Goal: Communication & Community: Answer question/provide support

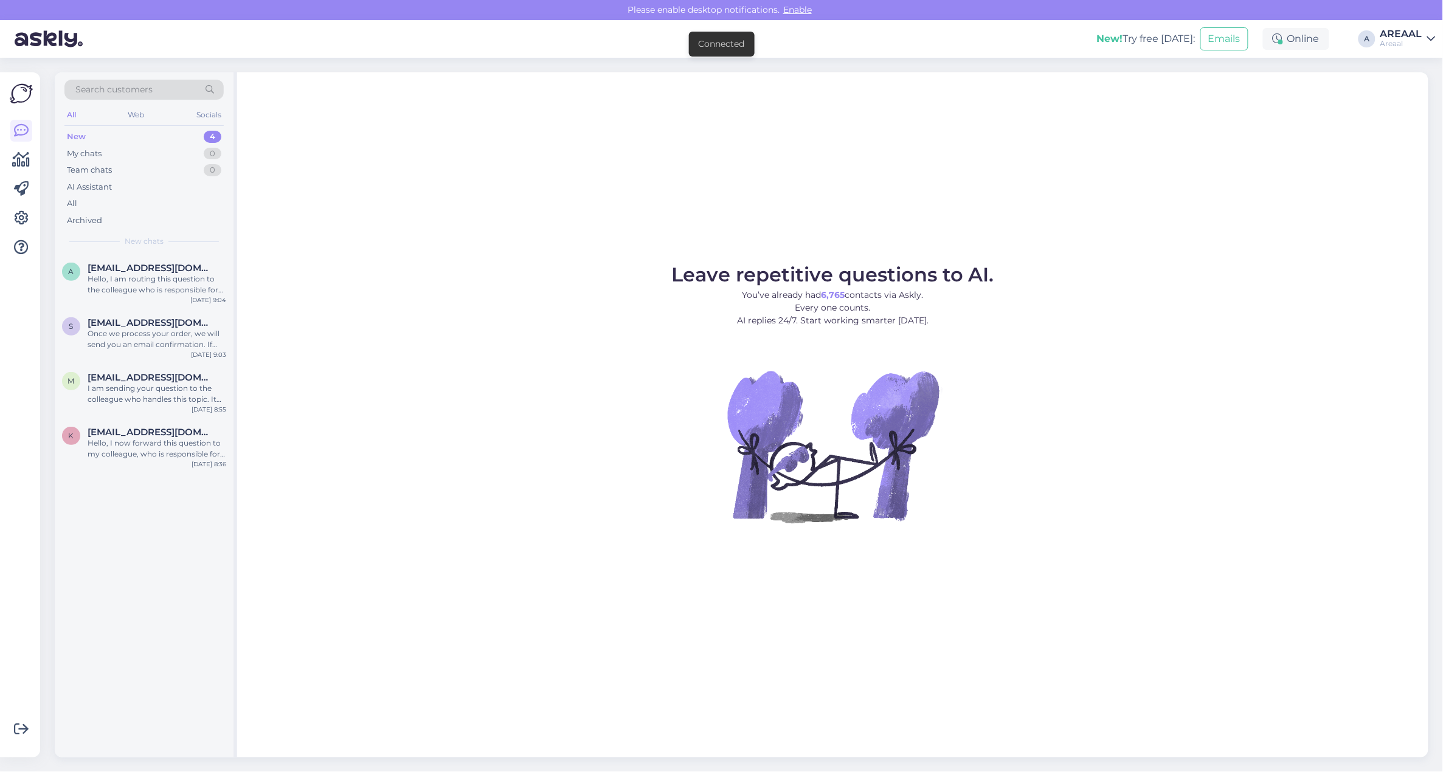
click at [357, 266] on figure "Leave repetitive questions to AI. You’ve already had 6,765 contacts via Askly. …" at bounding box center [832, 410] width 1169 height 291
click at [170, 306] on div "a anpilogova9797@mail.ru Hello, I am routing this question to the colleague who…" at bounding box center [144, 281] width 179 height 55
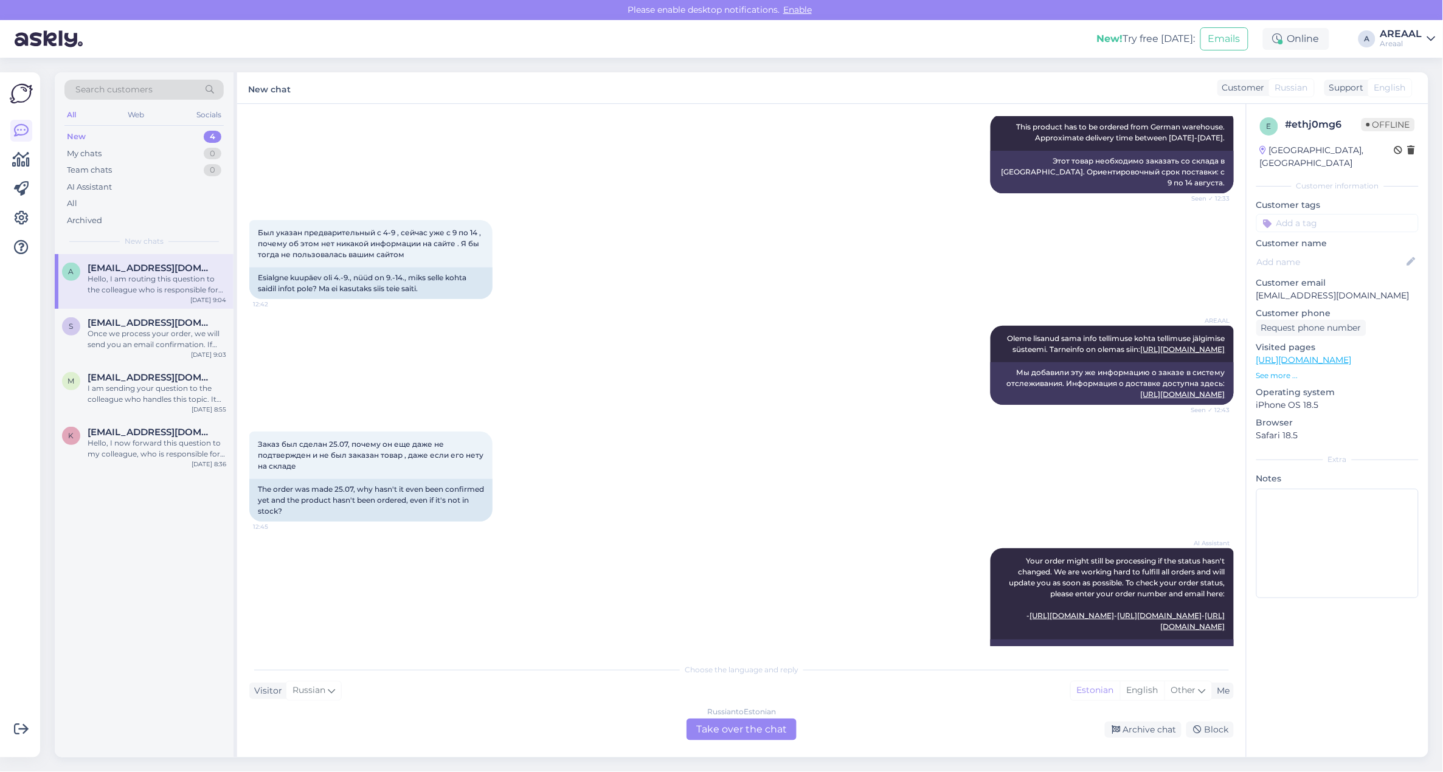
scroll to position [2798, 0]
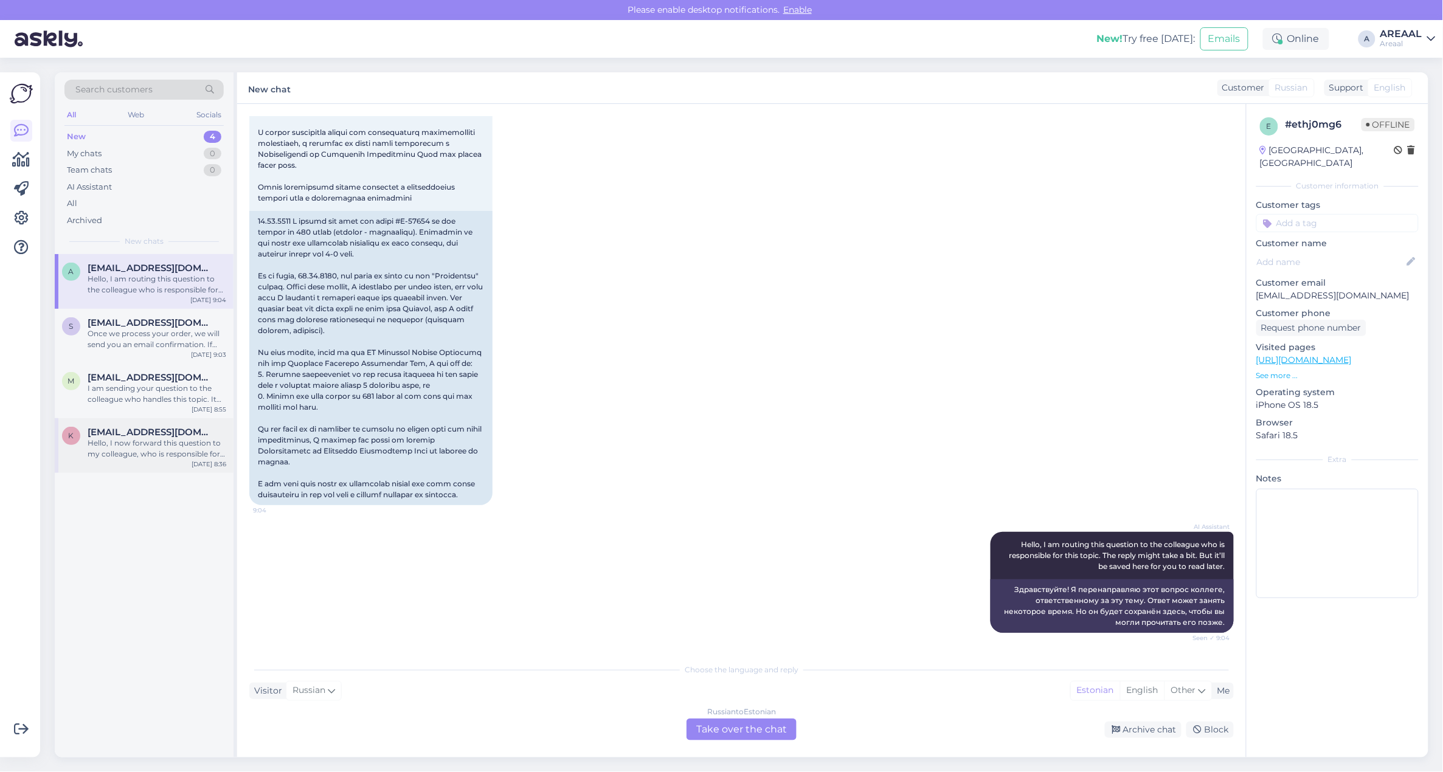
click at [153, 448] on div "Hello, I now forward this question to my colleague, who is responsible for this…" at bounding box center [157, 449] width 139 height 22
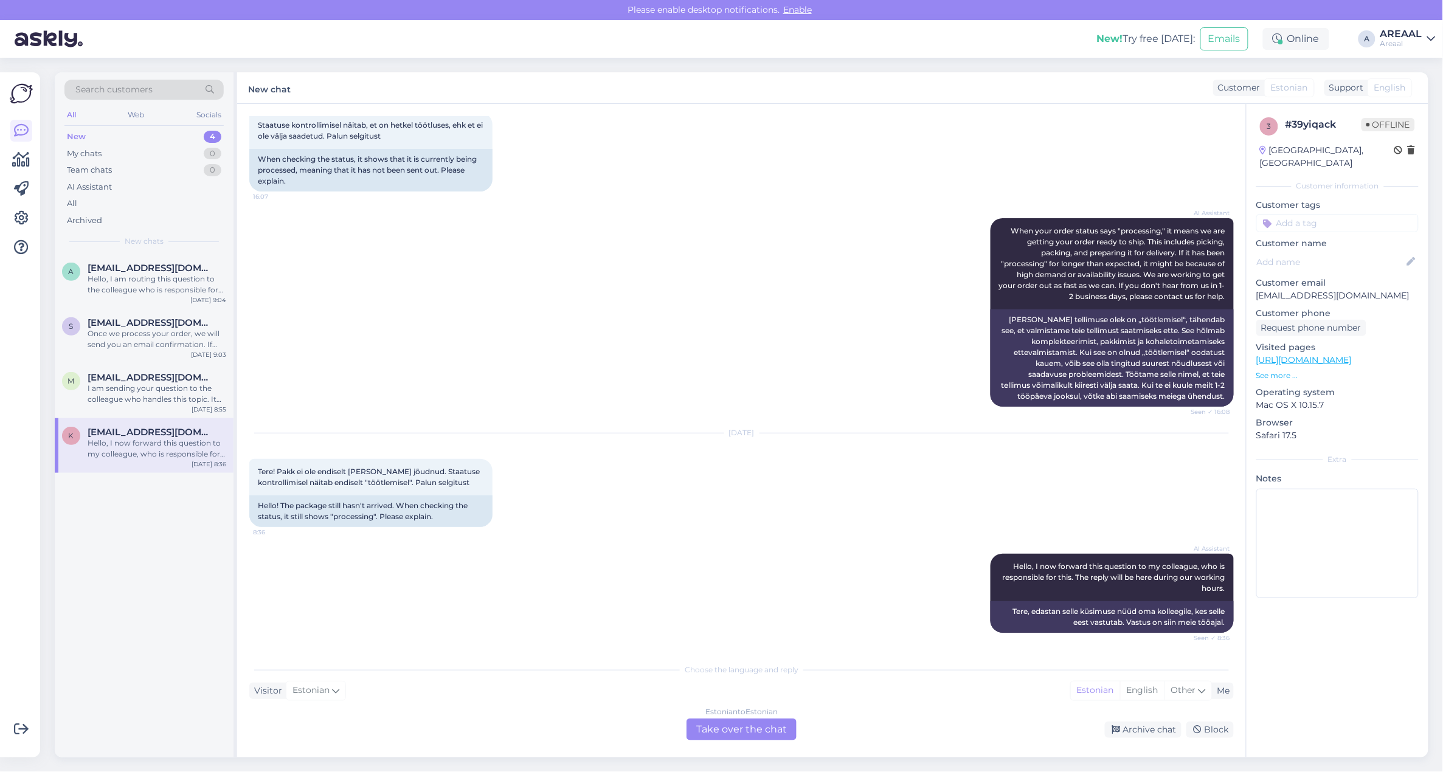
click at [598, 330] on div "AI Assistant When your order status says "processing," it means we are getting …" at bounding box center [741, 312] width 985 height 215
click at [549, 359] on div "AI Assistant When your order status says "processing," it means we are getting …" at bounding box center [741, 312] width 985 height 215
click at [540, 423] on div "Aug 12 2025 Tere! Pakk ei ole endiselt kohale jõudnud. Staatuse kontrollimisel …" at bounding box center [741, 480] width 985 height 120
click at [1197, 485] on div "Aug 12 2025 Tere! Pakk ei ole endiselt kohale jõudnud. Staatuse kontrollimisel …" at bounding box center [741, 480] width 985 height 120
click at [168, 356] on div "s shukurovumid859@gmail.com Once we process your order, we will send you an ema…" at bounding box center [144, 336] width 179 height 55
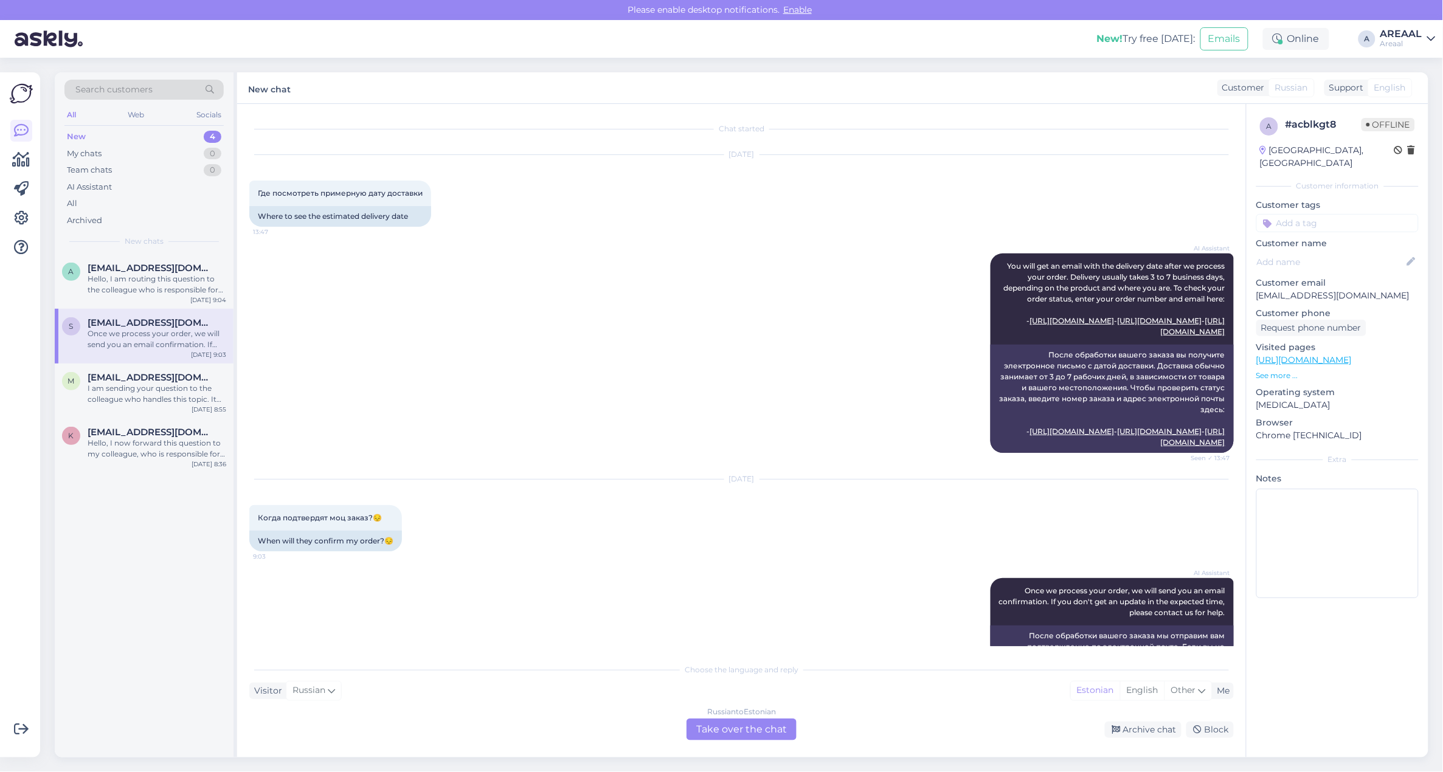
scroll to position [67, 0]
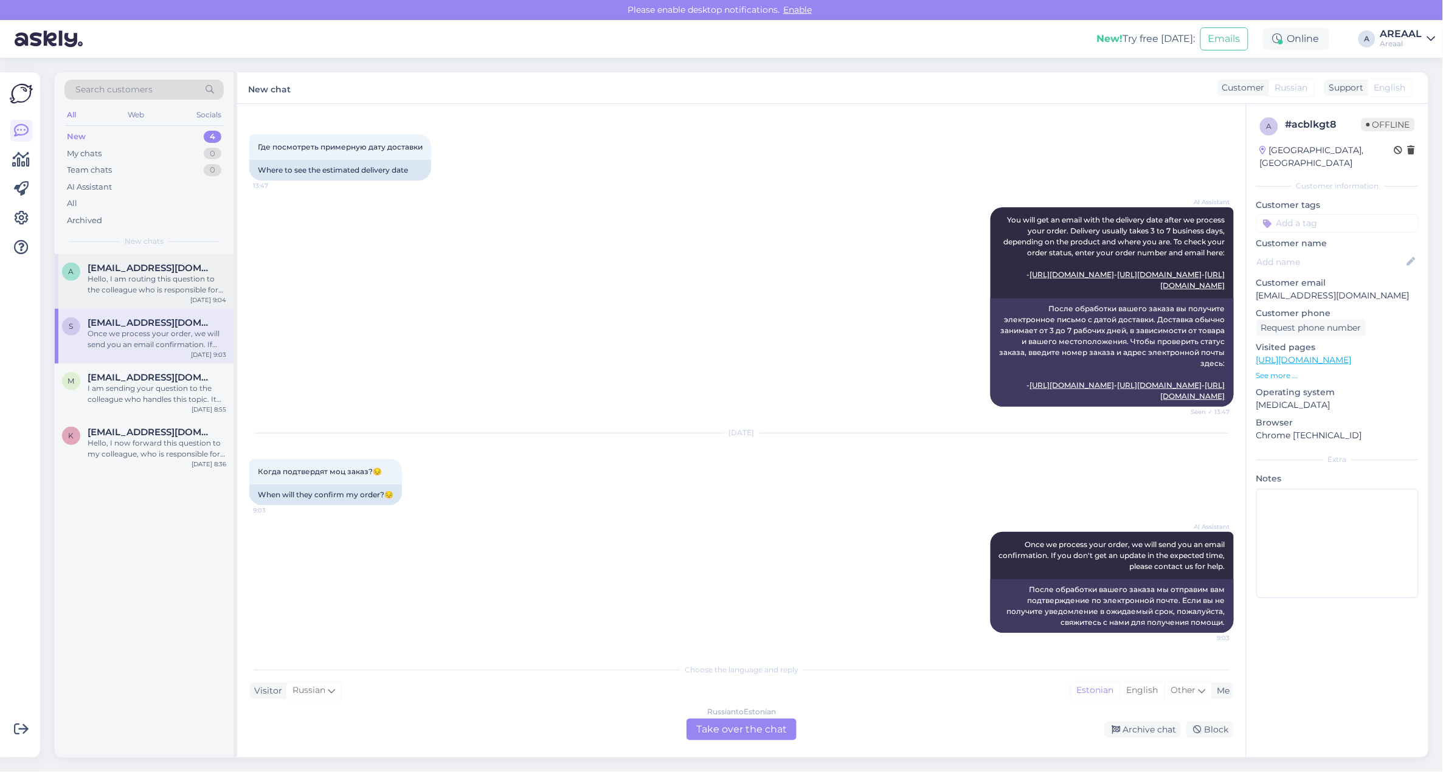
click at [143, 275] on div "Hello, I am routing this question to the colleague who is responsible for this …" at bounding box center [157, 285] width 139 height 22
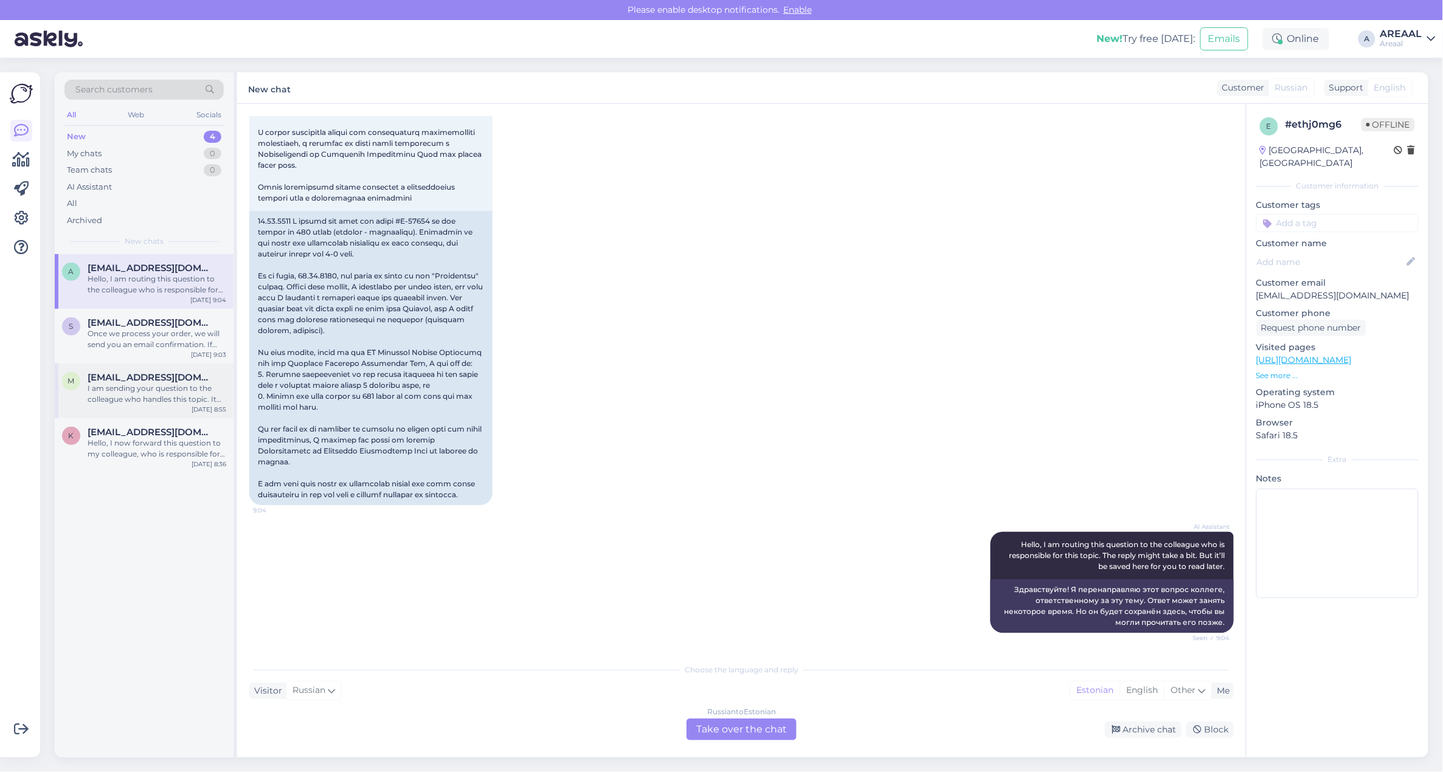
click at [166, 371] on div "m mets.eleri@gmail.com I am sending your question to the colleague who handles …" at bounding box center [144, 391] width 179 height 55
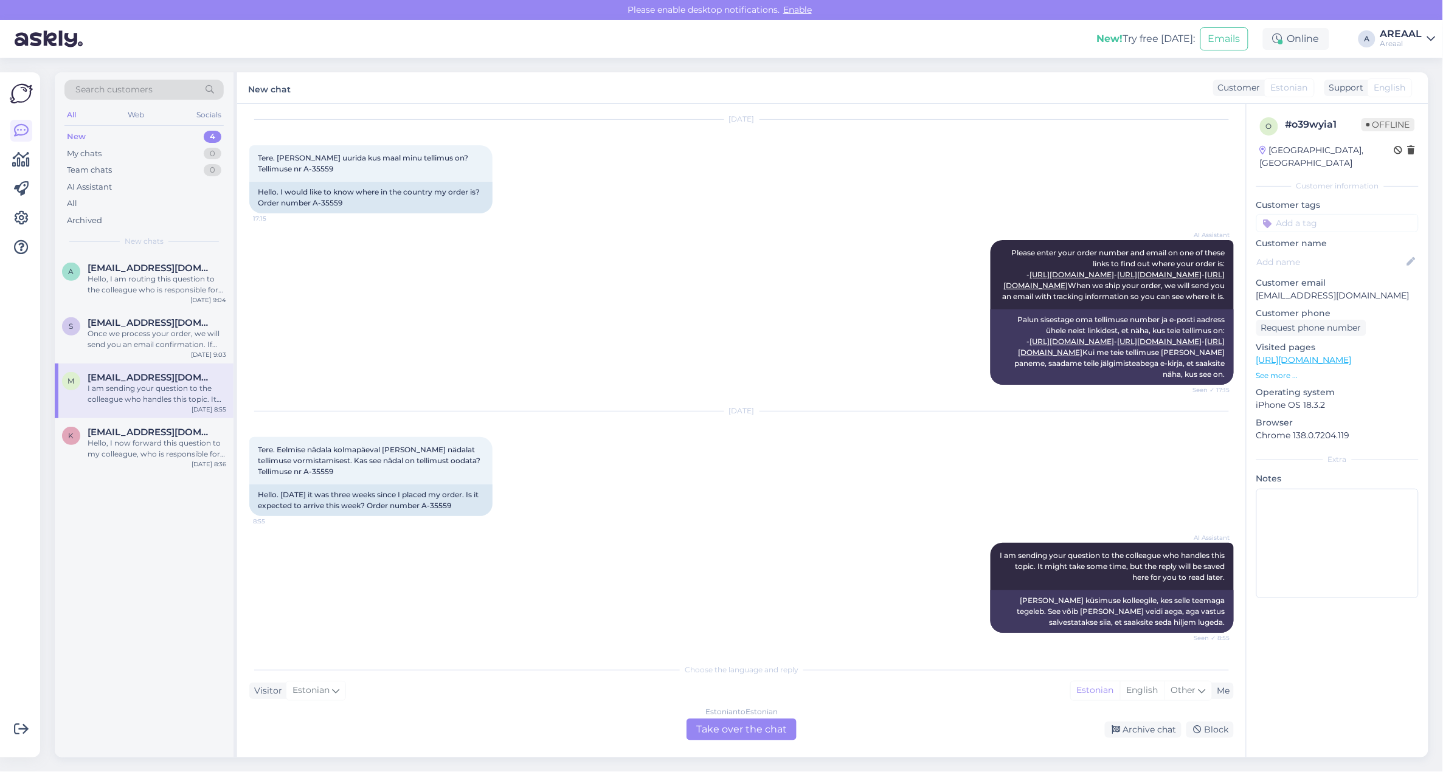
click at [385, 321] on div "AI Assistant Please enter your order number and email on one of these links to …" at bounding box center [741, 312] width 985 height 171
click at [1198, 150] on div "Aug 7 2025 Tere. Soovin uurida kus maal minu tellimus on? Tellimuse nr A-35559 …" at bounding box center [741, 166] width 985 height 120
click at [572, 257] on div "AI Assistant Please enter your order number and email on one of these links to …" at bounding box center [741, 312] width 985 height 171
click at [573, 227] on div "AI Assistant Please enter your order number and email on one of these links to …" at bounding box center [741, 312] width 985 height 171
click at [549, 227] on div "AI Assistant Please enter your order number and email on one of these links to …" at bounding box center [741, 312] width 985 height 171
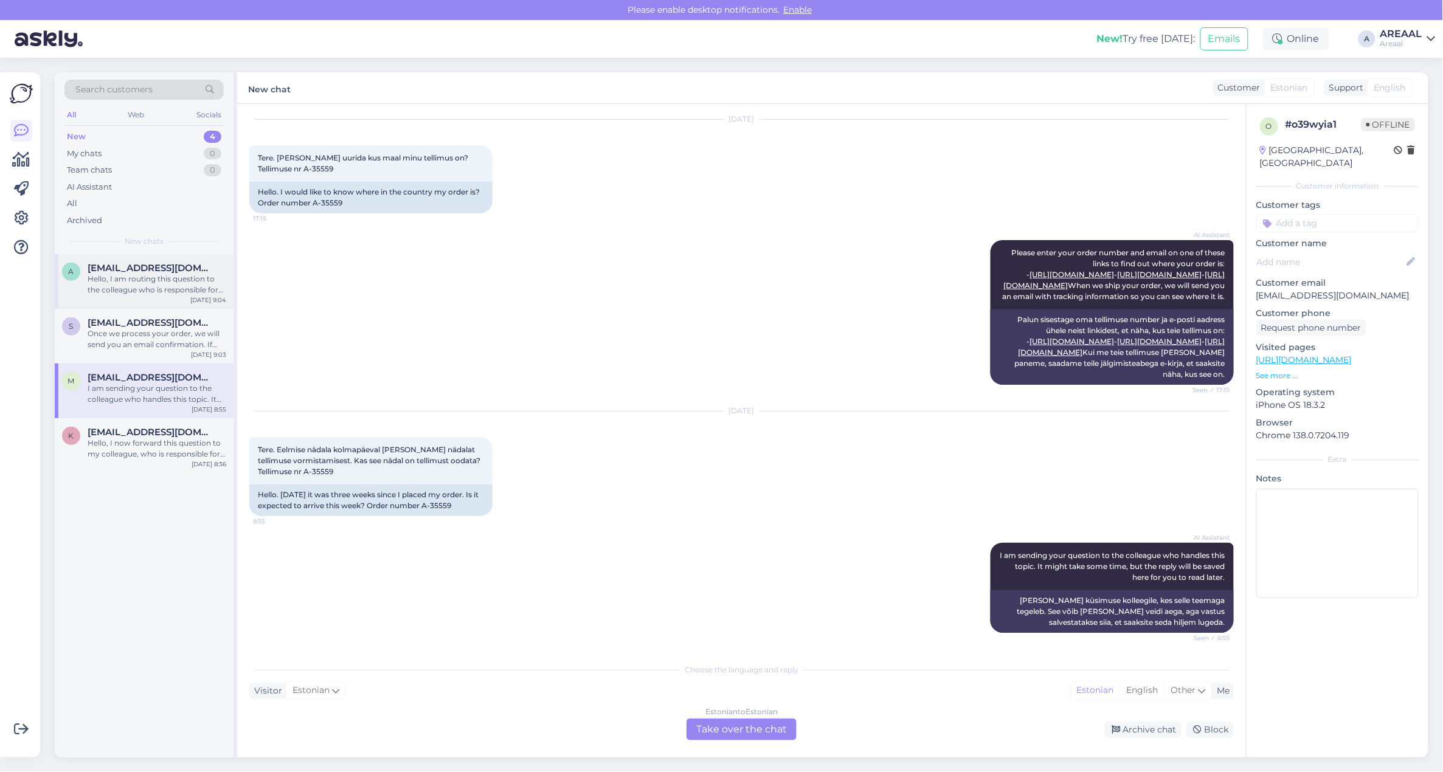
click at [186, 294] on div "Hello, I am routing this question to the colleague who is responsible for this …" at bounding box center [157, 285] width 139 height 22
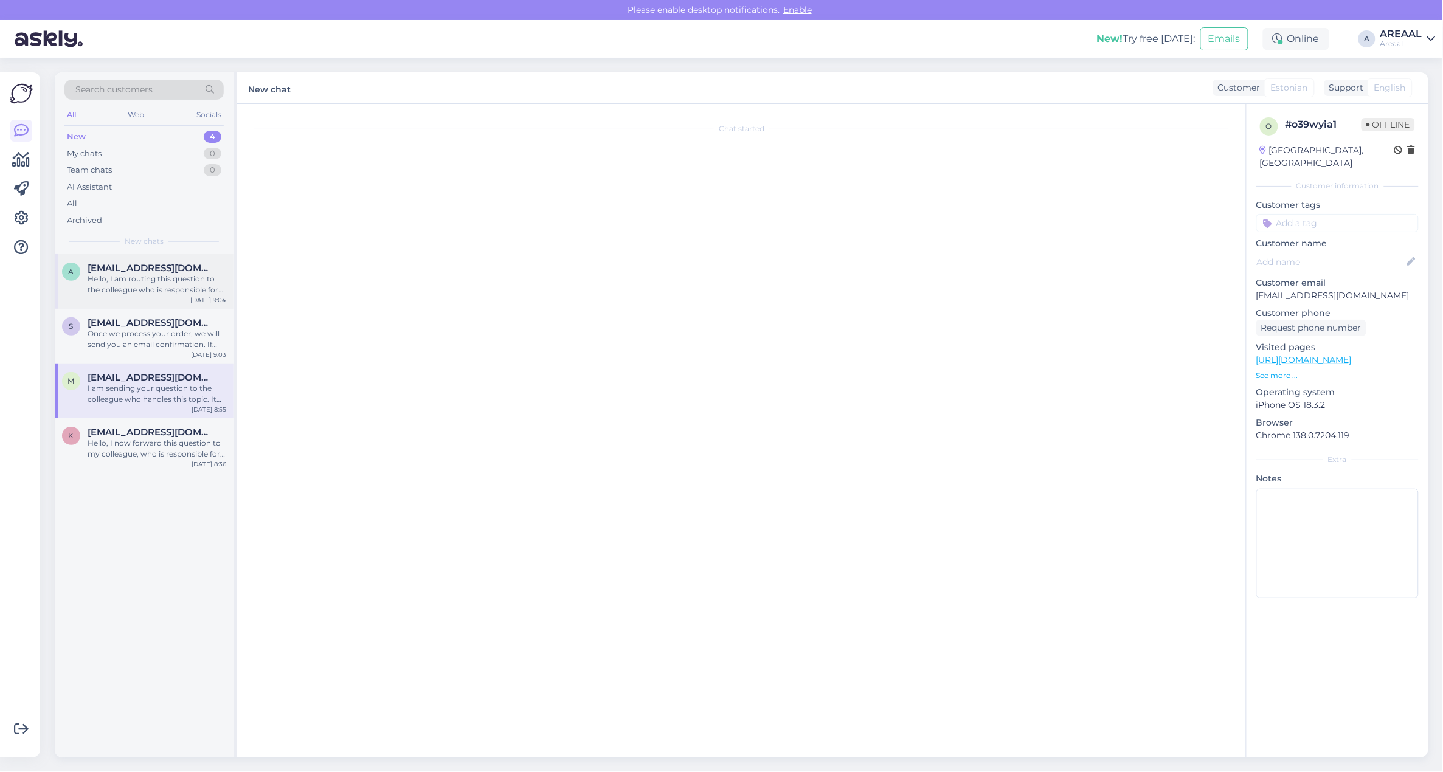
scroll to position [2798, 0]
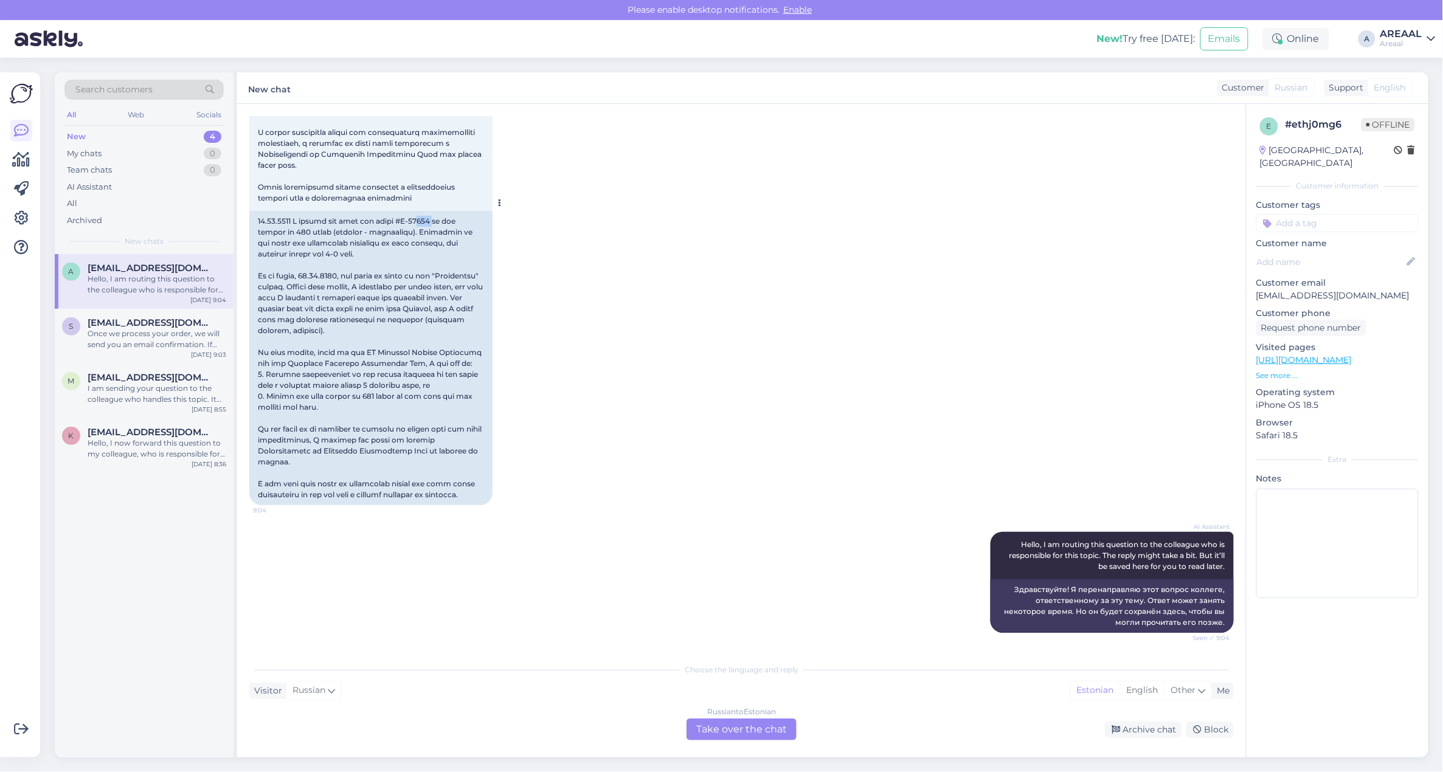
copy div "727"
copy div "A-35727"
drag, startPoint x: 432, startPoint y: 216, endPoint x: 402, endPoint y: 220, distance: 30.6
click at [402, 220] on div at bounding box center [370, 358] width 243 height 294
click at [801, 296] on div "Aug 12 2025 9:04" at bounding box center [741, 190] width 985 height 657
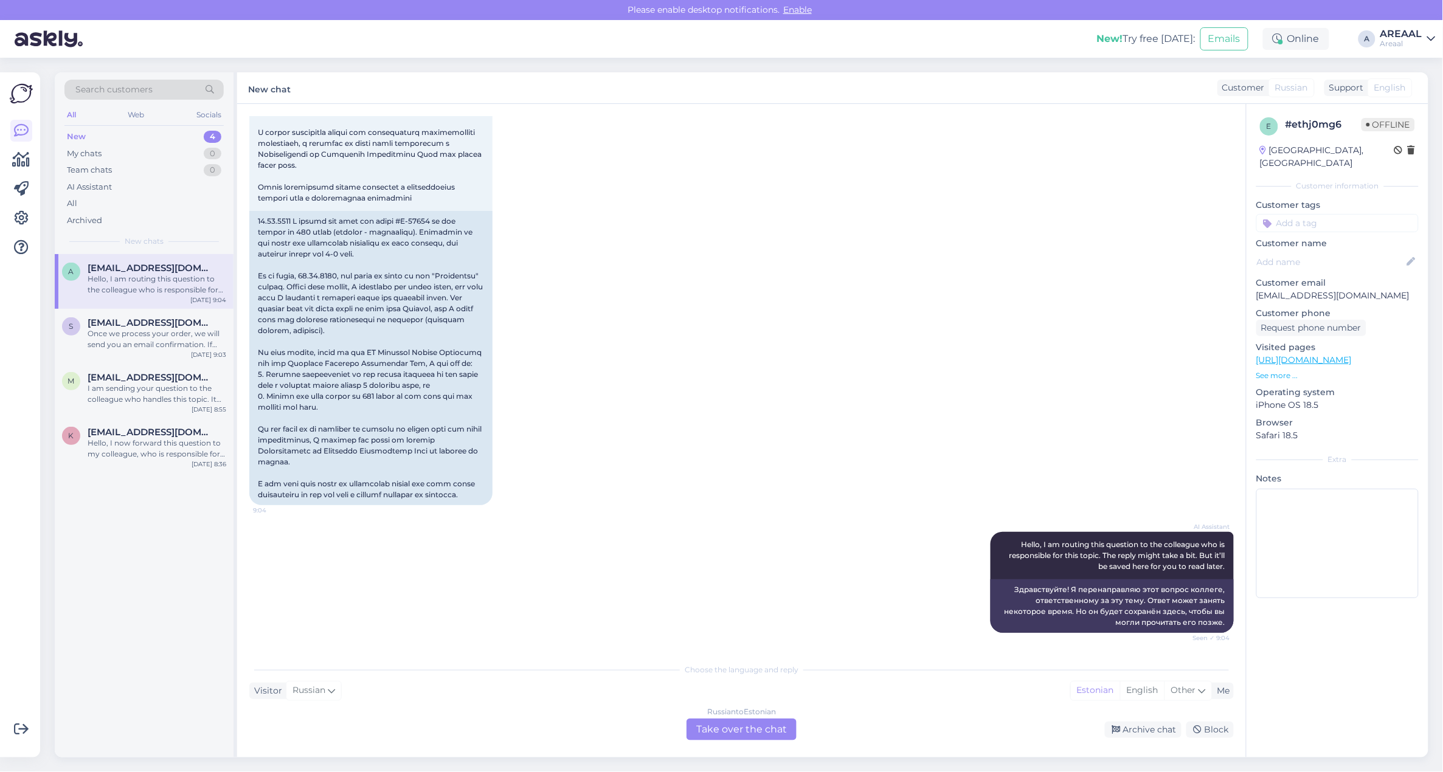
click at [780, 311] on div "Aug 12 2025 9:04" at bounding box center [741, 190] width 985 height 657
click at [378, 541] on div "AI Assistant Hello, I am routing this question to the colleague who is responsi…" at bounding box center [741, 583] width 985 height 128
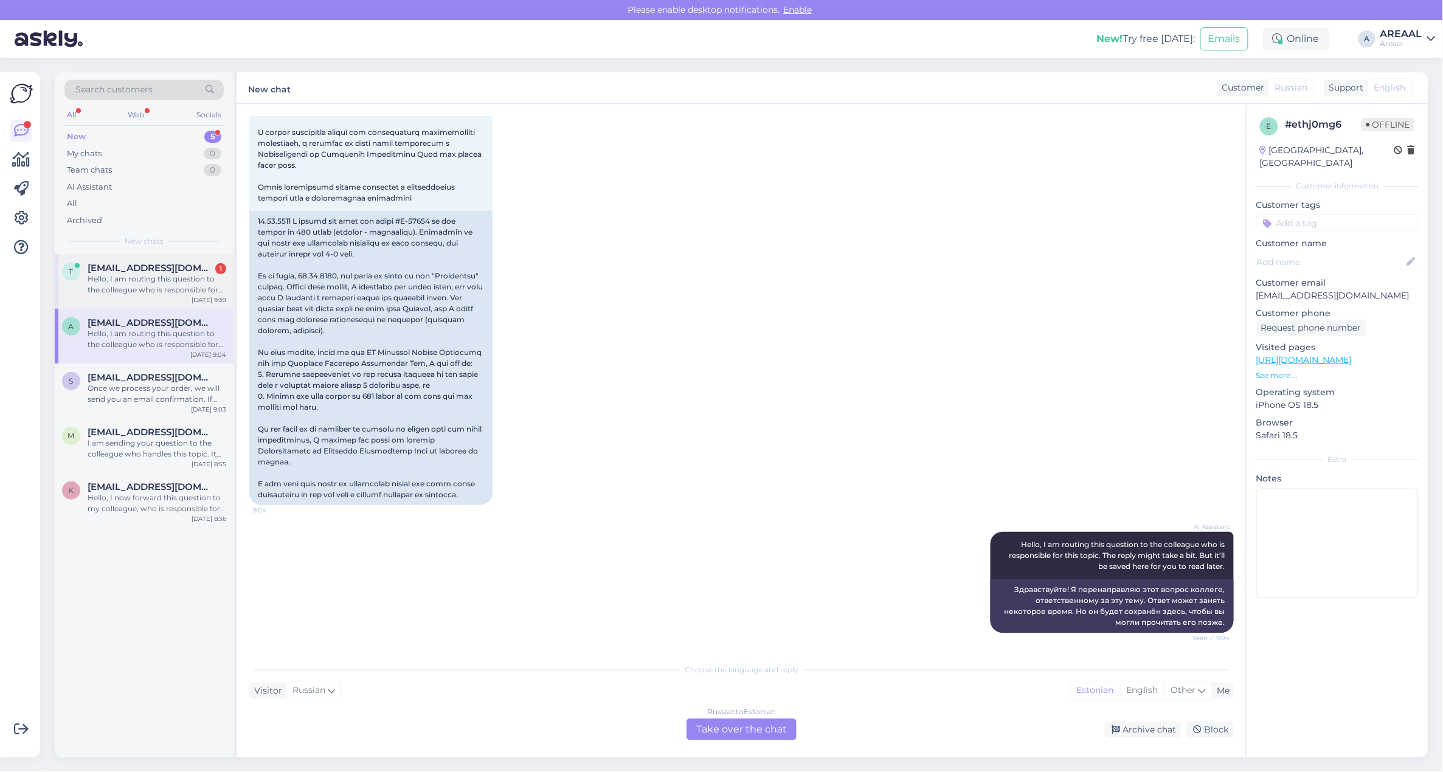
click at [102, 289] on div "Hello, I am routing this question to the colleague who is responsible for this …" at bounding box center [157, 285] width 139 height 22
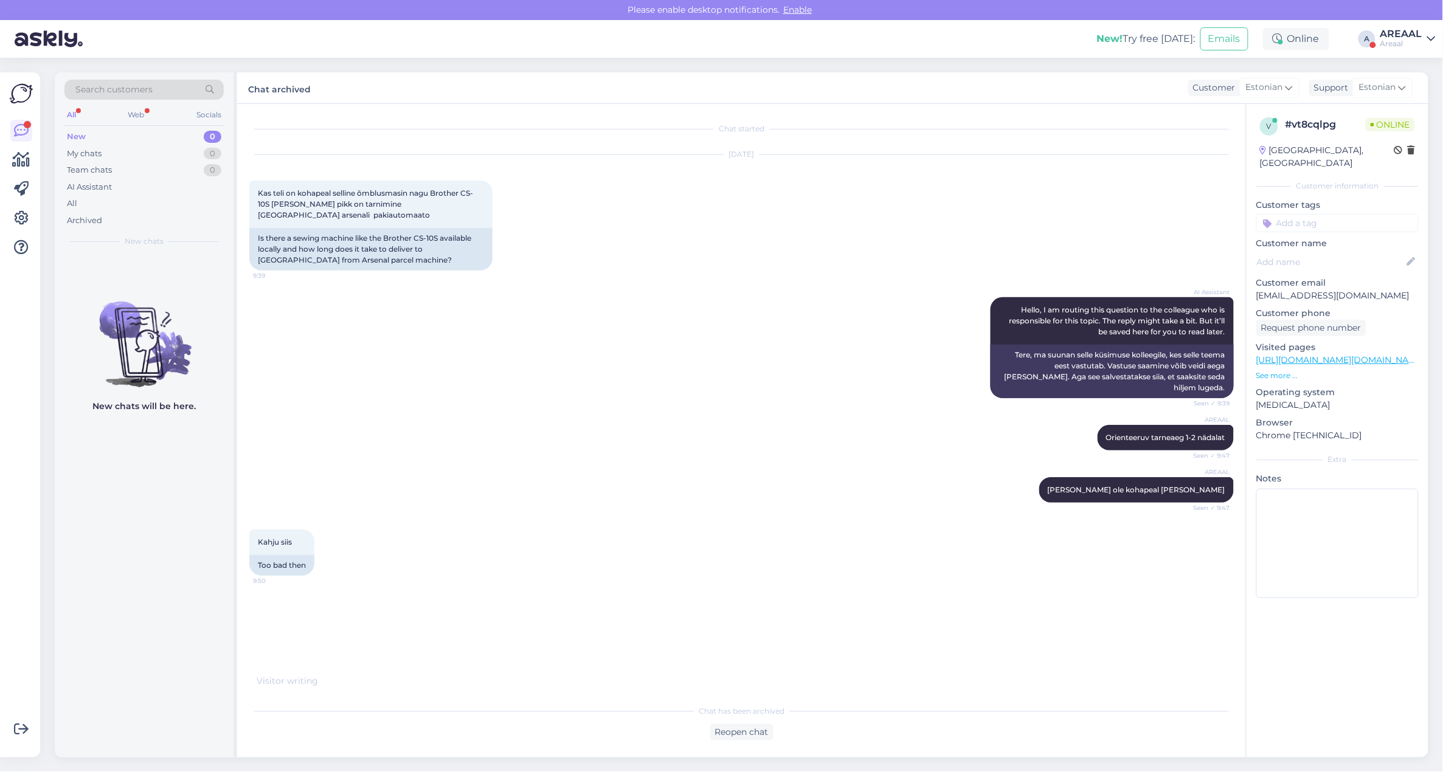
click at [436, 329] on div "AI Assistant Hello, I am routing this question to the colleague who is responsi…" at bounding box center [741, 348] width 985 height 128
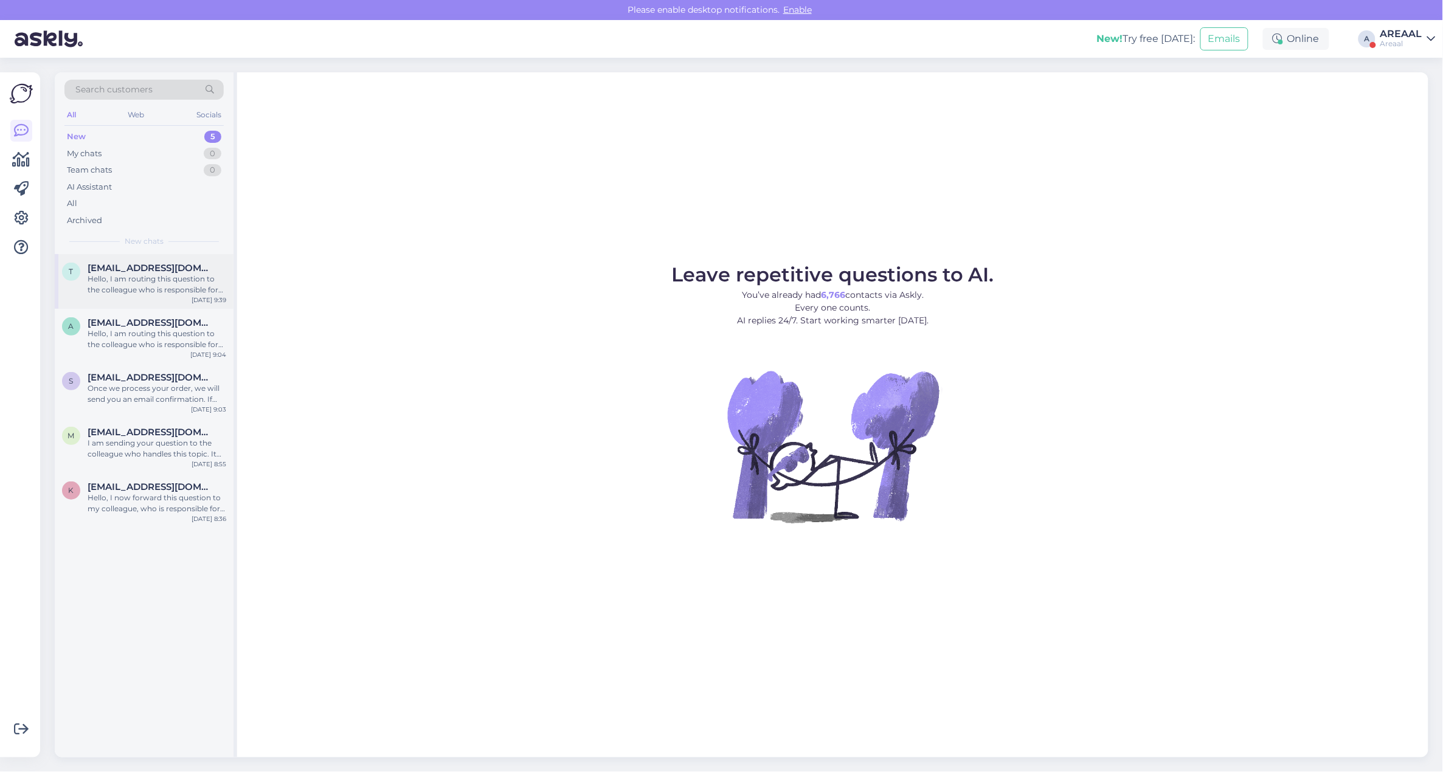
click at [120, 275] on div "Hello, I am routing this question to the colleague who is responsible for this …" at bounding box center [157, 285] width 139 height 22
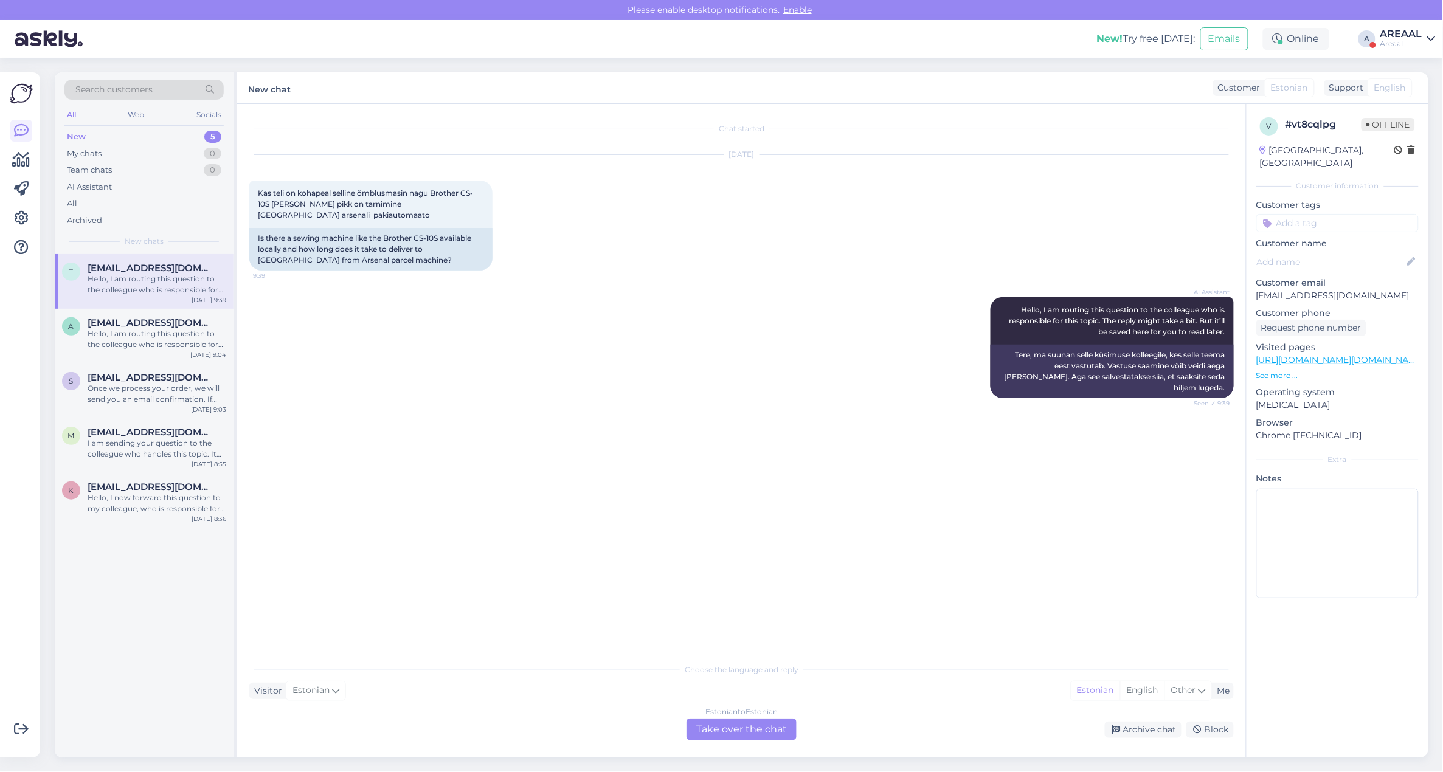
click at [727, 725] on div "Estonian to Estonian Take over the chat" at bounding box center [742, 730] width 110 height 22
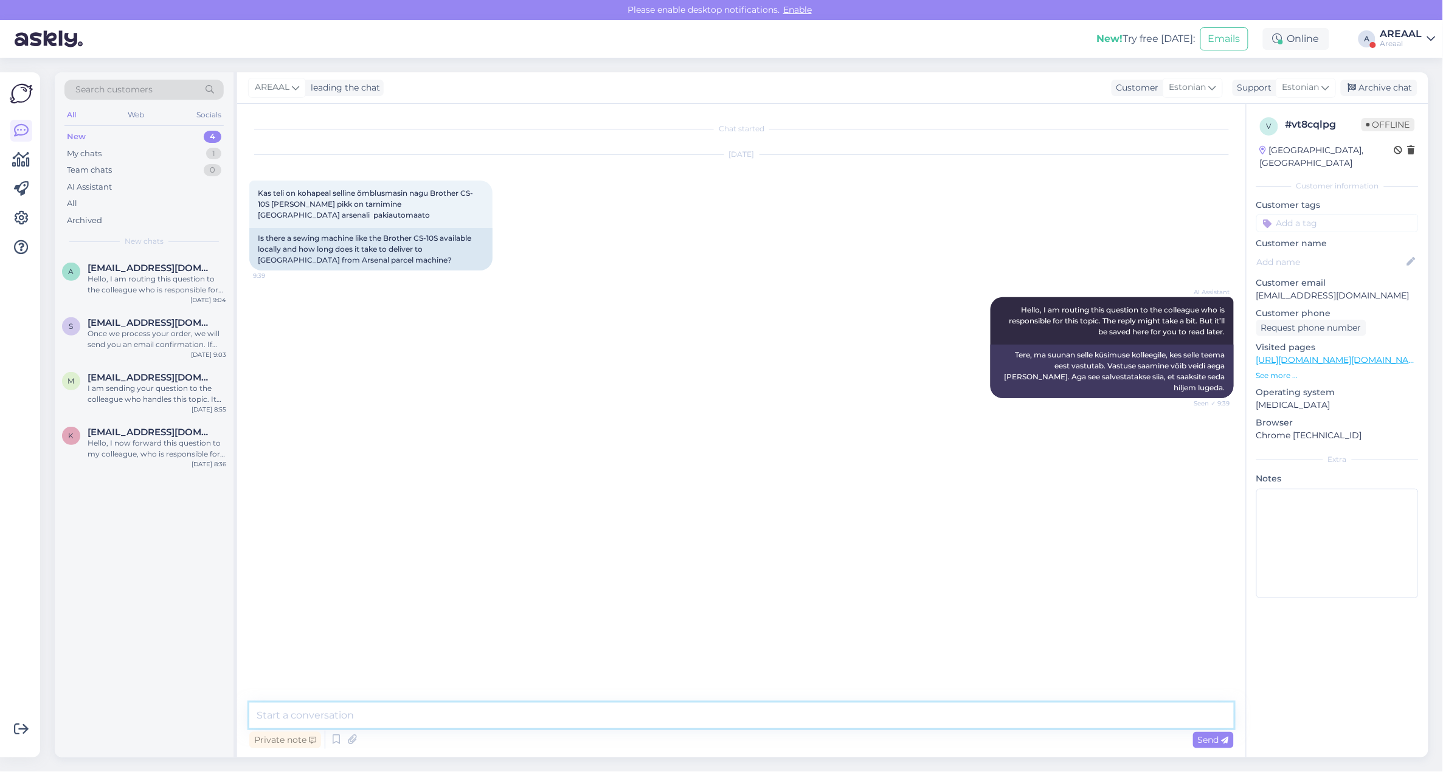
click at [732, 721] on textarea at bounding box center [741, 716] width 985 height 26
type textarea "T"
type textarea "Orienteeruv tarneaeg 1-2 nädalat"
type textarea "[PERSON_NAME] ole kohapeal [PERSON_NAME]"
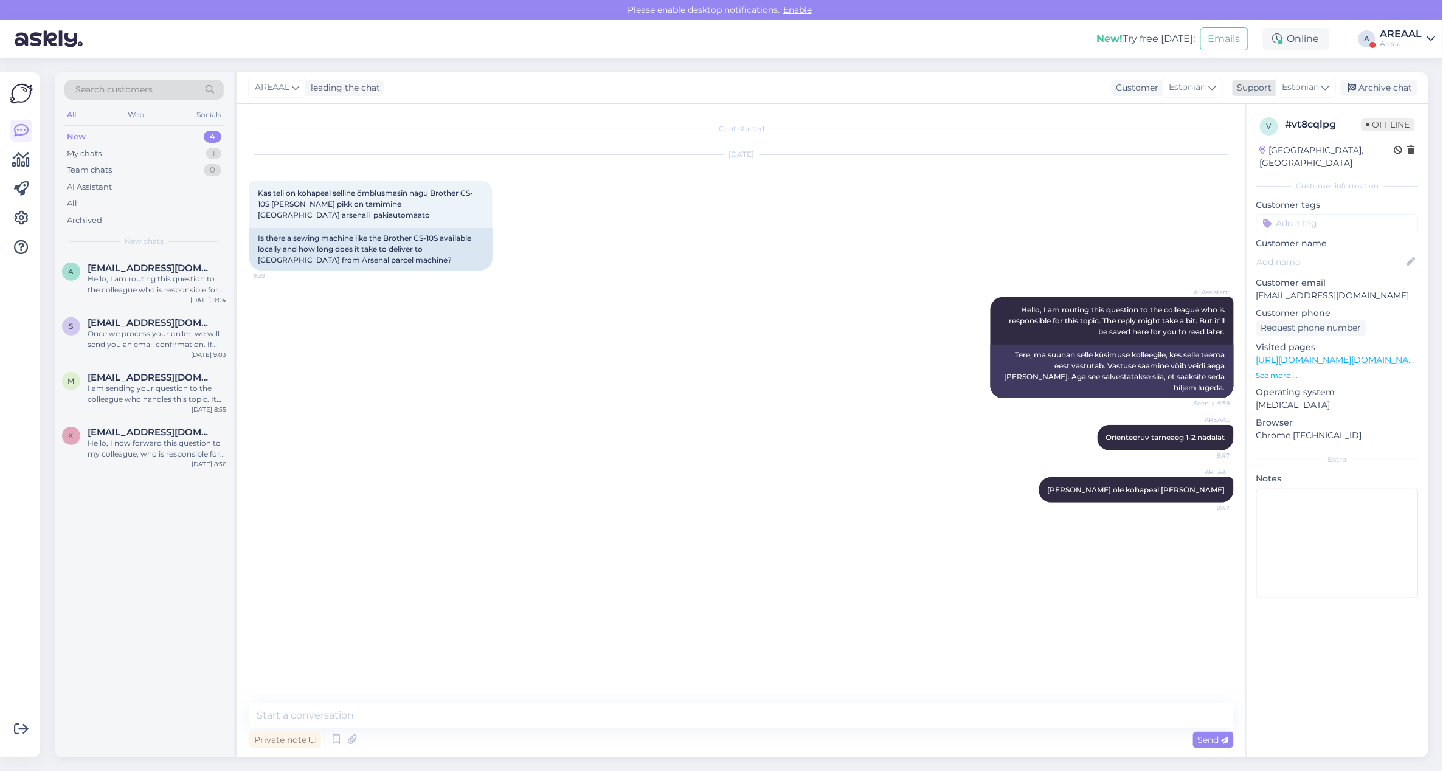
click at [1371, 87] on div "Archive chat" at bounding box center [1379, 88] width 77 height 16
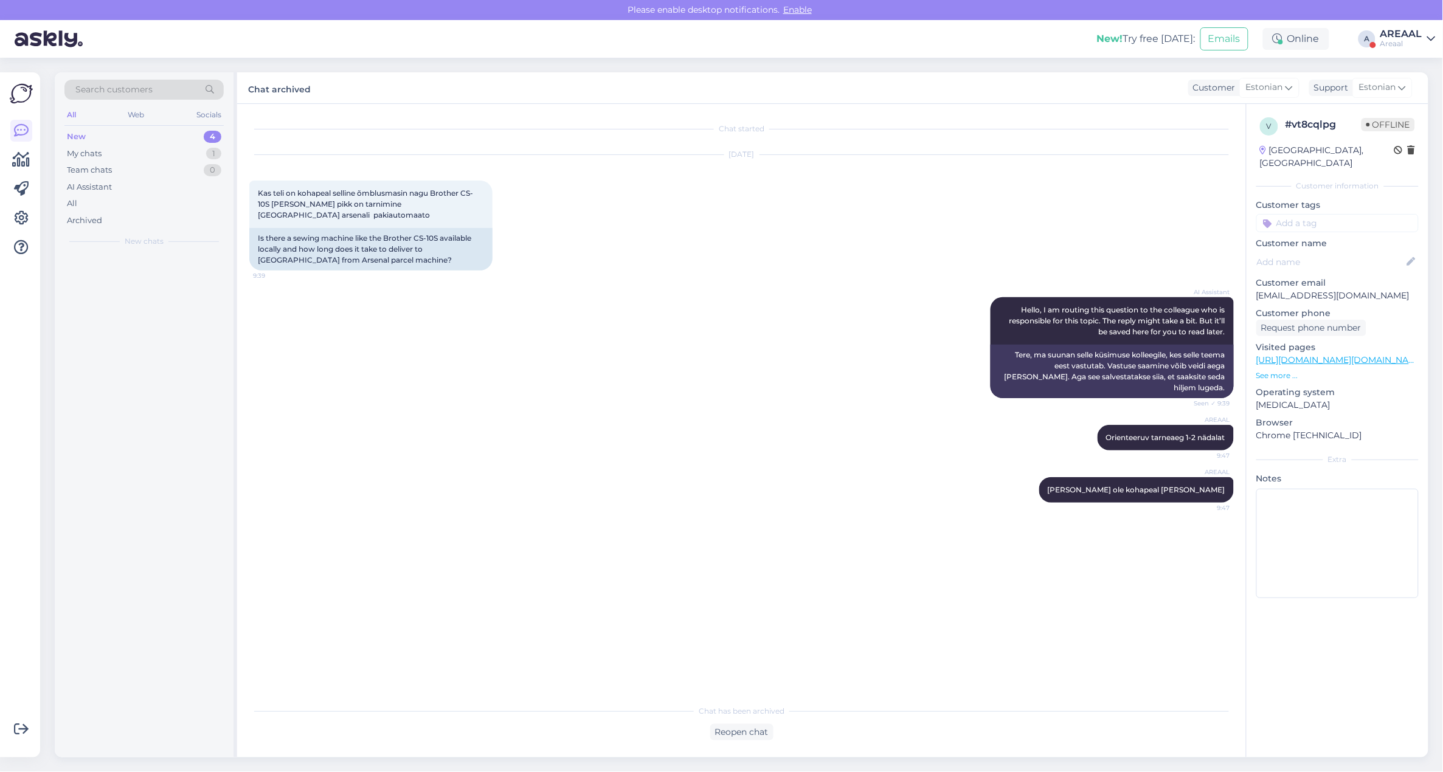
click at [1388, 37] on div "AREAAL" at bounding box center [1401, 34] width 42 height 10
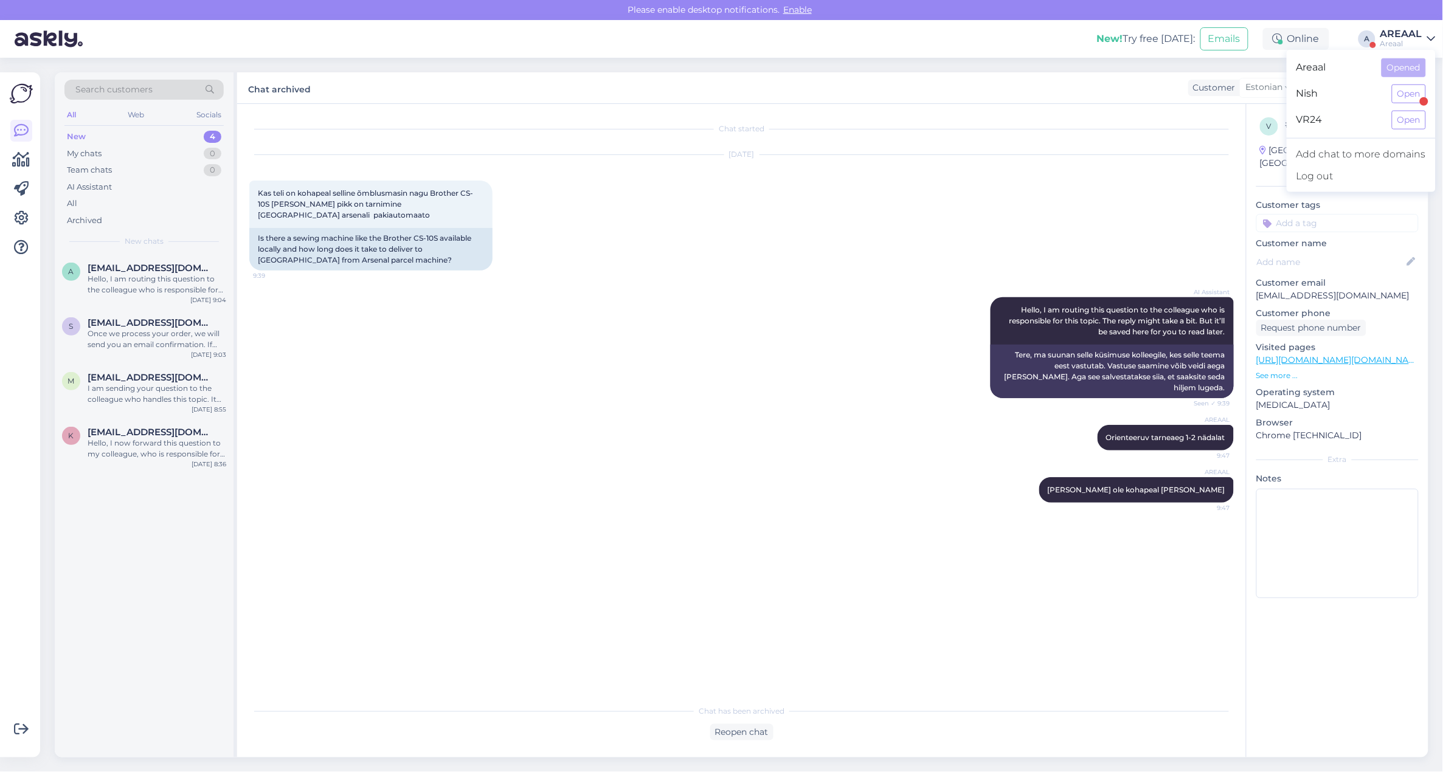
click at [1393, 83] on div "Nish Open" at bounding box center [1361, 94] width 149 height 26
click at [1405, 93] on button "Open" at bounding box center [1409, 94] width 34 height 19
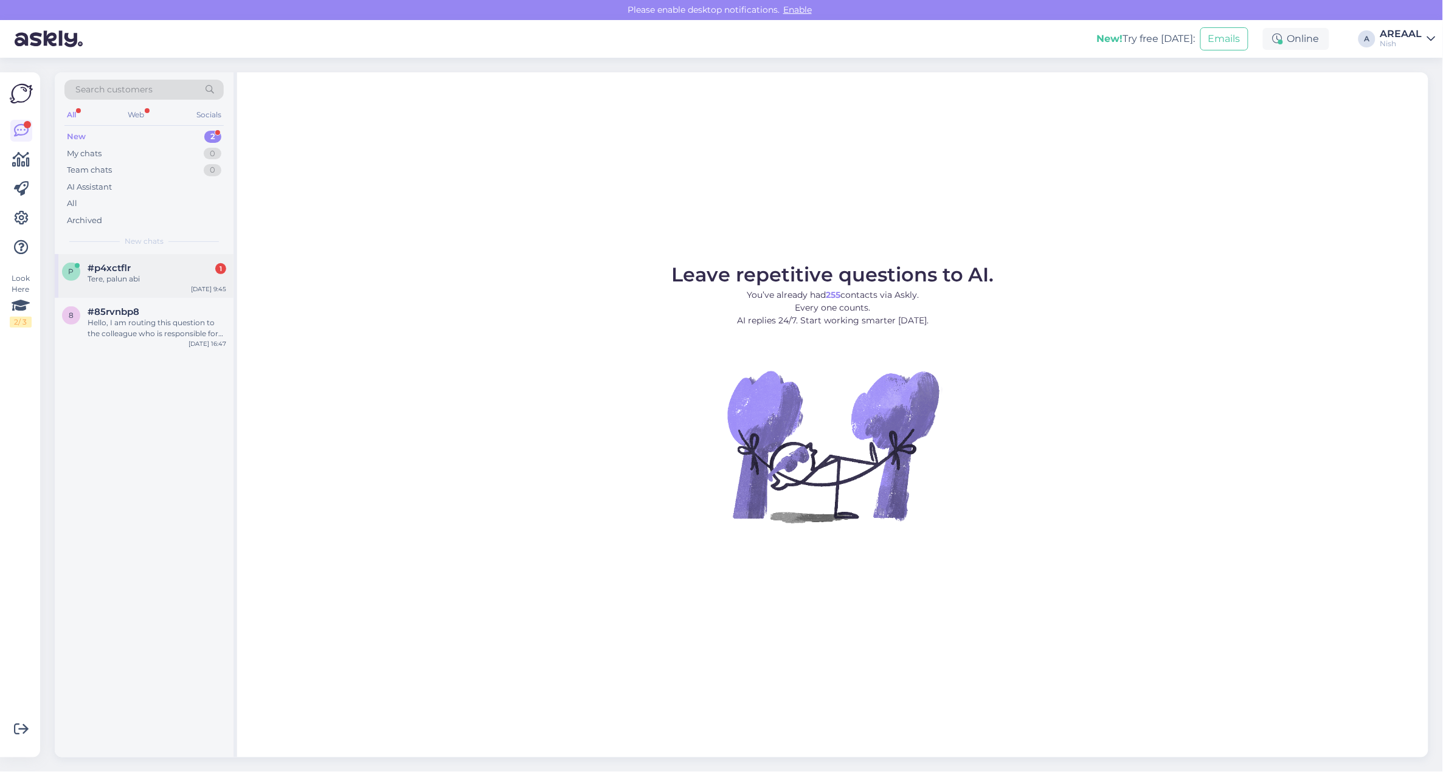
click at [177, 284] on div "Tere, palun abi" at bounding box center [157, 279] width 139 height 11
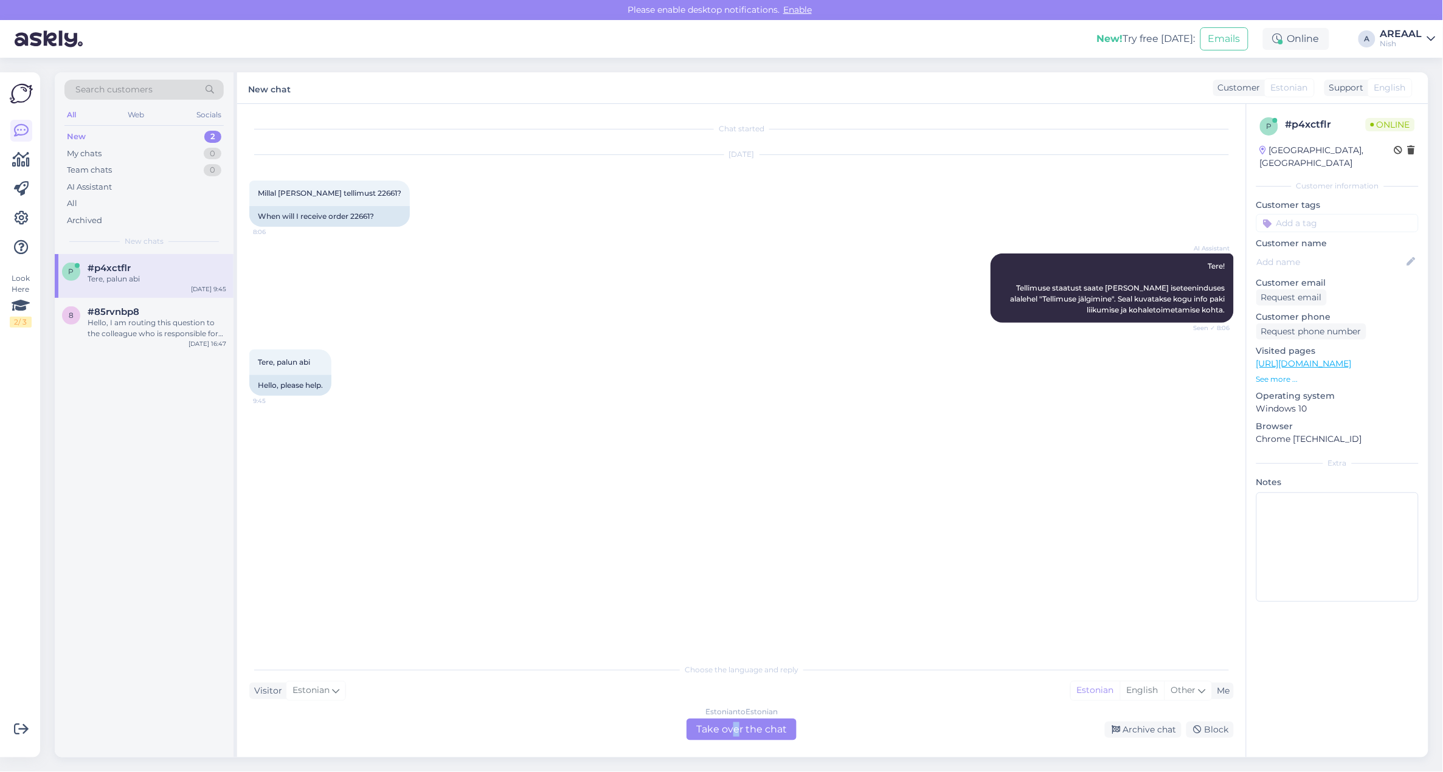
click at [739, 724] on div "Estonian to Estonian Take over the chat" at bounding box center [742, 730] width 110 height 22
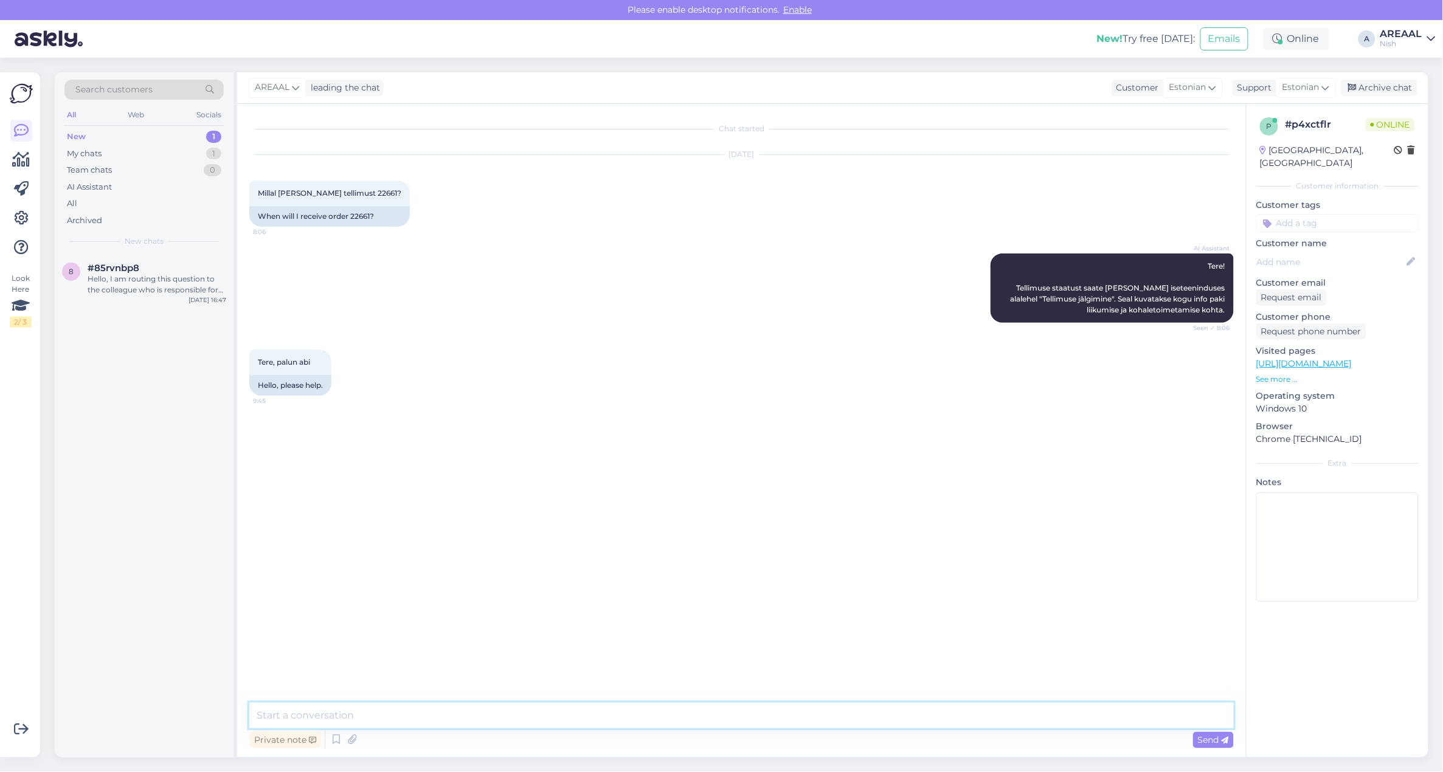
click at [882, 716] on textarea at bounding box center [741, 716] width 985 height 26
drag, startPoint x: 444, startPoint y: 715, endPoint x: 548, endPoint y: 733, distance: 105.5
click at [542, 731] on div "Tere! Orienteeruv tarneaeg vahemikus 15.08 Private note Send" at bounding box center [741, 727] width 985 height 49
type textarea "Tere! Orienteeruv tarneaeg vahemikus 16.08-22.08"
click at [884, 247] on div "AI Assistant Tere! Tellimuse staatust saate jälgida iseteeninduses alalehel "Te…" at bounding box center [741, 288] width 985 height 96
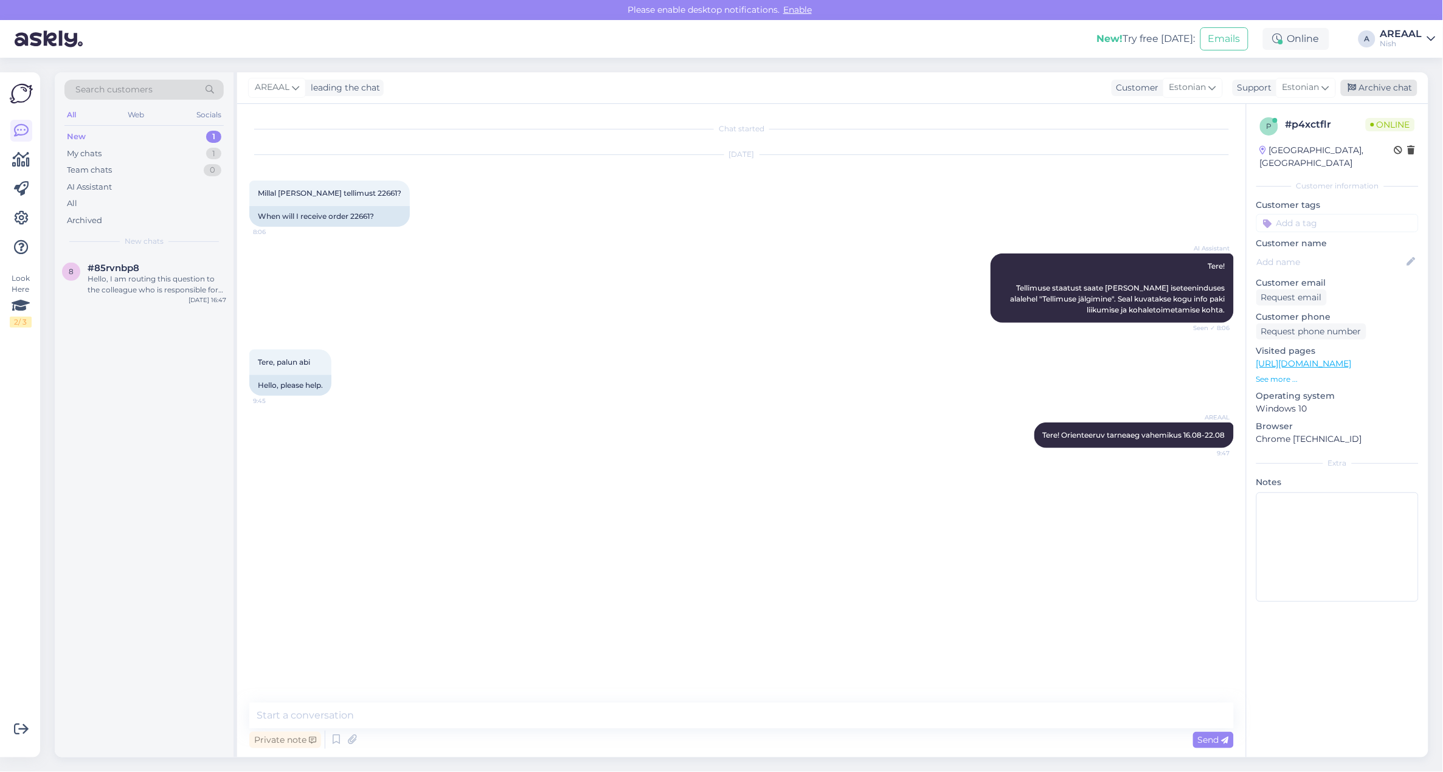
click at [1385, 86] on div "Archive chat" at bounding box center [1379, 88] width 77 height 16
click at [150, 294] on div "Hello, I am routing this question to the colleague who is responsible for this …" at bounding box center [157, 285] width 139 height 22
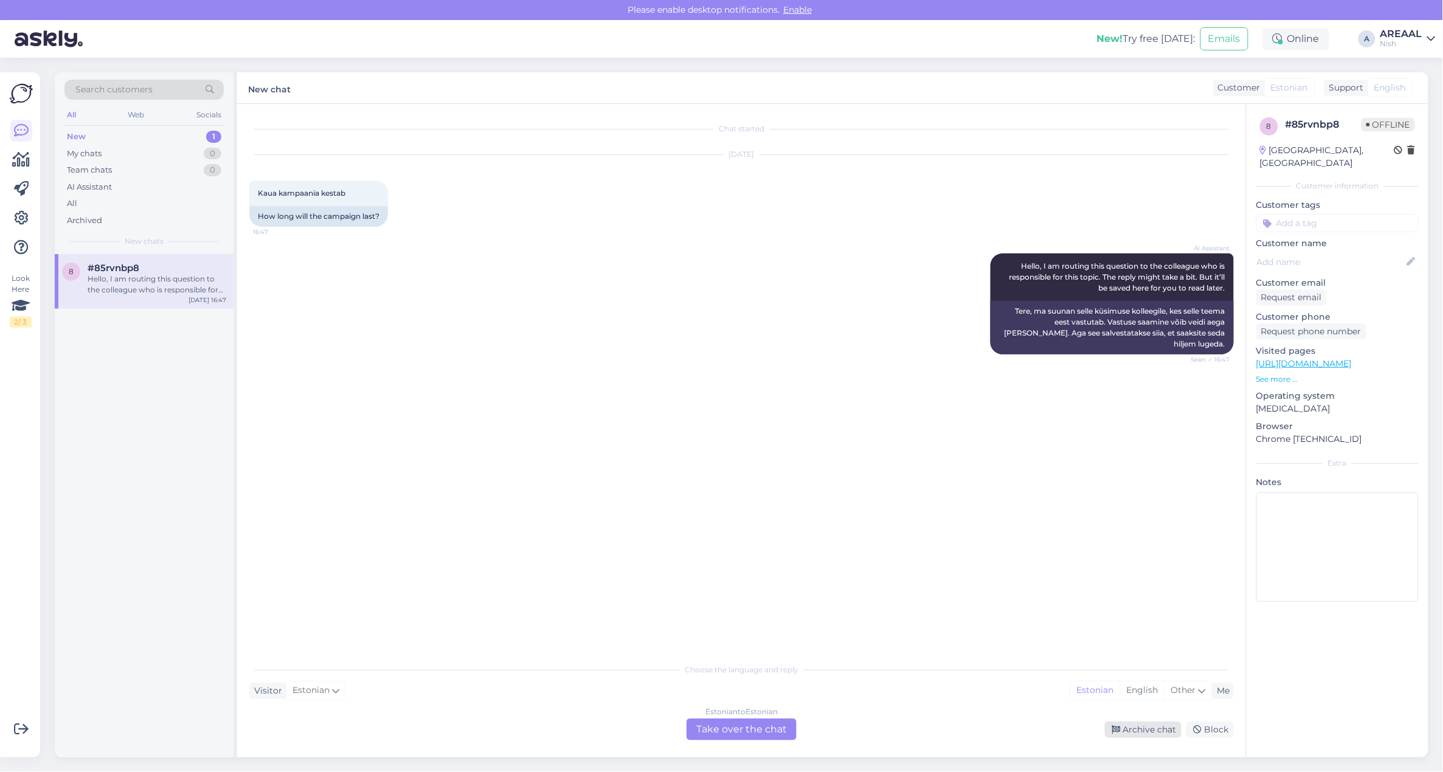
click at [1168, 731] on div "Archive chat" at bounding box center [1143, 730] width 77 height 16
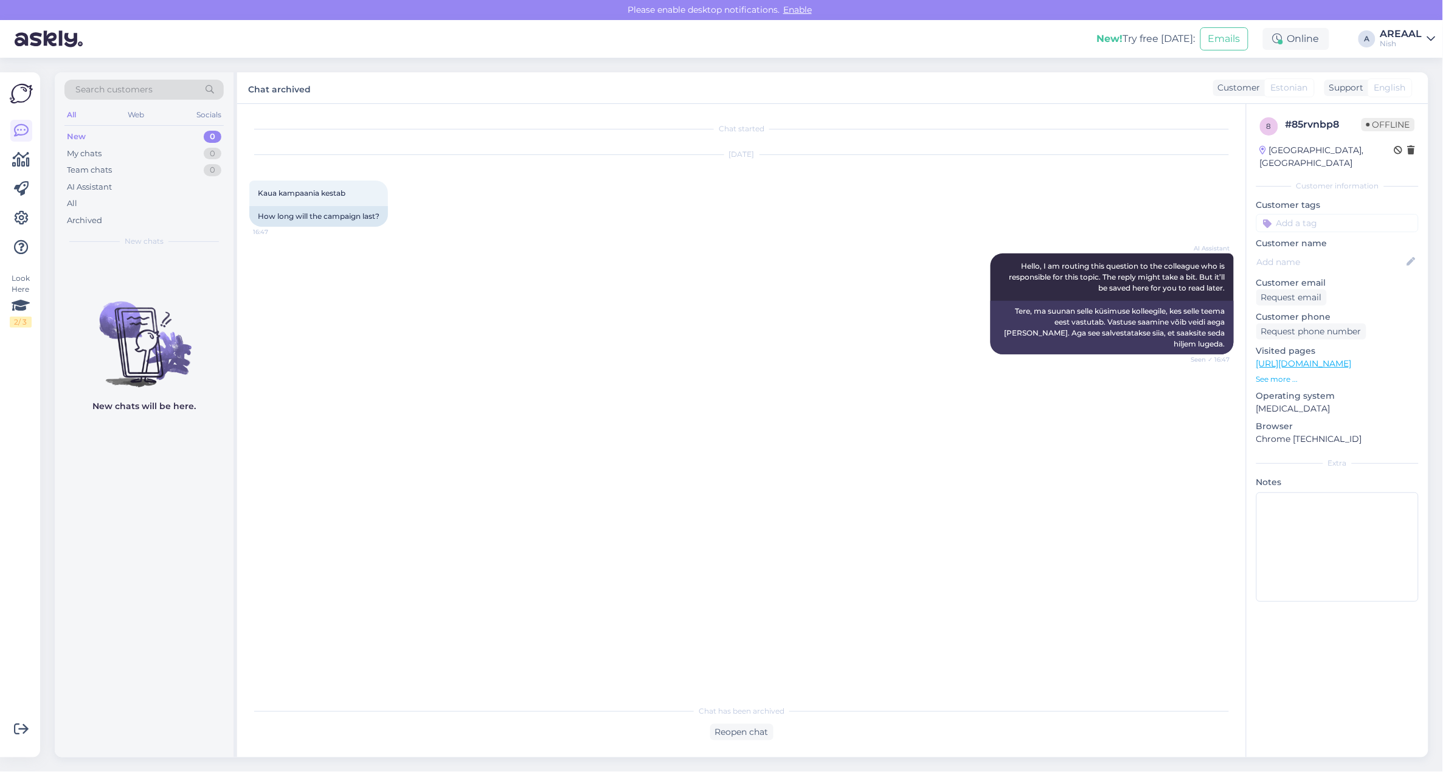
click at [1411, 43] on div "Nish" at bounding box center [1401, 44] width 42 height 10
click at [1411, 66] on button "Open" at bounding box center [1409, 67] width 34 height 19
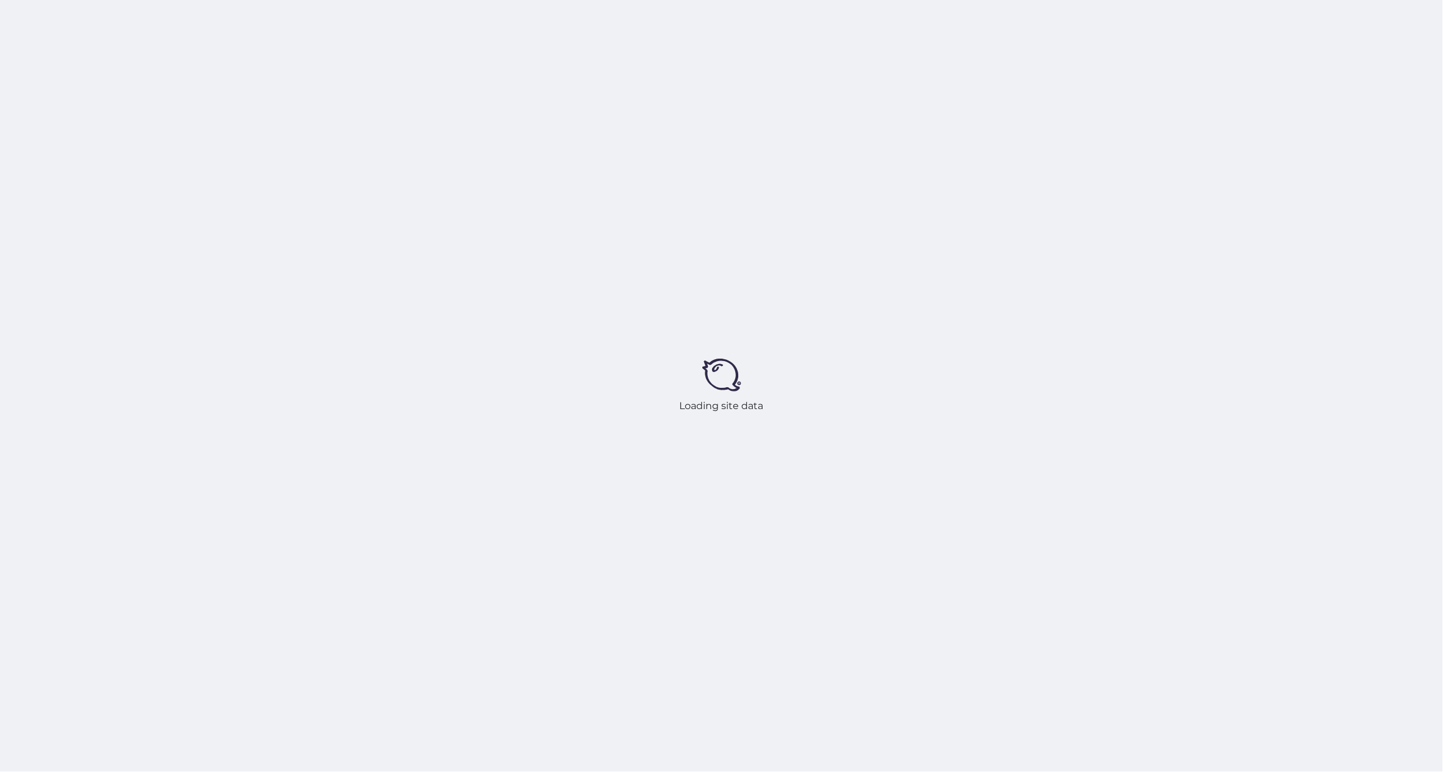
click at [970, 318] on div "Loading site data" at bounding box center [721, 386] width 1443 height 772
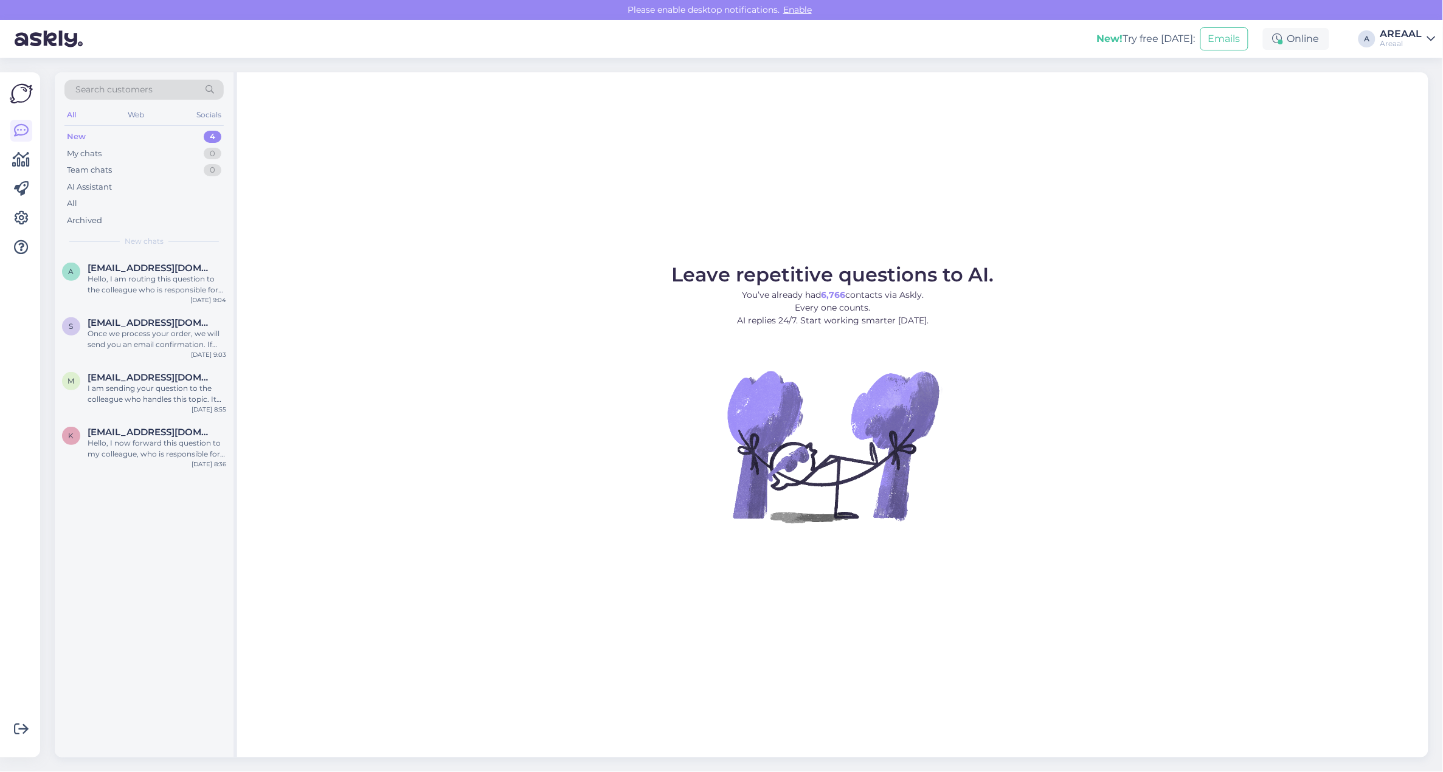
click at [1424, 21] on div "New! Try free today: Emails Online A AREAAL Areaal" at bounding box center [721, 39] width 1443 height 38
click at [1402, 39] on div "Areaal" at bounding box center [1401, 44] width 42 height 10
click at [1406, 95] on button "Open" at bounding box center [1409, 94] width 34 height 19
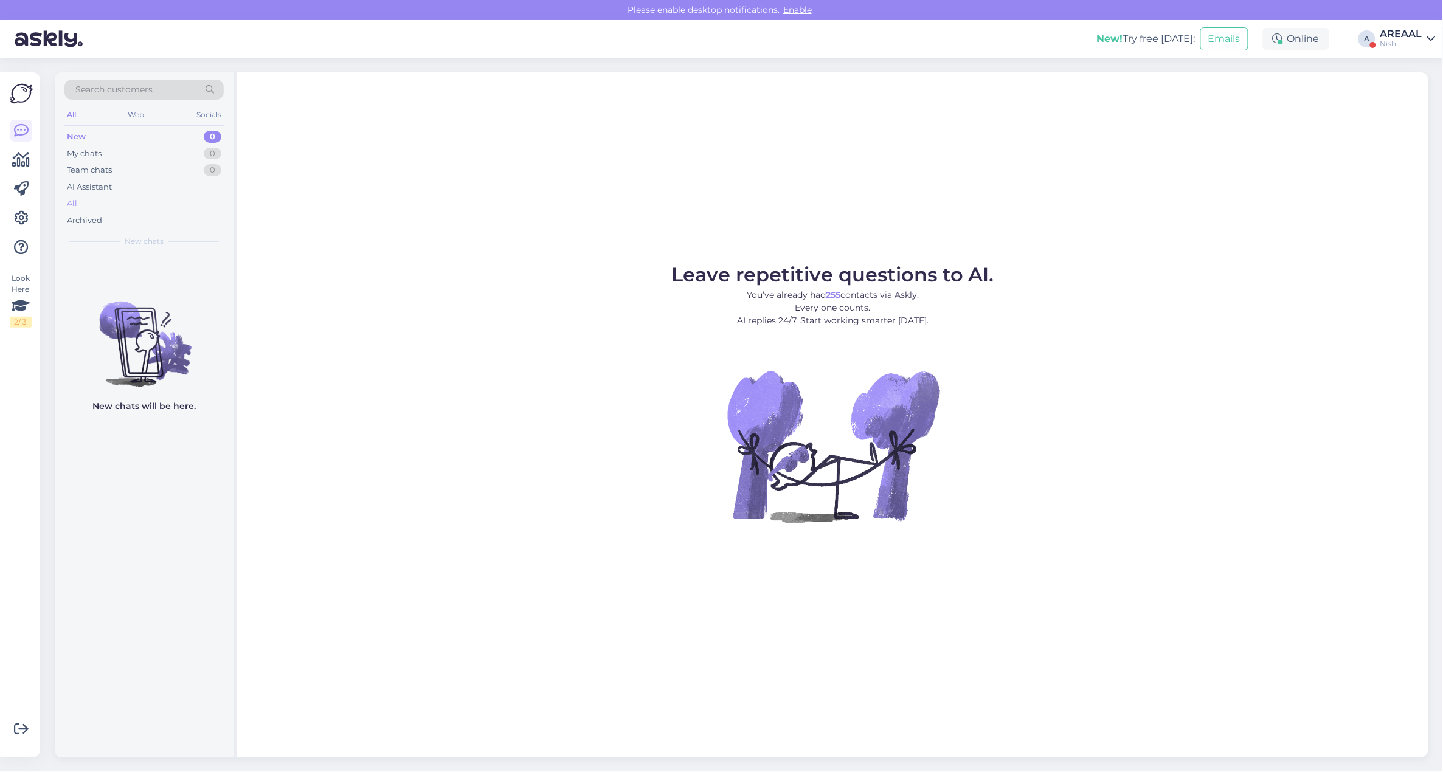
click at [162, 199] on div "All" at bounding box center [143, 203] width 159 height 17
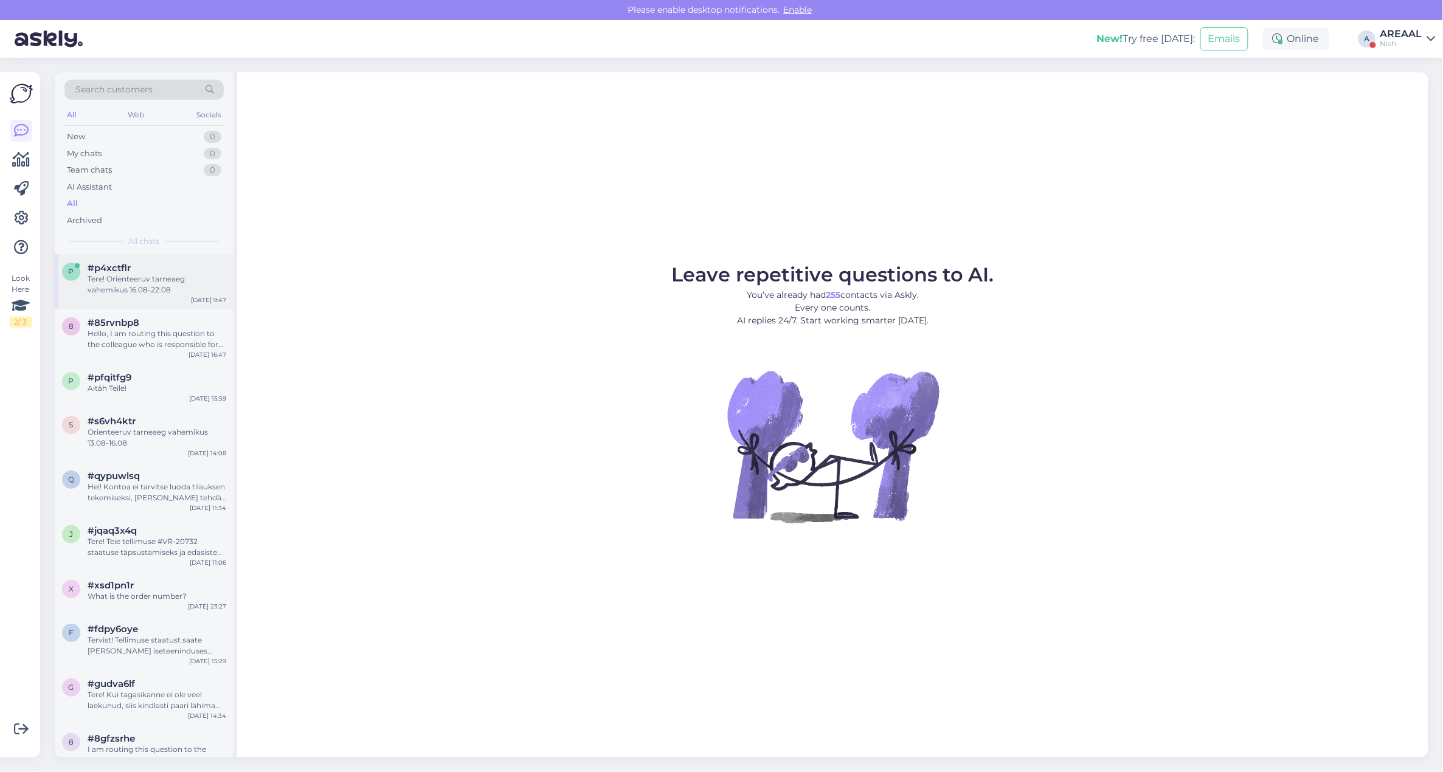
click at [158, 263] on div "#p4xctflr" at bounding box center [157, 268] width 139 height 11
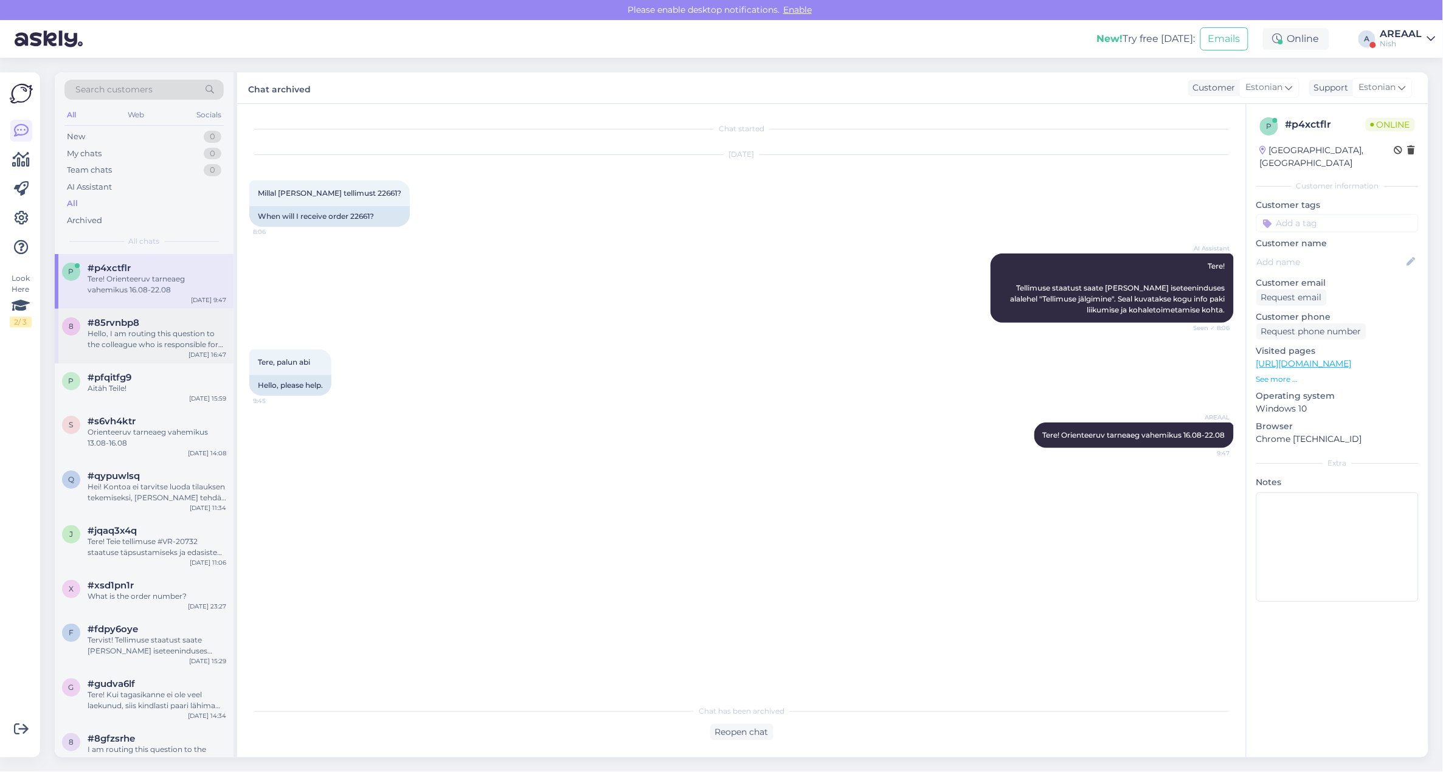
click at [172, 330] on div "Hello, I am routing this question to the colleague who is responsible for this …" at bounding box center [157, 339] width 139 height 22
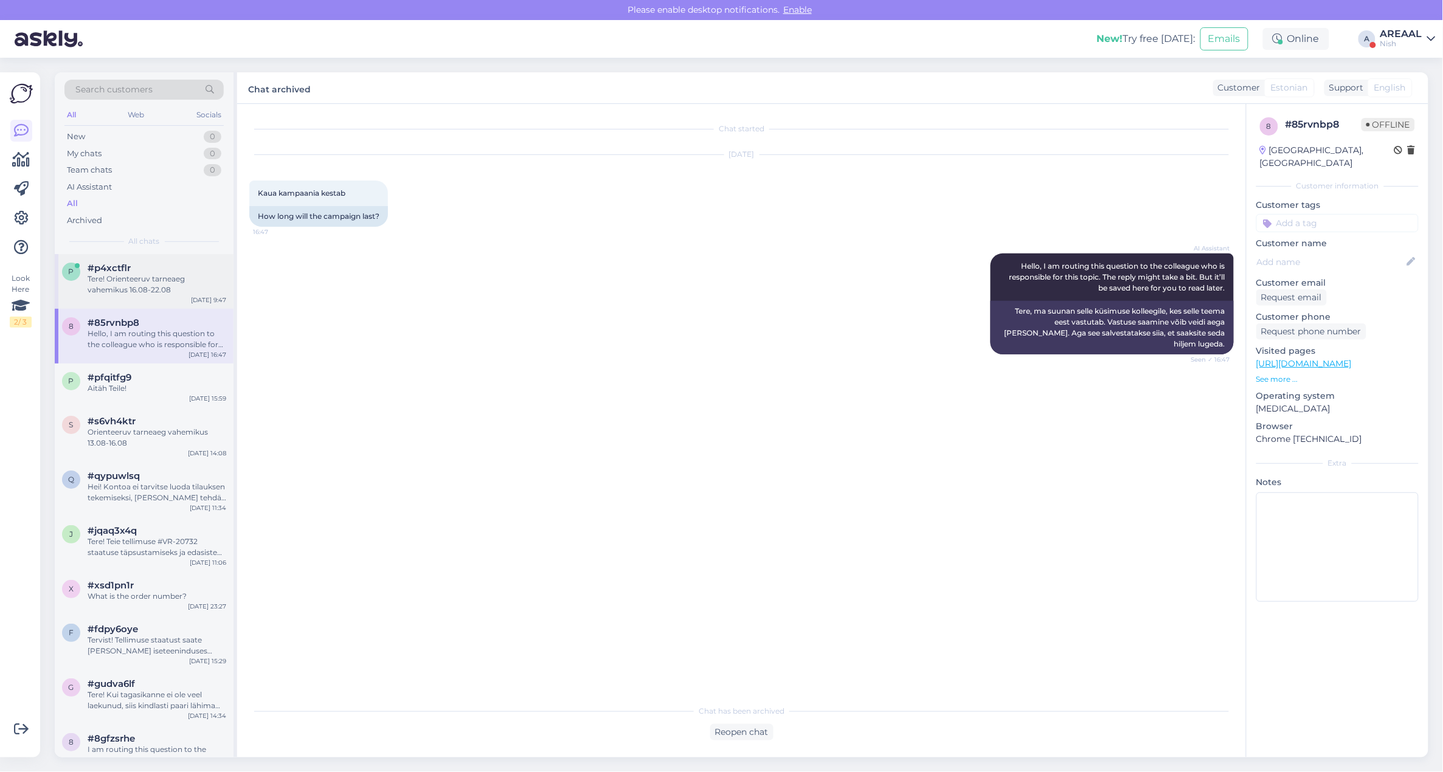
click at [165, 289] on div "Tere! Orienteeruv tarneaeg vahemikus 16.08-22.08" at bounding box center [157, 285] width 139 height 22
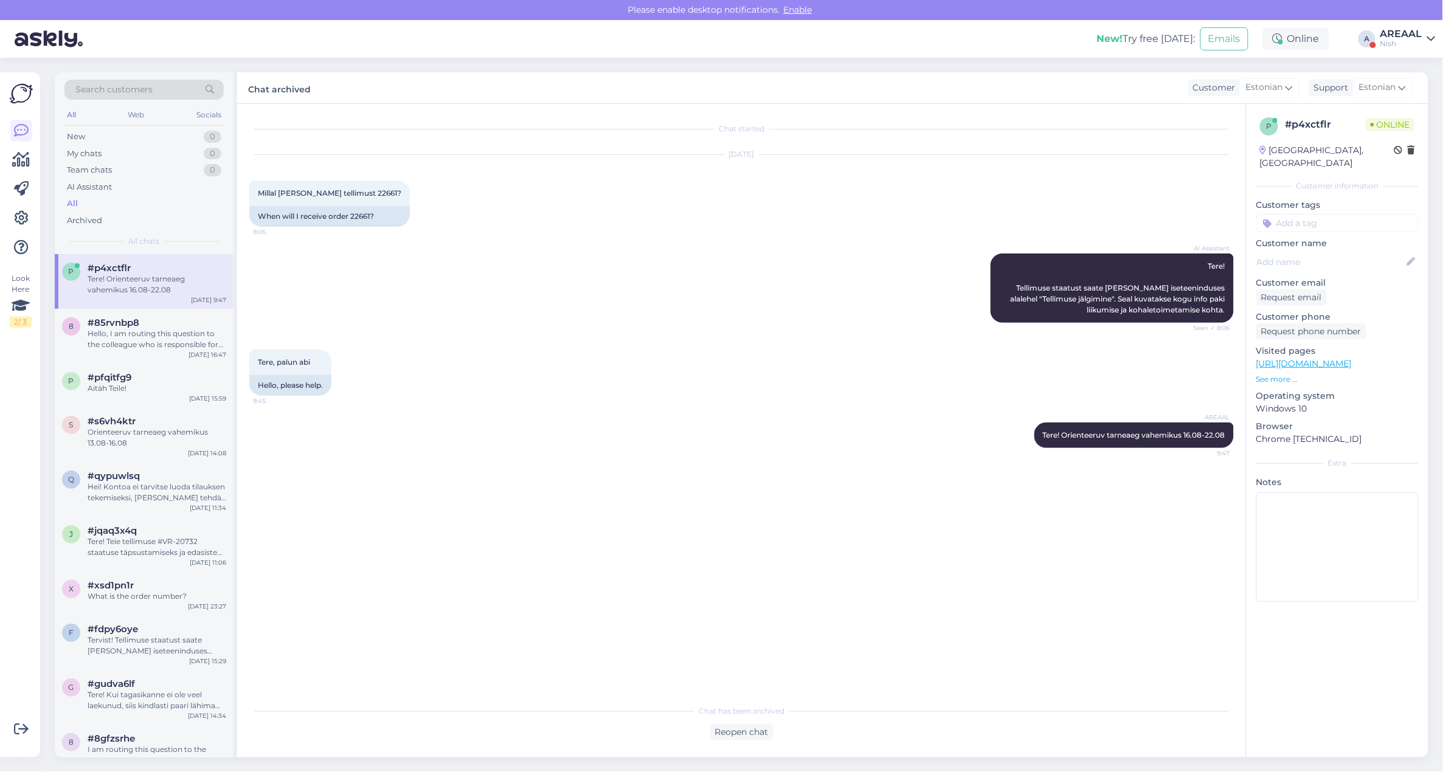
click at [1397, 38] on div "AREAAL" at bounding box center [1401, 34] width 42 height 10
click at [1411, 69] on button "Open" at bounding box center [1409, 67] width 34 height 19
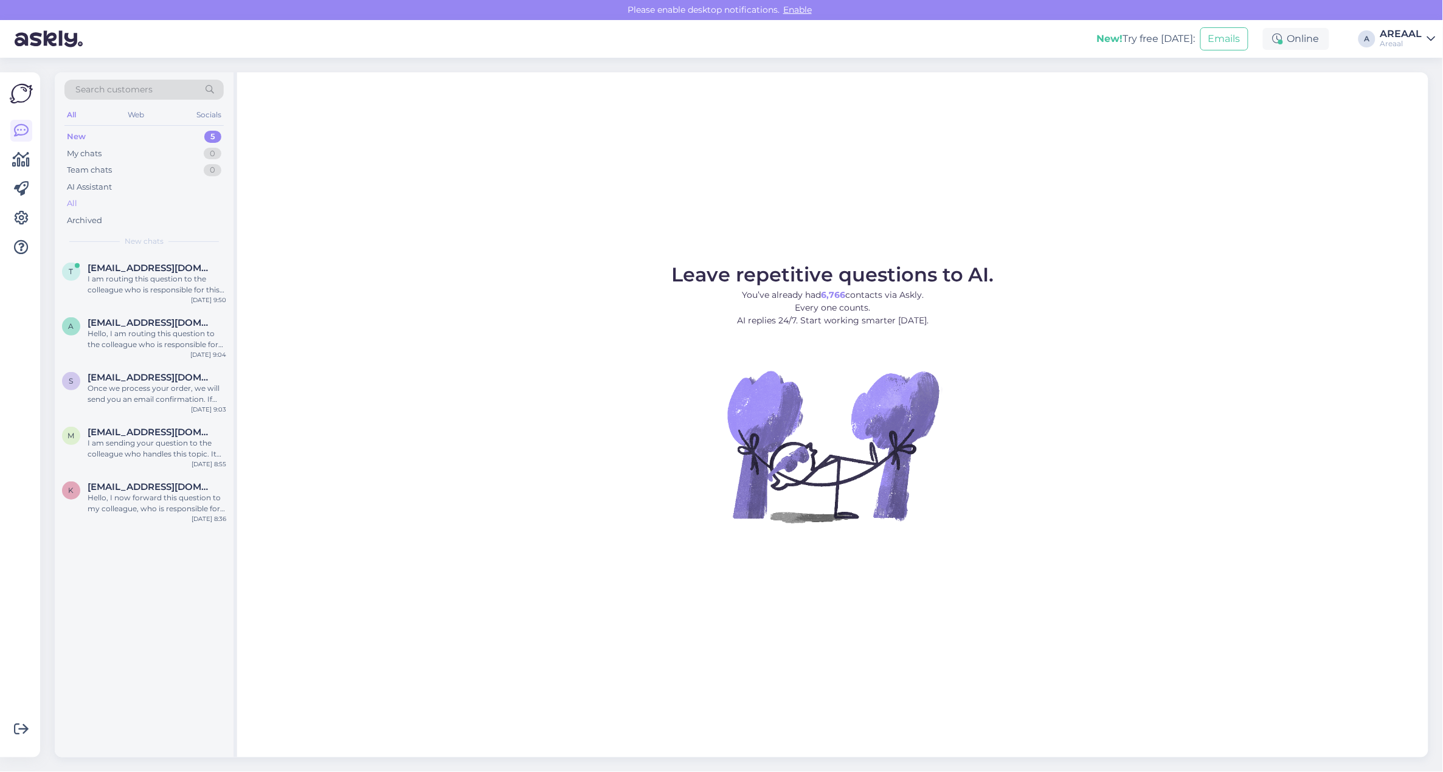
click at [116, 205] on div "All" at bounding box center [143, 203] width 159 height 17
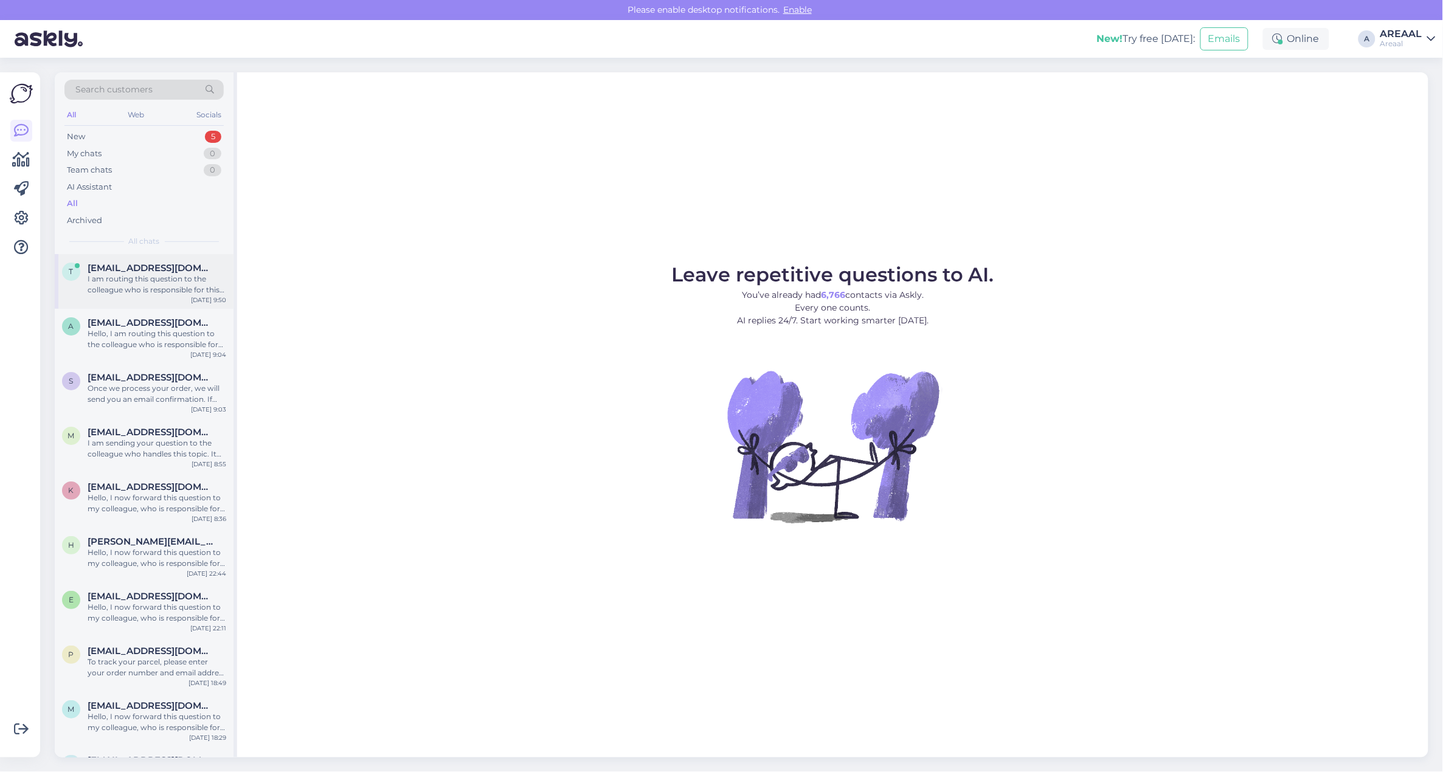
click at [132, 290] on div "I am routing this question to the colleague who is responsible for this topic. …" at bounding box center [157, 285] width 139 height 22
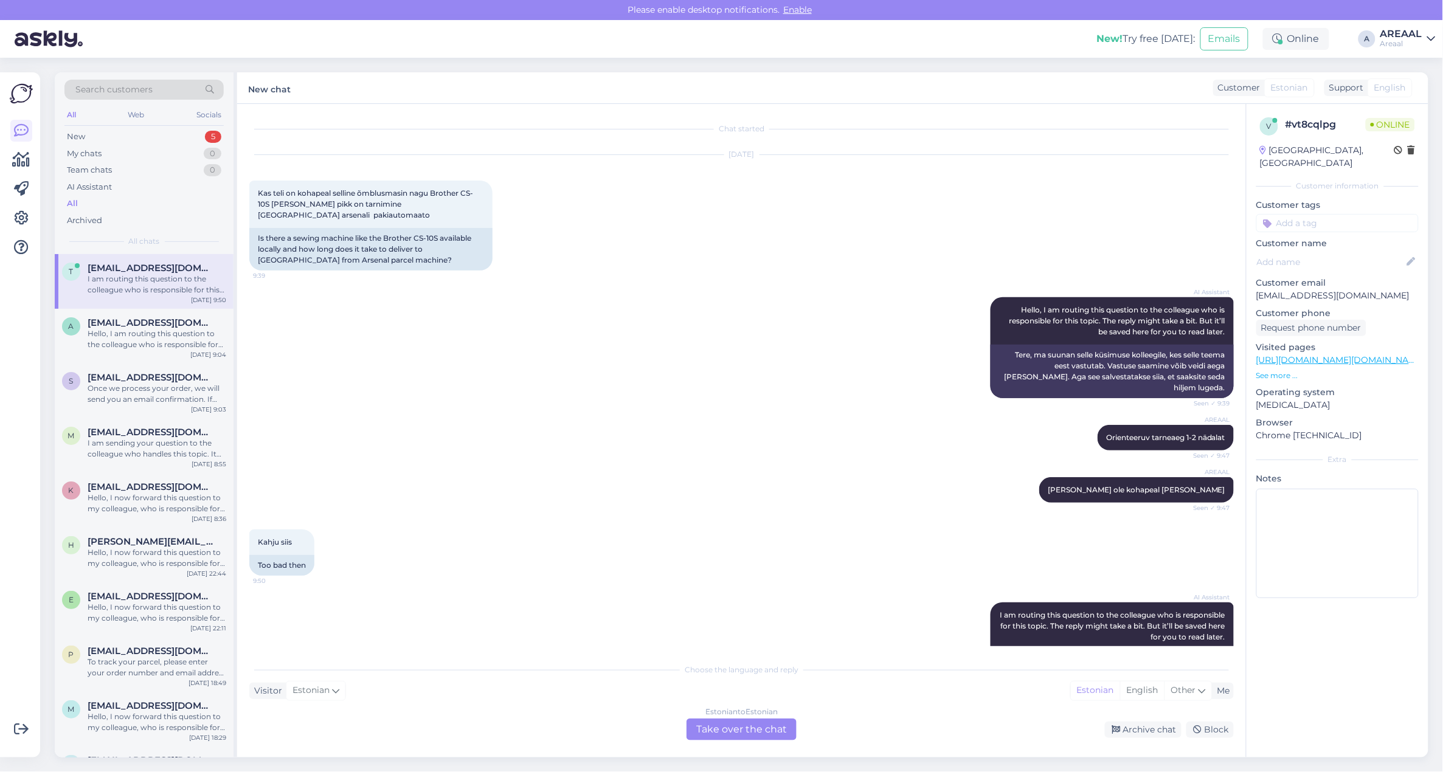
scroll to position [47, 0]
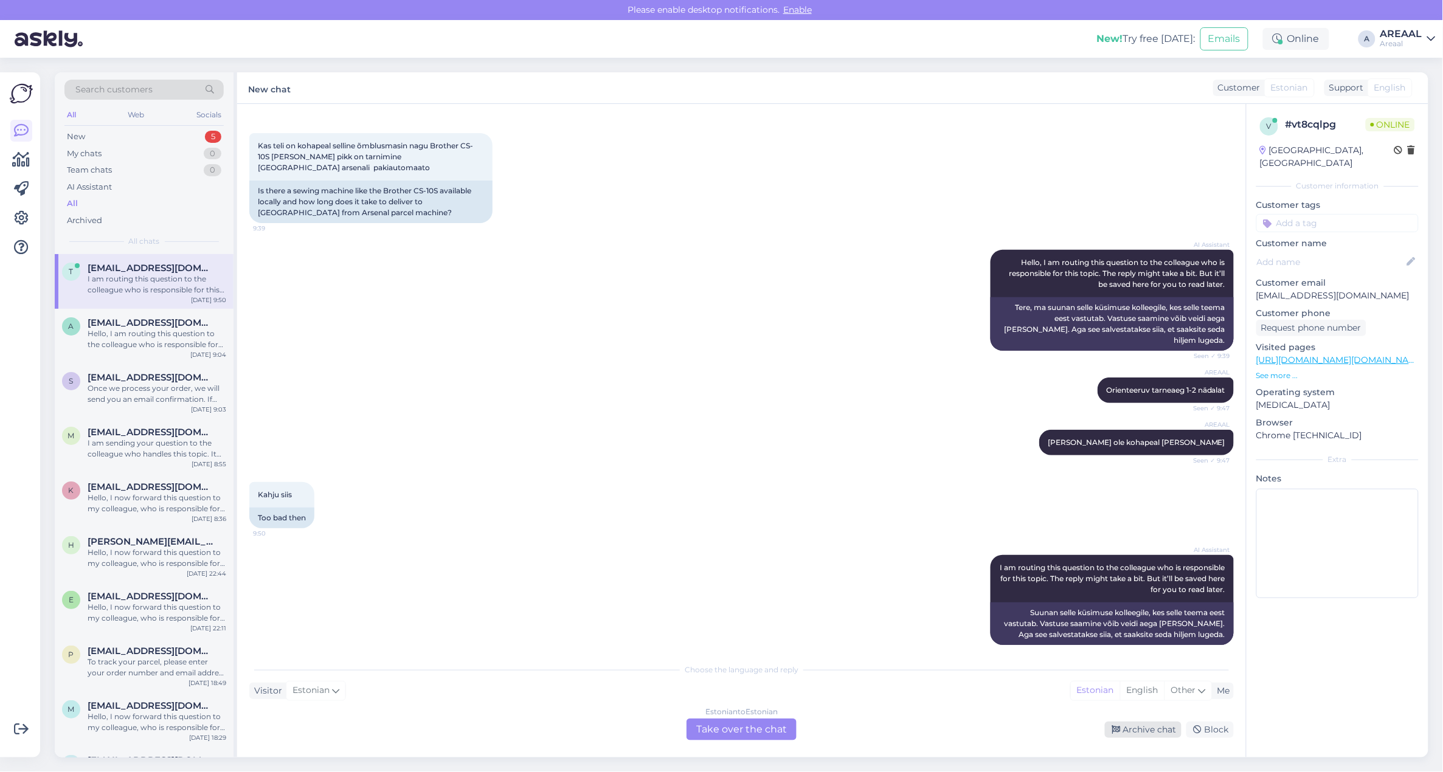
click at [1128, 725] on div "Archive chat" at bounding box center [1143, 730] width 77 height 16
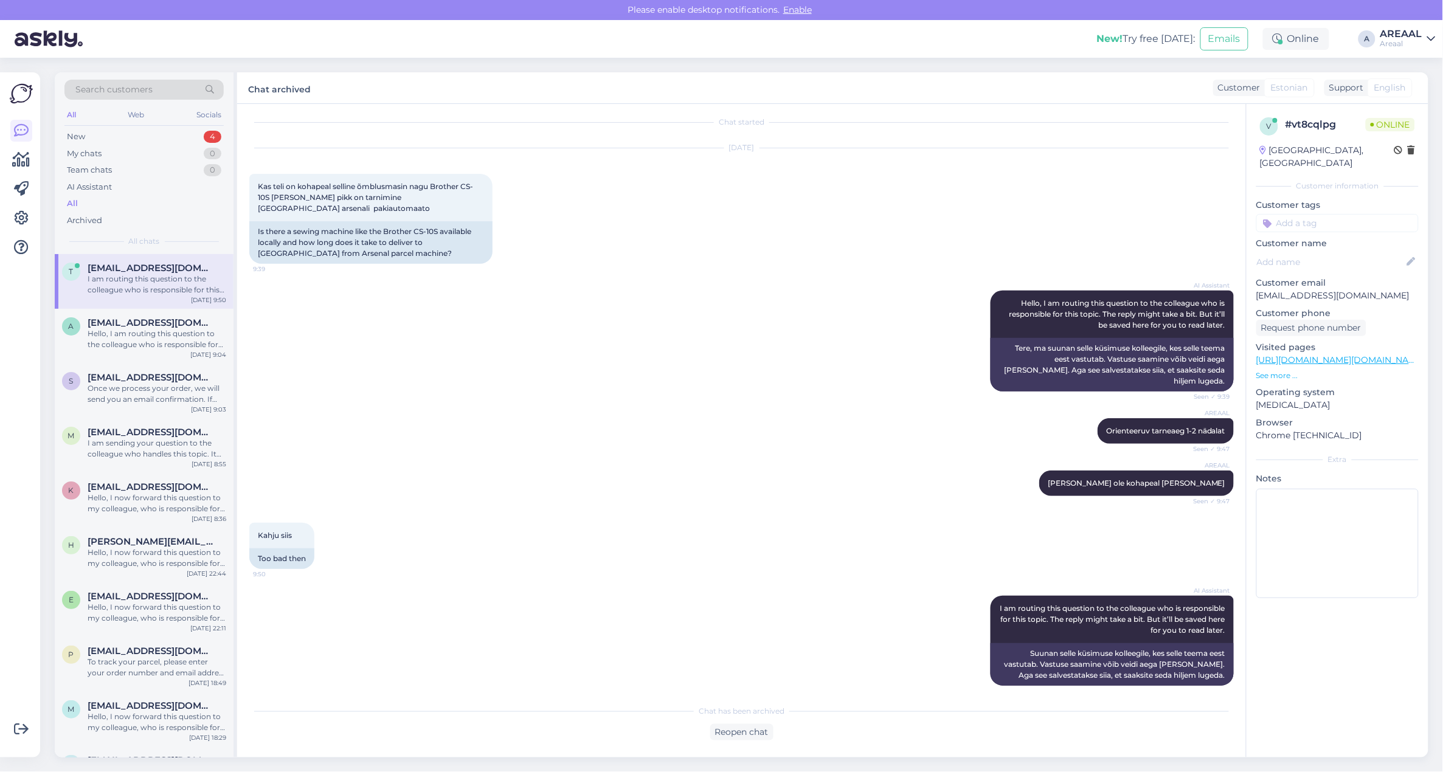
click at [123, 207] on div "All" at bounding box center [143, 203] width 159 height 17
click at [150, 330] on div "Hello, I am routing this question to the colleague who is responsible for this …" at bounding box center [157, 339] width 139 height 22
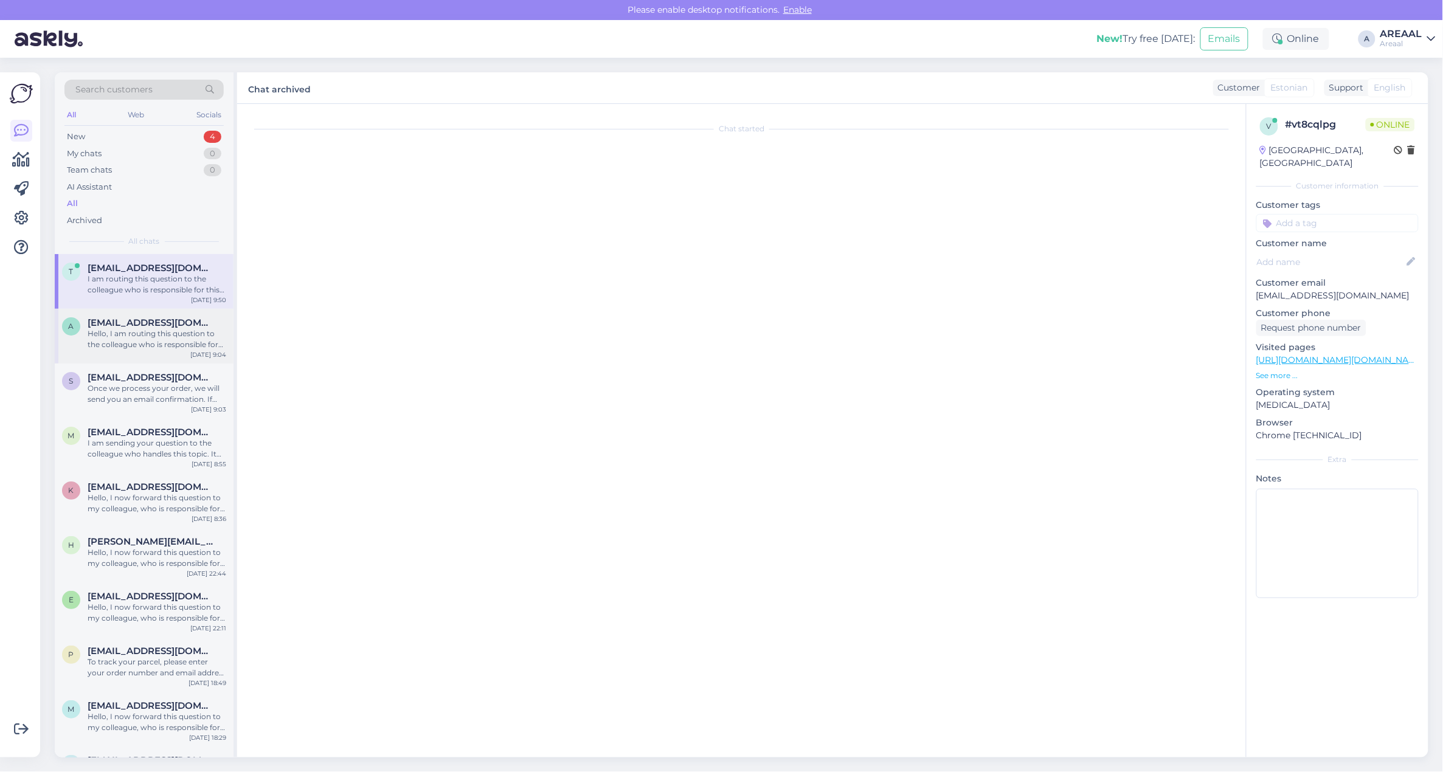
scroll to position [2798, 0]
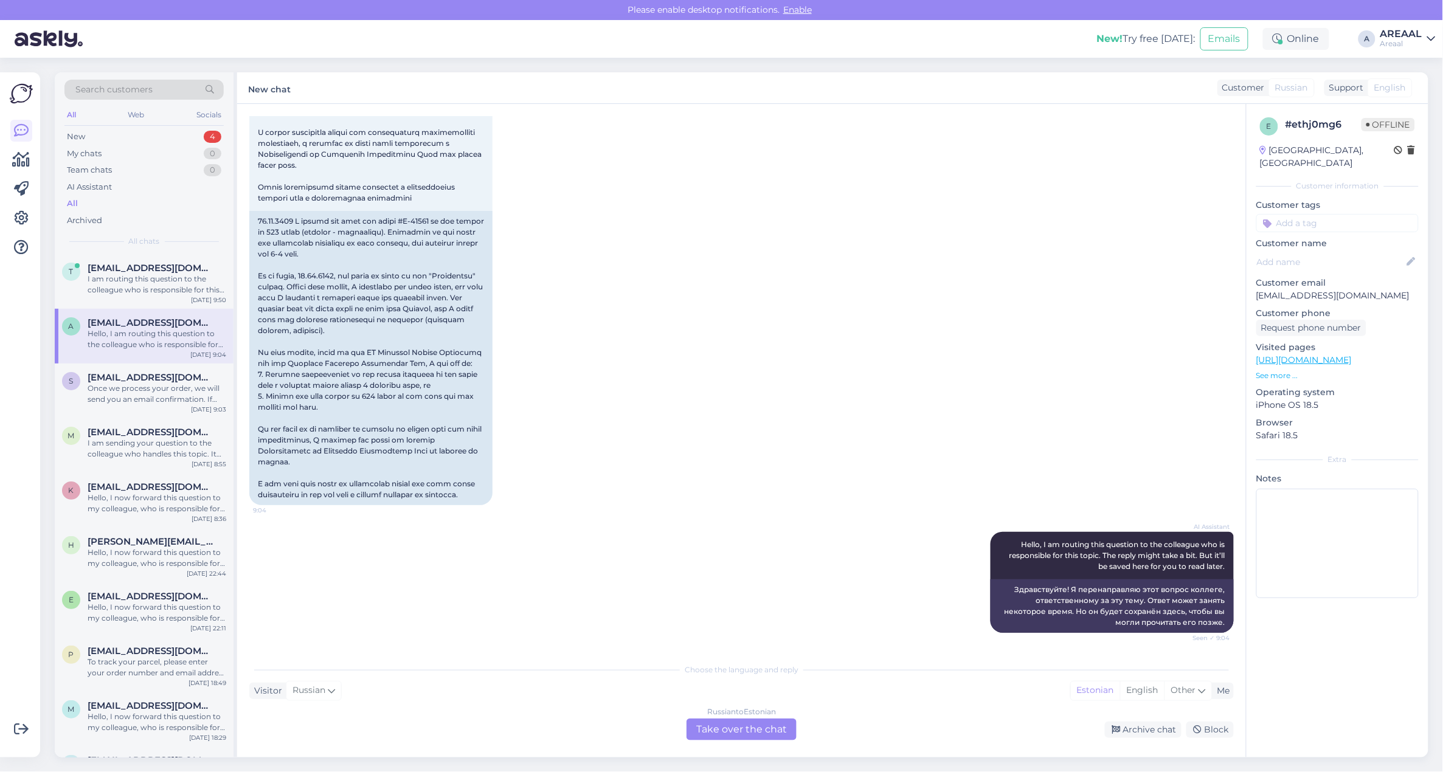
click at [719, 738] on div "Russian to Estonian Take over the chat" at bounding box center [742, 730] width 110 height 22
click at [716, 727] on div "Russian to Estonian Take over the chat" at bounding box center [742, 730] width 110 height 22
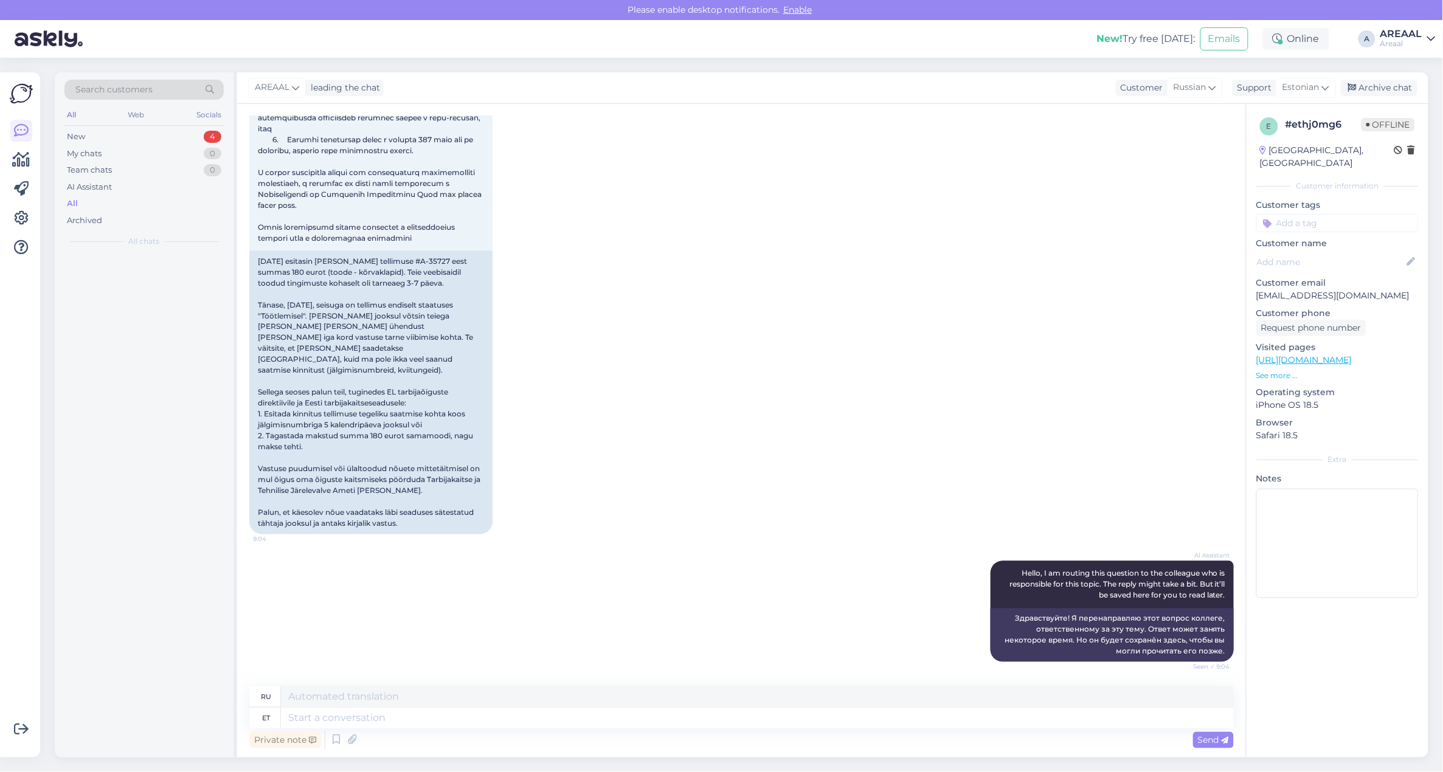
scroll to position [2736, 0]
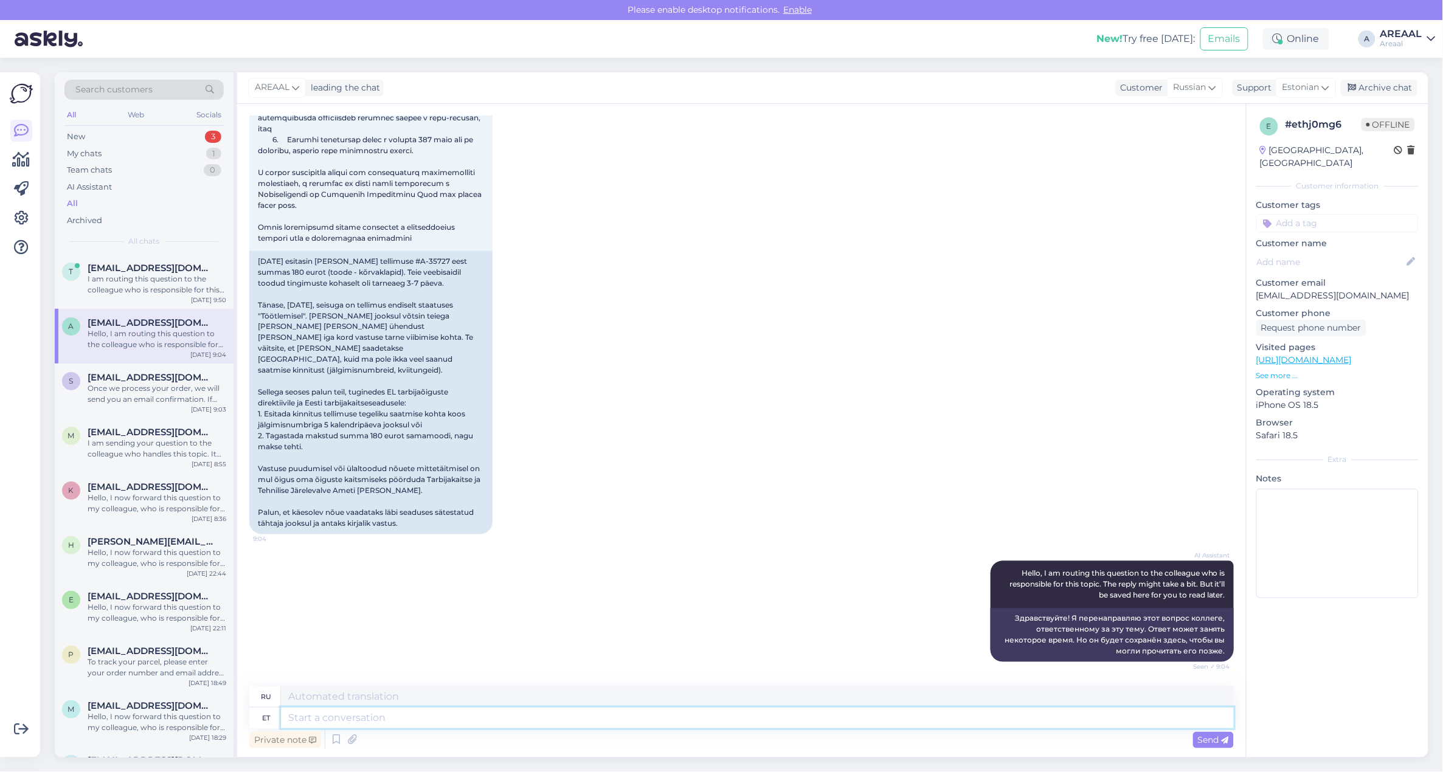
click at [922, 713] on textarea at bounding box center [757, 718] width 953 height 21
type textarea "Tere! T"
type textarea "Привет!"
type textarea "Tere! Teie kel"
type textarea "Привет! Ты"
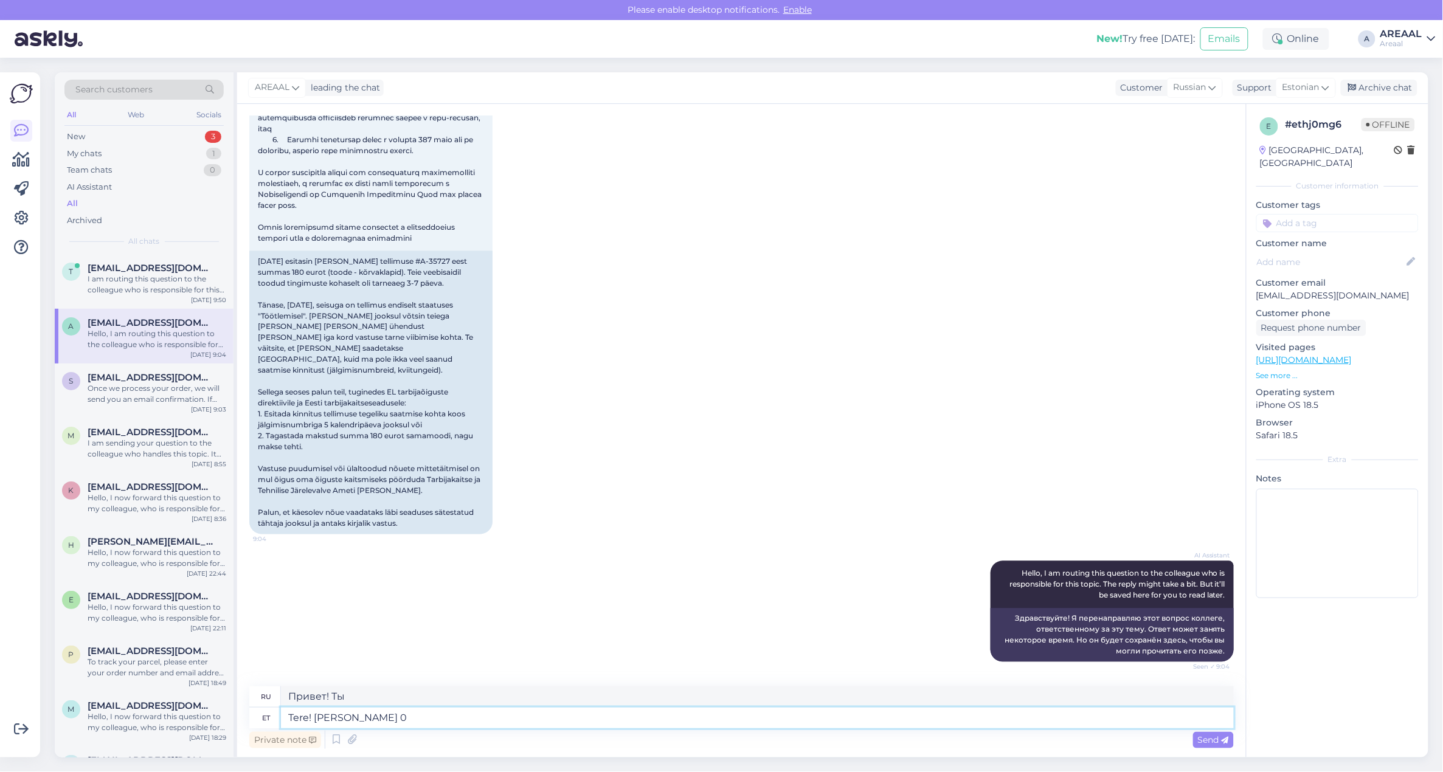
type textarea "Tere! Teie kell 09"
type textarea "Привет! Ваши часы"
type textarea "Tere! Teie kell 09:07 sa"
type textarea "Привет! Ваше время 09:07."
type textarea "Tere! Teie kell 09:07 saadetud kirj"
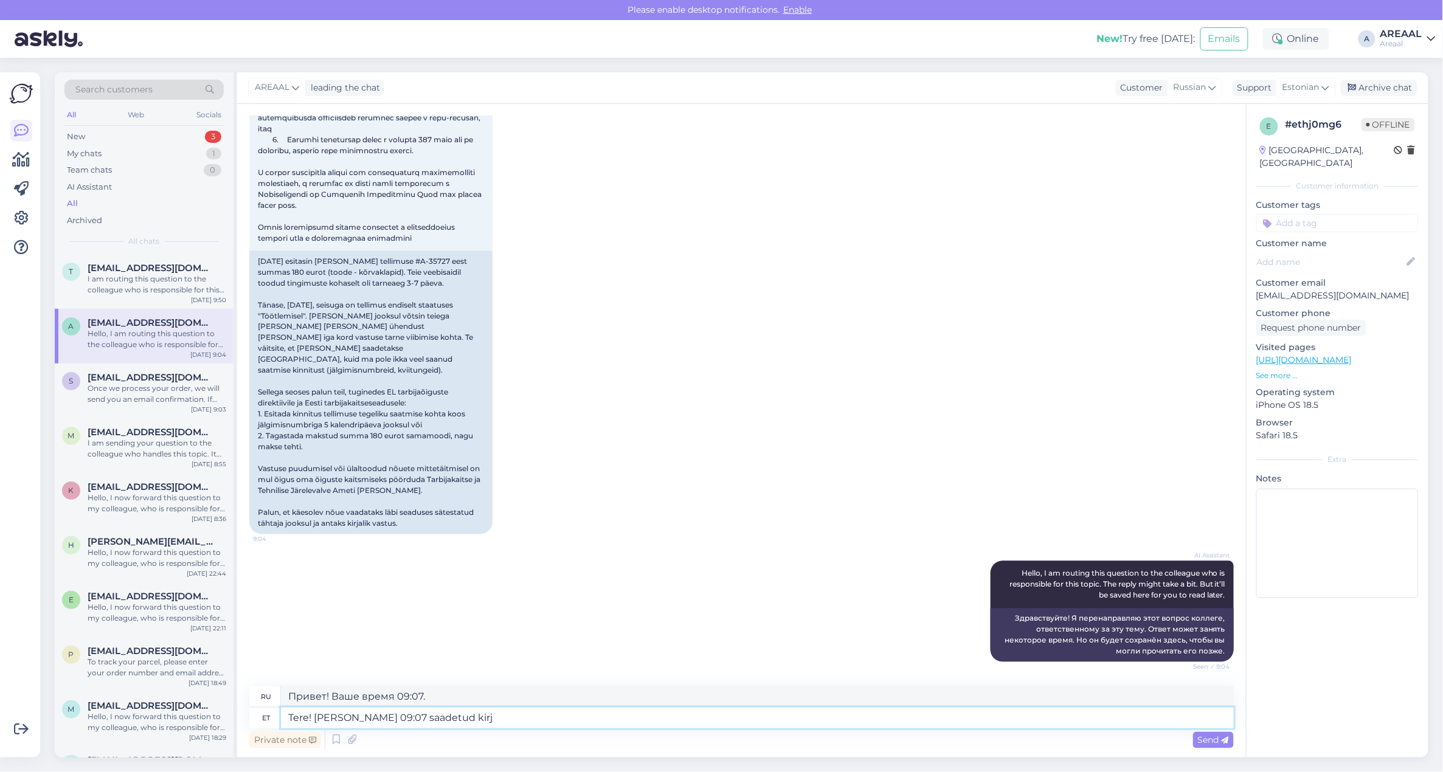
type textarea "Привет! Ваше в 09:07 отправлено."
type textarea "Tere! Teie kell 09:07 saadetud kirjale va"
type textarea "Здравствуйте! На ваше сообщение, отправленное в 09:07"
type textarea "Tere! Teie kell 09:07 saadetud kirjale vastatakse tänase"
type textarea "Здравствуйте! Ваше сообщение, отправленное в 09:07, будет отправлено."
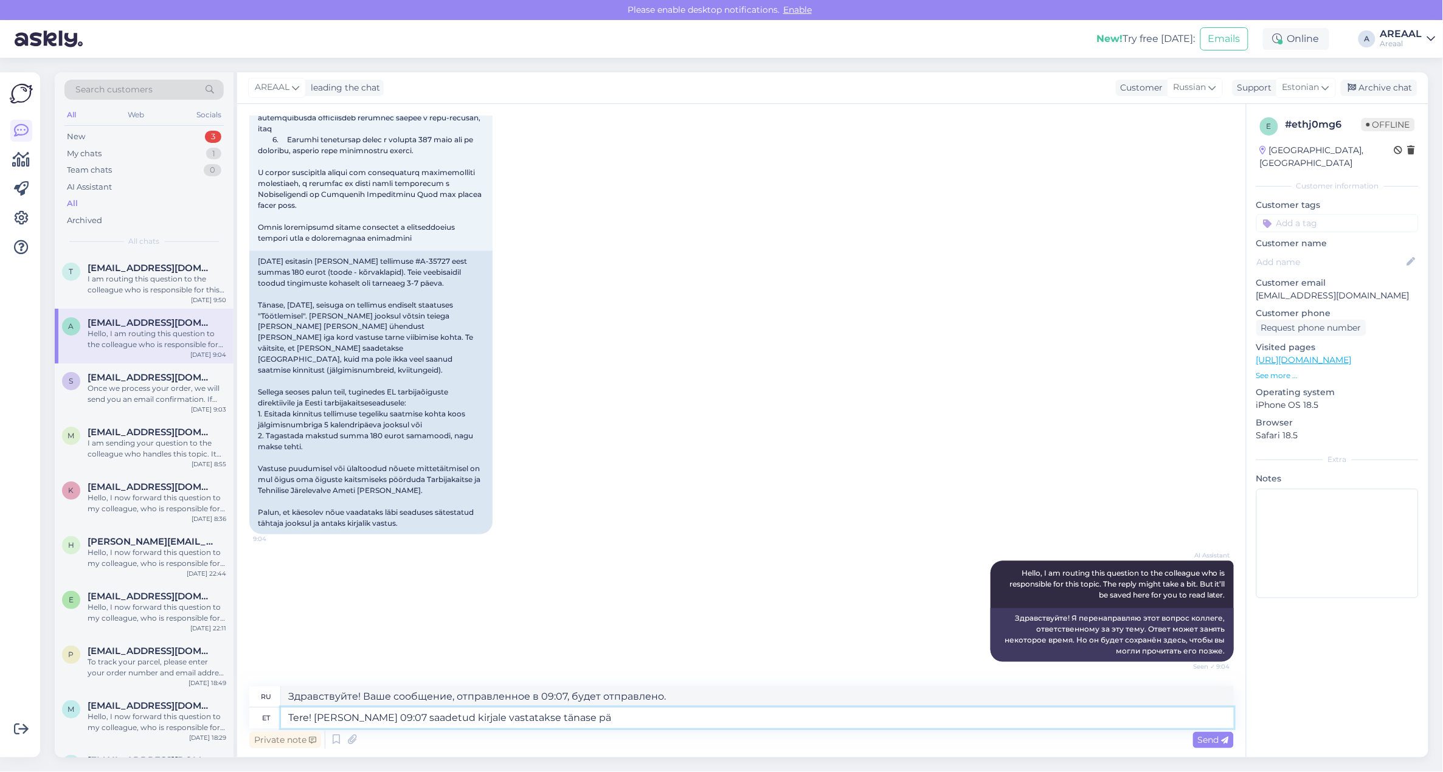
type textarea "Tere! Teie kell 09:07 saadetud kirjale vastatakse tänase päe"
type textarea "Здравствуйте! На ваше сообщение, отправленное в 09:07, мы ответим сегодня."
type textarea "Tere! Teie kell 09:07 saadetud kirjale vastatakse tänase päeva jooksul."
type textarea "Здравствуйте! На ваше сообщение, отправленное в 09:07, мы ответим в течение дня."
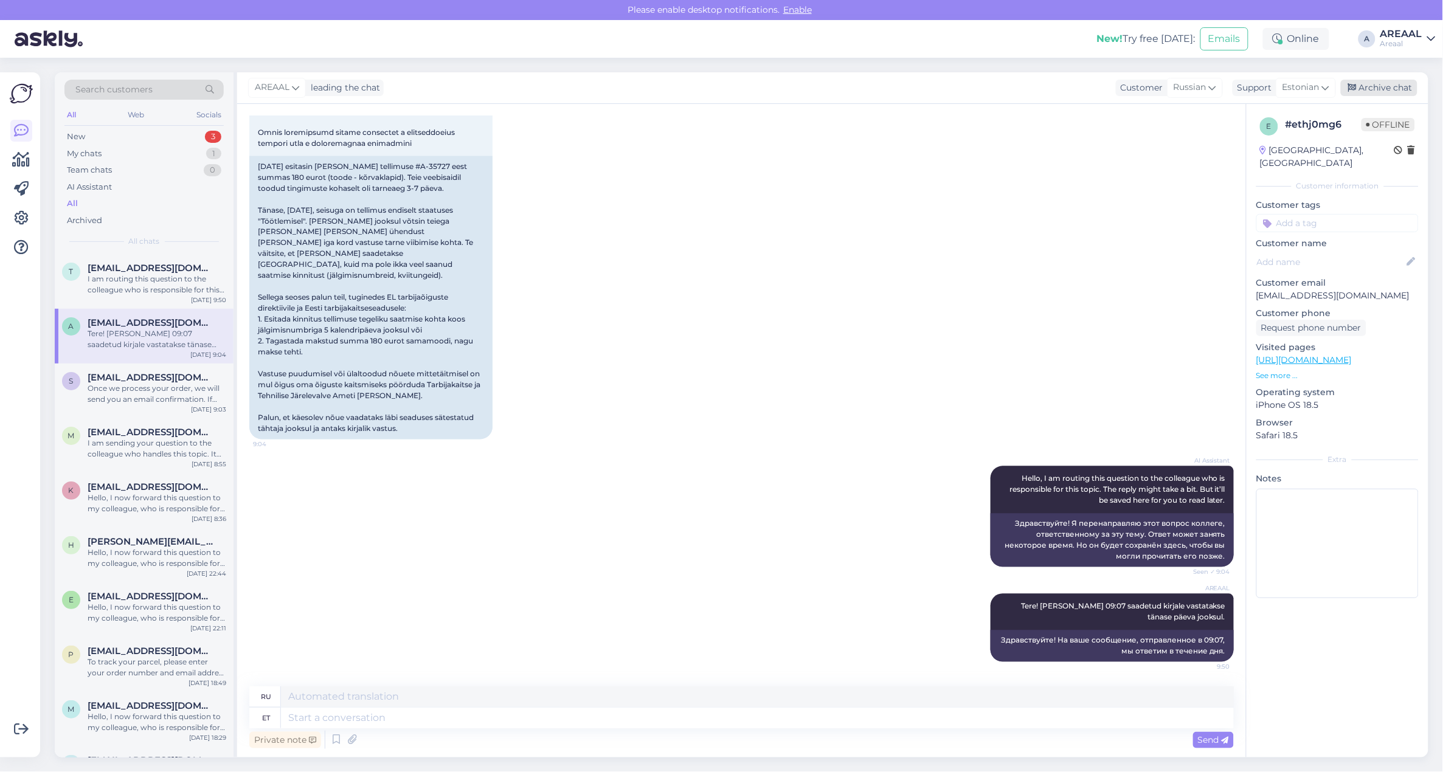
click at [1372, 88] on div "Archive chat" at bounding box center [1379, 88] width 77 height 16
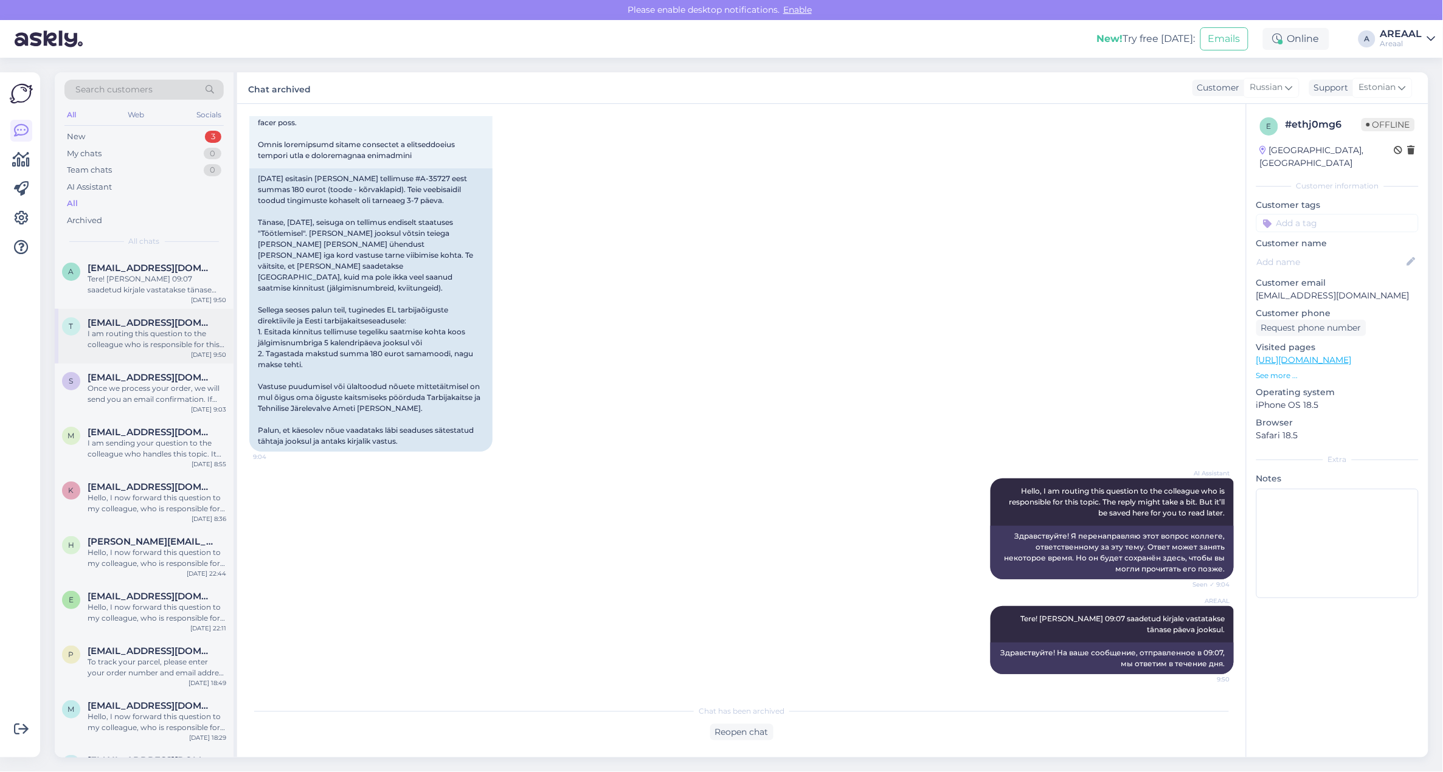
click at [162, 350] on div "I am routing this question to the colleague who is responsible for this topic. …" at bounding box center [157, 339] width 139 height 22
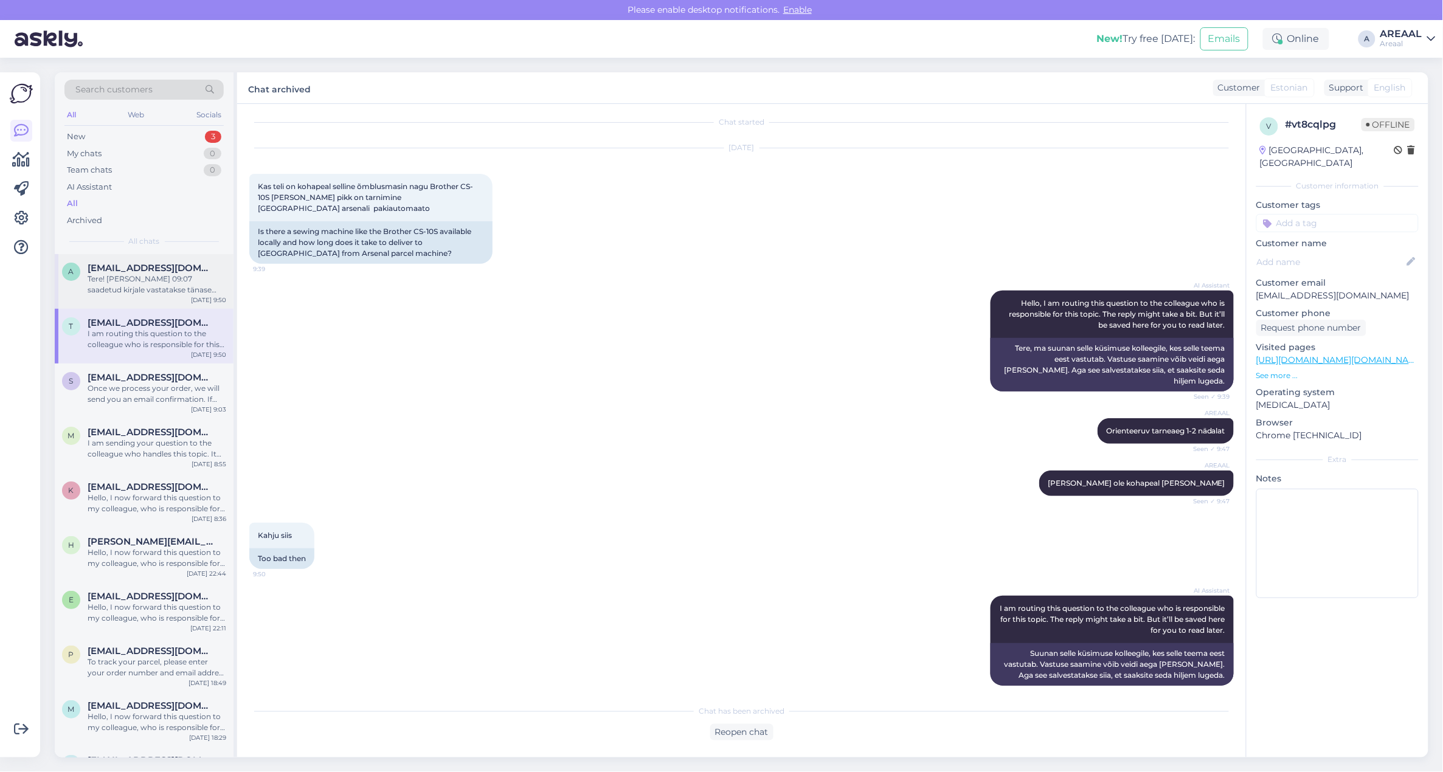
click at [171, 293] on div "Tere! Teie kell 09:07 saadetud kirjale vastatakse tänase päeva jooksul." at bounding box center [157, 285] width 139 height 22
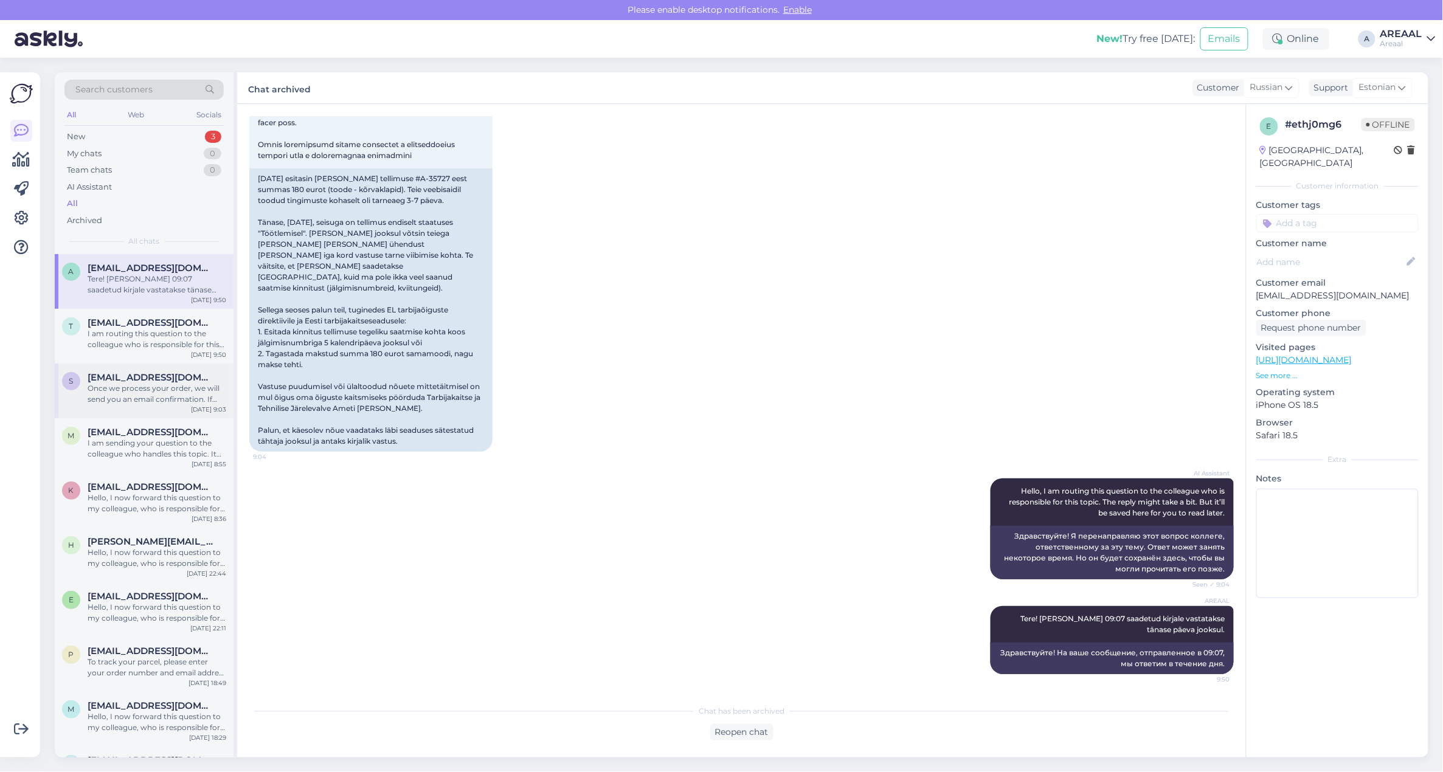
click at [161, 369] on div "s shukurovumid859@gmail.com Once we process your order, we will send you an ema…" at bounding box center [144, 391] width 179 height 55
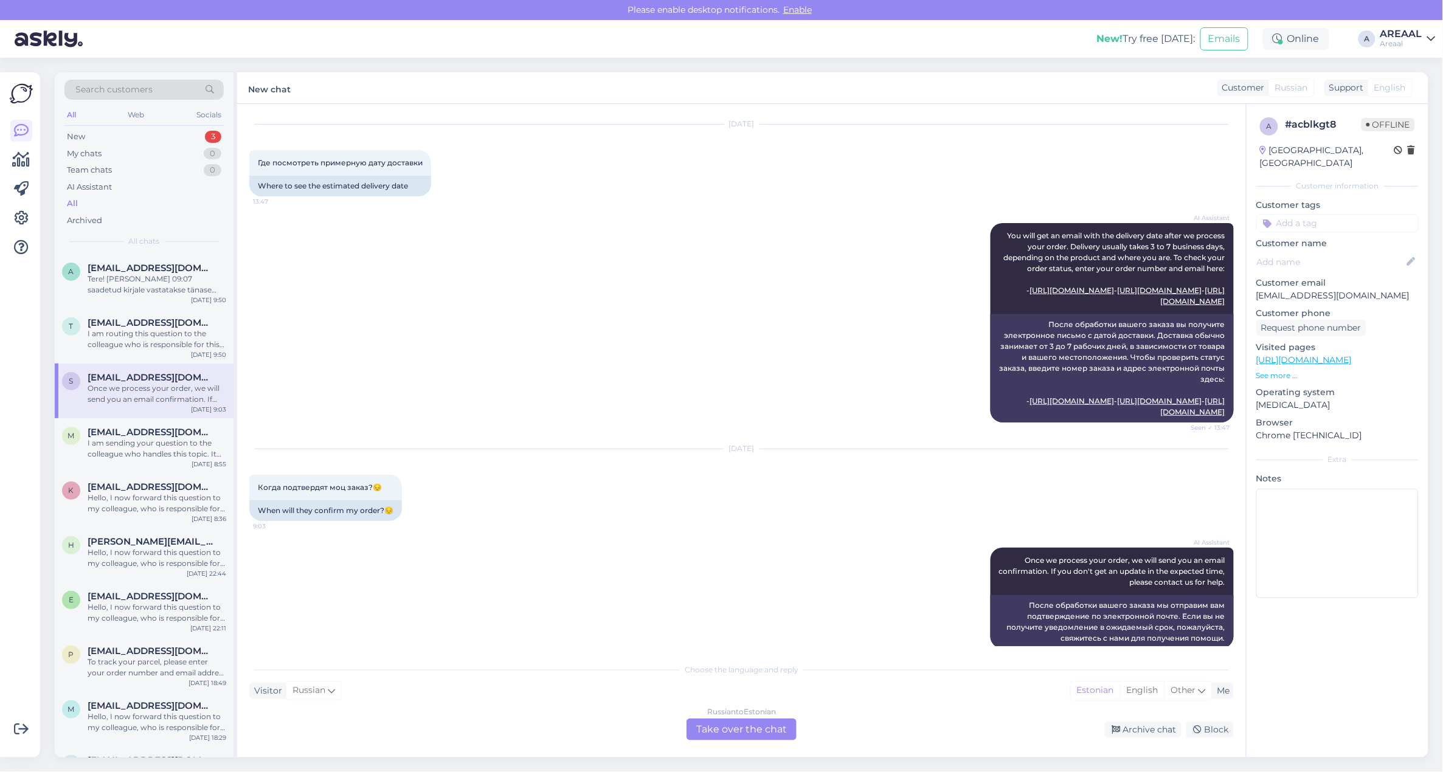
scroll to position [67, 0]
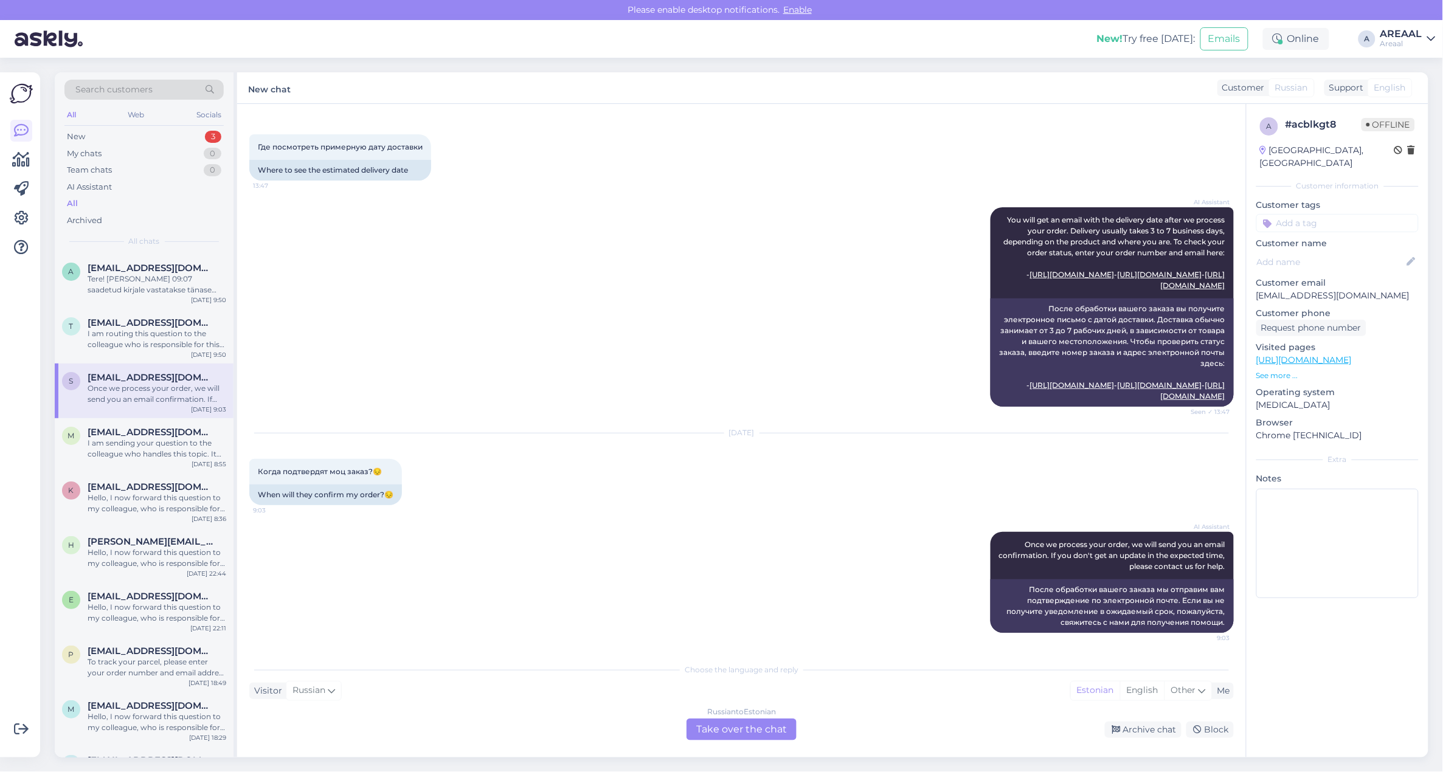
click at [748, 739] on div "Russian to Estonian Take over the chat" at bounding box center [742, 730] width 110 height 22
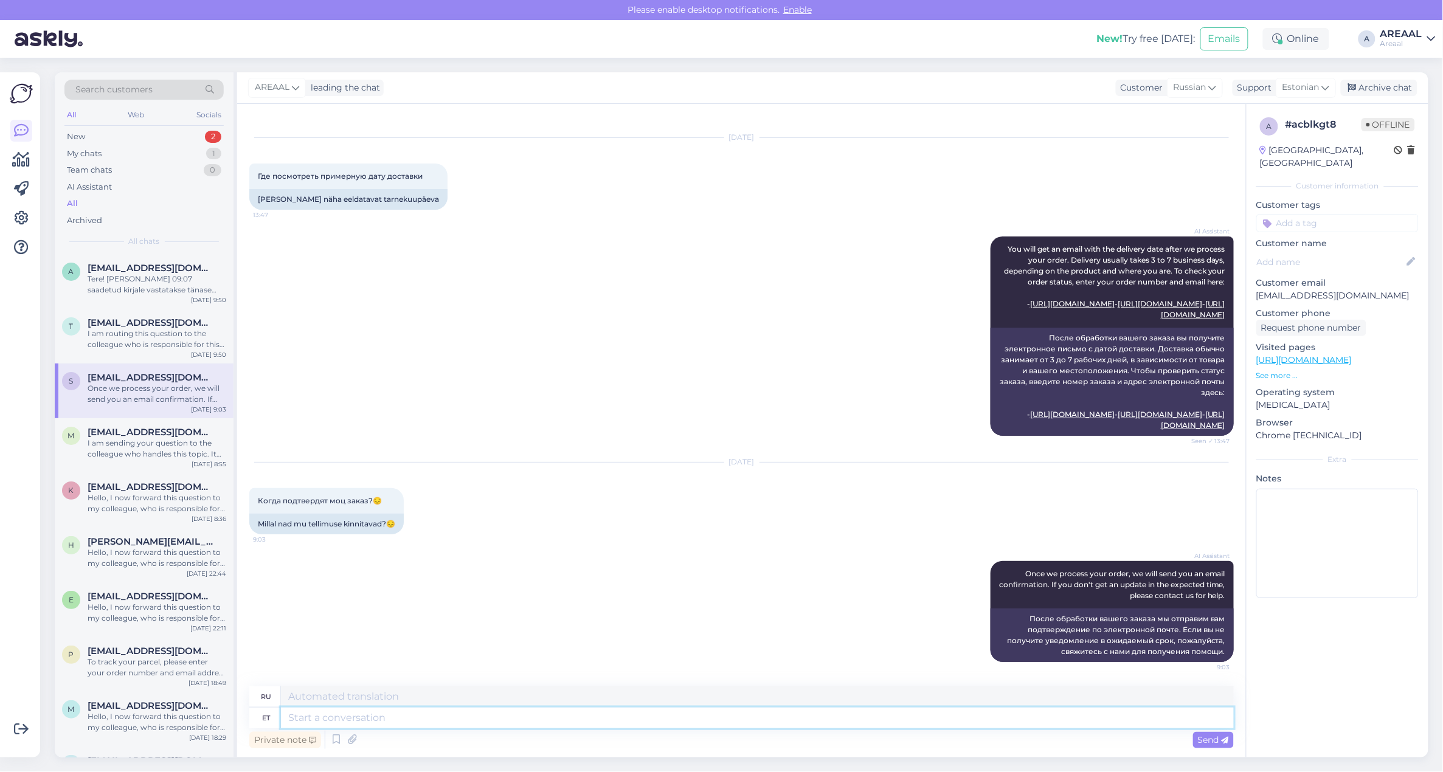
click at [734, 721] on textarea at bounding box center [757, 718] width 953 height 21
click at [1332, 289] on p "shukurovumid859@gmail.com" at bounding box center [1337, 295] width 162 height 13
copy p "shukurovumid859@gmail.com"
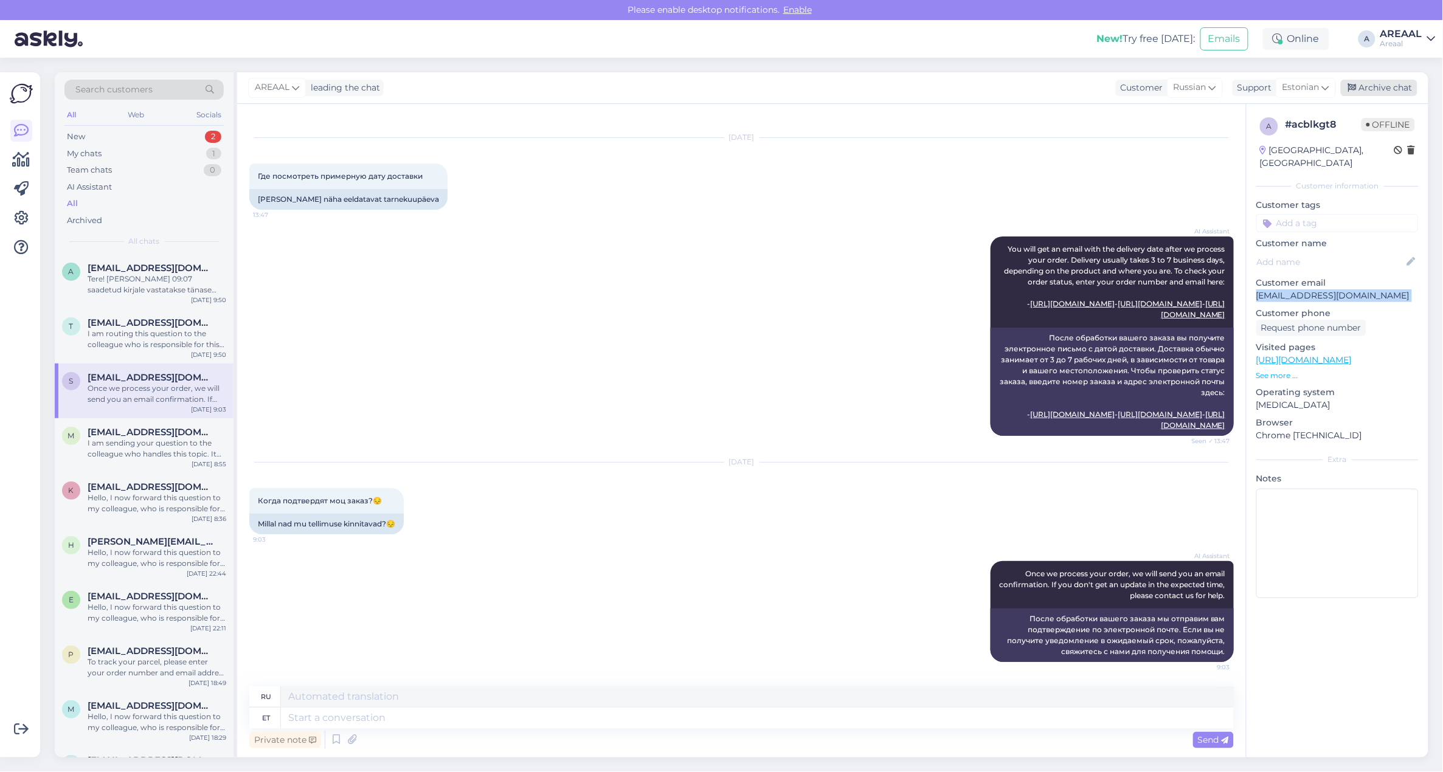
click at [1382, 80] on div "Archive chat" at bounding box center [1379, 88] width 77 height 16
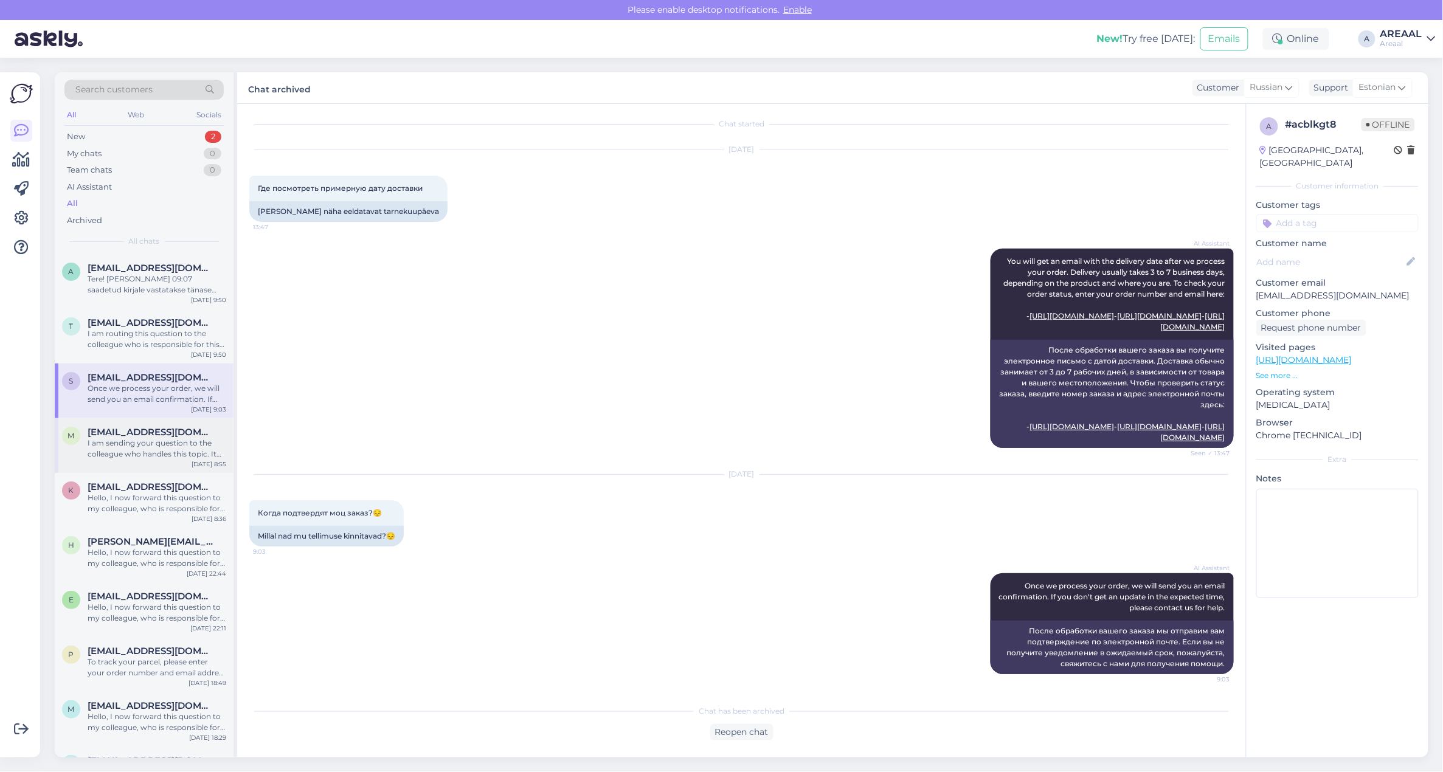
click at [119, 438] on div "I am sending your question to the colleague who handles this topic. It might ta…" at bounding box center [157, 449] width 139 height 22
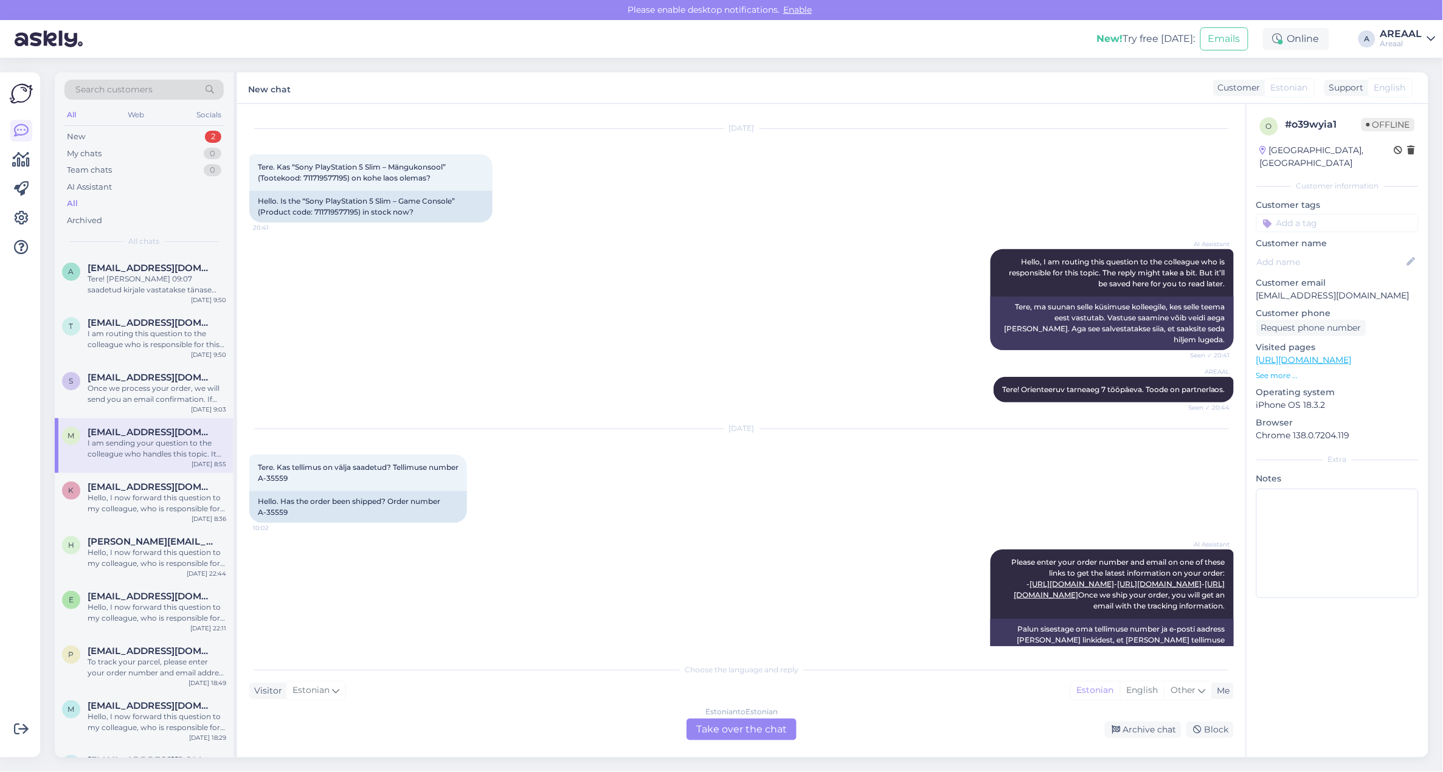
scroll to position [1315, 0]
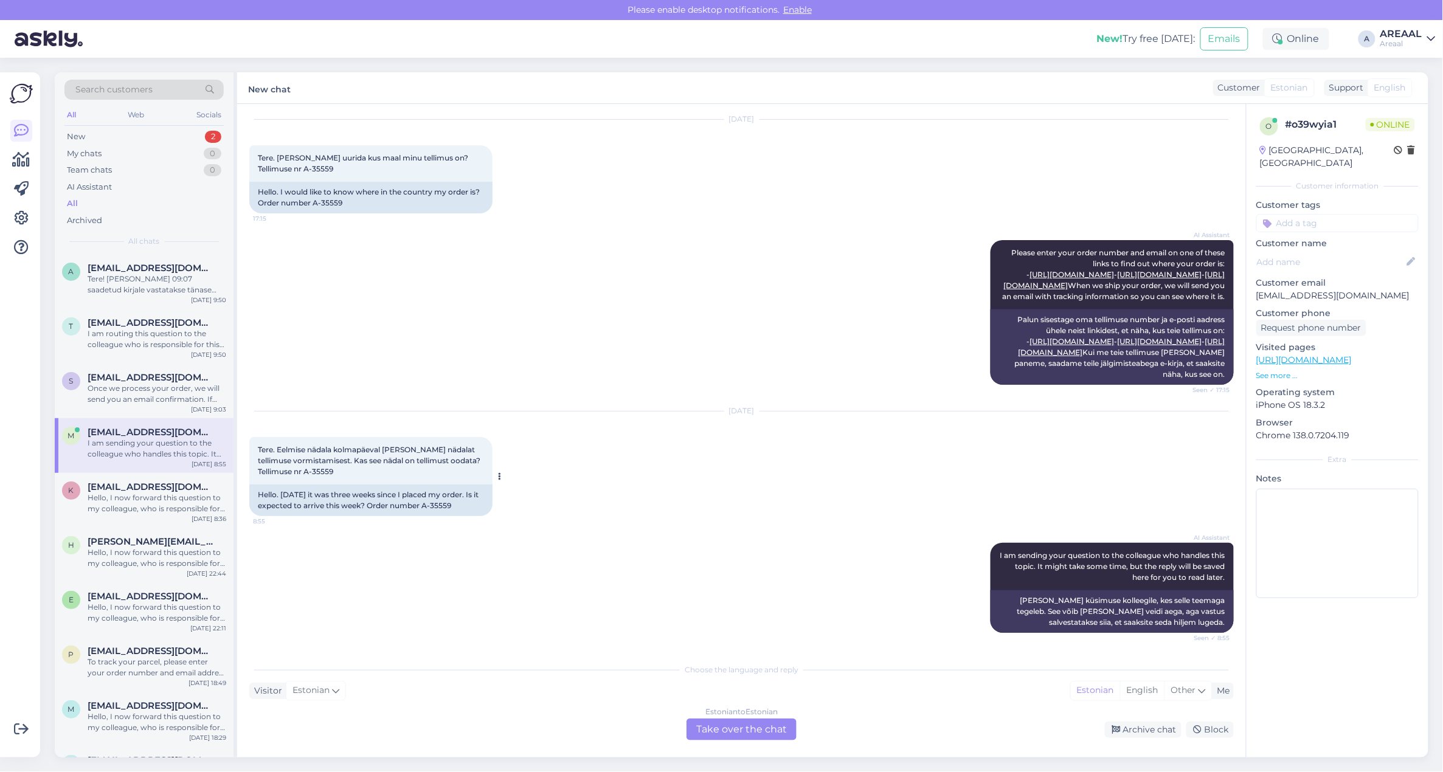
drag, startPoint x: 304, startPoint y: 513, endPoint x: 465, endPoint y: 499, distance: 161.8
click at [465, 499] on div "Hello. Last Wednesday it was three weeks since I placed my order. Is it expecte…" at bounding box center [370, 501] width 243 height 32
copy div "A-35559"
drag, startPoint x: 463, startPoint y: 494, endPoint x: 485, endPoint y: 517, distance: 31.4
click at [472, 509] on div "Hello. Last Wednesday it was three weeks since I placed my order. Is it expecte…" at bounding box center [370, 501] width 243 height 32
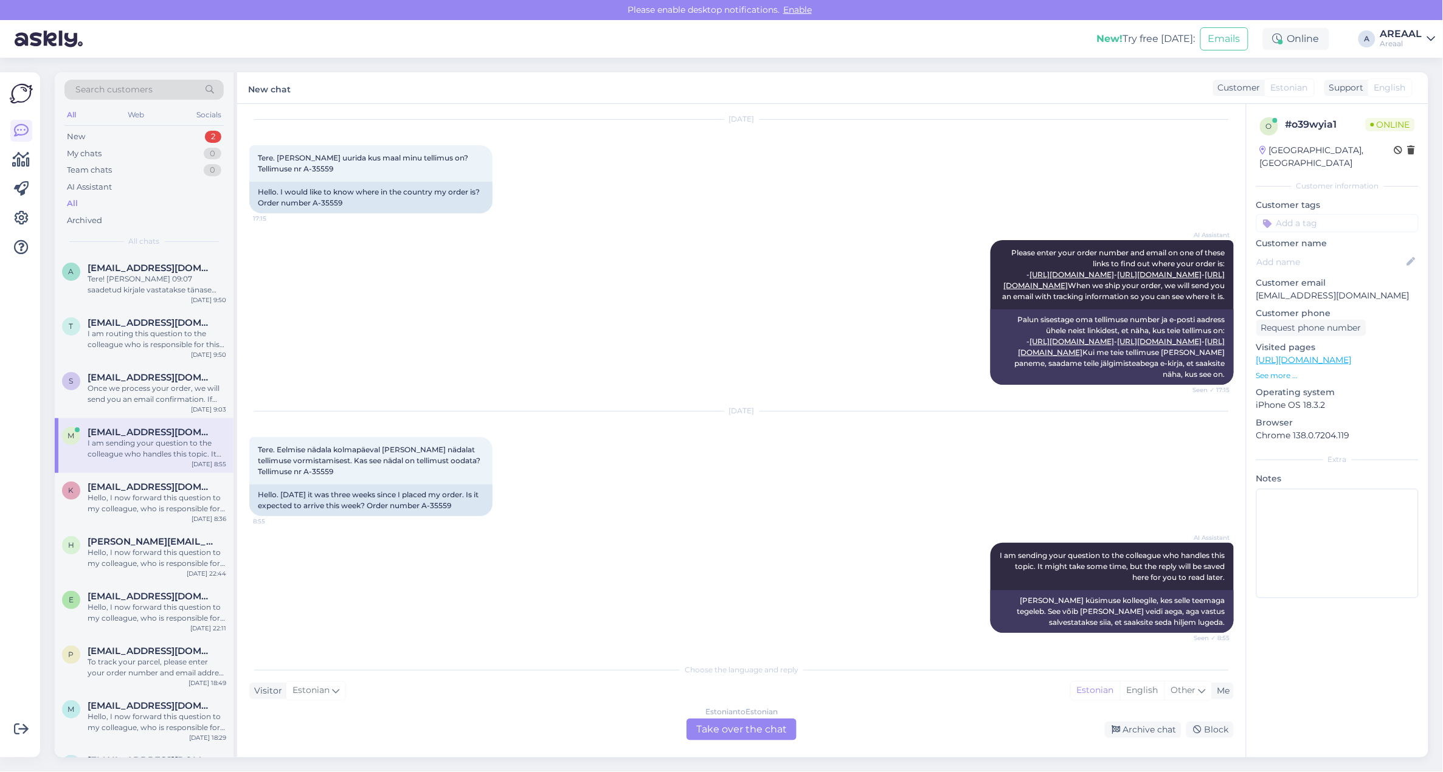
click at [813, 730] on div "Archive chat Block" at bounding box center [1017, 730] width 432 height 16
click at [786, 727] on div "Estonian to Estonian Take over the chat" at bounding box center [742, 730] width 110 height 22
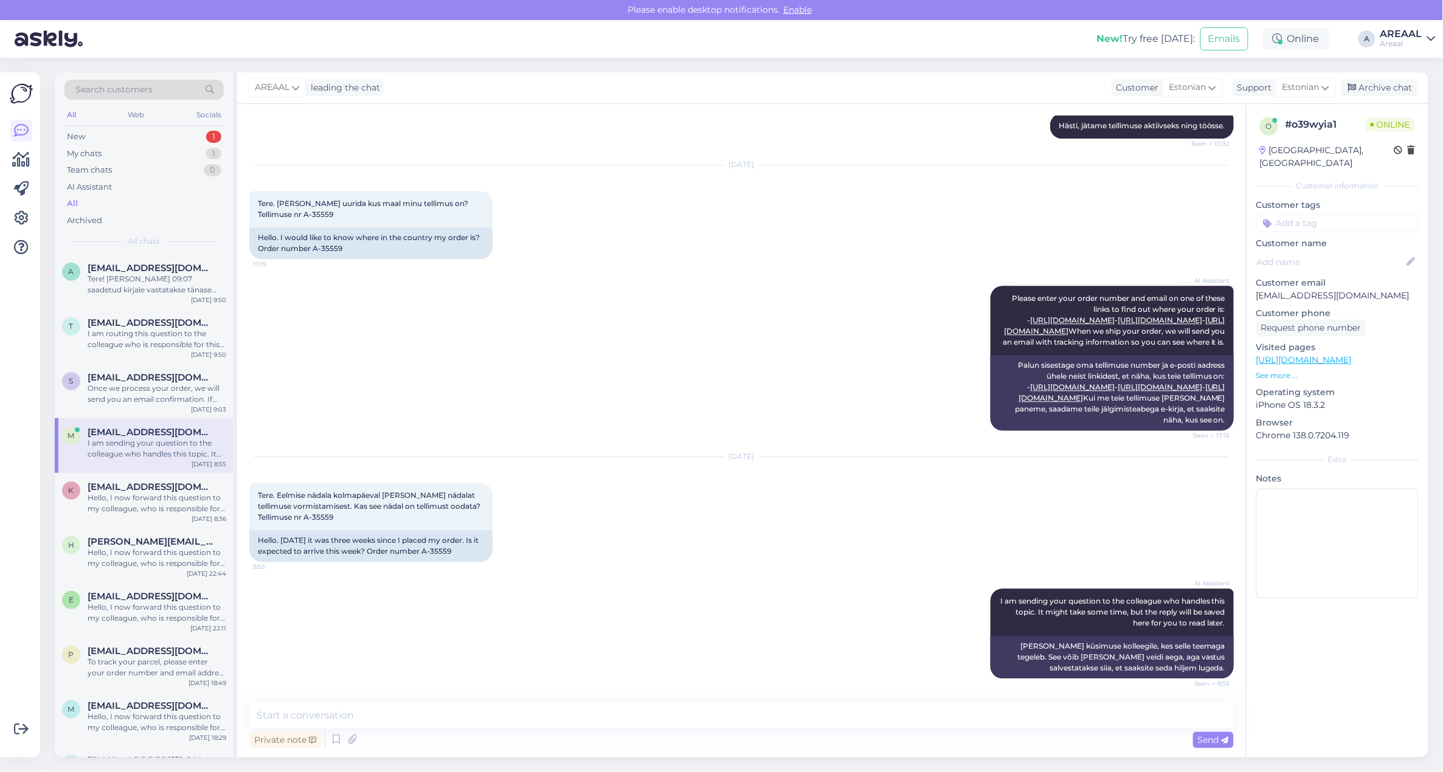
click at [750, 728] on div "Private note Send" at bounding box center [741, 739] width 985 height 23
click at [754, 718] on textarea at bounding box center [741, 716] width 985 height 26
type textarea "Tere! Kui soovite tarneaja infot, siis palun saatke kiri info@areaal.ee"
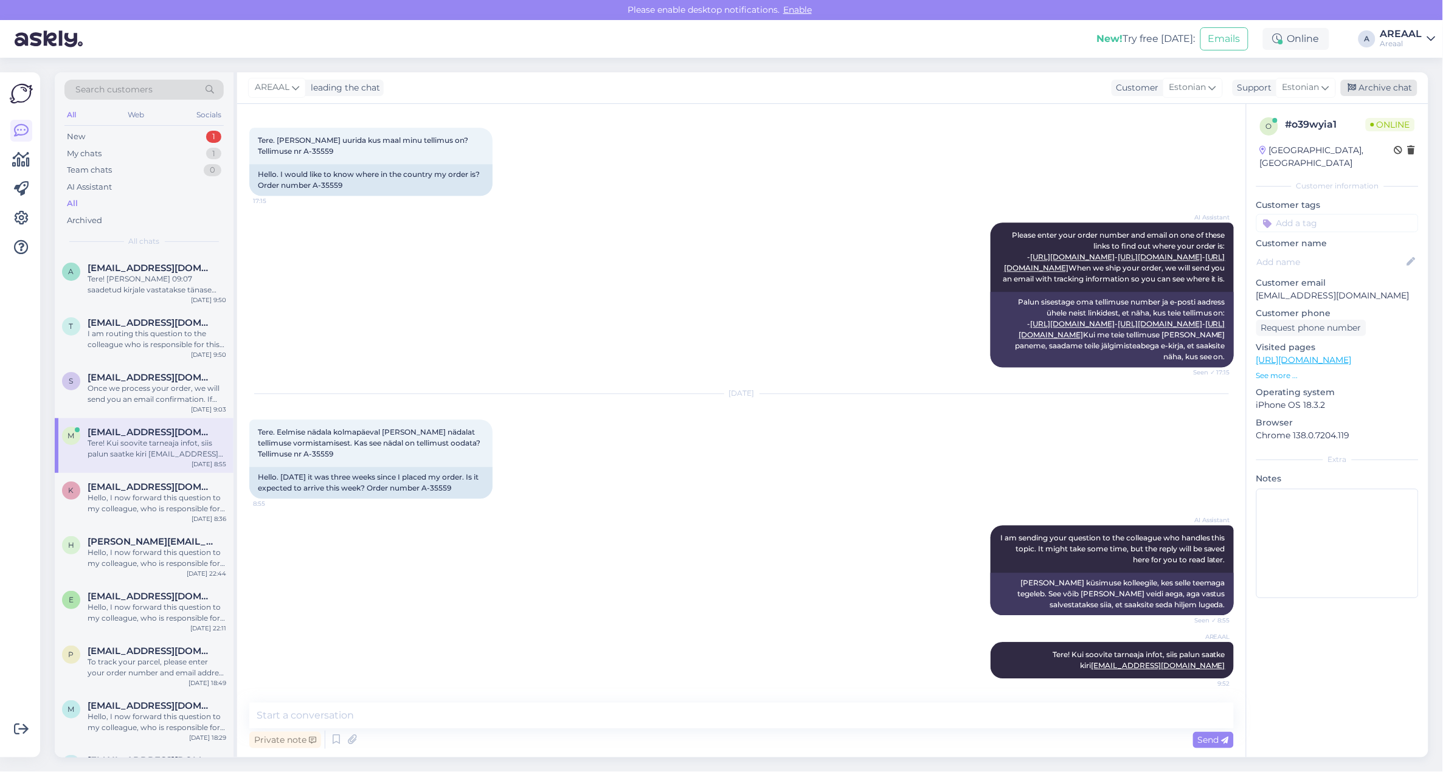
click at [1372, 94] on div "Archive chat" at bounding box center [1379, 88] width 77 height 16
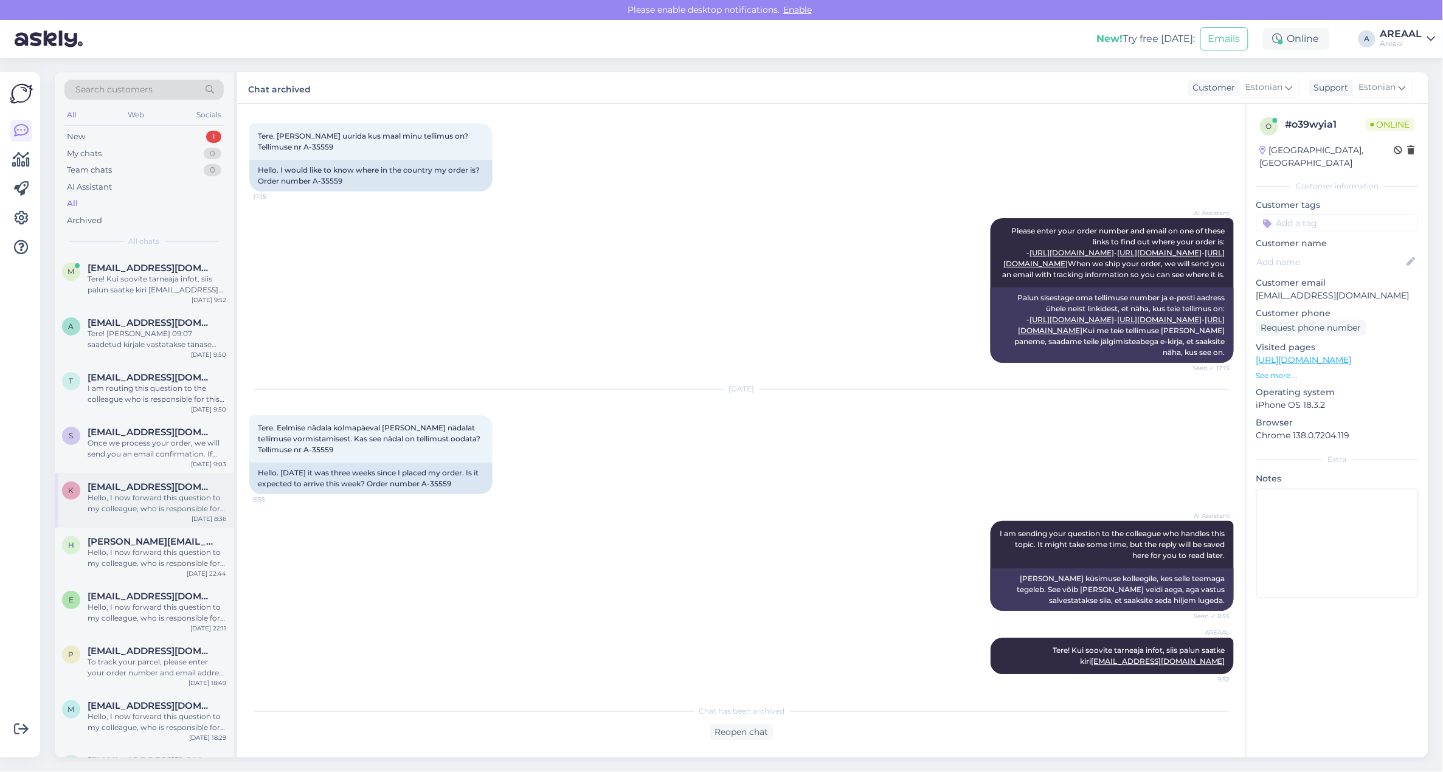
click at [201, 490] on div "[EMAIL_ADDRESS][DOMAIN_NAME]" at bounding box center [157, 487] width 139 height 11
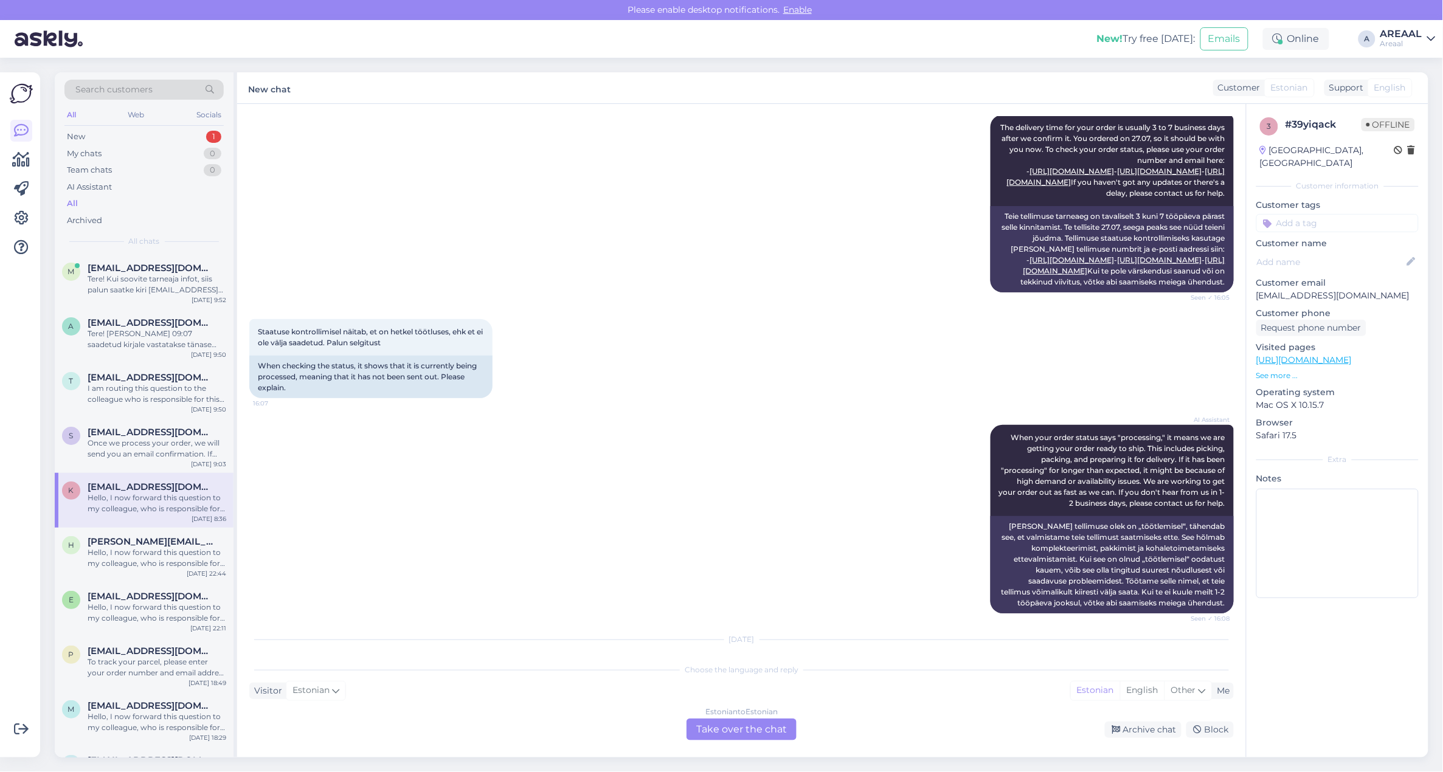
scroll to position [0, 0]
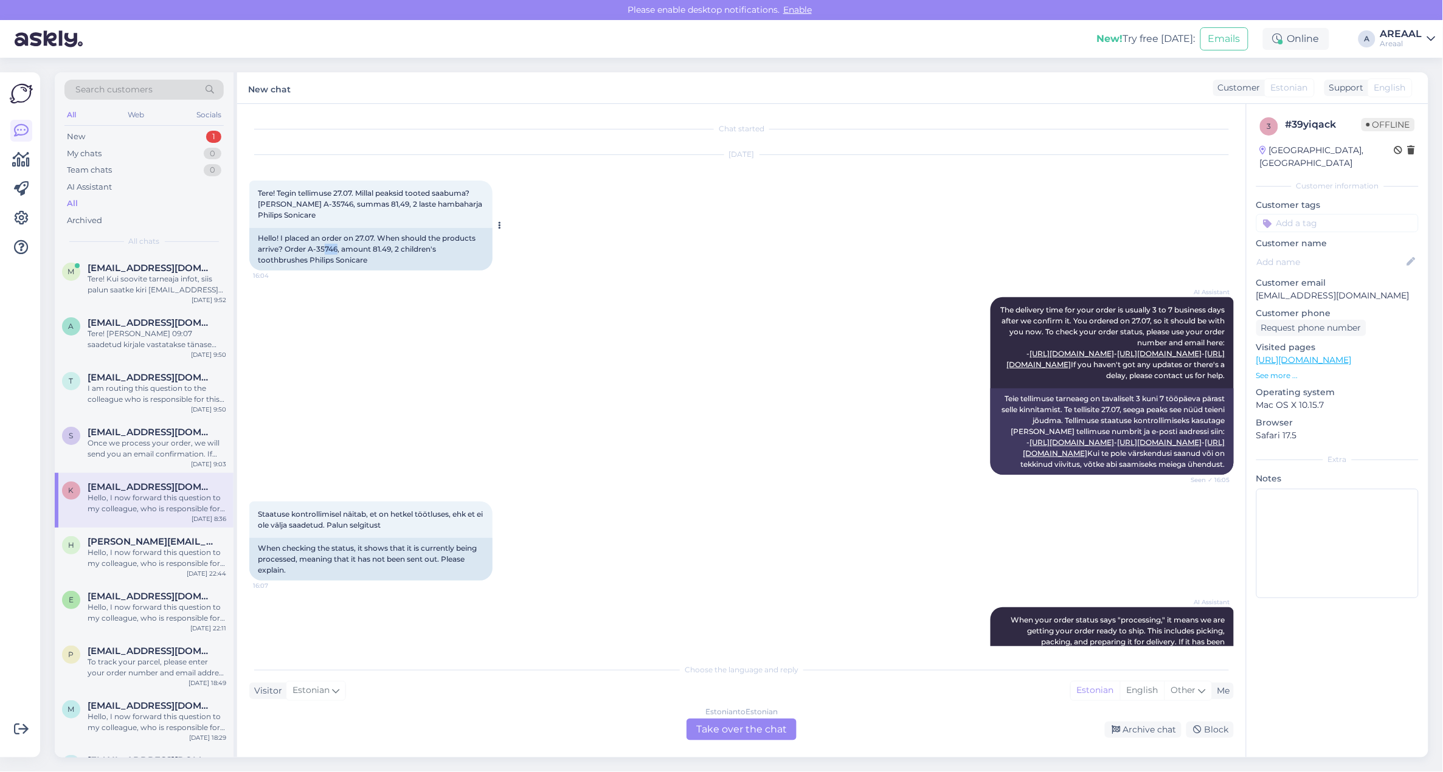
copy div "746"
copy div "35746"
copy div "-35746"
copy div "A-35746"
drag, startPoint x: 335, startPoint y: 248, endPoint x: 308, endPoint y: 252, distance: 27.1
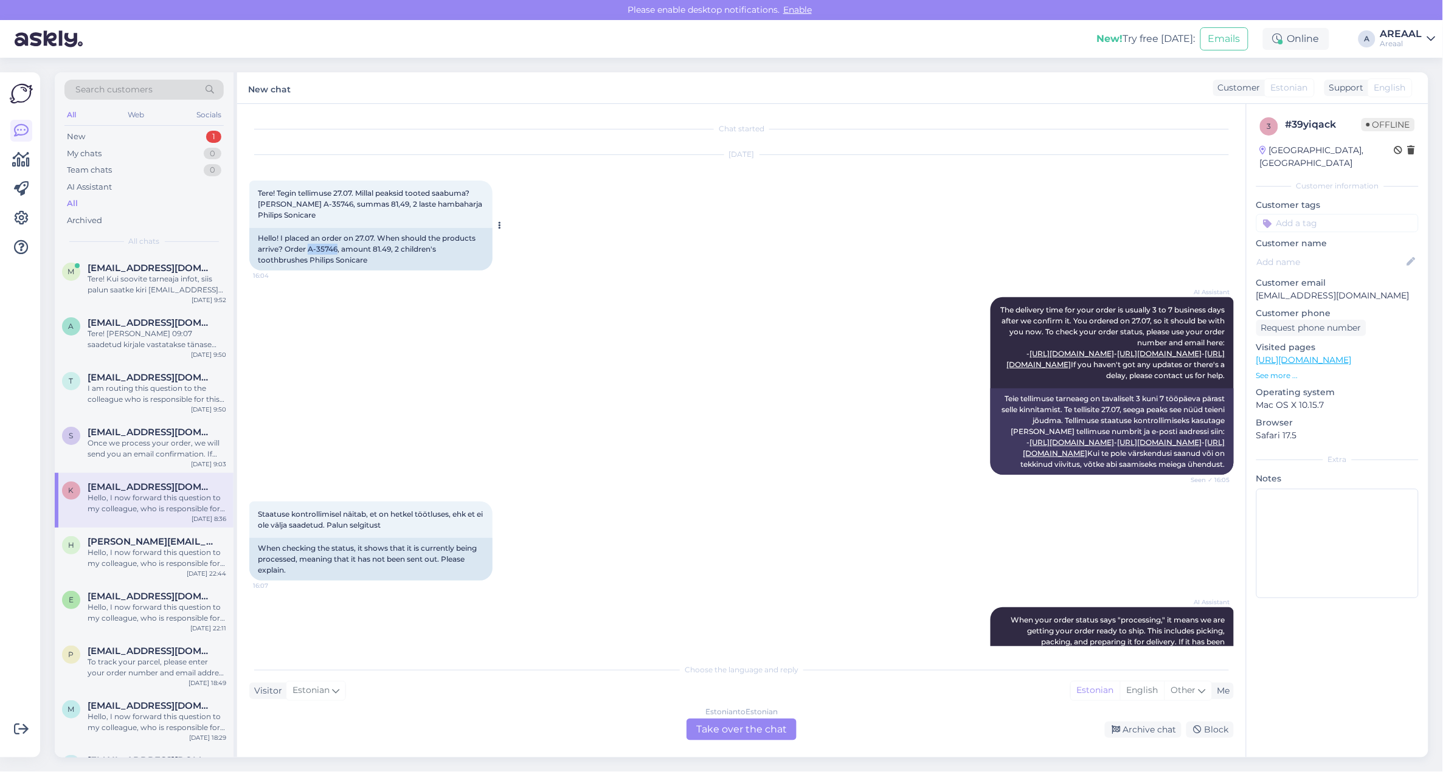
click at [308, 252] on div "Hello! I placed an order on 27.07. When should the products arrive? Order A-357…" at bounding box center [370, 249] width 243 height 43
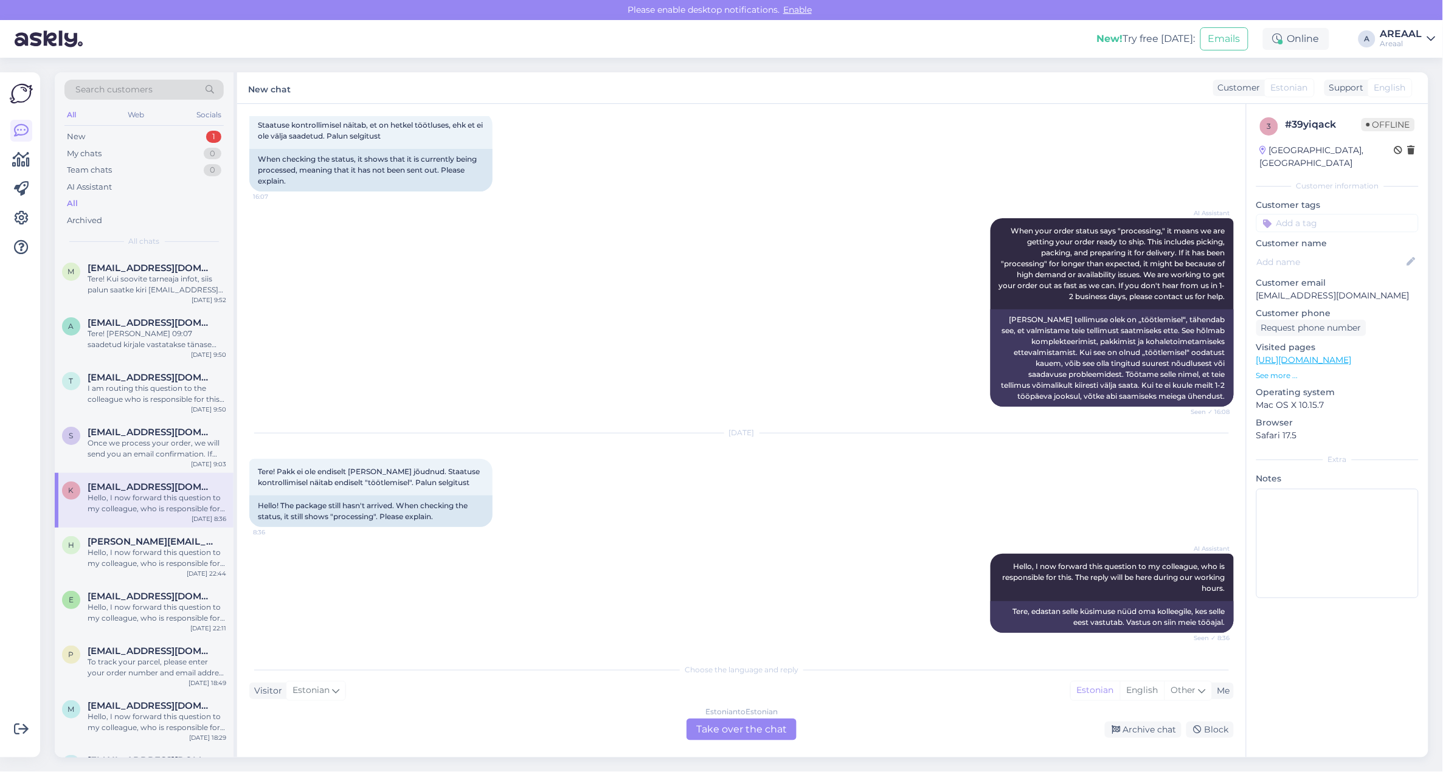
click at [658, 710] on div "Choose the language and reply Visitor Estonian Me Estonian English Other Estoni…" at bounding box center [741, 698] width 985 height 83
click at [778, 740] on div "Estonian to Estonian Take over the chat" at bounding box center [742, 730] width 110 height 22
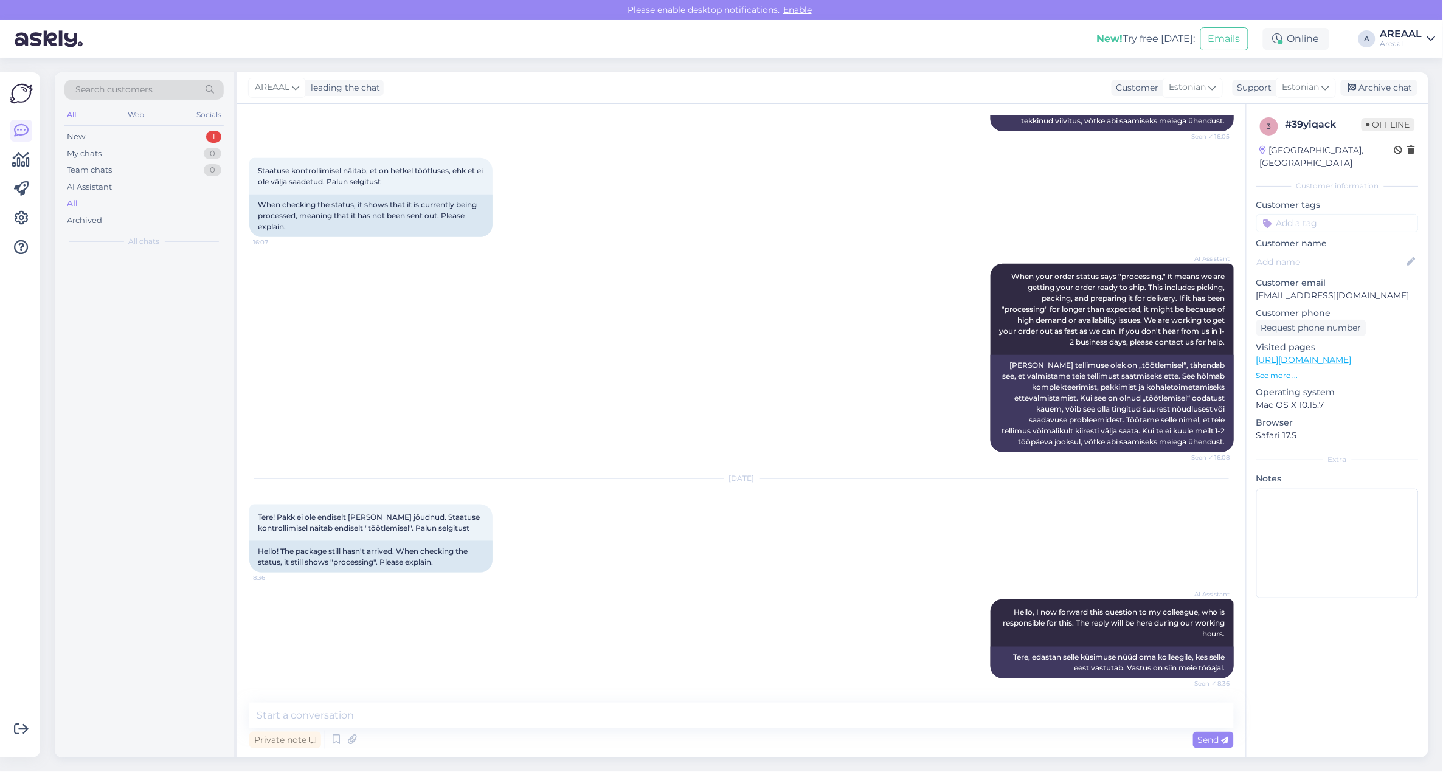
scroll to position [408, 0]
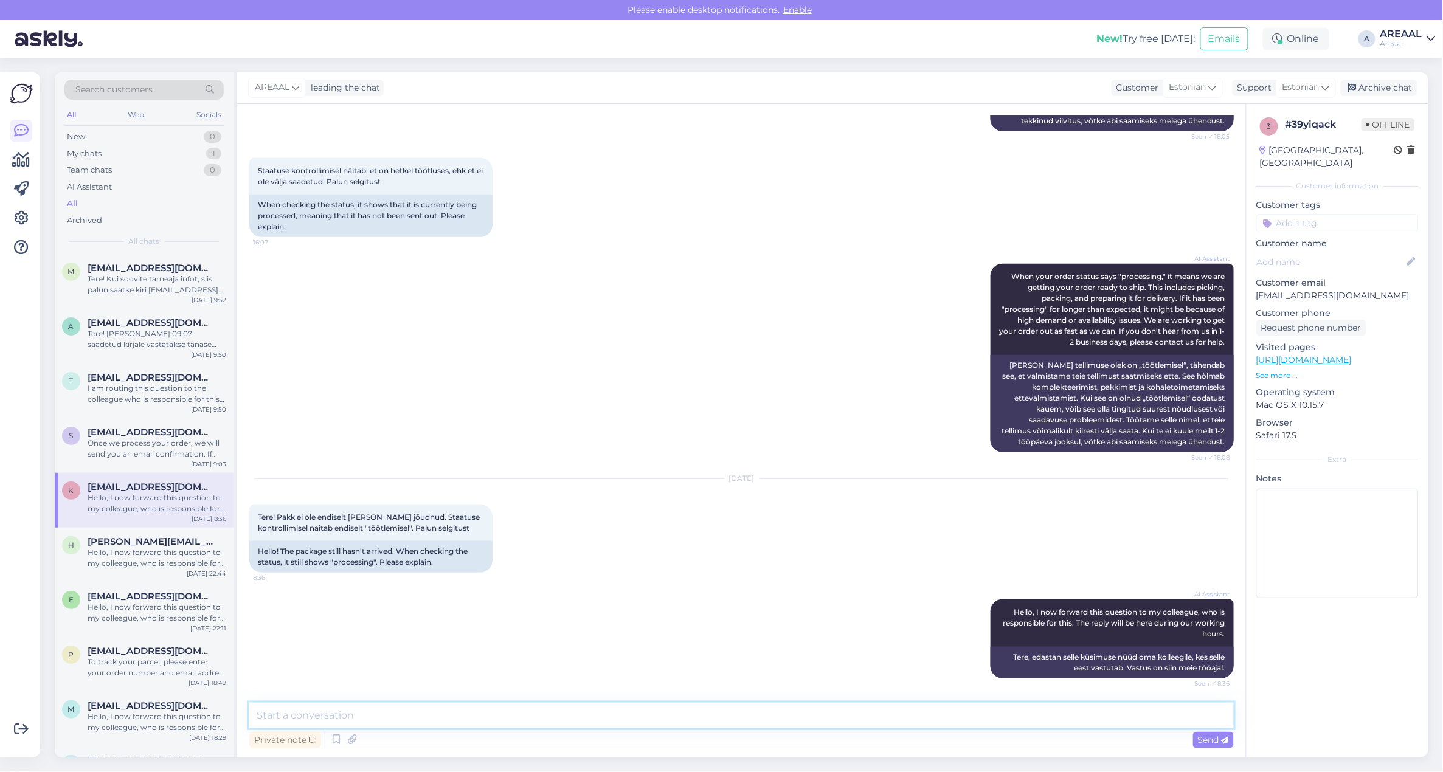
click at [764, 725] on textarea at bounding box center [741, 716] width 985 height 26
type textarea "Tere! [PERSON_NAME] 08:40 saadetud kirjale vastatakse tänase päeva jooksul."
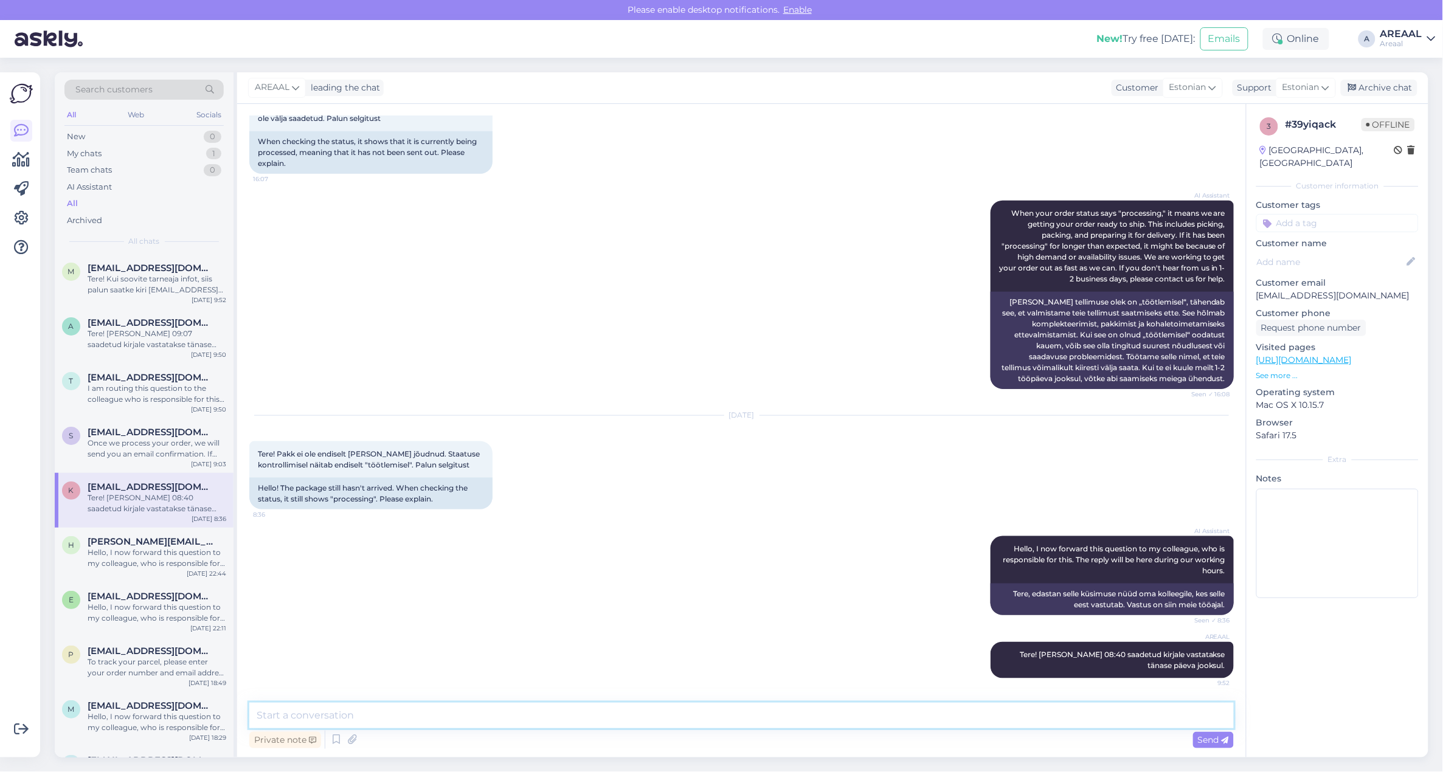
scroll to position [471, 0]
click at [1368, 85] on div "Archive chat" at bounding box center [1379, 88] width 77 height 16
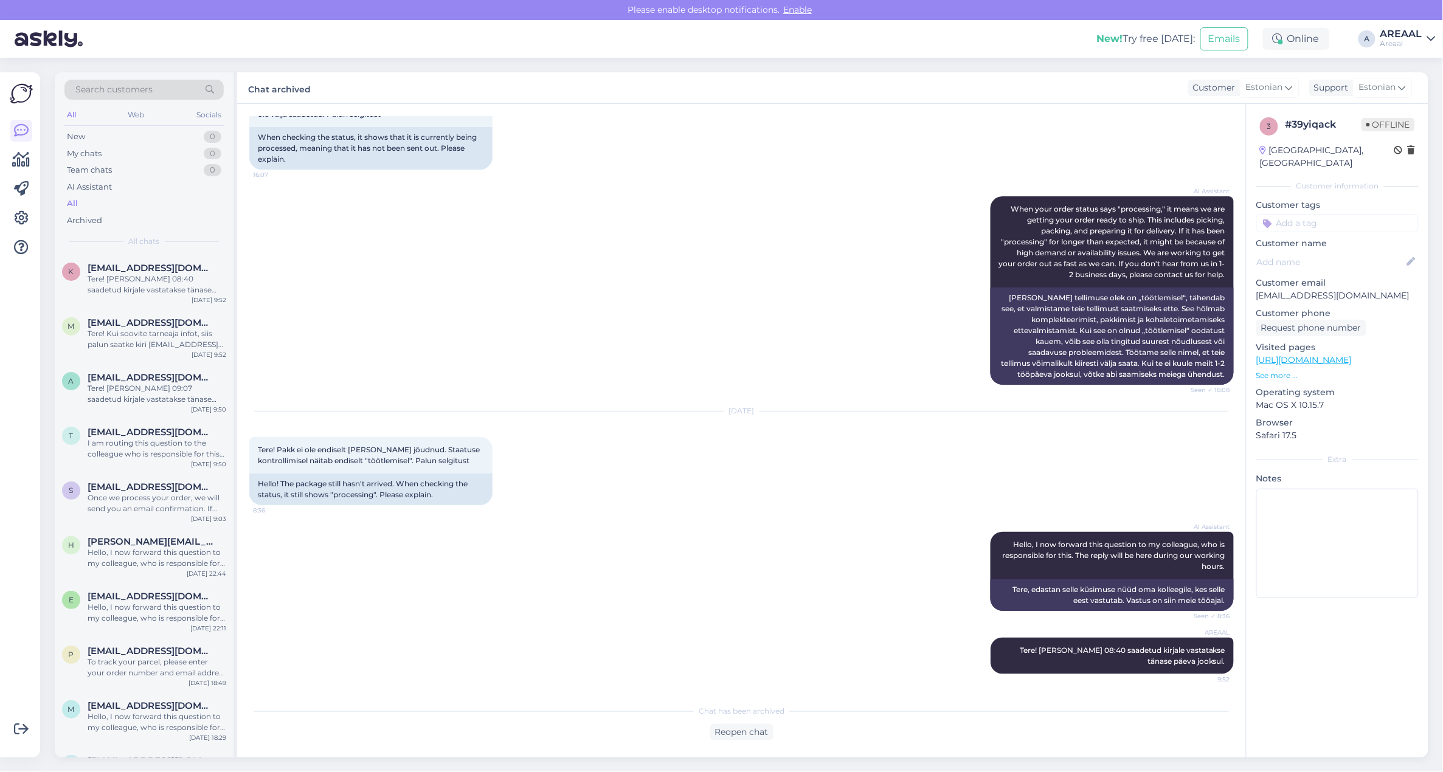
click at [787, 274] on div "AI Assistant When your order status says "processing," it means we are getting …" at bounding box center [741, 290] width 985 height 215
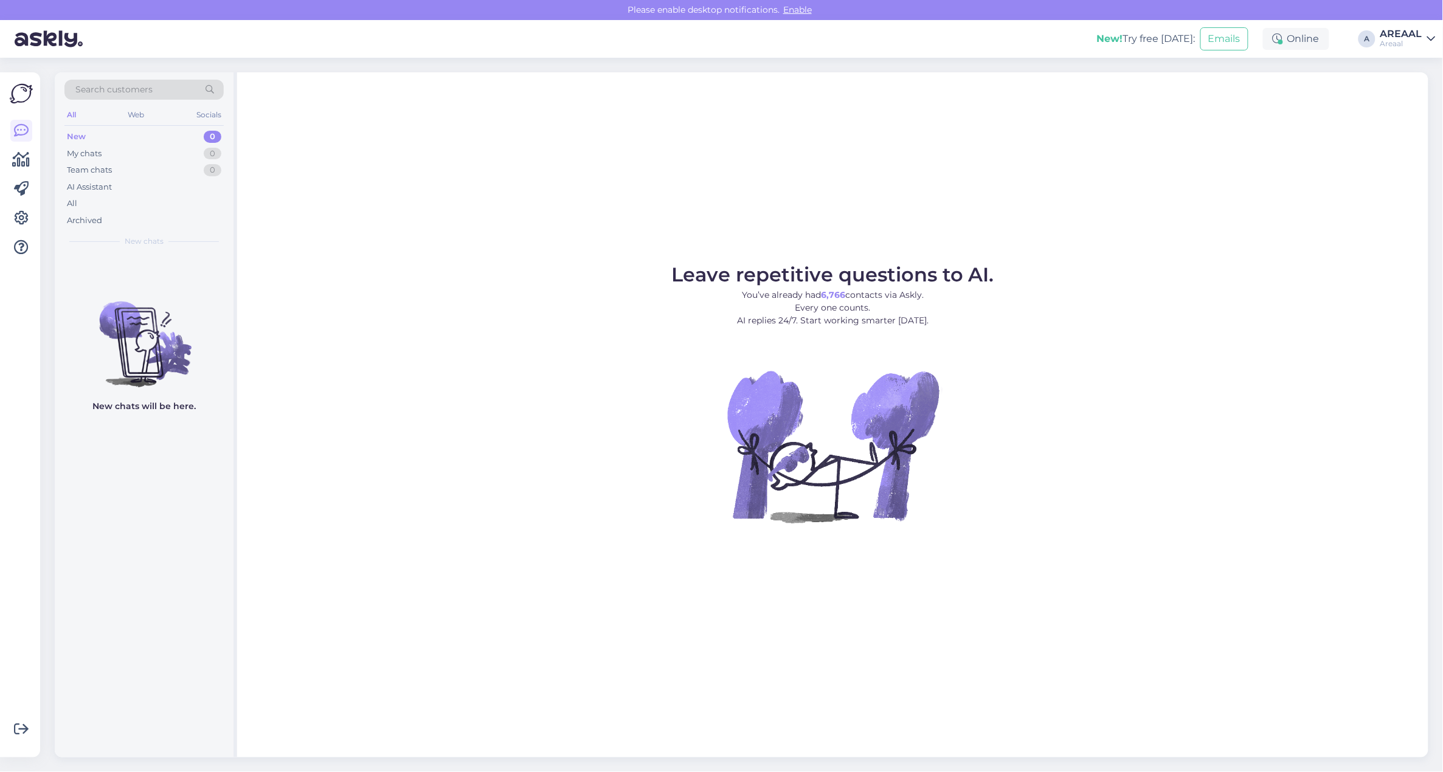
click at [1389, 35] on div "AREAAL" at bounding box center [1401, 34] width 42 height 10
click at [1414, 85] on button "Open" at bounding box center [1409, 94] width 34 height 19
click at [139, 187] on div "AI Assistant" at bounding box center [143, 187] width 159 height 17
click at [131, 210] on div "All" at bounding box center [143, 203] width 159 height 17
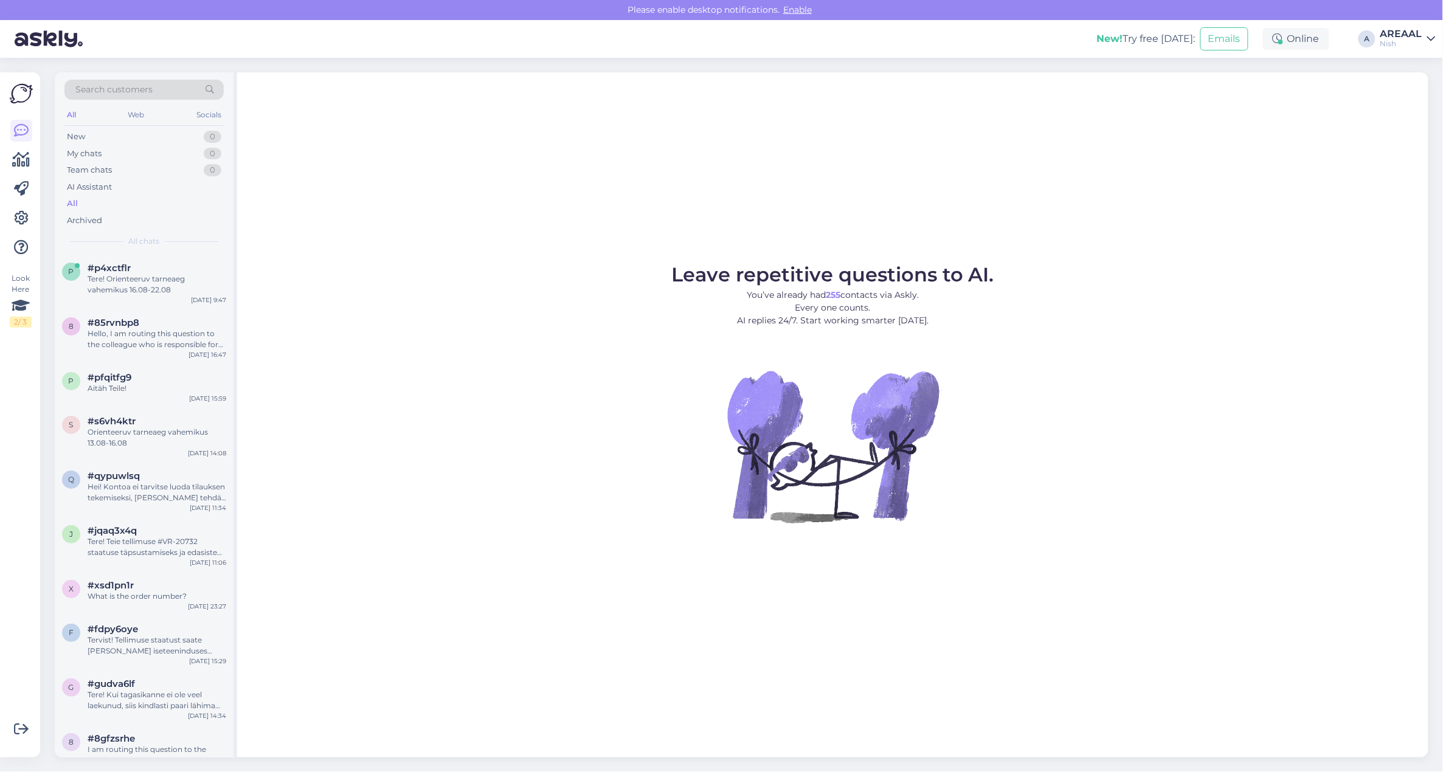
click at [1382, 44] on div "Nish" at bounding box center [1401, 44] width 42 height 10
click at [1400, 67] on button "Open" at bounding box center [1409, 67] width 34 height 19
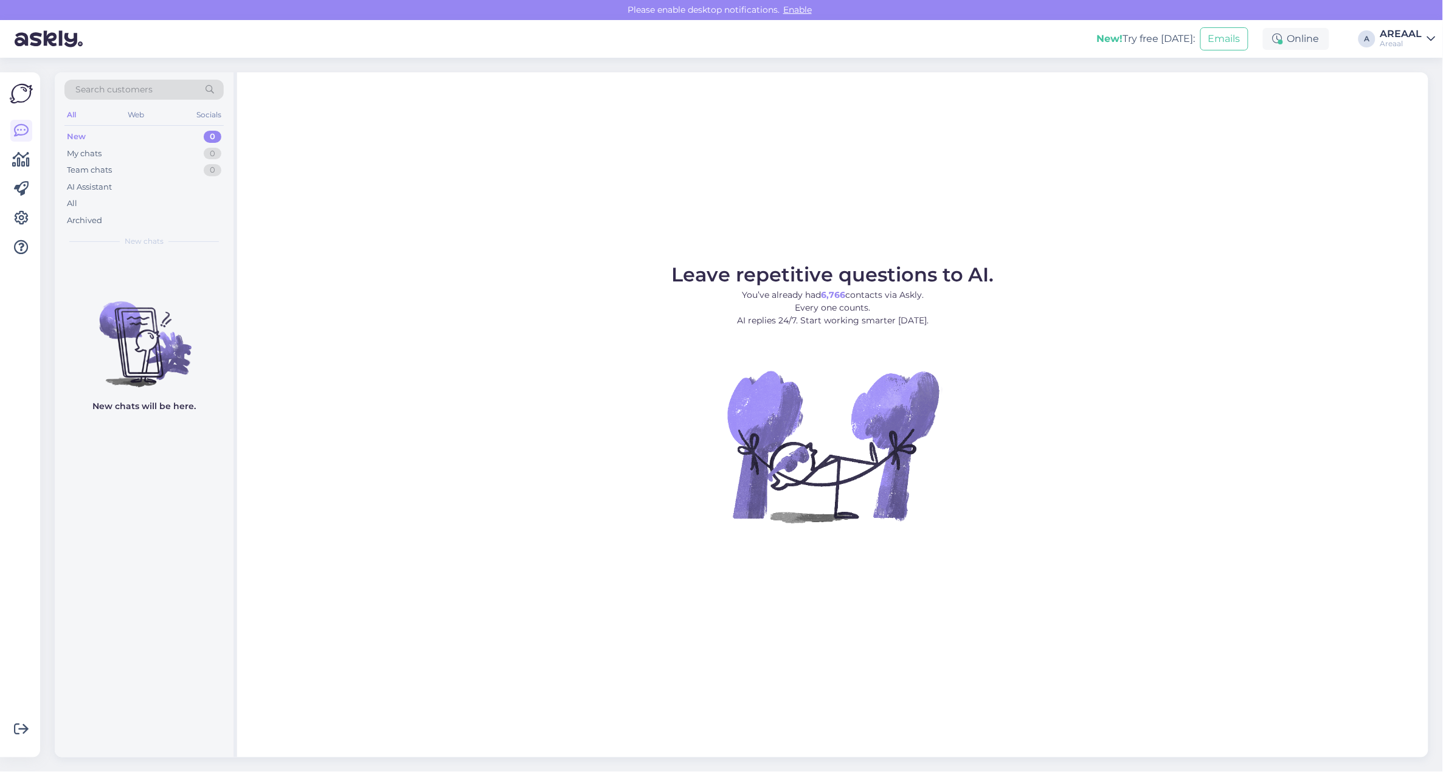
click at [697, 192] on div "Leave repetitive questions to AI. You’ve already had 6,766 contacts via Askly. …" at bounding box center [832, 414] width 1191 height 685
click at [96, 204] on div "All" at bounding box center [143, 203] width 159 height 17
click at [99, 206] on div "All" at bounding box center [143, 203] width 159 height 17
click at [175, 218] on div "Archived" at bounding box center [143, 220] width 159 height 17
click at [165, 202] on div "All" at bounding box center [143, 203] width 159 height 17
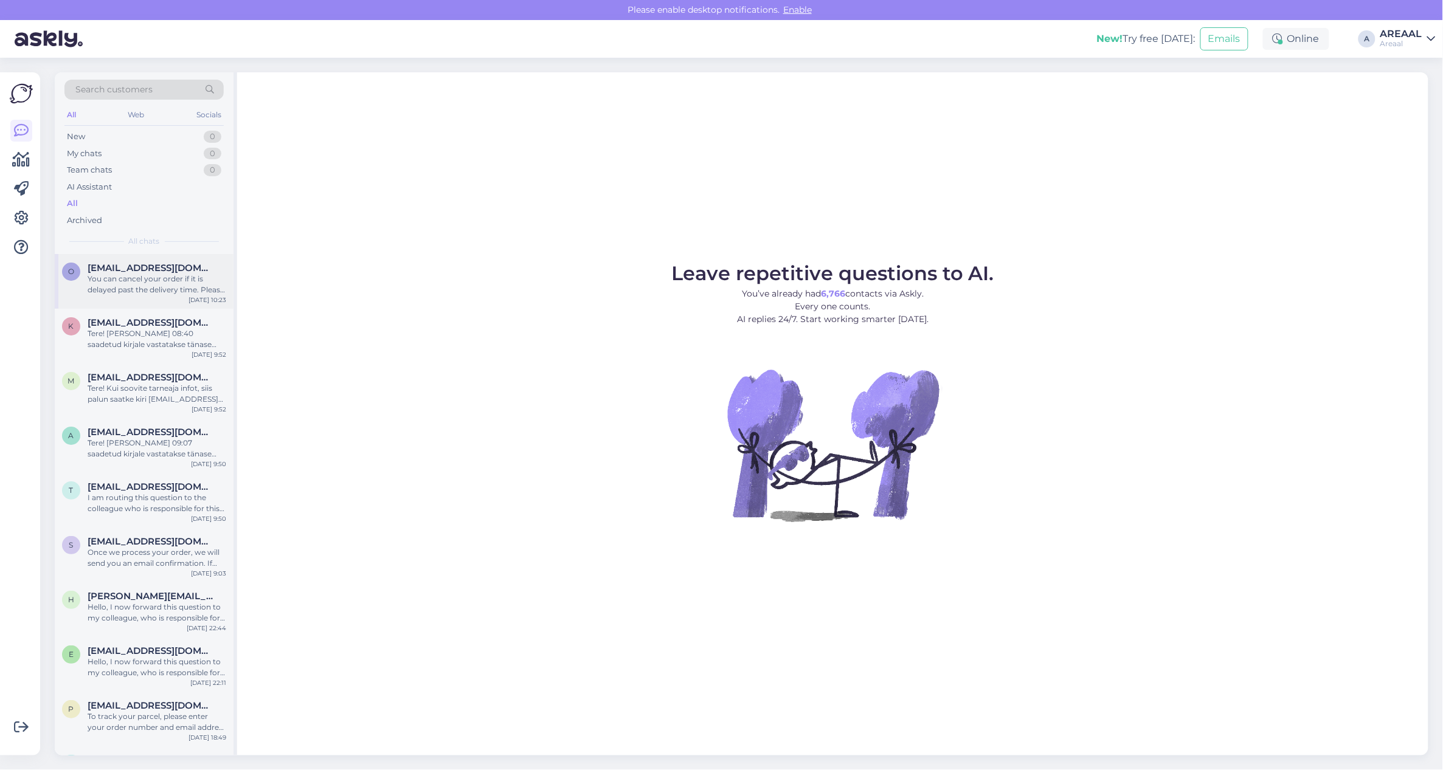
click at [165, 305] on div "o [EMAIL_ADDRESS][DOMAIN_NAME] You can cancel your order if it is delayed past …" at bounding box center [144, 281] width 179 height 55
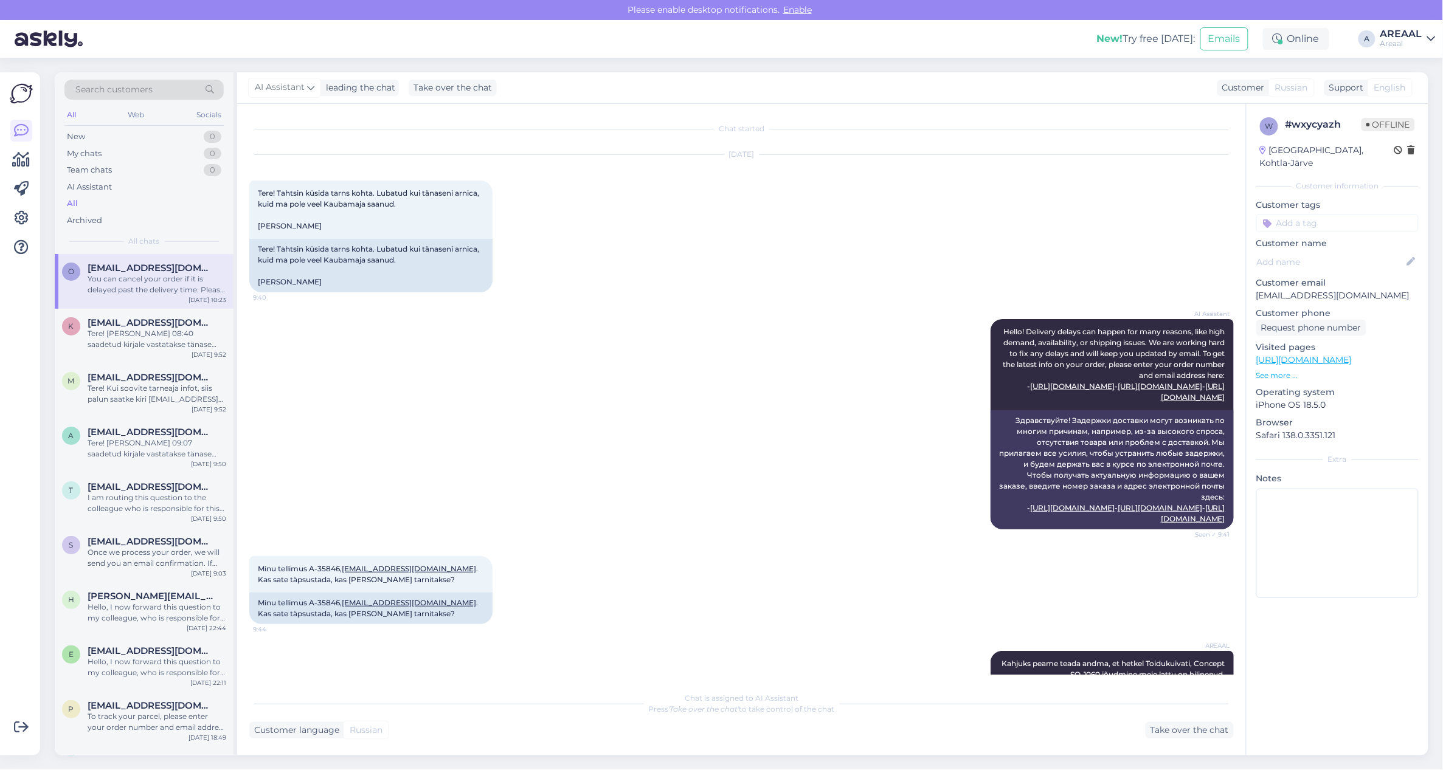
scroll to position [337, 0]
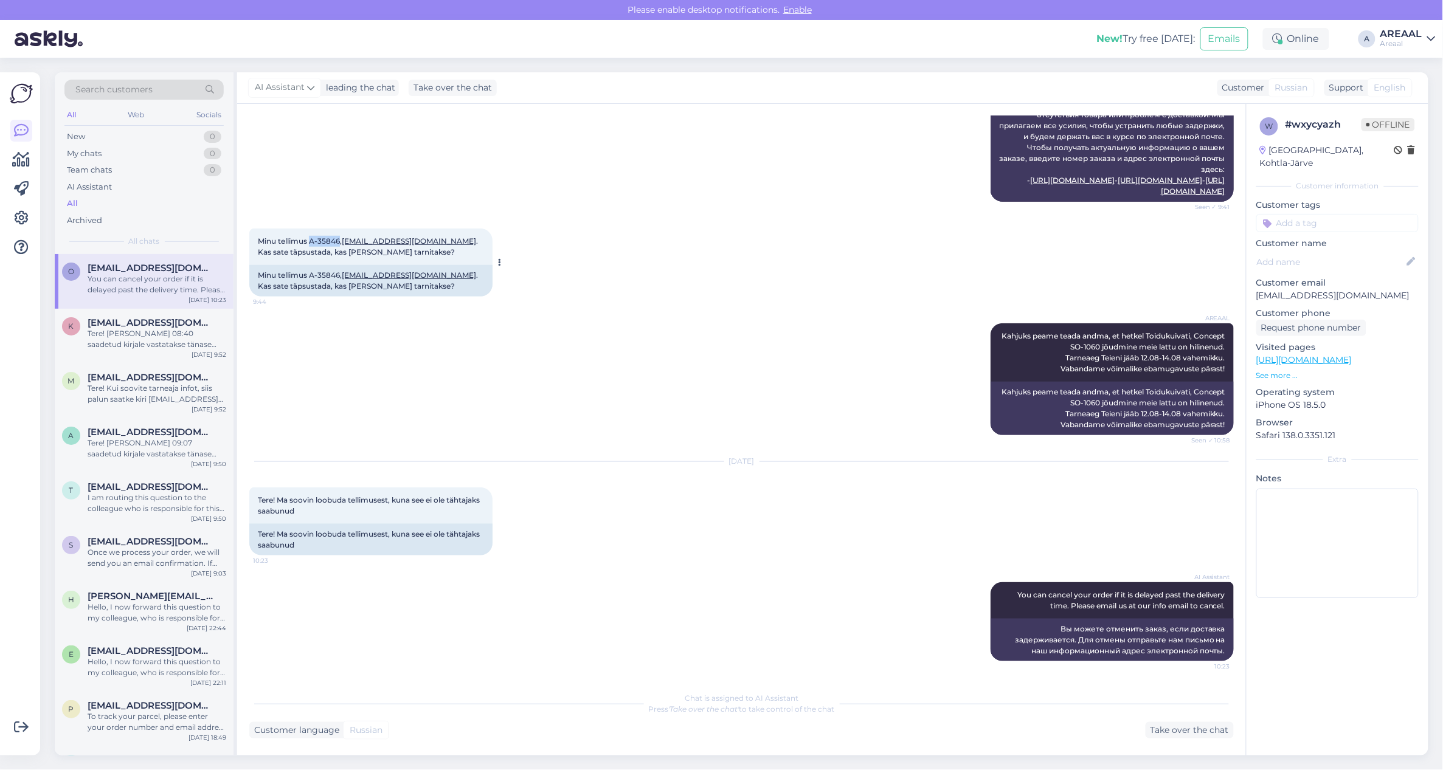
drag, startPoint x: 312, startPoint y: 243, endPoint x: 341, endPoint y: 244, distance: 28.6
click at [341, 244] on span "Minu tellimus A-35846, oolga6525@gmail.com . Kas sate täpsustada, kas täna tarn…" at bounding box center [369, 247] width 222 height 20
copy span "A-35846"
click at [1214, 725] on div "Take over the chat" at bounding box center [1190, 730] width 88 height 16
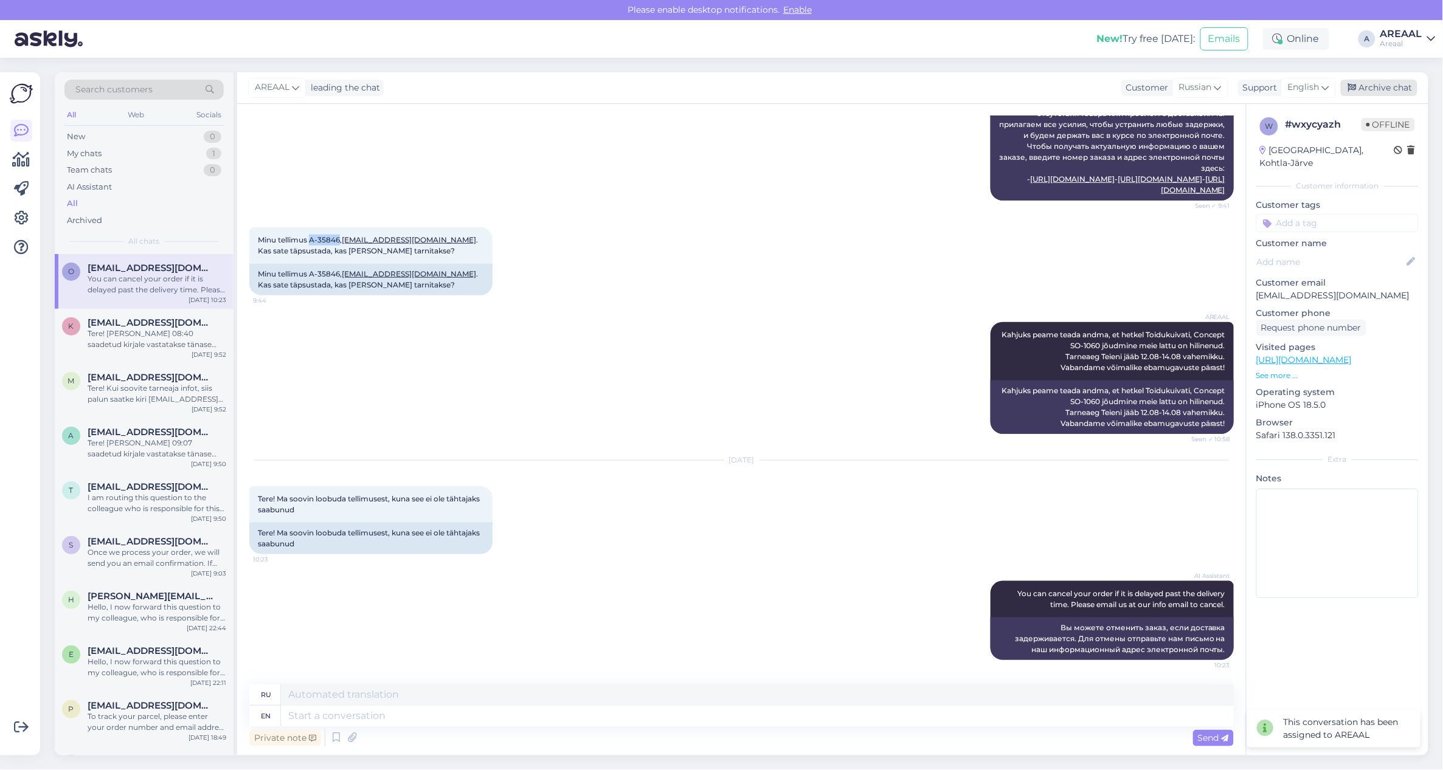
click at [1406, 82] on div "Archive chat" at bounding box center [1379, 88] width 77 height 16
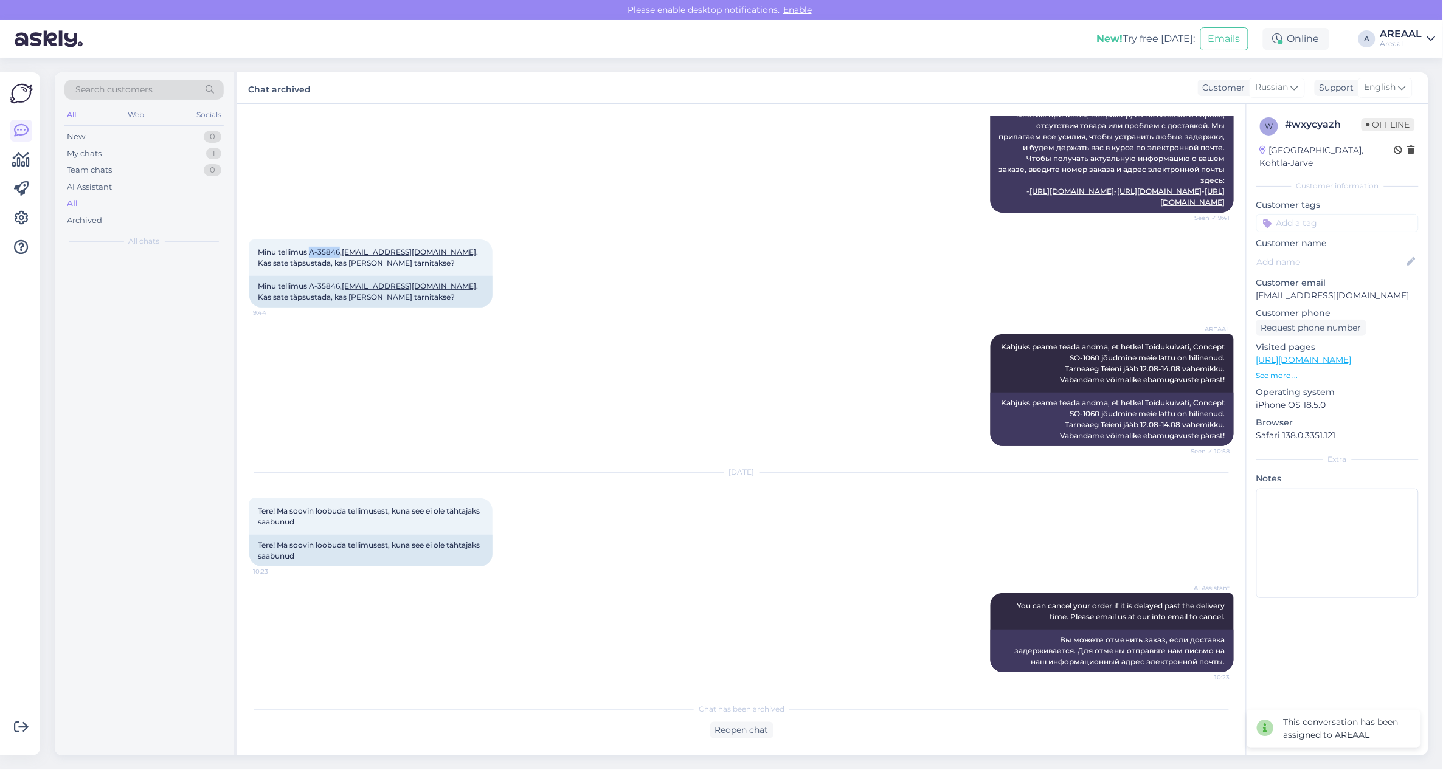
scroll to position [327, 0]
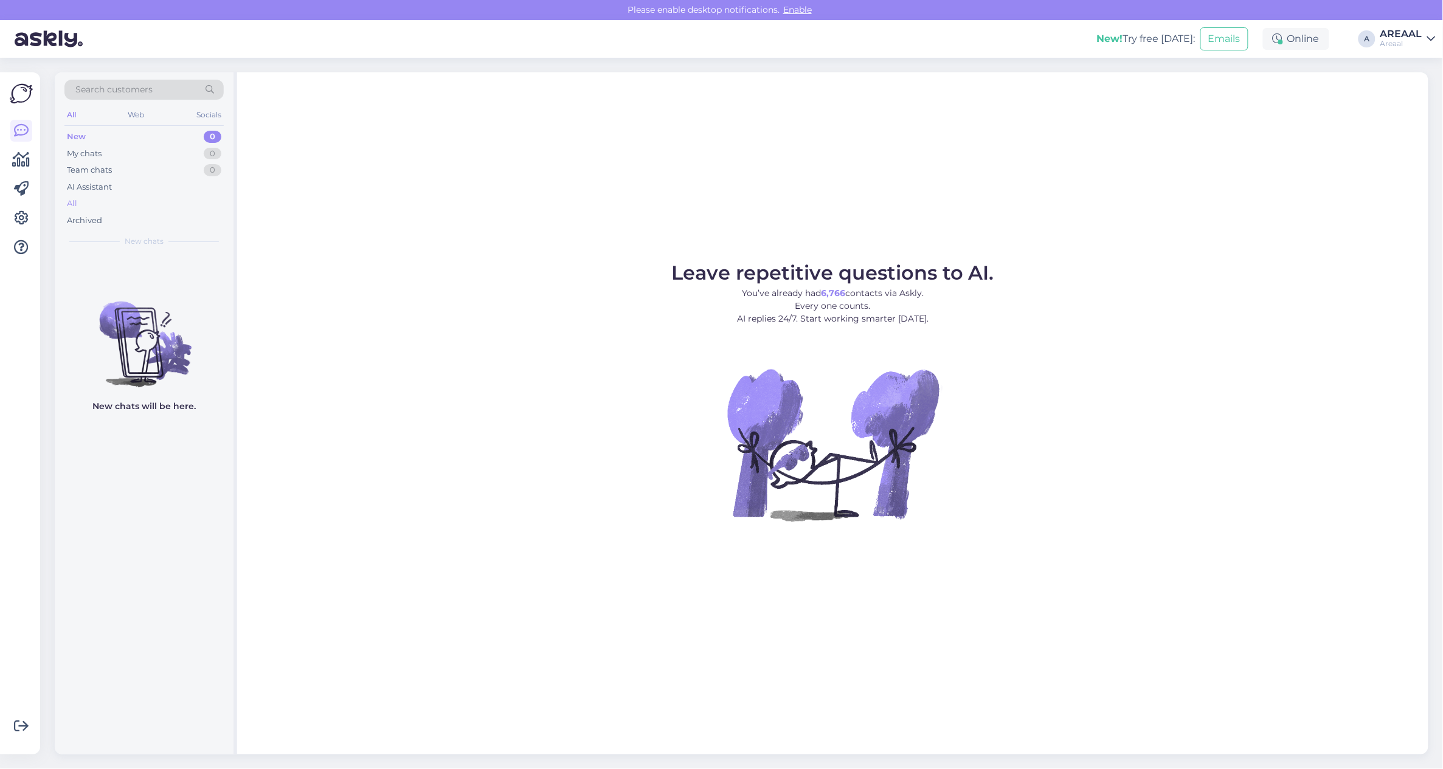
click at [101, 204] on div "All" at bounding box center [143, 203] width 159 height 17
click at [210, 221] on div "Archived" at bounding box center [143, 220] width 159 height 17
click at [187, 204] on div "All" at bounding box center [143, 203] width 159 height 17
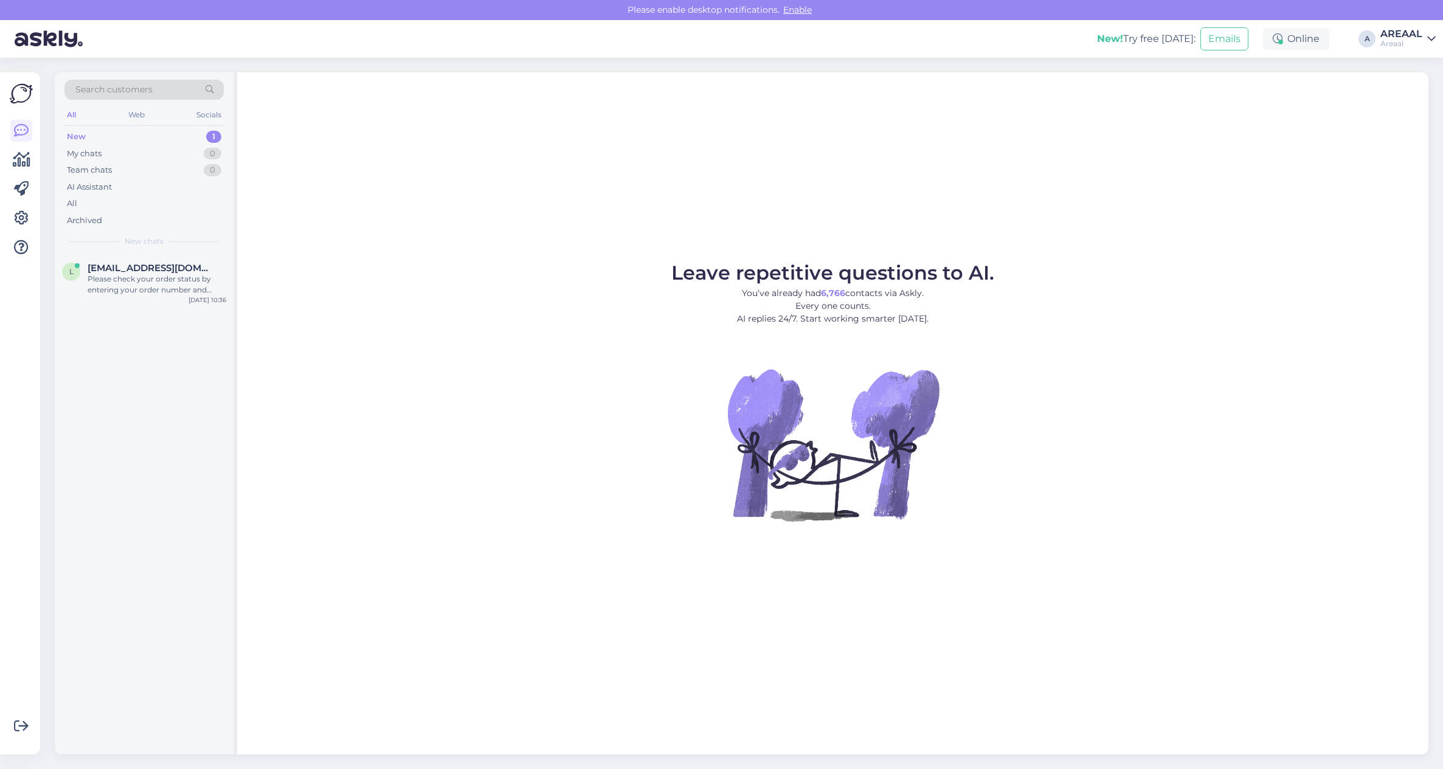
click at [139, 296] on div "Please check your order status by entering your order number and email here: - …" at bounding box center [157, 285] width 139 height 22
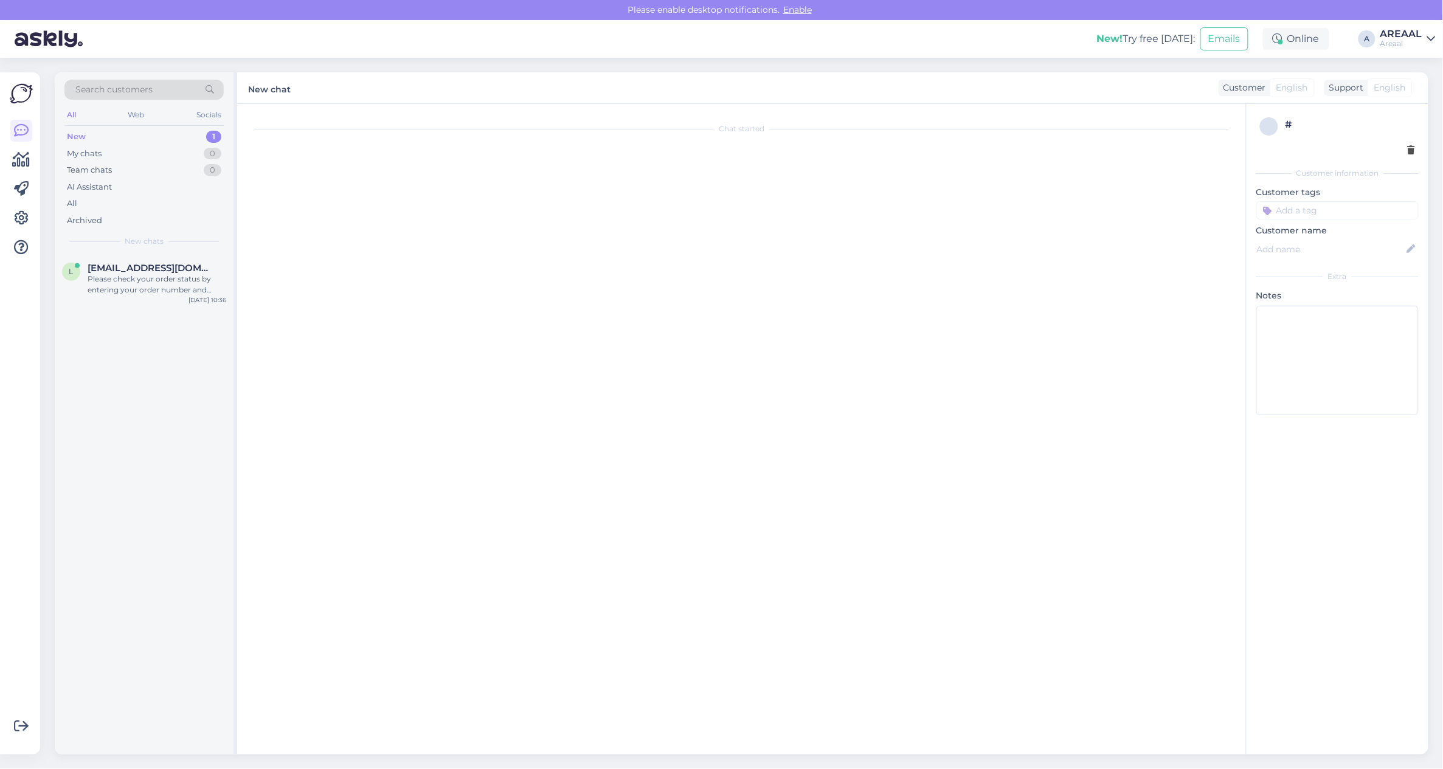
click at [182, 242] on div "New chats" at bounding box center [143, 241] width 159 height 11
click at [162, 202] on div "All" at bounding box center [143, 203] width 159 height 17
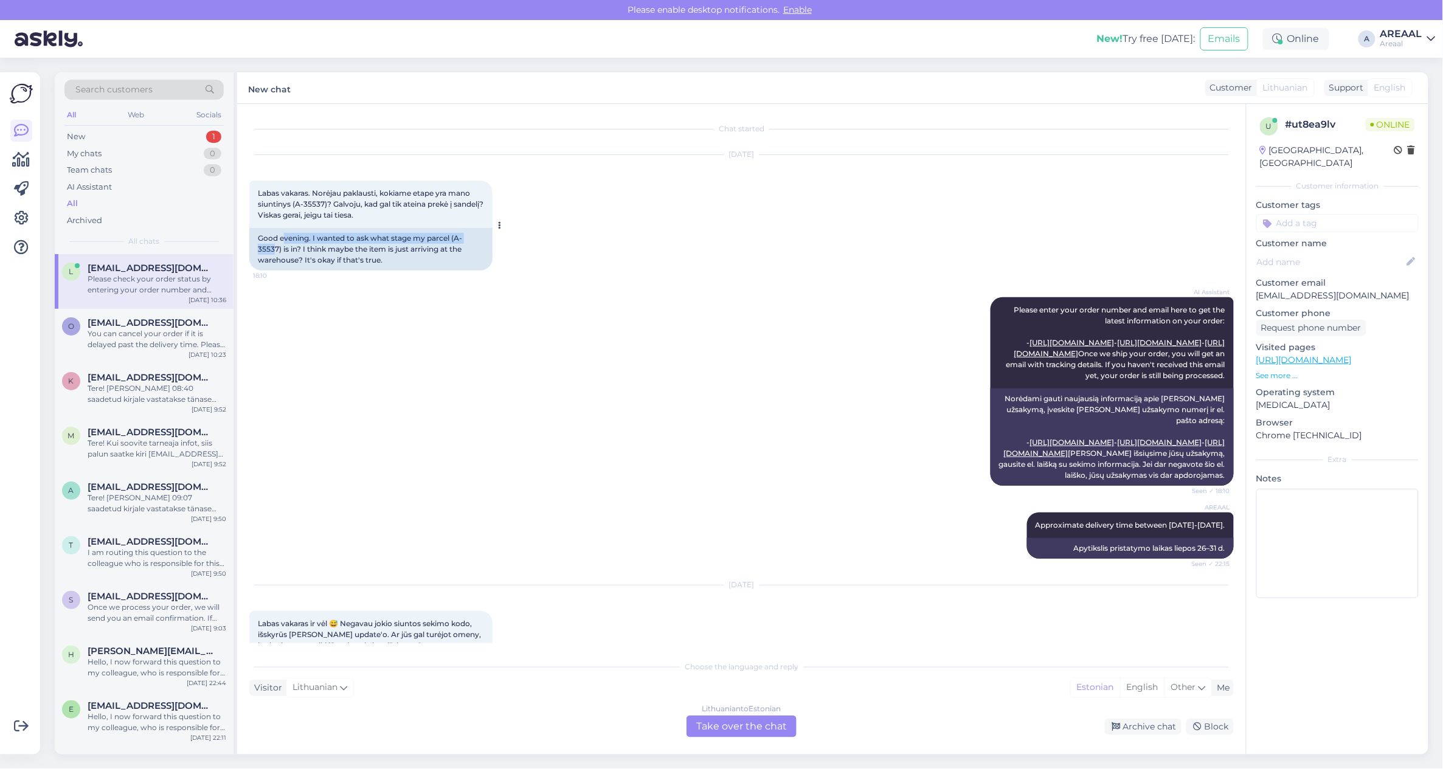
drag, startPoint x: 275, startPoint y: 246, endPoint x: 277, endPoint y: 224, distance: 22.6
click at [280, 225] on div "Labas vakaras. Norėjau paklausti, kokiame etape yra mano siuntinys (A-35537)? G…" at bounding box center [370, 226] width 243 height 90
click at [289, 209] on div "Labas vakaras. Norėjau paklausti, kokiame etape yra mano siuntinys (A-35537)? G…" at bounding box center [370, 204] width 243 height 47
copy span "A-3553"
copy span "A-35537)"
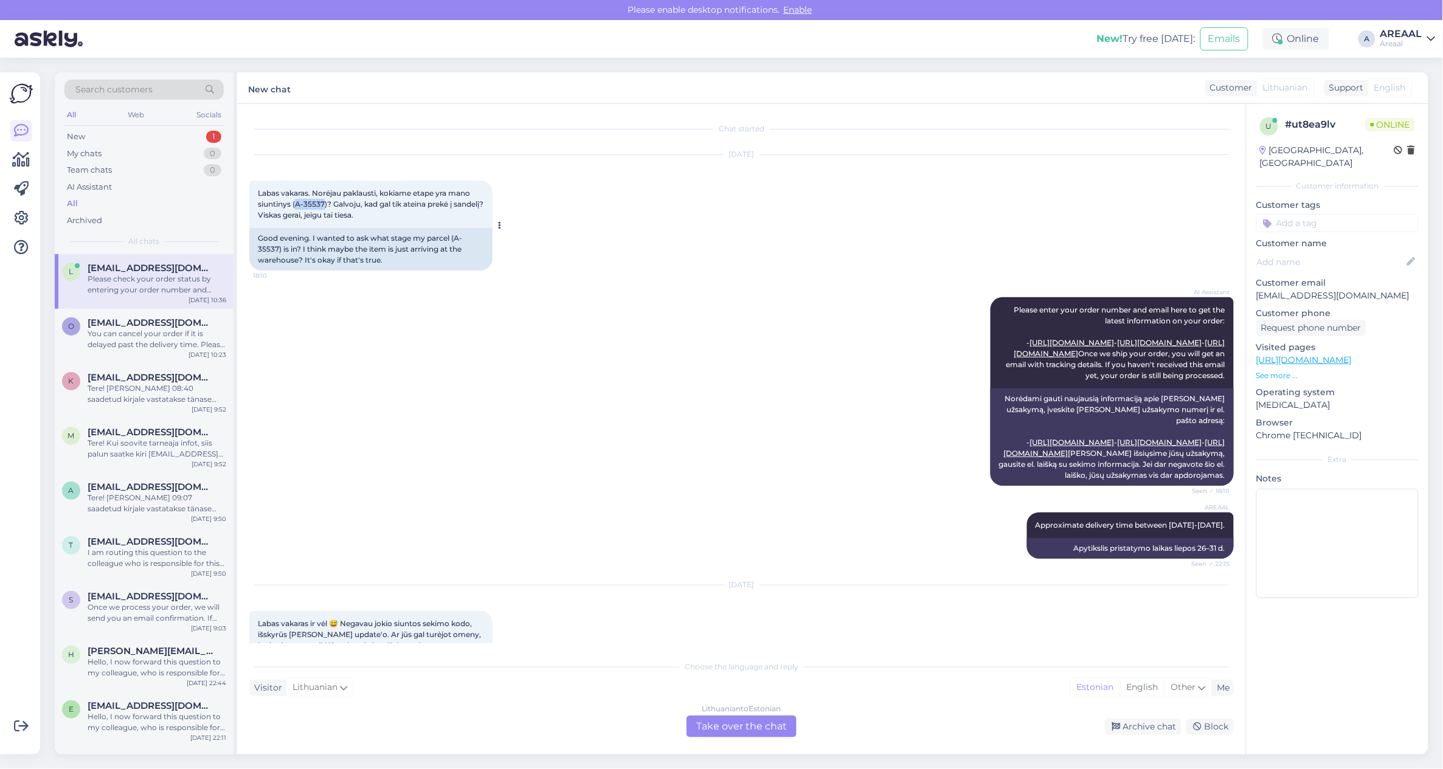
copy span "A-35537"
drag, startPoint x: 298, startPoint y: 205, endPoint x: 323, endPoint y: 204, distance: 25.0
click at [323, 204] on span "Labas vakaras. Norėjau paklausti, kokiame etape yra mano siuntinys (A-35537)? G…" at bounding box center [371, 204] width 227 height 31
click at [738, 733] on div "Lithuanian to Estonian Take over the chat" at bounding box center [742, 727] width 110 height 22
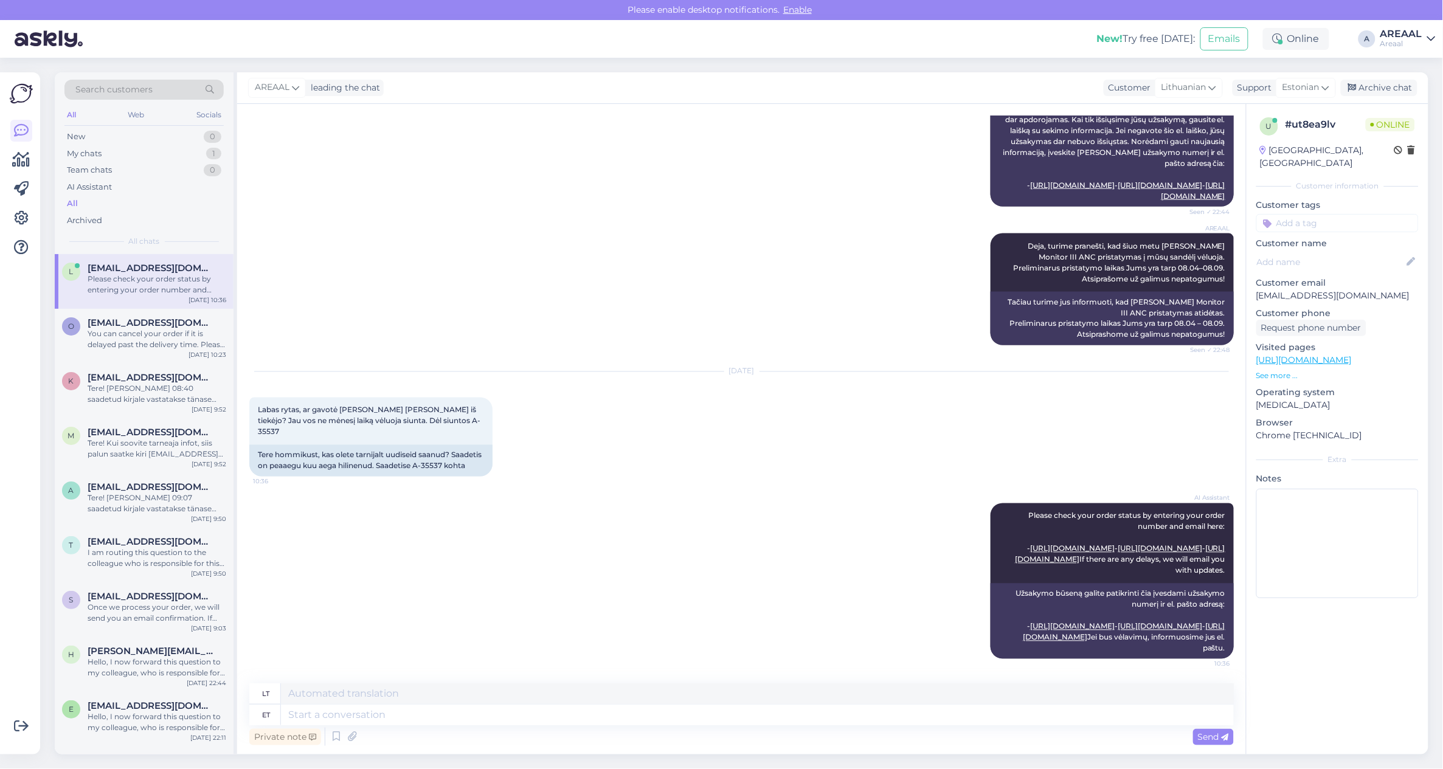
scroll to position [850, 0]
click at [694, 708] on textarea at bounding box center [757, 715] width 953 height 21
type textarea "Tere!"
type textarea "Sveiki!"
type textarea "Tere! Teie saad"
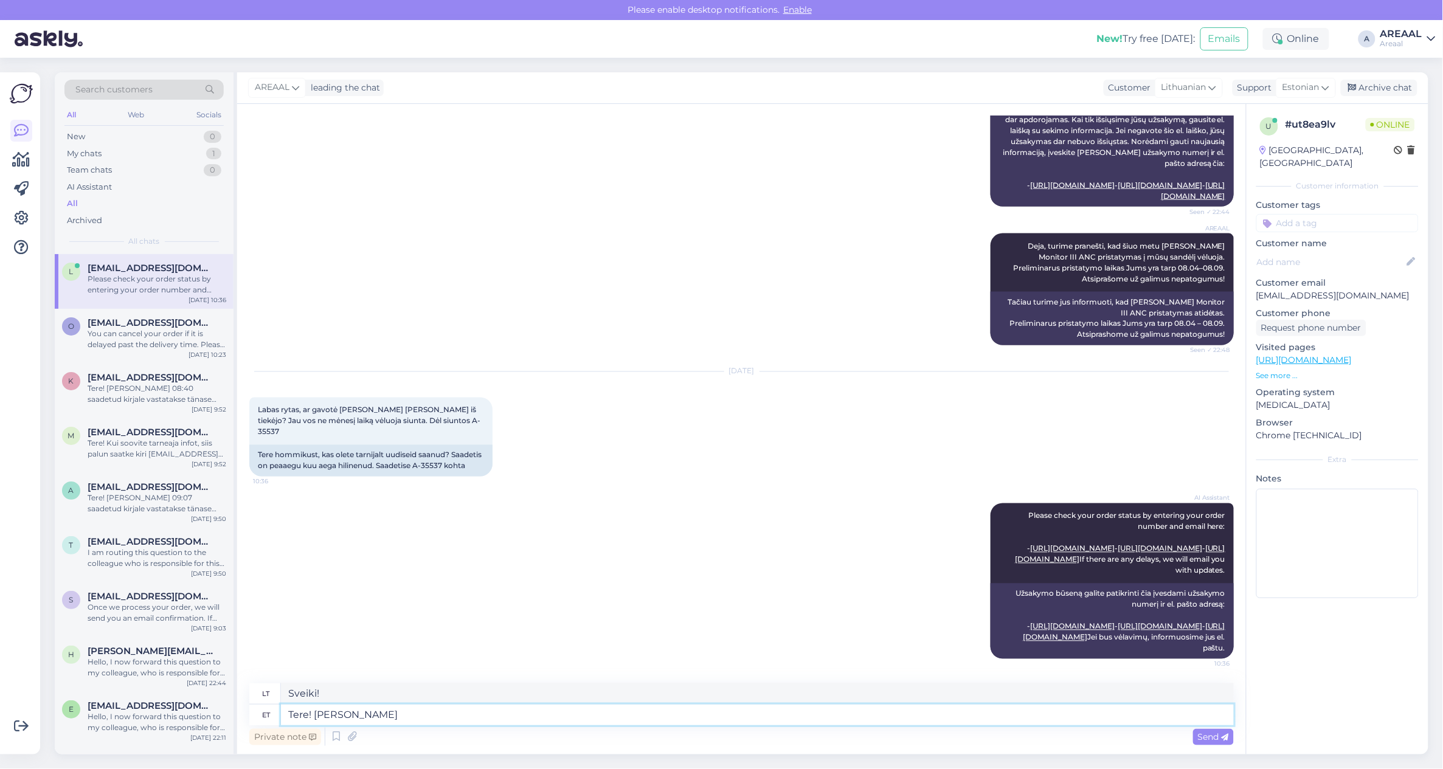
type textarea "Sveiki! Tu"
type textarea "Tere! Teie saadetud e-"
type textarea "Sveiki! Jūs išsiuntėte"
type textarea "Tere! Teie saadetud e-mailile vas"
type textarea "Sveiki! Į jūsų išsiųstą el. laišką"
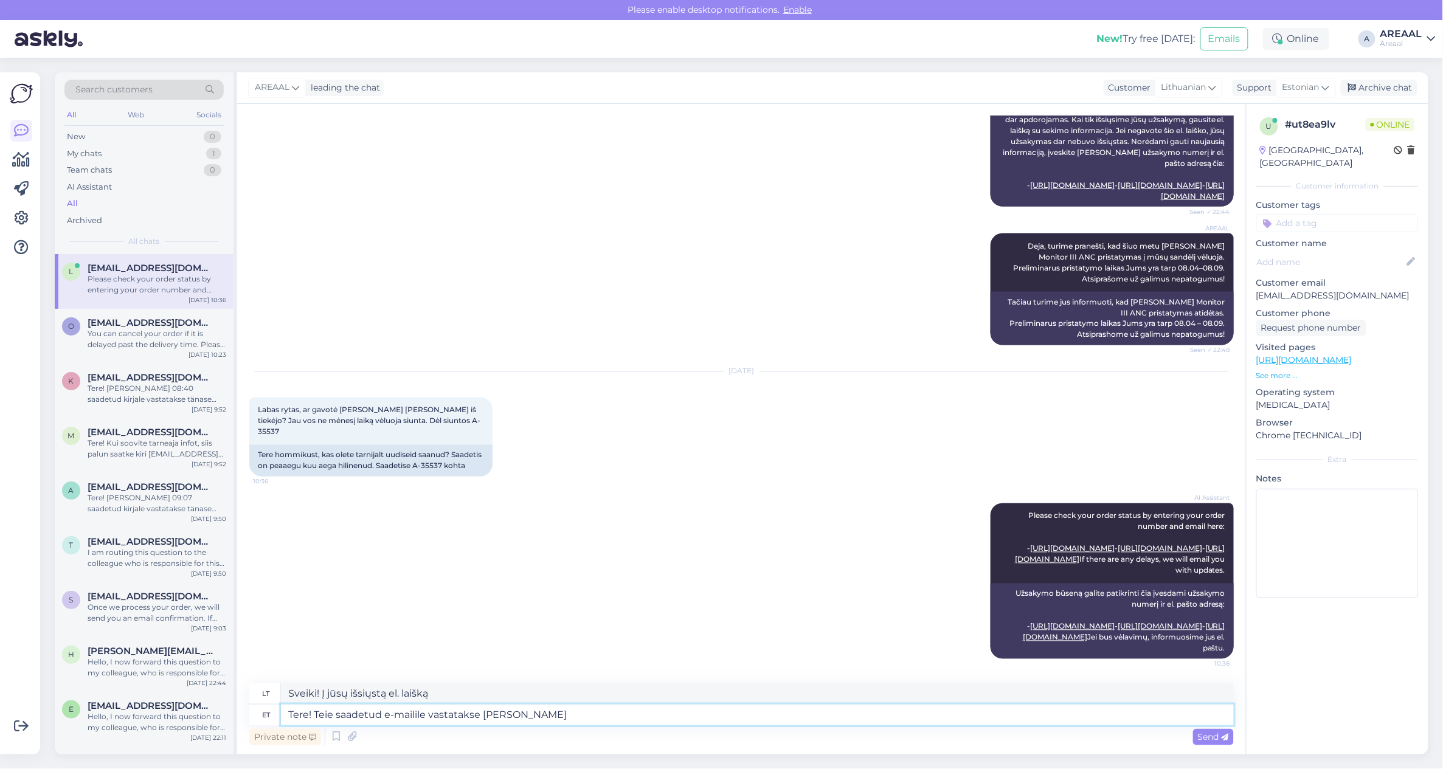
type textarea "Tere! Teie saadetud e-mailile vastatakse tänas"
type textarea "Sveiki! Į jūsų el. laišką bus atsakyta."
type textarea "Tere! Teie saadetud e-mailile vastatakse tänase päe"
type textarea "Sveiki! Į jūsų el. laišką bus atsakyta šiandien."
type textarea "Tere! Teie saadetud e-mailile vastatakse tänase päeva jooksul infoga."
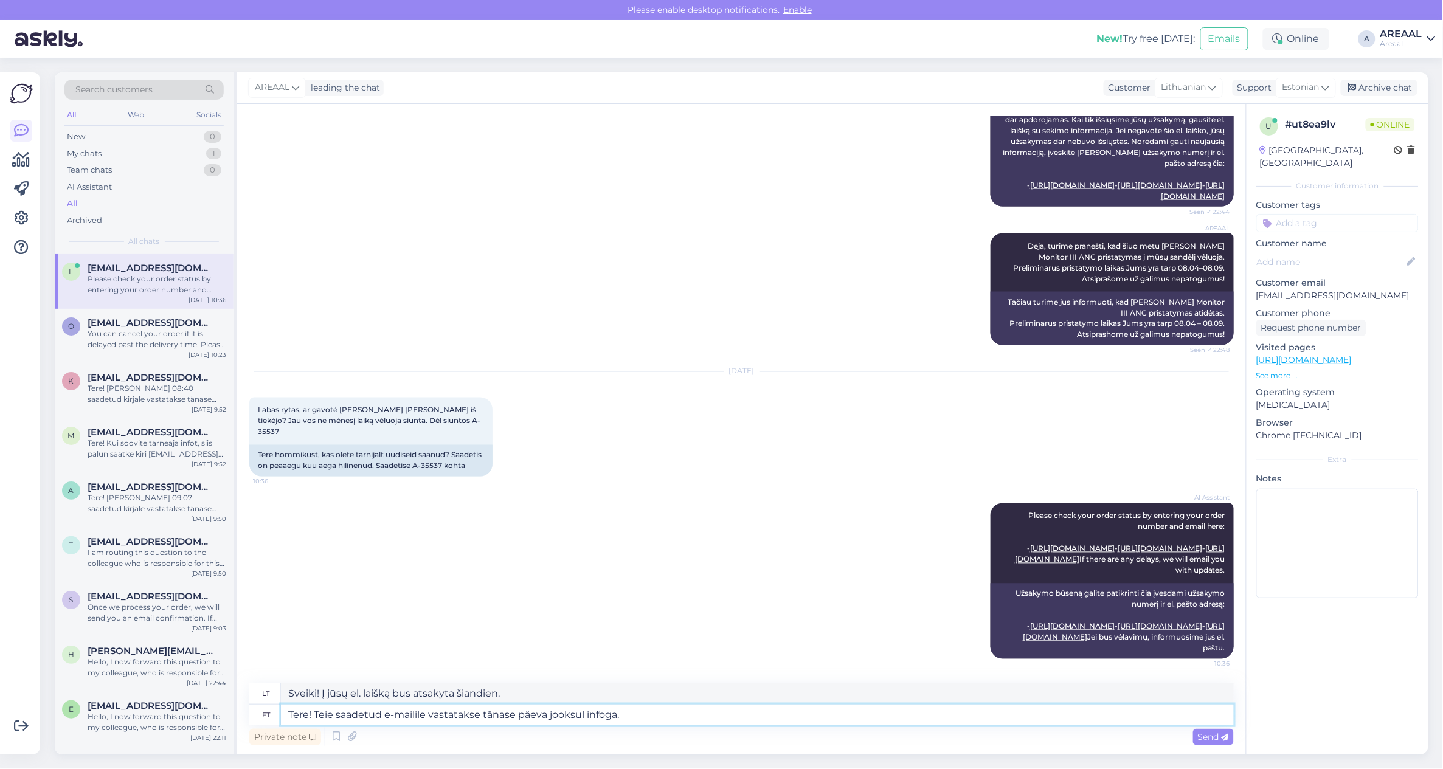
type textarea "Sveiki! Į jūsų išsiųstą el. laišką bus atsakyta ir pateikta informacija dienos …"
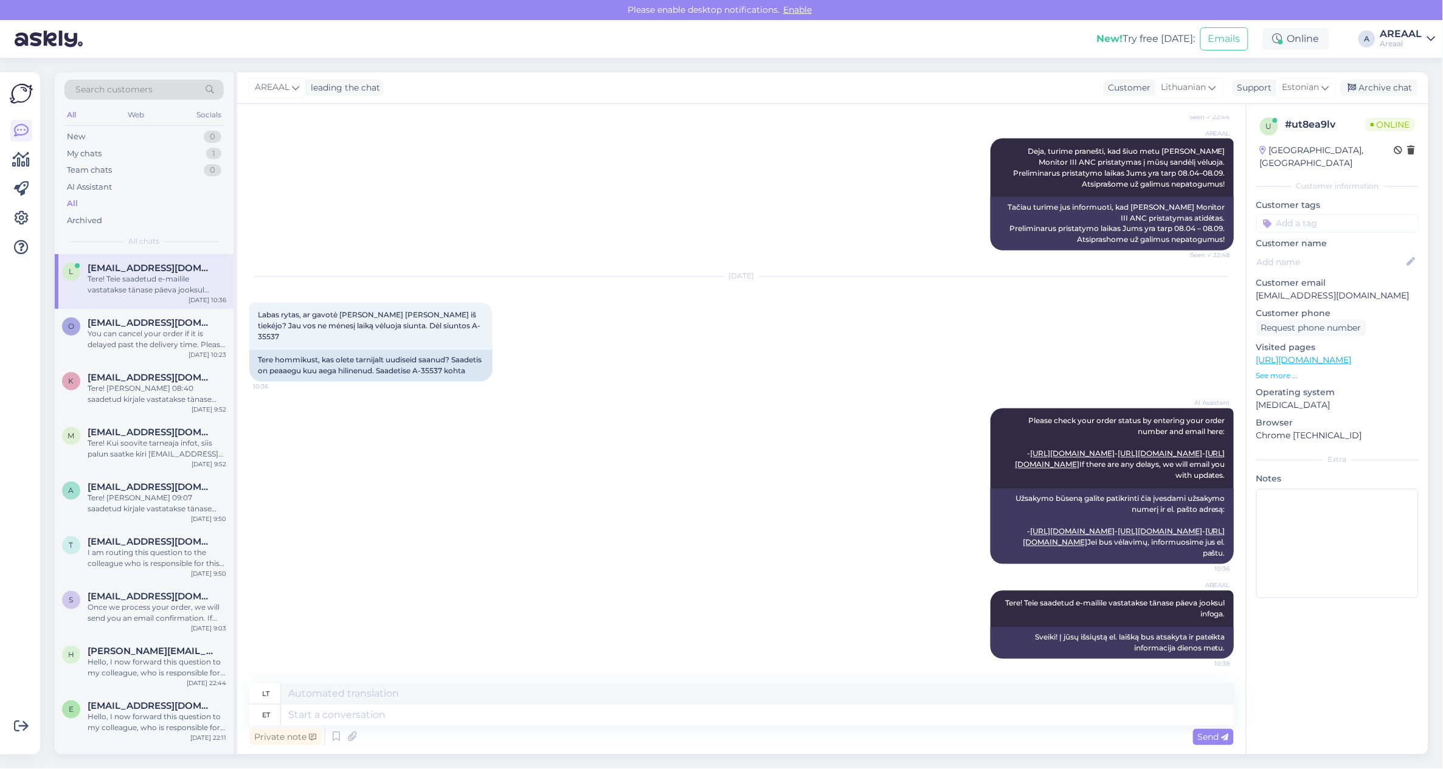
click at [667, 283] on div "Aug 12 2025 Labas rytas, ar gavotė kokį nors tai žinia iš tiekėjo? Jau vos ne m…" at bounding box center [741, 329] width 985 height 131
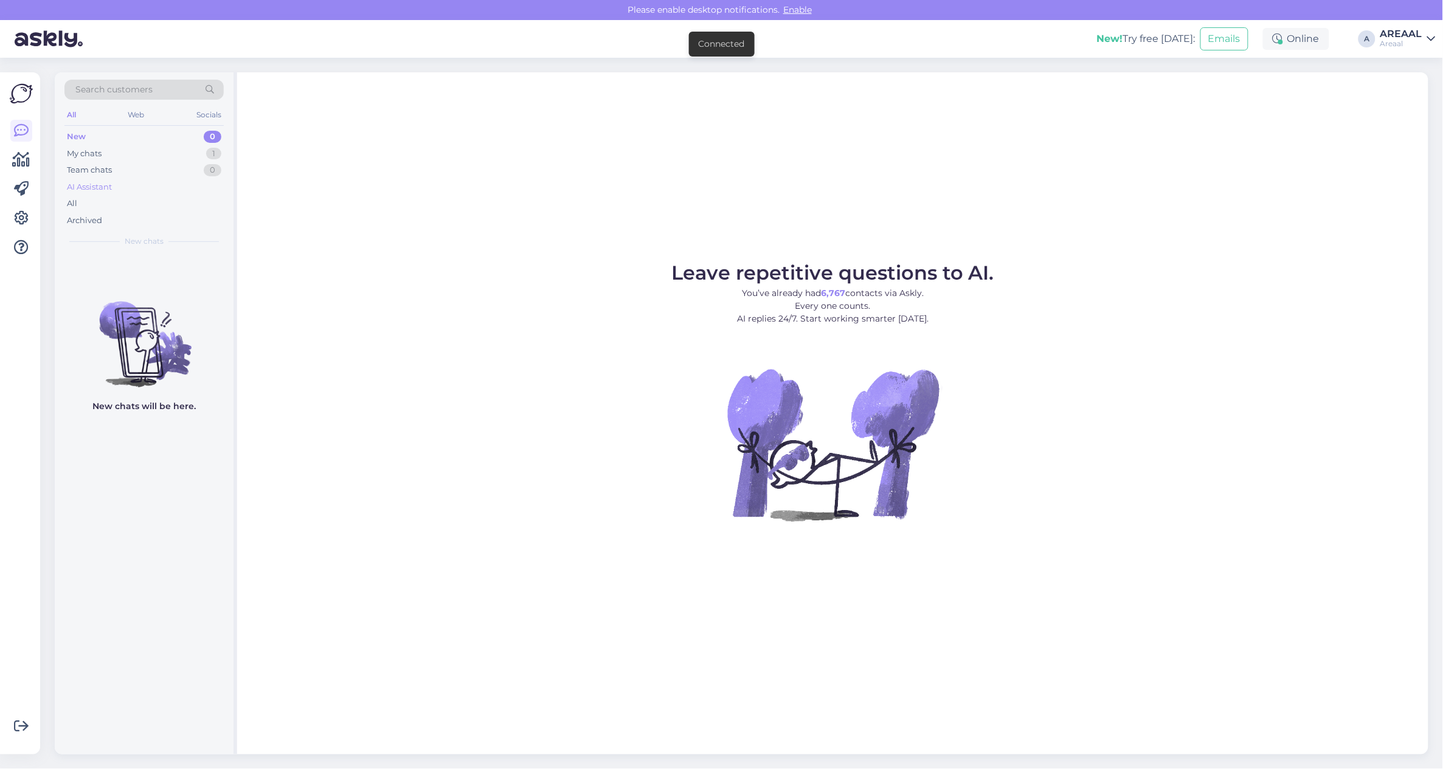
click at [189, 190] on div "AI Assistant" at bounding box center [143, 187] width 159 height 17
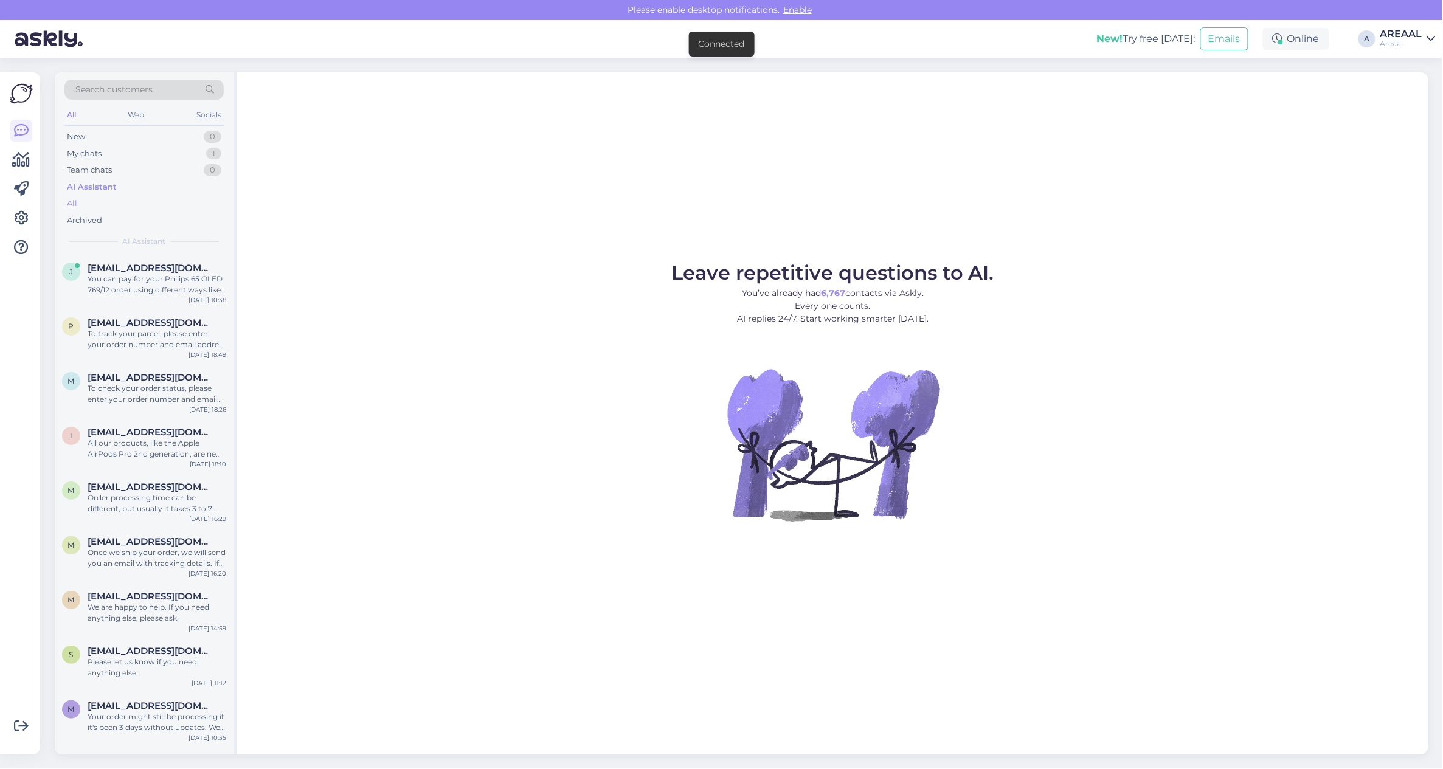
click at [189, 196] on div "All" at bounding box center [143, 203] width 159 height 17
click at [202, 160] on div "My chats 1" at bounding box center [143, 153] width 159 height 17
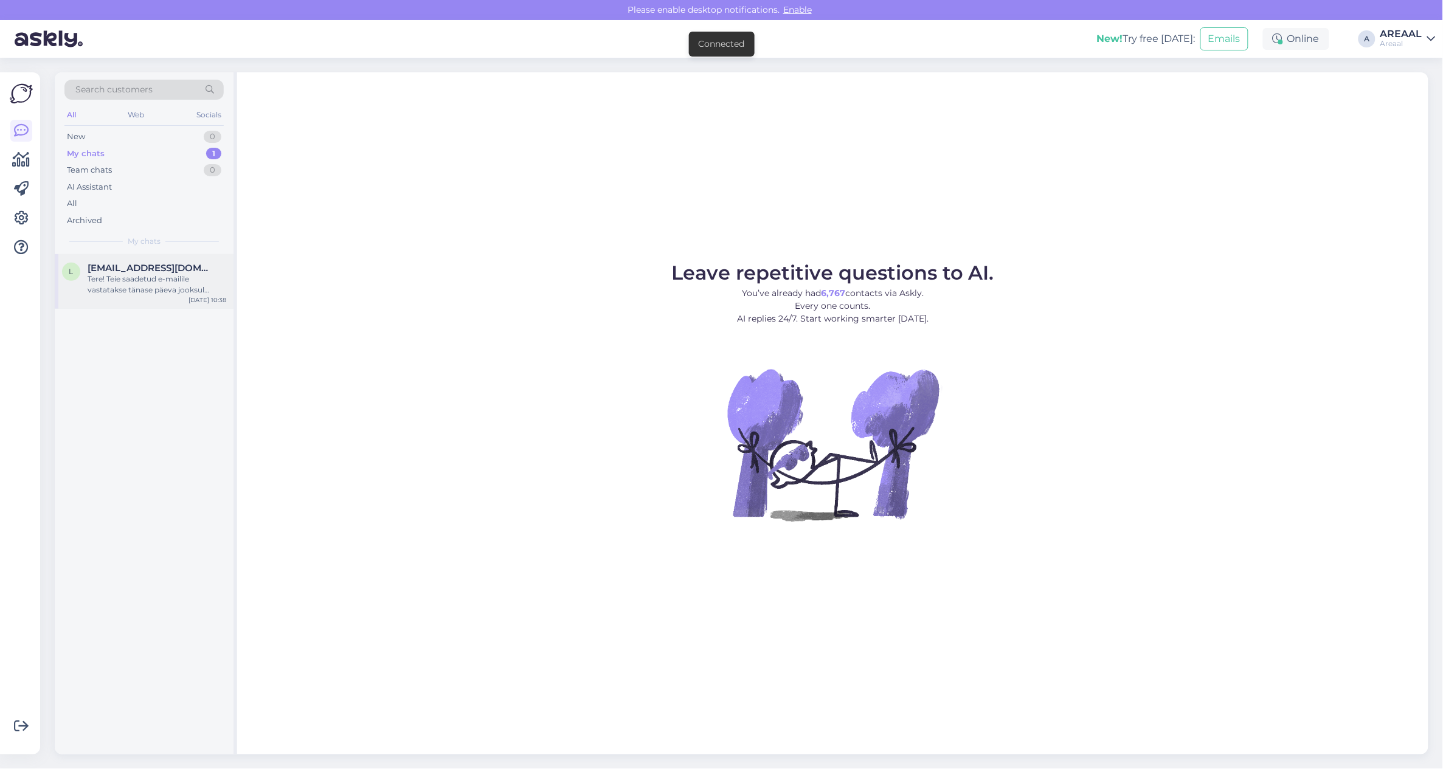
click at [167, 286] on div "Tere! Teie saadetud e-mailile vastatakse tänase päeva jooksul infoga." at bounding box center [157, 285] width 139 height 22
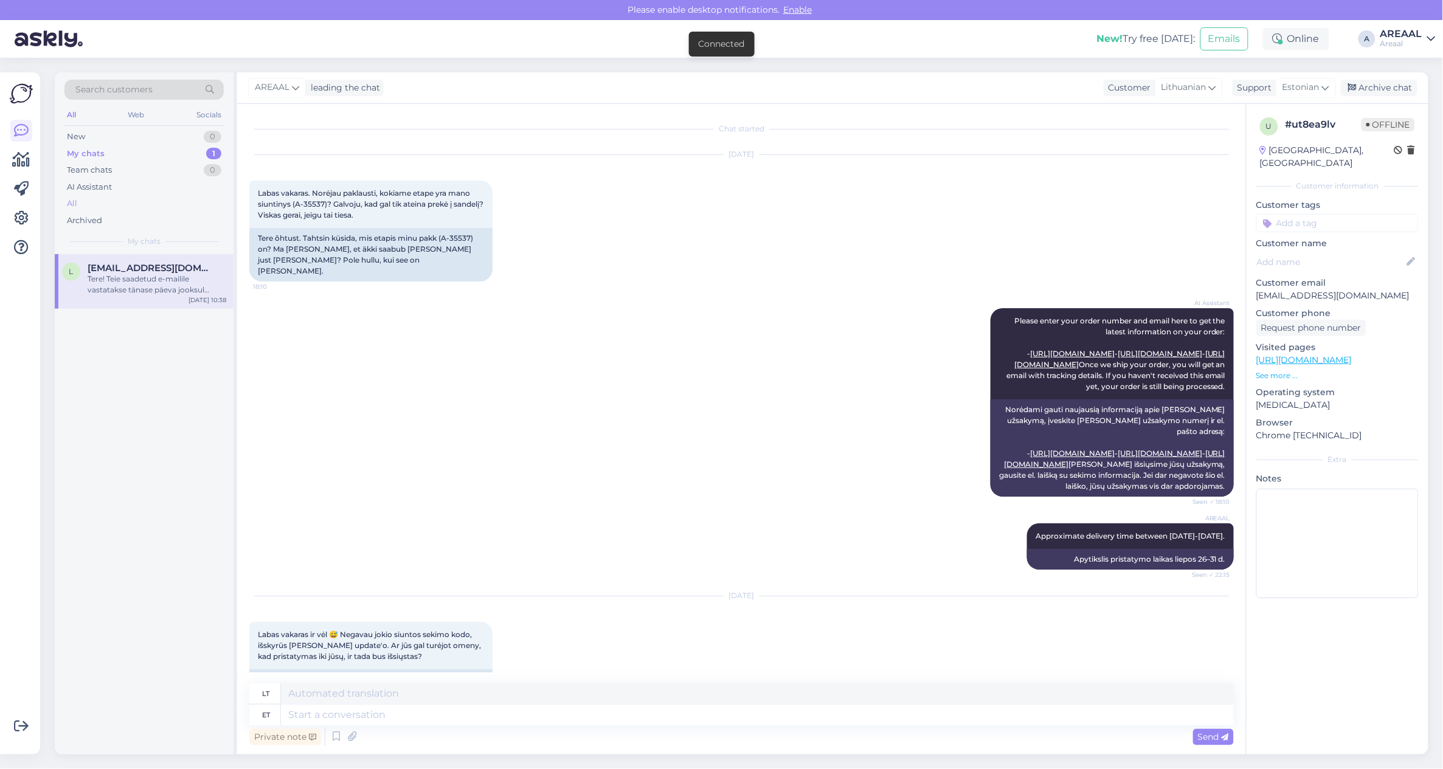
scroll to position [946, 0]
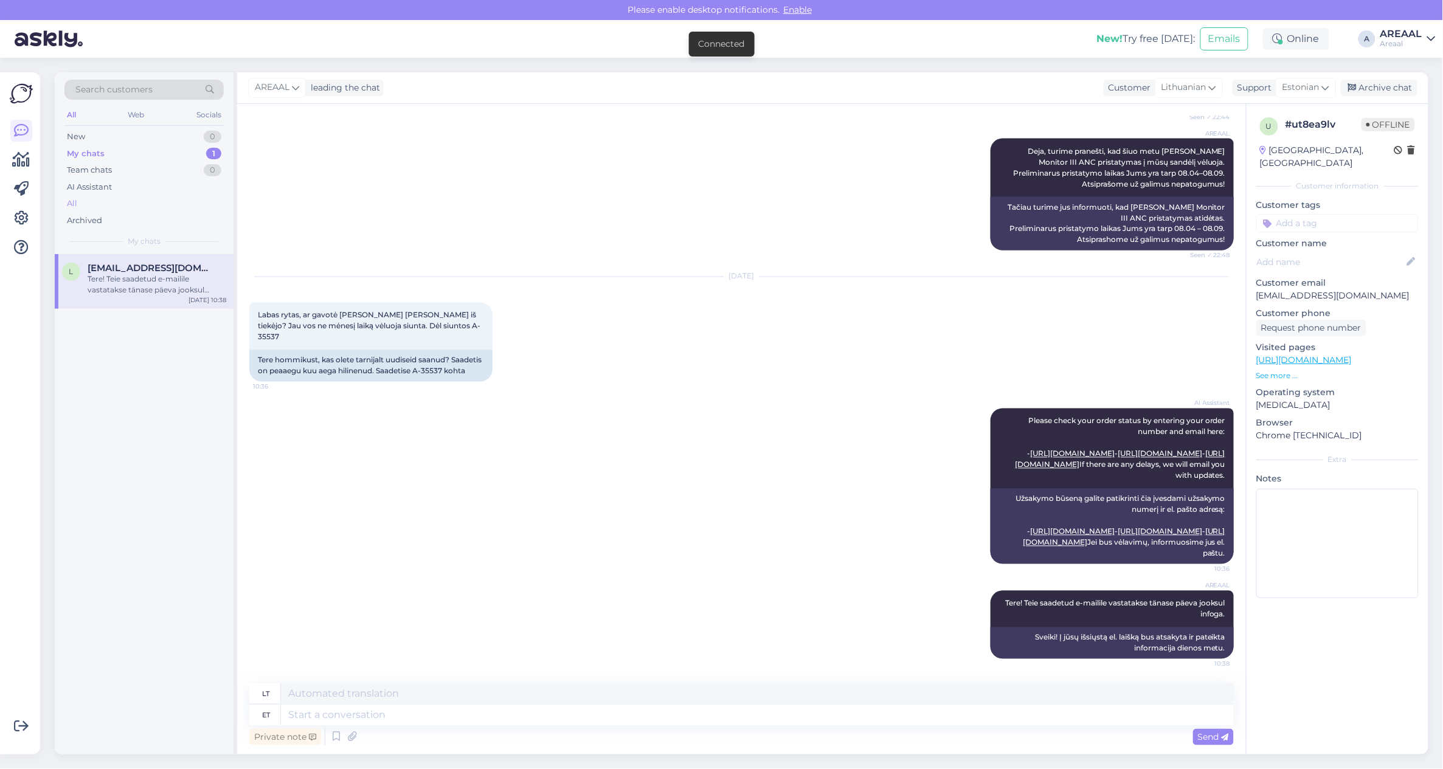
click at [167, 204] on div "All" at bounding box center [143, 203] width 159 height 17
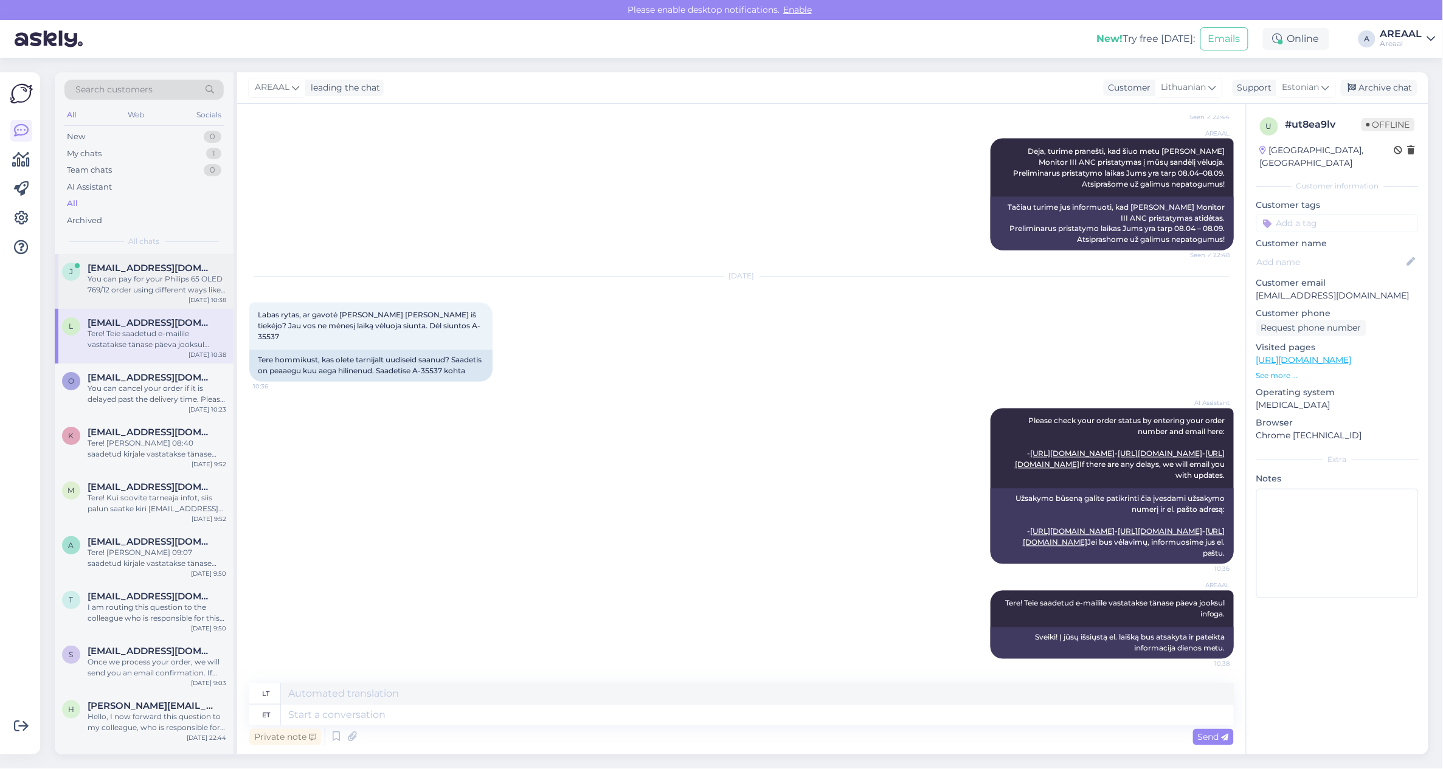
click at [164, 290] on div "You can pay for your Philips 65 OLED 769/12 order using different ways like cre…" at bounding box center [157, 285] width 139 height 22
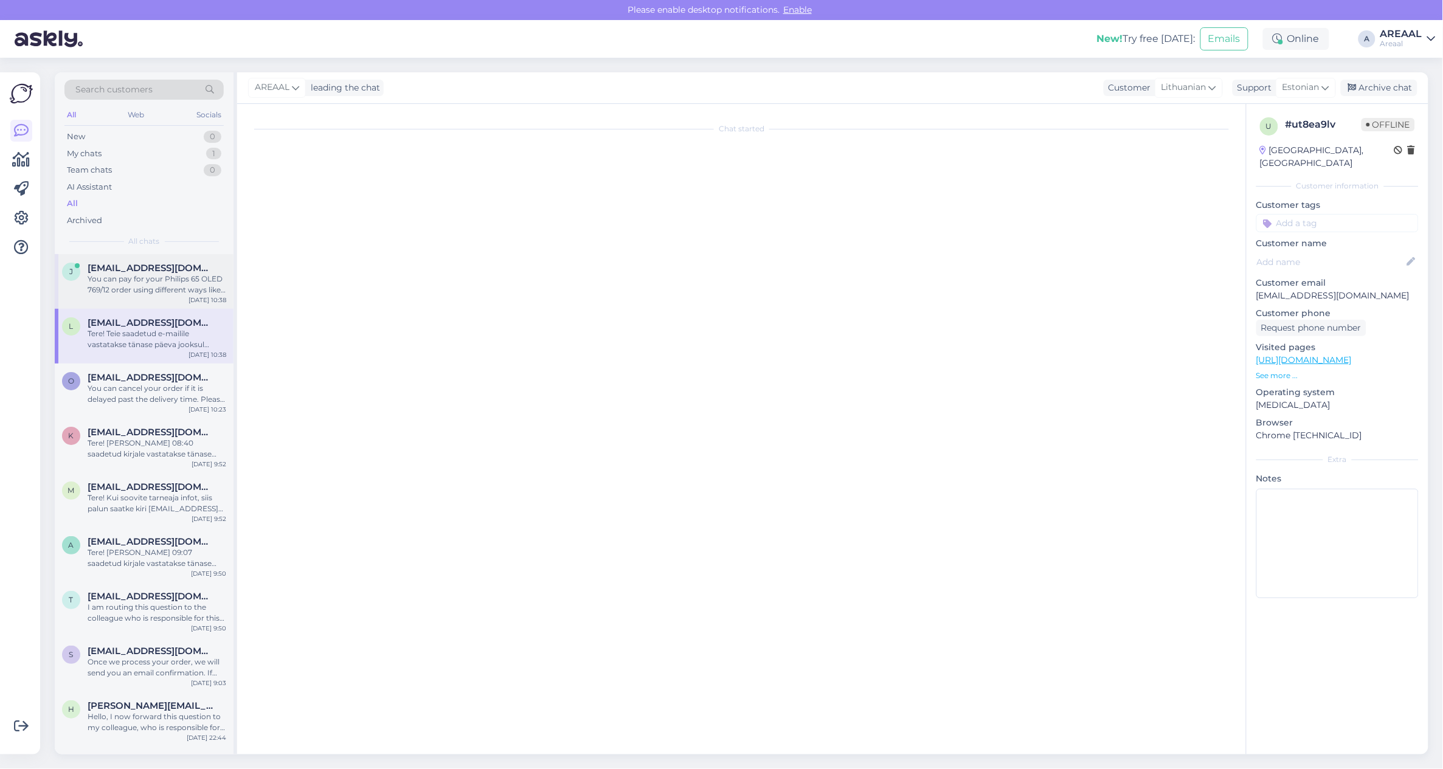
scroll to position [0, 0]
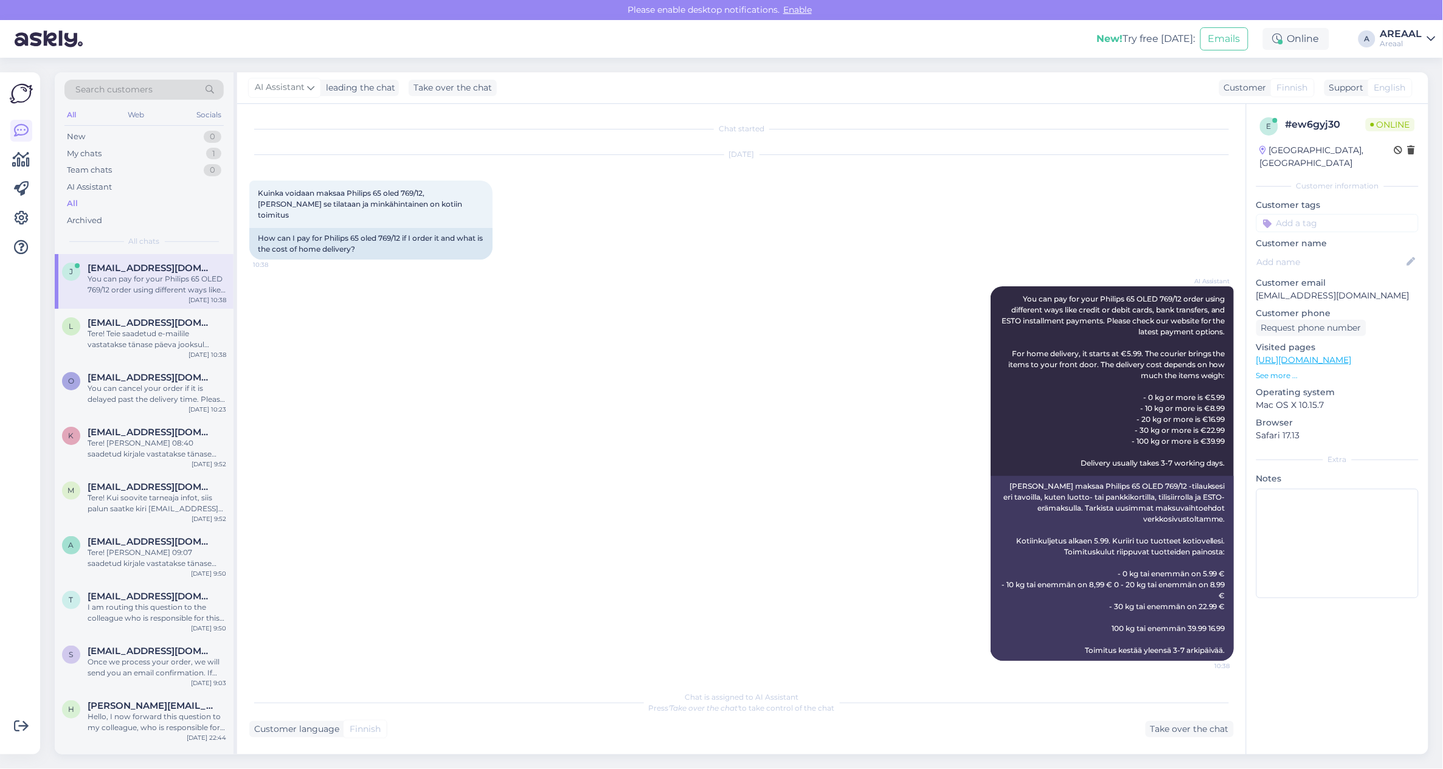
click at [850, 347] on div "AI Assistant You can pay for your Philips 65 OLED 769/12 order using different …" at bounding box center [741, 473] width 985 height 401
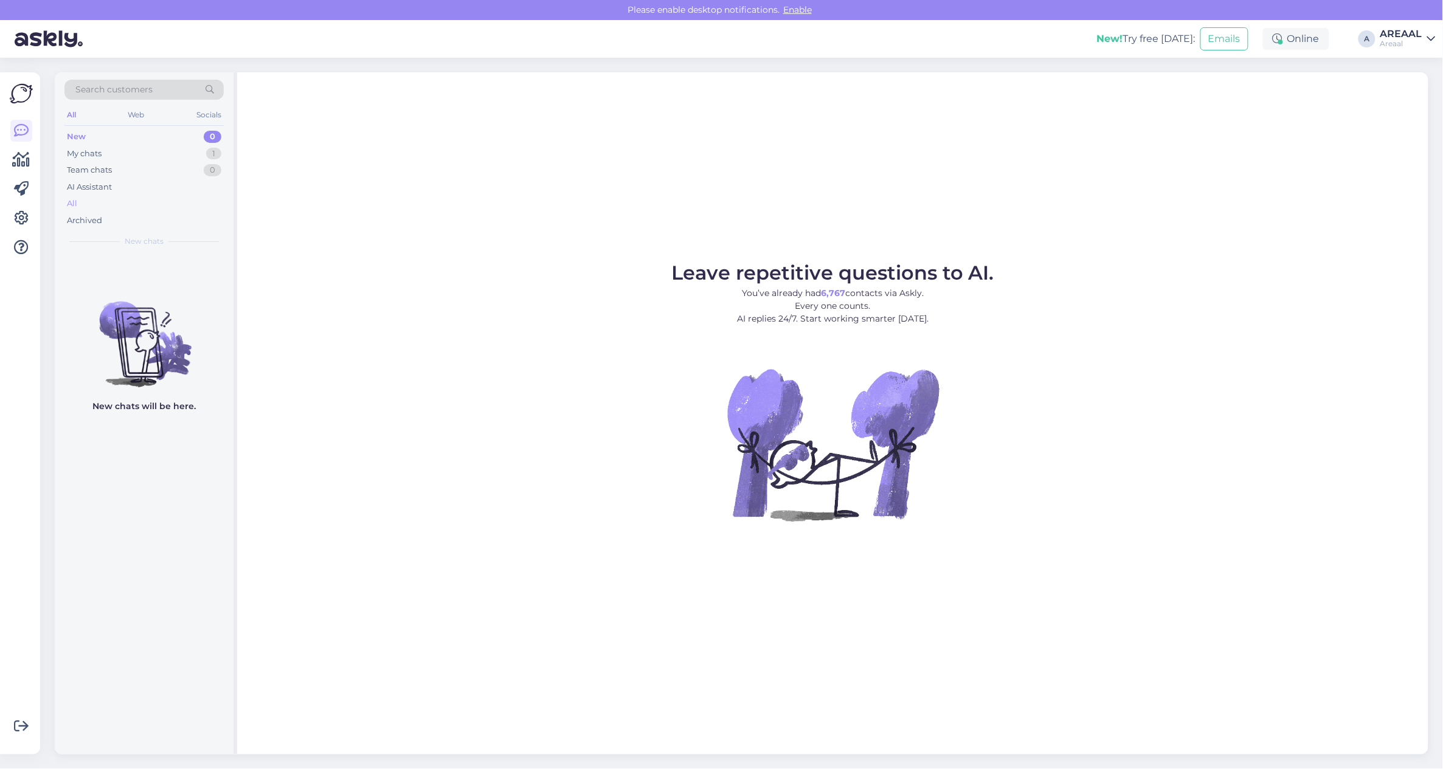
click at [140, 201] on div "All" at bounding box center [143, 203] width 159 height 17
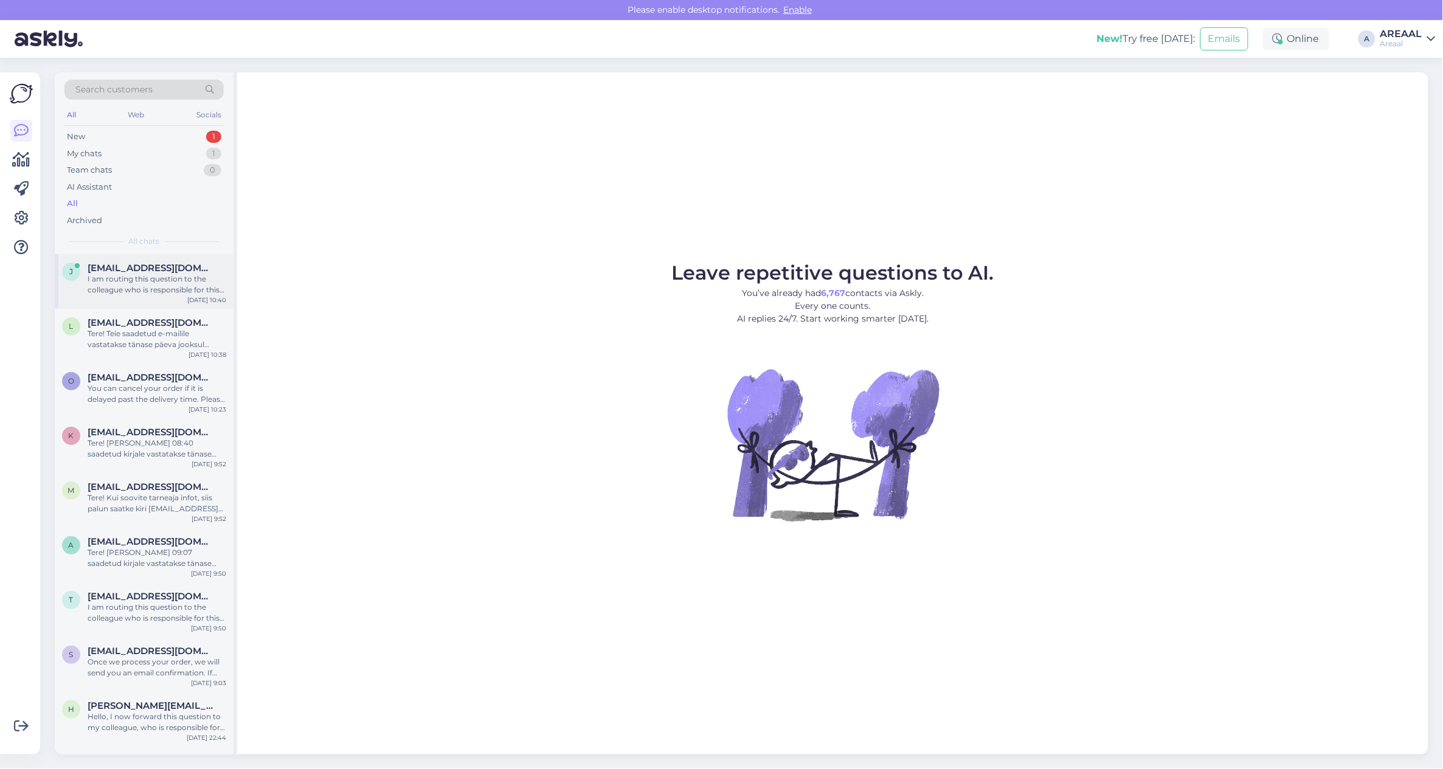
click at [102, 272] on span "jarmo.autio70@gmail.com" at bounding box center [151, 268] width 126 height 11
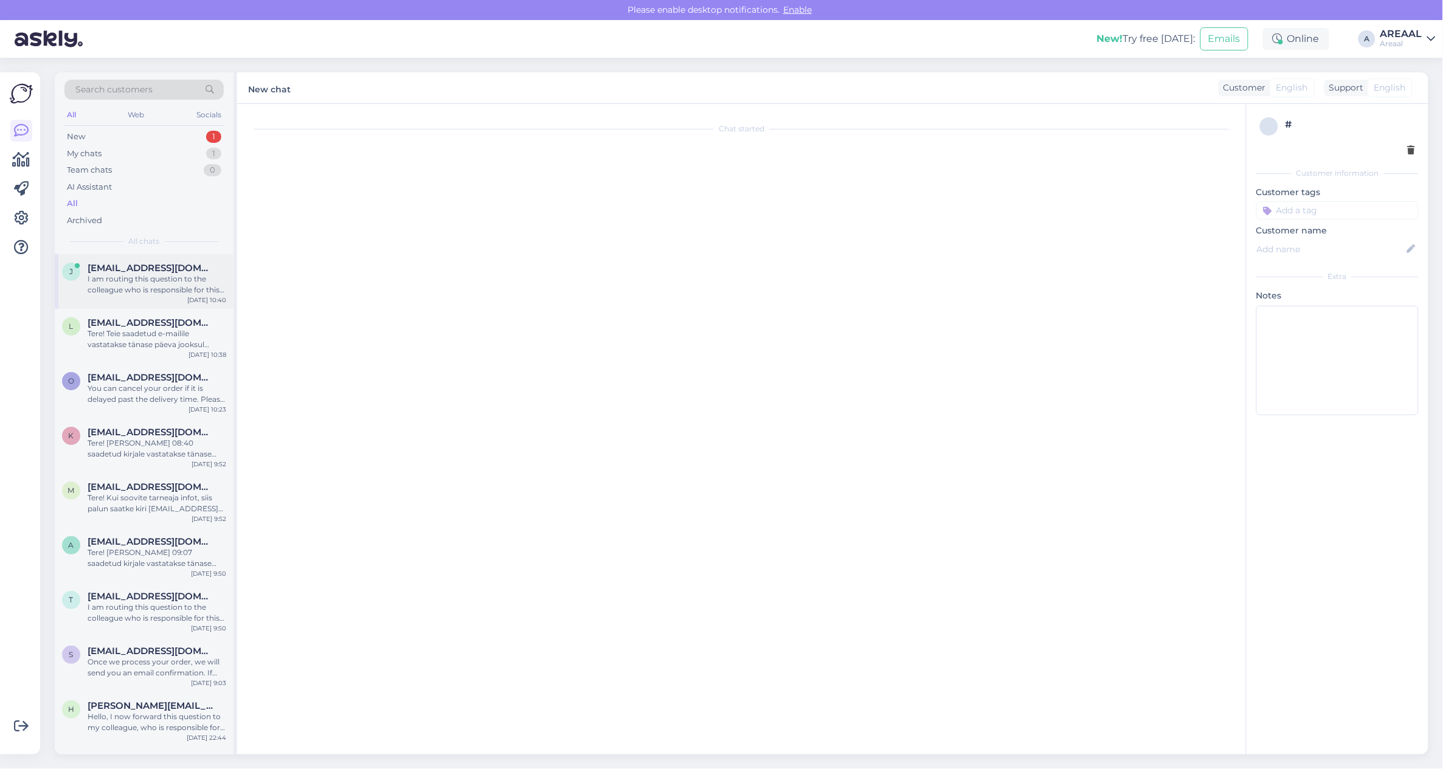
scroll to position [209, 0]
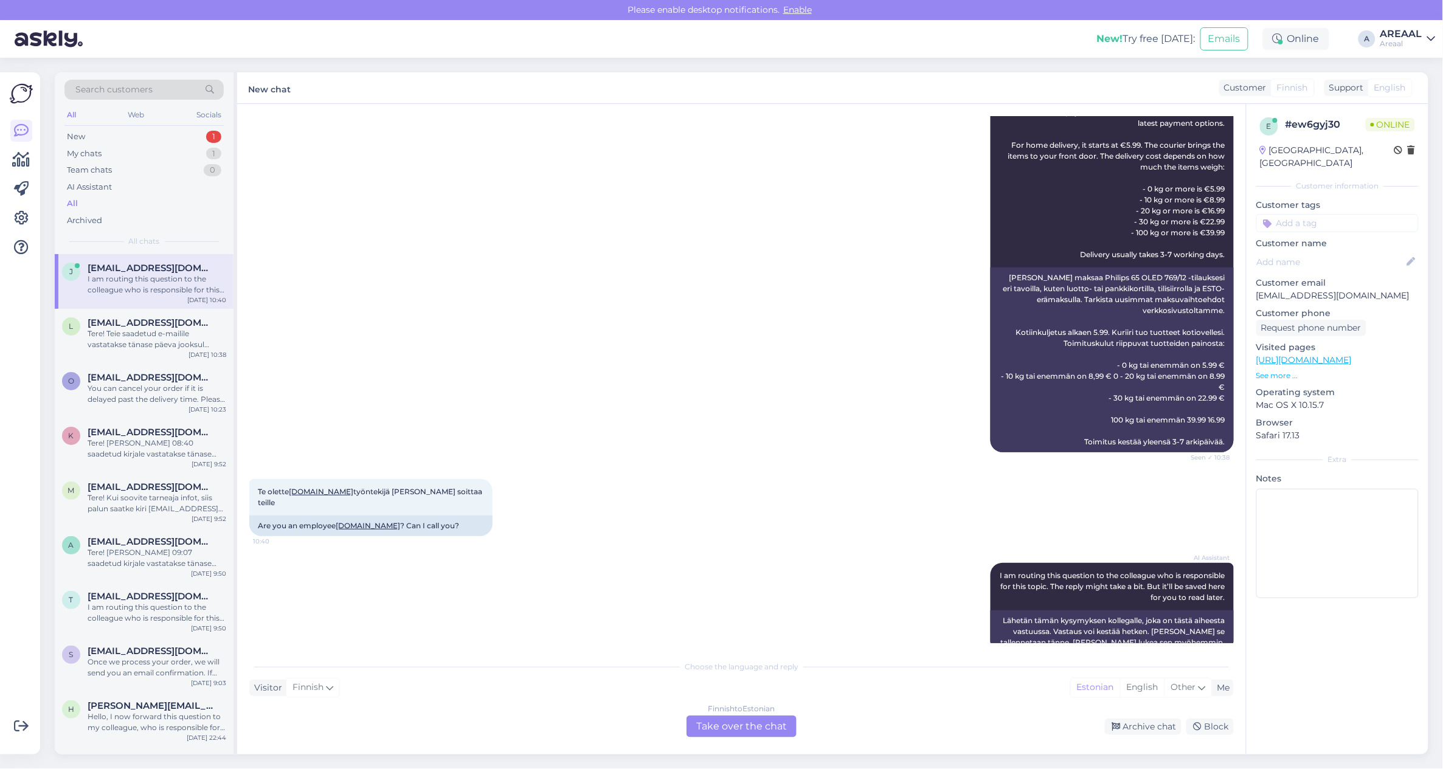
click at [766, 727] on div "Finnish to Estonian Take over the chat" at bounding box center [742, 727] width 110 height 22
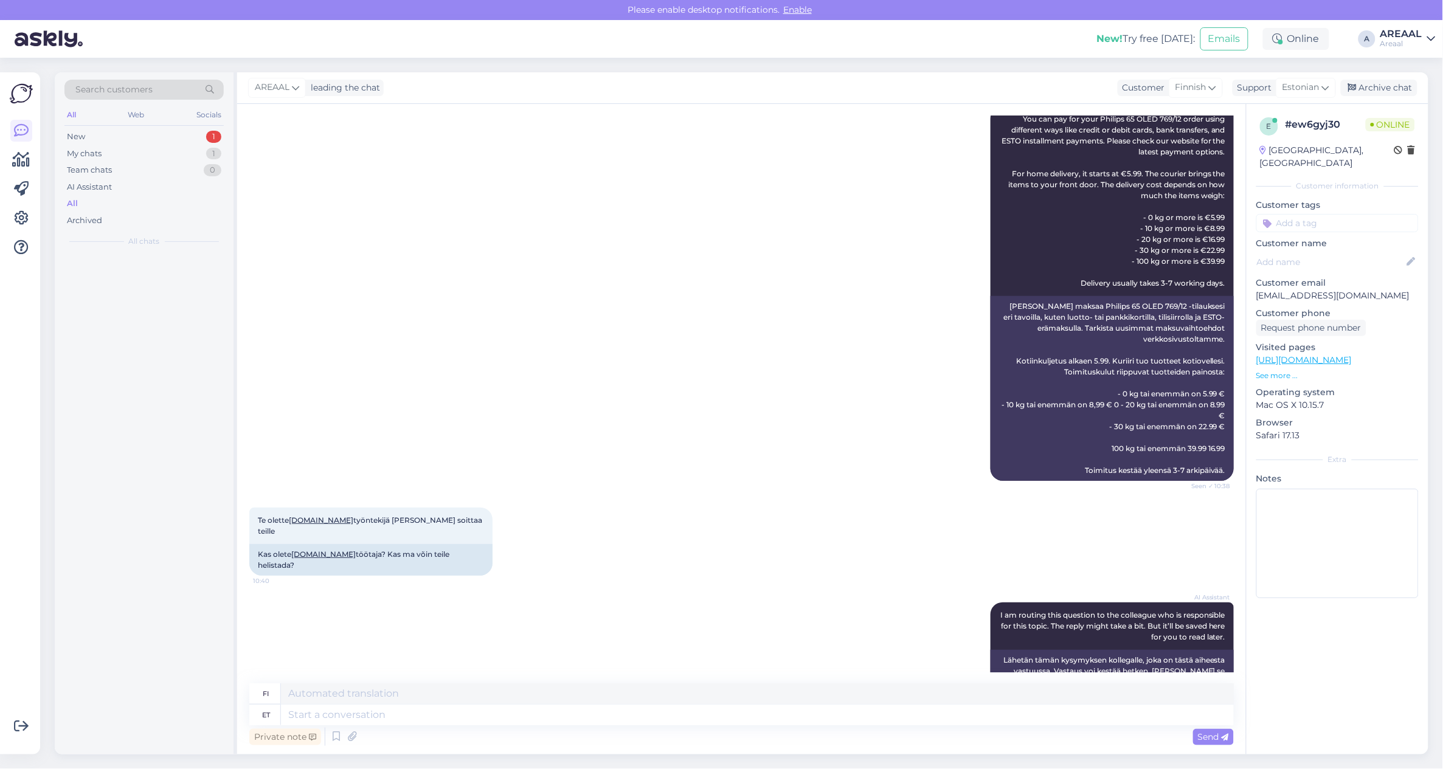
click at [765, 725] on div "Private note Send" at bounding box center [741, 736] width 985 height 23
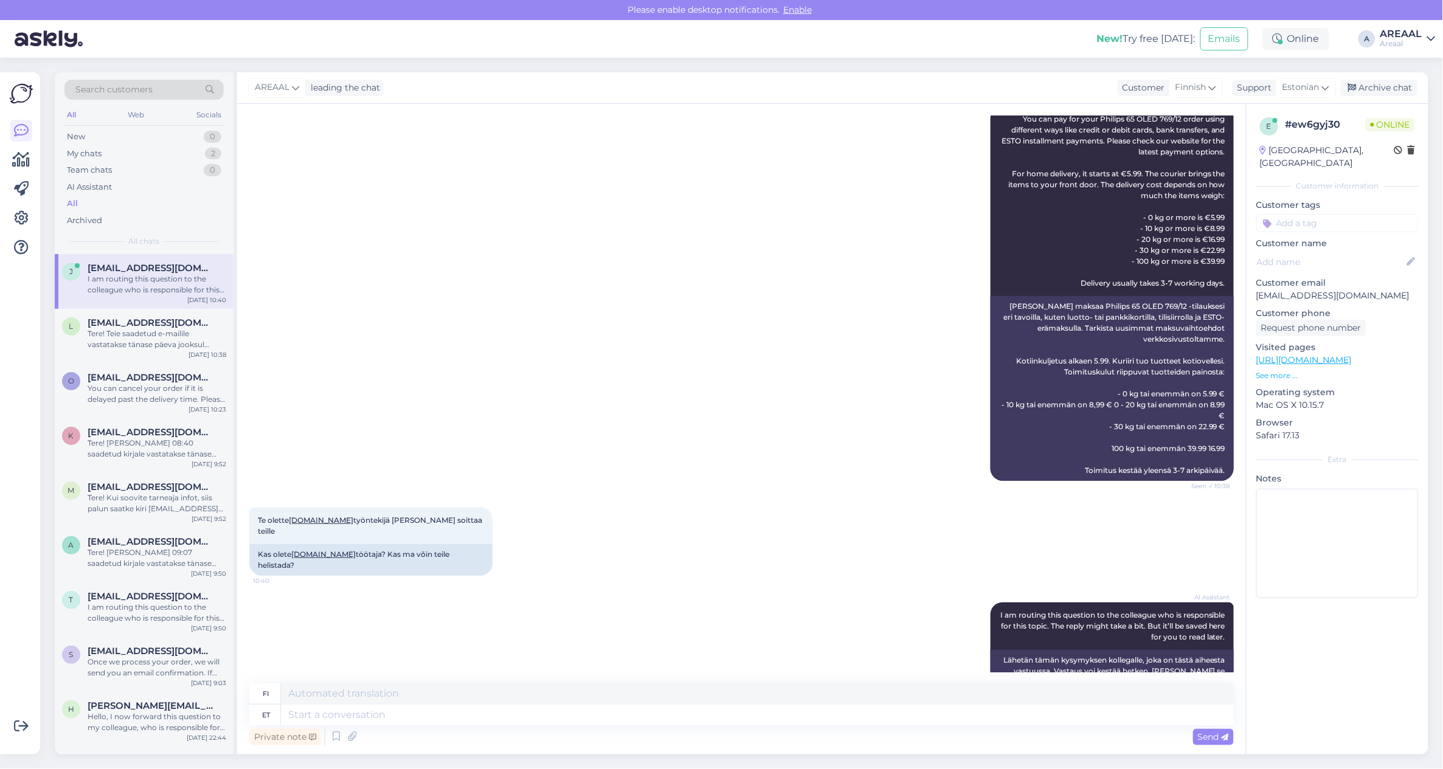
click at [765, 725] on div "Private note Send" at bounding box center [741, 736] width 985 height 23
click at [772, 711] on textarea at bounding box center [757, 715] width 953 height 21
type textarea "Meil e"
type textarea "Me"
type textarea "Meil ei o"
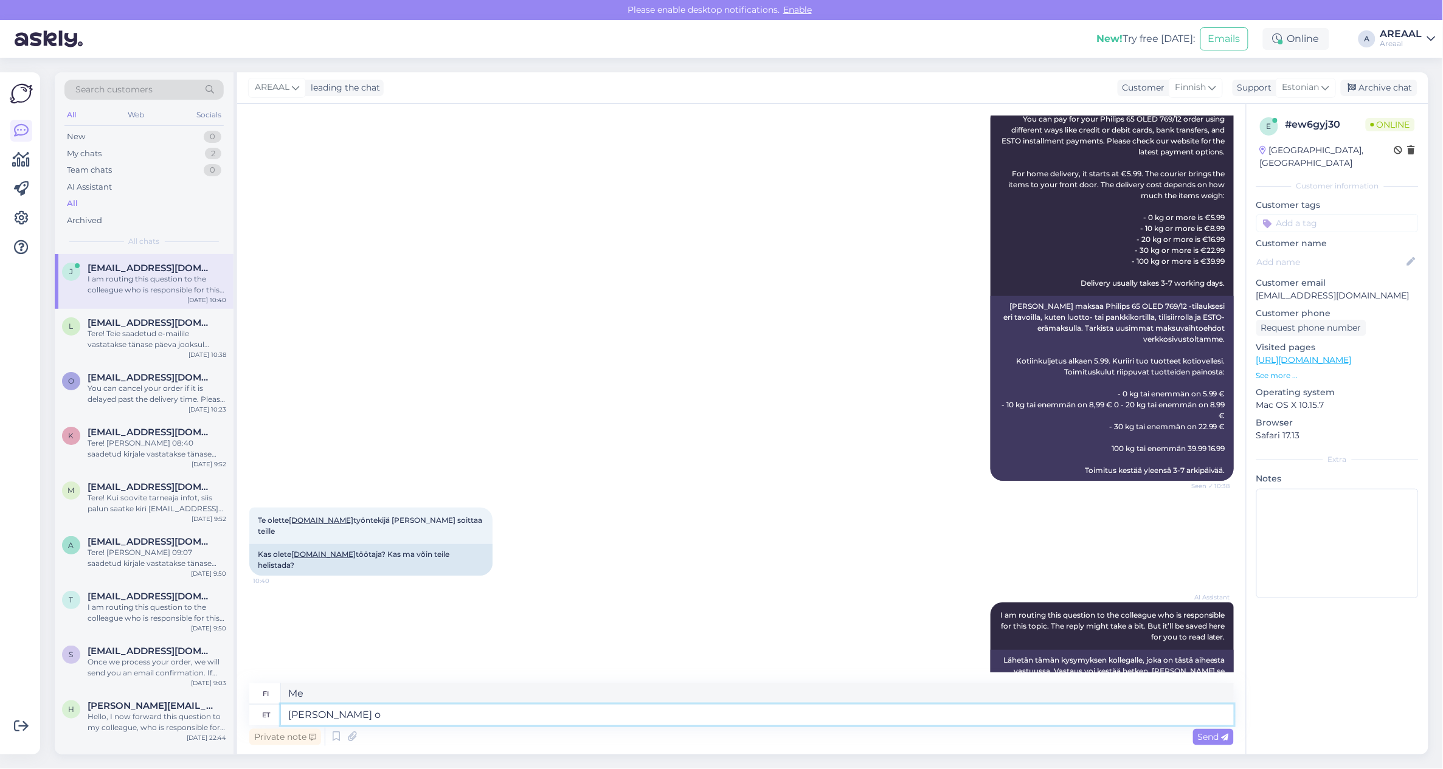
type textarea "Me emme"
type textarea "Meil ei ole"
type textarea "Meillä ei ole"
type textarea "Meil ei"
type textarea "Me"
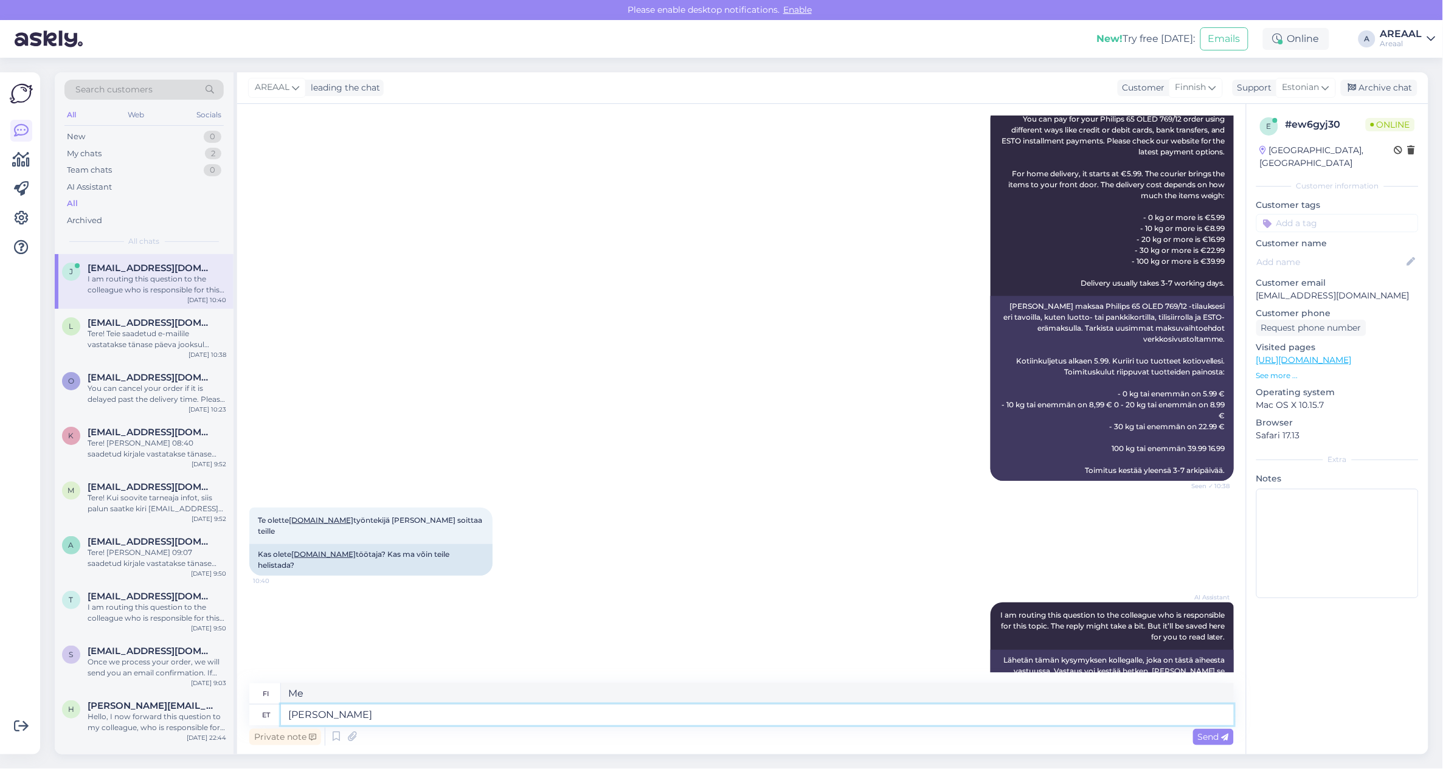
type textarea "Meil ei"
type textarea "Me emme"
type textarea "Meil ei ole"
type textarea "Meillä ei ole"
type textarea "Meil ei ole telefoniteenindust, va"
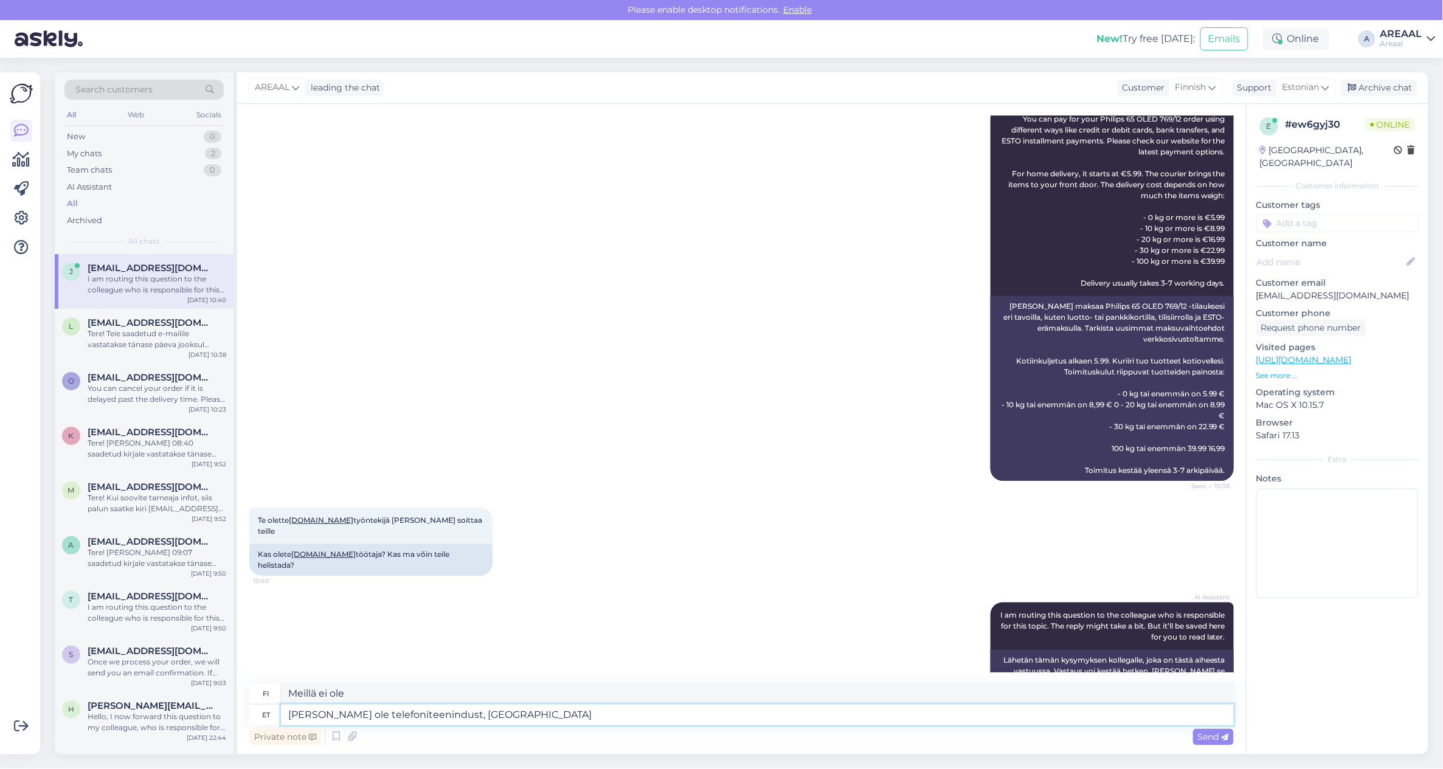
type textarea "Meillä ei ole puhelinyhteyttä,"
type textarea "Meil ei ole telefoniteenindust, vabandame."
type textarea "Meillä ei ole puhelinyhteyttä, pahoittelut."
type textarea "Meil o"
type textarea "Me"
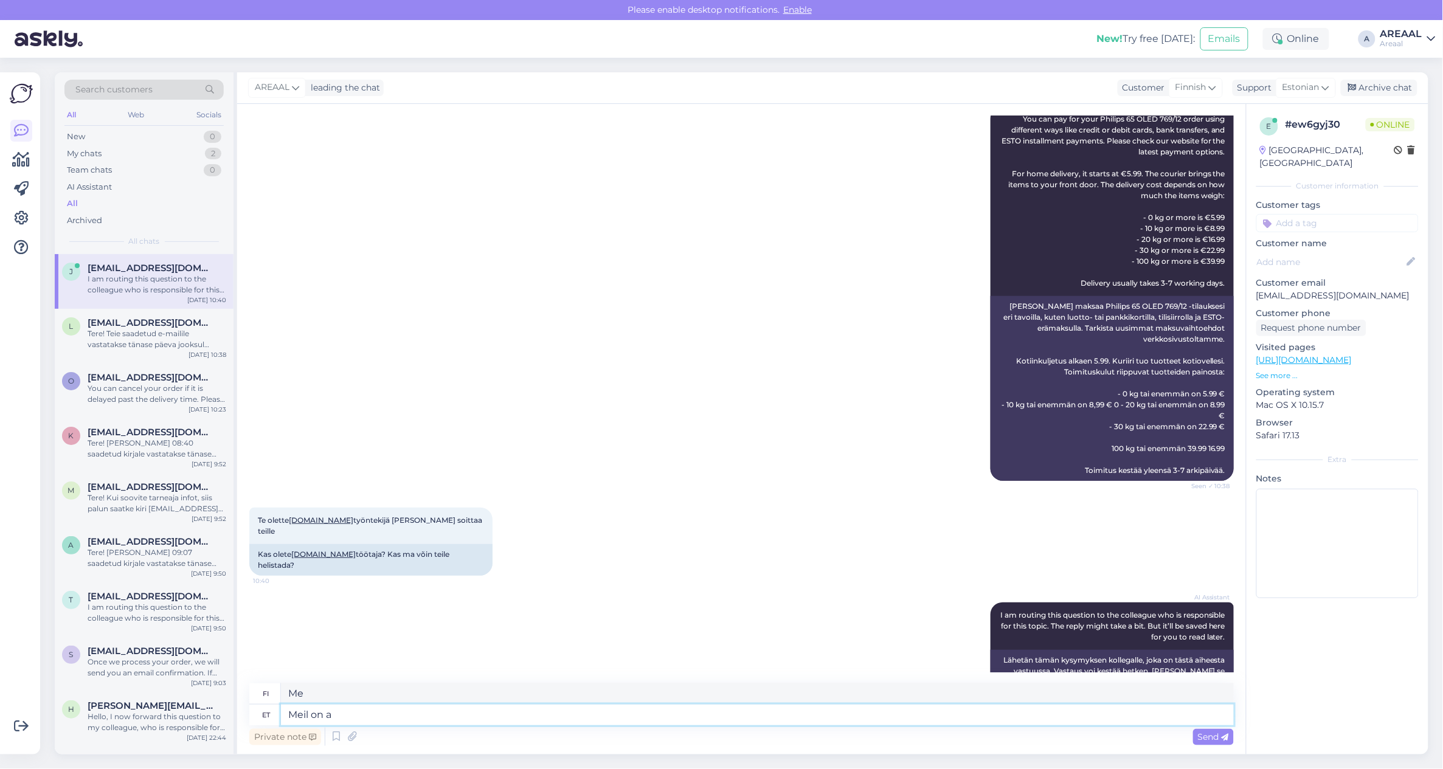
type textarea "Meil on ai"
type textarea "Meillä on"
type textarea "Meil on ainult k"
type textarea "Meillä on vain"
type textarea "Meil on ainult kirjalik tee"
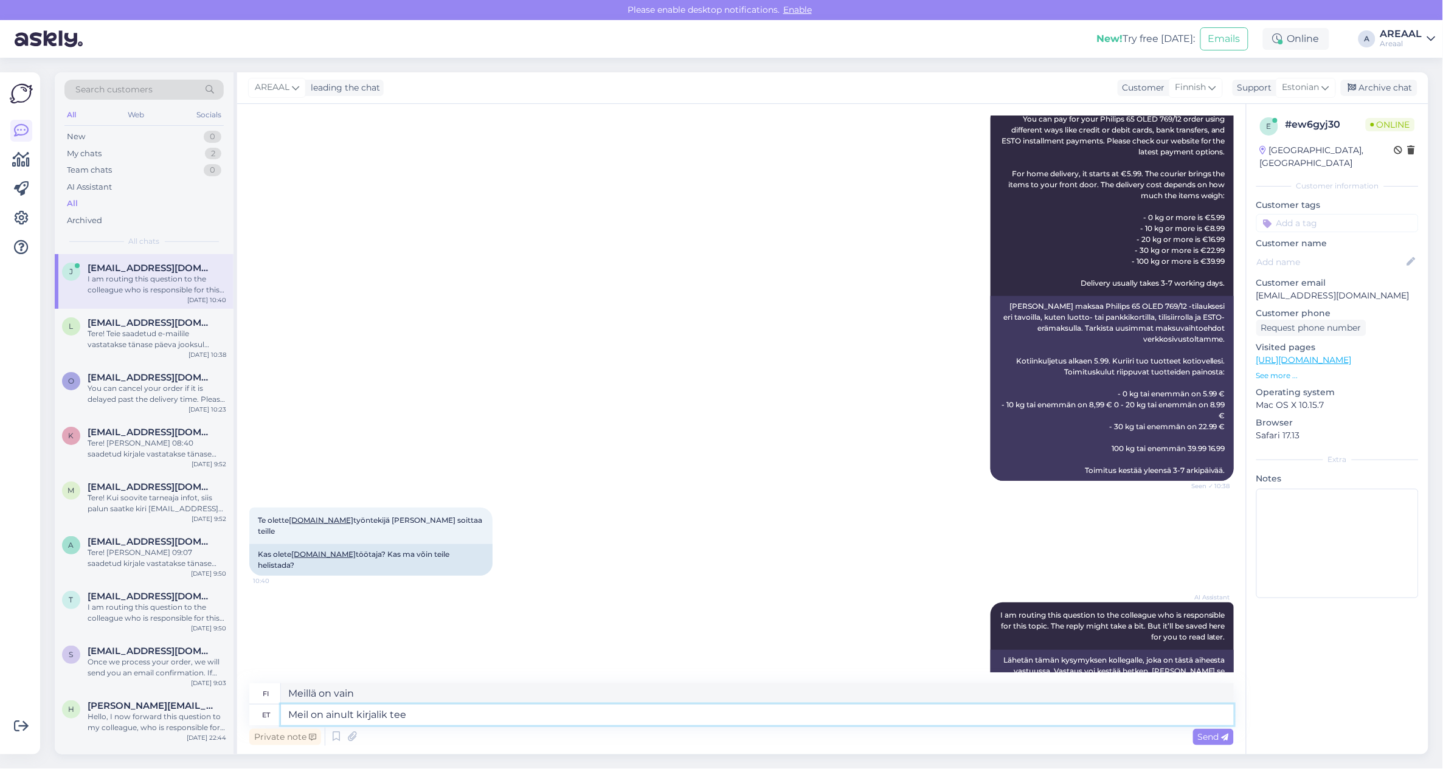
type textarea "Olemme vain kirjoittaneet"
type textarea "Meil on ainult kirjalik teenindus, vaba"
type textarea "Meillä on vain kirjallinen palvelu,"
type textarea "Meil on ainult kirjalik teenindus, vabandame."
type textarea "Meillä on vain kirjallinen palvelu, pahoittelemme."
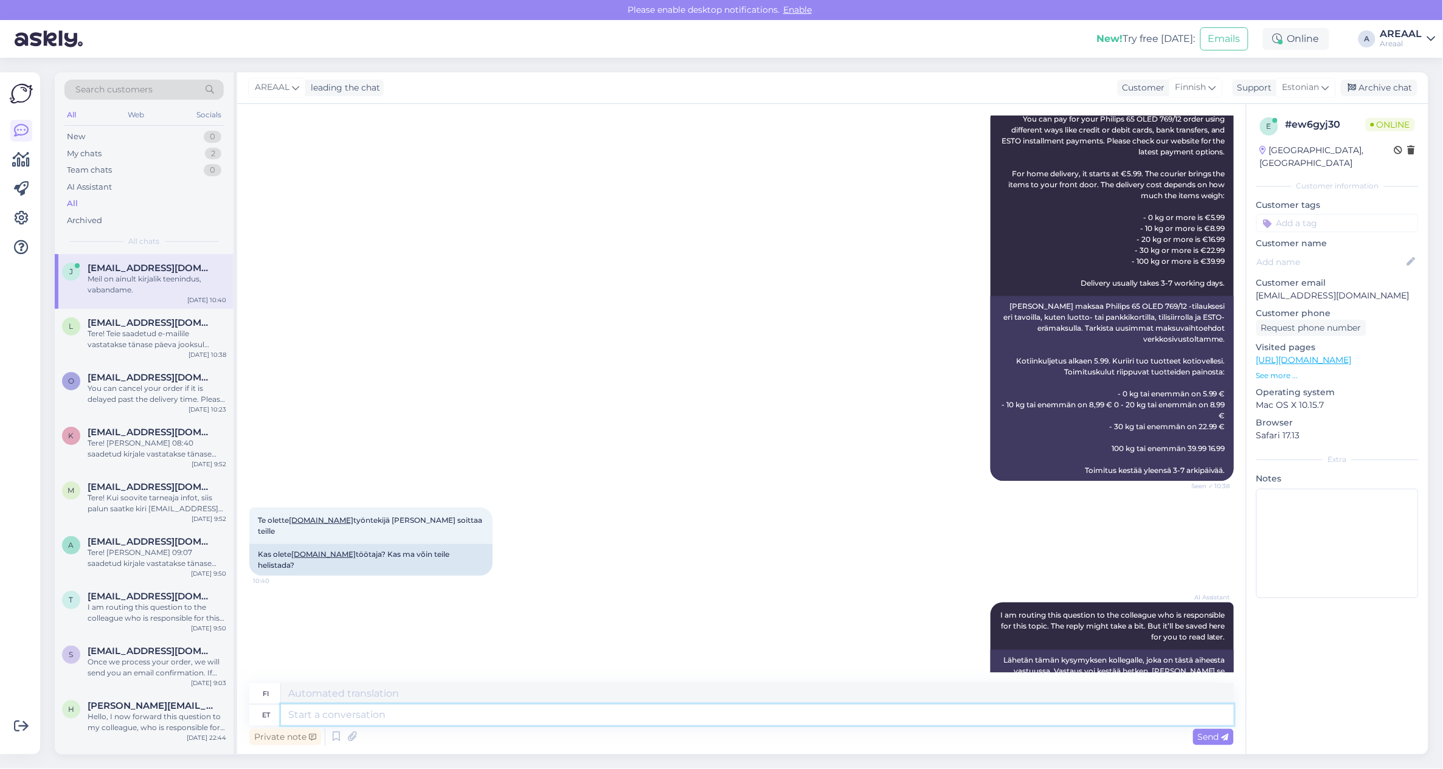
scroll to position [253, 0]
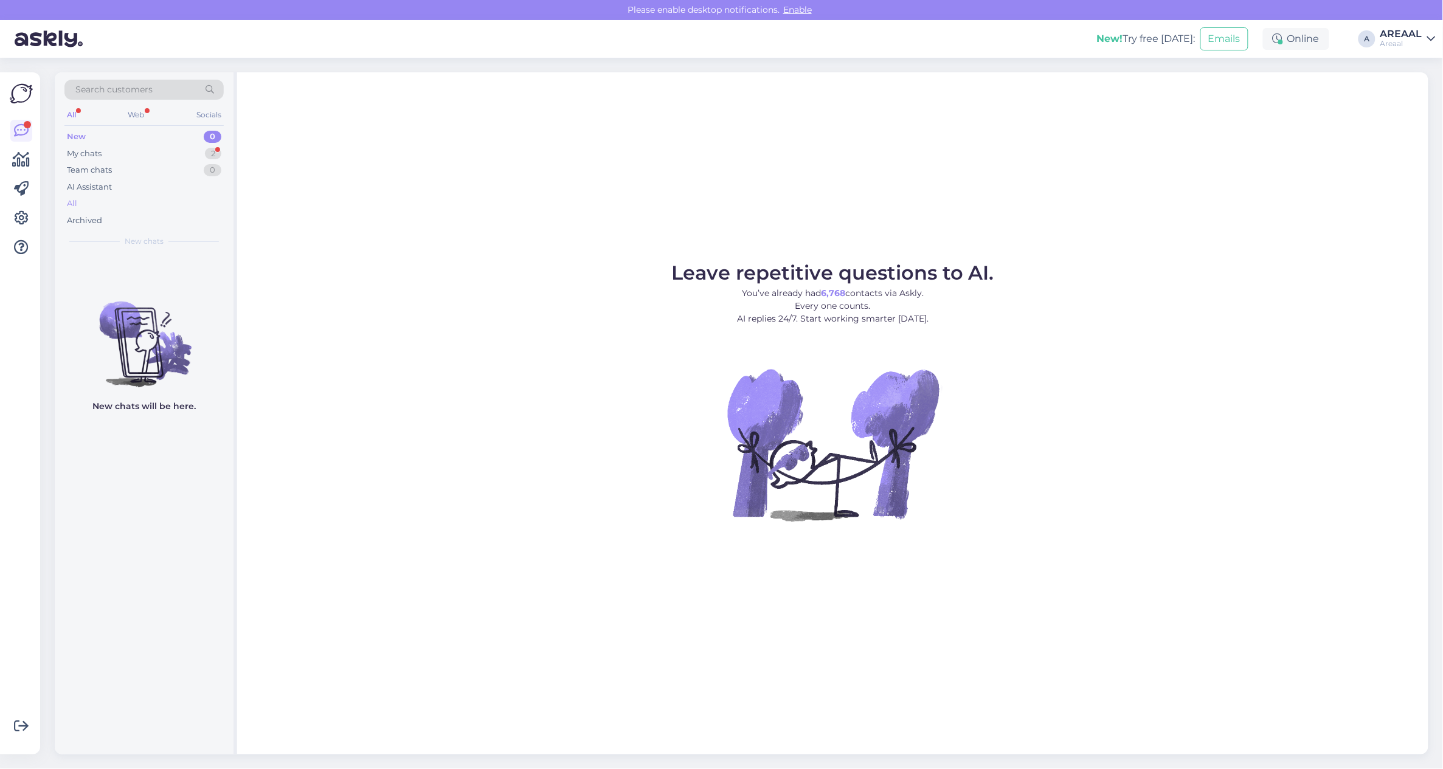
click at [153, 202] on div "All" at bounding box center [143, 203] width 159 height 17
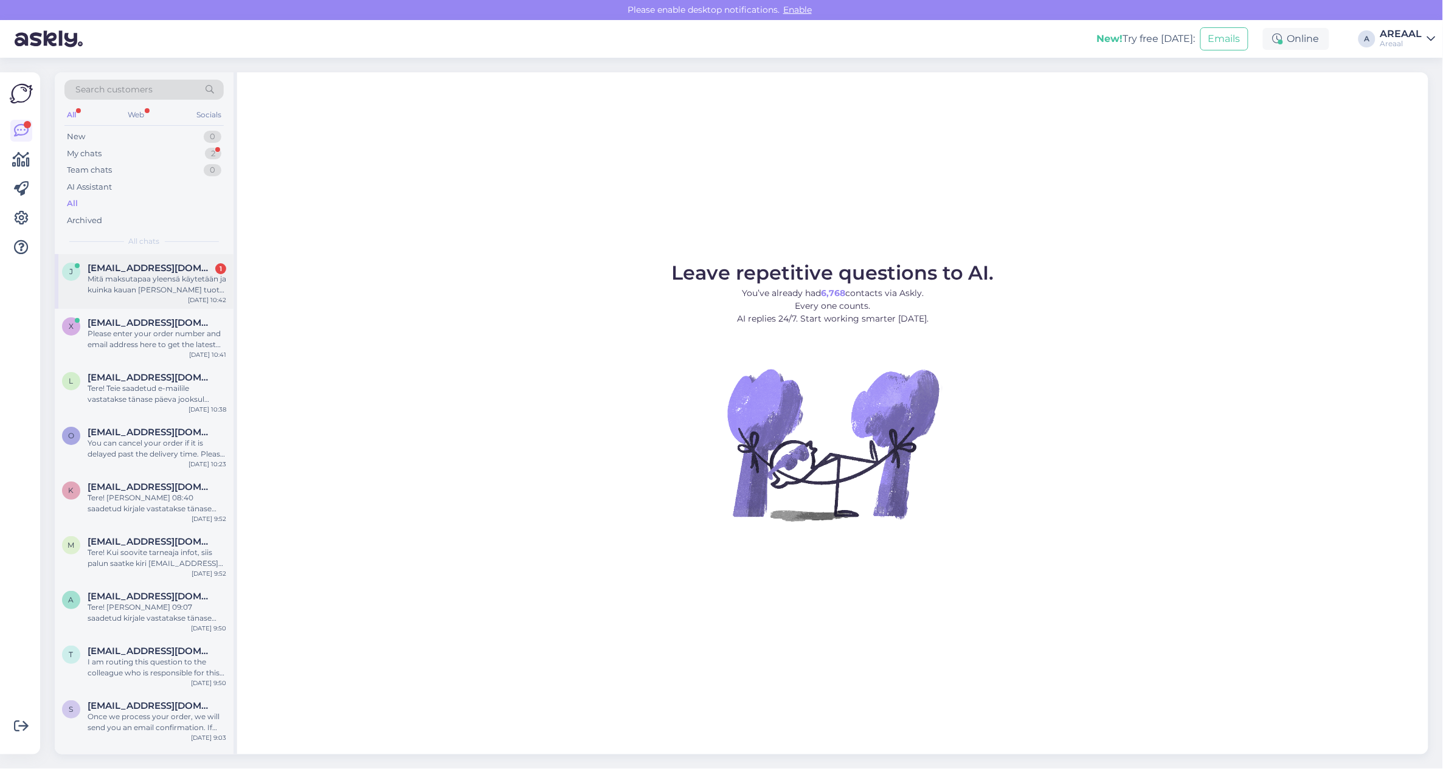
click at [167, 274] on div "Mitä maksutapaa yleensä käytetään ja kuinka kauan [PERSON_NAME] tuote on täällä…" at bounding box center [157, 285] width 139 height 22
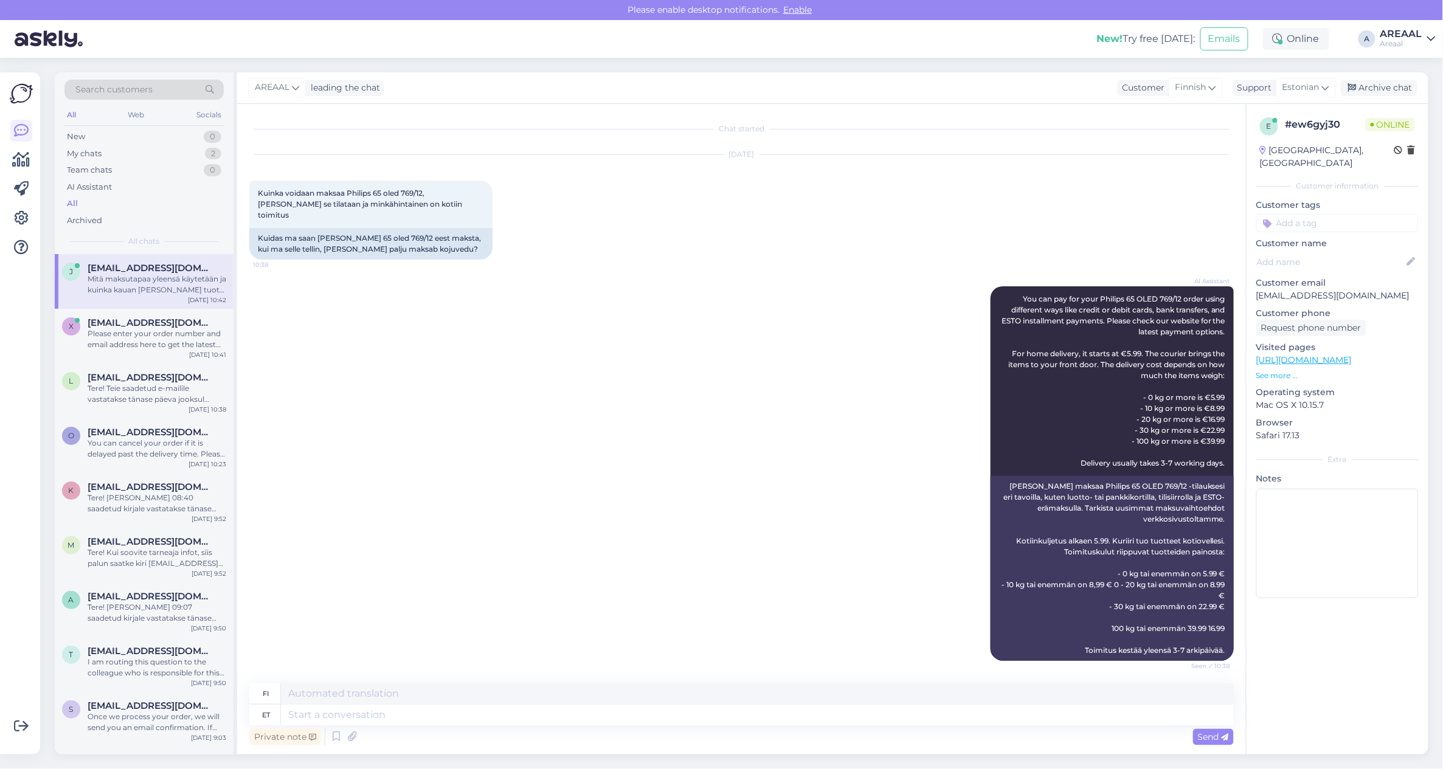
scroll to position [348, 0]
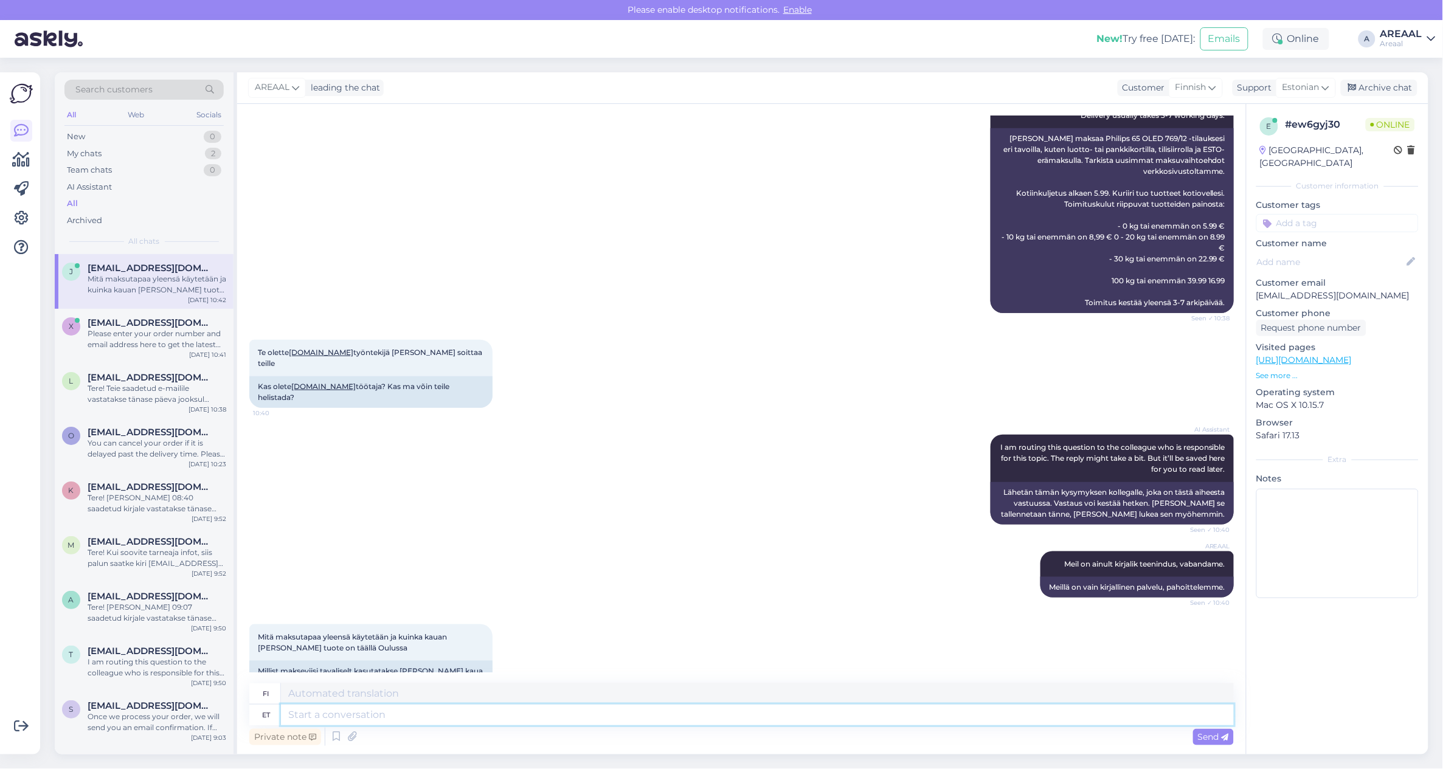
click at [536, 722] on textarea at bounding box center [757, 715] width 953 height 21
type textarea "Me e"
type textarea "Me"
type textarea "Me ei sa"
type textarea "Me emme"
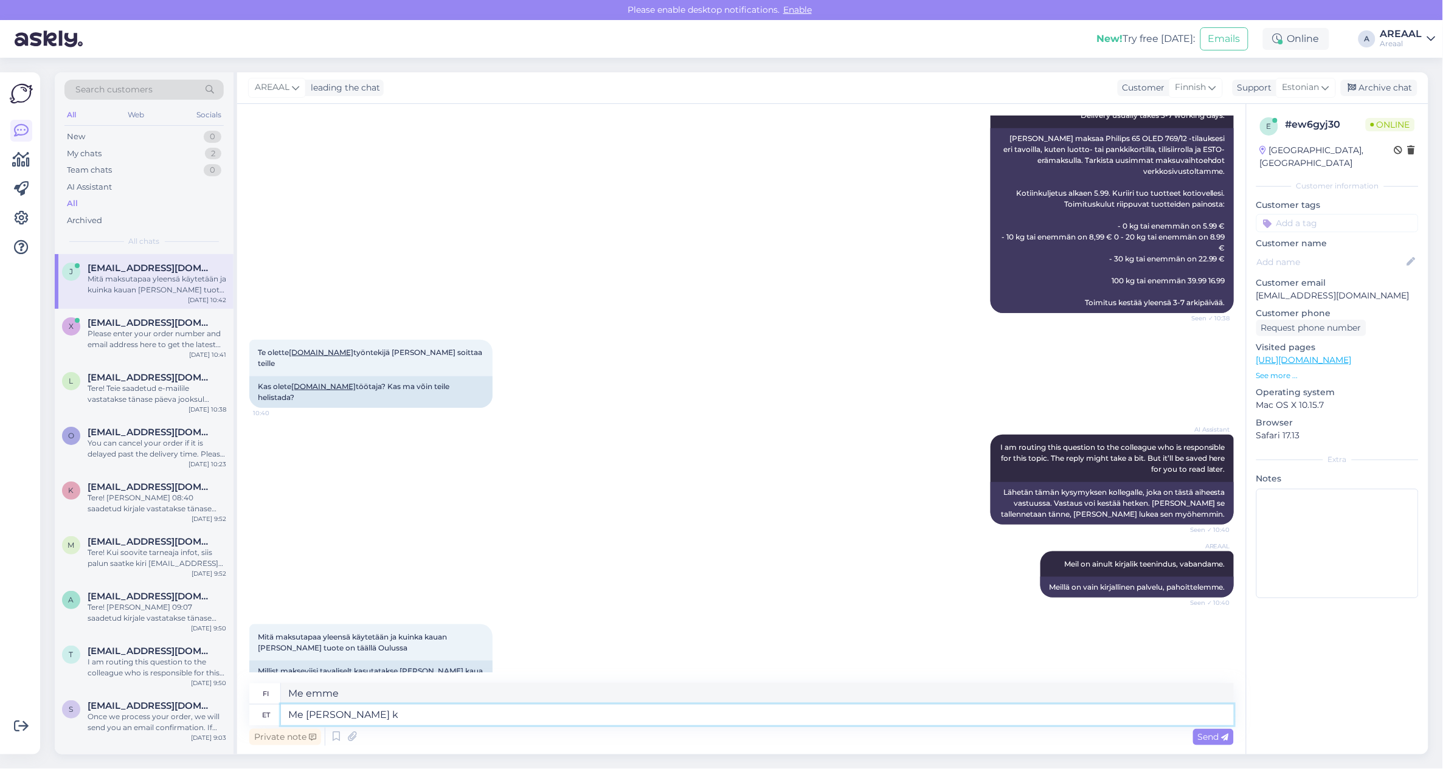
type textarea "Me ei saada ka"
type textarea "Emme lähetä"
type textarea "Me ei saada kaupa so"
type textarea "Emme toimita."
type textarea "Me ei saada kaupa soome, vab"
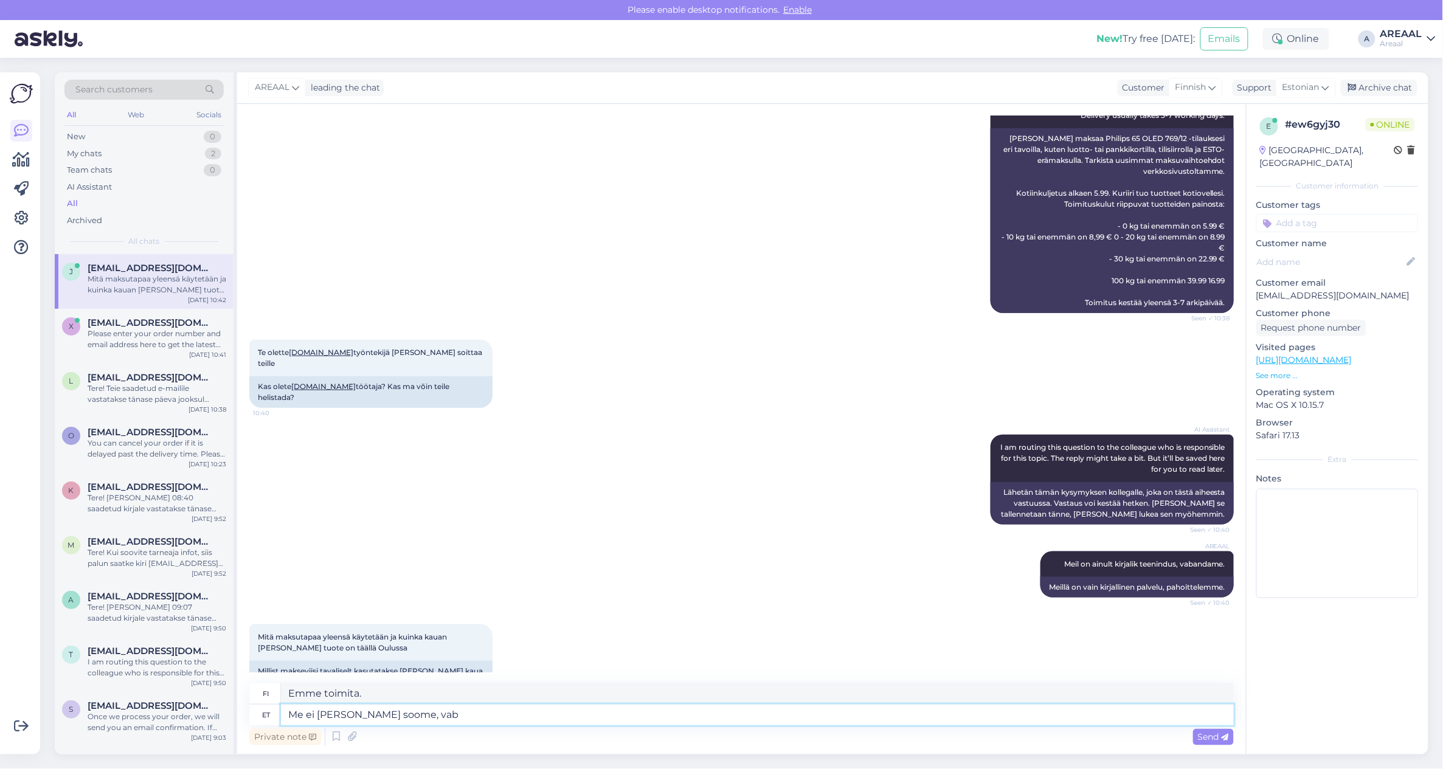
type textarea "Emme toimita Suomeen,"
type textarea "Me ei saada kaupa soome, vabandame."
type textarea "Emme pahoittele toimittavamme Suomeen."
type textarea "Me ei saada kaupa soome, vabandame. Televiisori transport"
type textarea "Emme valitettavasti toimita Suomeen. Televisiokuljetus"
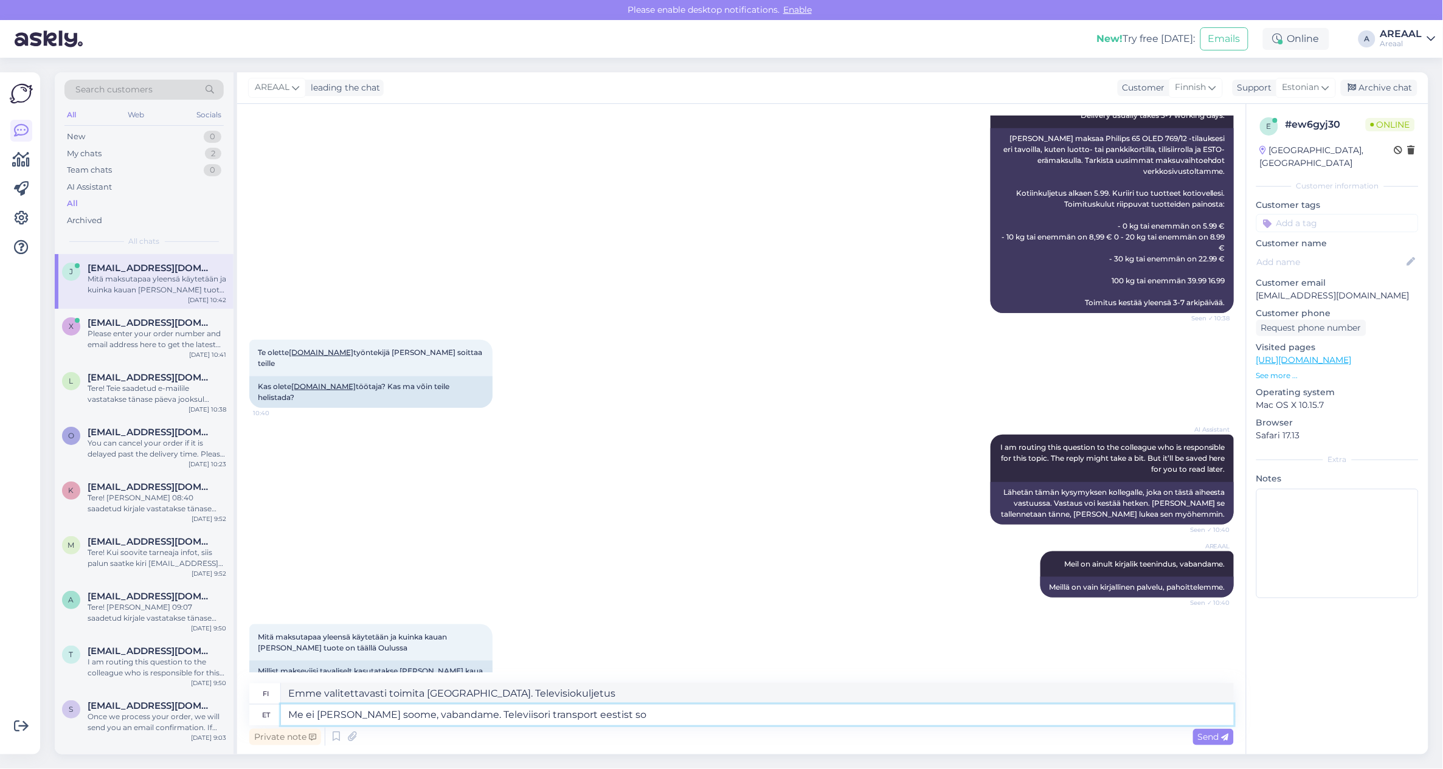
type textarea "Me ei saada kaupa soome, vabandame. Televiisori transport eestist soo"
type textarea "Emme valitettavasti toimita Suomeen. Televisiokuljetus Virosta"
type textarea "Me ei saada kaupa soome, vabandame. Televiisori transport eestist soome võib"
type textarea "Emme valitettavasti toimita Suomeen. Televisiokuljetus Virosta Suomeen"
type textarea "Me ei saada kaupa soome, vabandame. Televiisori transport eestist soome võib mak"
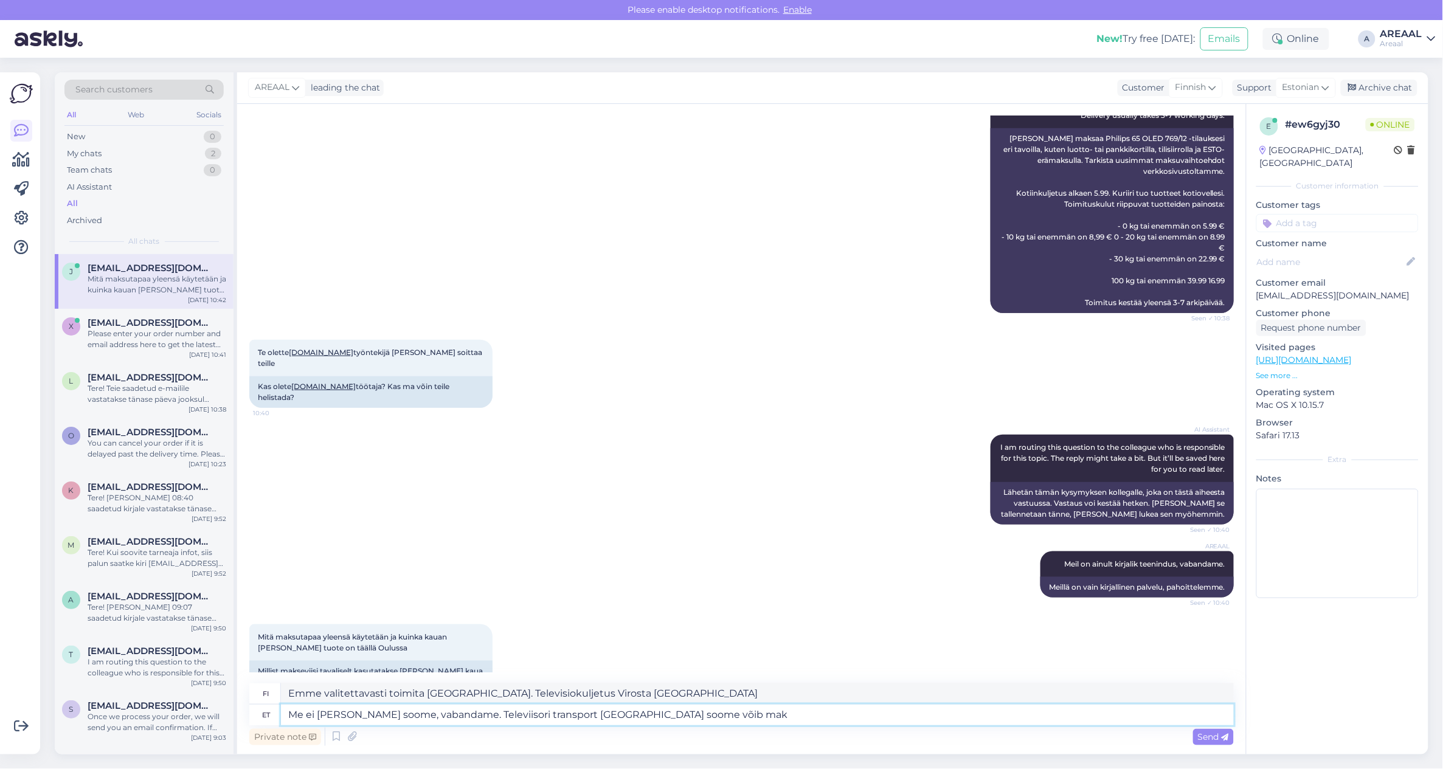
type textarea "Emme valitettavasti toimita Suomeen. Television kuljettaminen Virosta Suomeen v…"
type textarea "Me ei saada kaupa soome, vabandame. Televiisori transport eestist soome võib ma…"
type textarea "Emme valitettavasti toimita Suomeen. Television kuljettaminen Virosta Suomeen v…"
type textarea "Me ei saada kaupa soome, vabandame. Televiisori transport eestist soome võib ma…"
type textarea "Emme valitettavasti toimita Suomeen. Television kuljettaminen Virosta Suomeen v…"
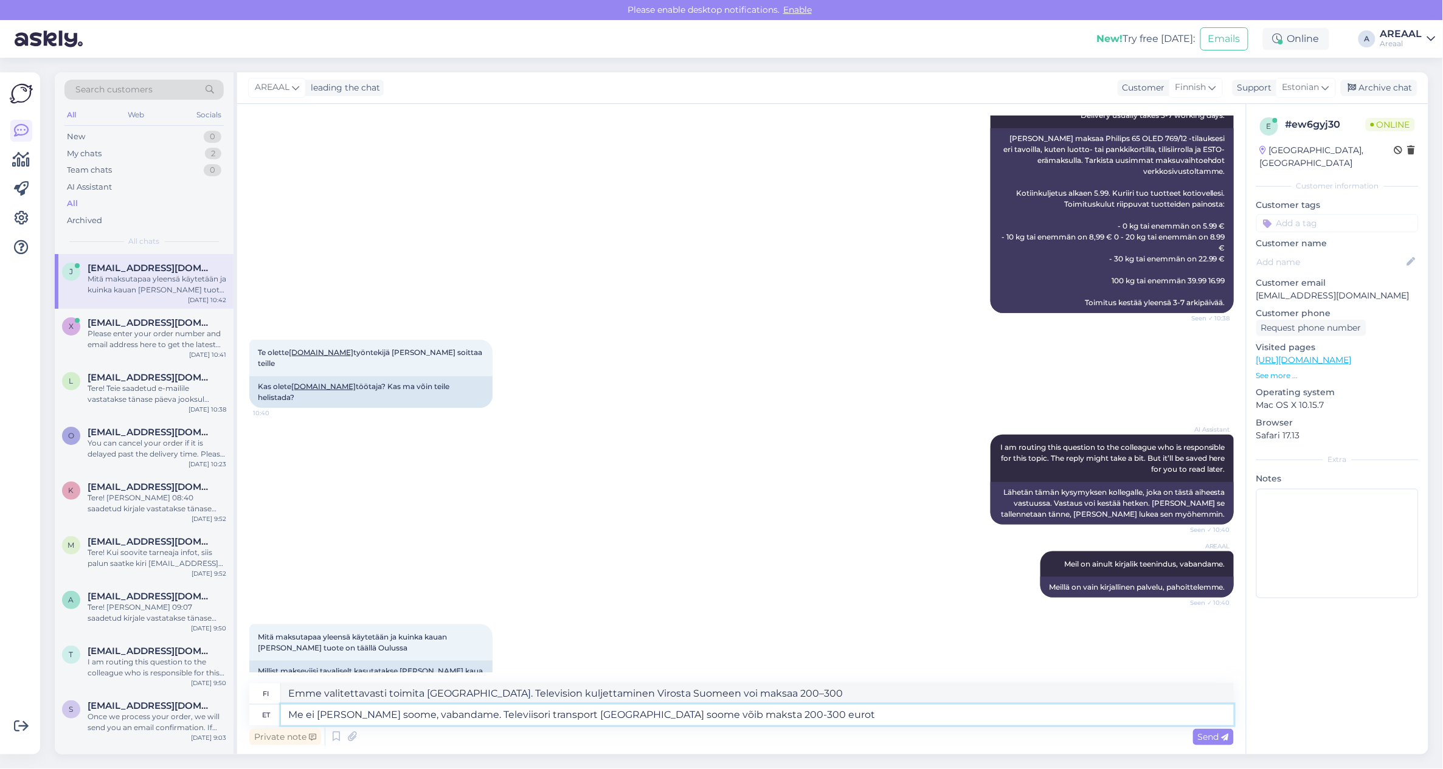
type textarea "Me ei saada kaupa soome, vabandame. Televiisori transport eestist soome võib ma…"
type textarea "Emme valitettavasti toimita Suomeen. Television kuljettaminen Virosta Suomeen v…"
drag, startPoint x: 813, startPoint y: 711, endPoint x: 482, endPoint y: 706, distance: 331.5
click at [482, 706] on textarea "Me ei saada kaupa soome, vabandame. Televiisori transport eestist soome võib ma…" at bounding box center [757, 715] width 953 height 21
type textarea "Me ei [PERSON_NAME] soome, vabandame."
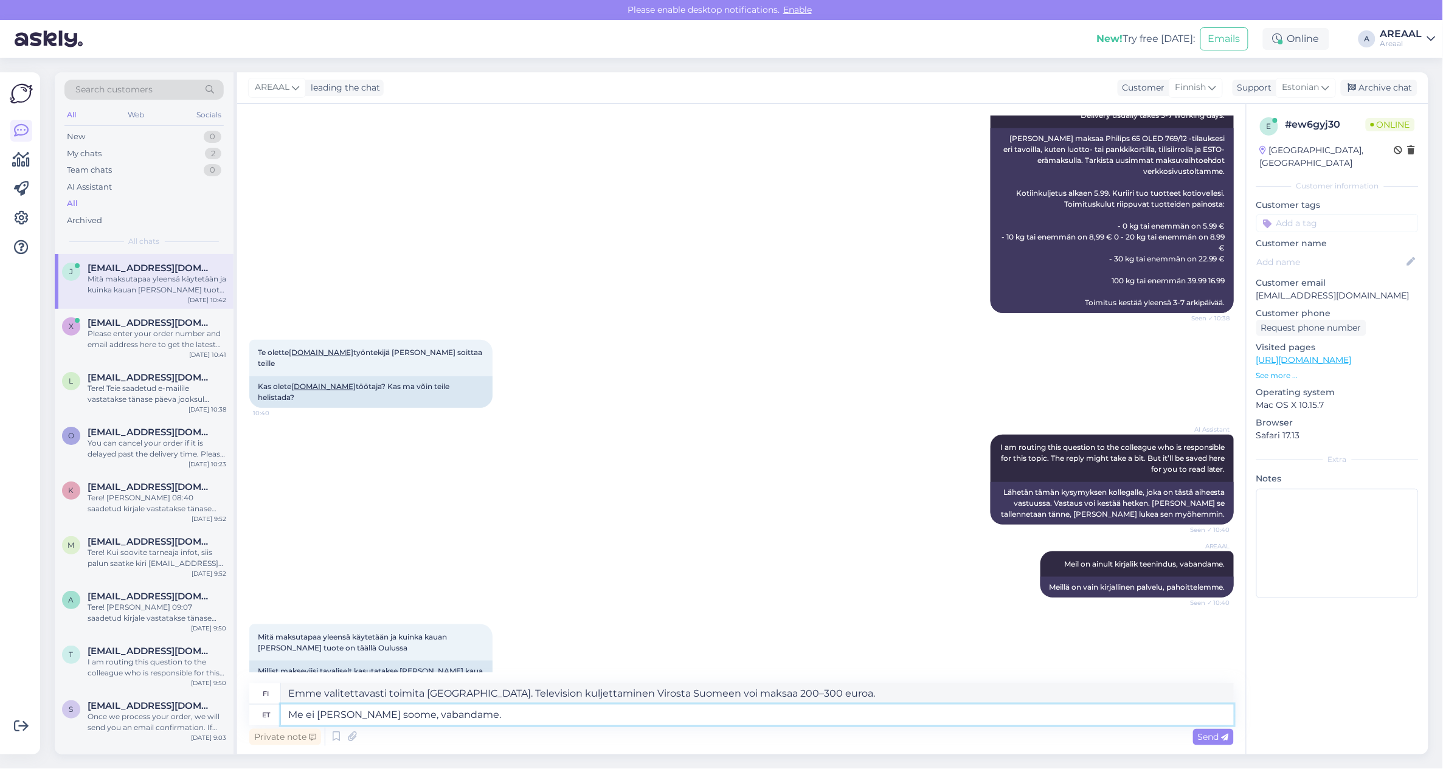
type textarea "Emme pahoittele toimittavamme [GEOGRAPHIC_DATA]."
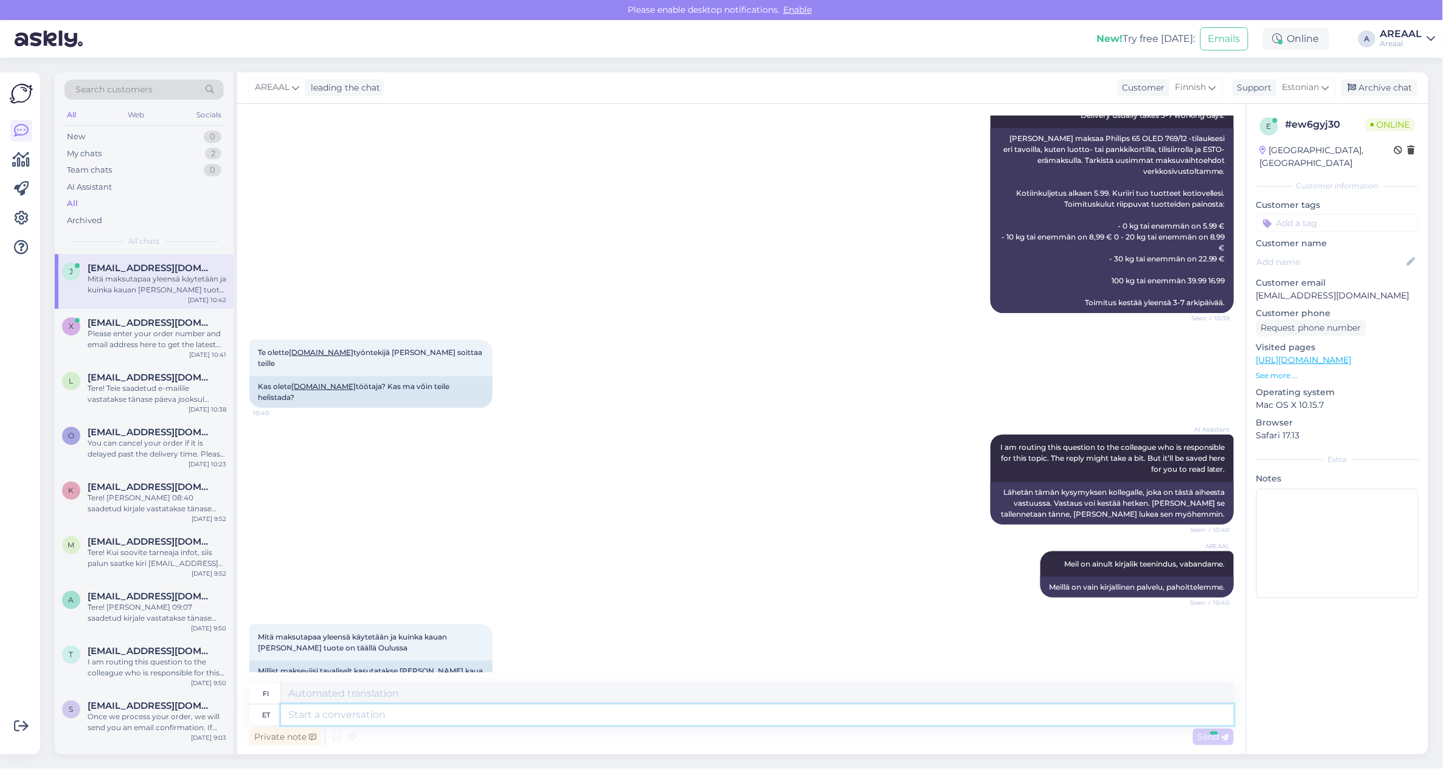
scroll to position [421, 0]
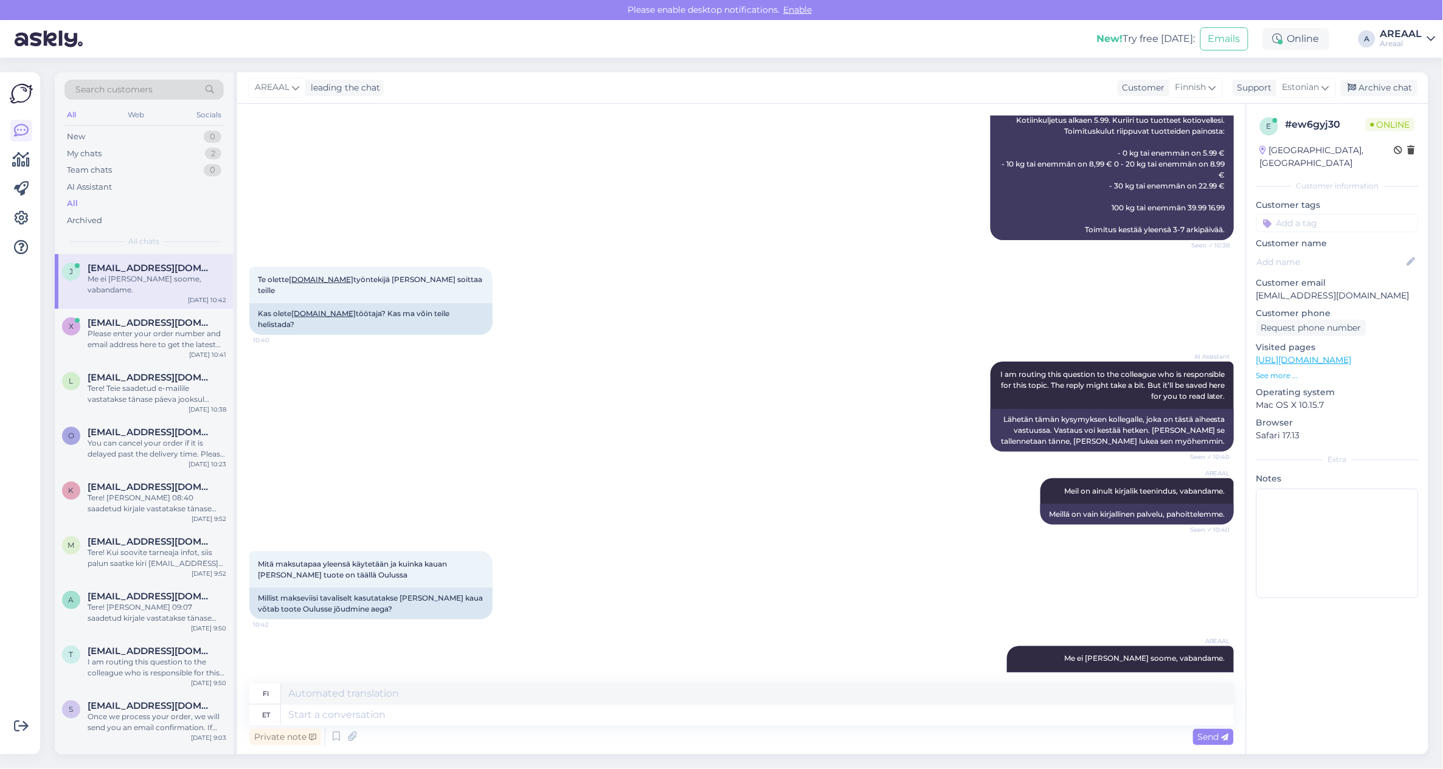
click at [494, 482] on div "AREAAL Meil on ainult kirjalik teenindus, vabandame. Seen ✓ 10:40 Meillä on vai…" at bounding box center [741, 501] width 985 height 73
click at [560, 718] on textarea at bounding box center [757, 715] width 953 height 21
click at [617, 538] on div "Mitä maksutapaa yleensä käytetään ja kuinka kauan menee ,että tuote on täällä O…" at bounding box center [741, 585] width 985 height 95
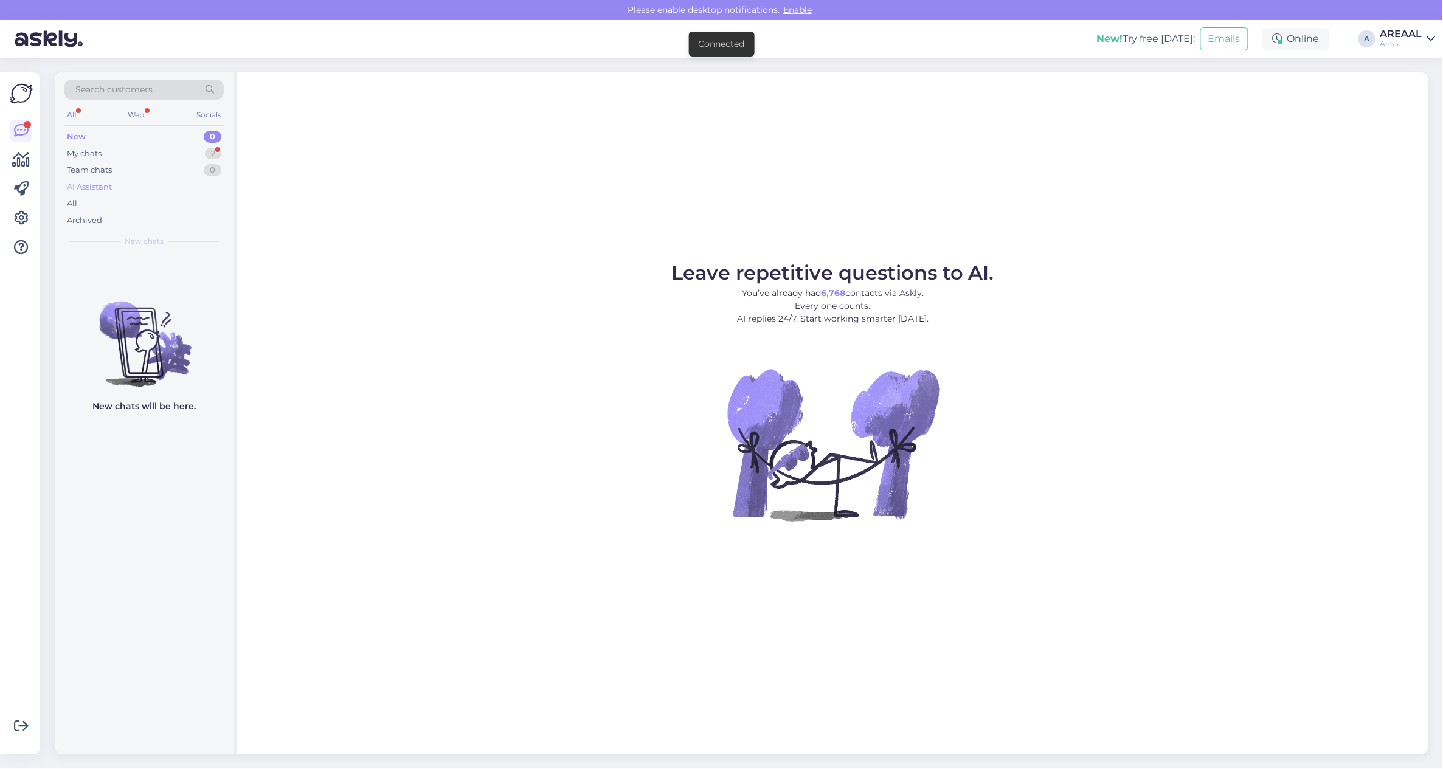
click at [175, 187] on div "AI Assistant" at bounding box center [143, 187] width 159 height 17
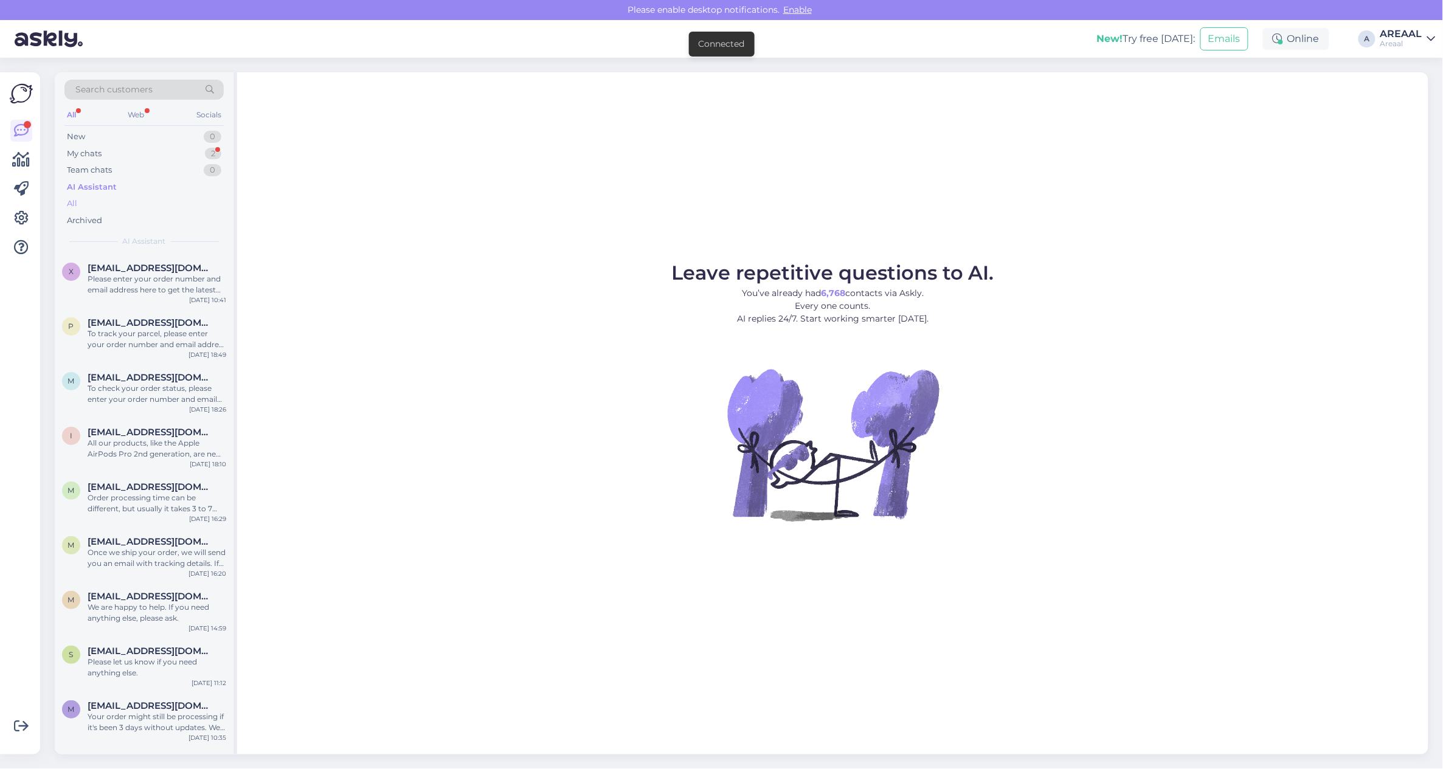
click at [165, 201] on div "All" at bounding box center [143, 203] width 159 height 17
click at [179, 272] on span "[EMAIL_ADDRESS][DOMAIN_NAME]" at bounding box center [151, 268] width 126 height 11
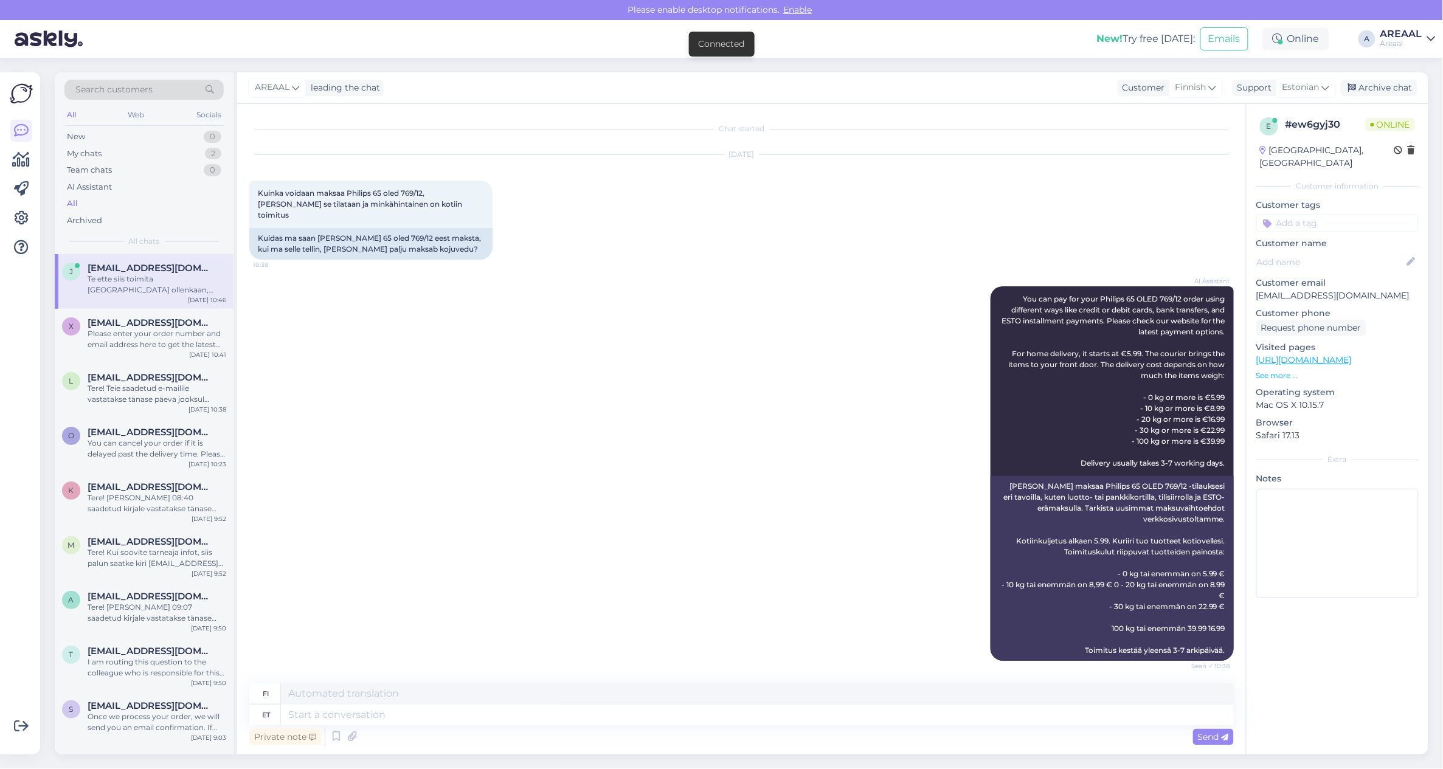
scroll to position [515, 0]
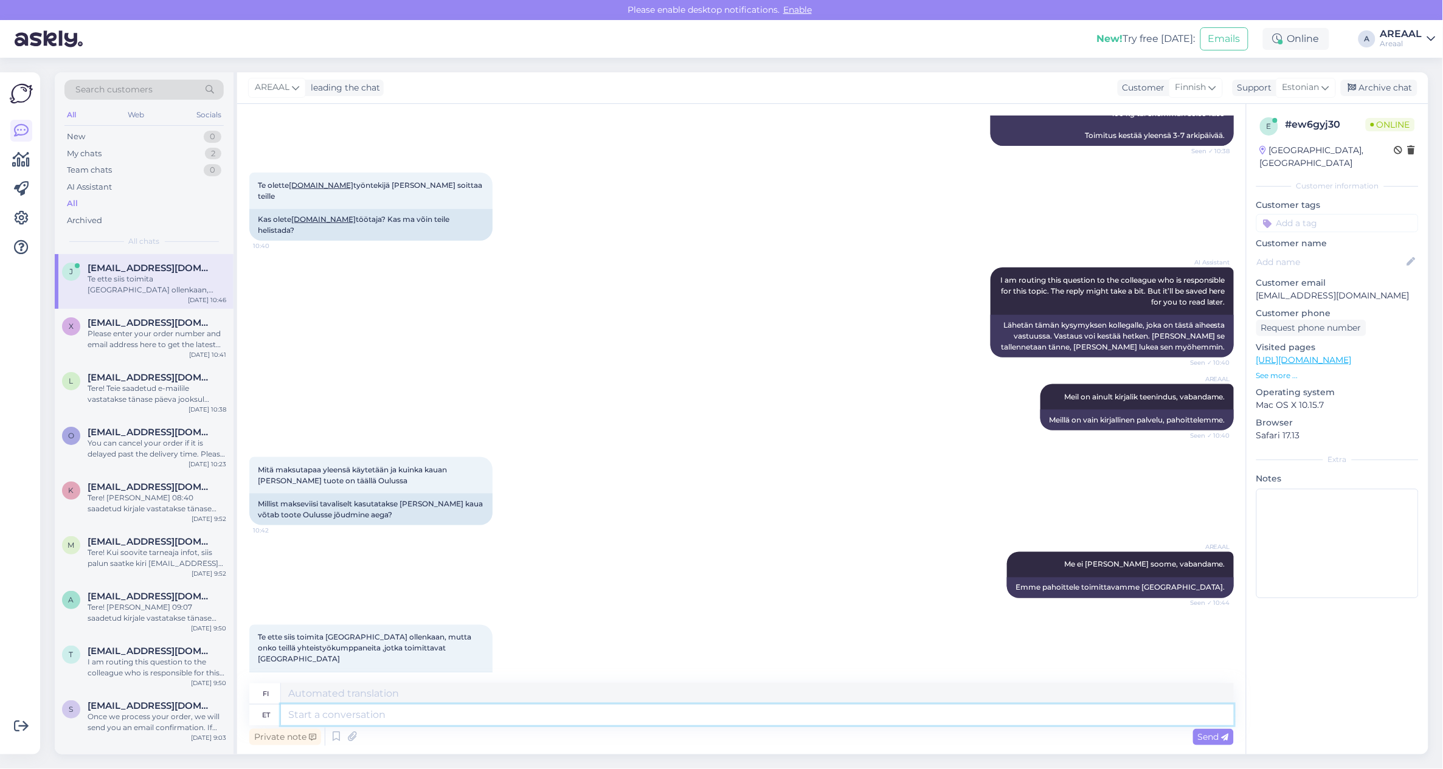
click at [464, 713] on textarea at bounding box center [757, 715] width 953 height 21
type textarea "Kahjuks e"
type textarea "Valitettavasti"
type textarea "Kahjuks ei o"
type textarea "Valitettavasti ei"
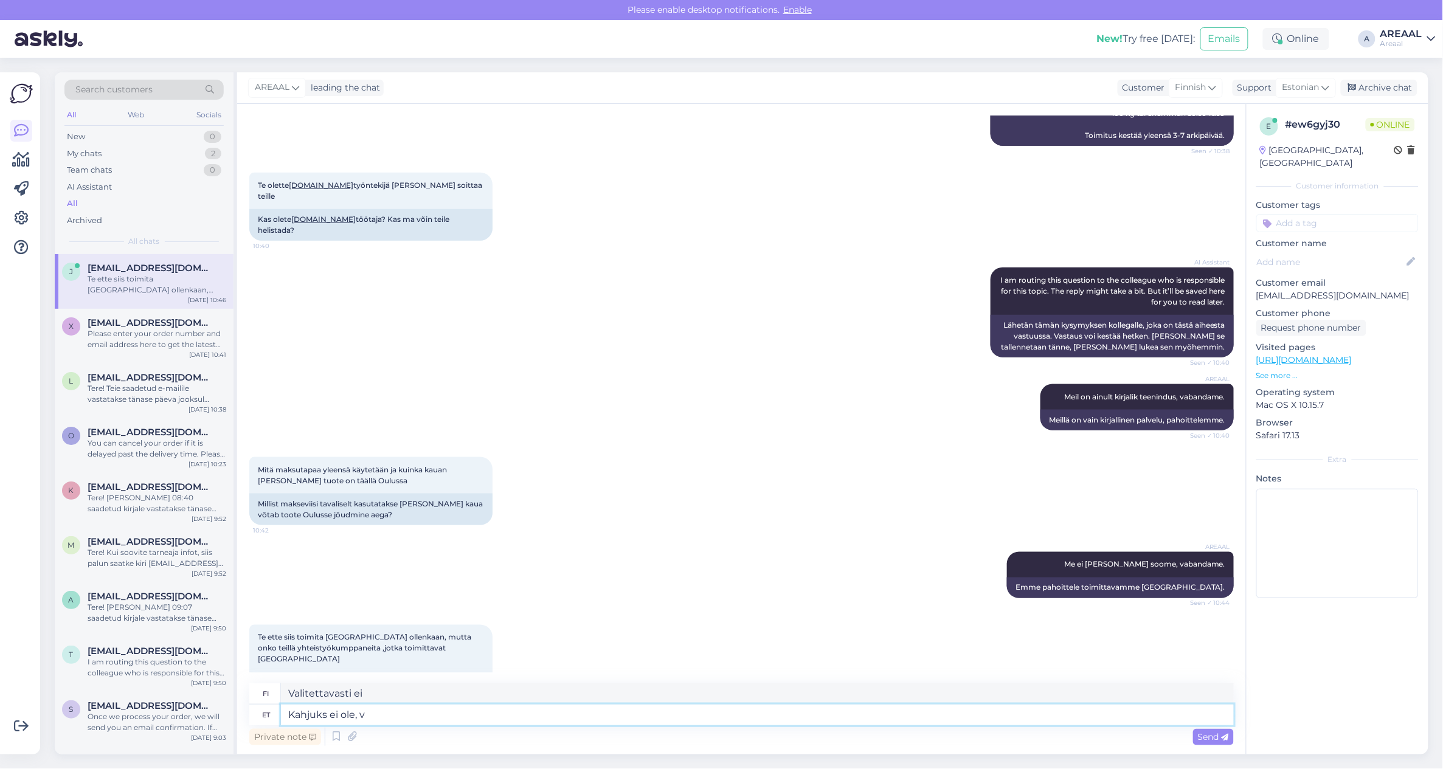
type textarea "Kahjuks ei ole, va"
type textarea "Valitettavasti se ei ole."
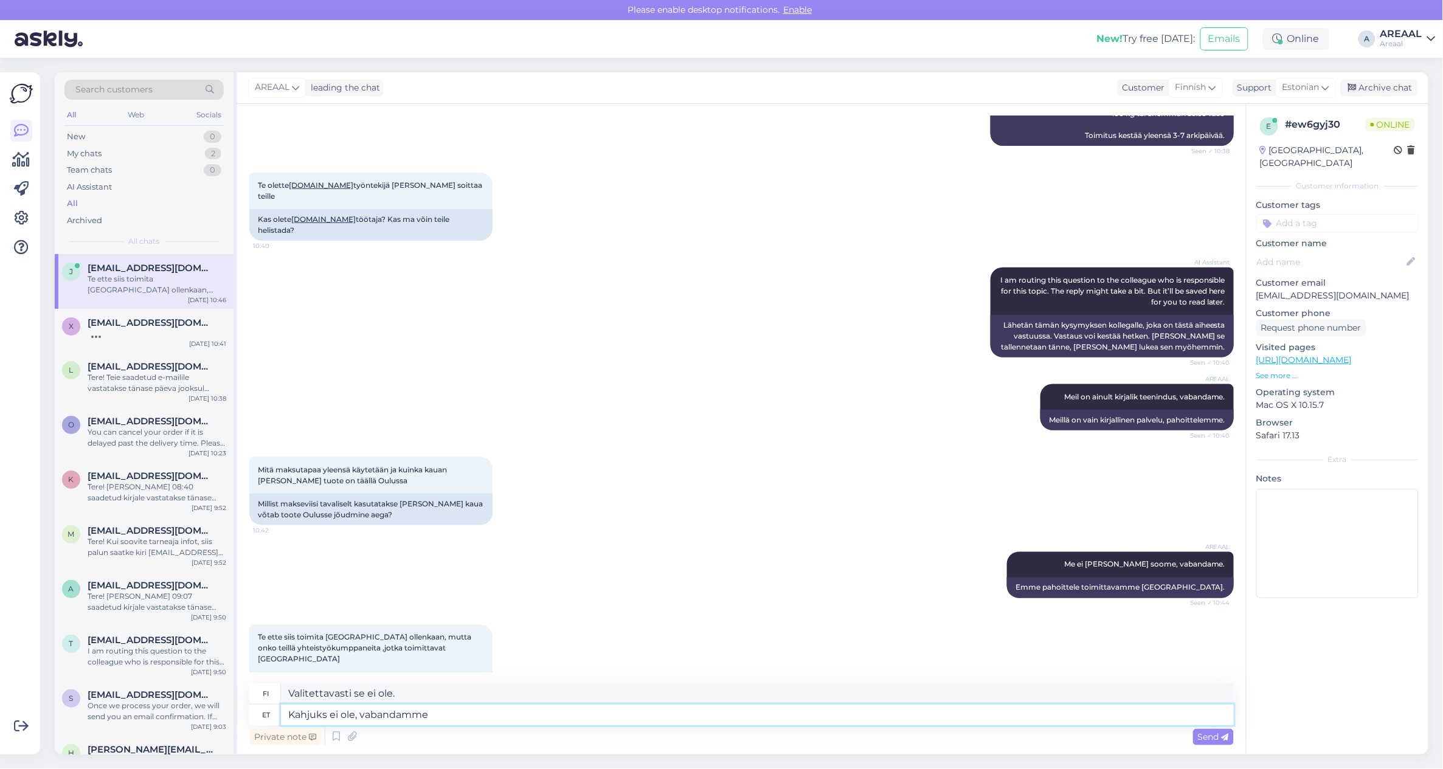
type textarea "Kahjuks ei ole, vabandamm"
type textarea "Valitettavasti ei, pahoittelemme."
type textarea "Kahjuks ei ole, vabandame."
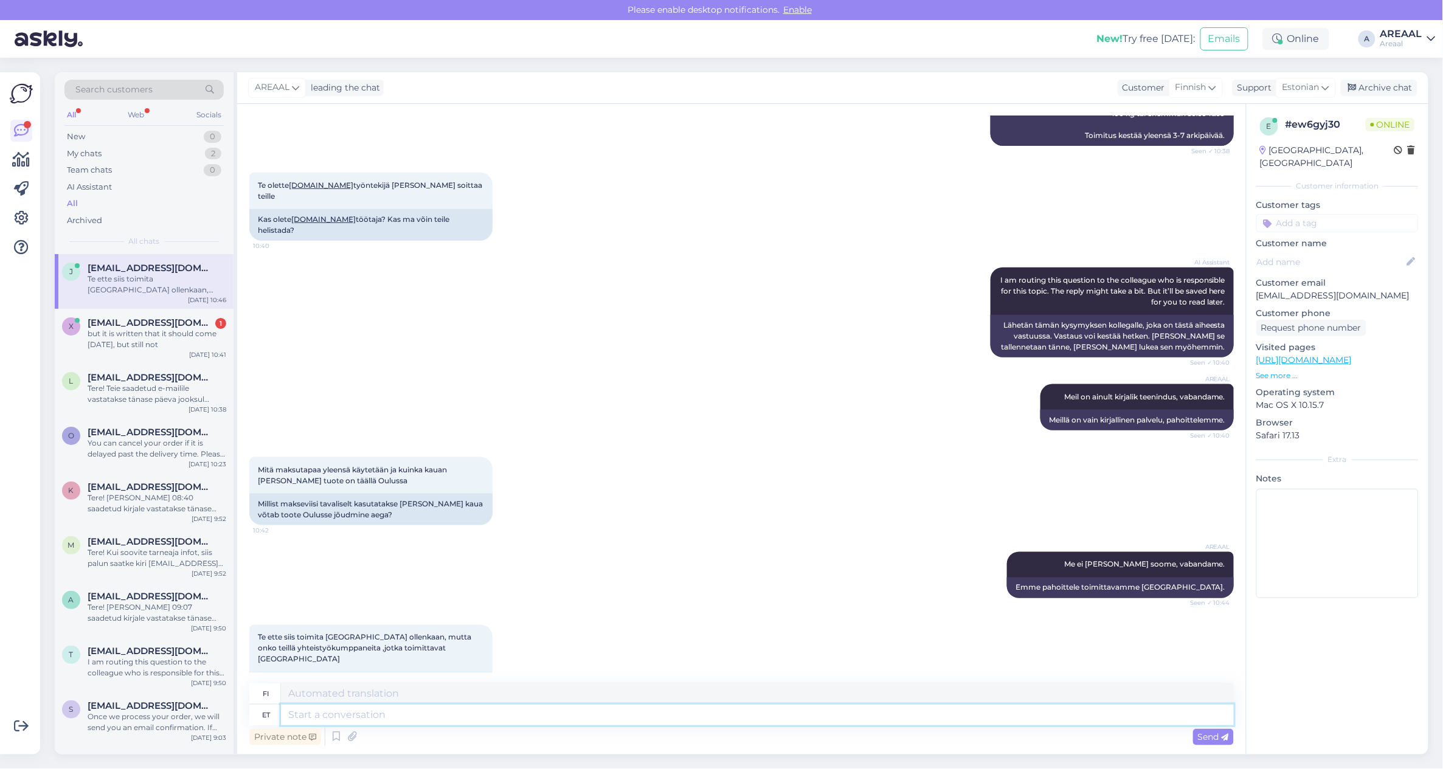
scroll to position [588, 0]
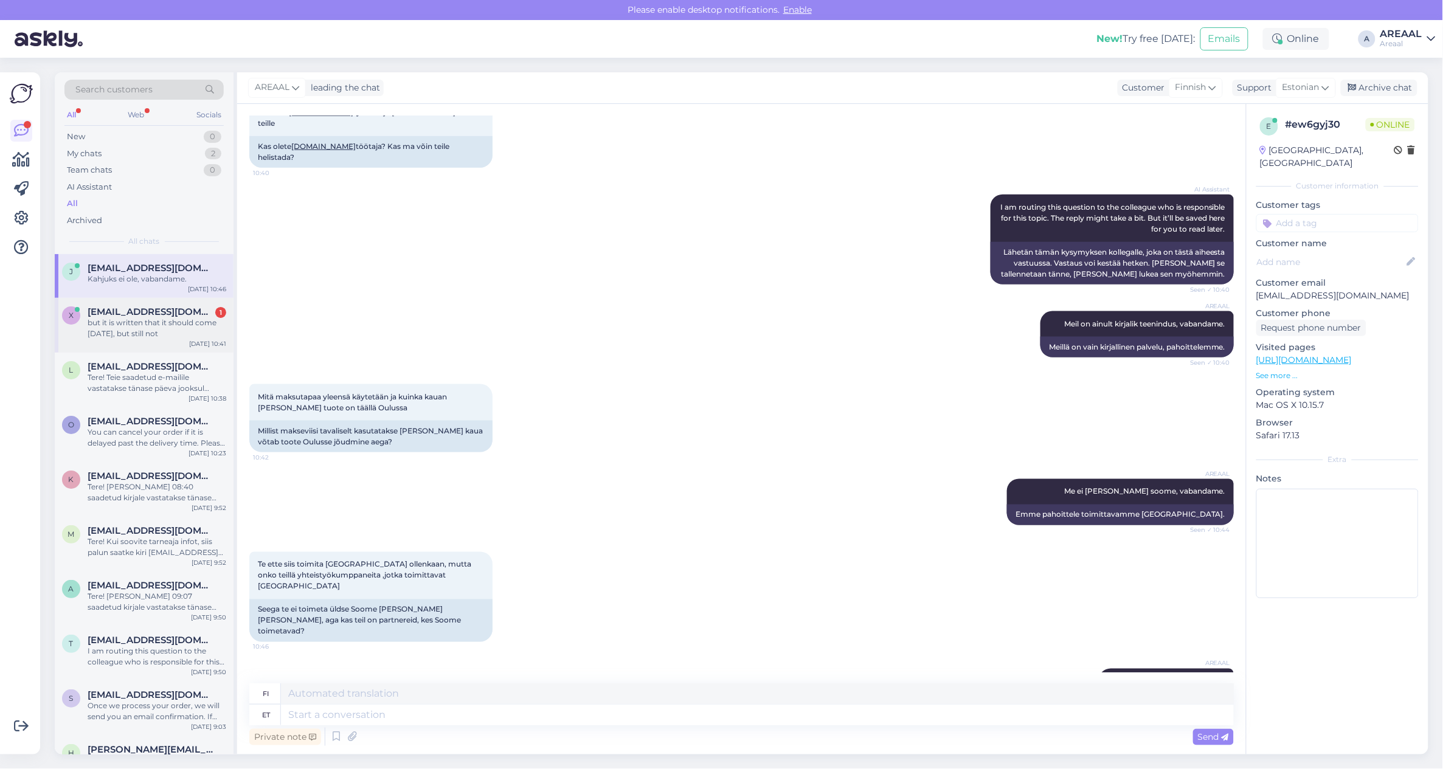
click at [217, 338] on div "but it is written that it should come [DATE], but still not" at bounding box center [157, 328] width 139 height 22
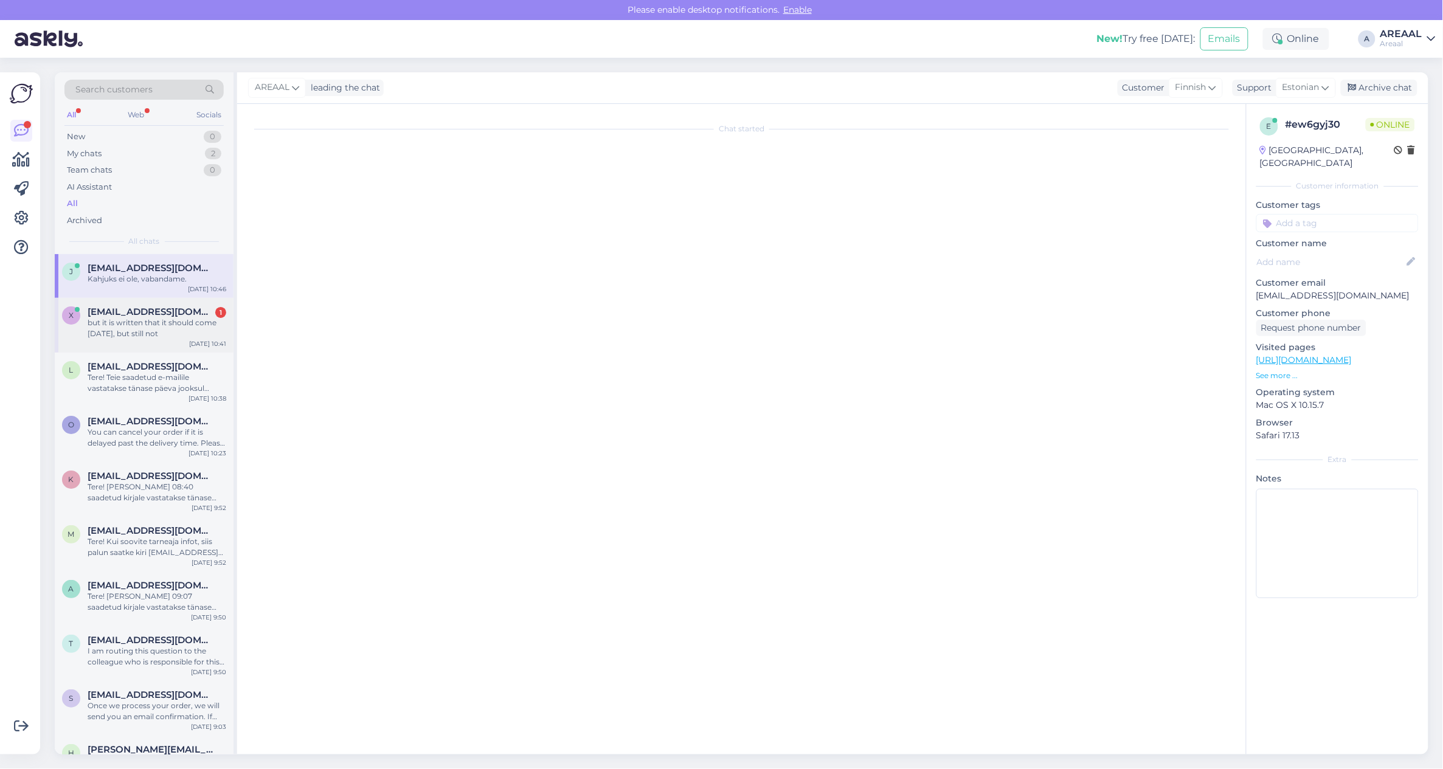
scroll to position [0, 0]
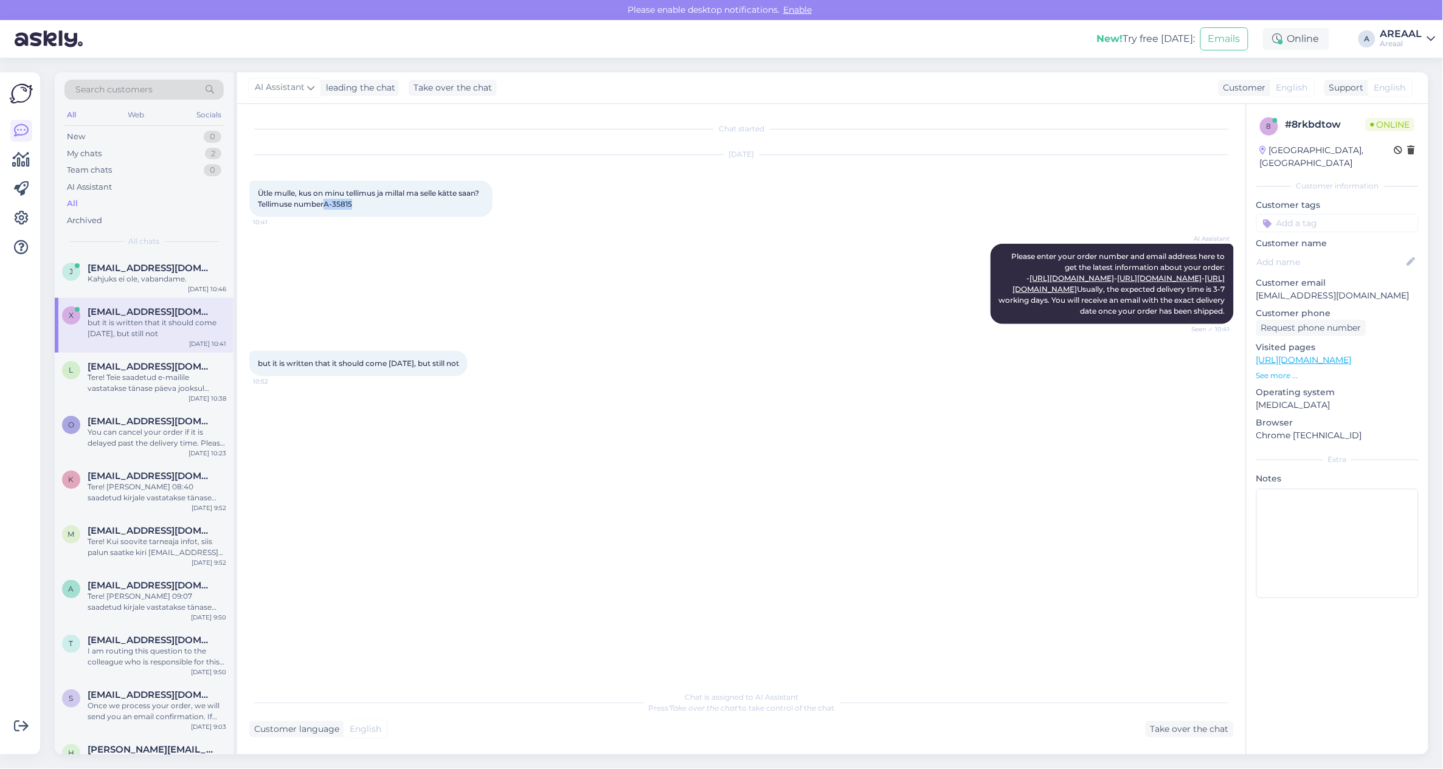
copy span "A-35815"
drag, startPoint x: 357, startPoint y: 205, endPoint x: 347, endPoint y: 206, distance: 9.7
click at [347, 206] on div "Ütle mulle, kus on minu tellimus ja millal ma selle kätte saan?Tellimuse number…" at bounding box center [370, 199] width 243 height 36
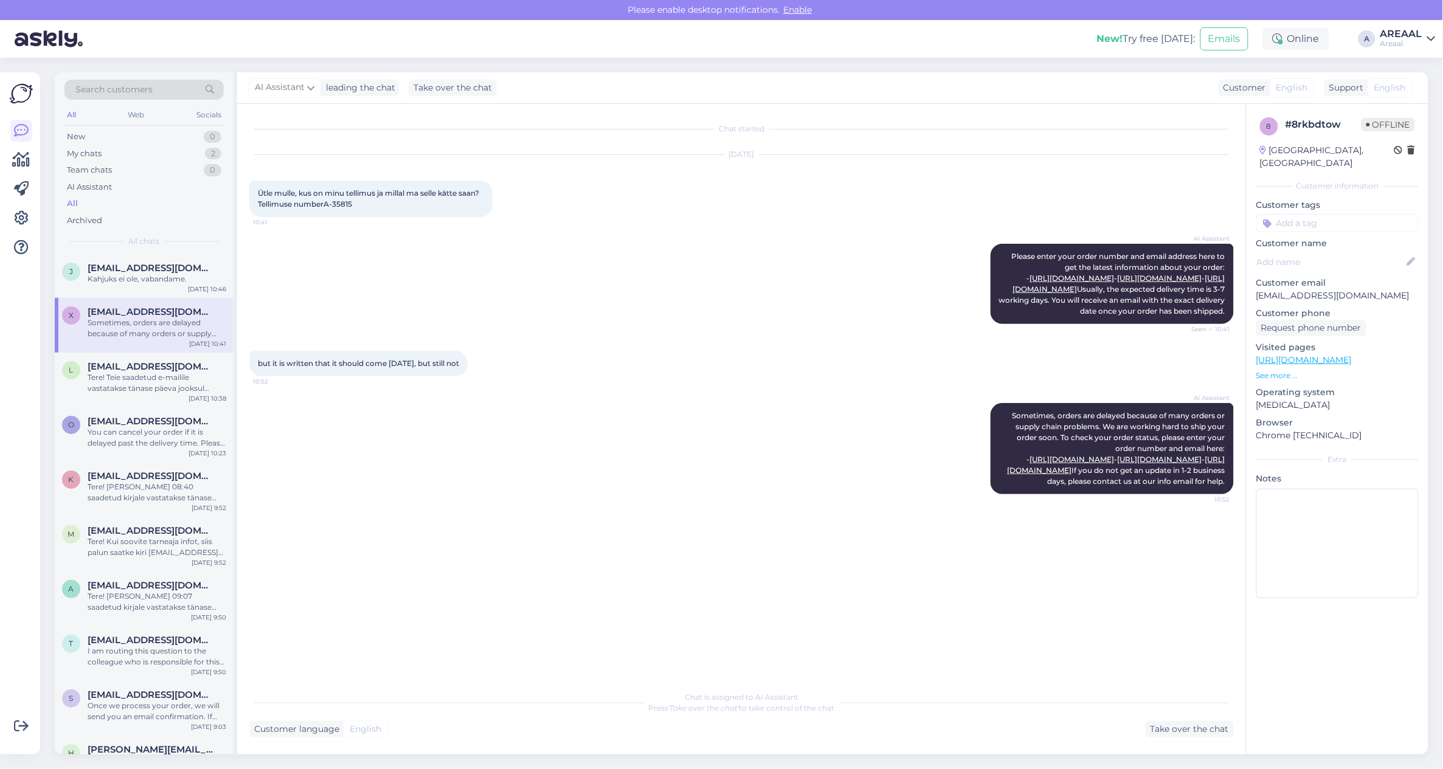
click at [609, 314] on div "AI Assistant Please enter your order number and email address here to get the l…" at bounding box center [741, 283] width 985 height 107
click at [1192, 727] on div "Take over the chat" at bounding box center [1190, 729] width 88 height 16
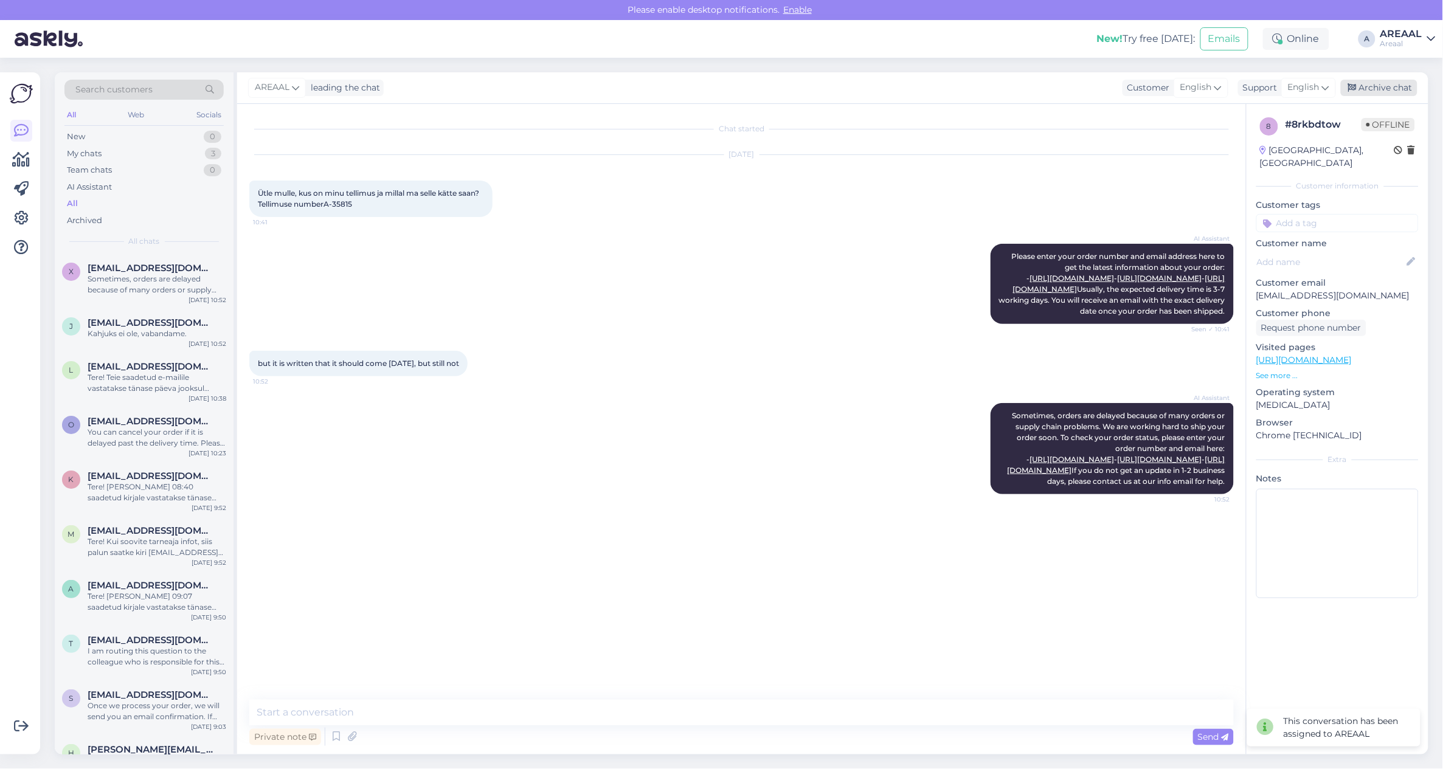
click at [1408, 90] on div "Archive chat" at bounding box center [1379, 88] width 77 height 16
click at [170, 297] on div "x xxxmutagenxxx@gmail.com Sometimes, orders are delayed because of many orders …" at bounding box center [144, 281] width 179 height 55
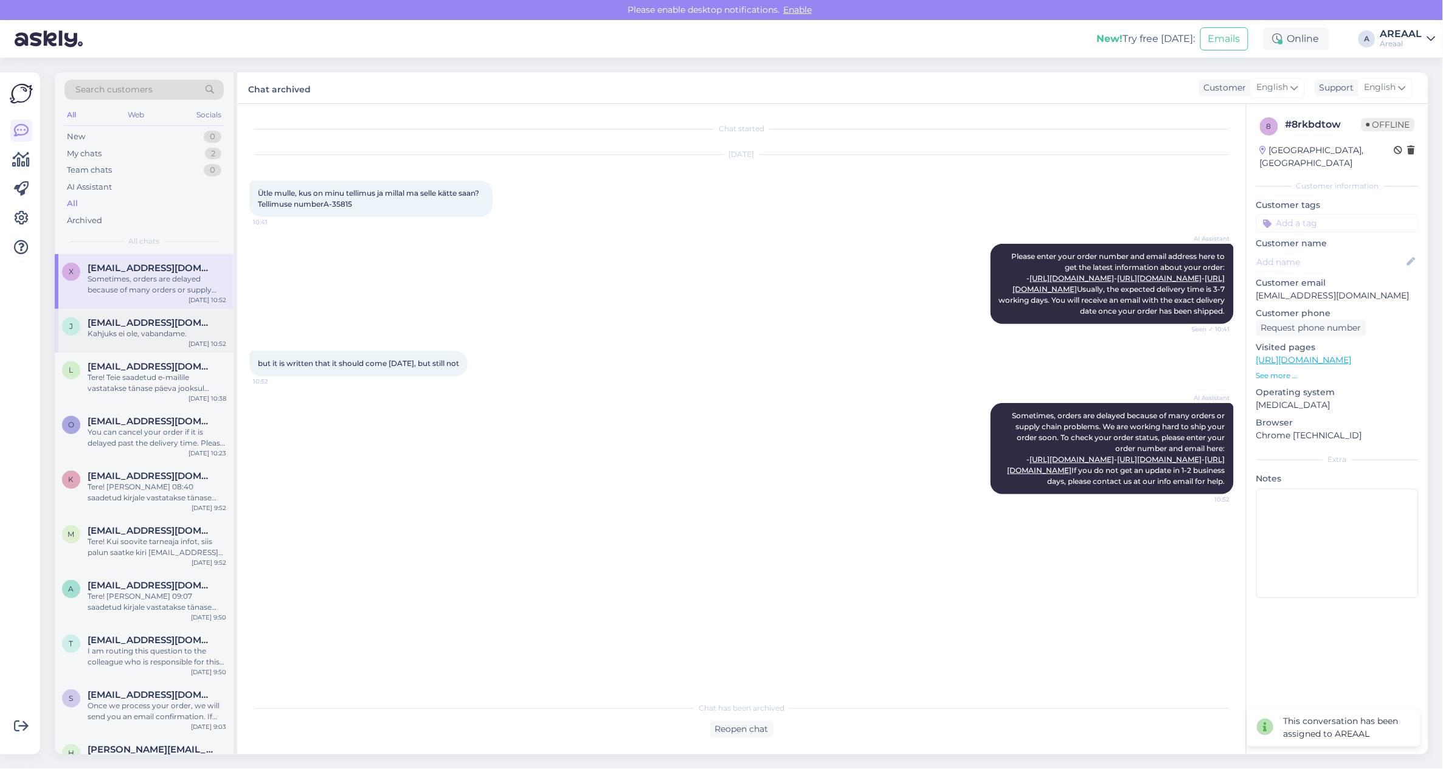
click at [178, 339] on div "Kahjuks ei ole, vabandame." at bounding box center [157, 333] width 139 height 11
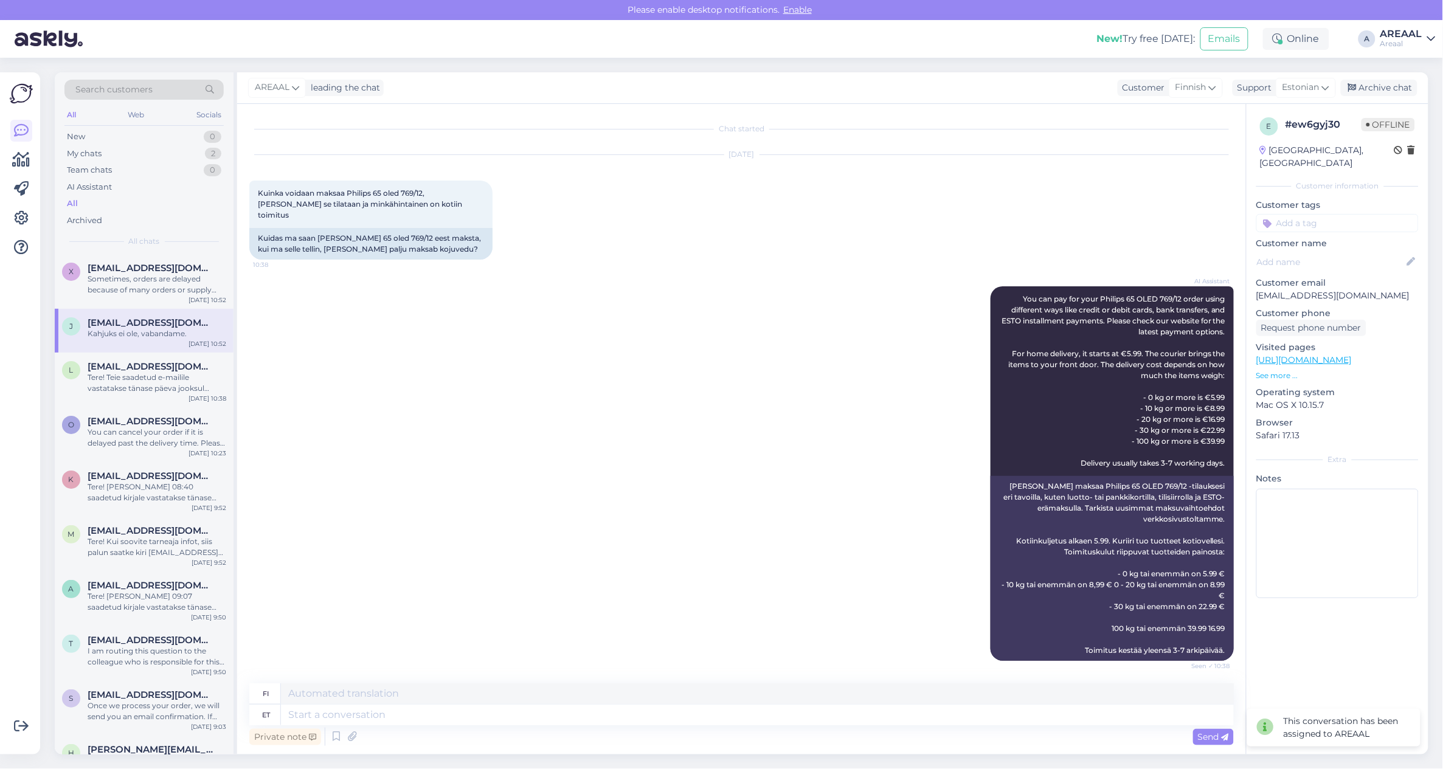
scroll to position [588, 0]
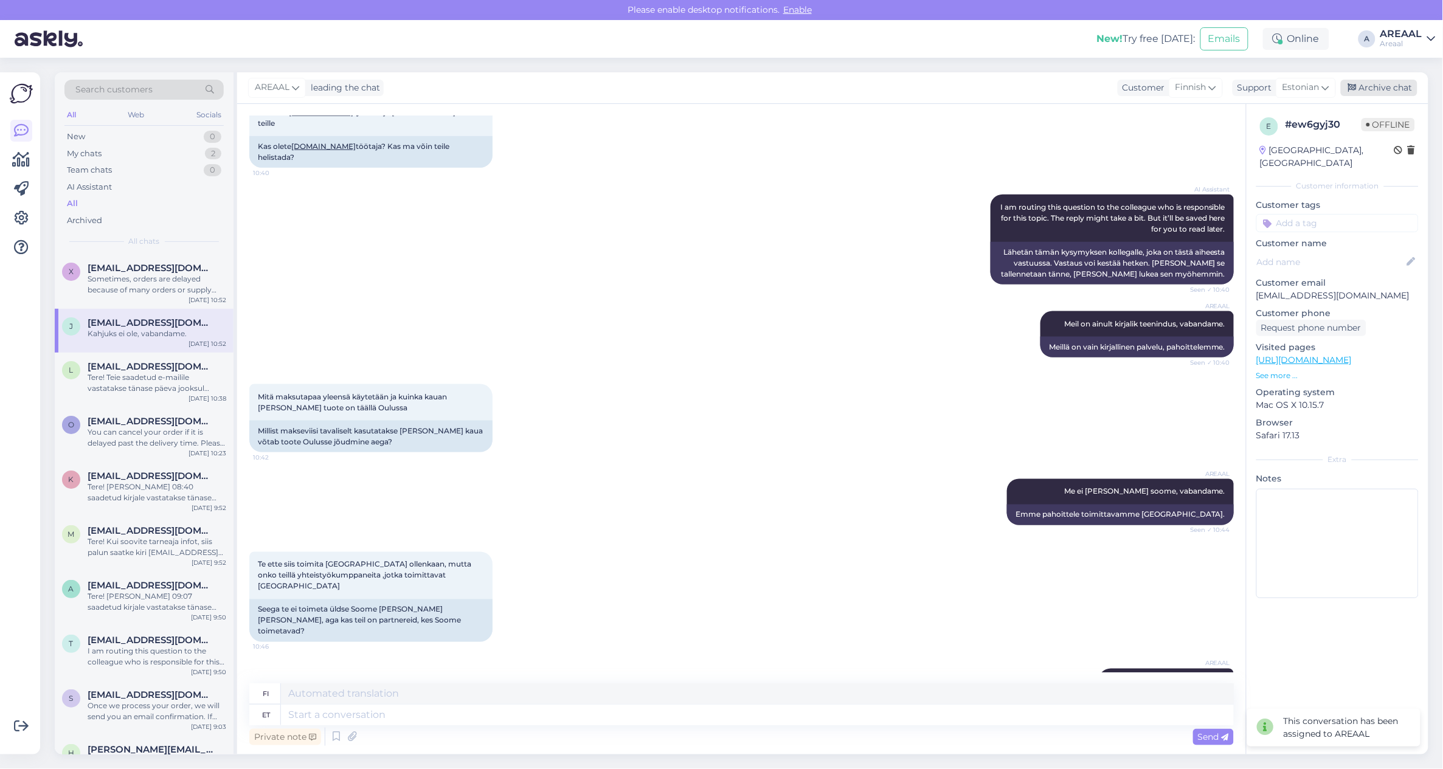
click at [1388, 89] on div "Archive chat" at bounding box center [1379, 88] width 77 height 16
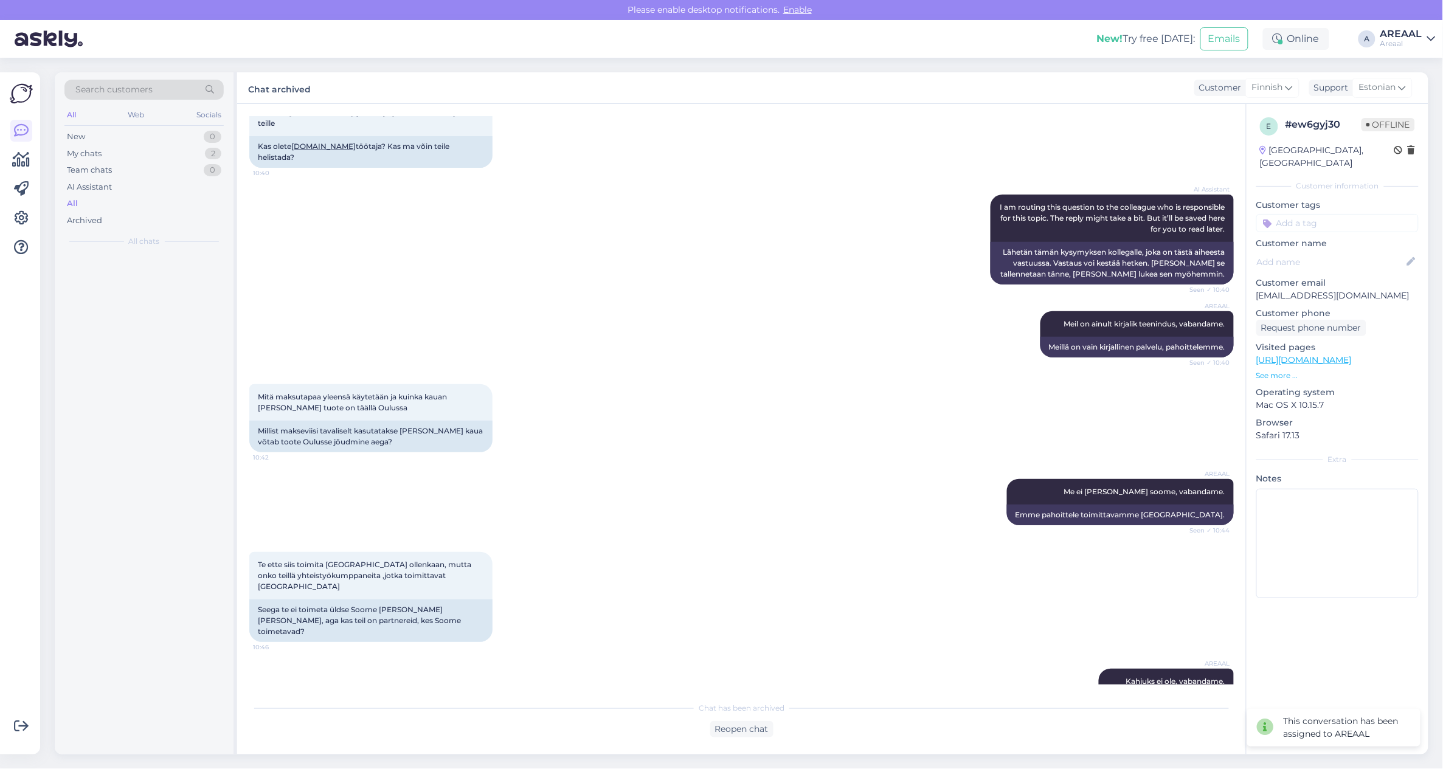
scroll to position [576, 0]
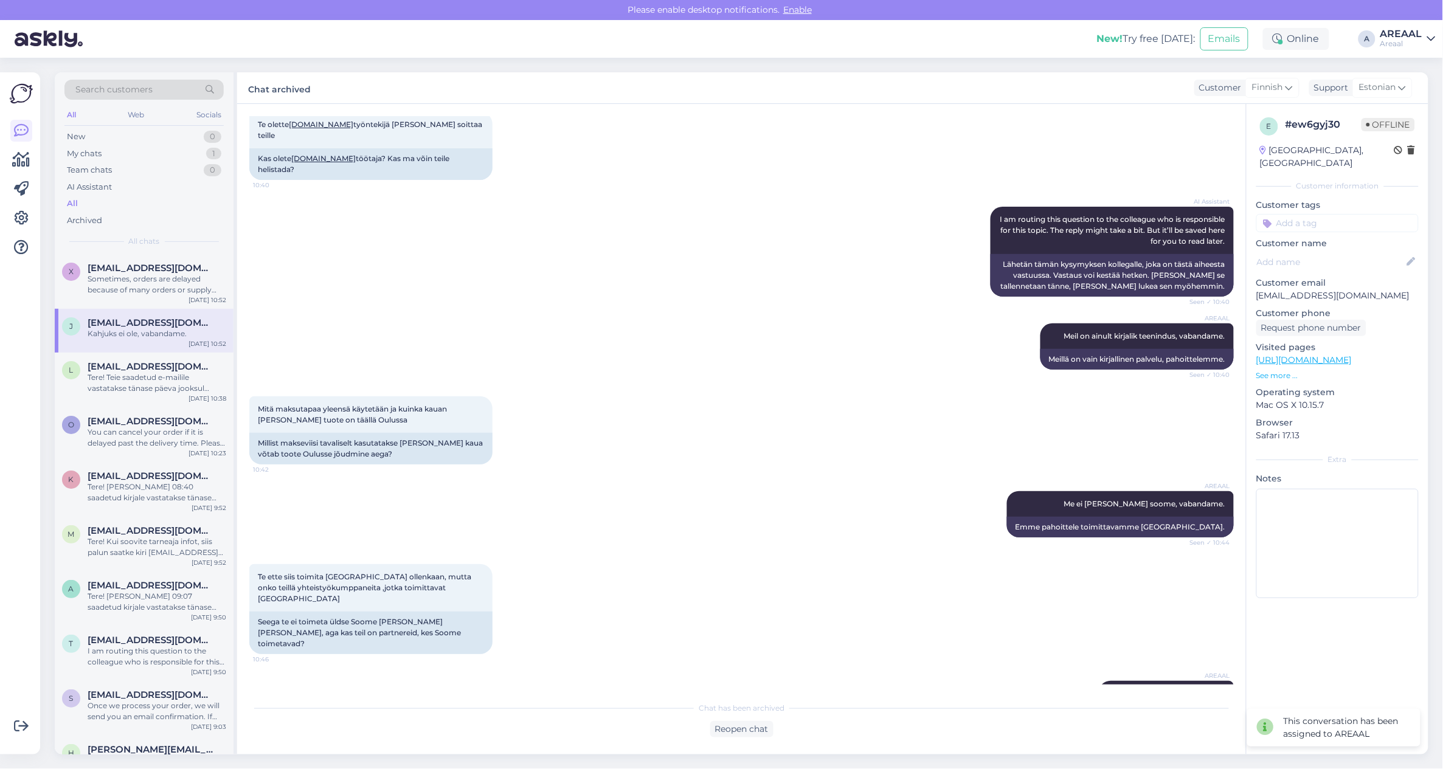
click at [616, 342] on div "AREAAL Meil on ainult kirjalik teenindus, vabandame. Seen ✓ 10:40 Meillä on vai…" at bounding box center [741, 346] width 985 height 73
click at [193, 156] on div "My chats 1" at bounding box center [143, 153] width 159 height 17
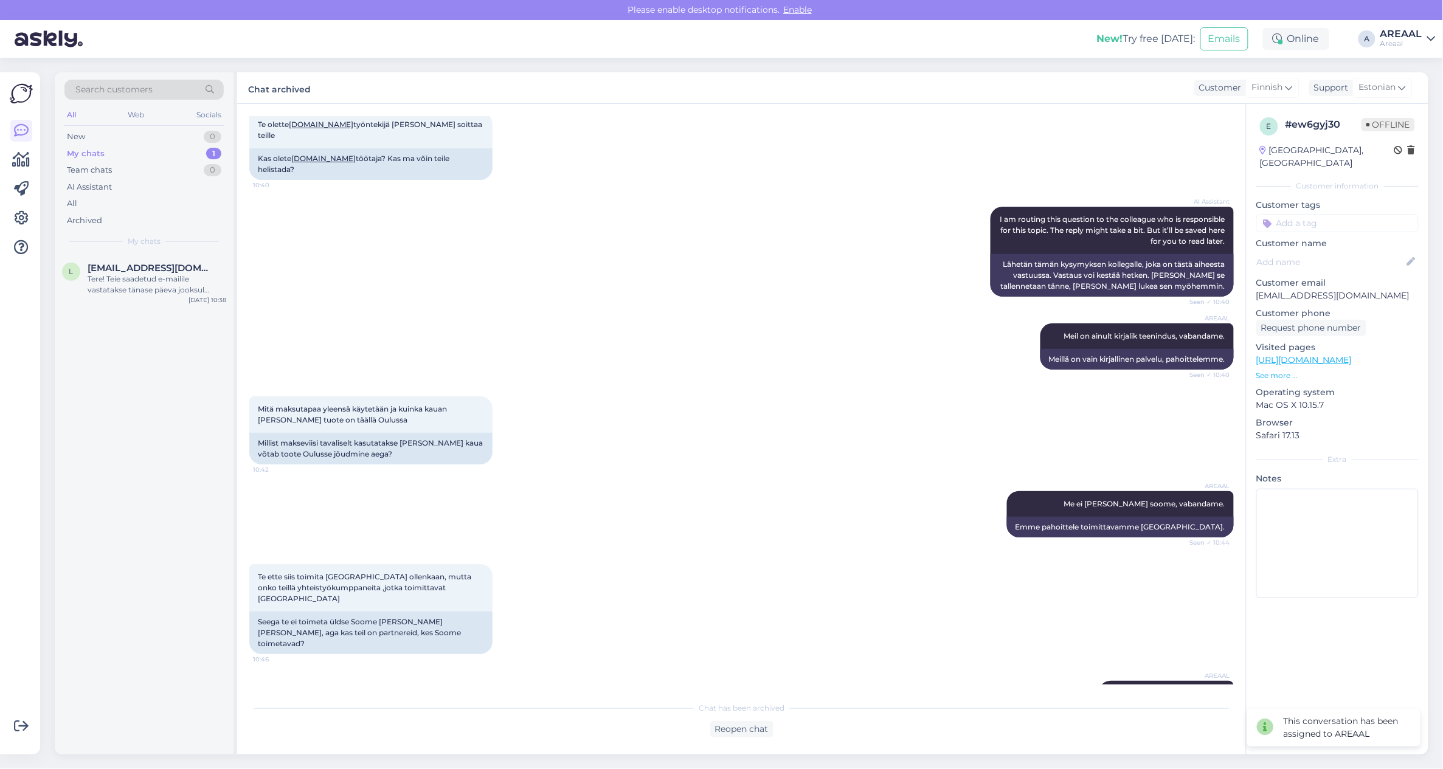
click at [192, 260] on div "l lklova123@gmail.com Tere! Teie saadetud e-mailile vastatakse tänase päeva joo…" at bounding box center [144, 281] width 179 height 55
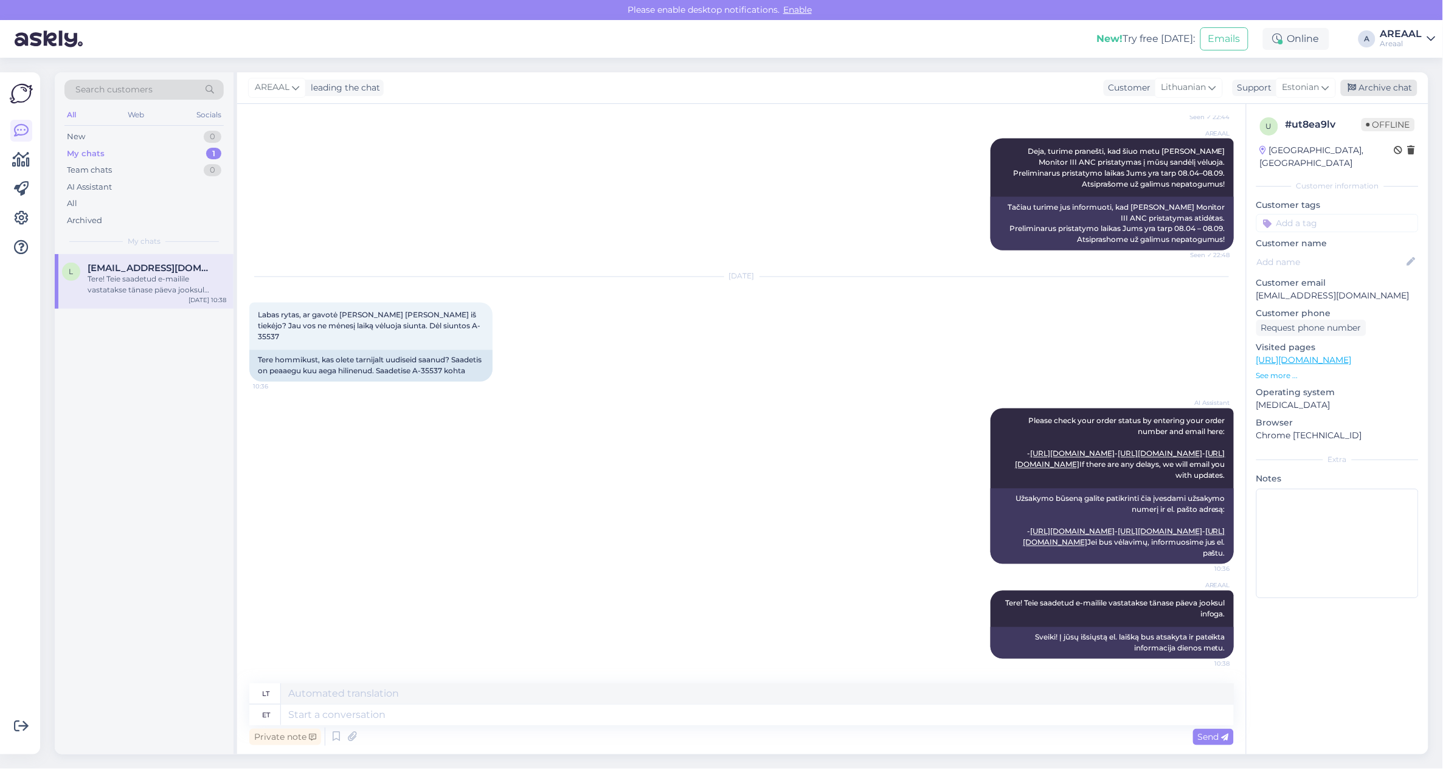
click at [1413, 86] on div "Archive chat" at bounding box center [1379, 88] width 77 height 16
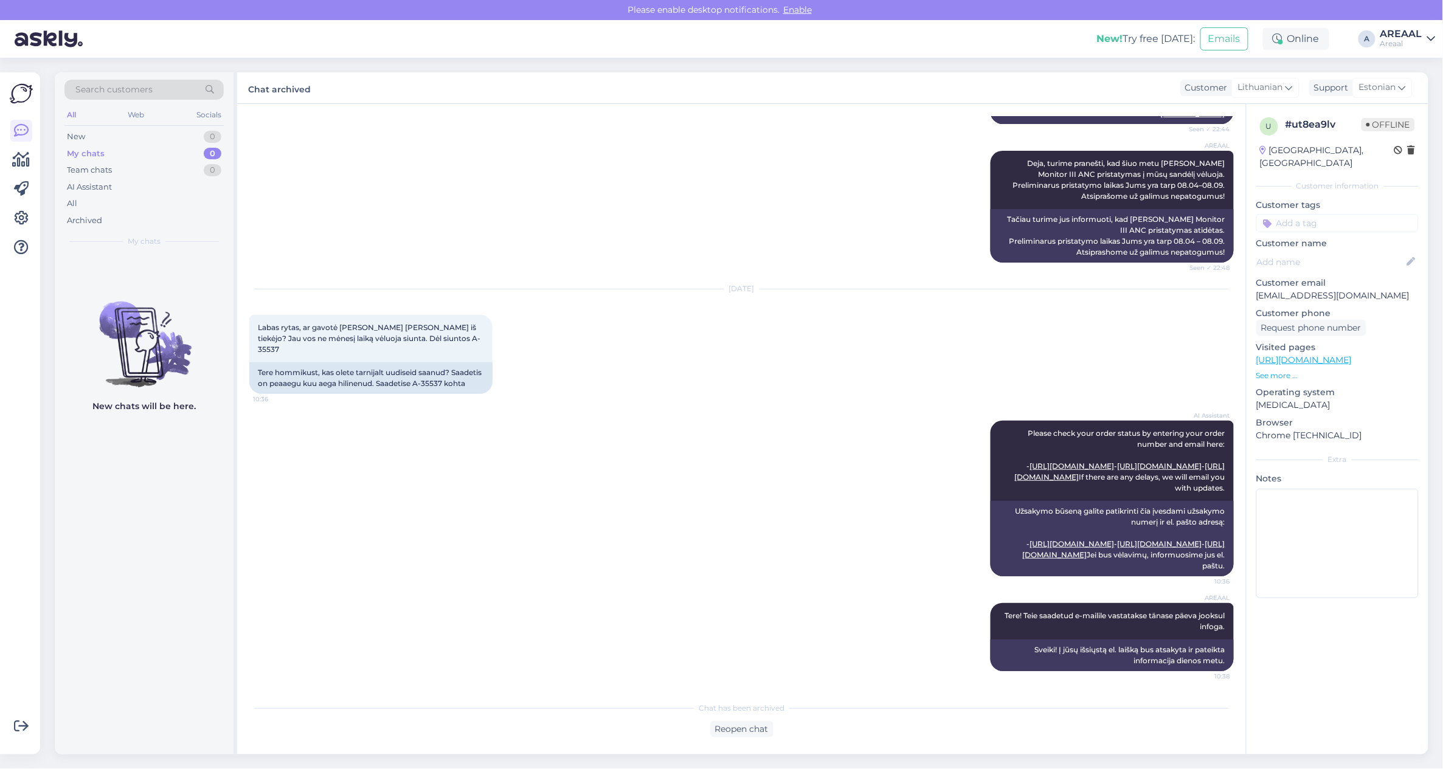
click at [823, 300] on div "Aug 12 2025 Labas rytas, ar gavotė kokį nors tai žinia iš tiekėjo? Jau vos ne m…" at bounding box center [741, 341] width 985 height 131
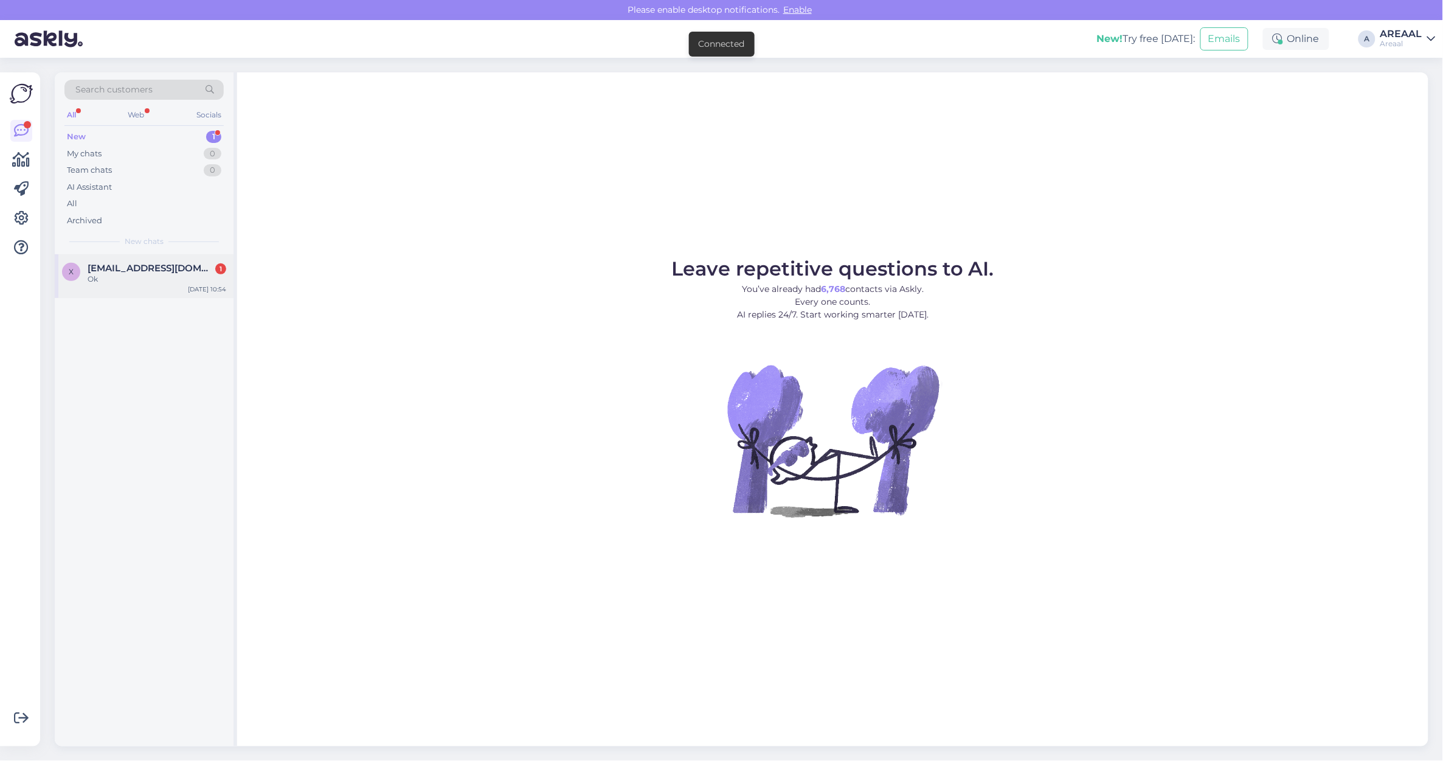
click at [151, 280] on div "Ok" at bounding box center [157, 279] width 139 height 11
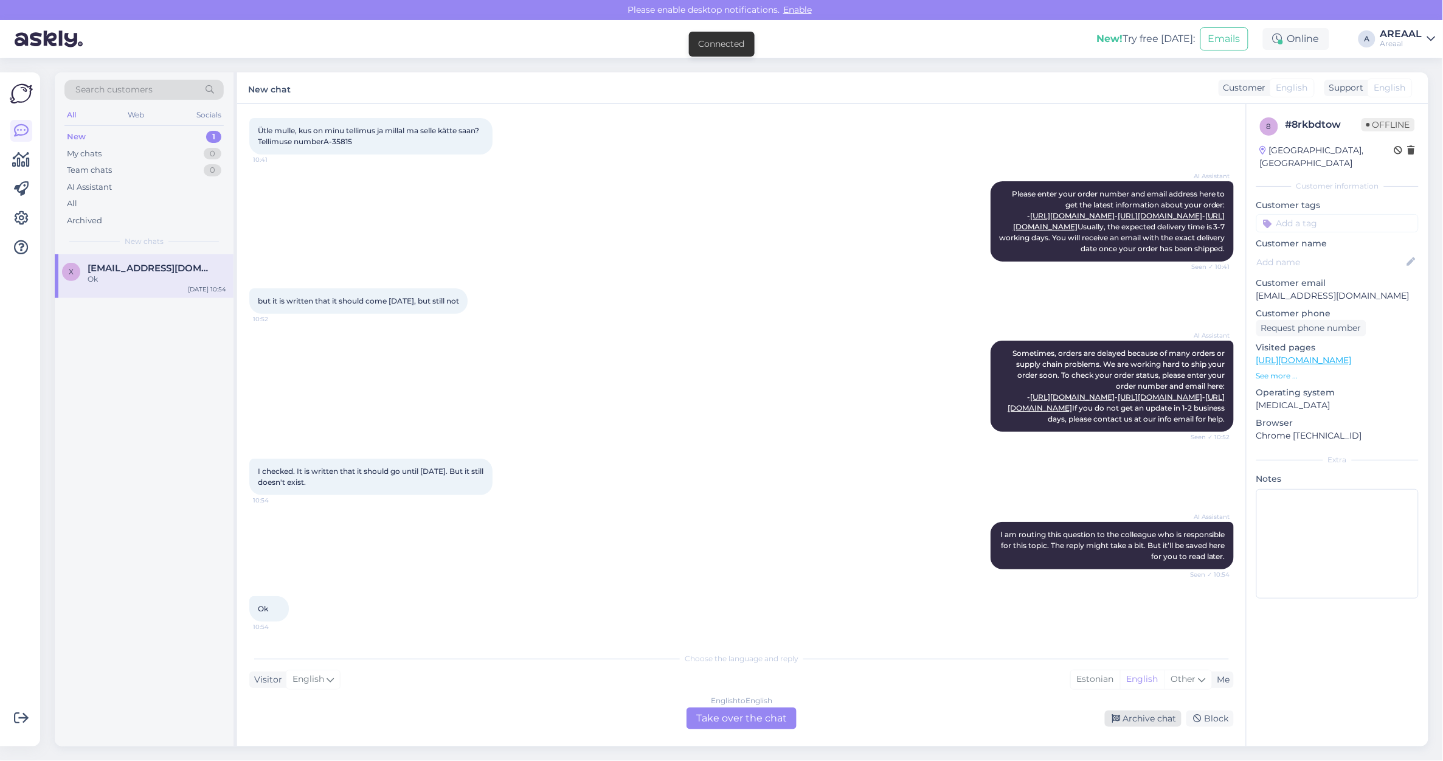
click at [1125, 710] on div "Archive chat" at bounding box center [1143, 718] width 77 height 16
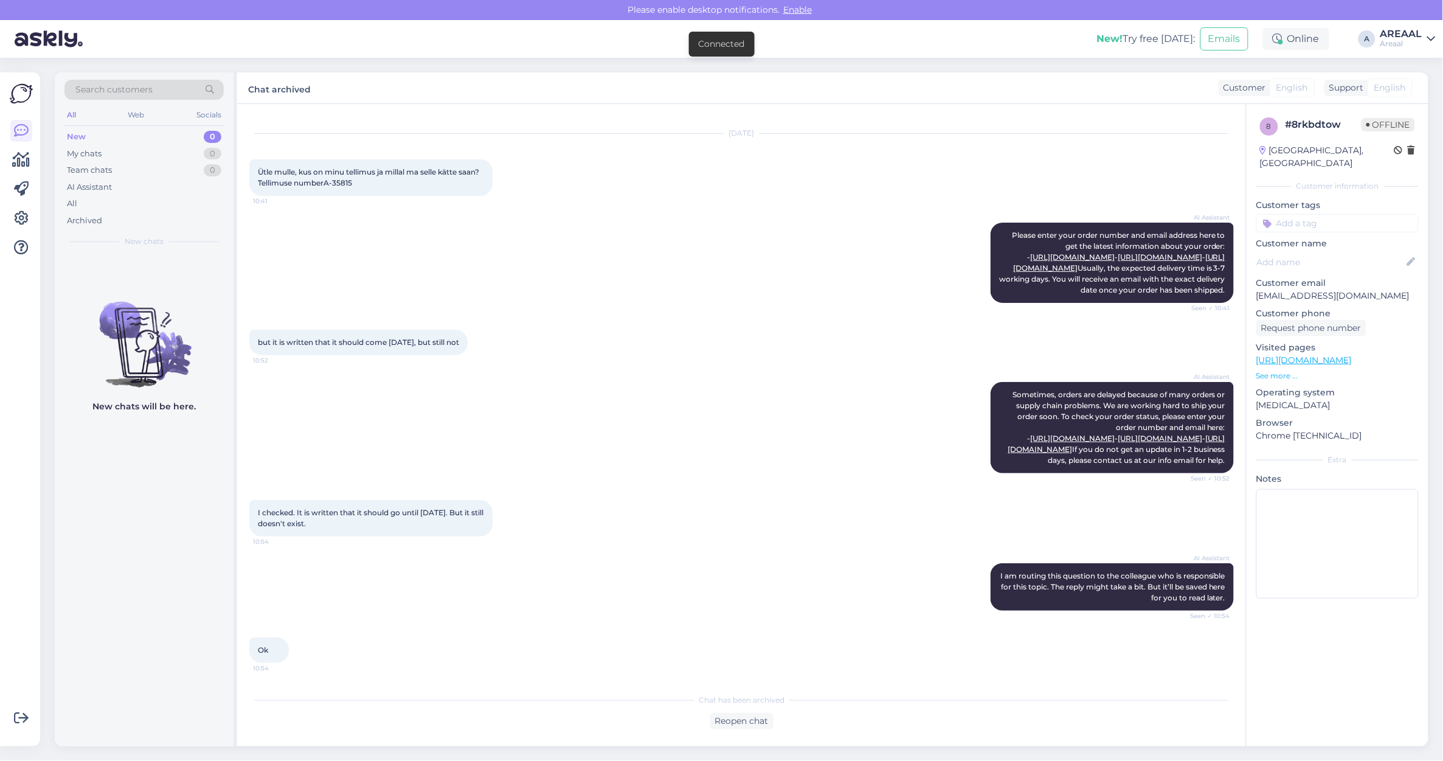
scroll to position [86, 0]
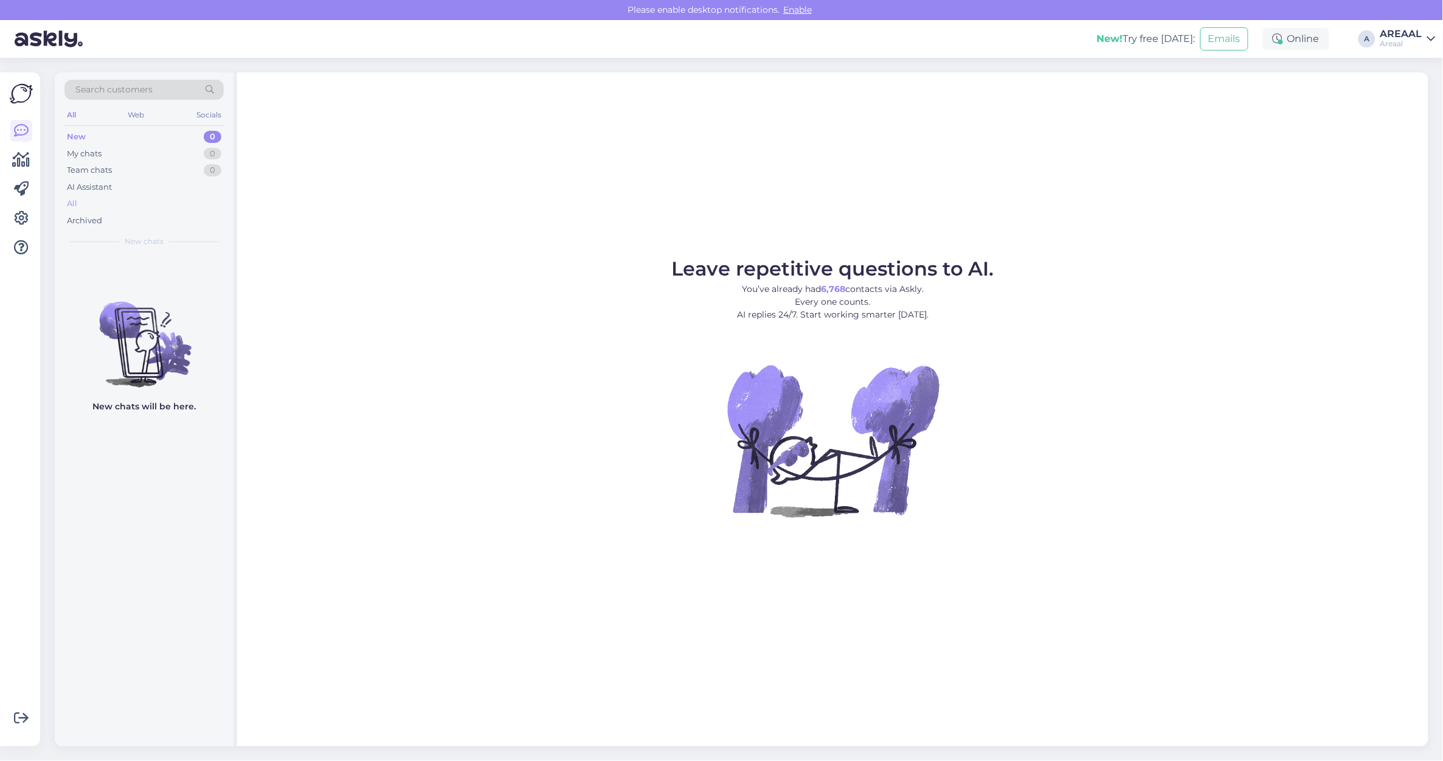
click at [114, 209] on div "All" at bounding box center [143, 203] width 159 height 17
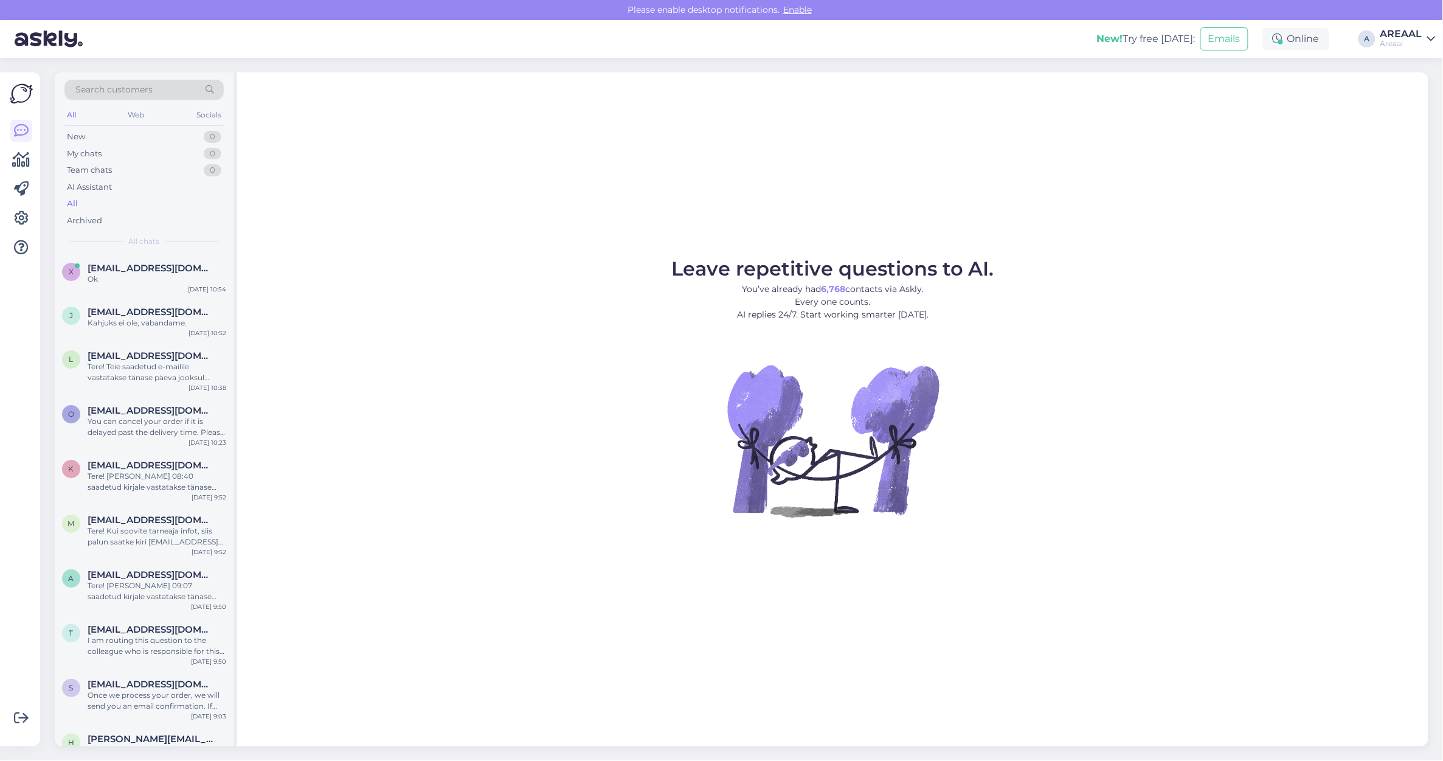
click at [934, 135] on div "Leave repetitive questions to AI. You’ve already had 6,768 contacts via Askly. …" at bounding box center [832, 409] width 1191 height 674
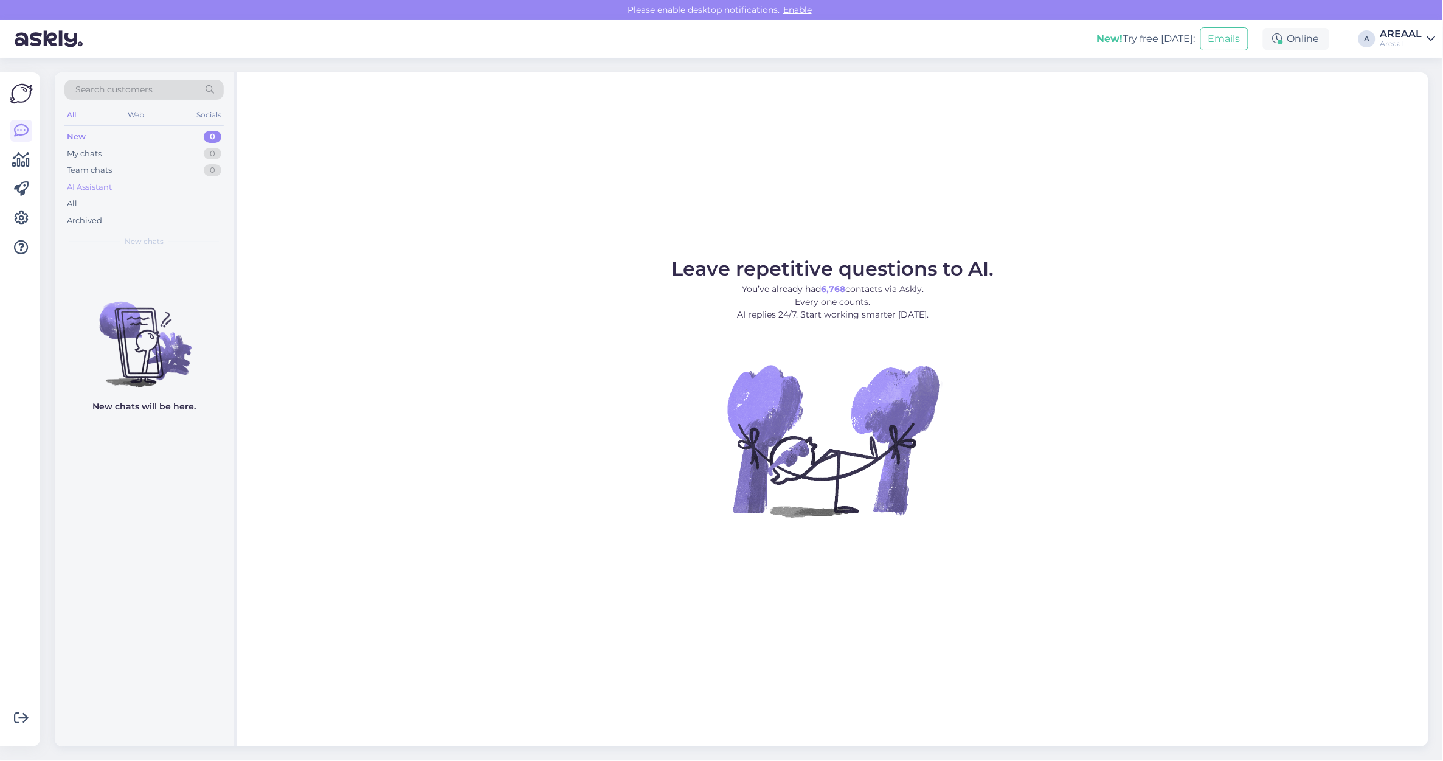
click at [156, 195] on div "AI Assistant" at bounding box center [143, 187] width 159 height 17
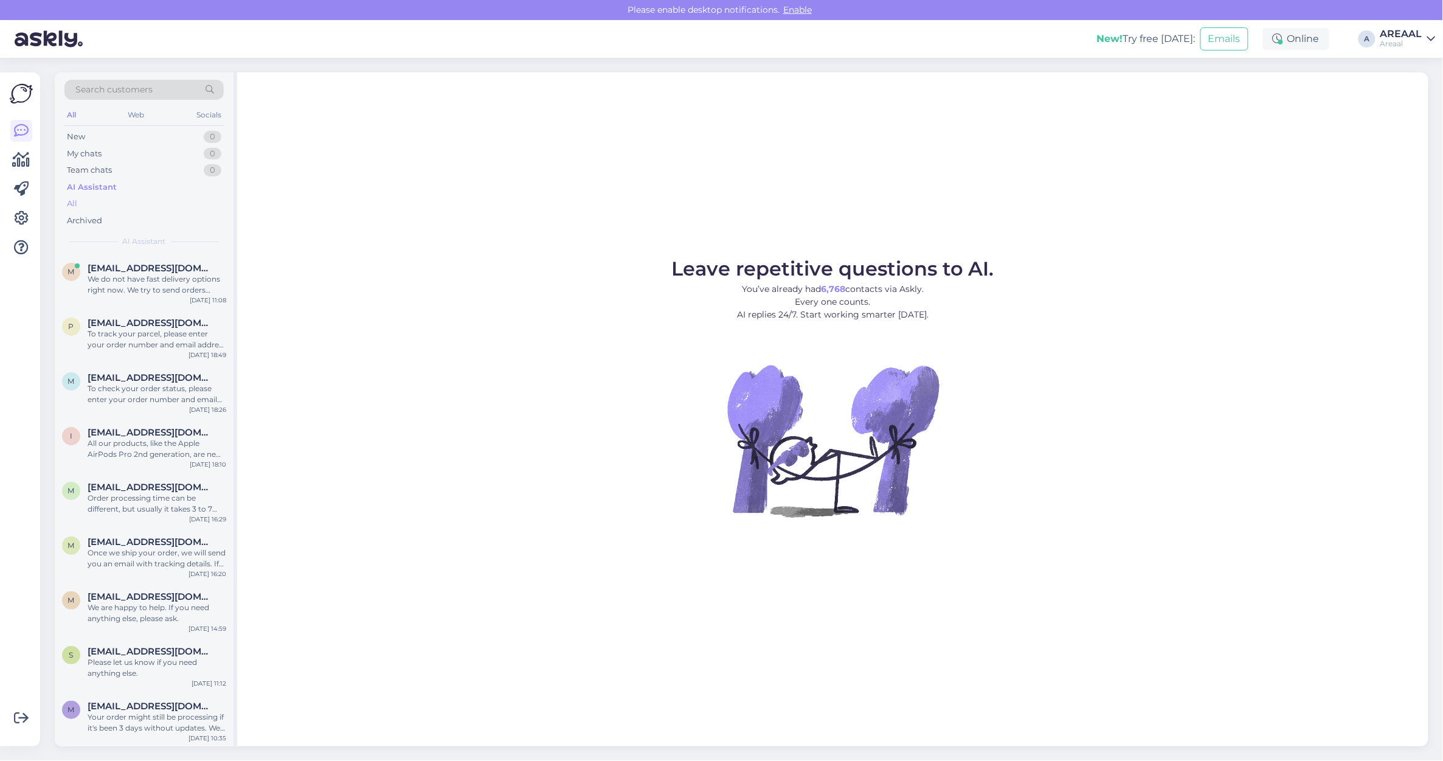
click at [155, 198] on div "All" at bounding box center [143, 203] width 159 height 17
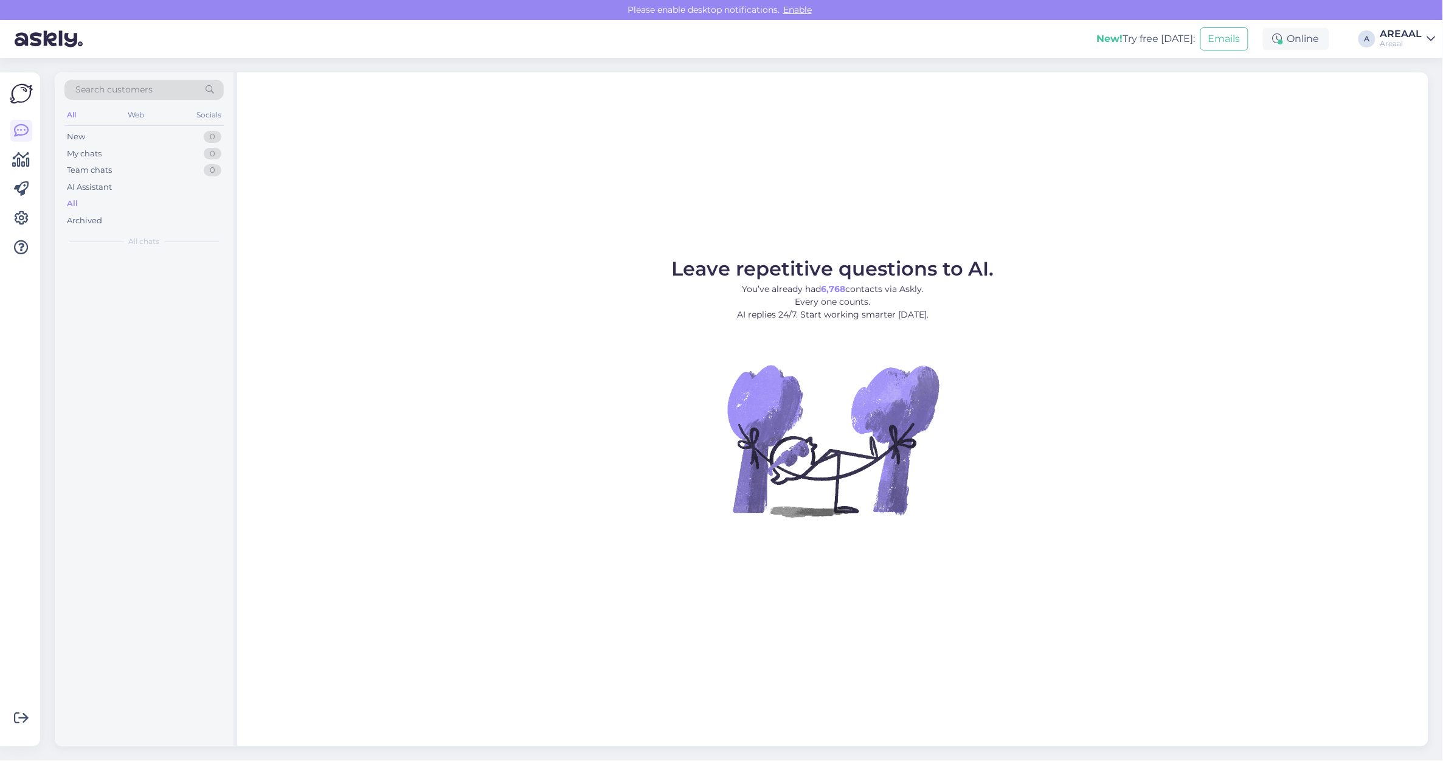
click at [152, 207] on div "All" at bounding box center [143, 203] width 159 height 17
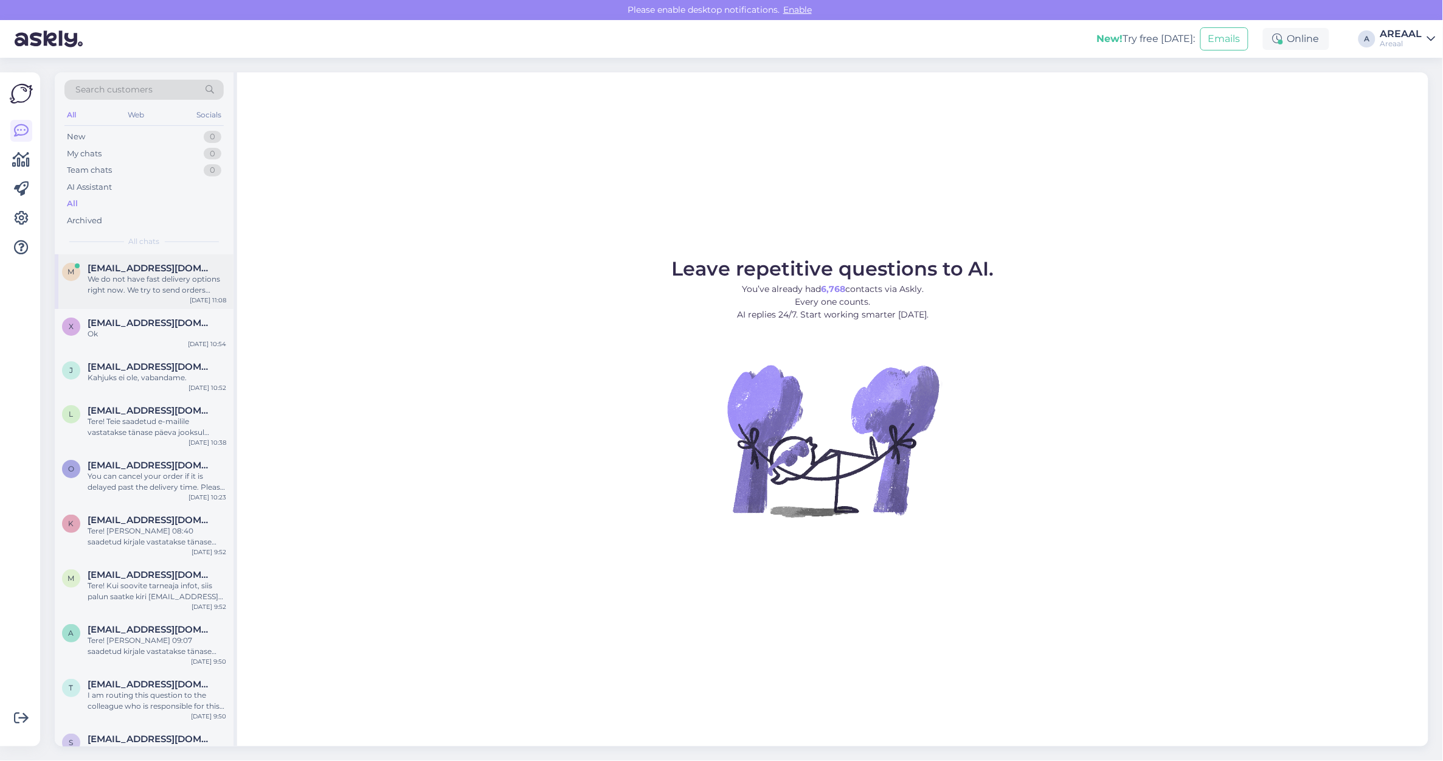
click at [161, 266] on span "[EMAIL_ADDRESS][DOMAIN_NAME]" at bounding box center [151, 268] width 126 height 11
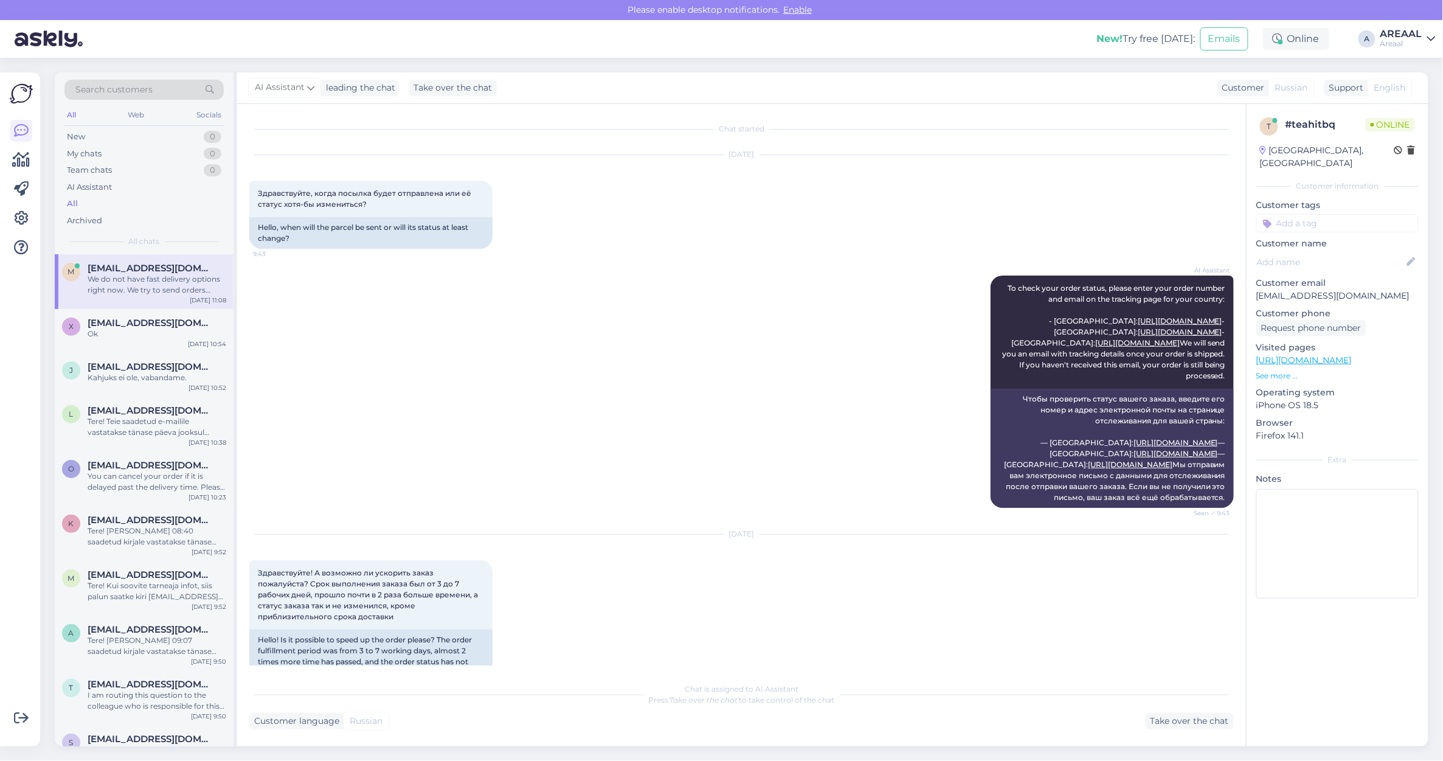
click at [1357, 289] on p "[EMAIL_ADDRESS][DOMAIN_NAME]" at bounding box center [1337, 295] width 162 height 13
copy p "."
click at [1357, 289] on p "[EMAIL_ADDRESS][DOMAIN_NAME]" at bounding box center [1337, 295] width 162 height 13
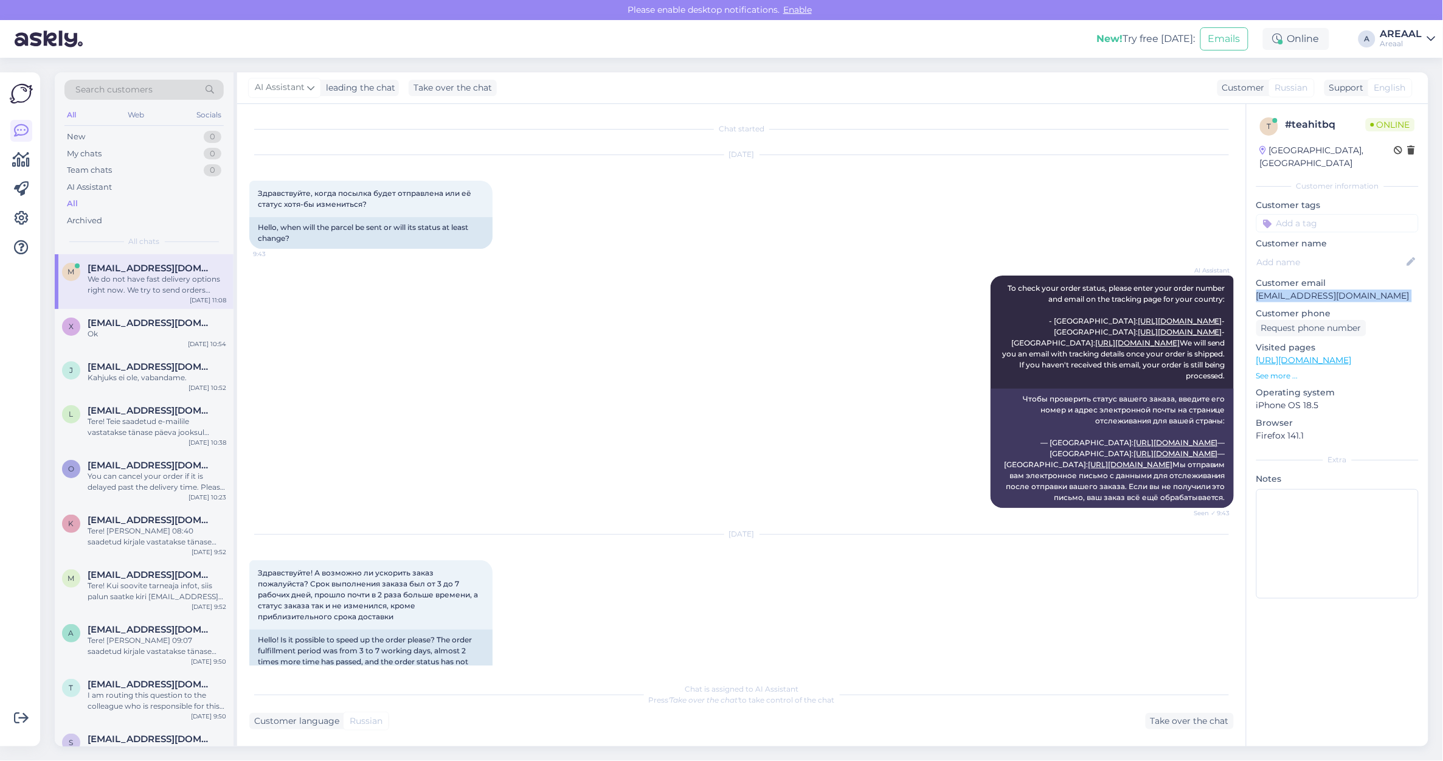
copy p "[EMAIL_ADDRESS][DOMAIN_NAME]"
click at [767, 126] on div "Chat started" at bounding box center [741, 128] width 985 height 11
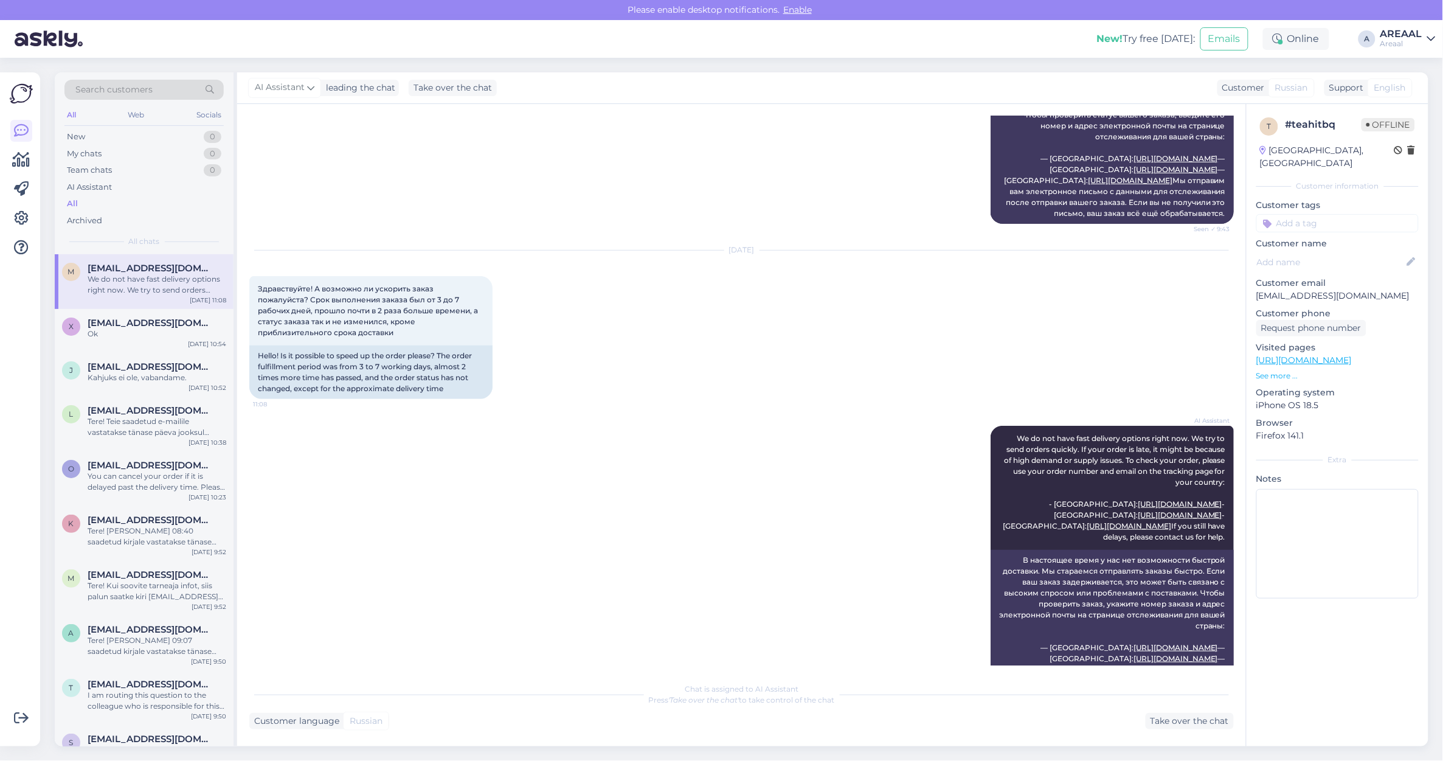
scroll to position [365, 0]
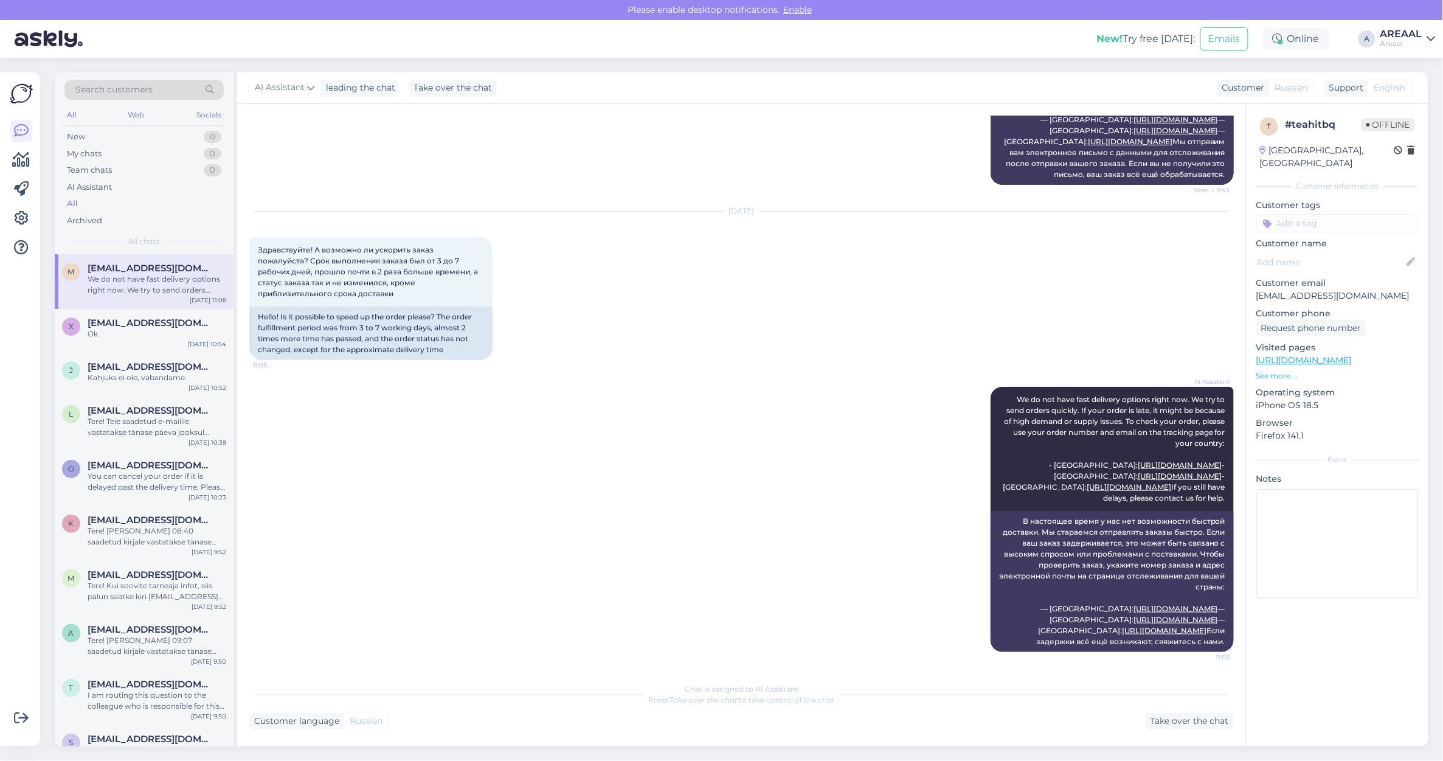
drag, startPoint x: 795, startPoint y: 266, endPoint x: 797, endPoint y: 257, distance: 9.4
click at [797, 257] on div "Aug 12 2025 Здравствуйте! А возможно ли ускорить заказ пожалуйста? Срок выполне…" at bounding box center [741, 285] width 985 height 175
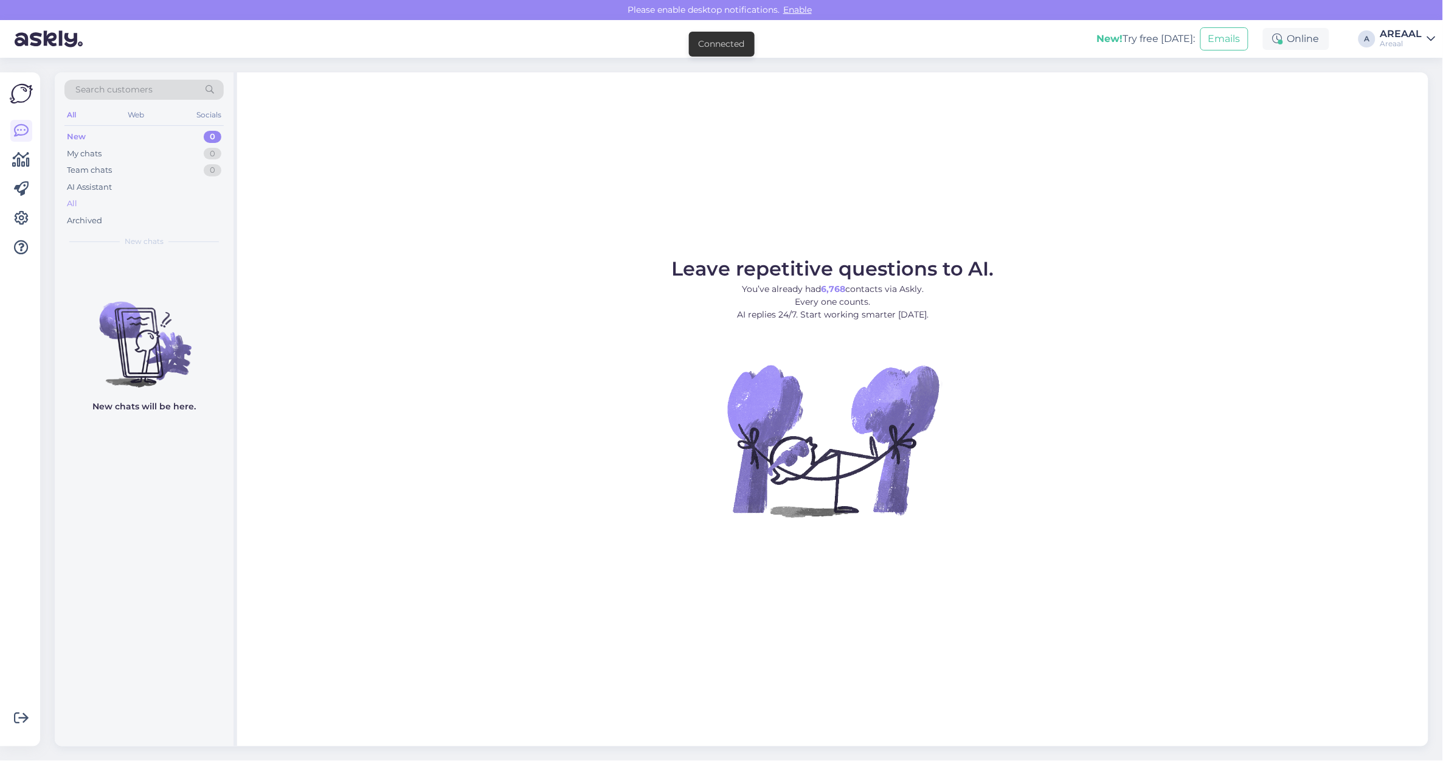
click at [132, 204] on div "All" at bounding box center [143, 203] width 159 height 17
click at [207, 220] on div "Archived" at bounding box center [143, 220] width 159 height 17
click at [215, 199] on div "All" at bounding box center [143, 203] width 159 height 17
click at [167, 201] on div "All" at bounding box center [143, 203] width 159 height 17
click at [212, 201] on div "All" at bounding box center [143, 203] width 159 height 17
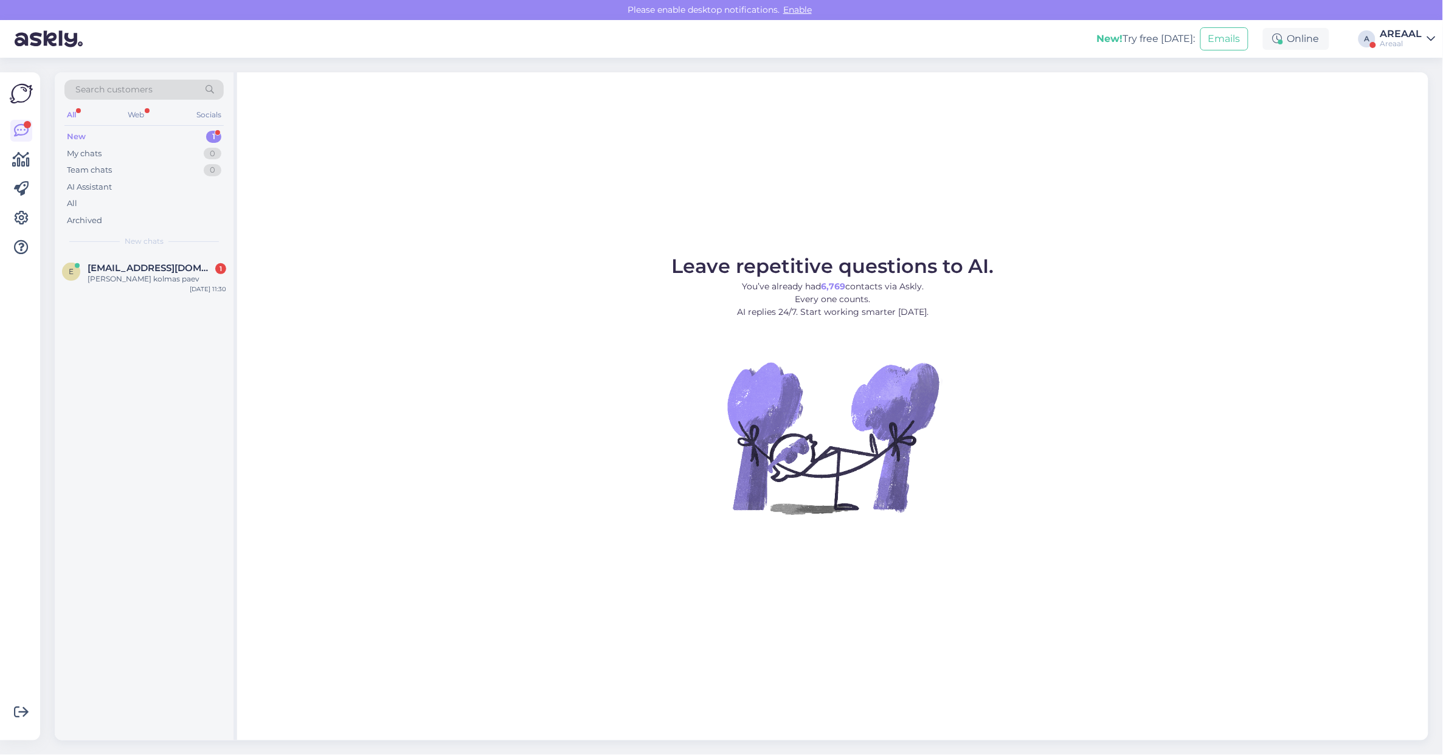
click at [689, 229] on div "Leave repetitive questions to AI. You’ve already had 6,769 contacts via Askly. …" at bounding box center [832, 406] width 1191 height 668
click at [120, 263] on span "[EMAIL_ADDRESS][DOMAIN_NAME]" at bounding box center [151, 268] width 126 height 11
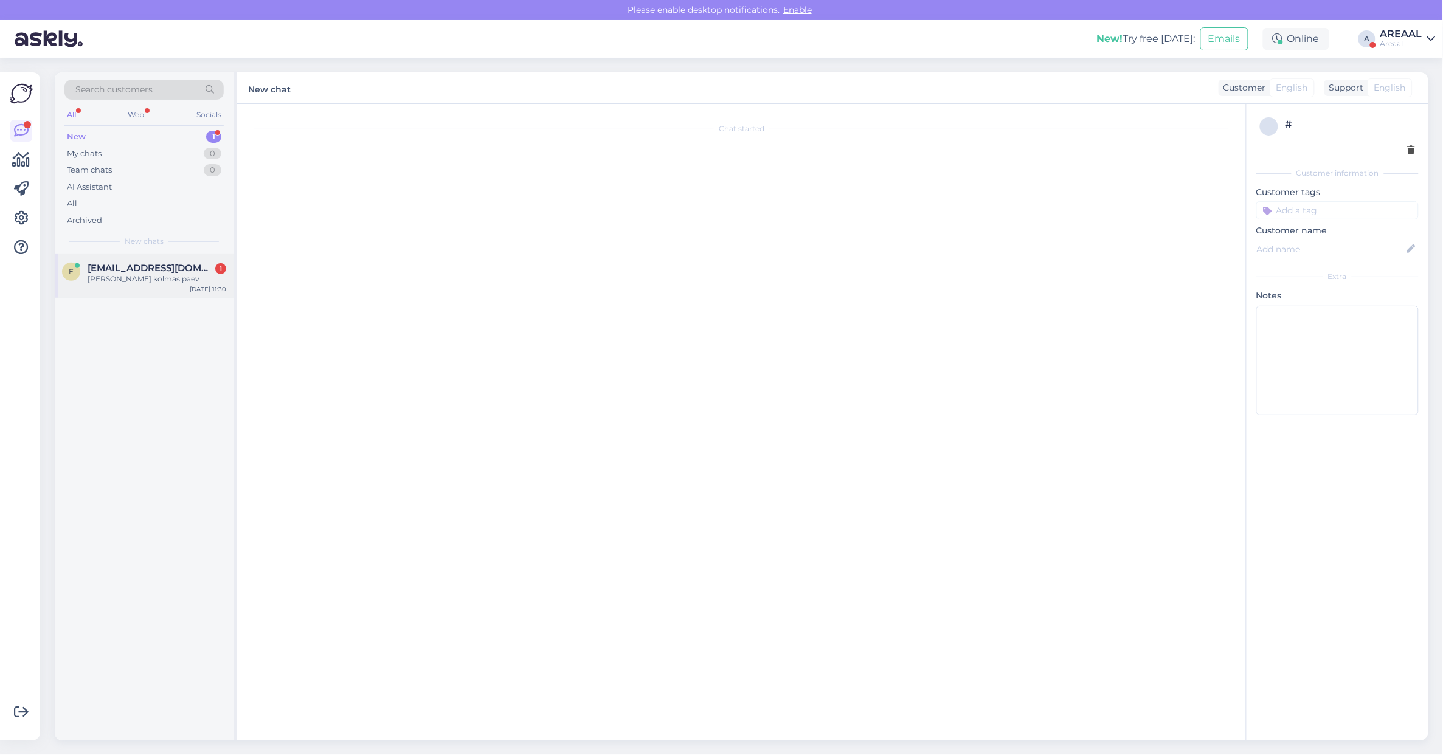
scroll to position [40, 0]
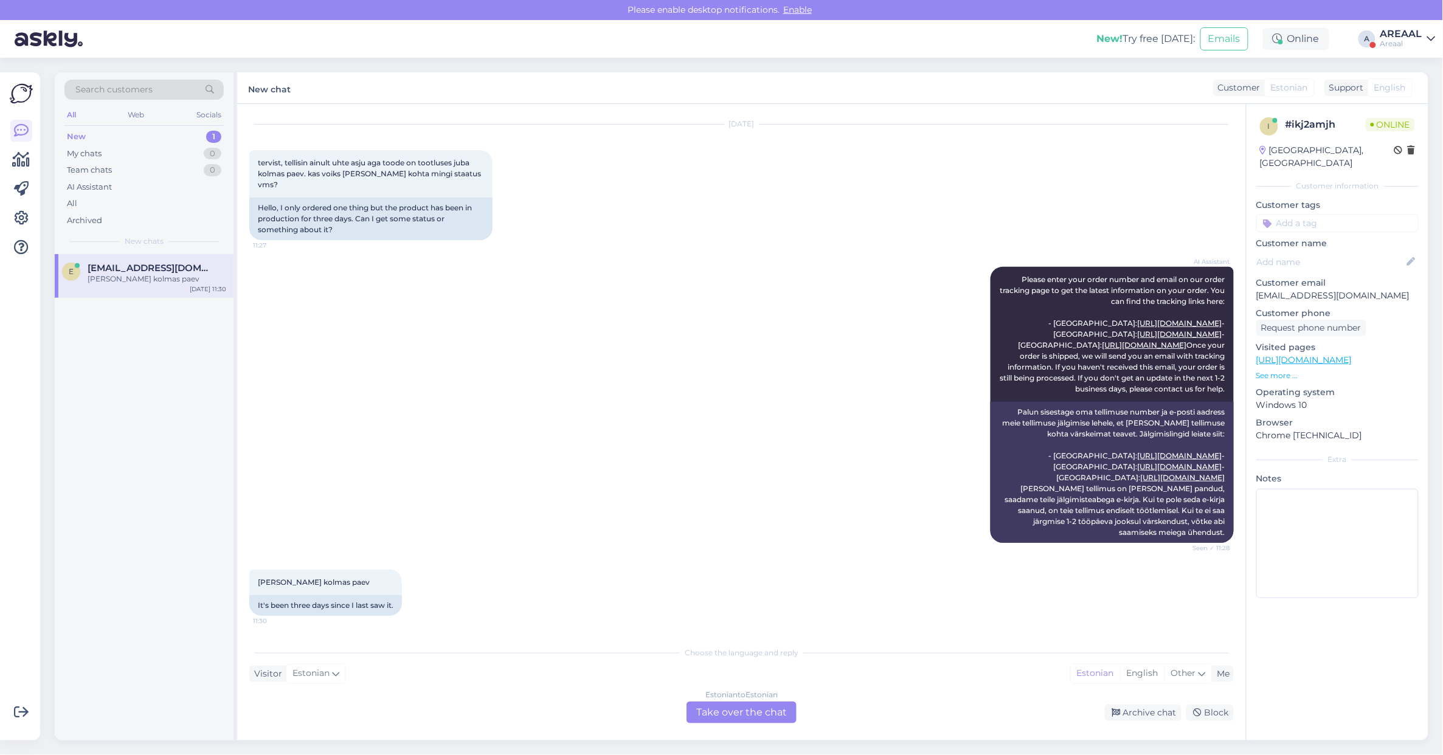
drag, startPoint x: 889, startPoint y: 223, endPoint x: 896, endPoint y: 222, distance: 6.7
click at [898, 220] on div "Aug 12 2025 tervist, tellisin ainult uhte asju aga toode on tootluses juba kolm…" at bounding box center [741, 182] width 985 height 142
click at [885, 111] on div "Chat started Aug 12 2025 tervist, tellisin ainult uhte asju aga toode on tootlu…" at bounding box center [741, 422] width 1009 height 637
click at [906, 139] on div "Aug 12 2025 tervist, tellisin ainult uhte asju aga toode on tootluses juba kolm…" at bounding box center [741, 182] width 985 height 142
click at [221, 287] on div "Olen Teile antud teemal kirjutanud juba 09.08.2025, kuid vastust pole veel saan…" at bounding box center [157, 285] width 139 height 22
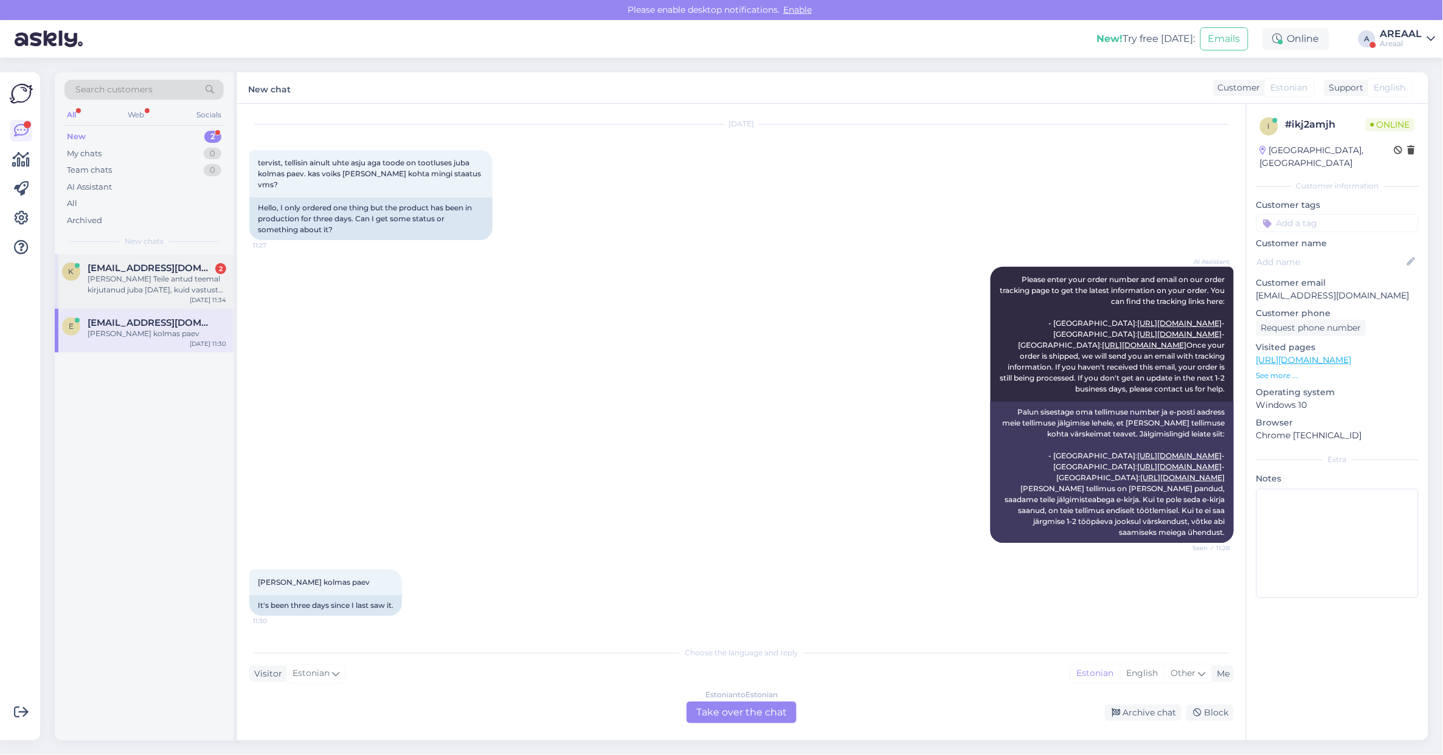
scroll to position [779, 0]
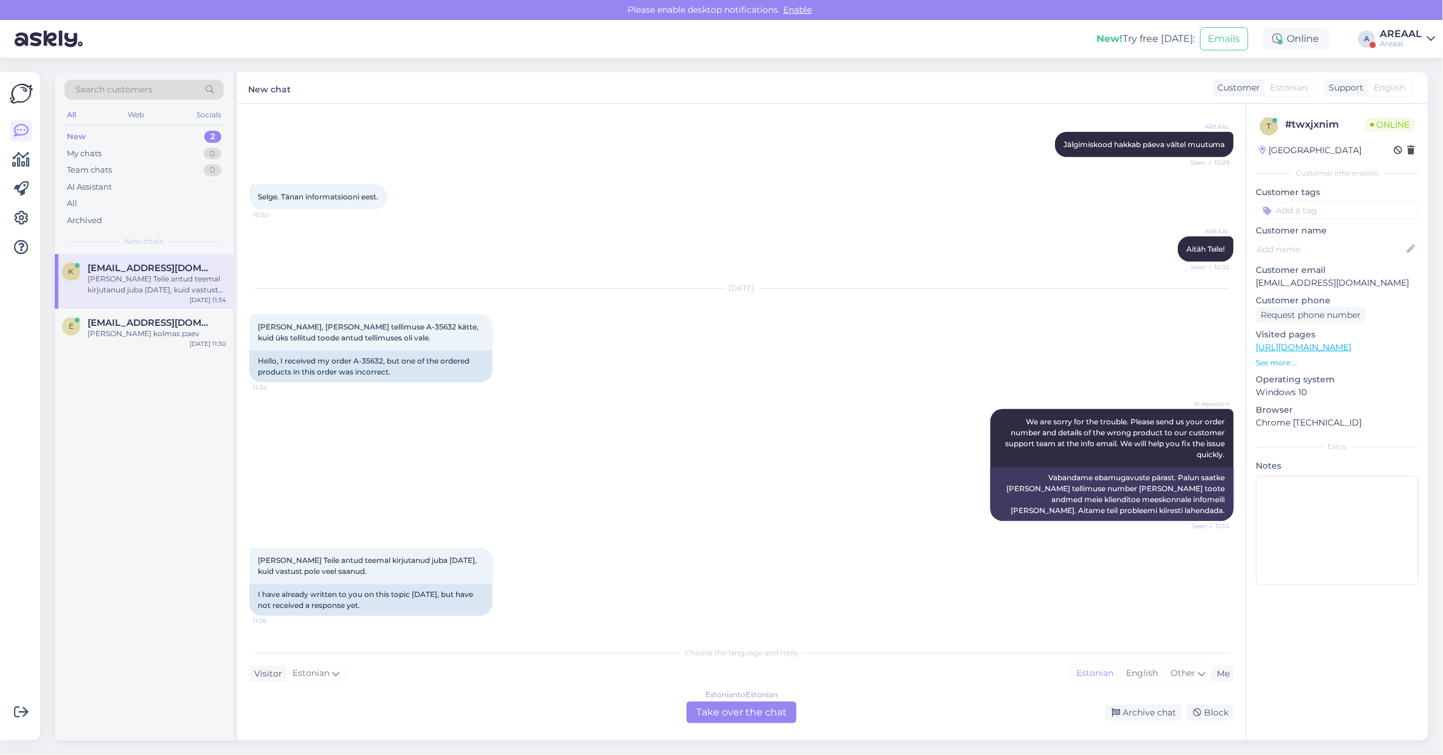
click at [760, 699] on div "Estonian to Estonian" at bounding box center [741, 695] width 72 height 11
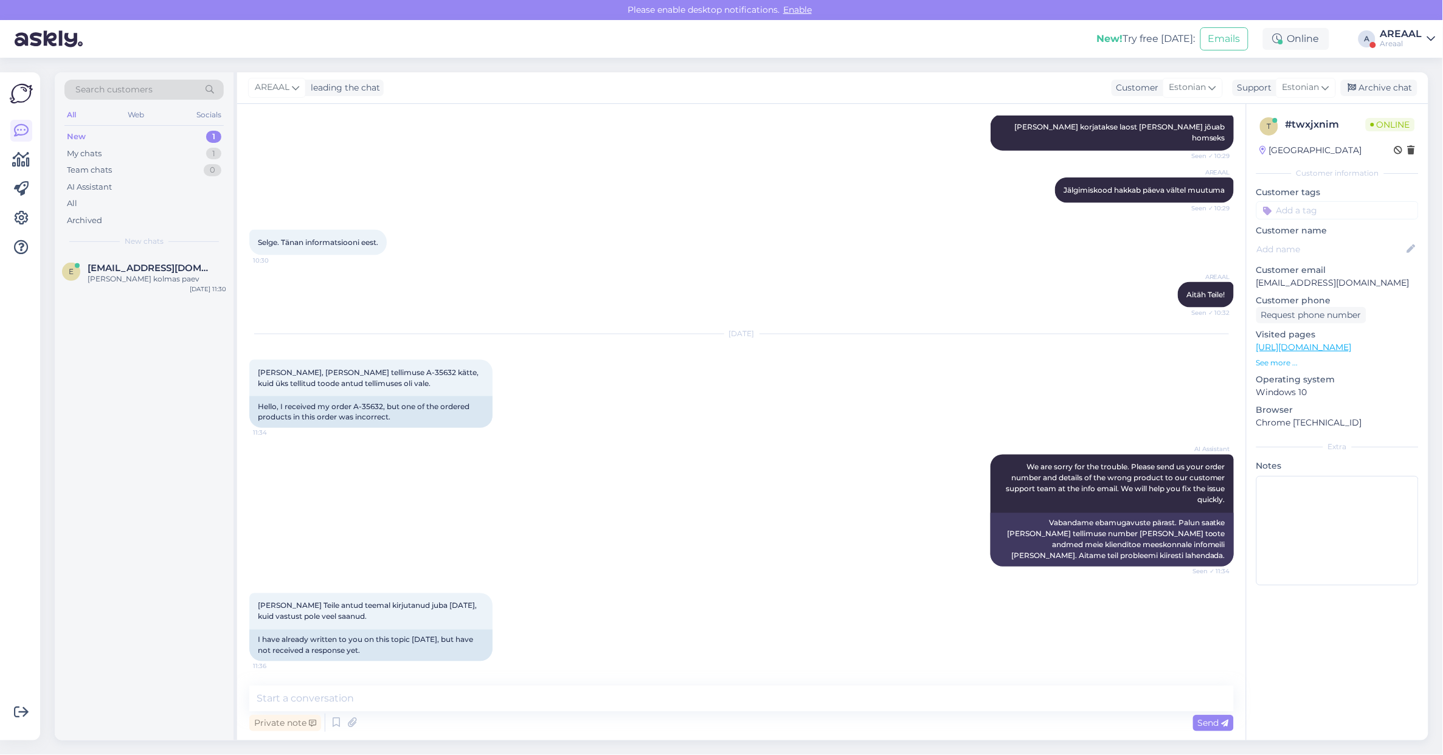
click at [769, 709] on textarea at bounding box center [741, 699] width 985 height 26
click at [719, 704] on textarea "Tere! Teie kirjale vastatakse" at bounding box center [741, 699] width 985 height 26
type textarea "Tere! Teie kirjale vastatakse tänase või homse päeva jooksul."
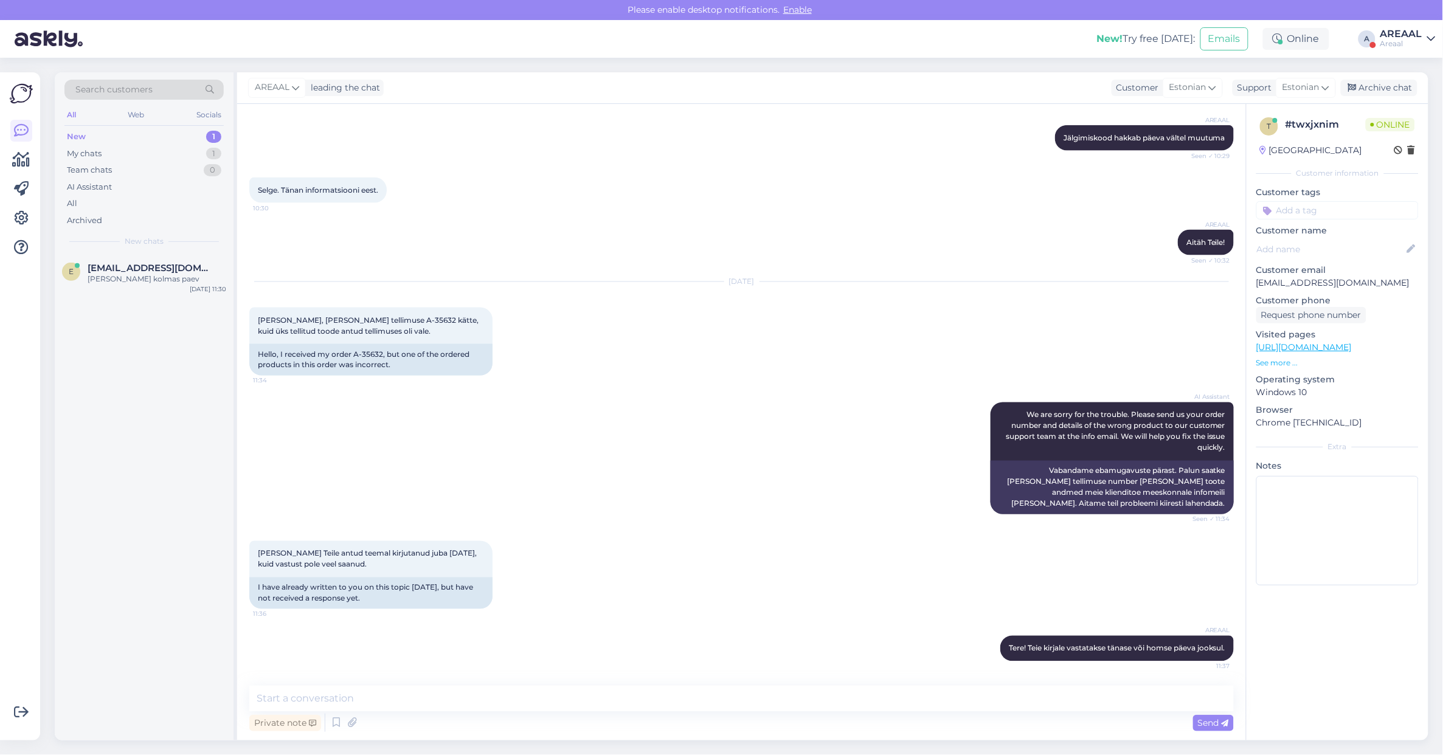
drag, startPoint x: 760, startPoint y: 376, endPoint x: 770, endPoint y: 369, distance: 11.8
click at [761, 375] on div "Aug 12 2025 Tere, Sain oma tellimuse A-35632 kätte, kuid üks tellitud toode ant…" at bounding box center [741, 329] width 985 height 120
click at [798, 397] on div "AI Assistant We are sorry for the trouble. Please send us your order number and…" at bounding box center [741, 458] width 985 height 139
click at [715, 407] on div "AI Assistant We are sorry for the trouble. Please send us your order number and…" at bounding box center [741, 458] width 985 height 139
drag, startPoint x: 1405, startPoint y: 38, endPoint x: 1408, endPoint y: 47, distance: 9.8
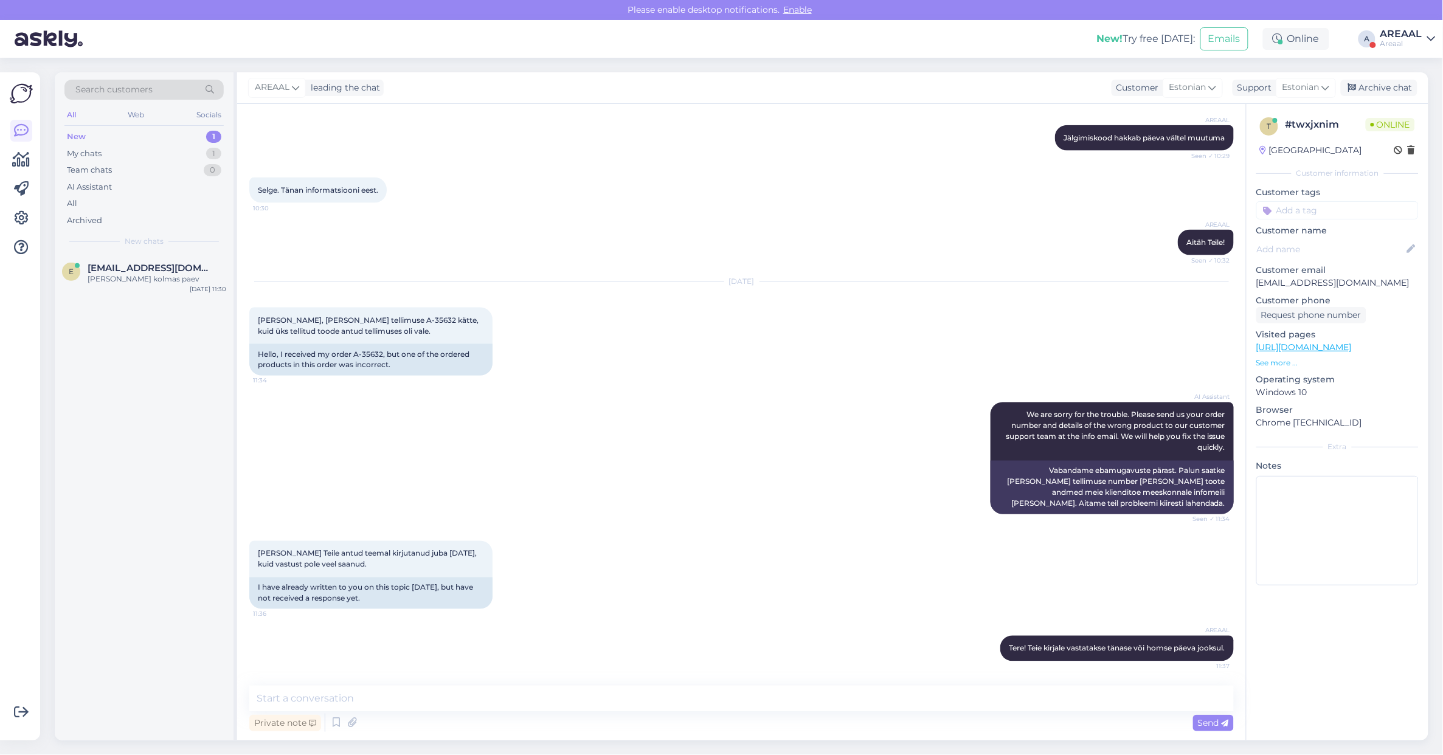
click at [1405, 38] on div "AREAAL Areaal" at bounding box center [1401, 38] width 42 height 19
click at [1418, 80] on div "Areaal Opened" at bounding box center [1361, 68] width 149 height 26
click at [1418, 88] on button "Open" at bounding box center [1409, 94] width 34 height 19
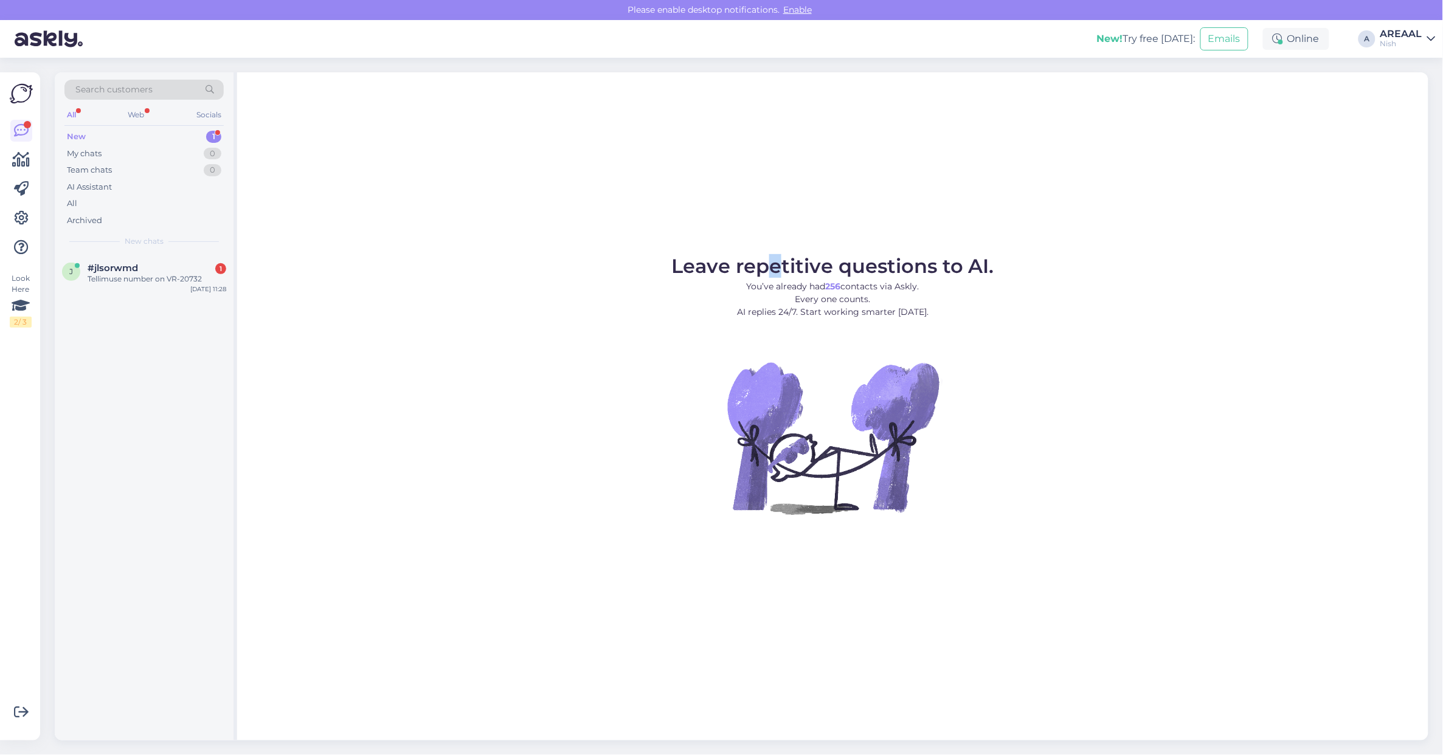
click at [776, 275] on span "Leave repetitive questions to AI." at bounding box center [832, 266] width 323 height 24
drag, startPoint x: 1393, startPoint y: 31, endPoint x: 1408, endPoint y: 47, distance: 21.5
click at [1393, 31] on div "AREAAL" at bounding box center [1401, 34] width 42 height 10
click at [1418, 57] on div "Areaal Open" at bounding box center [1361, 68] width 149 height 26
drag, startPoint x: 1408, startPoint y: 47, endPoint x: 1414, endPoint y: 66, distance: 20.0
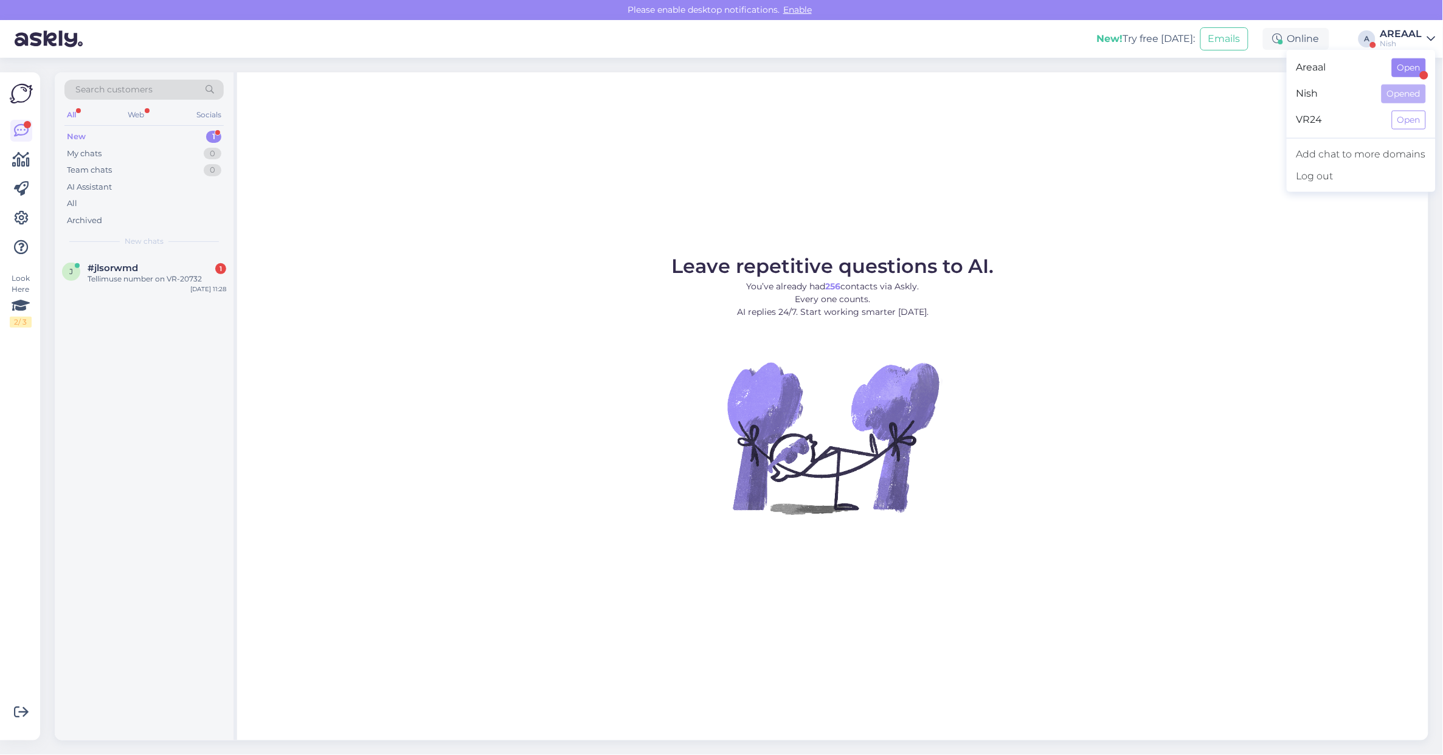
click at [1414, 66] on div "Areaal Open" at bounding box center [1361, 68] width 149 height 26
click at [1414, 66] on button "Open" at bounding box center [1409, 67] width 34 height 19
click at [202, 158] on div "My chats 1" at bounding box center [143, 153] width 159 height 17
click at [202, 155] on div "My chats 1" at bounding box center [143, 153] width 159 height 17
click at [182, 289] on div "k kaidokaareste@mail.ee 1 Selge. Tänan informatsiooni eest. Aug 12 11:37" at bounding box center [144, 276] width 179 height 44
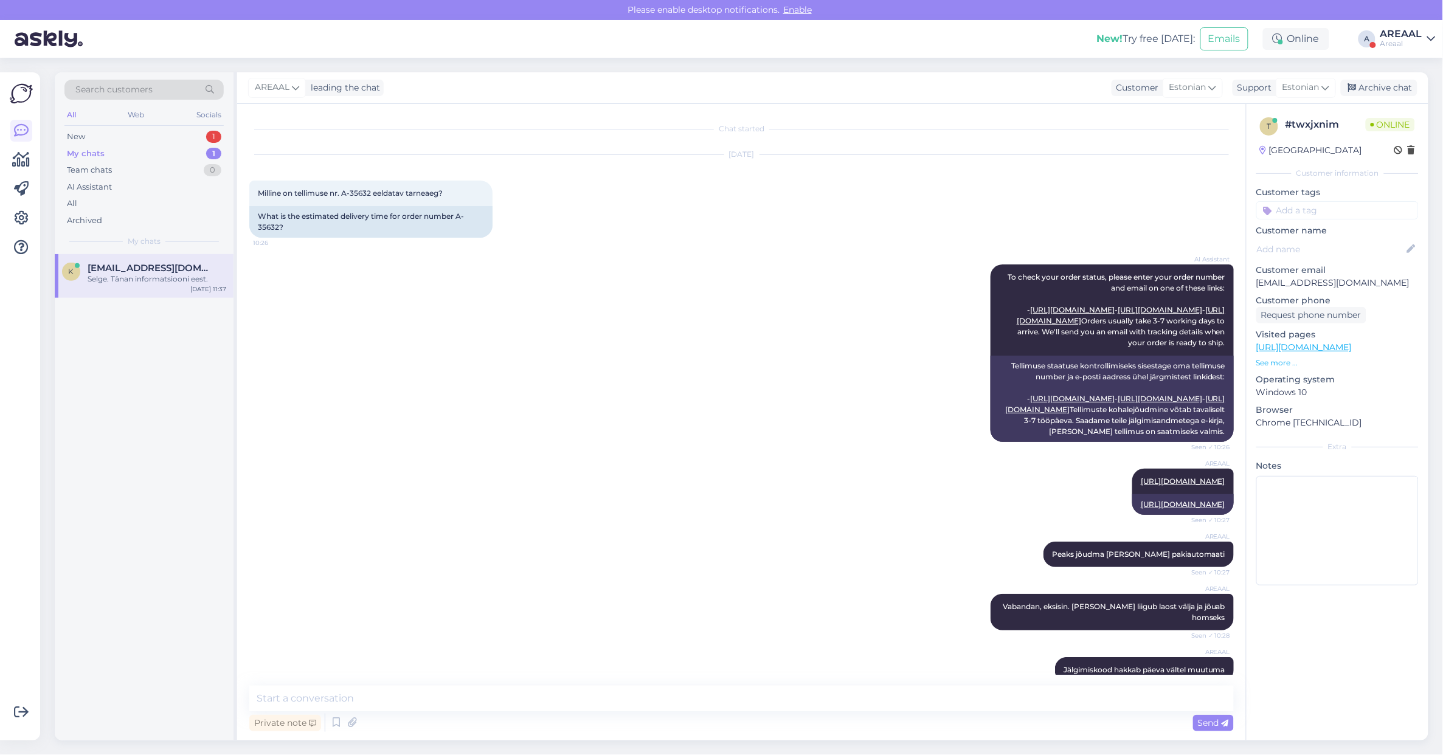
scroll to position [838, 0]
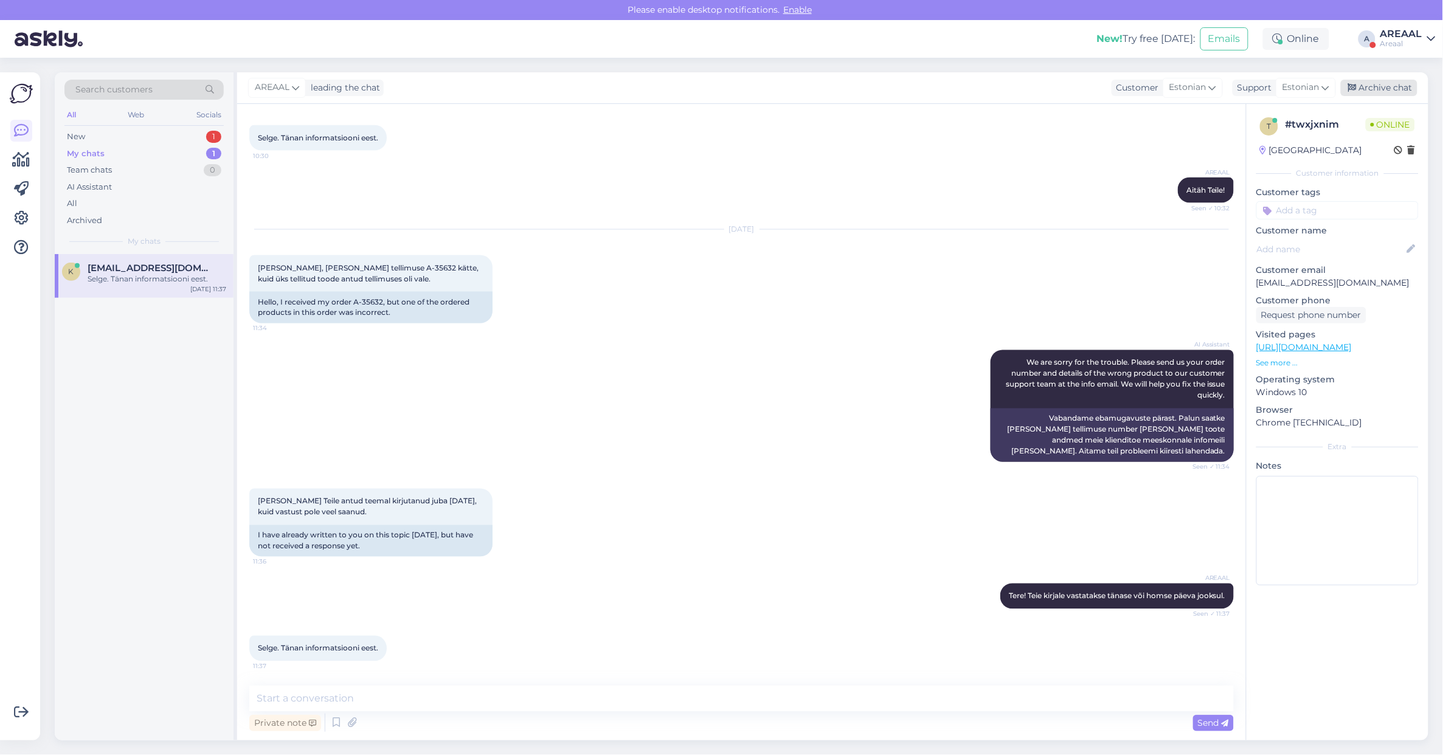
click at [1380, 88] on div "Archive chat" at bounding box center [1379, 88] width 77 height 16
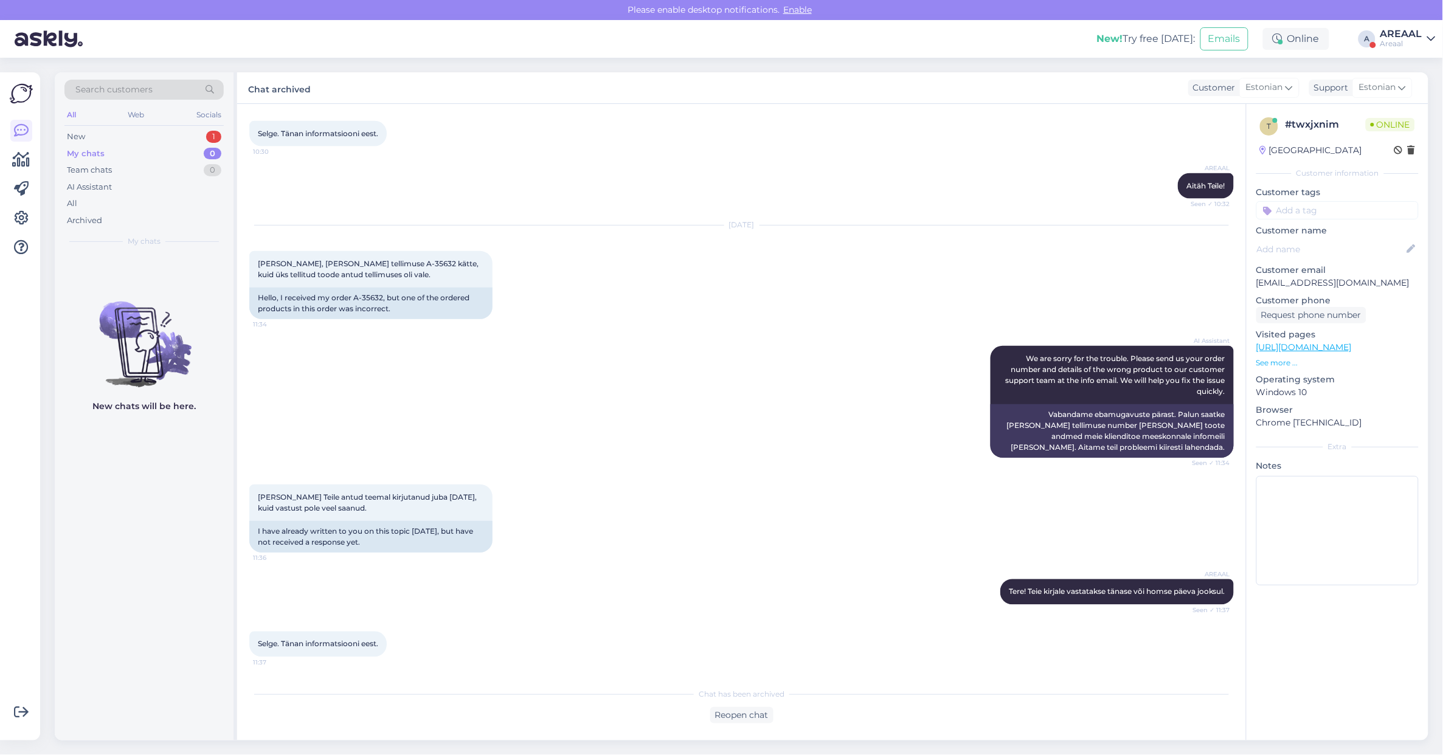
click at [198, 153] on div "My chats 0" at bounding box center [143, 153] width 159 height 17
click at [209, 131] on div "New 1" at bounding box center [143, 136] width 159 height 17
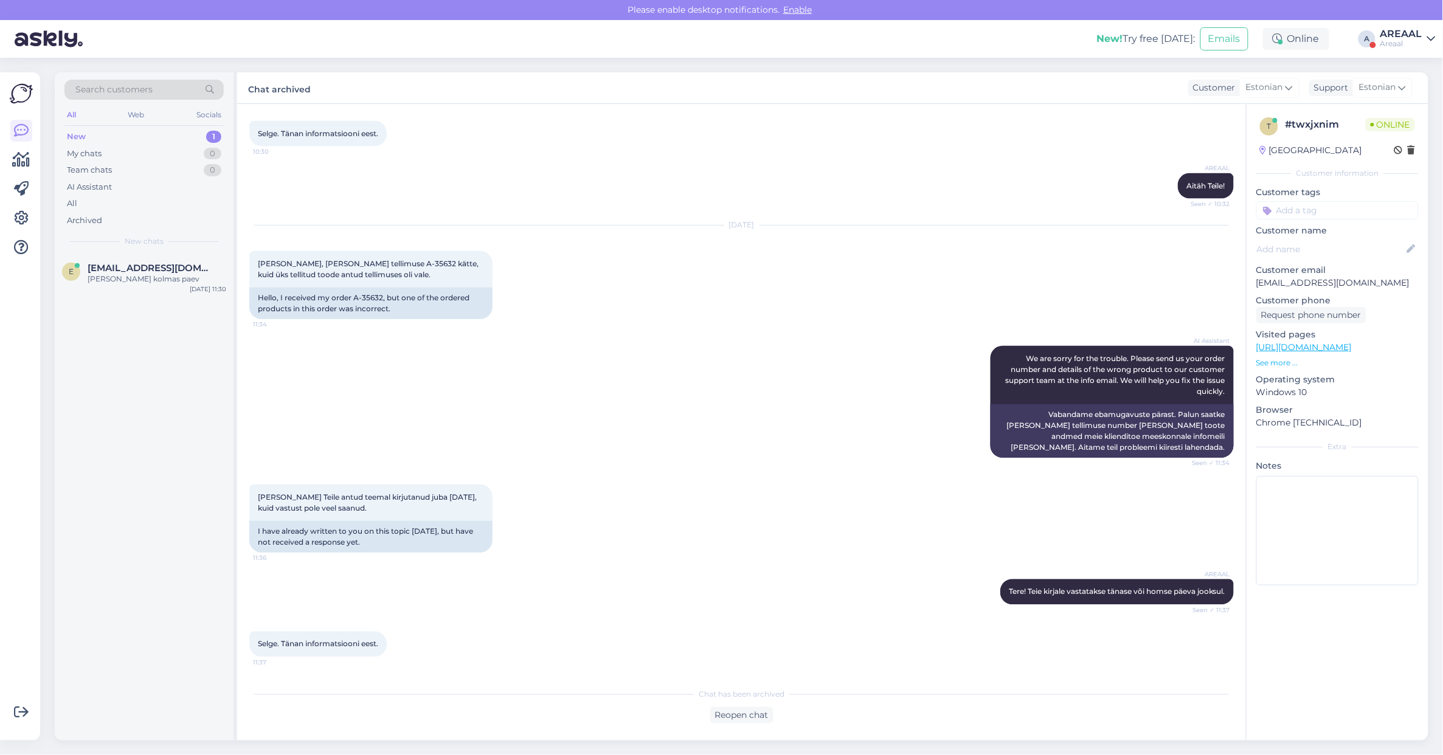
click at [559, 186] on div "AREAAL Aitäh Teile! Seen ✓ 10:32" at bounding box center [741, 186] width 985 height 52
click at [1384, 33] on div "AREAAL" at bounding box center [1401, 34] width 42 height 10
click at [1396, 94] on button "Open" at bounding box center [1409, 94] width 34 height 19
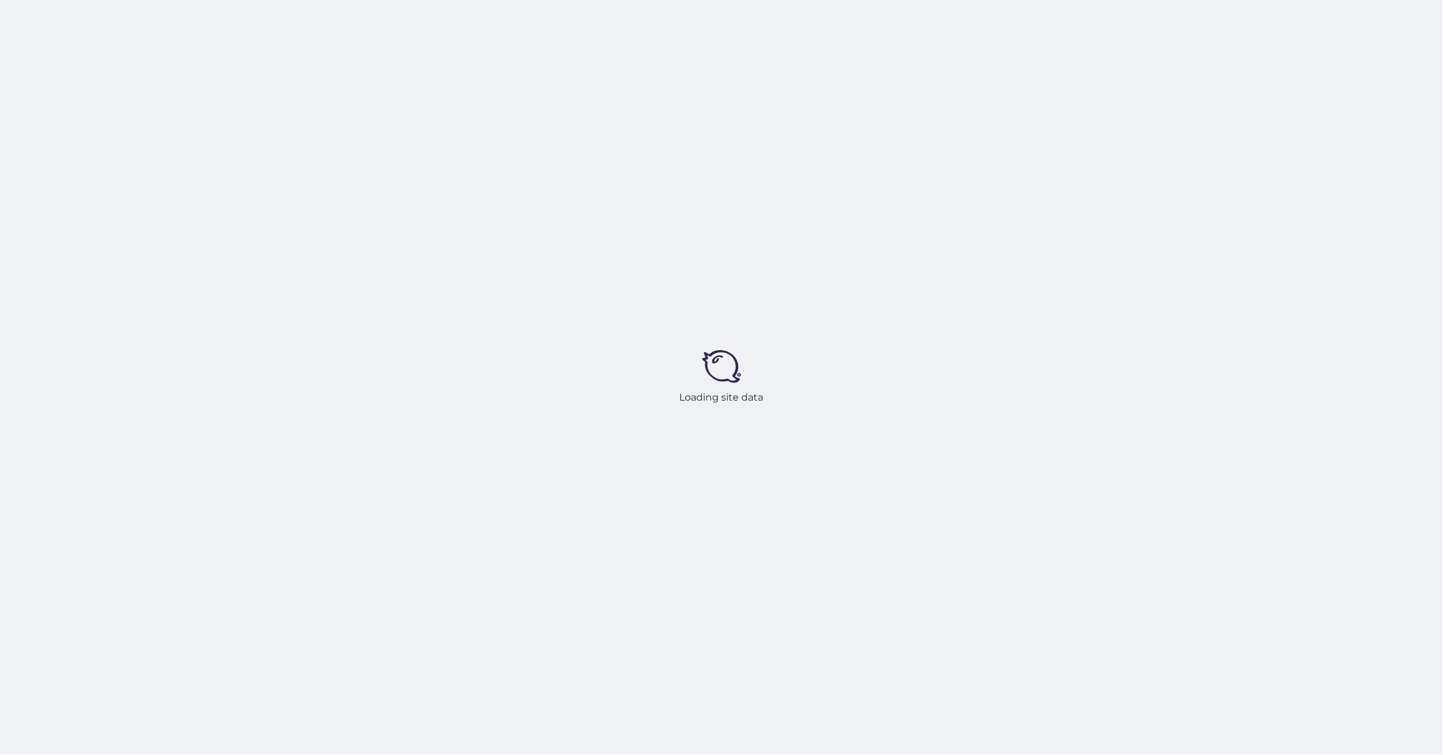
click at [804, 241] on div "Loading site data" at bounding box center [721, 377] width 1443 height 755
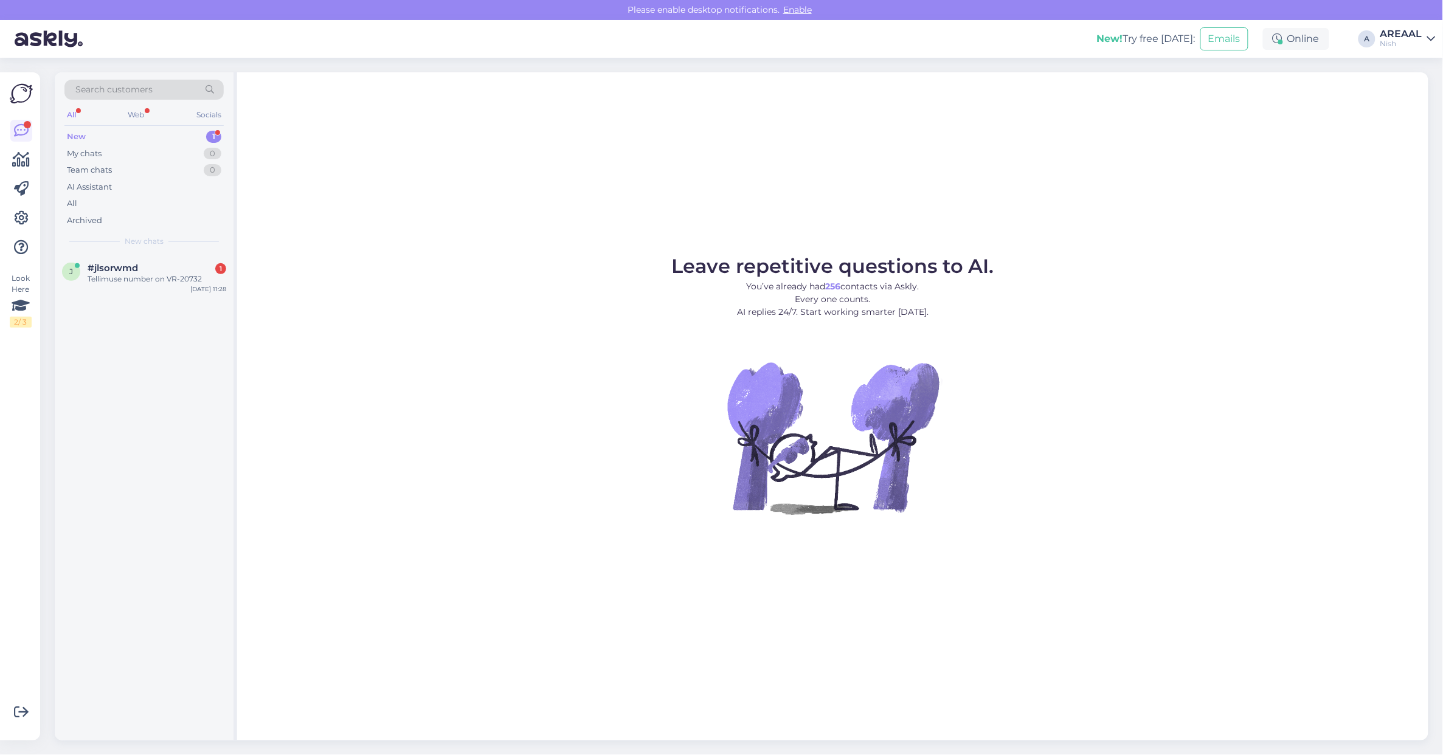
click at [122, 244] on div "New chats" at bounding box center [143, 241] width 159 height 11
click at [137, 263] on div "#jlsorwmd 1" at bounding box center [157, 268] width 139 height 11
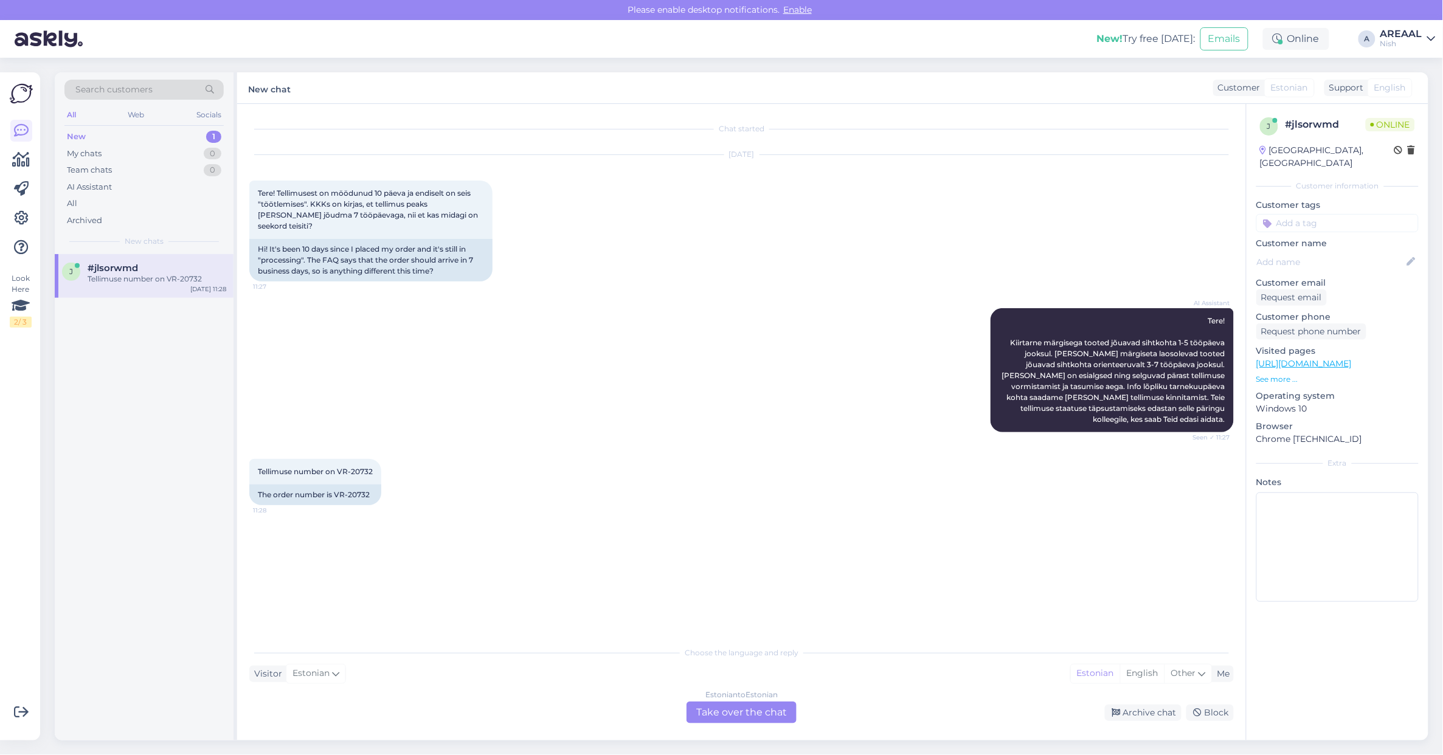
click at [749, 722] on div "Estonian to Estonian Take over the chat" at bounding box center [742, 713] width 110 height 22
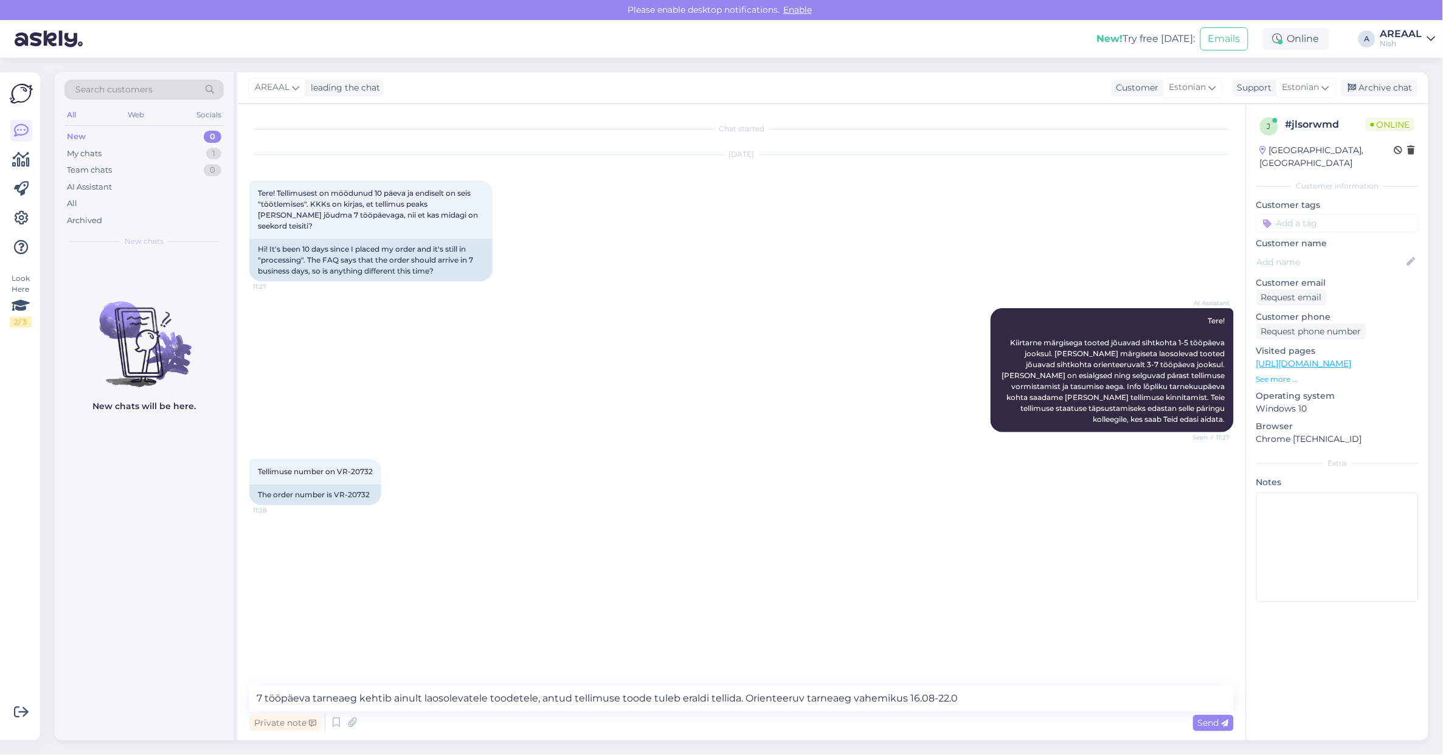
type textarea "7 tööpäeva tarneaeg kehtib ainult laosolevatele toodetele, antud tellimuse tood…"
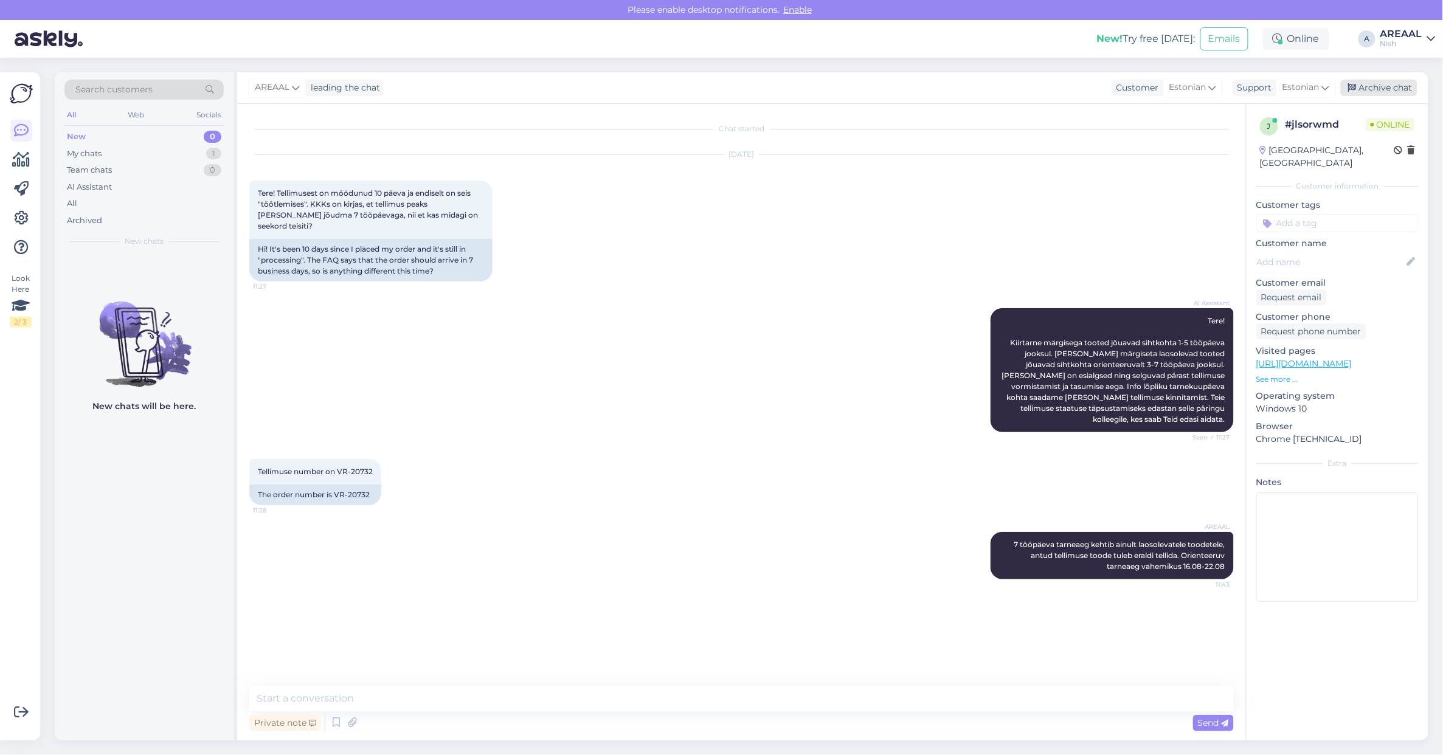
click at [1368, 86] on div "Archive chat" at bounding box center [1379, 88] width 77 height 16
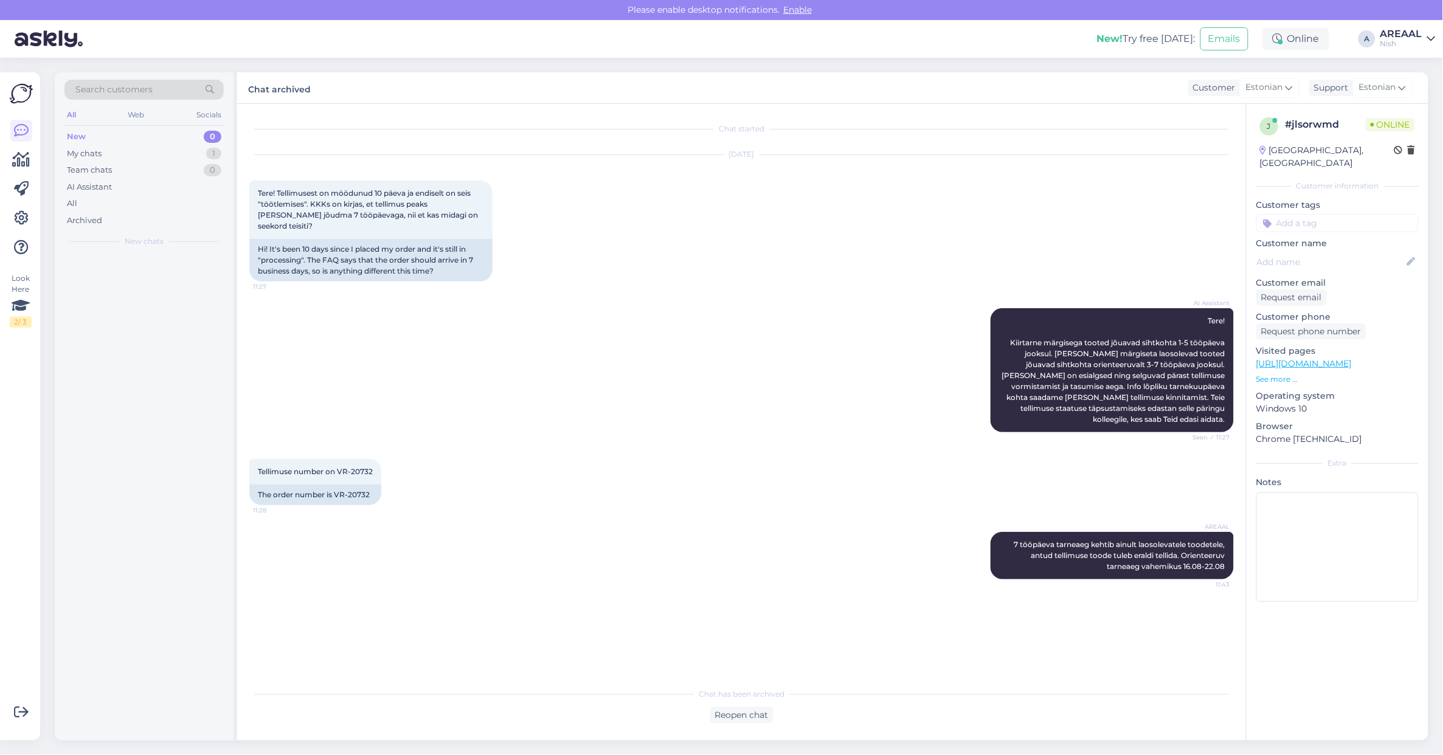
click at [1393, 32] on div "AREAAL" at bounding box center [1401, 34] width 42 height 10
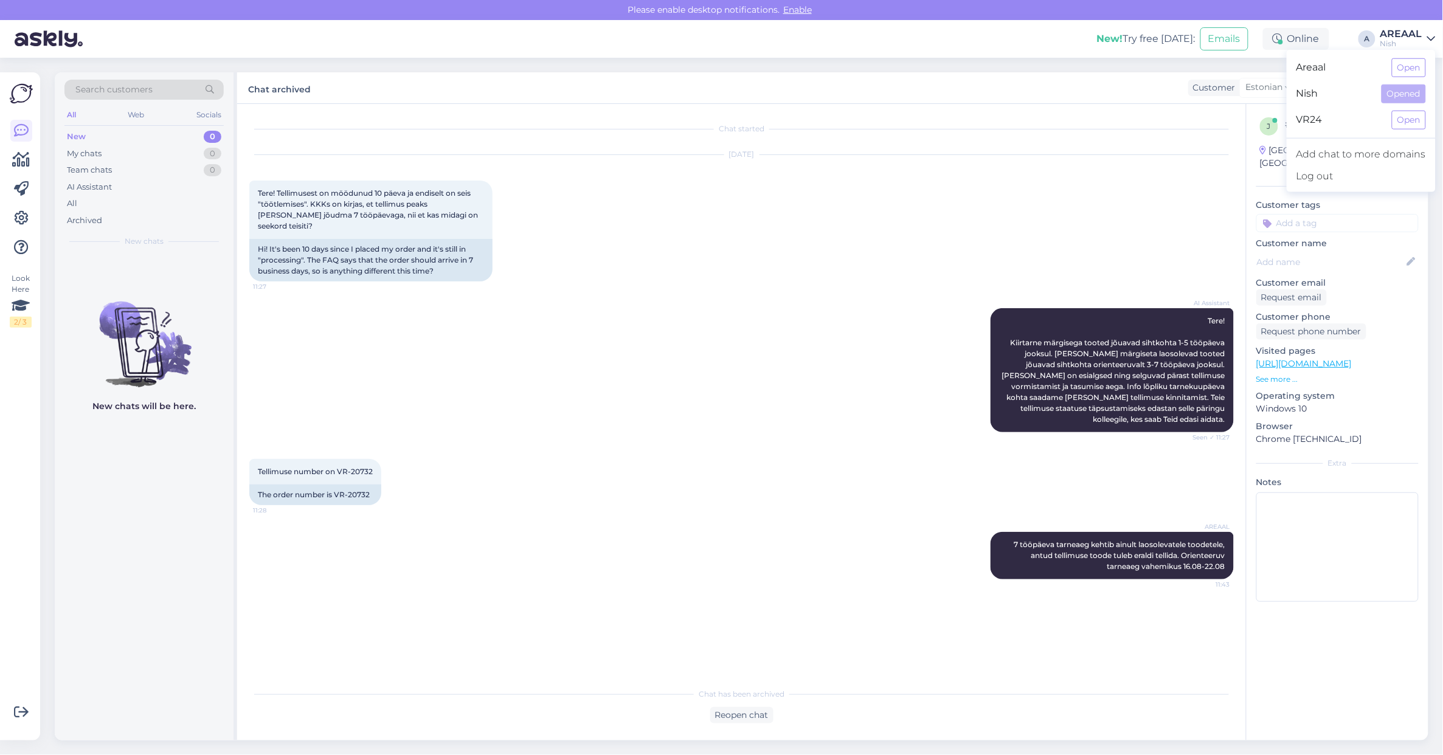
click at [1402, 57] on div "Areaal Open" at bounding box center [1361, 68] width 149 height 26
click at [1411, 64] on button "Open" at bounding box center [1409, 67] width 34 height 19
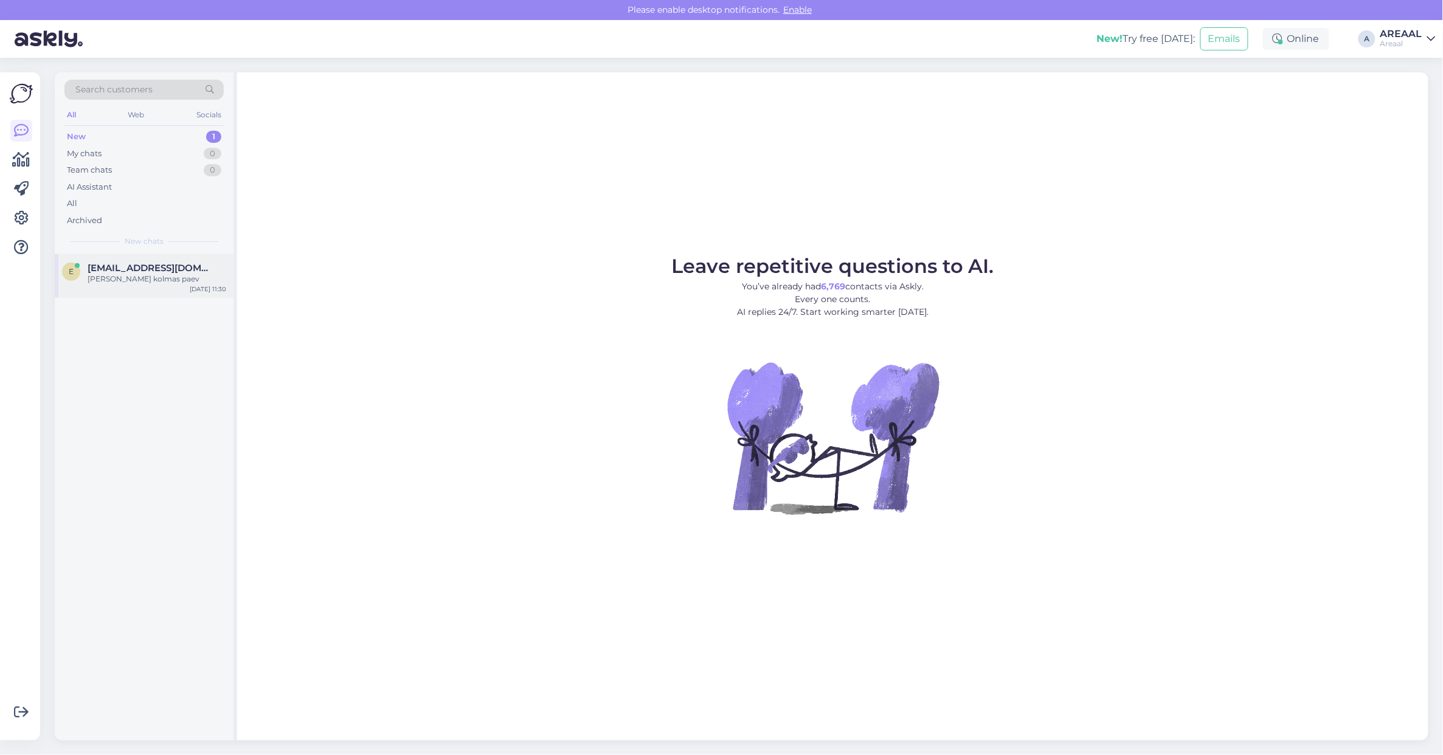
click at [171, 274] on div "[PERSON_NAME] kolmas paev" at bounding box center [157, 279] width 139 height 11
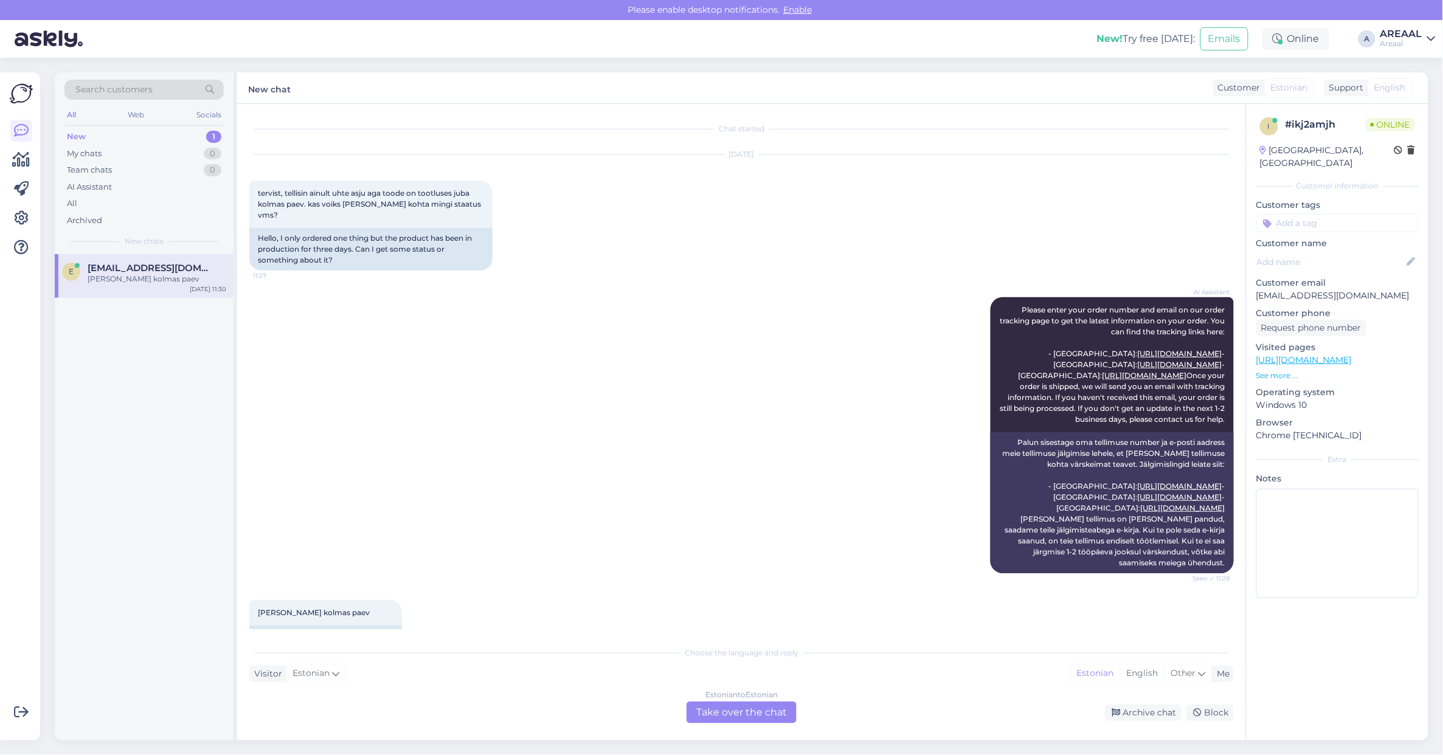
scroll to position [40, 0]
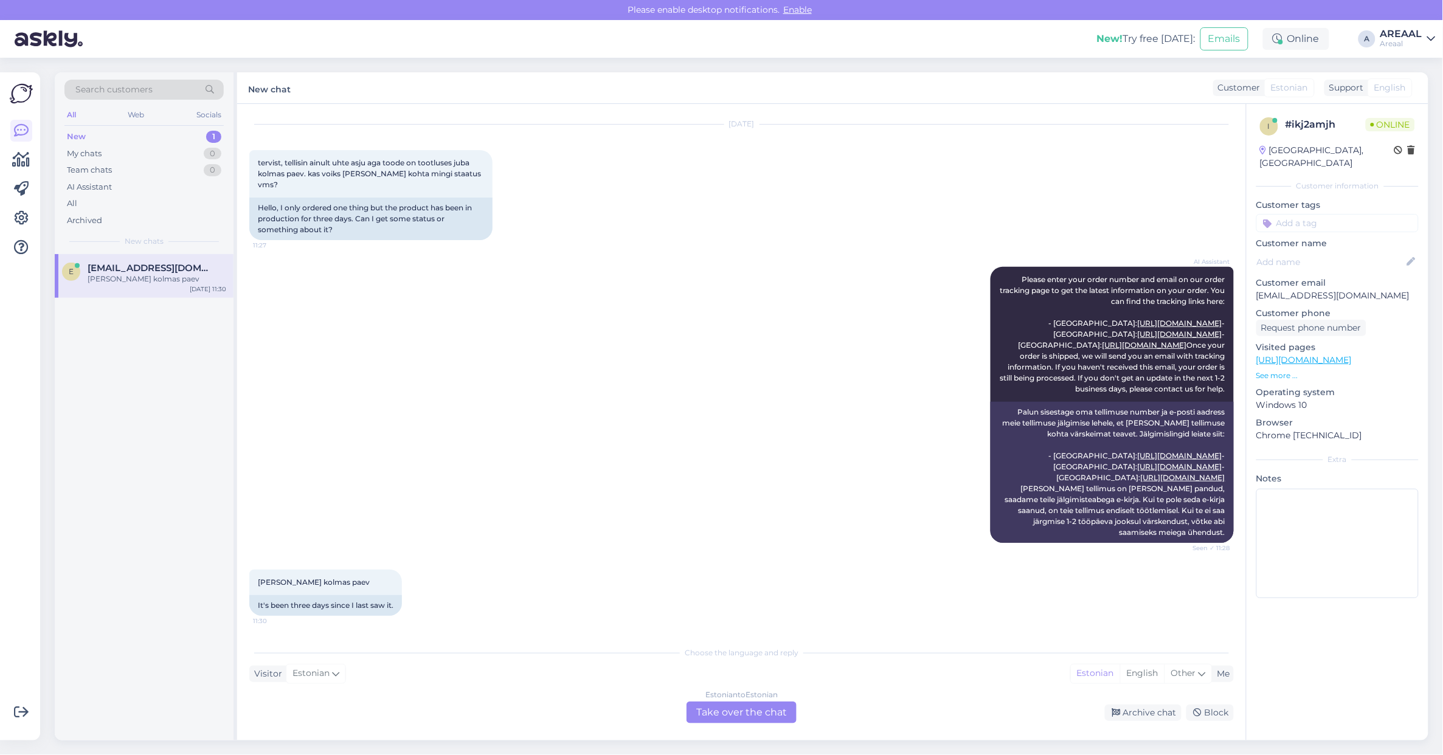
click at [741, 709] on div "Estonian to Estonian Take over the chat" at bounding box center [742, 713] width 110 height 22
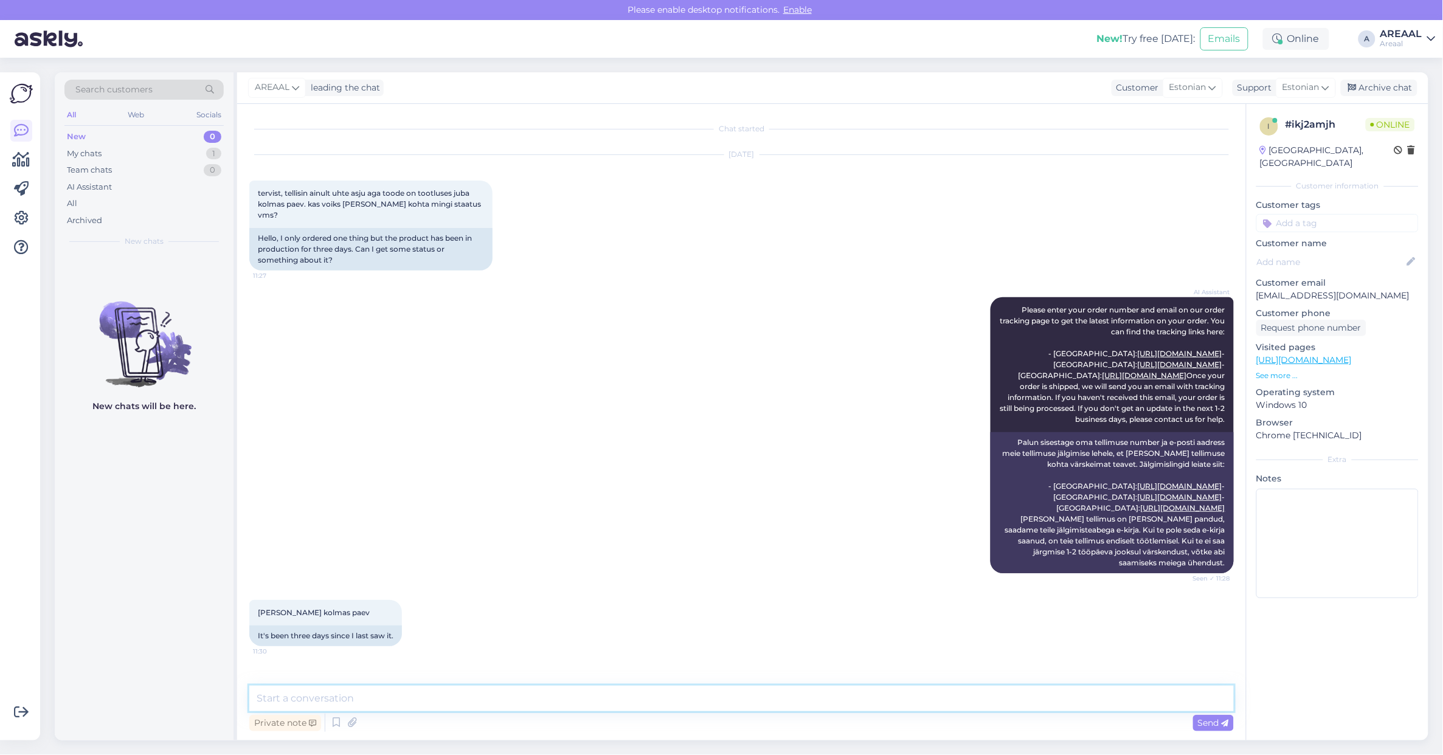
click at [740, 704] on textarea at bounding box center [741, 699] width 985 height 26
paste textarea "Tellimus töötlemises. Orienteeruv tarneaeg 16.08-22.08"
type textarea "Tere! Tellimus töötlemises. Orienteeruv tarneaeg 16.08-22.08"
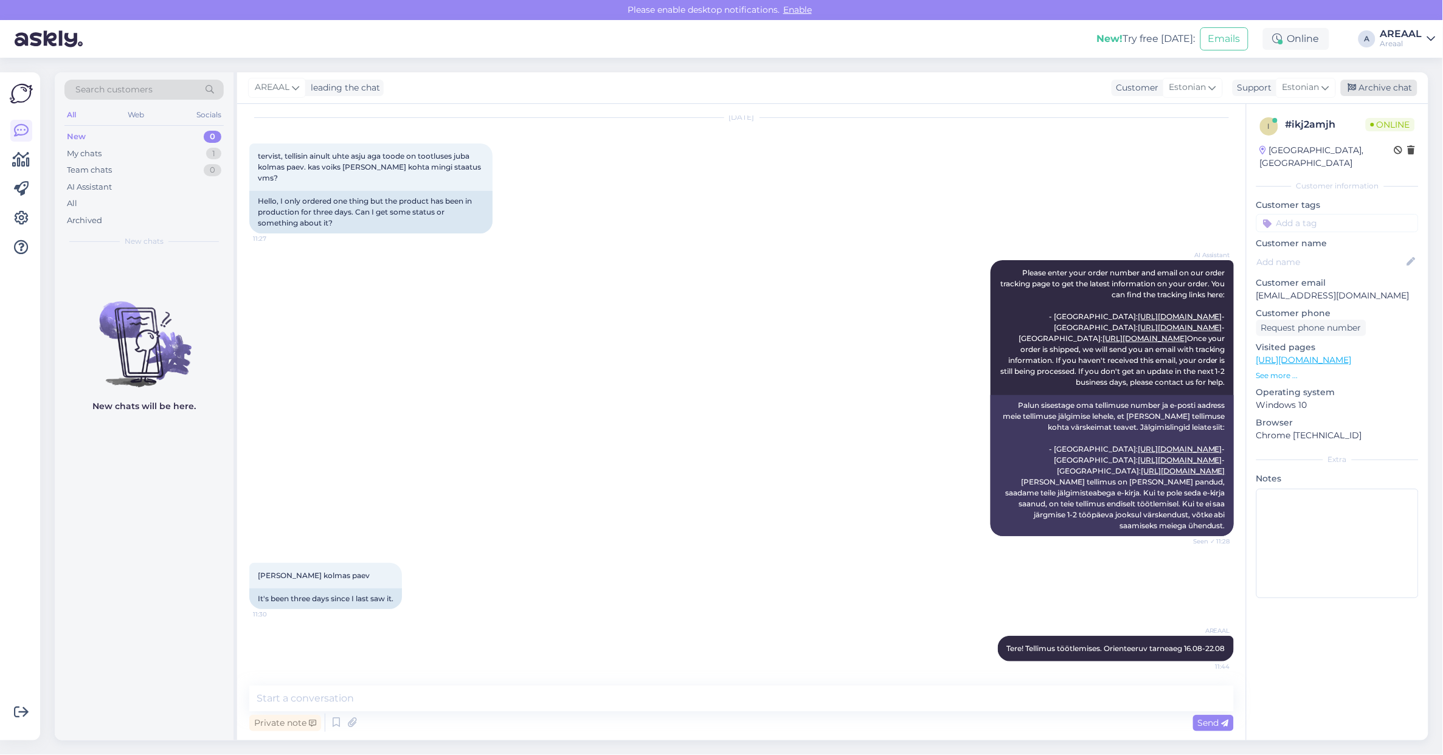
click at [1406, 83] on div "Archive chat" at bounding box center [1379, 88] width 77 height 16
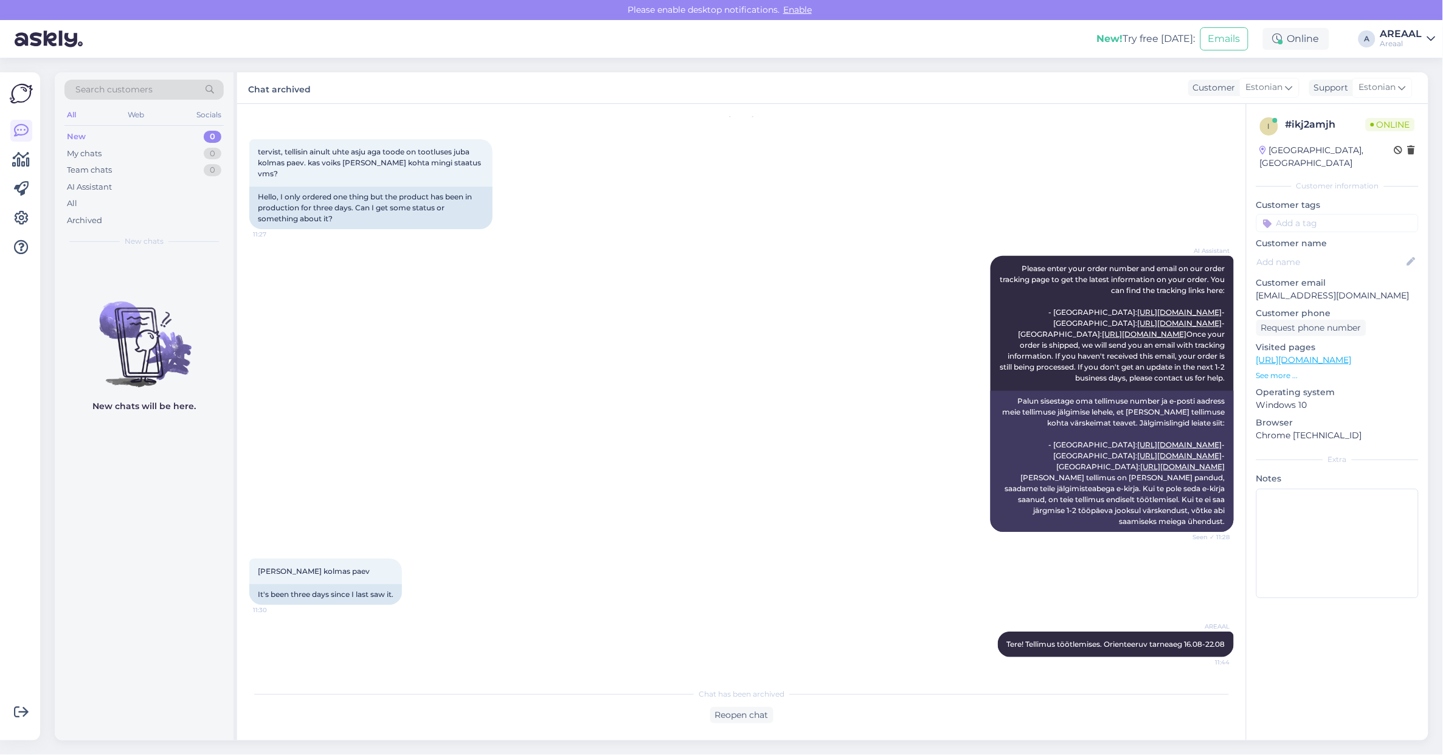
click at [1416, 12] on div "Please enable desktop notifications. Enable" at bounding box center [721, 10] width 1443 height 20
click at [1410, 35] on div "AREAAL" at bounding box center [1401, 34] width 42 height 10
click at [1409, 35] on div "AREAAL" at bounding box center [1401, 34] width 42 height 10
click at [120, 208] on div "All" at bounding box center [143, 203] width 159 height 17
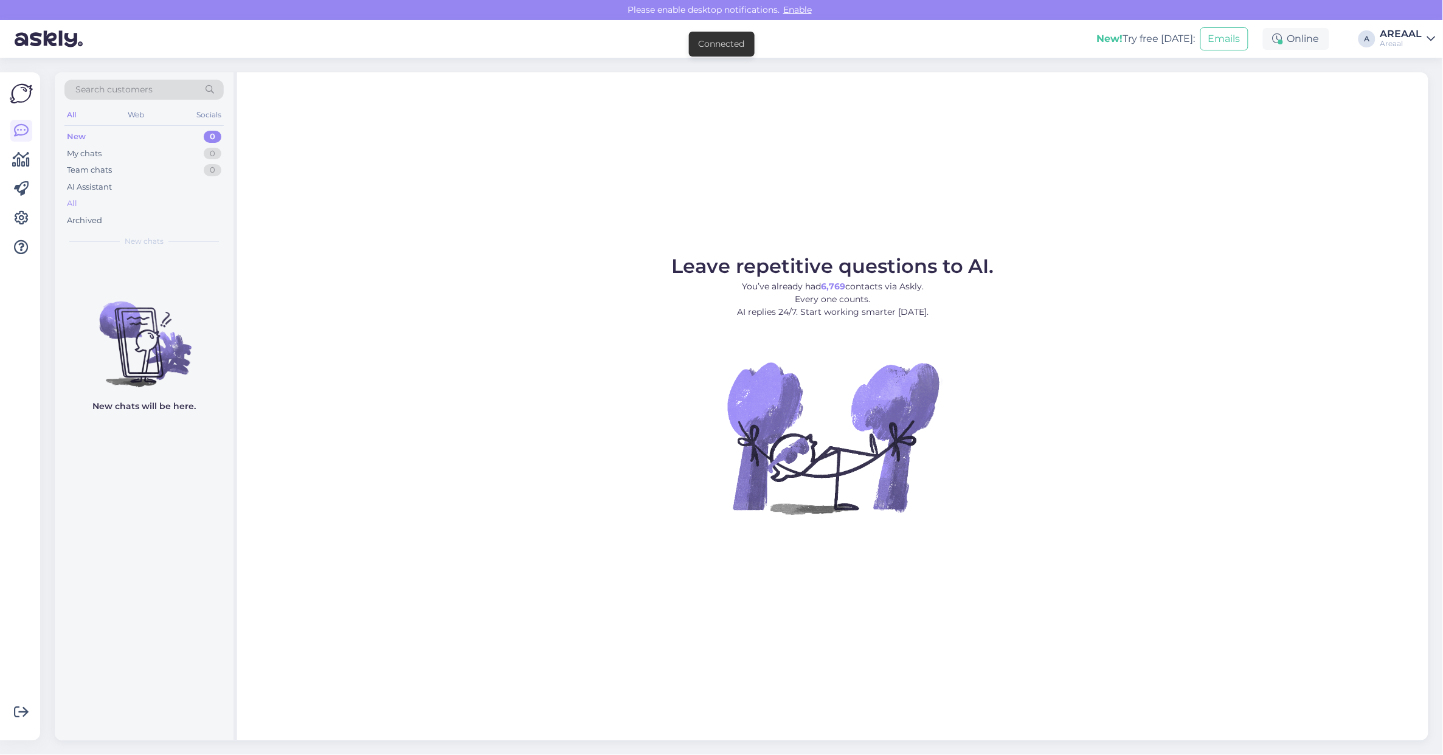
click at [175, 207] on div "All" at bounding box center [143, 203] width 159 height 17
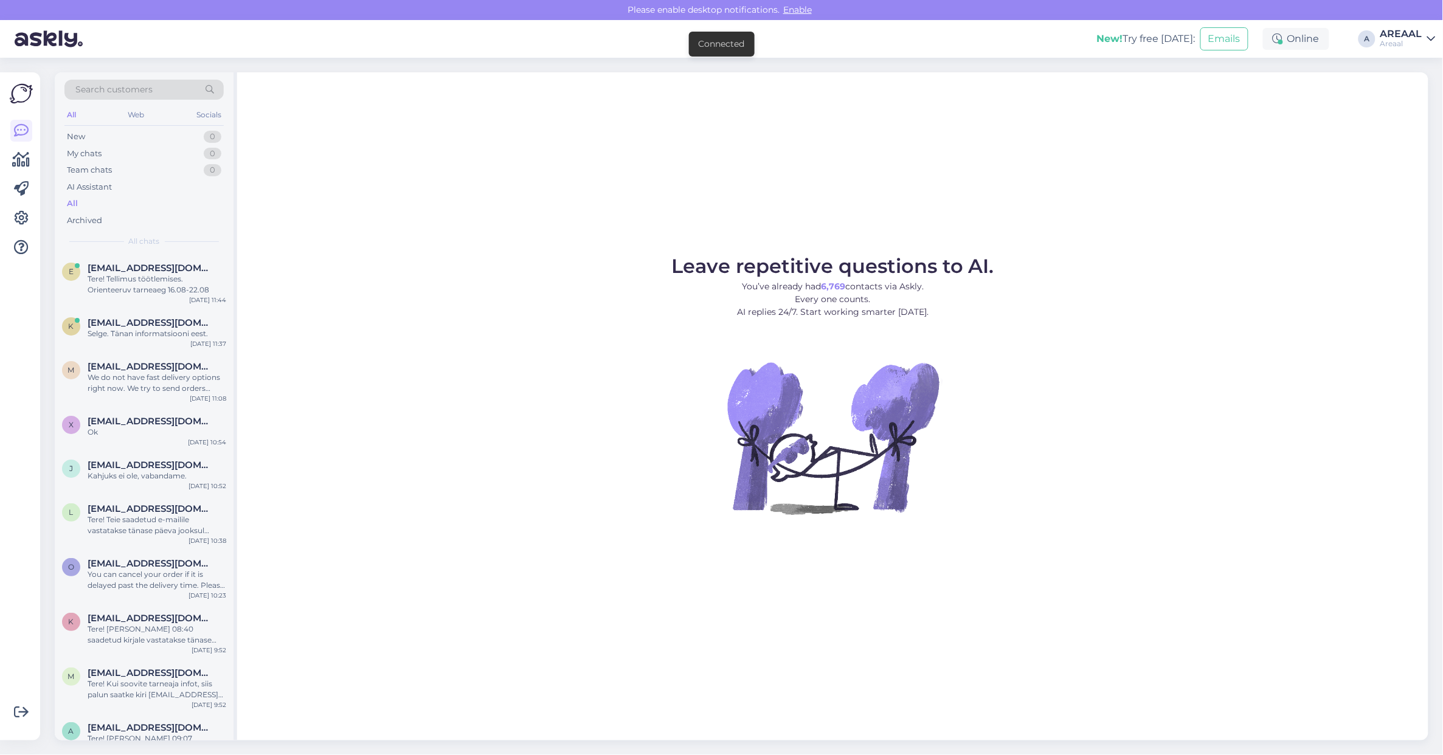
click at [1426, 47] on link "AREAAL Areaal" at bounding box center [1407, 38] width 55 height 19
click at [1400, 87] on button "Open" at bounding box center [1409, 94] width 34 height 19
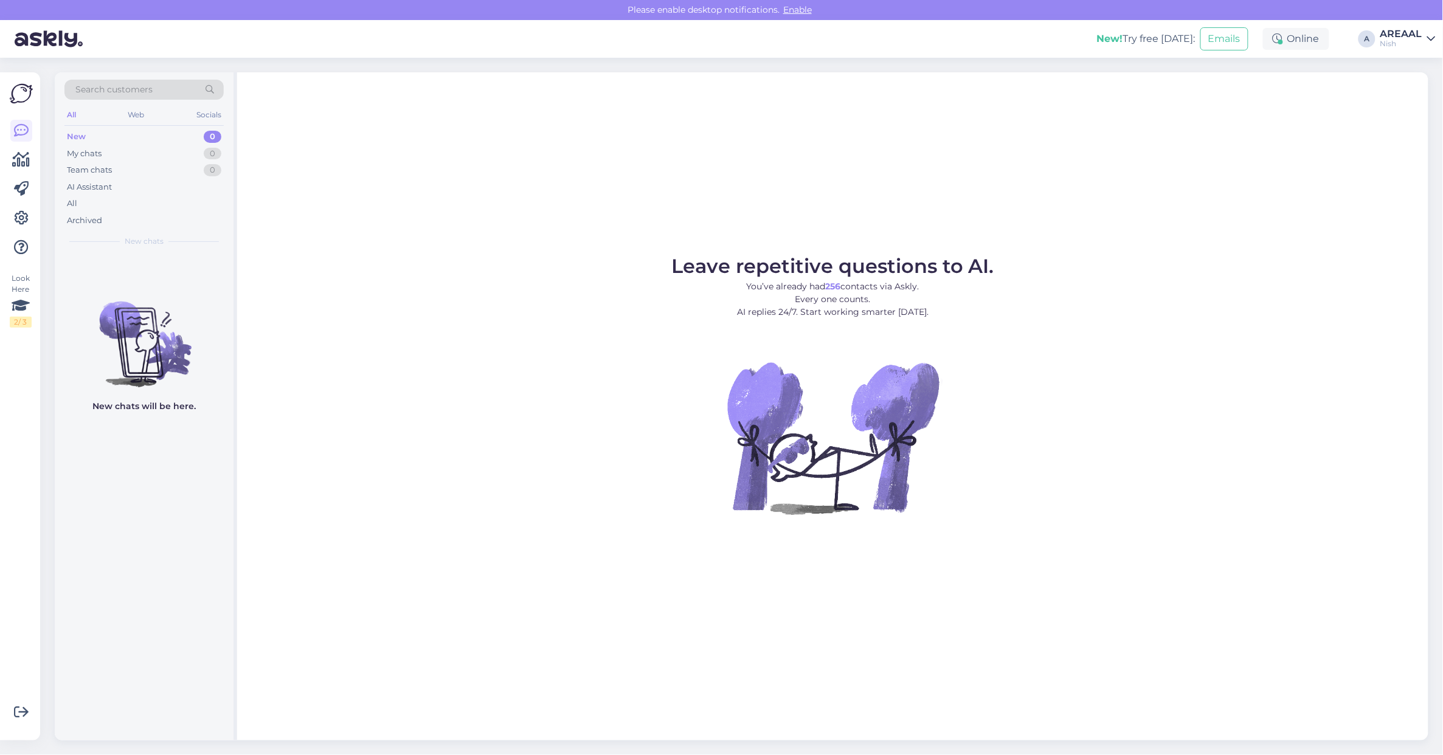
click at [1412, 38] on div "AREAAL" at bounding box center [1401, 34] width 42 height 10
click at [1408, 58] on button "Open" at bounding box center [1409, 67] width 34 height 19
click at [67, 205] on div "All" at bounding box center [72, 204] width 10 height 12
click at [126, 207] on div "All" at bounding box center [143, 203] width 159 height 17
click at [131, 202] on div "All" at bounding box center [143, 203] width 159 height 17
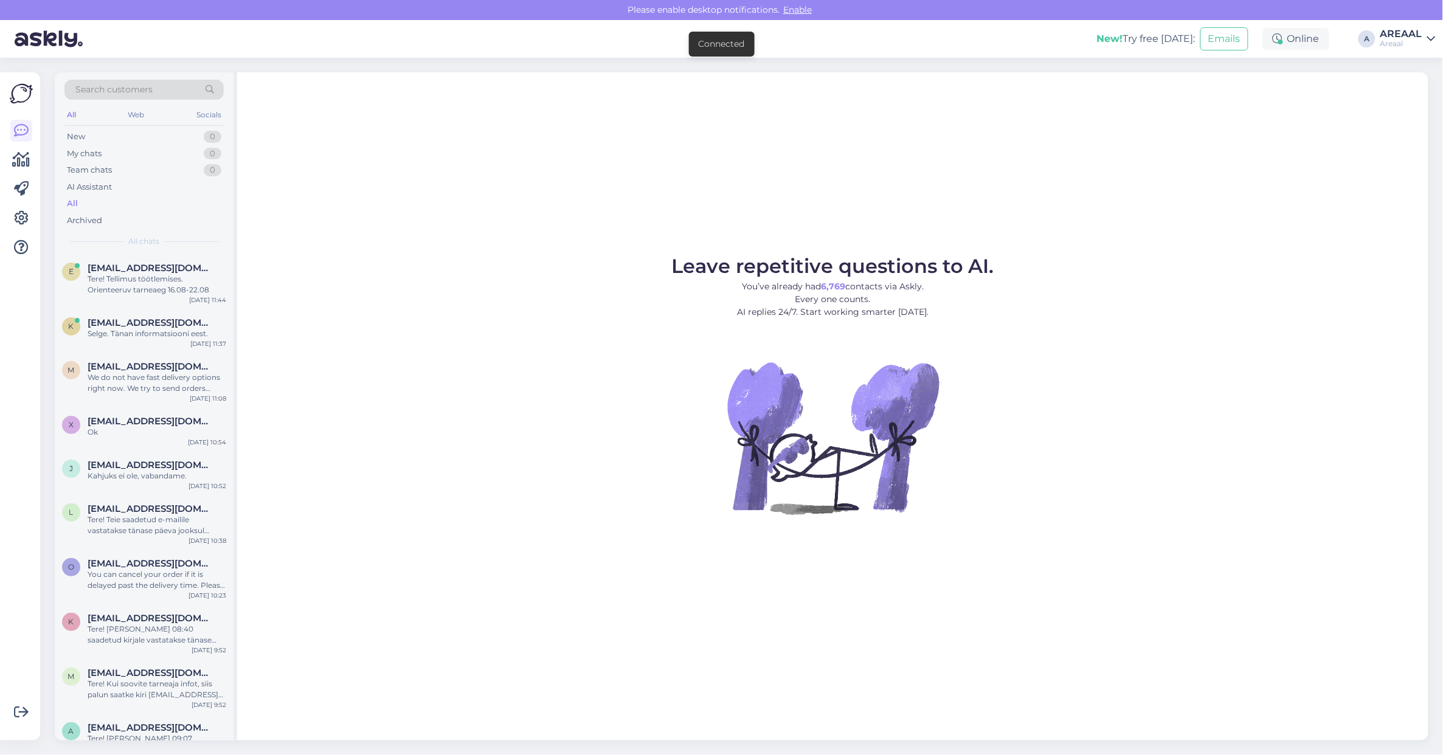
click at [542, 311] on figure "Leave repetitive questions to AI. You’ve already had 6,769 contacts via Askly. …" at bounding box center [832, 402] width 1169 height 291
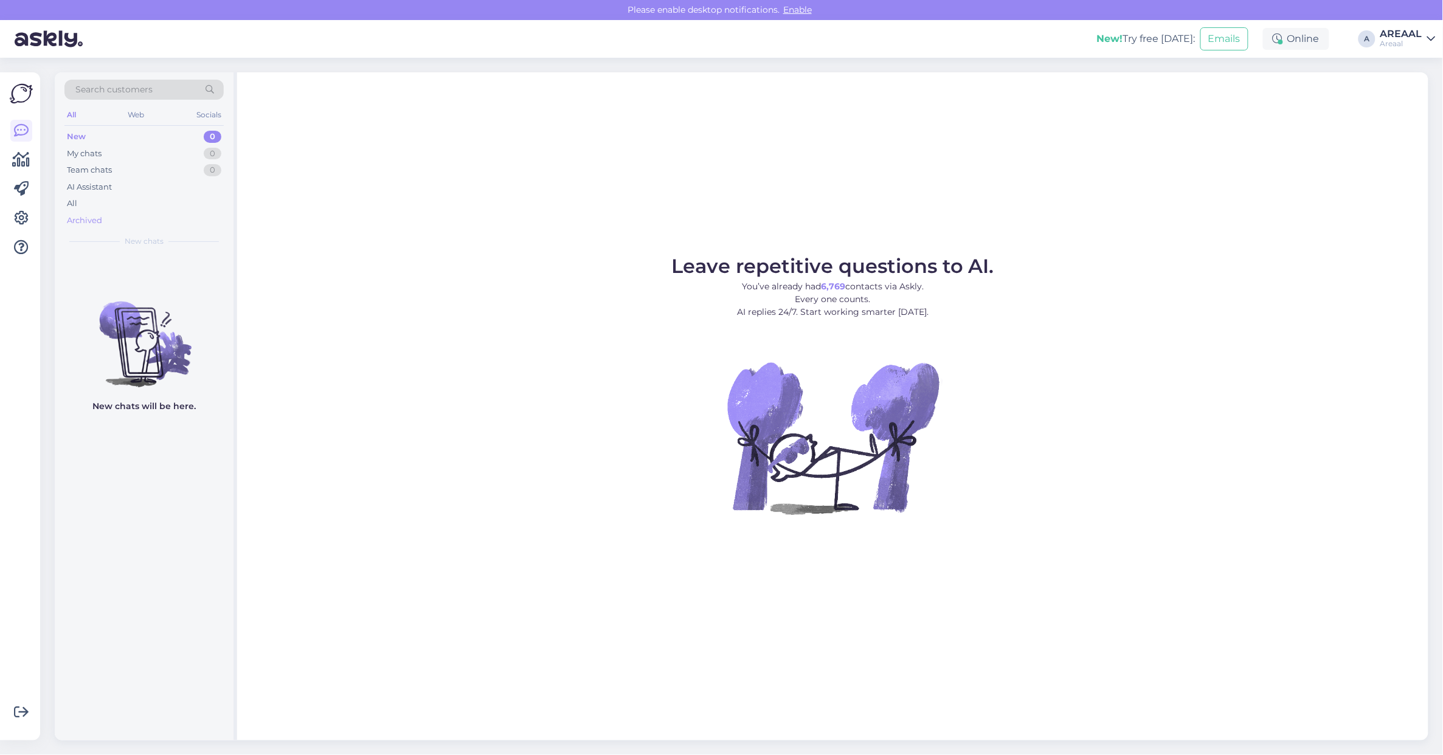
click at [99, 213] on div "Archived" at bounding box center [143, 220] width 159 height 17
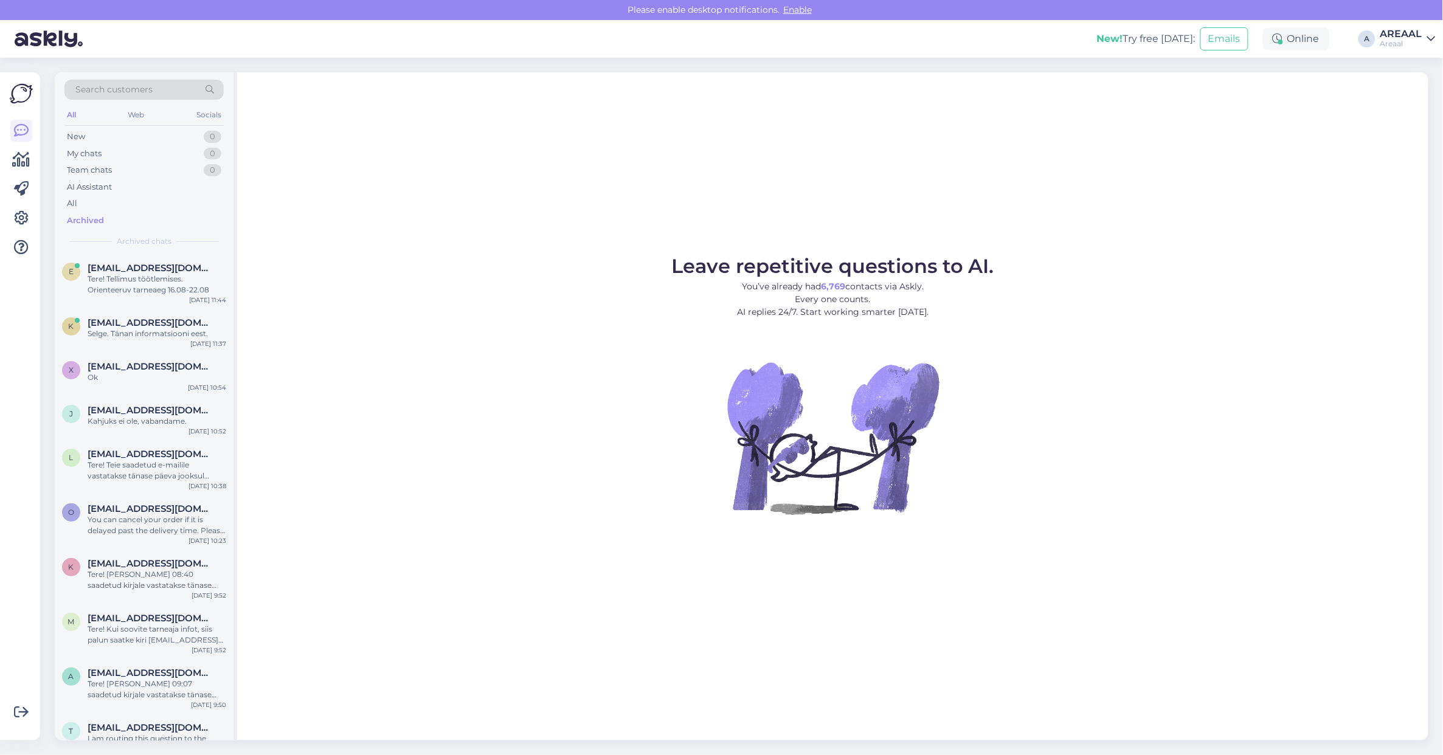
click at [99, 212] on div "Archived" at bounding box center [143, 220] width 159 height 17
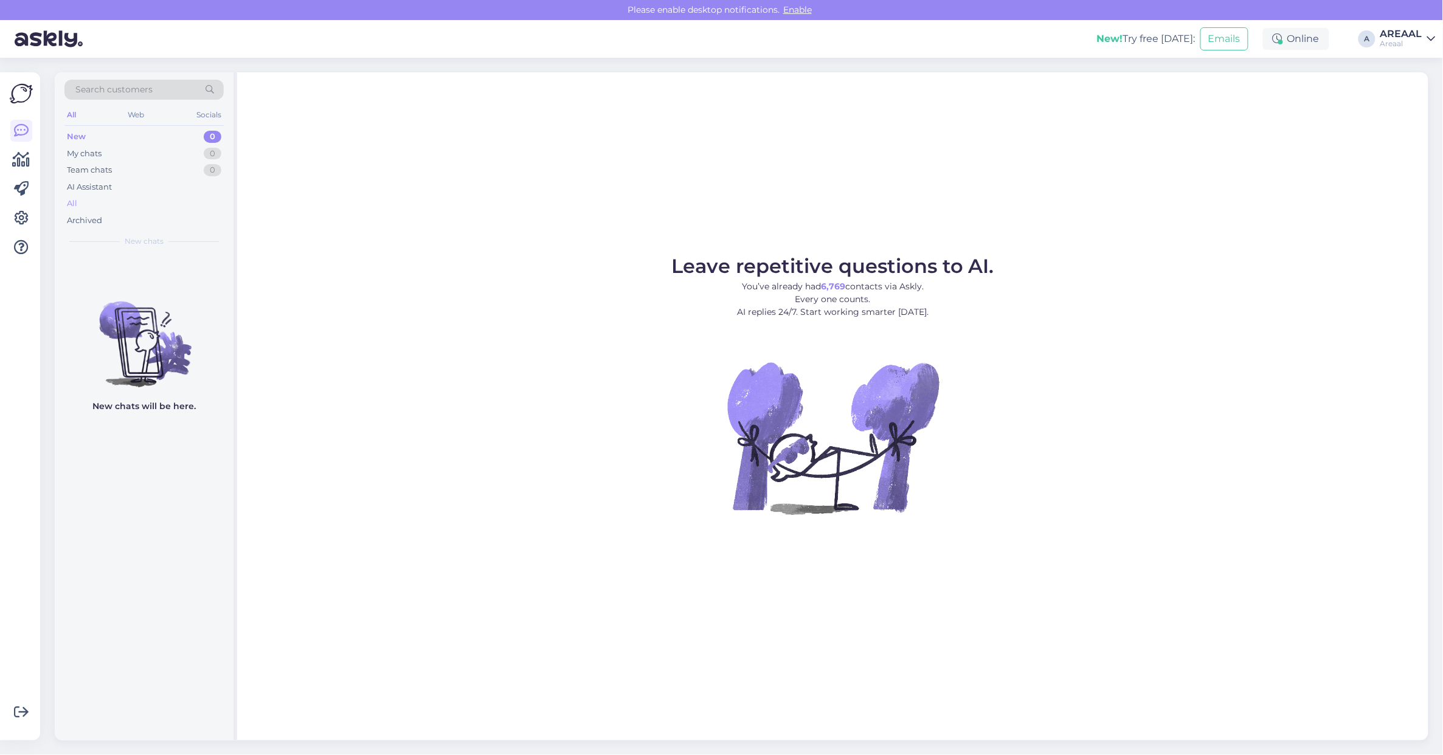
click at [168, 210] on div "All" at bounding box center [143, 203] width 159 height 17
click at [134, 201] on div "All" at bounding box center [143, 203] width 159 height 17
click at [174, 198] on div "All" at bounding box center [143, 203] width 159 height 17
click at [174, 202] on div "All" at bounding box center [143, 203] width 159 height 17
click at [89, 220] on div "Archived" at bounding box center [84, 221] width 35 height 12
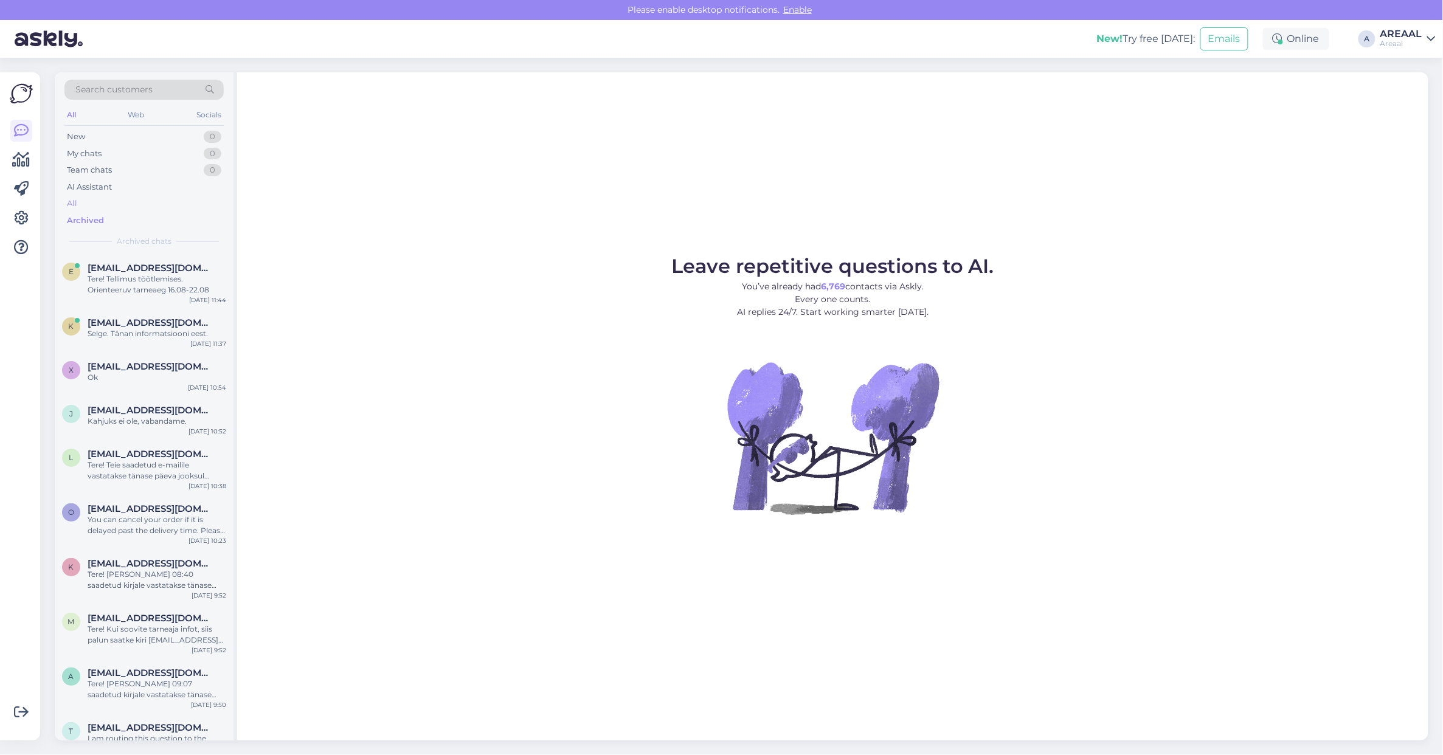
click at [92, 201] on div "All" at bounding box center [143, 203] width 159 height 17
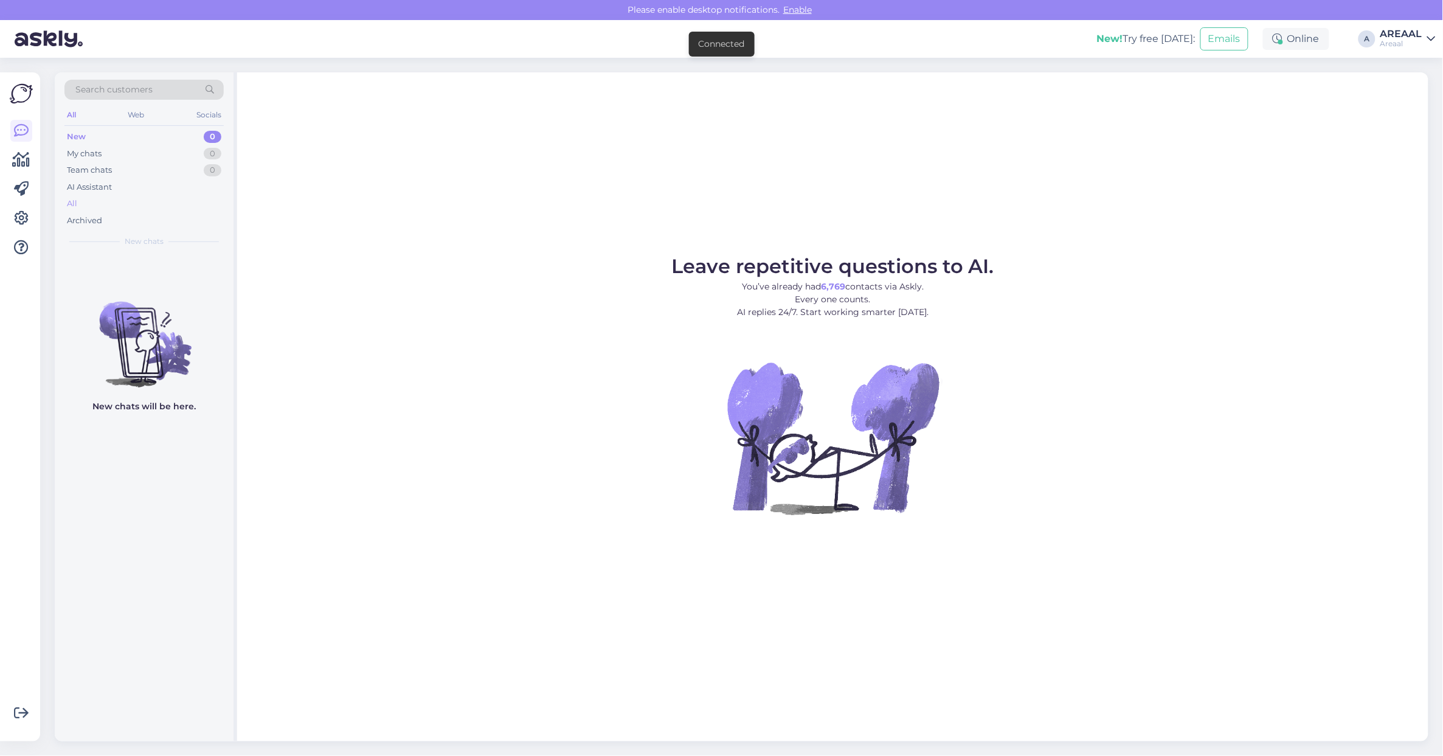
click at [102, 208] on div "All" at bounding box center [143, 203] width 159 height 17
click at [192, 201] on div "All" at bounding box center [143, 203] width 159 height 17
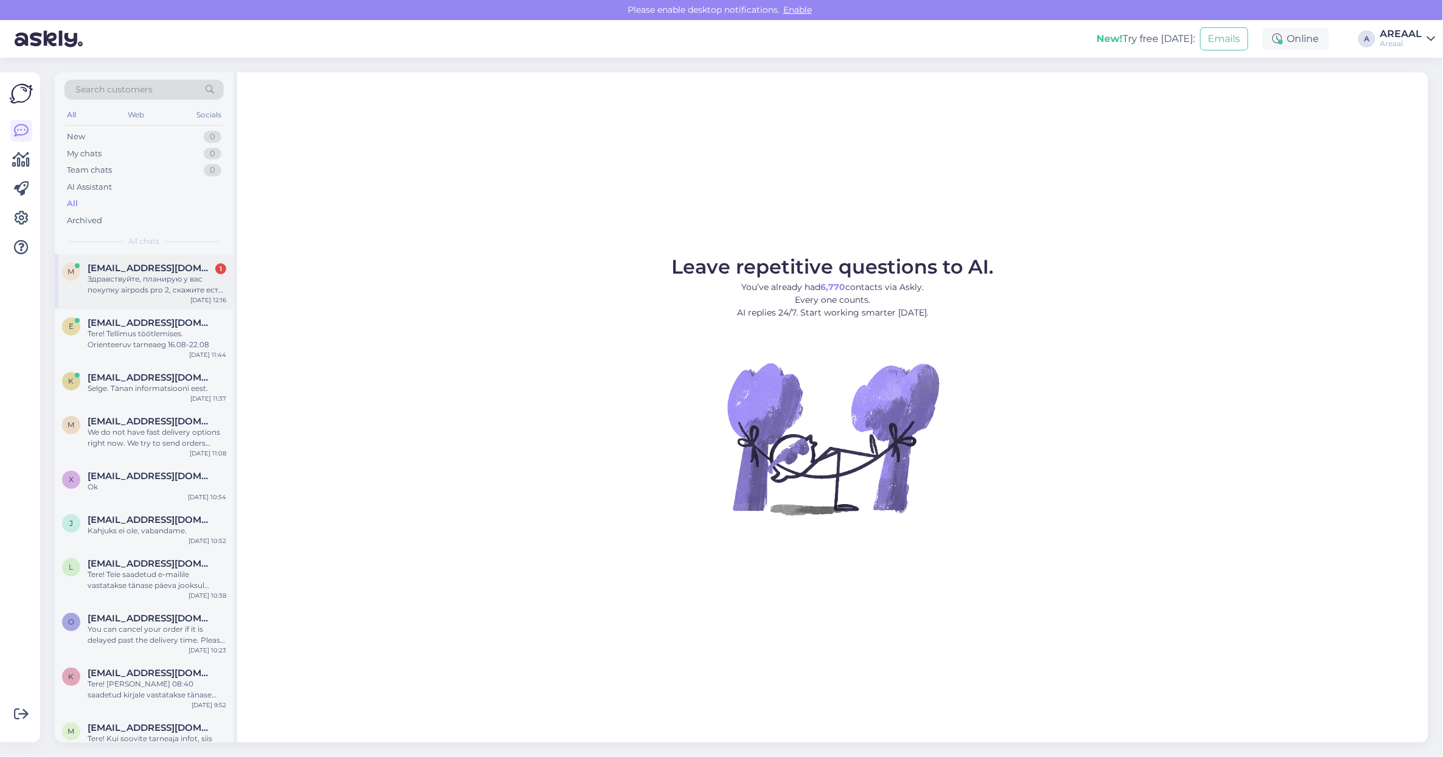
click at [184, 278] on div "Здравствуйте, планирую у вас покупку airpods pro 2, скажите есть ли у вас на ск…" at bounding box center [157, 285] width 139 height 22
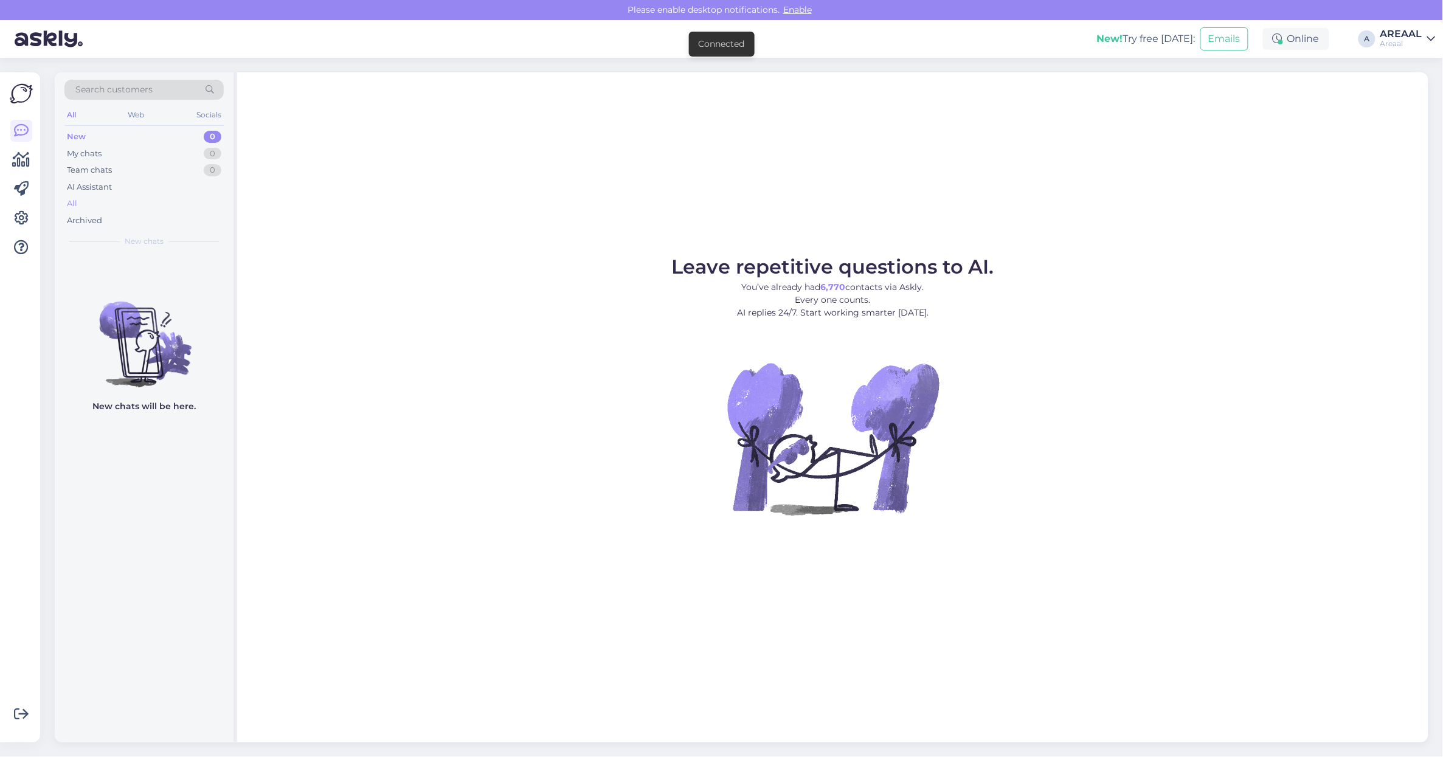
click at [122, 195] on div "All" at bounding box center [143, 203] width 159 height 17
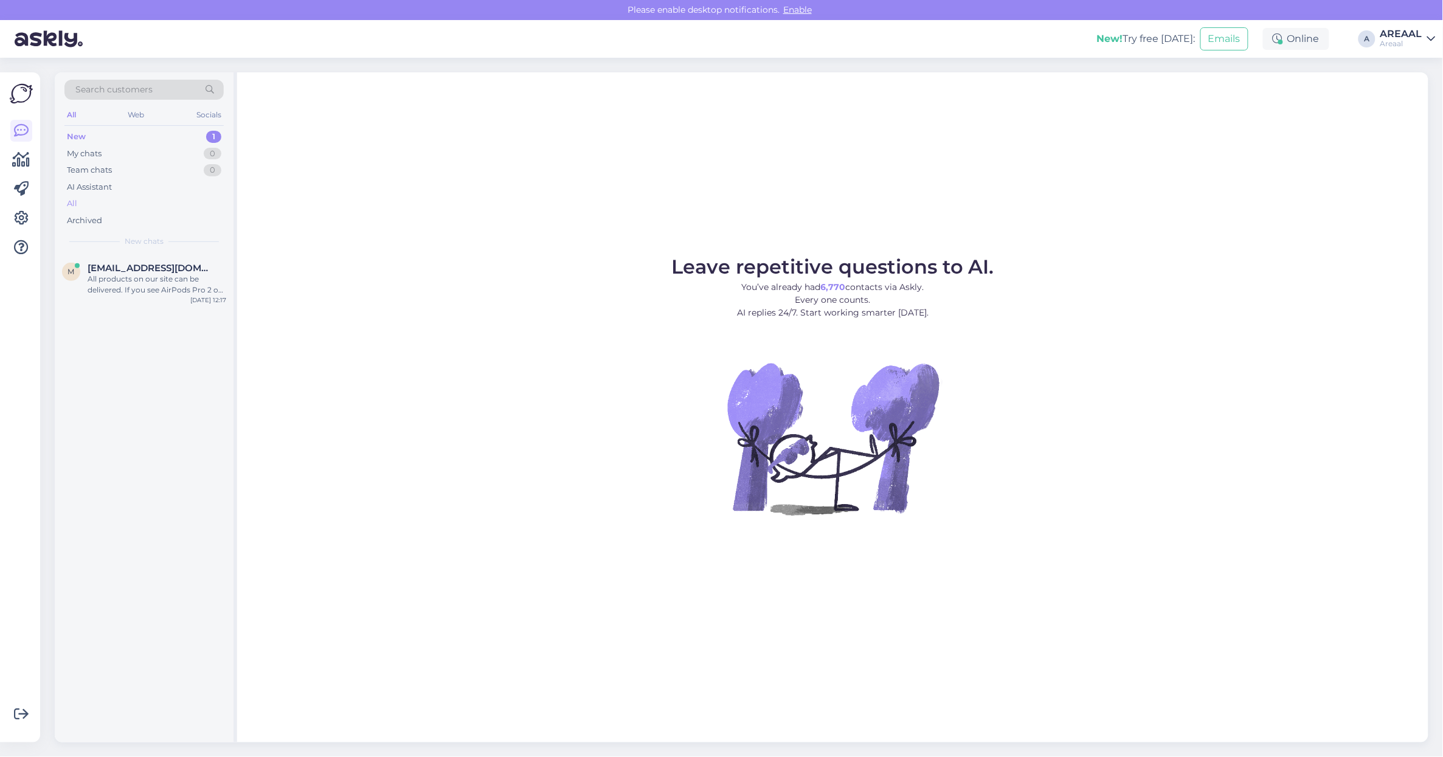
click at [159, 207] on div "All" at bounding box center [143, 203] width 159 height 17
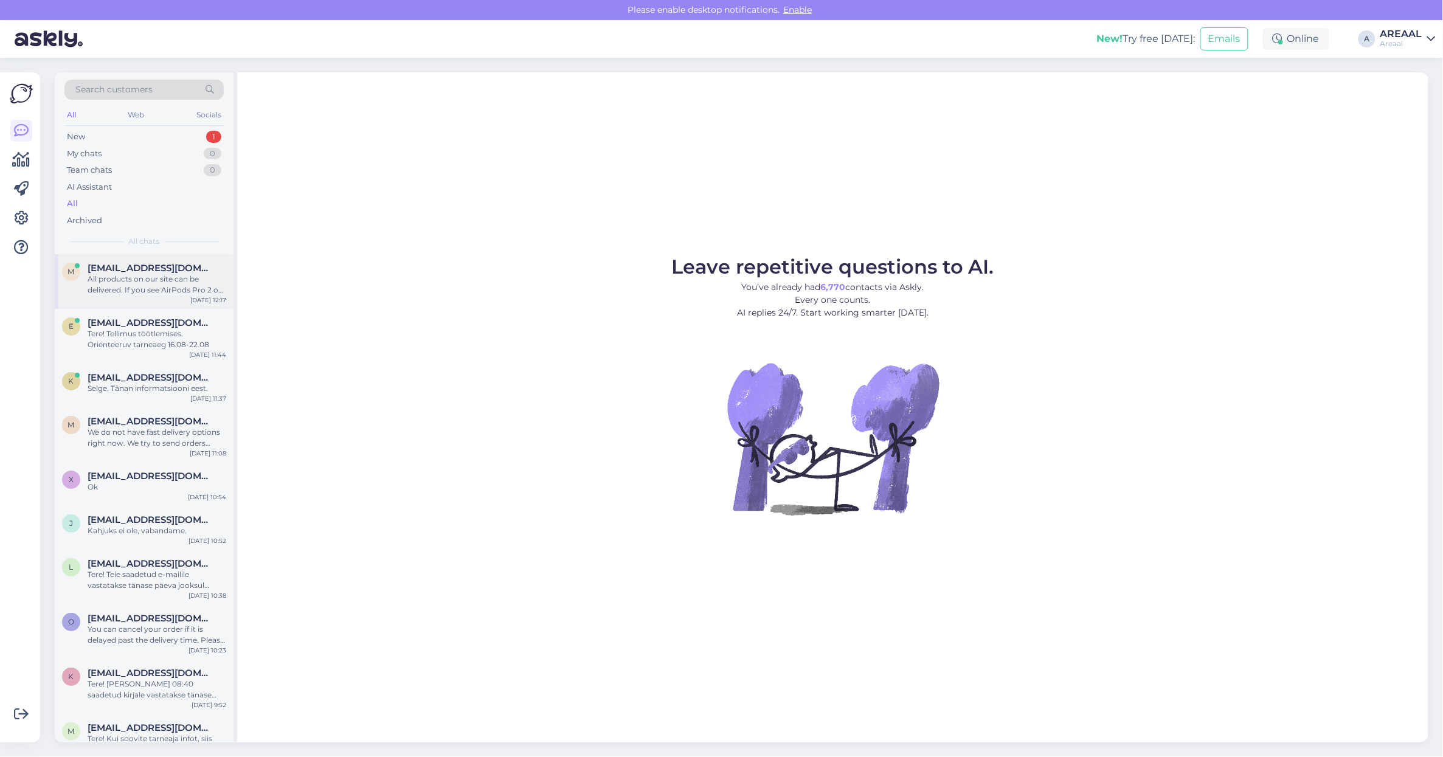
click at [153, 263] on span "mragentbest007@gmail.com" at bounding box center [151, 268] width 126 height 11
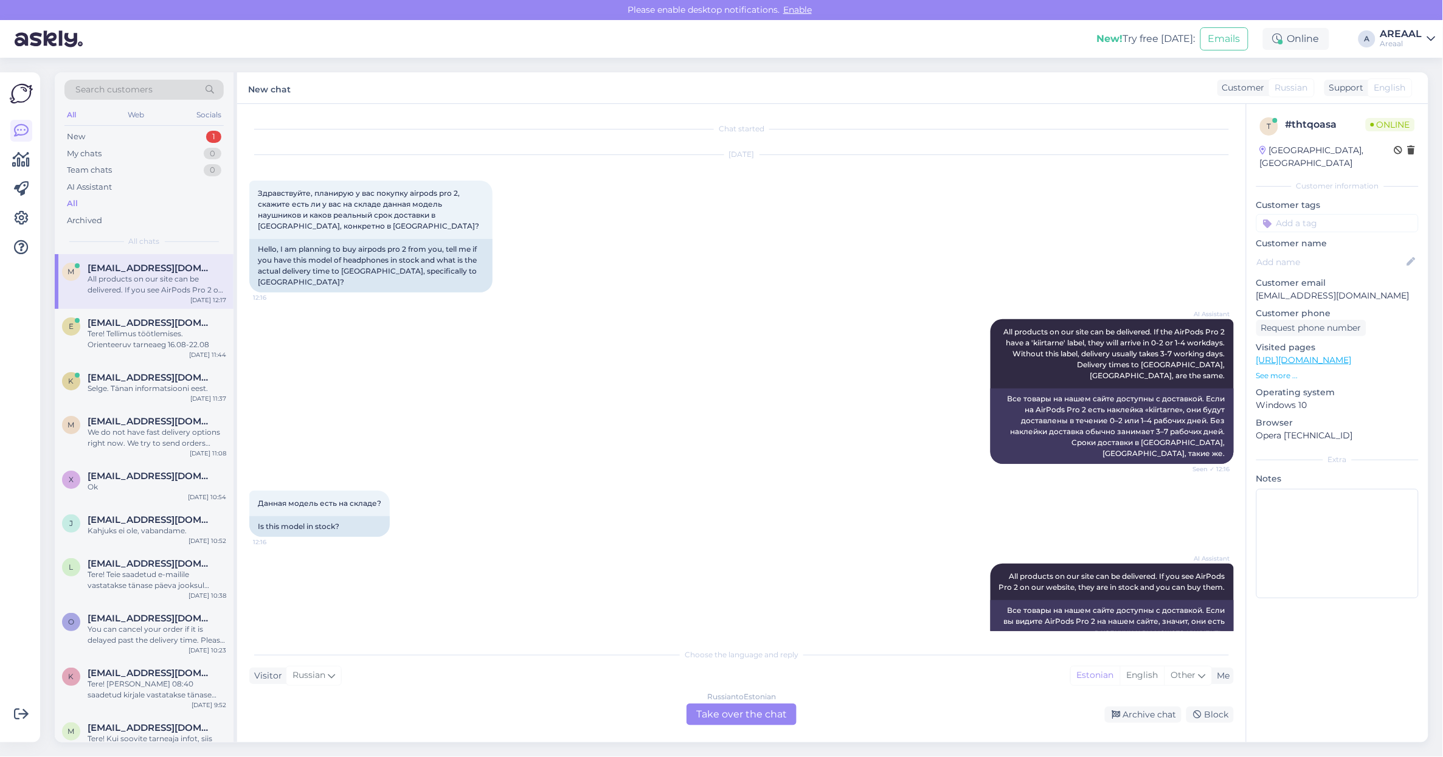
scroll to position [2, 0]
click at [1323, 289] on p "[EMAIL_ADDRESS][DOMAIN_NAME]" at bounding box center [1337, 295] width 162 height 13
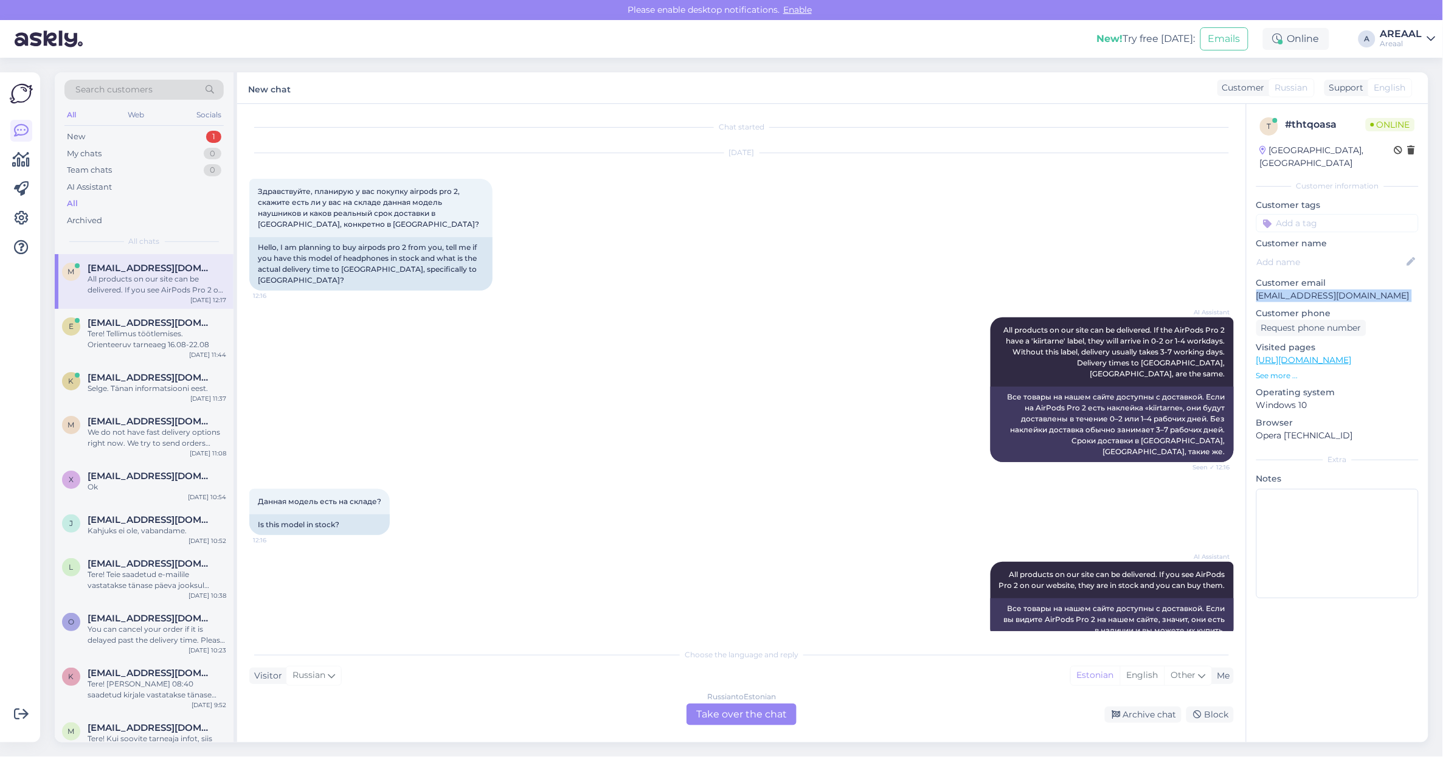
click at [1323, 289] on p "mragentbest007@gmail.com" at bounding box center [1337, 295] width 162 height 13
copy p "[EMAIL_ADDRESS][DOMAIN_NAME]"
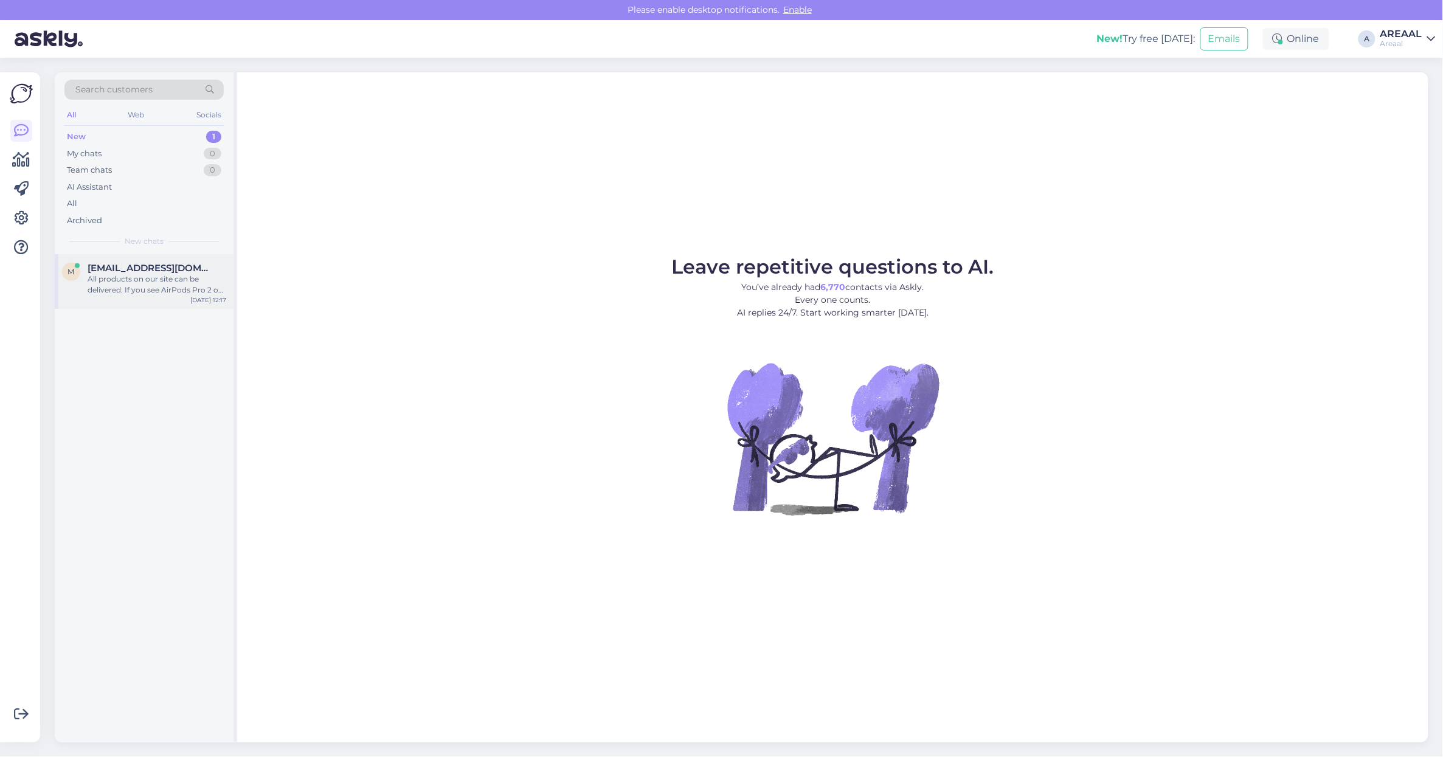
click at [104, 288] on div "All products on our site can be delivered. If you see AirPods Pro 2 on our webs…" at bounding box center [157, 285] width 139 height 22
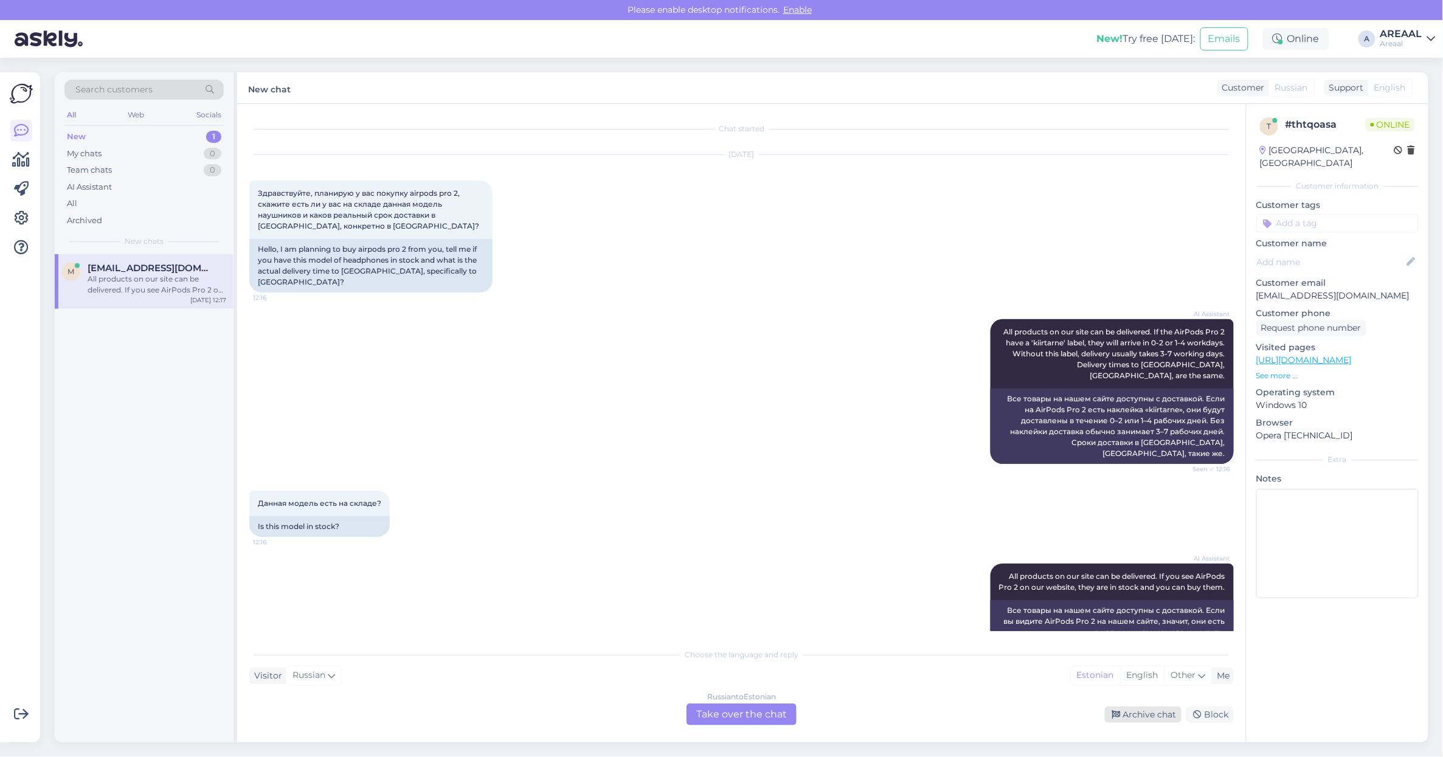
click at [1150, 710] on div "Archive chat" at bounding box center [1143, 715] width 77 height 16
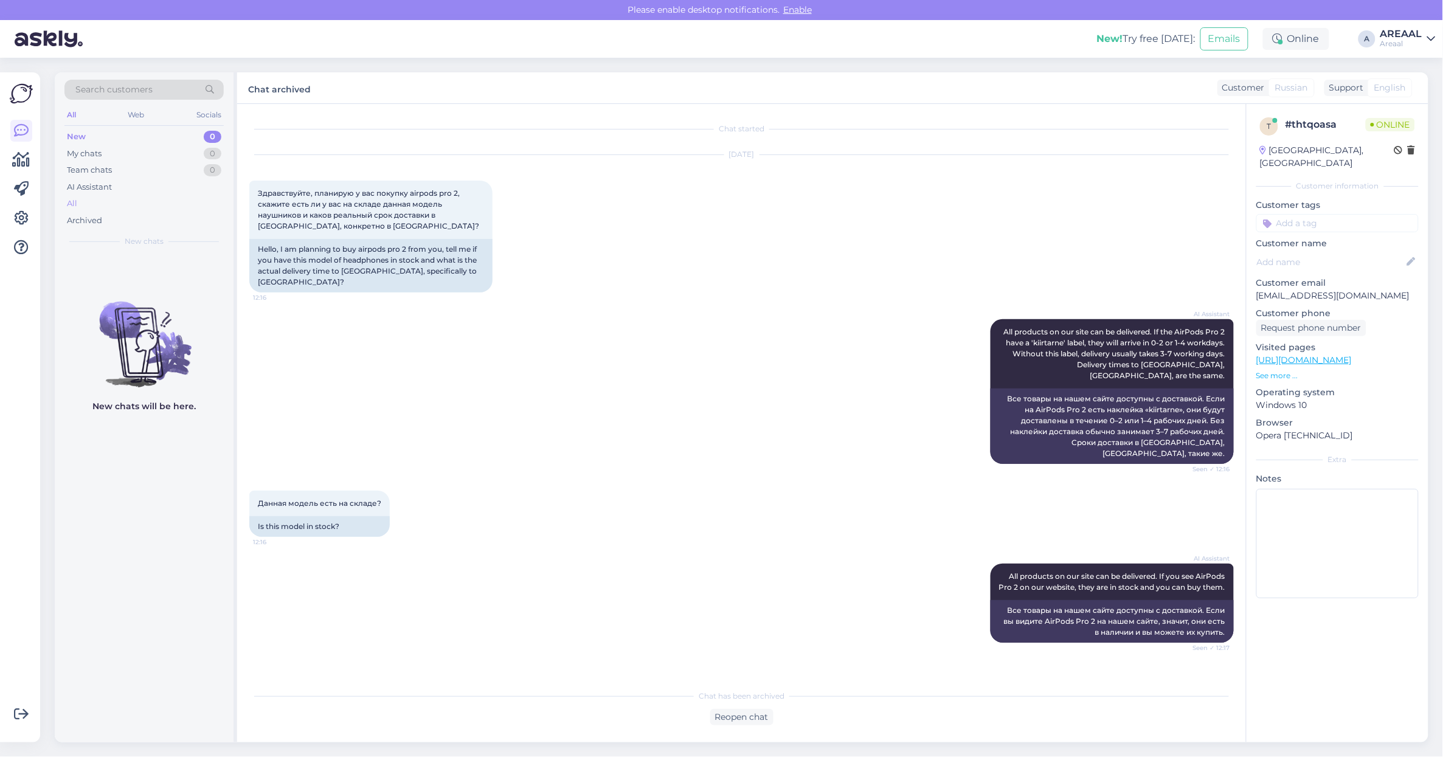
click at [128, 198] on div "All" at bounding box center [143, 203] width 159 height 17
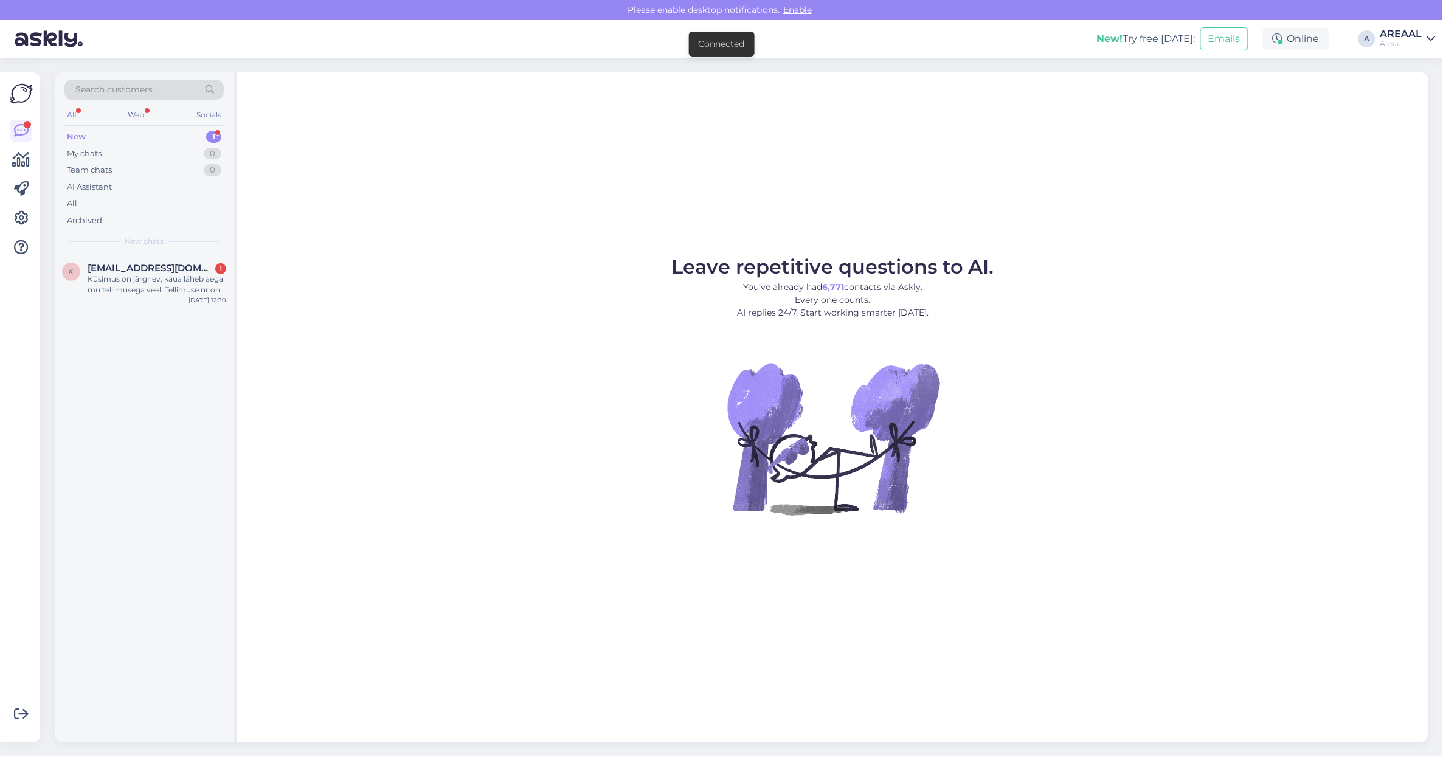
click at [420, 206] on div "Leave repetitive questions to AI. You’ve already had 6,771 contacts via Askly. …" at bounding box center [832, 407] width 1191 height 670
click at [229, 262] on div "k kaur.kristjan.kotsin@gmail.com 1 Küsimus on järgnev, kaua läheb aega mu telli…" at bounding box center [144, 281] width 179 height 55
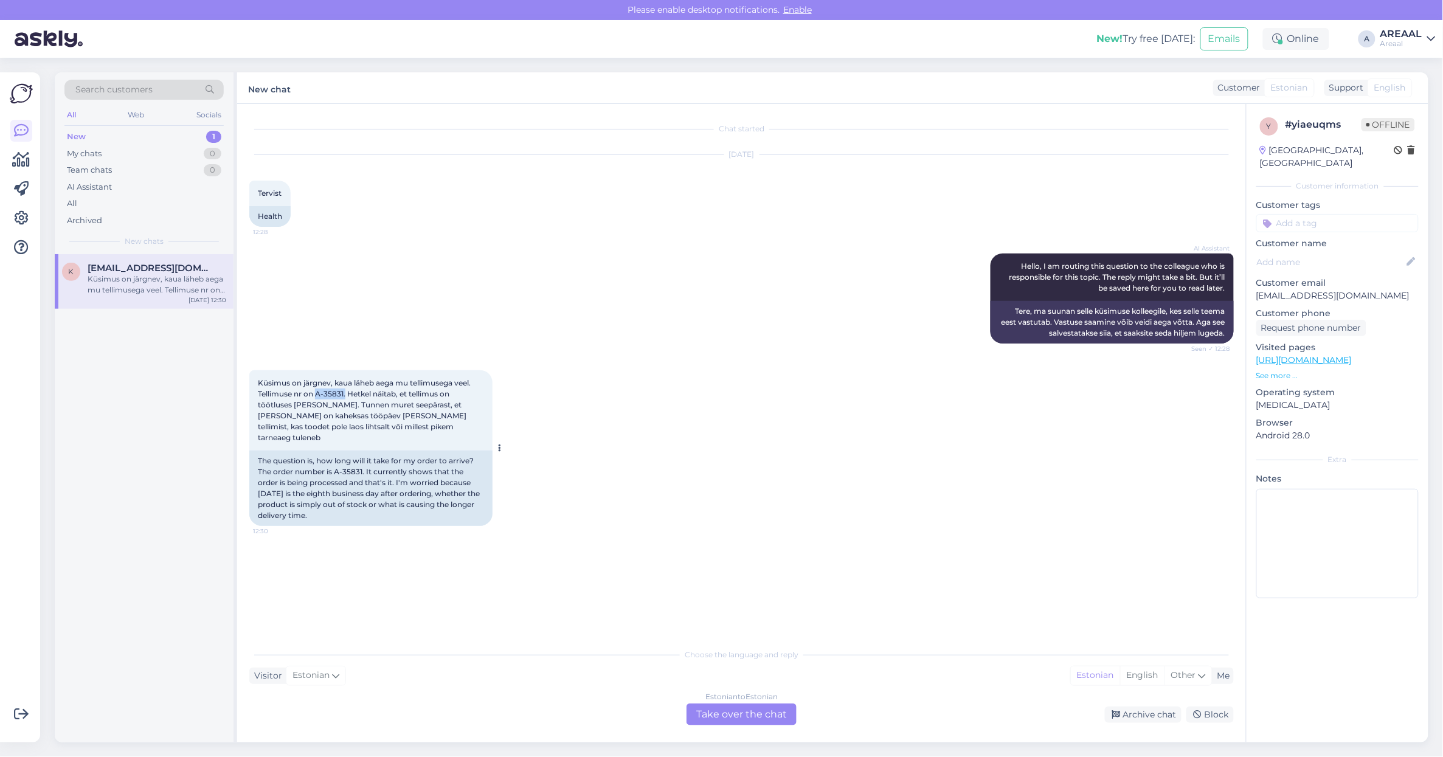
drag, startPoint x: 316, startPoint y: 395, endPoint x: 345, endPoint y: 396, distance: 29.2
click at [345, 396] on span "Küsimus on järgnev, kaua läheb aega mu tellimusega veel. Tellimuse nr on A-3583…" at bounding box center [365, 410] width 215 height 64
copy span "A-35831."
click at [753, 725] on div "Chat started Aug 12 2025 Tervist 12:28 Health AI Assistant Hello, I am routing …" at bounding box center [741, 421] width 1009 height 634
click at [752, 713] on div "Estonian to Estonian Take over the chat" at bounding box center [742, 710] width 110 height 22
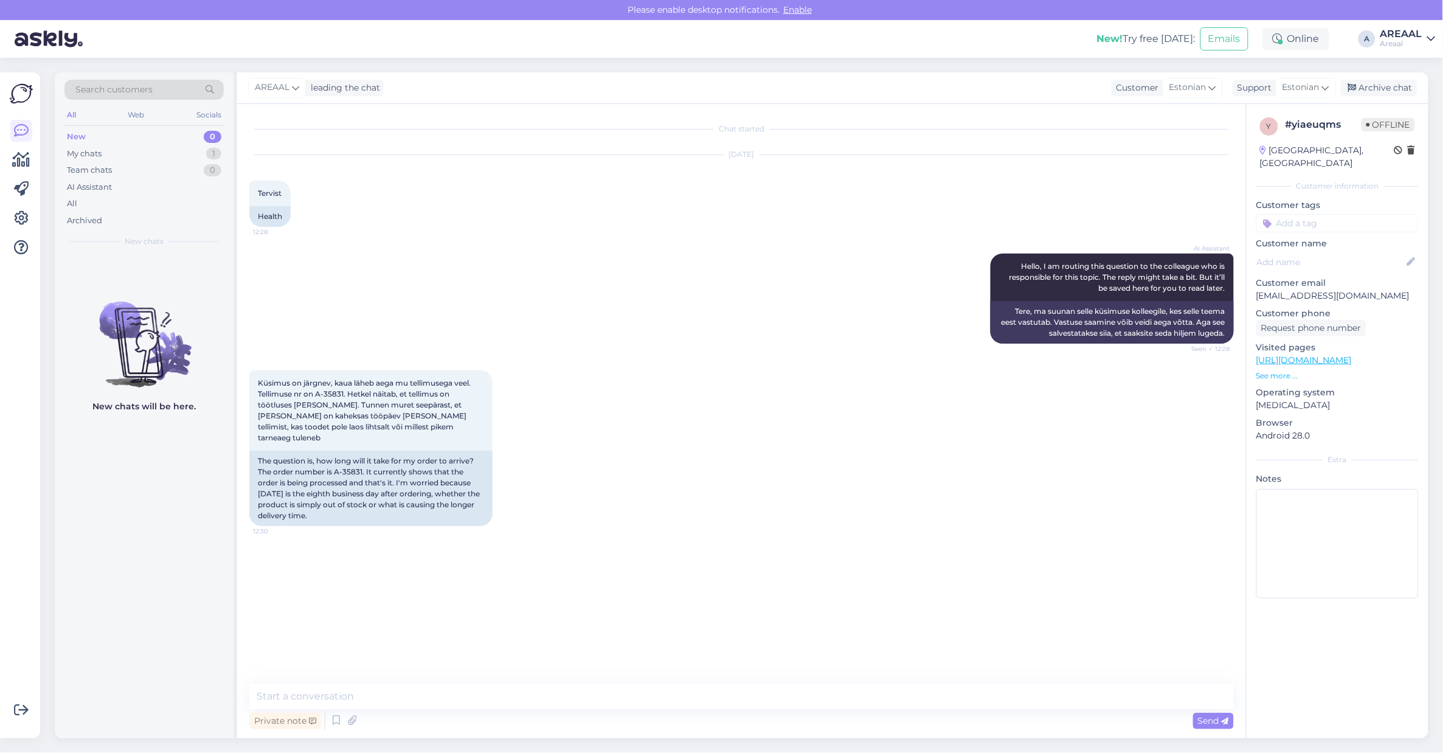
click at [746, 701] on textarea at bounding box center [741, 696] width 985 height 26
type textarea "Orienteeruv tarneaeg vahemikus 15.08-22.08. Kõige odavama hinna pakkumiseks tel…"
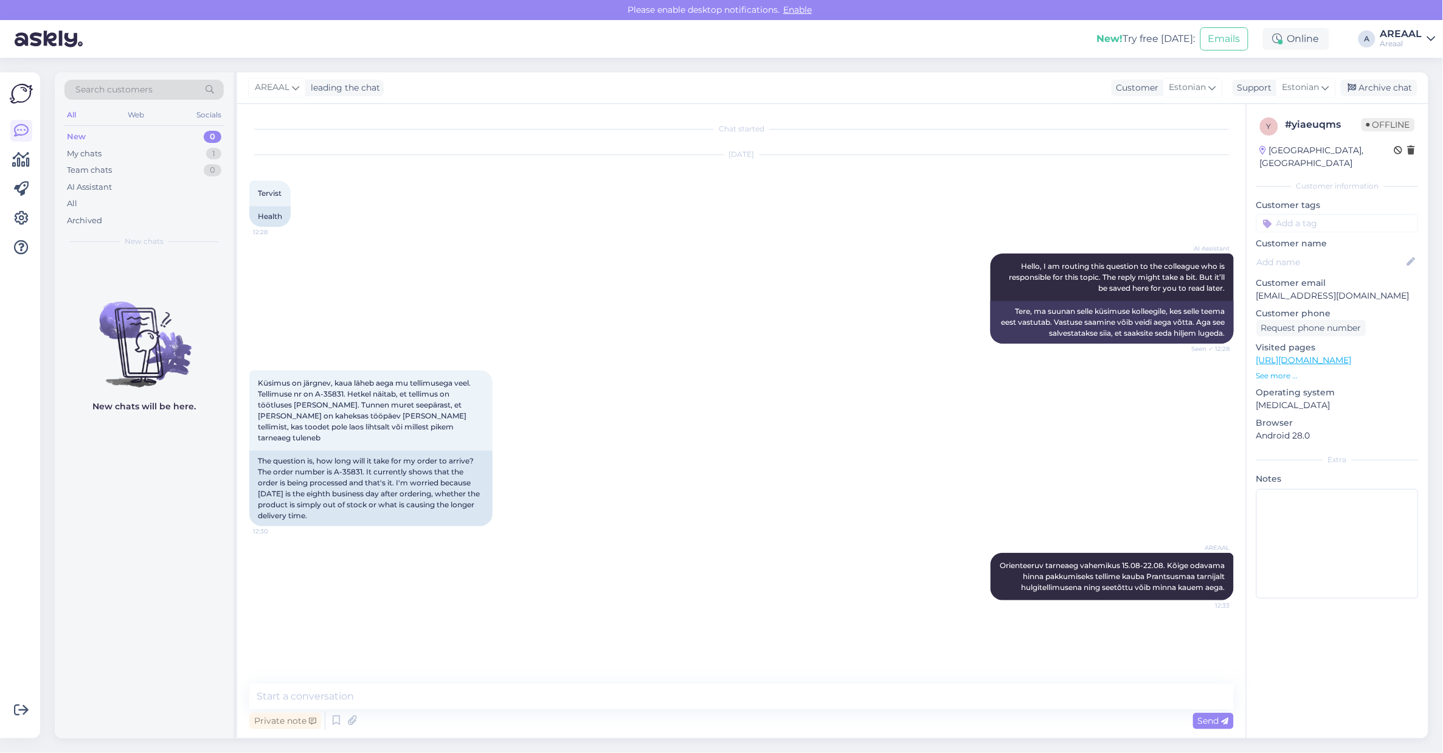
click at [828, 141] on div "Chat started Aug 12 2025 Tervist 12:28 Health AI Assistant Hello, I am routing …" at bounding box center [746, 394] width 995 height 556
click at [1379, 83] on div "Archive chat" at bounding box center [1379, 88] width 77 height 16
click at [174, 201] on div "All" at bounding box center [143, 203] width 159 height 17
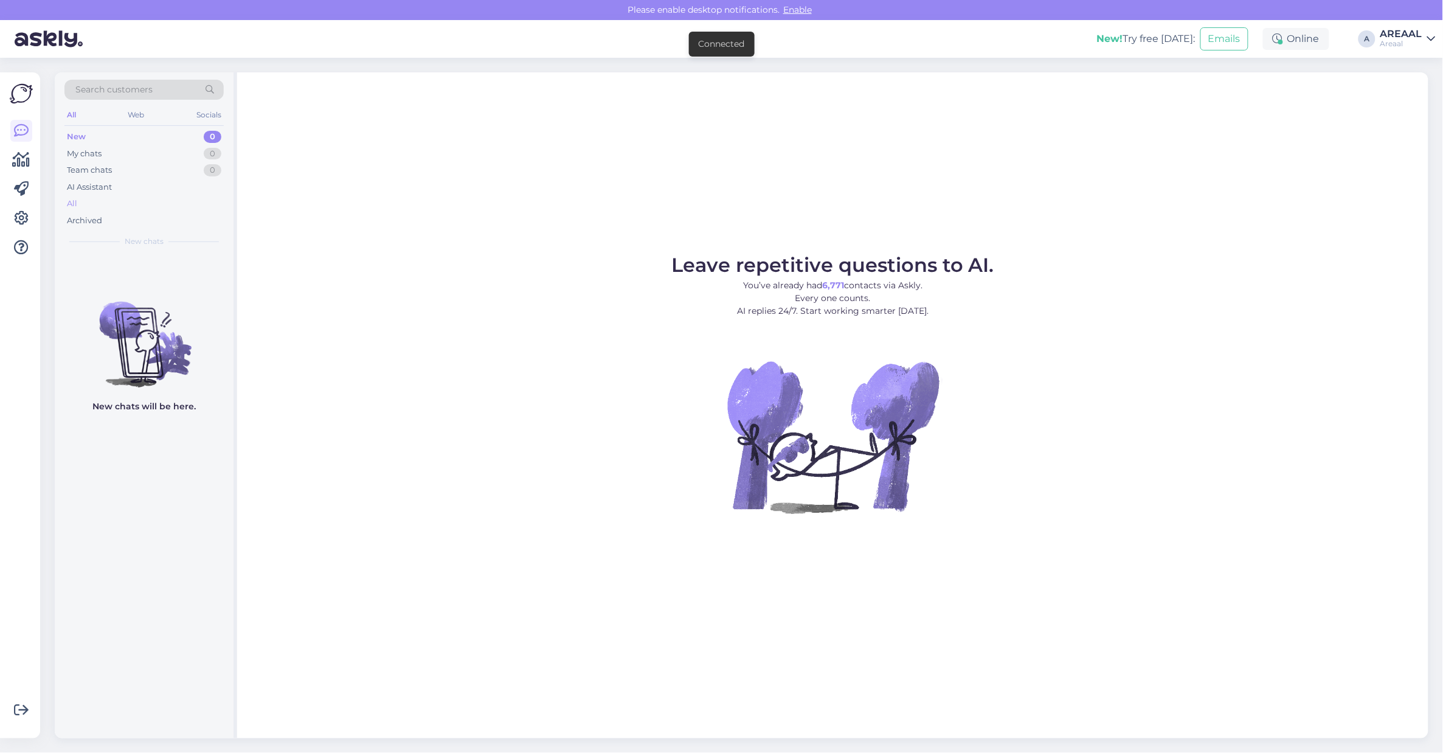
click at [177, 207] on div "All" at bounding box center [143, 203] width 159 height 17
click at [190, 204] on div "All" at bounding box center [143, 203] width 159 height 17
click at [151, 202] on div "All" at bounding box center [143, 203] width 159 height 17
click at [126, 207] on div "All" at bounding box center [143, 203] width 159 height 17
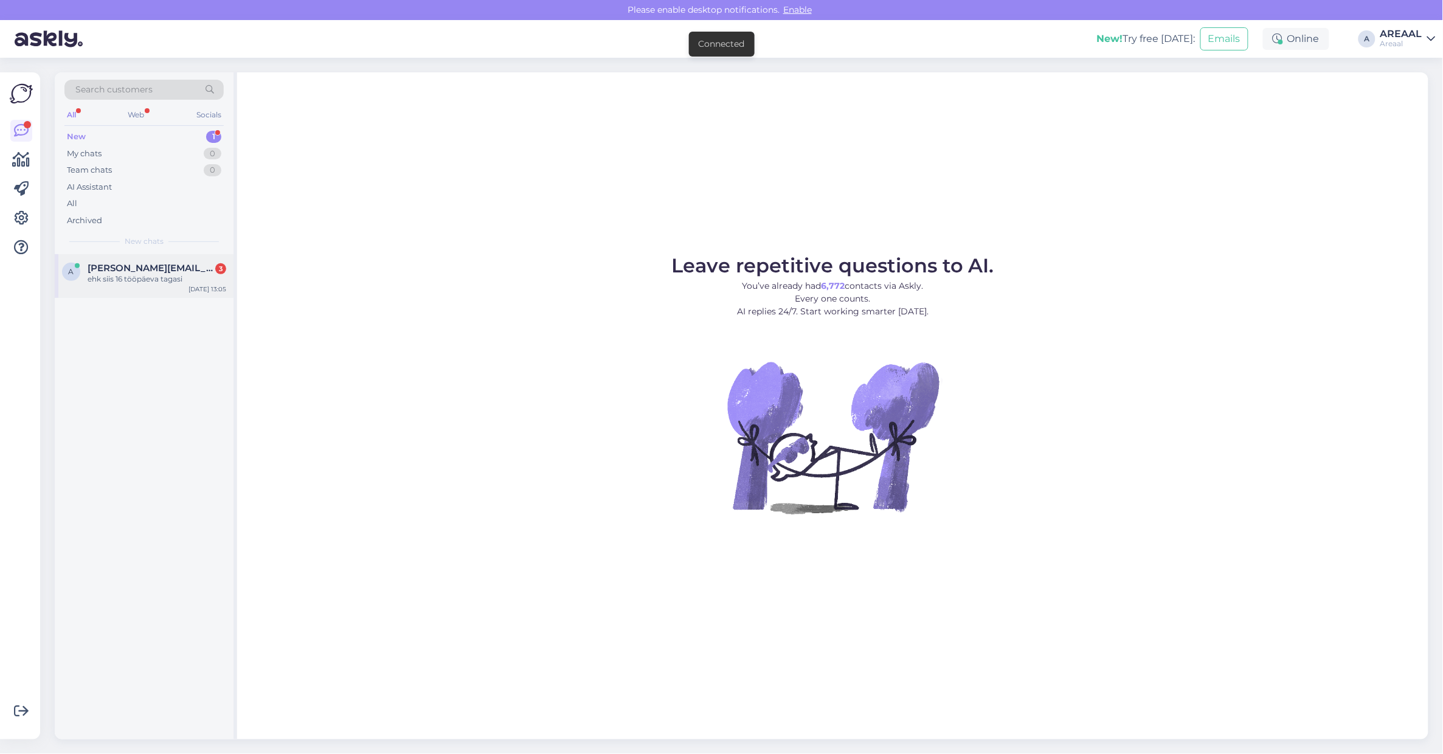
click at [189, 271] on span "[PERSON_NAME][EMAIL_ADDRESS][PERSON_NAME][DOMAIN_NAME]" at bounding box center [151, 268] width 126 height 11
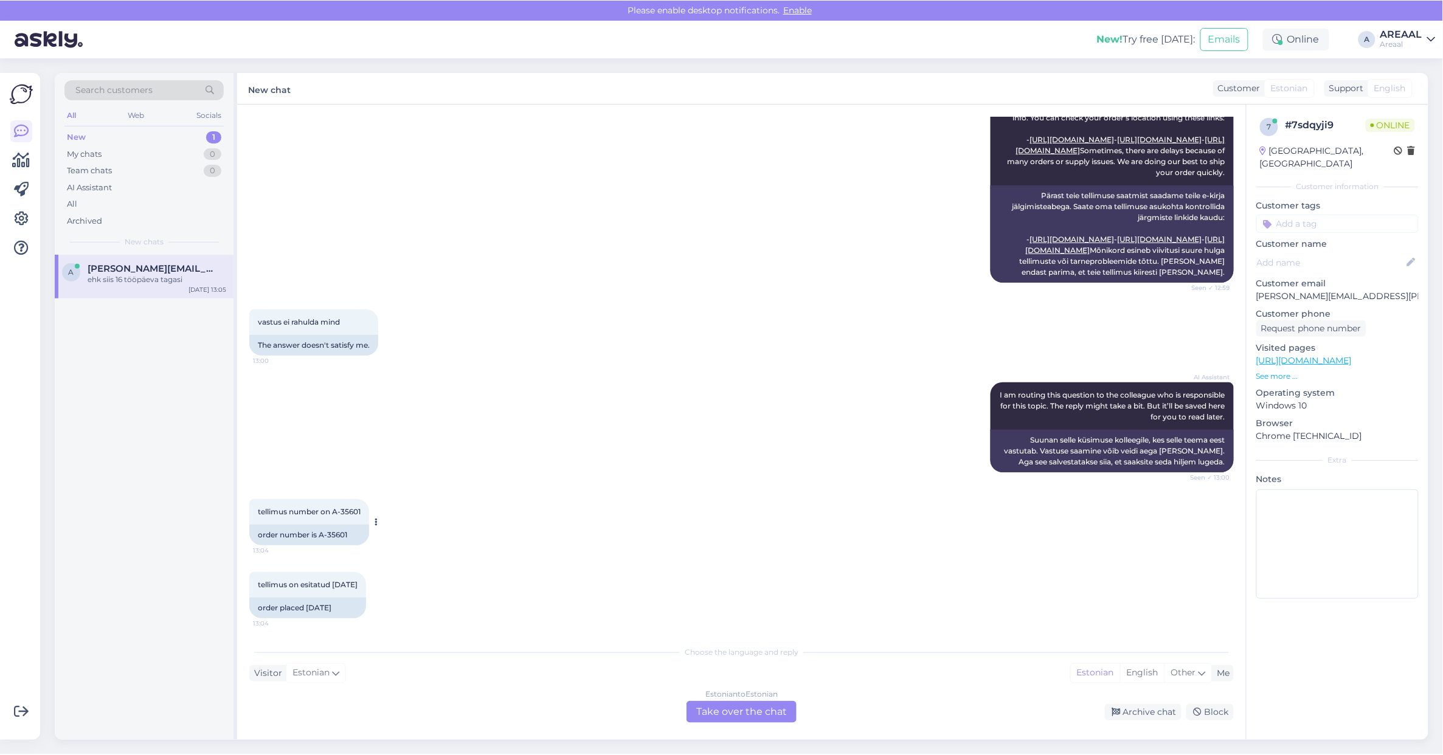
scroll to position [311, 0]
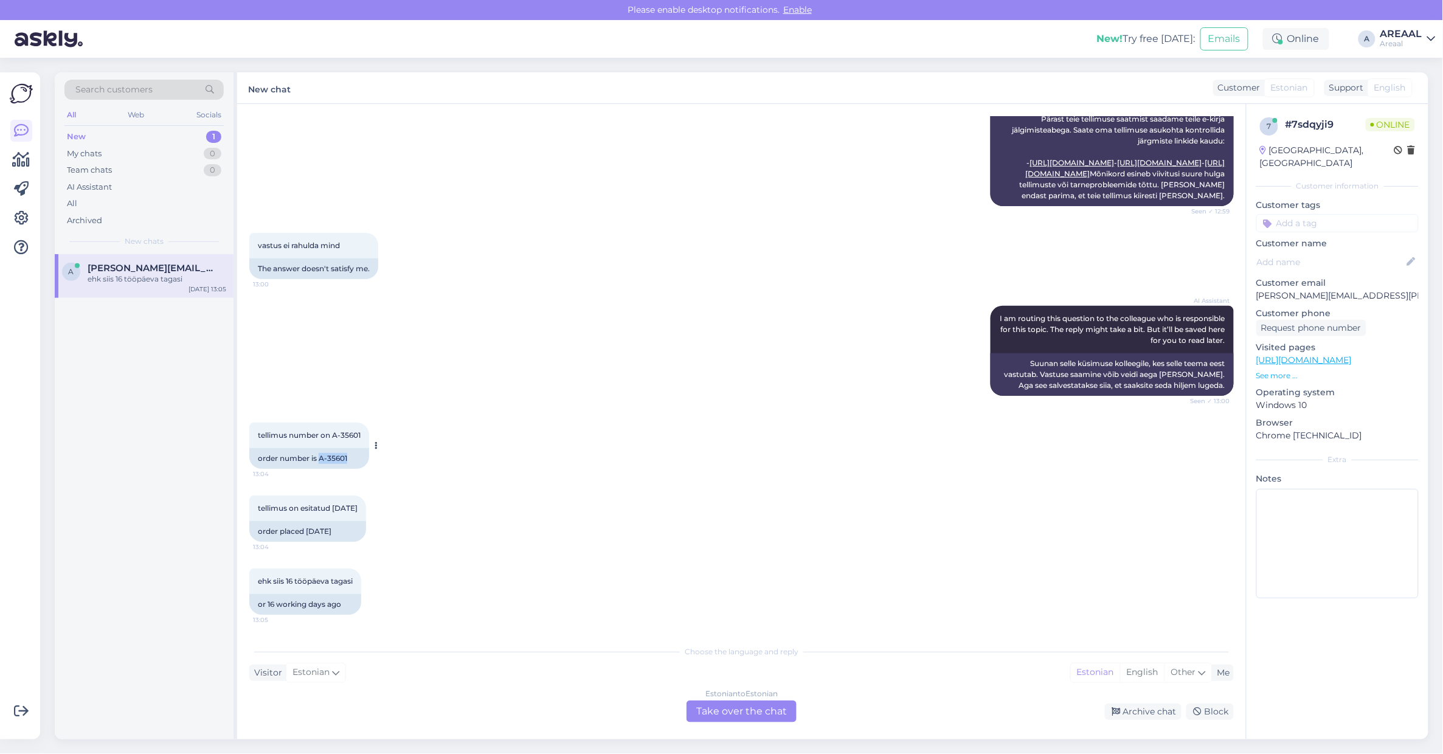
drag, startPoint x: 356, startPoint y: 462, endPoint x: 319, endPoint y: 463, distance: 36.5
click at [319, 463] on div "order number is A-35601" at bounding box center [309, 458] width 120 height 21
copy div "A-35601"
click at [797, 722] on div "Estonian to Estonian Take over the chat" at bounding box center [742, 713] width 120 height 22
click at [766, 710] on div "Estonian to Estonian Take over the chat" at bounding box center [742, 713] width 110 height 22
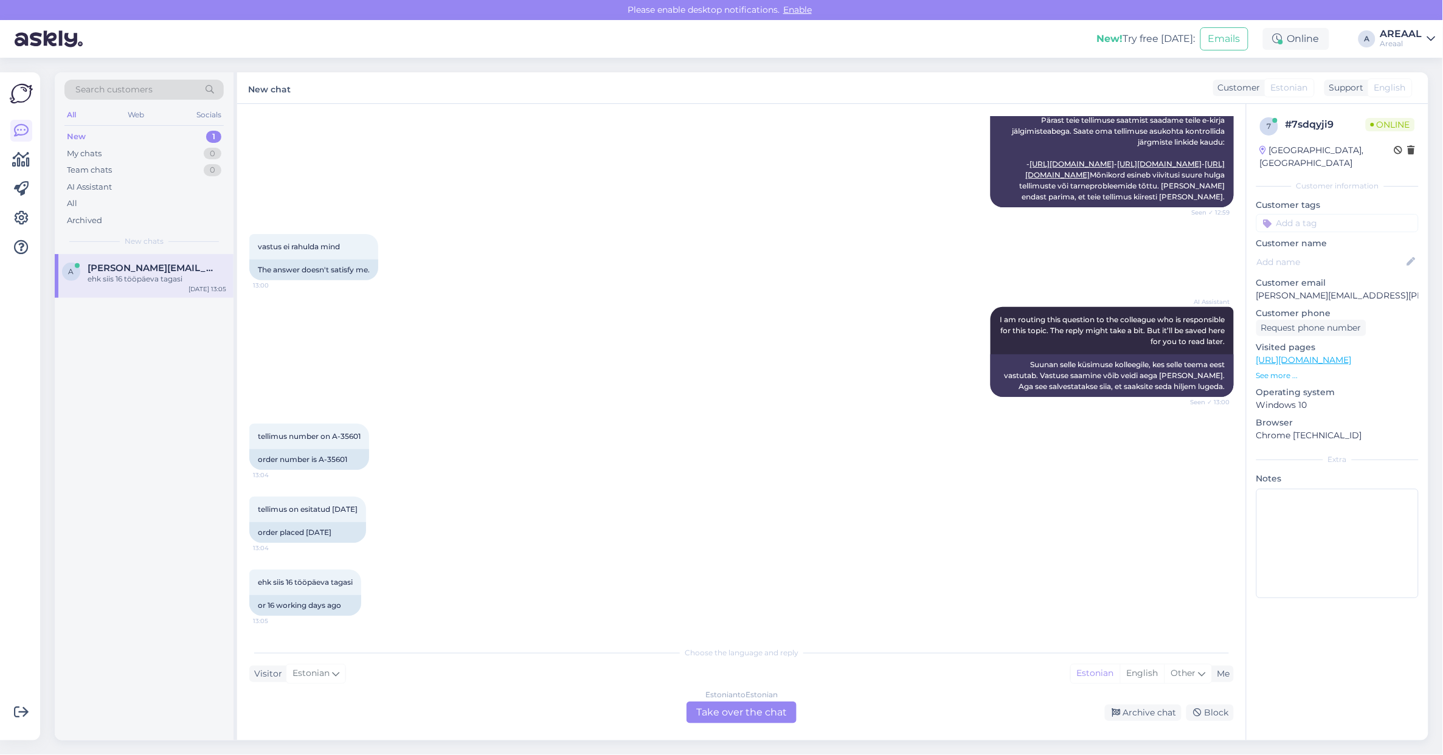
scroll to position [265, 0]
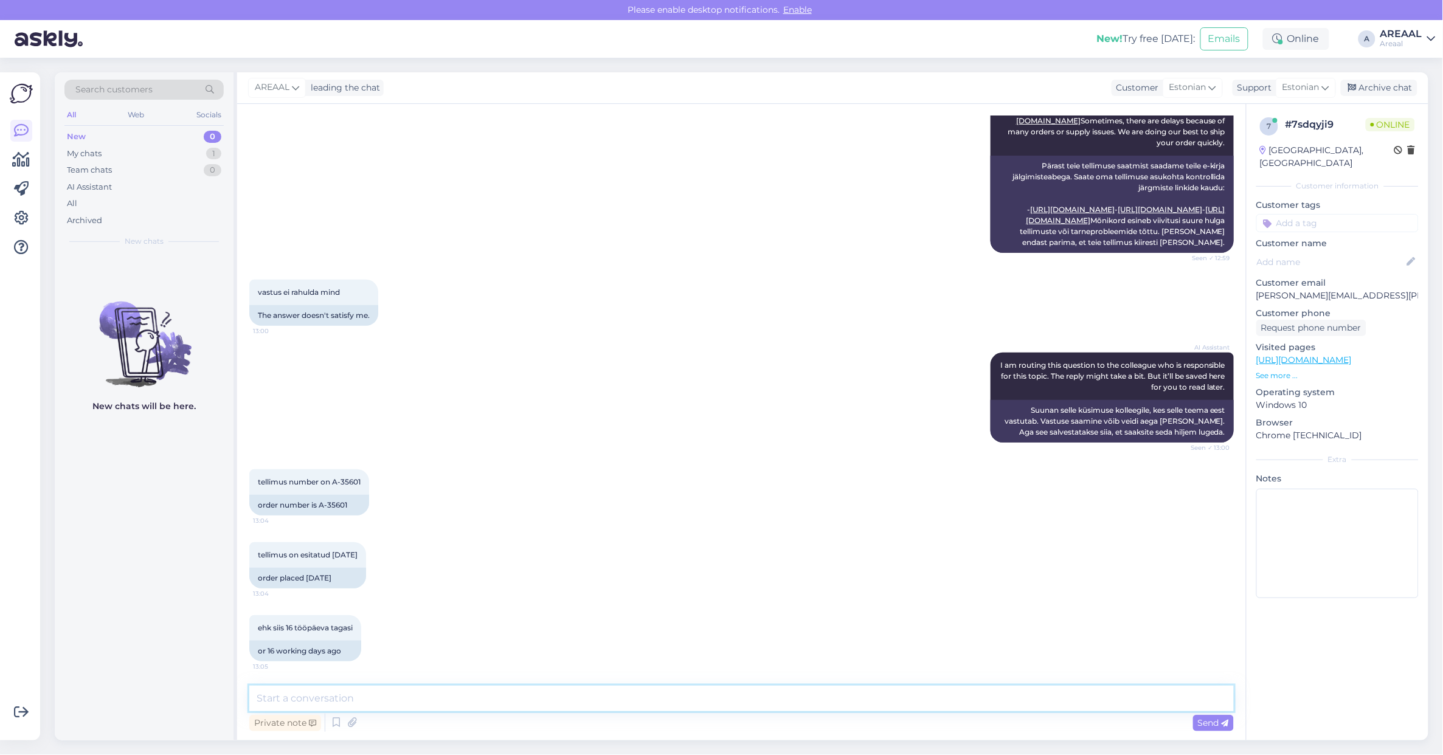
click at [766, 710] on textarea at bounding box center [741, 699] width 985 height 26
type textarea "Tere! Teie saadetud kirjale tellimuse kohta vastatakse tänase päeva jooksul."
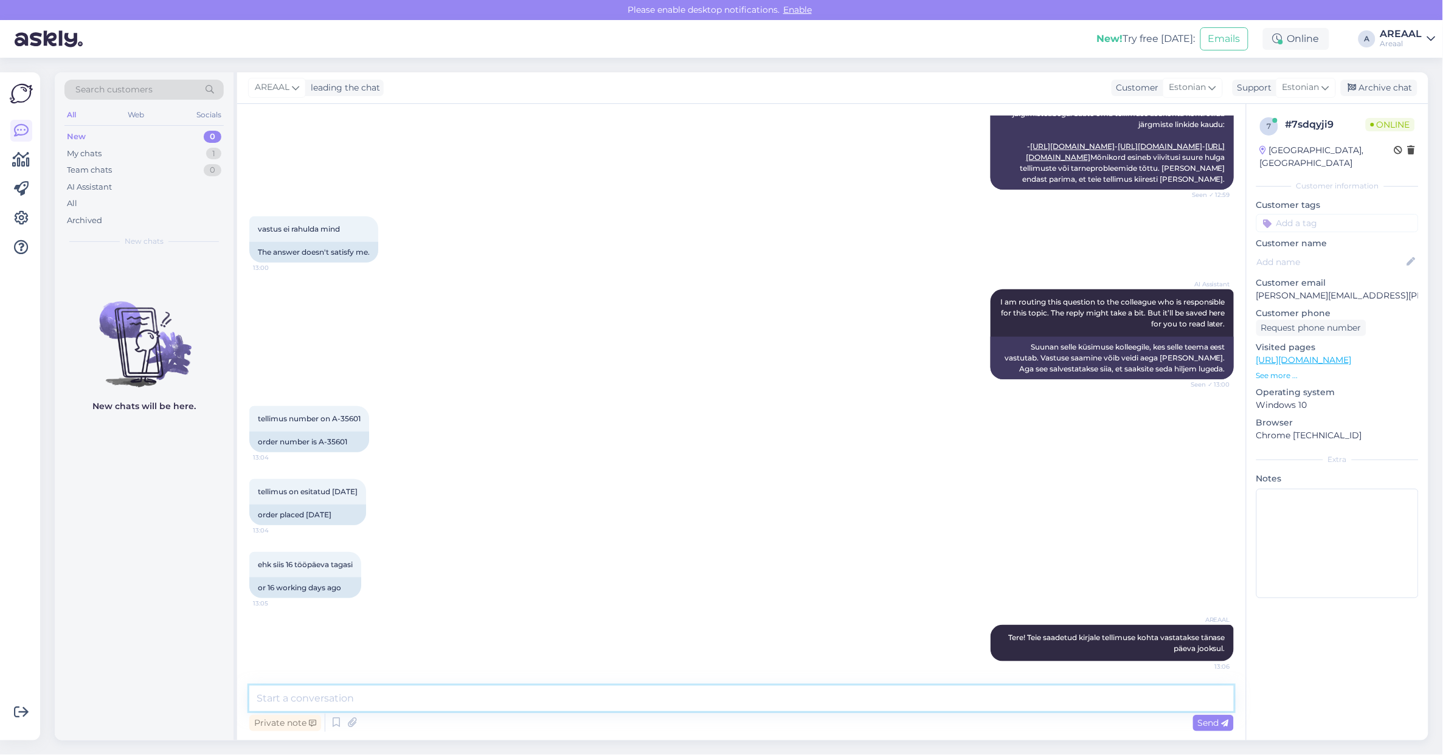
scroll to position [327, 0]
drag, startPoint x: 837, startPoint y: 488, endPoint x: 840, endPoint y: 496, distance: 8.5
click at [837, 493] on div "tellimus on esitatud 18.07.2025 13:04 order placed 18.07.2025" at bounding box center [741, 502] width 985 height 73
click at [100, 199] on div "All" at bounding box center [143, 203] width 159 height 17
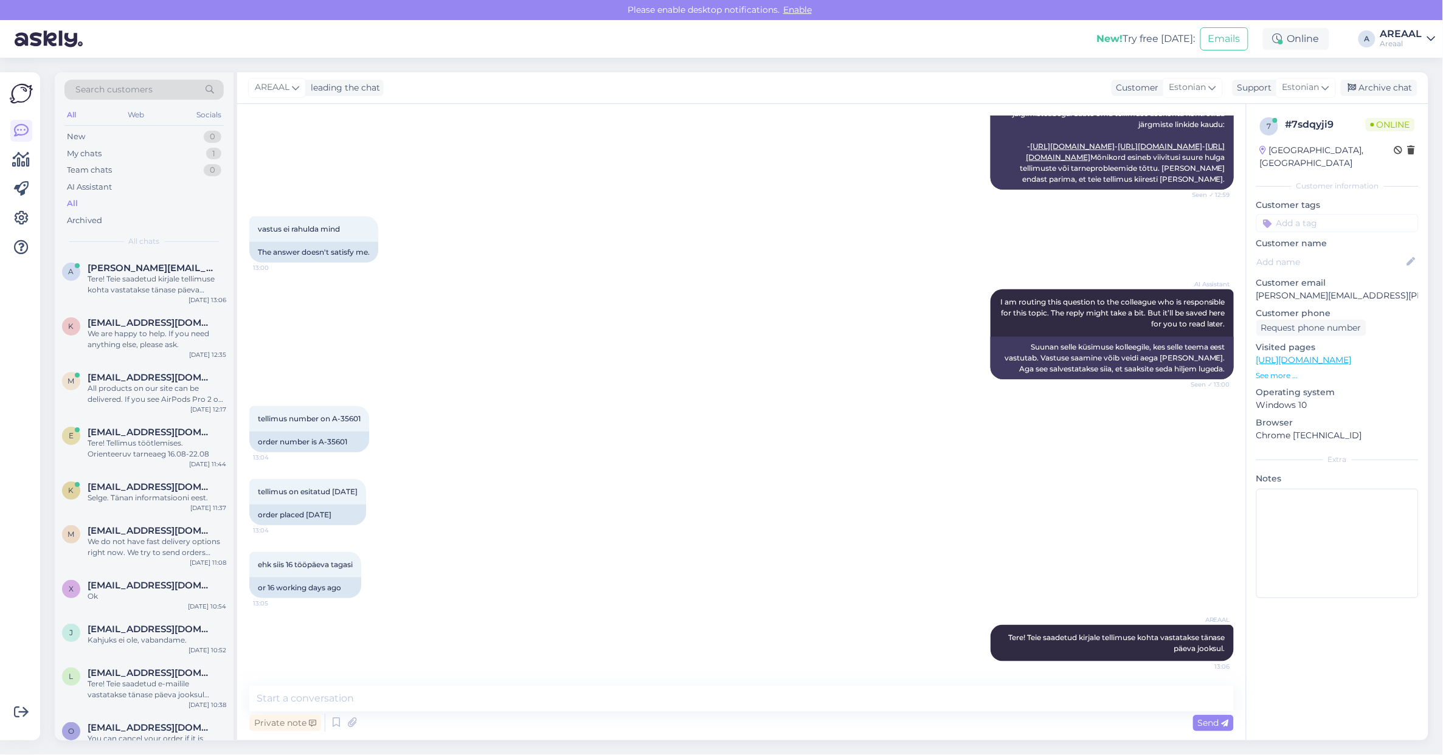
click at [642, 494] on div "tellimus on esitatud 18.07.2025 13:04 order placed 18.07.2025" at bounding box center [741, 502] width 985 height 73
click at [640, 504] on div "tellimus on esitatud 18.07.2025 13:04 order placed 18.07.2025" at bounding box center [741, 502] width 985 height 73
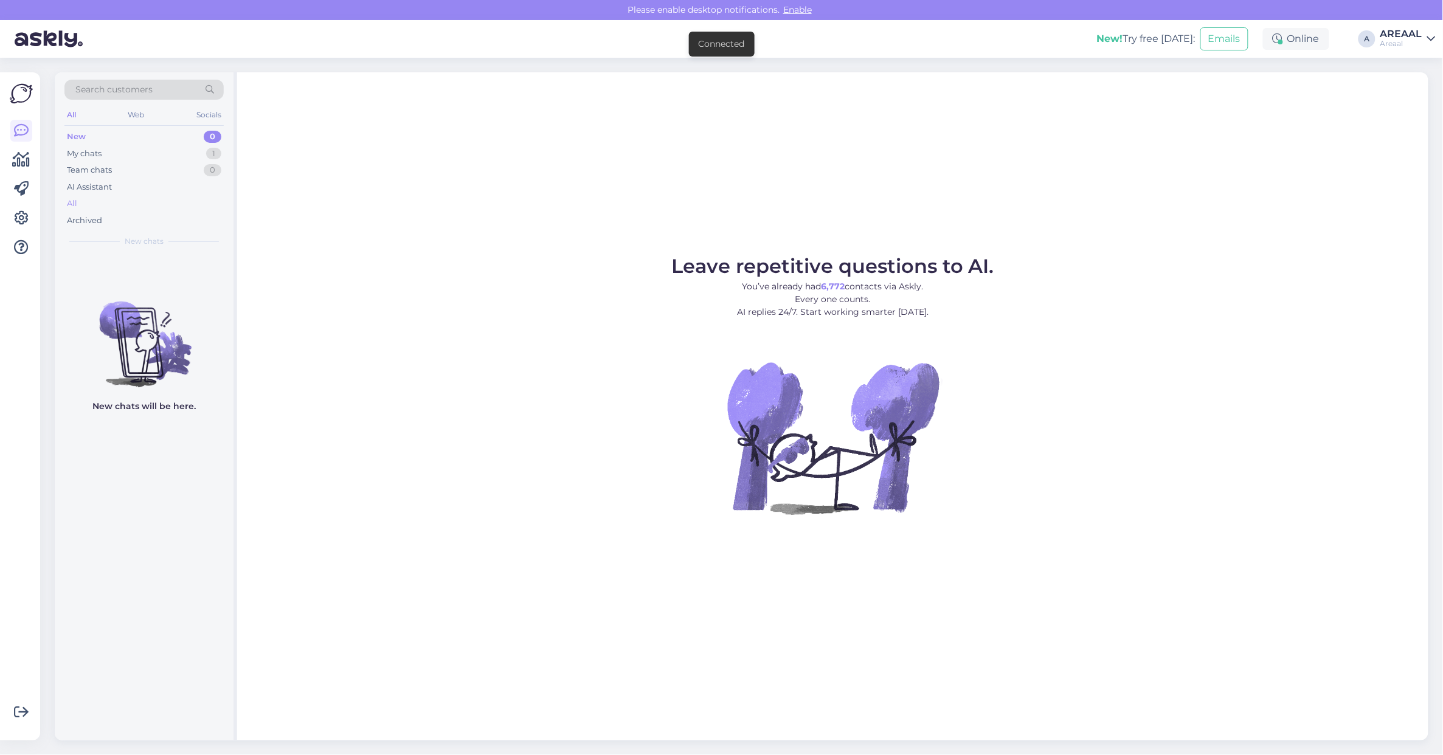
click at [209, 204] on div "All" at bounding box center [143, 203] width 159 height 17
click at [176, 202] on div "All" at bounding box center [143, 203] width 159 height 17
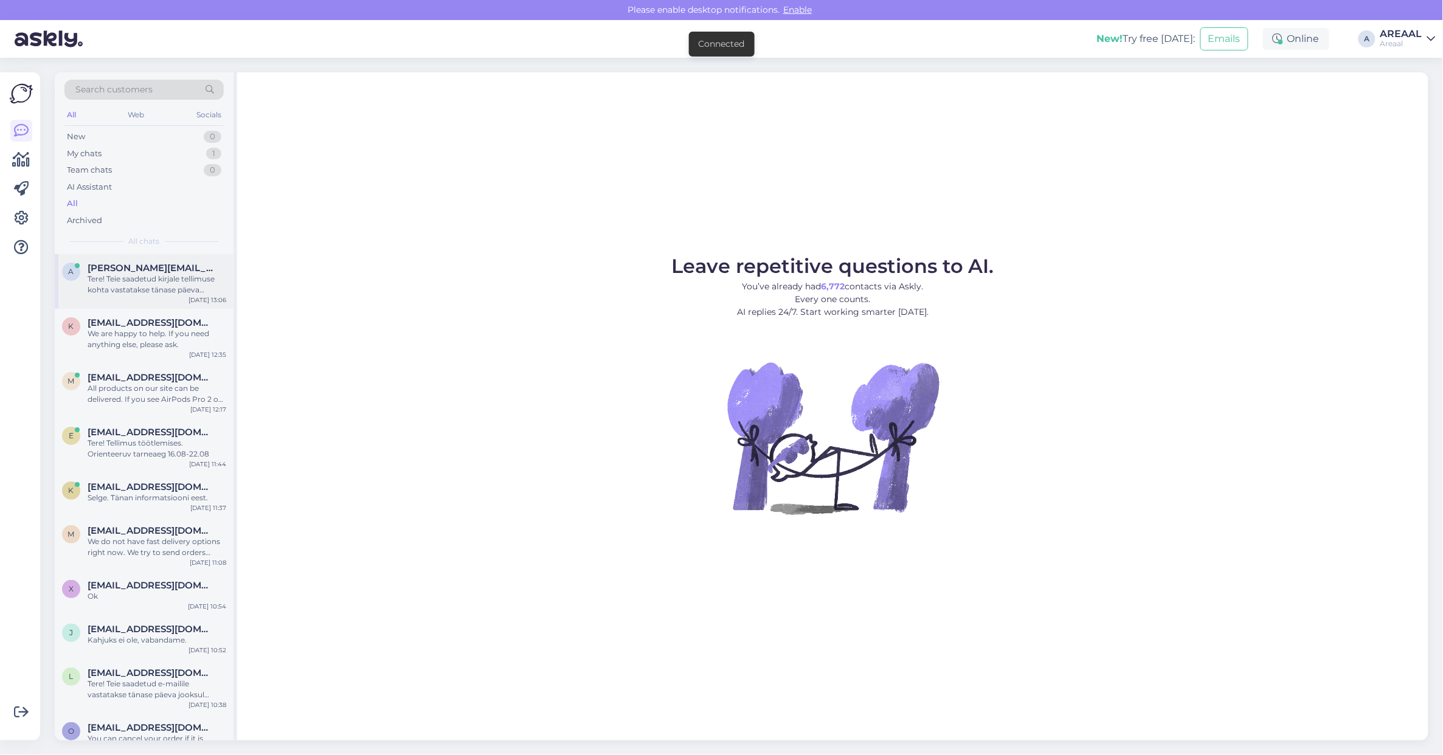
click at [171, 266] on span "[PERSON_NAME][EMAIL_ADDRESS][PERSON_NAME][DOMAIN_NAME]" at bounding box center [151, 268] width 126 height 11
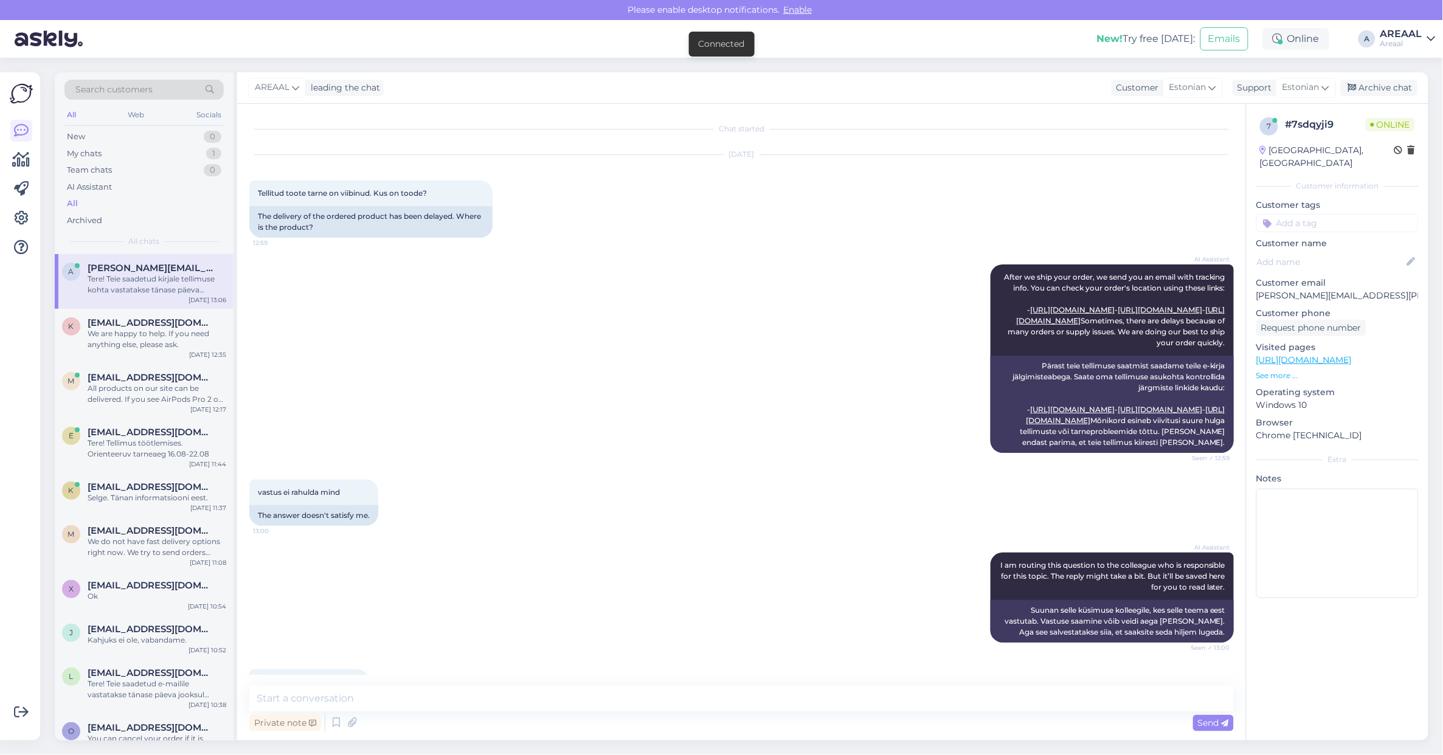
scroll to position [327, 0]
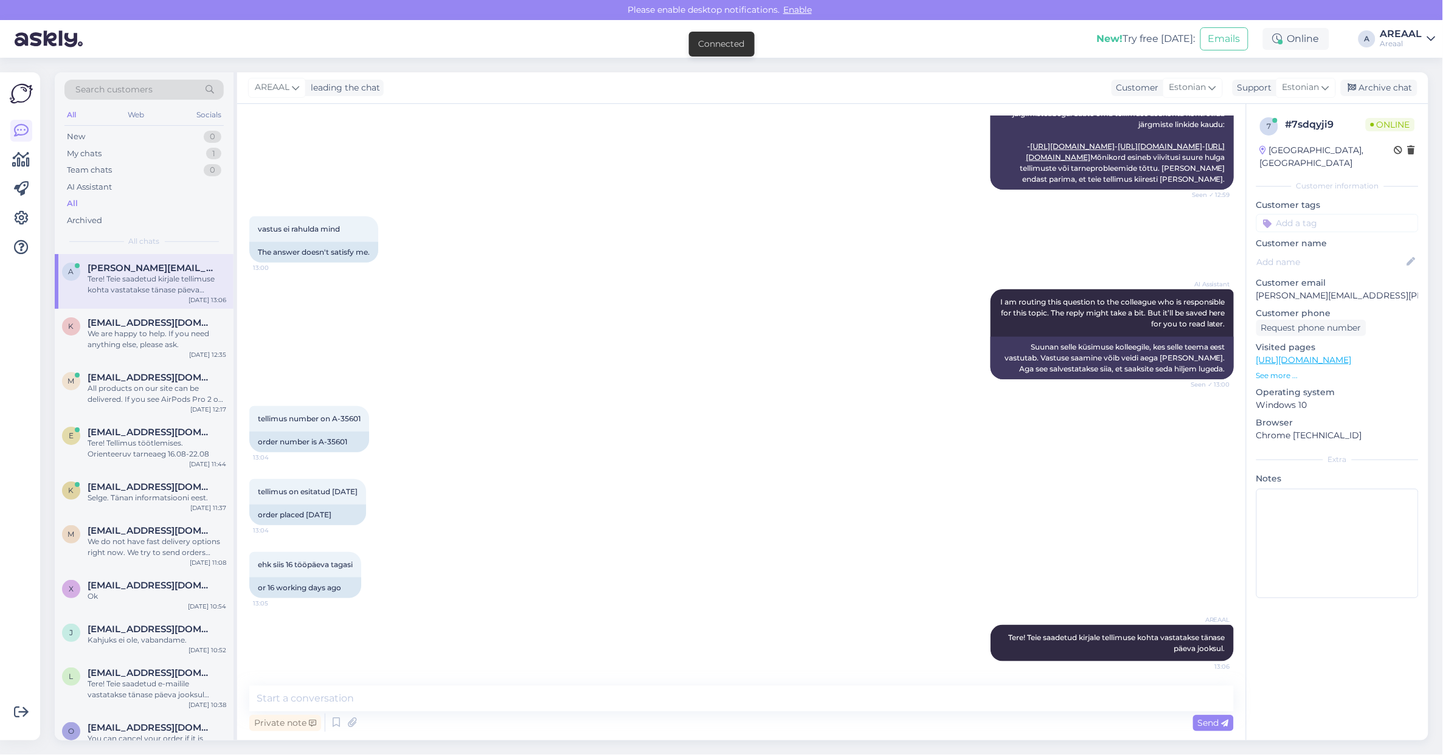
click at [770, 348] on div "AI Assistant I am routing this question to the colleague who is responsible for…" at bounding box center [741, 334] width 985 height 117
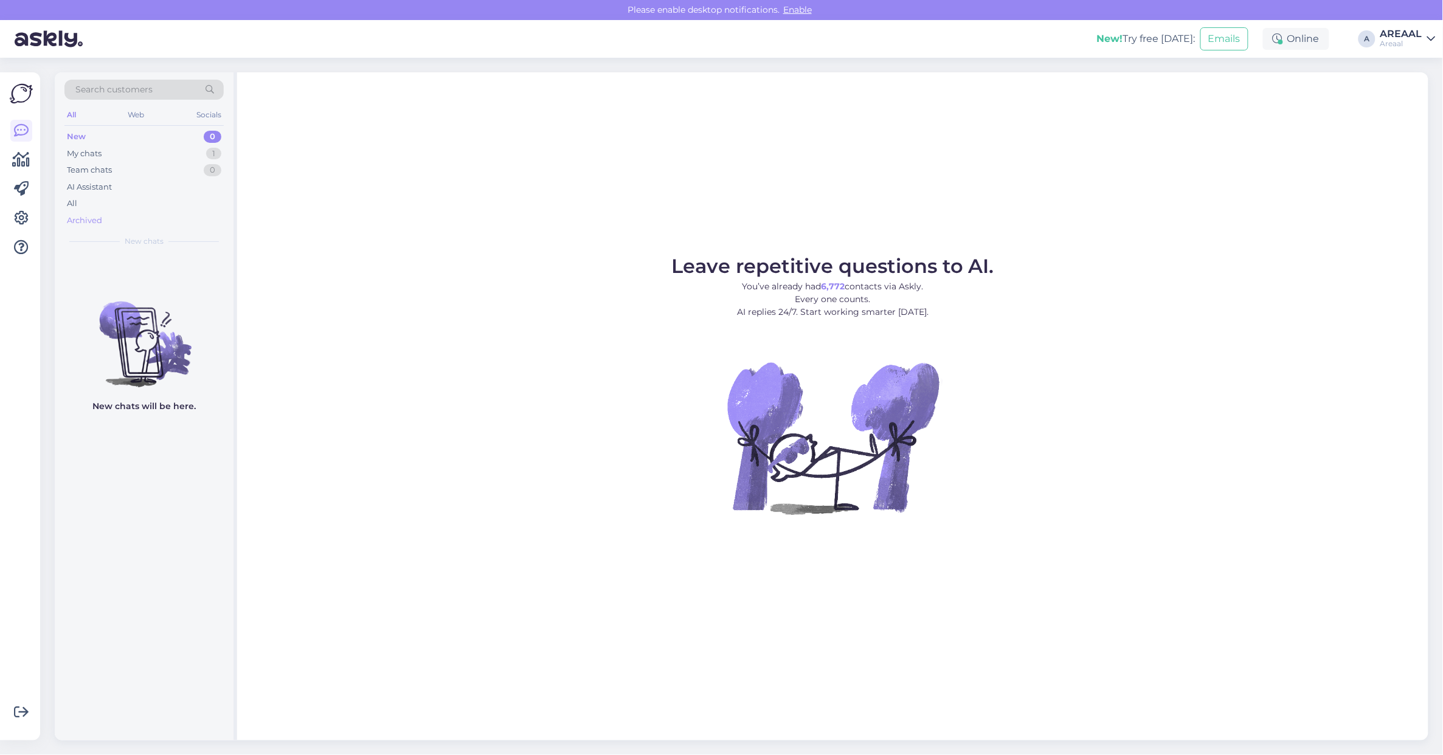
drag, startPoint x: 128, startPoint y: 215, endPoint x: 134, endPoint y: 208, distance: 9.0
click at [128, 213] on div "Archived" at bounding box center [143, 220] width 159 height 17
click at [139, 204] on div "All" at bounding box center [143, 203] width 159 height 17
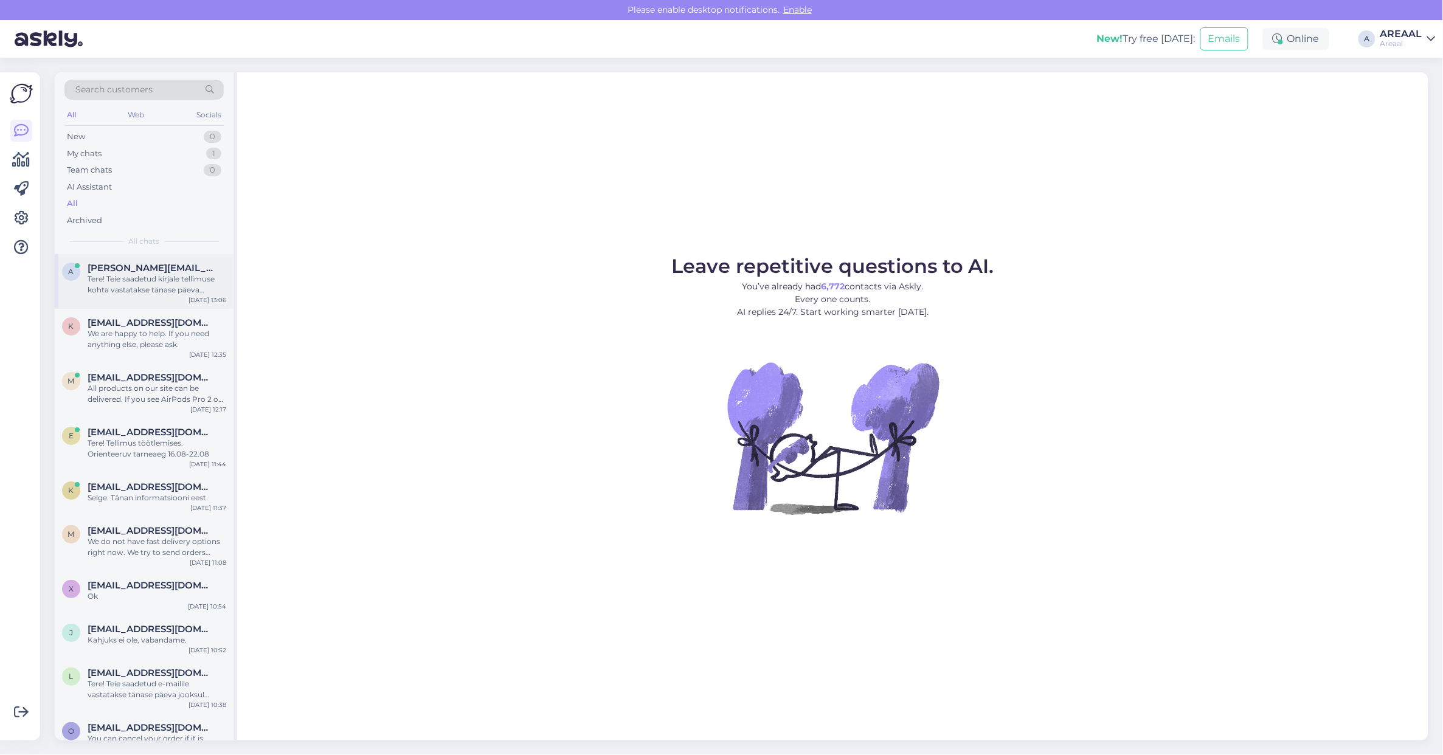
click at [165, 283] on div "Tere! Teie saadetud kirjale tellimuse kohta vastatakse tänase päeva jooksul." at bounding box center [157, 285] width 139 height 22
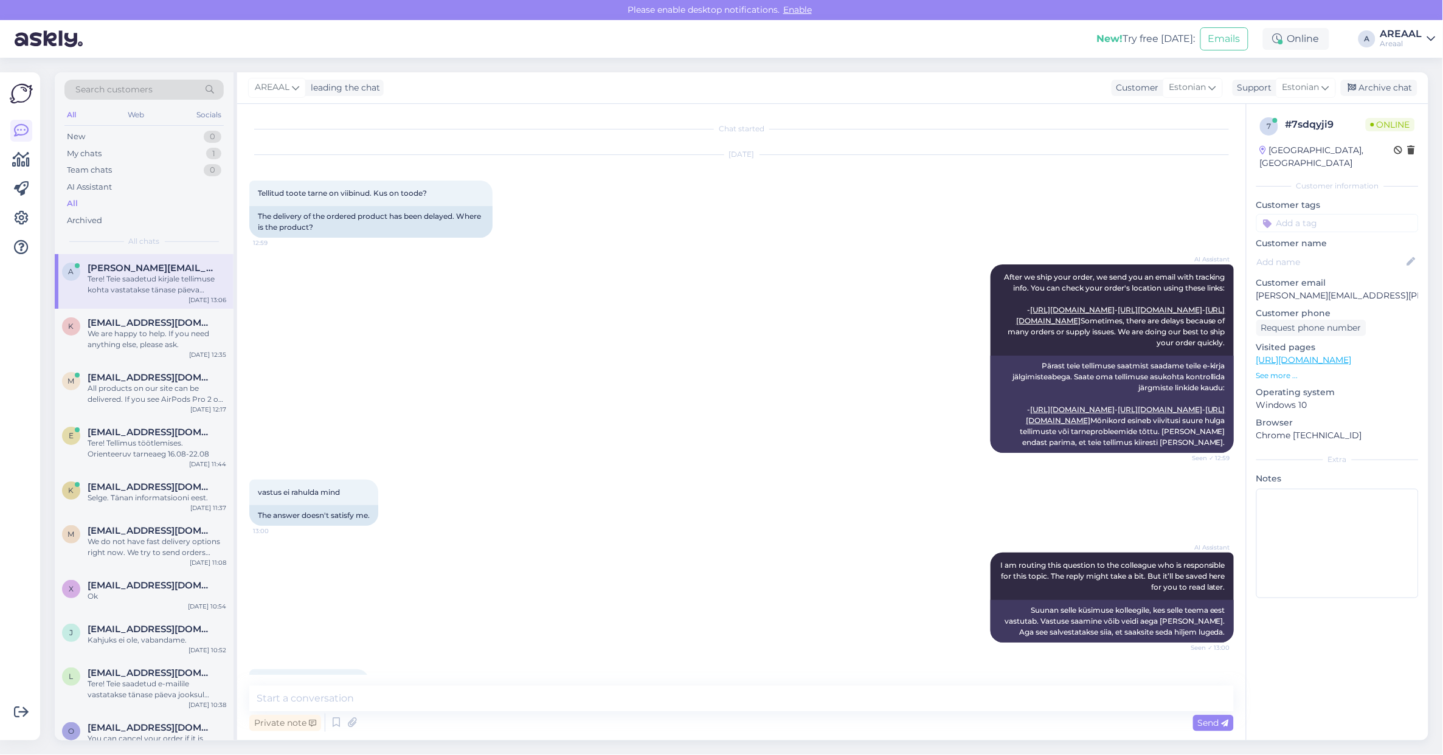
scroll to position [327, 0]
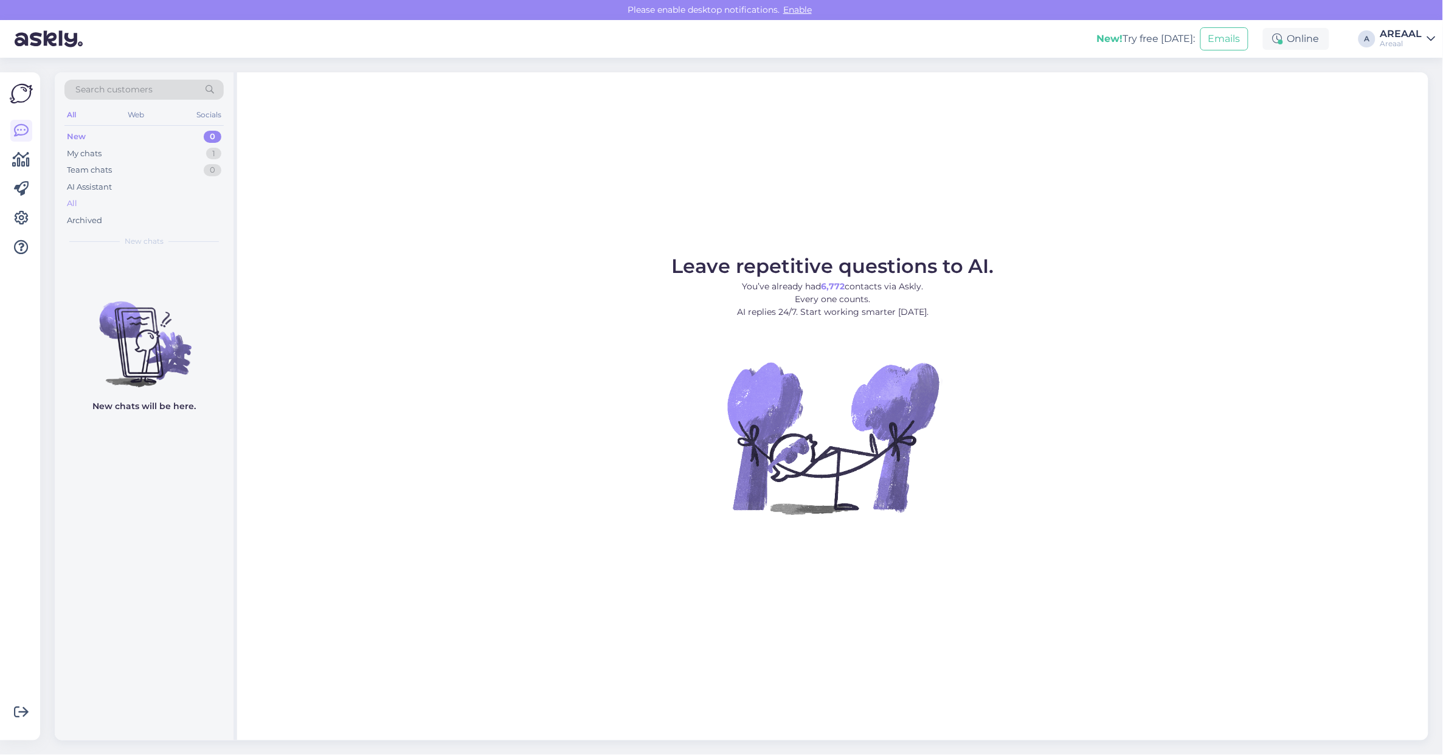
click at [102, 210] on div "All" at bounding box center [143, 203] width 159 height 17
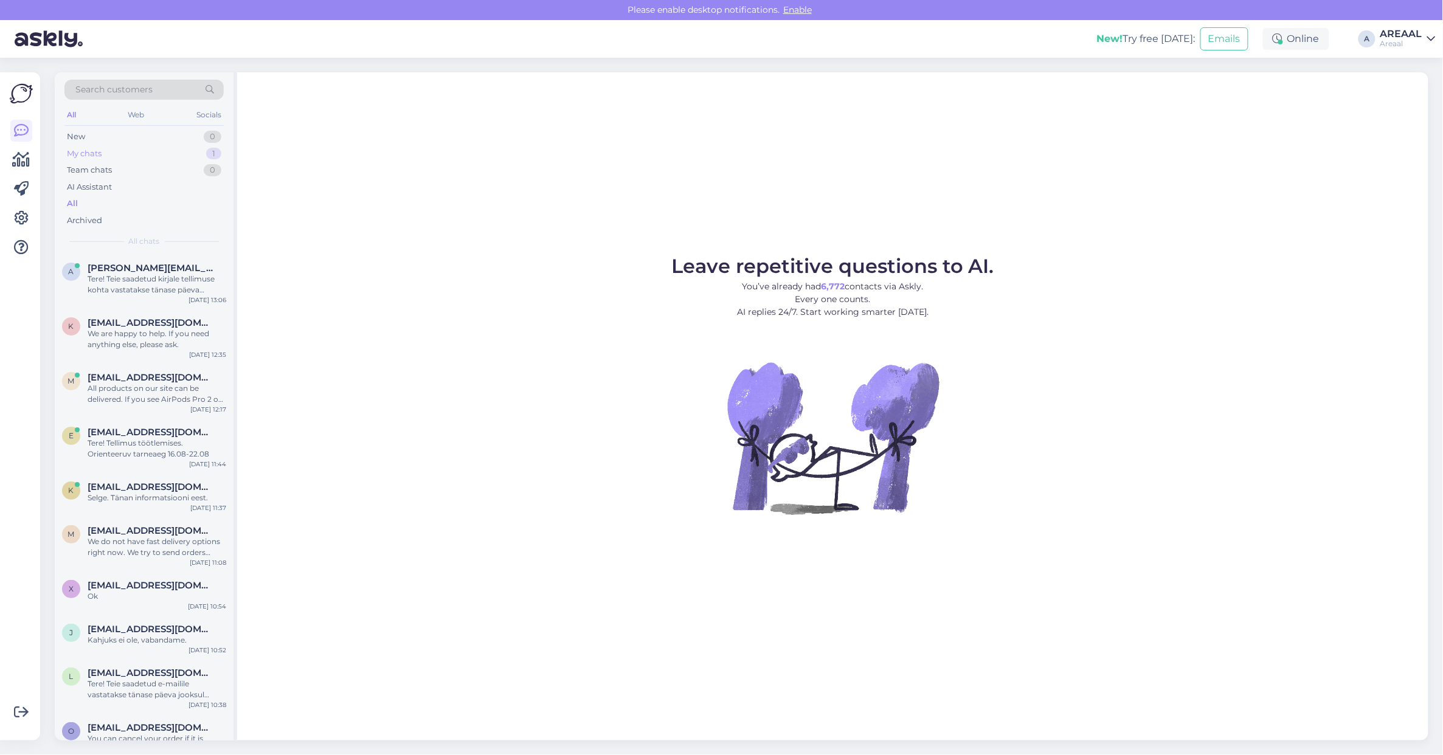
click at [141, 150] on div "My chats 1" at bounding box center [143, 153] width 159 height 17
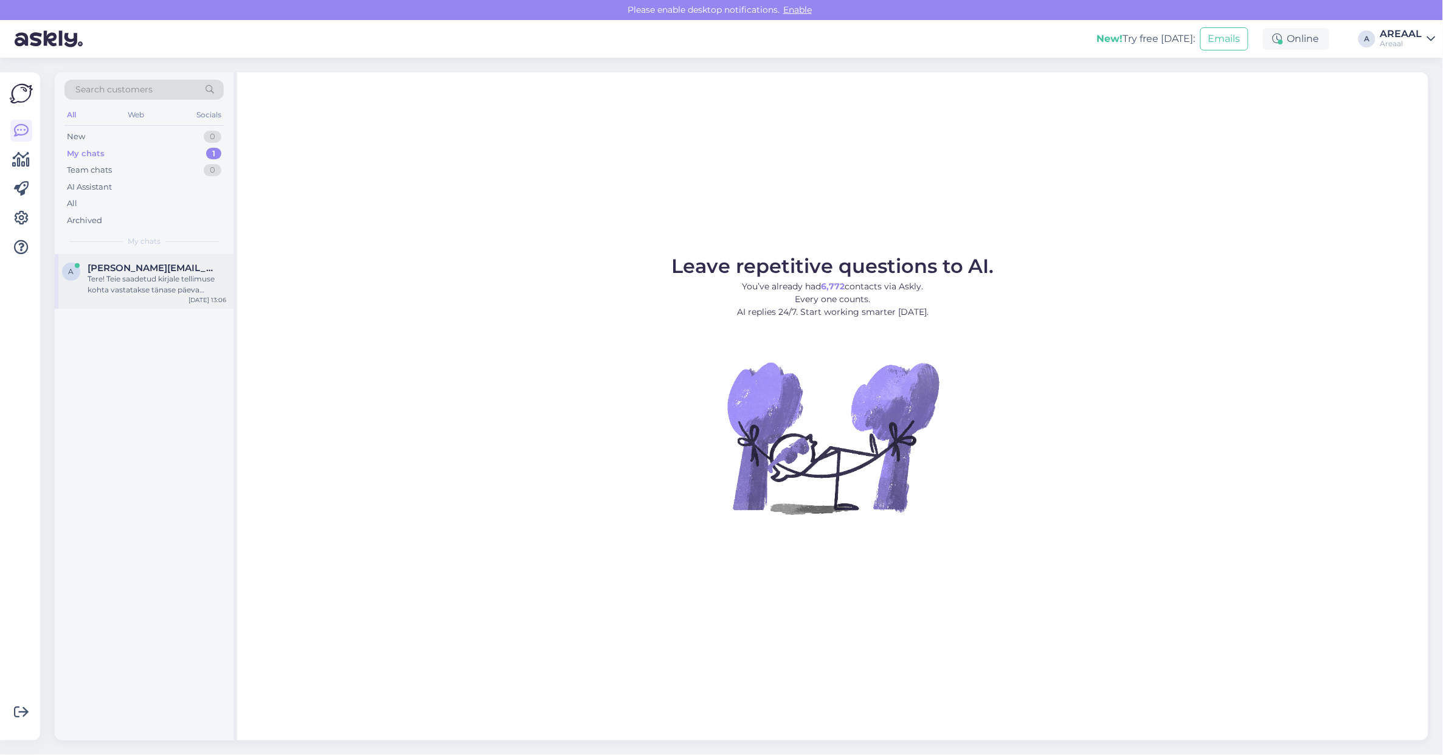
click at [138, 275] on div "Tere! Teie saadetud kirjale tellimuse kohta vastatakse tänase päeva jooksul." at bounding box center [157, 285] width 139 height 22
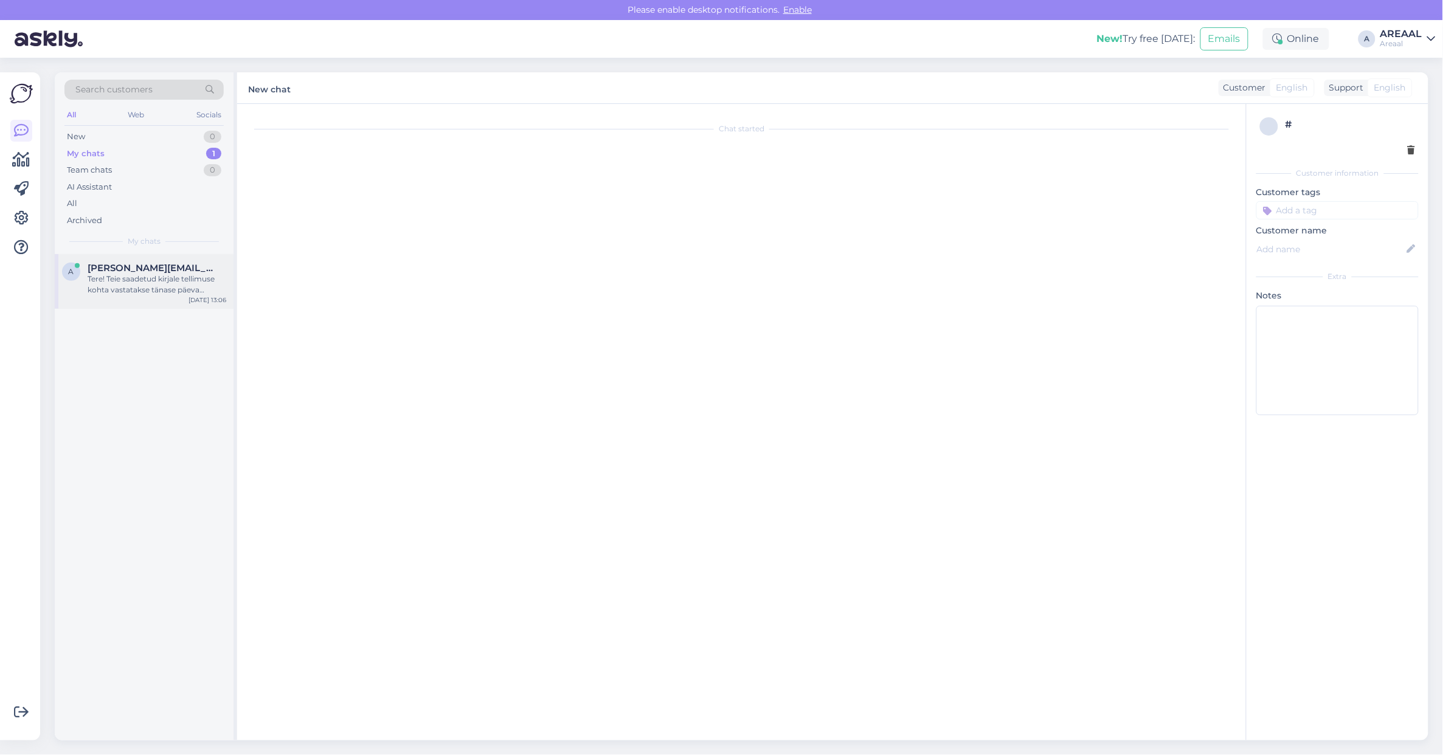
scroll to position [327, 0]
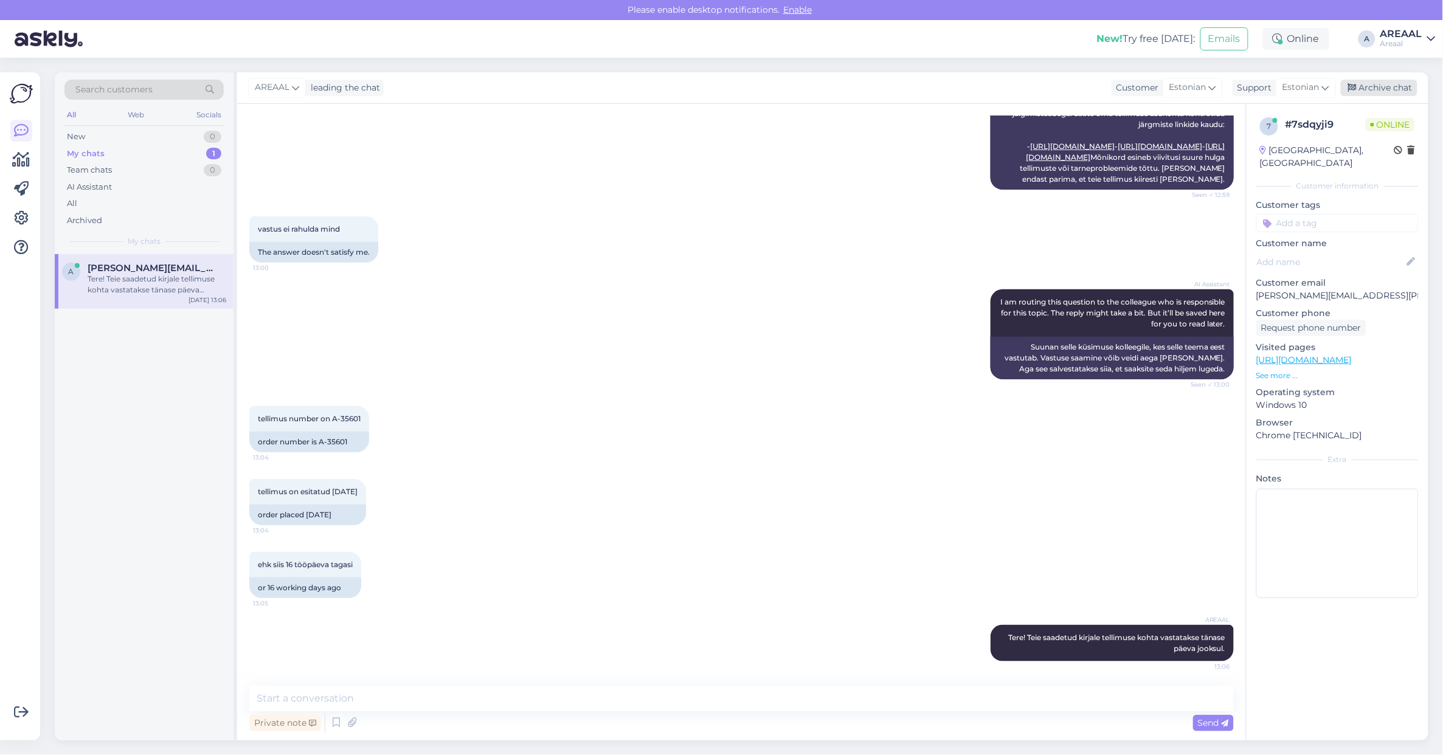
click at [1399, 83] on div "Archive chat" at bounding box center [1379, 88] width 77 height 16
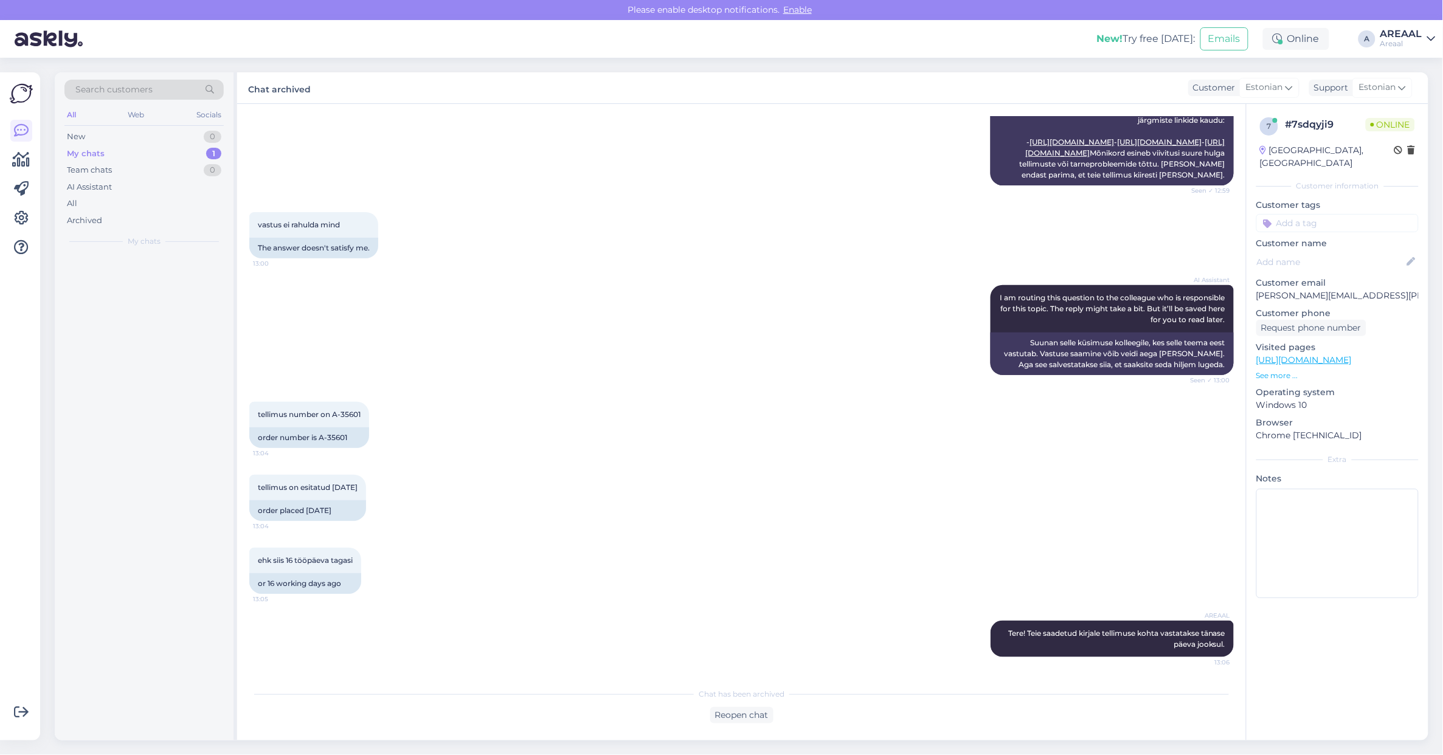
click at [789, 281] on div "AI Assistant I am routing this question to the colleague who is responsible for…" at bounding box center [741, 330] width 985 height 117
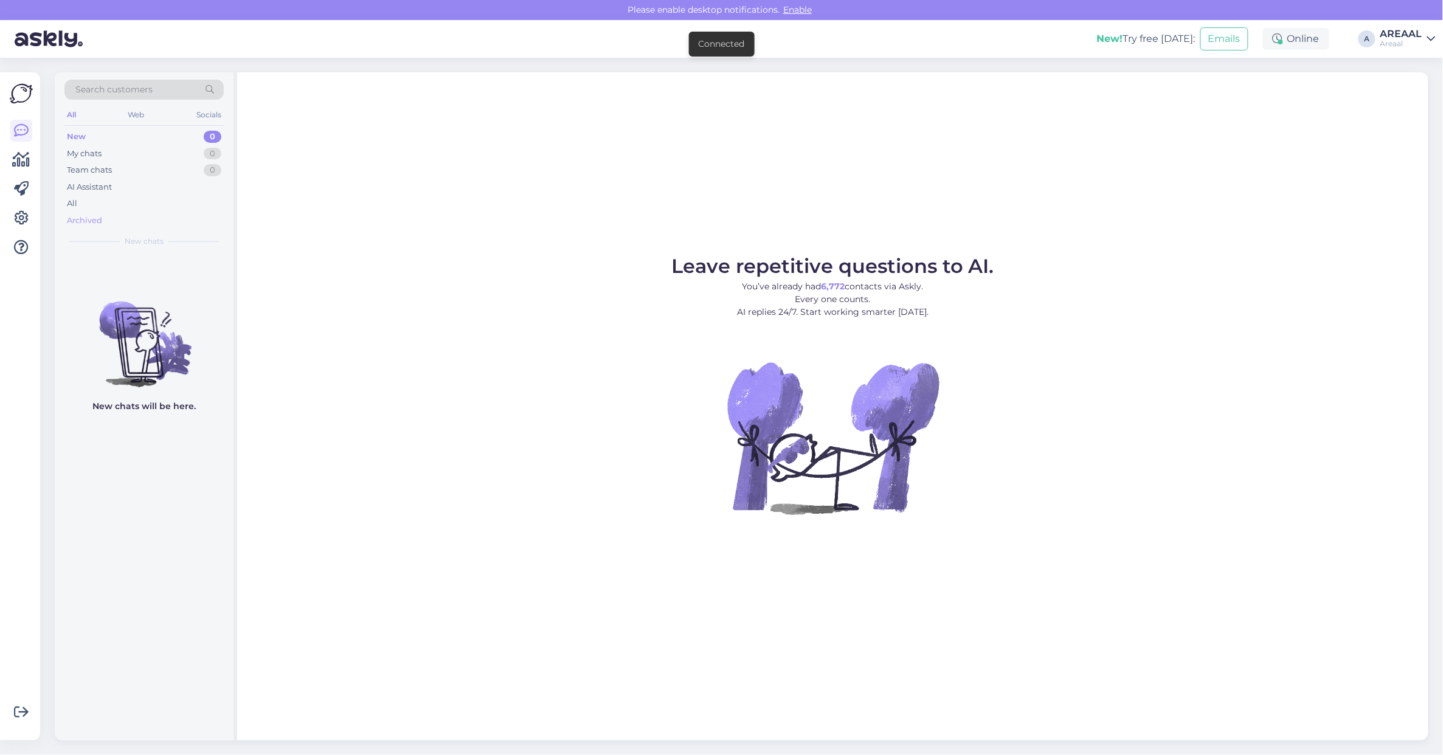
click at [165, 214] on div "Archived" at bounding box center [143, 220] width 159 height 17
click at [162, 208] on div "All" at bounding box center [143, 203] width 159 height 17
click at [209, 196] on div "All" at bounding box center [143, 203] width 159 height 17
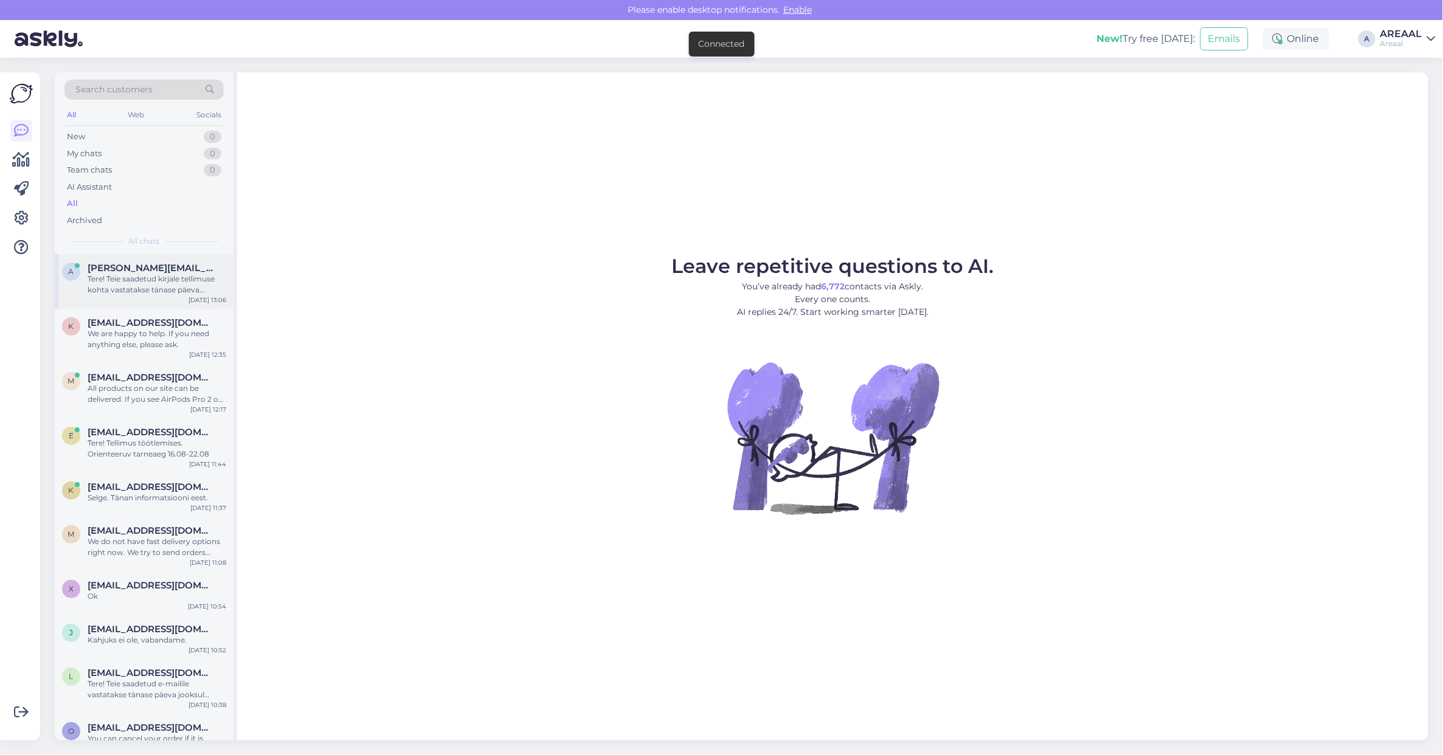
click at [199, 254] on div "a angela.allik@gmail.com Tere! Teie saadetud kirjale tellimuse kohta vastatakse…" at bounding box center [144, 281] width 179 height 55
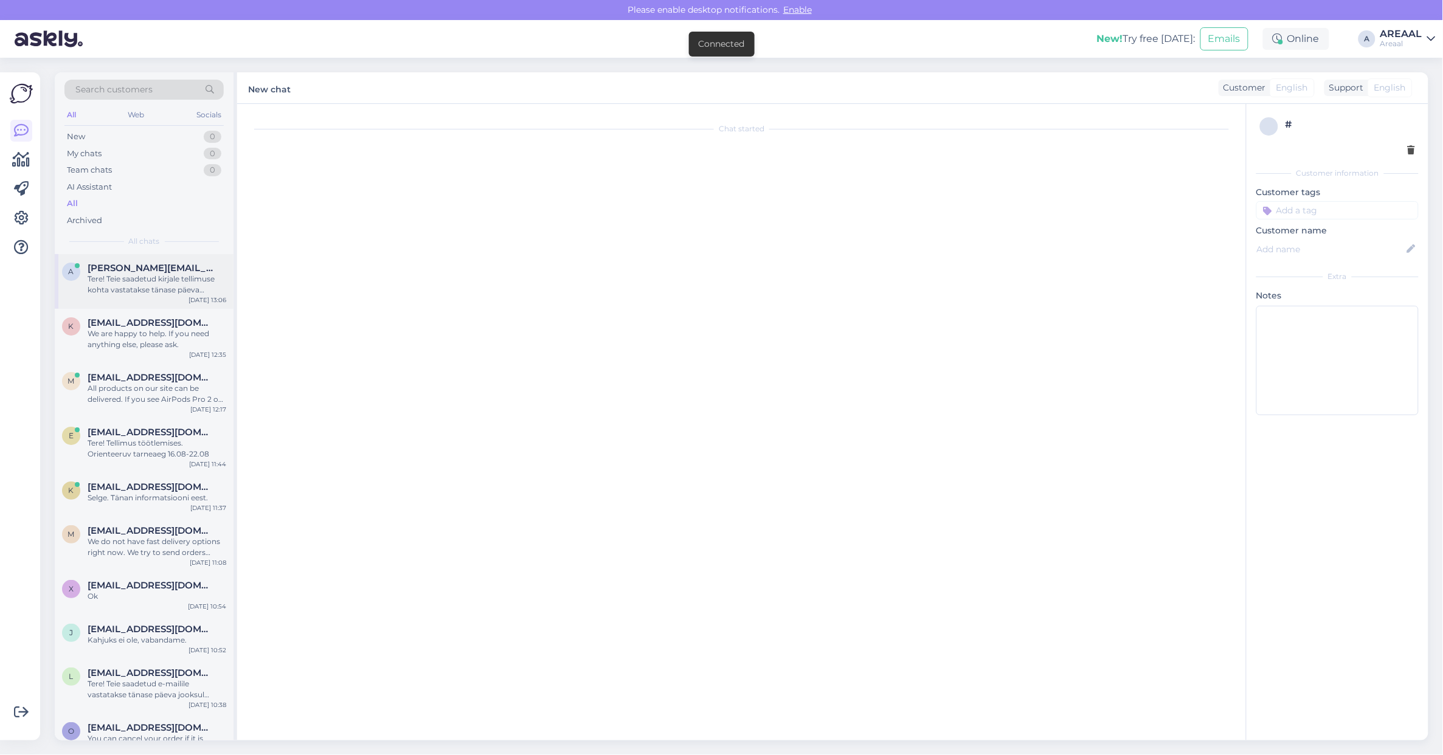
scroll to position [332, 0]
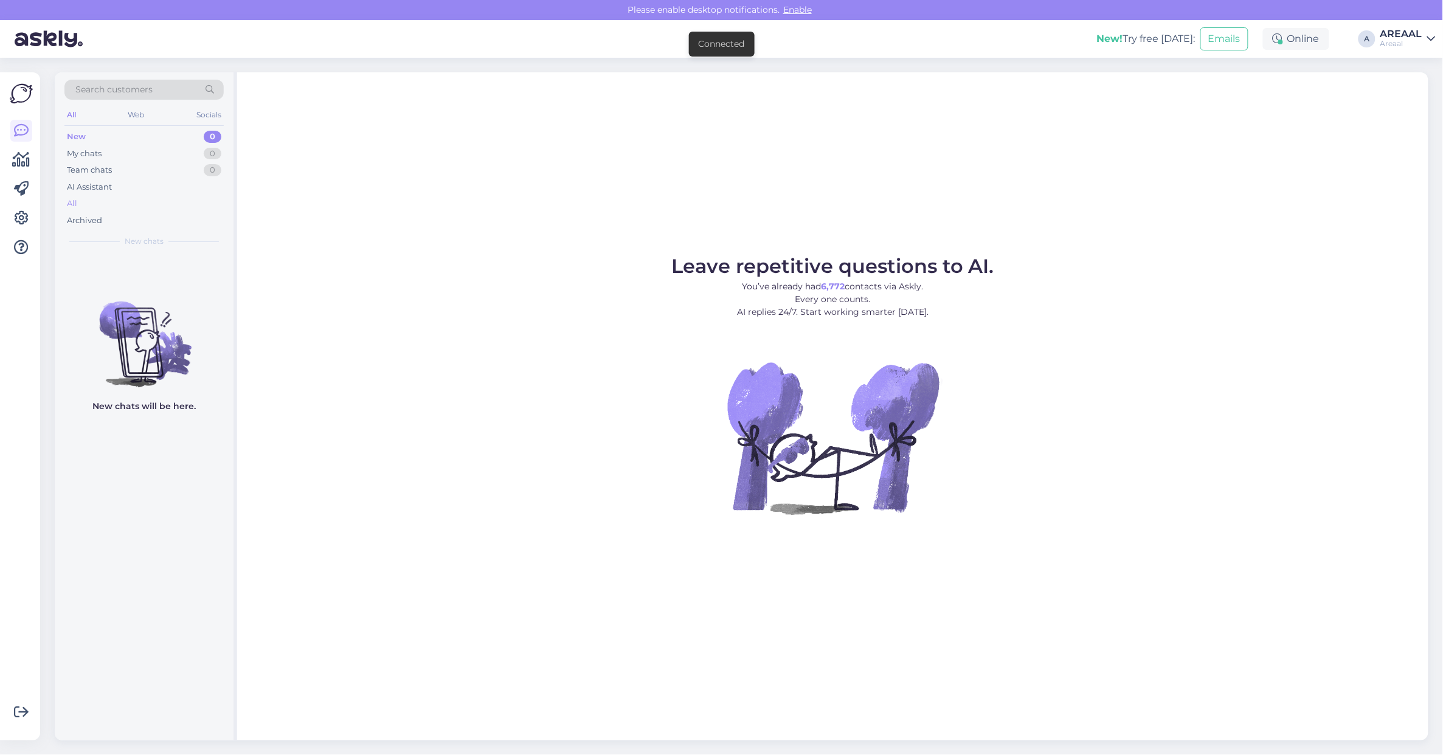
click at [80, 196] on div "All" at bounding box center [143, 203] width 159 height 17
click at [142, 206] on div "All" at bounding box center [143, 203] width 159 height 17
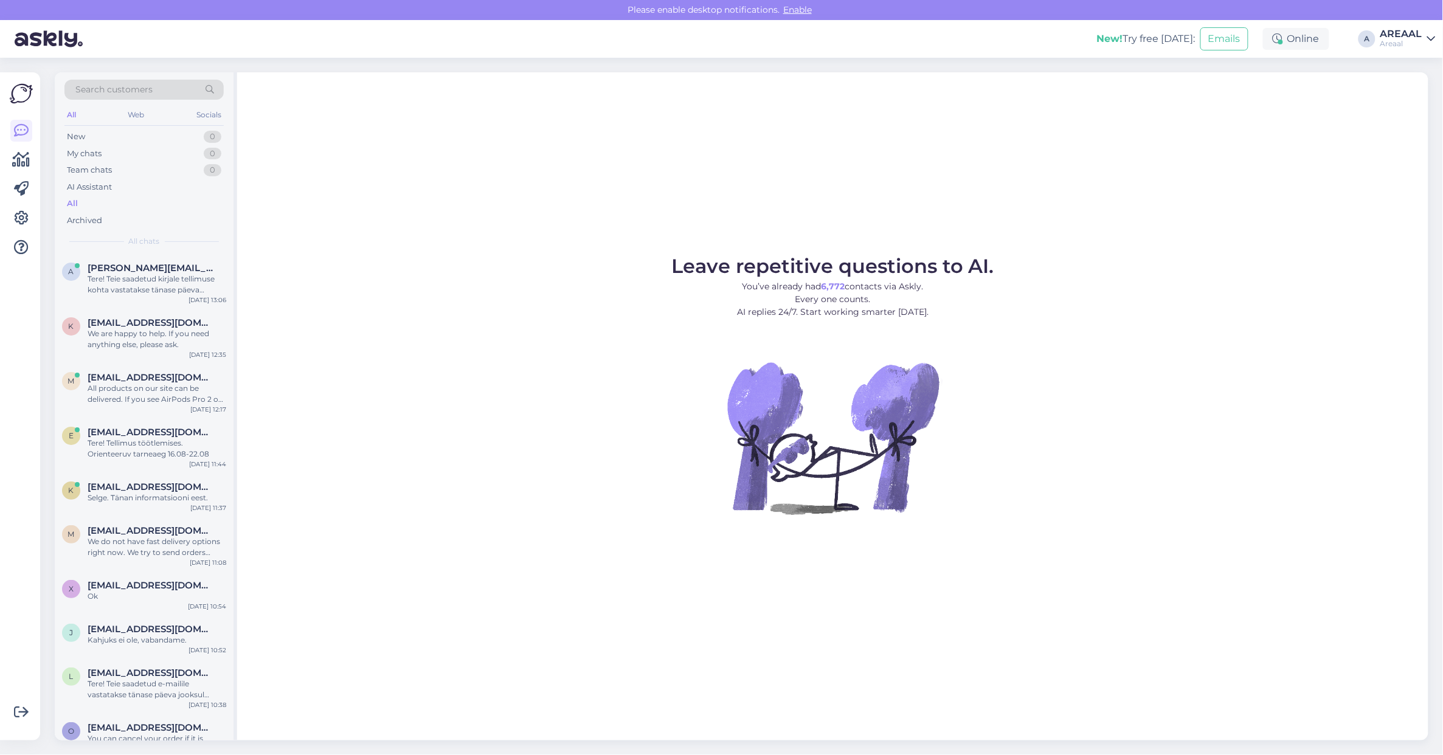
click at [1069, 333] on figure "Leave repetitive questions to AI. You’ve already had 6,772 contacts via Askly. …" at bounding box center [832, 402] width 1169 height 291
click at [1116, 347] on figure "Leave repetitive questions to AI. You’ve already had 6,772 contacts via Askly. …" at bounding box center [832, 402] width 1169 height 291
click at [1153, 226] on div "Leave repetitive questions to AI. You’ve already had 6,772 contacts via Askly. …" at bounding box center [832, 406] width 1191 height 668
click at [1203, 146] on div "Leave repetitive questions to AI. You’ve already had 6,772 contacts via Askly. …" at bounding box center [832, 406] width 1191 height 668
click at [162, 207] on div "All" at bounding box center [143, 203] width 159 height 17
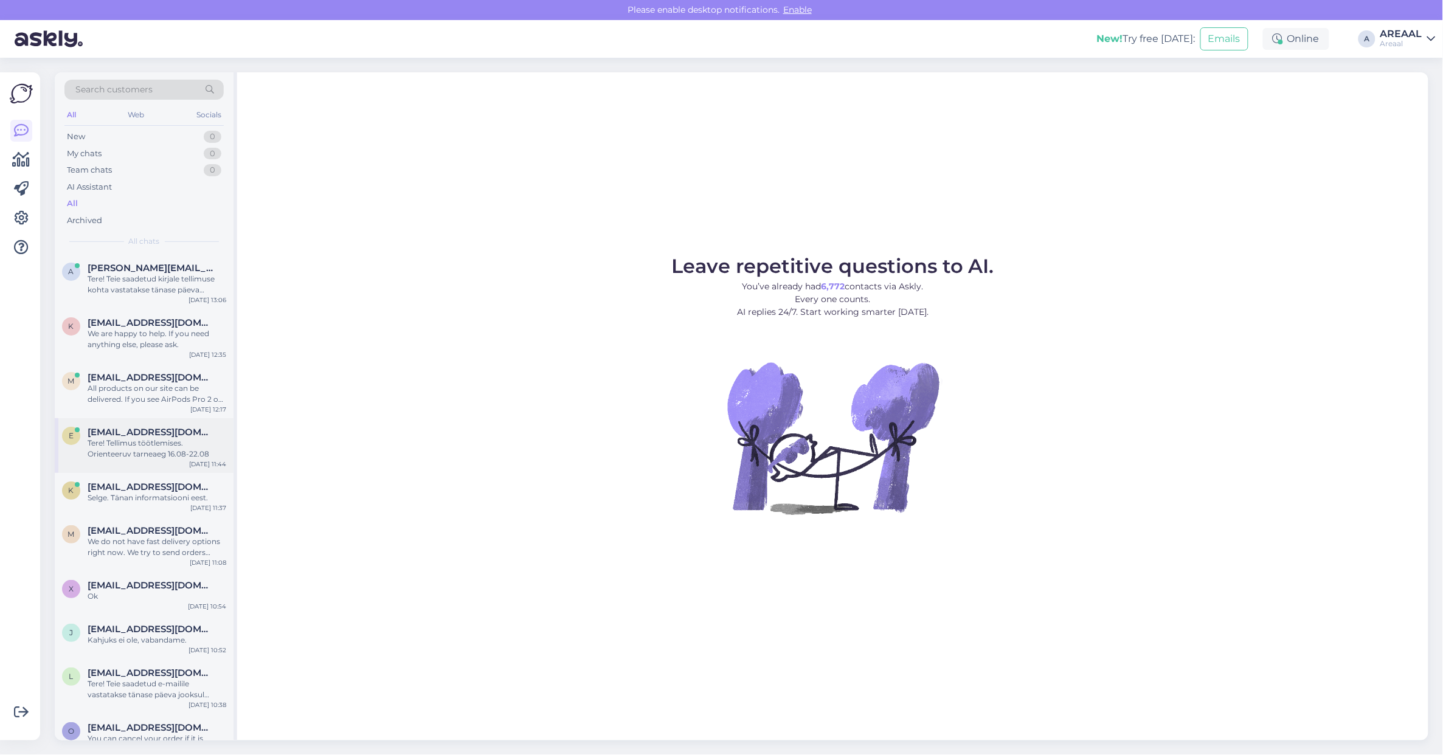
click at [192, 427] on span "[EMAIL_ADDRESS][DOMAIN_NAME]" at bounding box center [151, 432] width 126 height 11
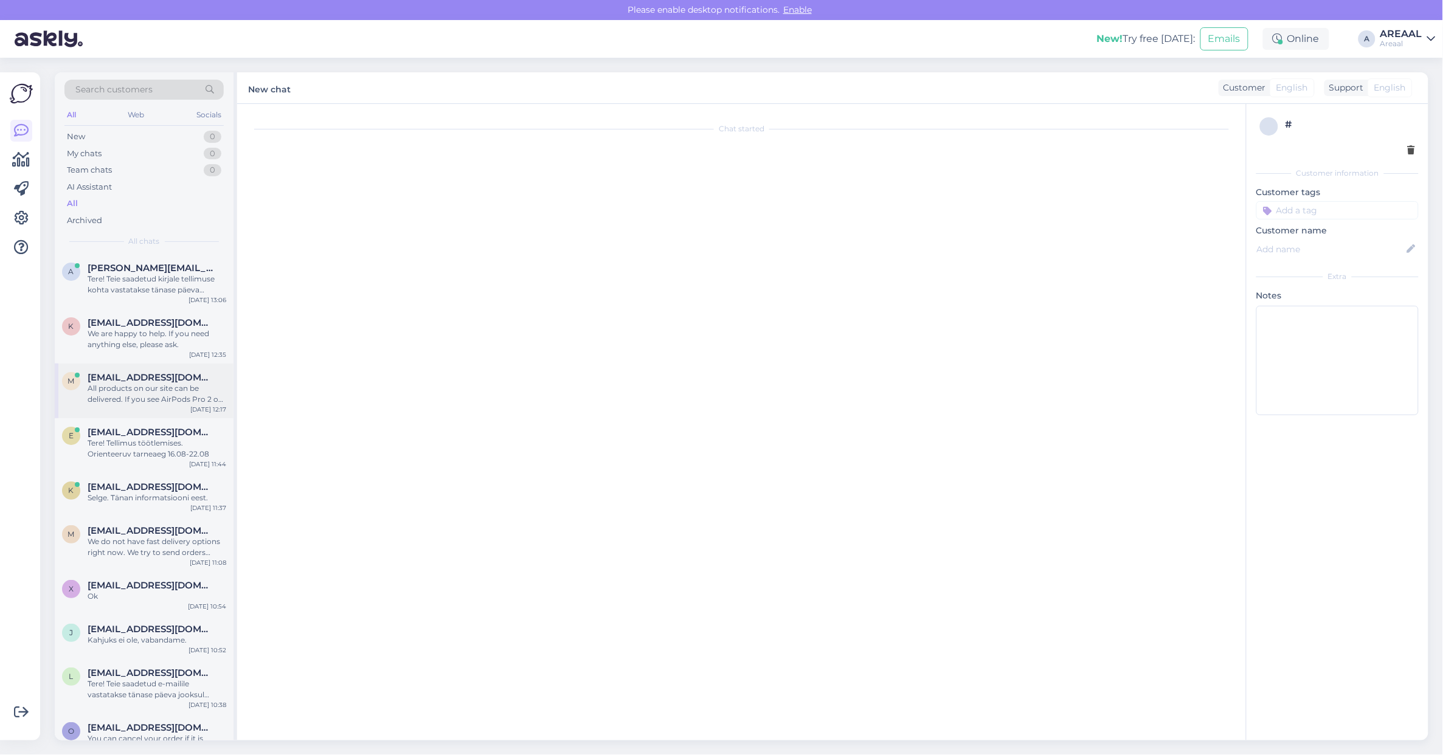
scroll to position [52, 0]
click at [184, 388] on div "All products on our site can be delivered. If you see AirPods Pro 2 on our webs…" at bounding box center [157, 394] width 139 height 22
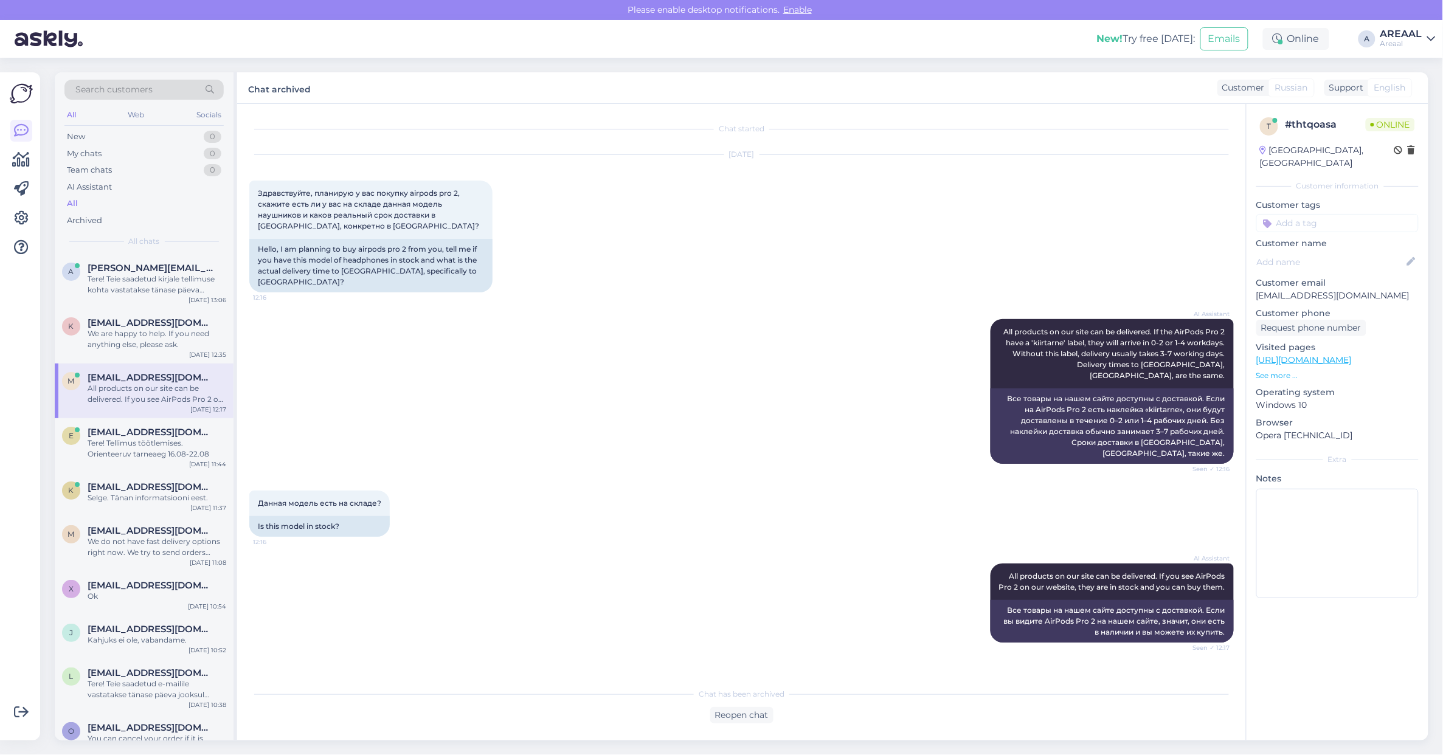
scroll to position [0, 0]
click at [740, 306] on div "AI Assistant All products on our site can be delivered. If the AirPods Pro 2 ha…" at bounding box center [741, 391] width 985 height 171
click at [755, 280] on div "Aug 12 2025 Здравствуйте, планирую у вас покупку airpods pro 2, скажите есть ли…" at bounding box center [741, 224] width 985 height 164
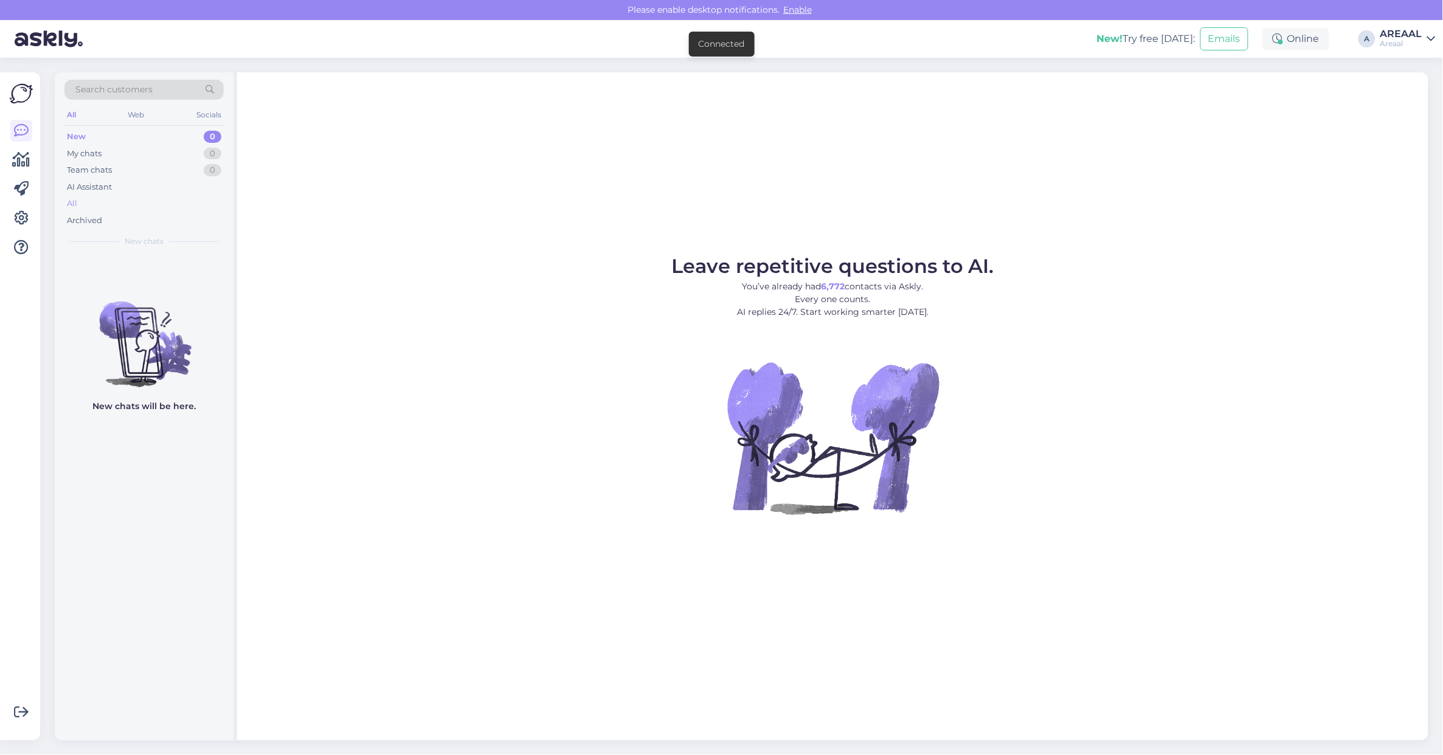
click at [116, 205] on div "All" at bounding box center [143, 203] width 159 height 17
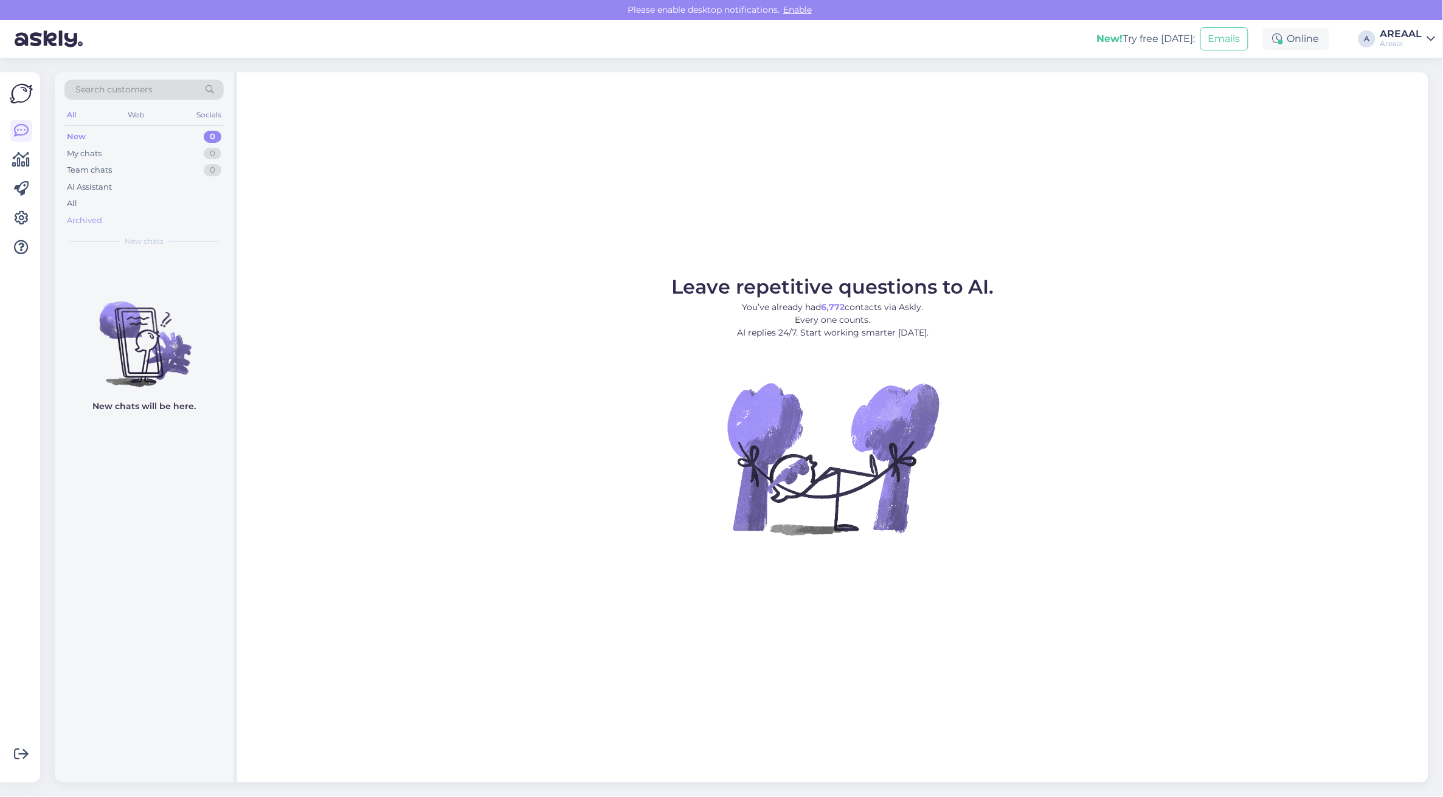
click at [116, 214] on div "Archived" at bounding box center [143, 220] width 159 height 17
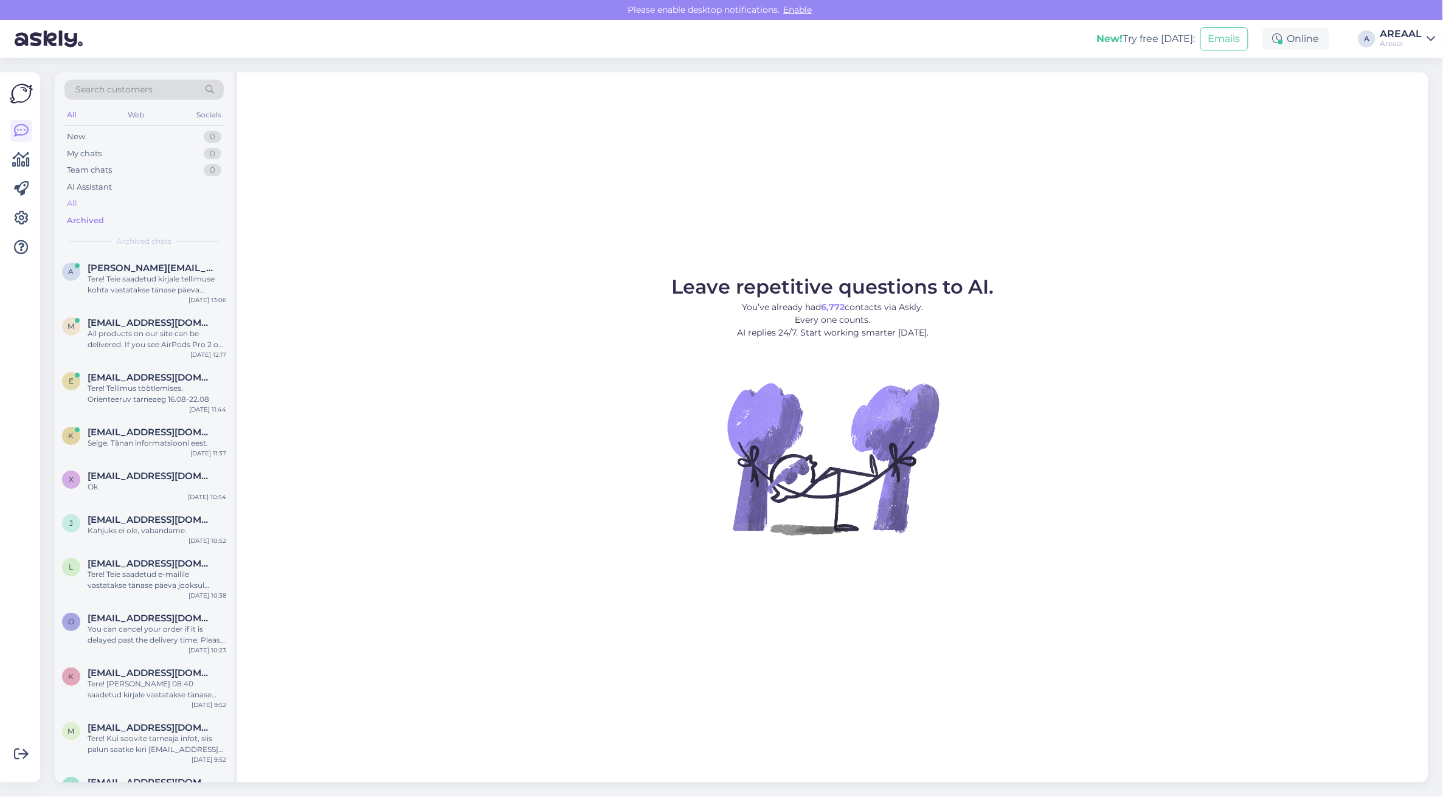
click at [119, 205] on div "All" at bounding box center [143, 203] width 159 height 17
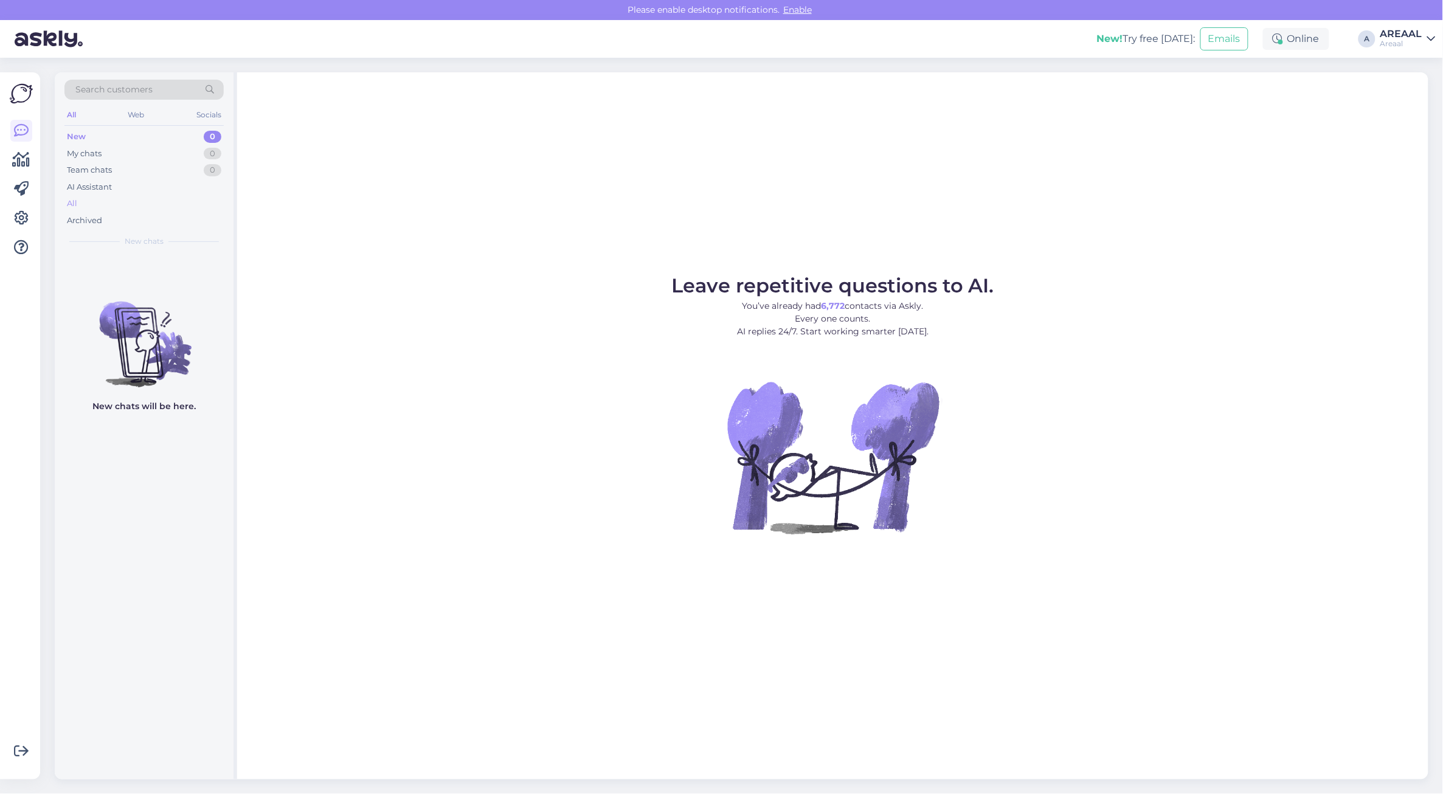
click at [129, 206] on div "All" at bounding box center [143, 203] width 159 height 17
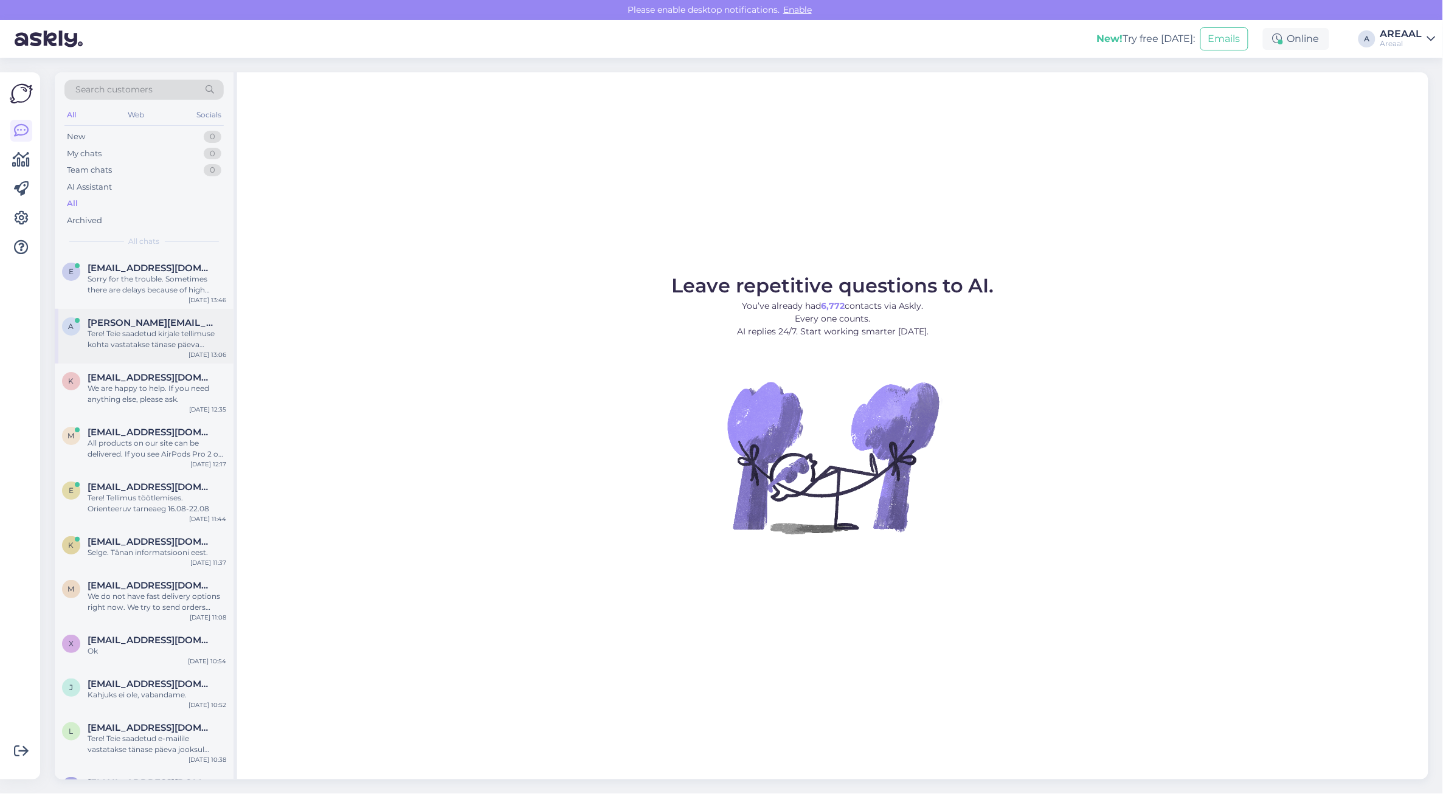
click at [156, 320] on span "[PERSON_NAME][EMAIL_ADDRESS][DOMAIN_NAME]" at bounding box center [151, 322] width 126 height 11
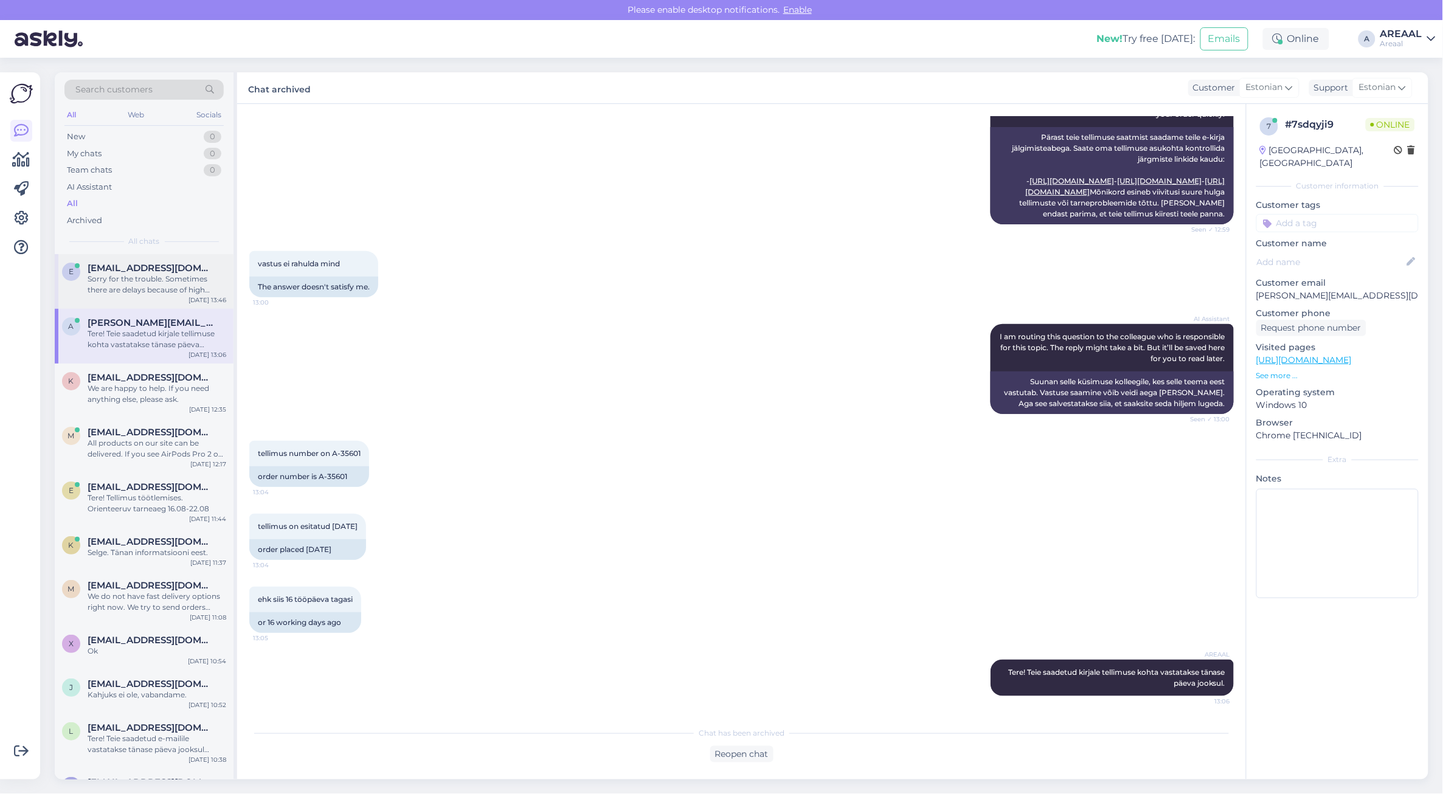
click at [156, 296] on div "e estvertex@gmail.com Sorry for the trouble. Sometimes there are delays because…" at bounding box center [144, 281] width 179 height 55
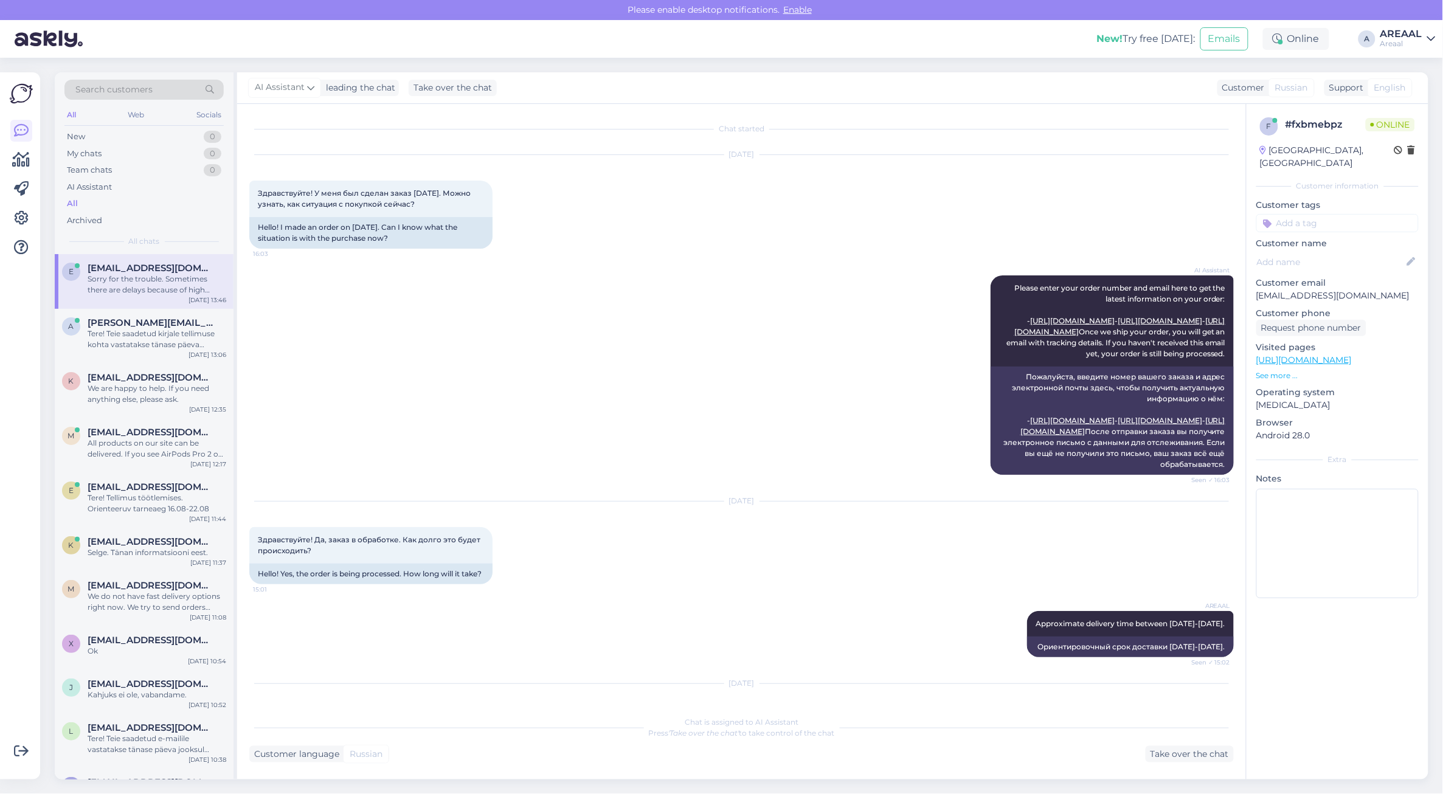
click at [1323, 289] on p "[EMAIL_ADDRESS][DOMAIN_NAME]" at bounding box center [1337, 295] width 162 height 13
copy p "[EMAIL_ADDRESS][DOMAIN_NAME]"
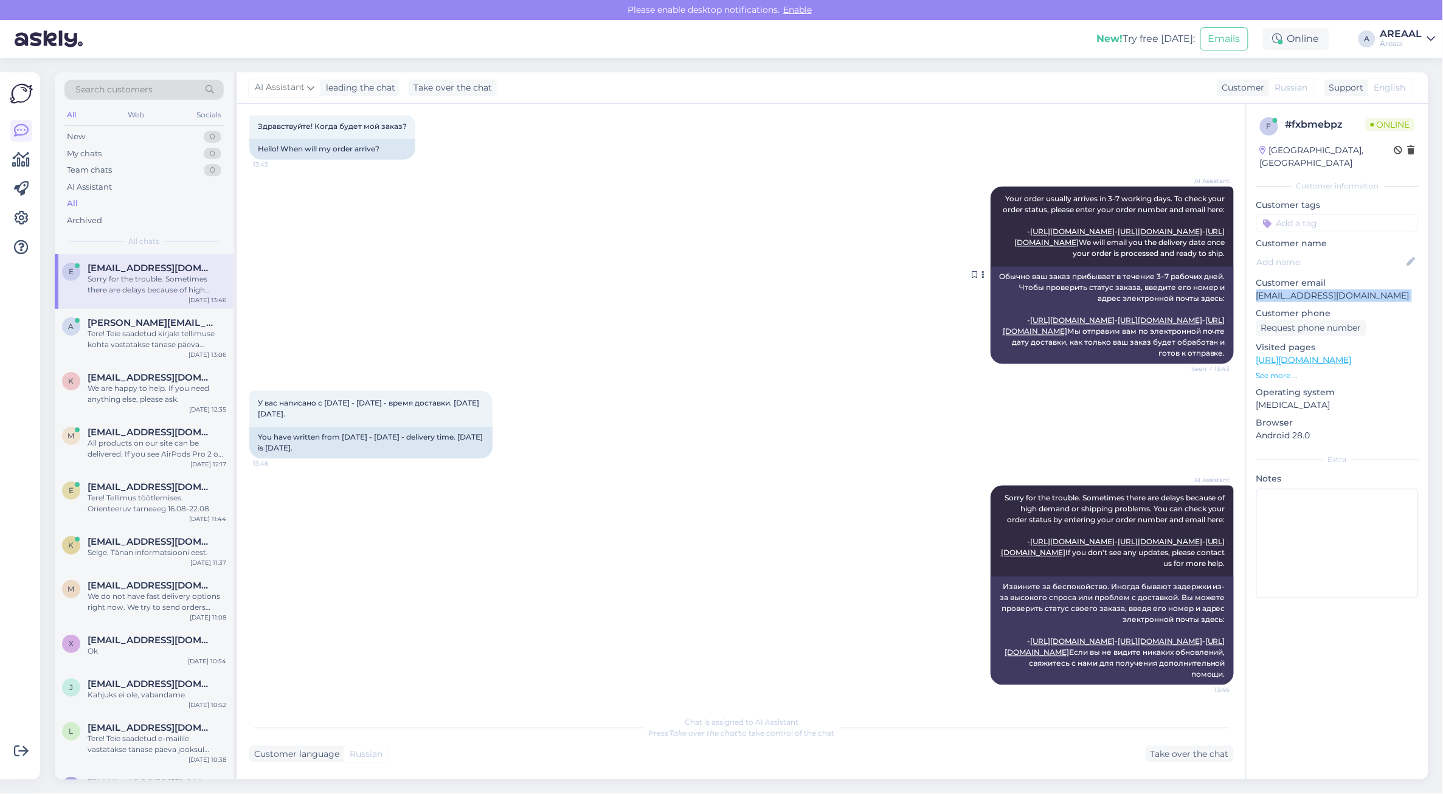
scroll to position [1160, 0]
click at [871, 173] on div "AI Assistant Your order usually arrives in 3-7 working days. To check your orde…" at bounding box center [741, 275] width 985 height 204
click at [859, 187] on div "AI Assistant Your order usually arrives in 3-7 working days. To check your orde…" at bounding box center [741, 275] width 985 height 204
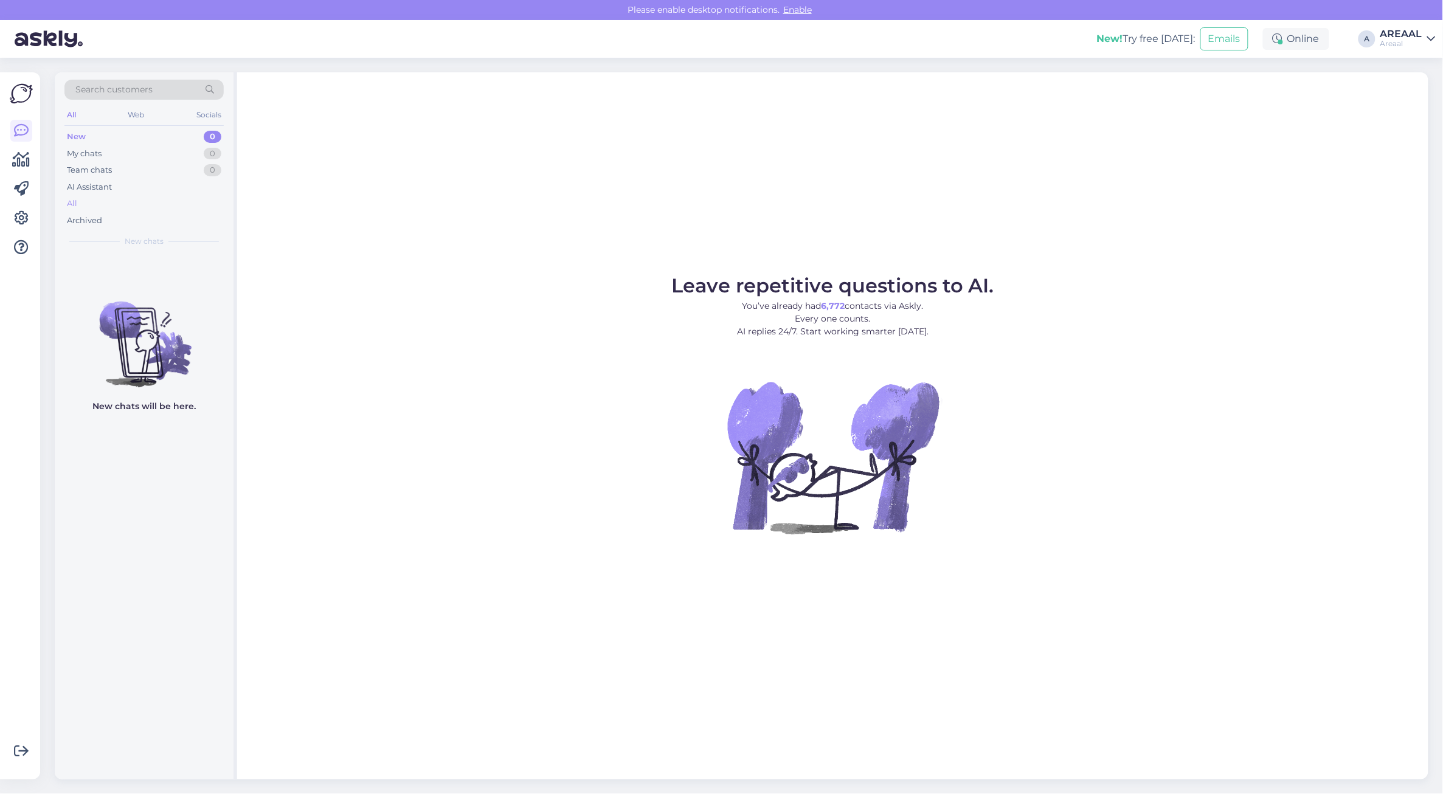
click at [190, 195] on div "All" at bounding box center [143, 203] width 159 height 17
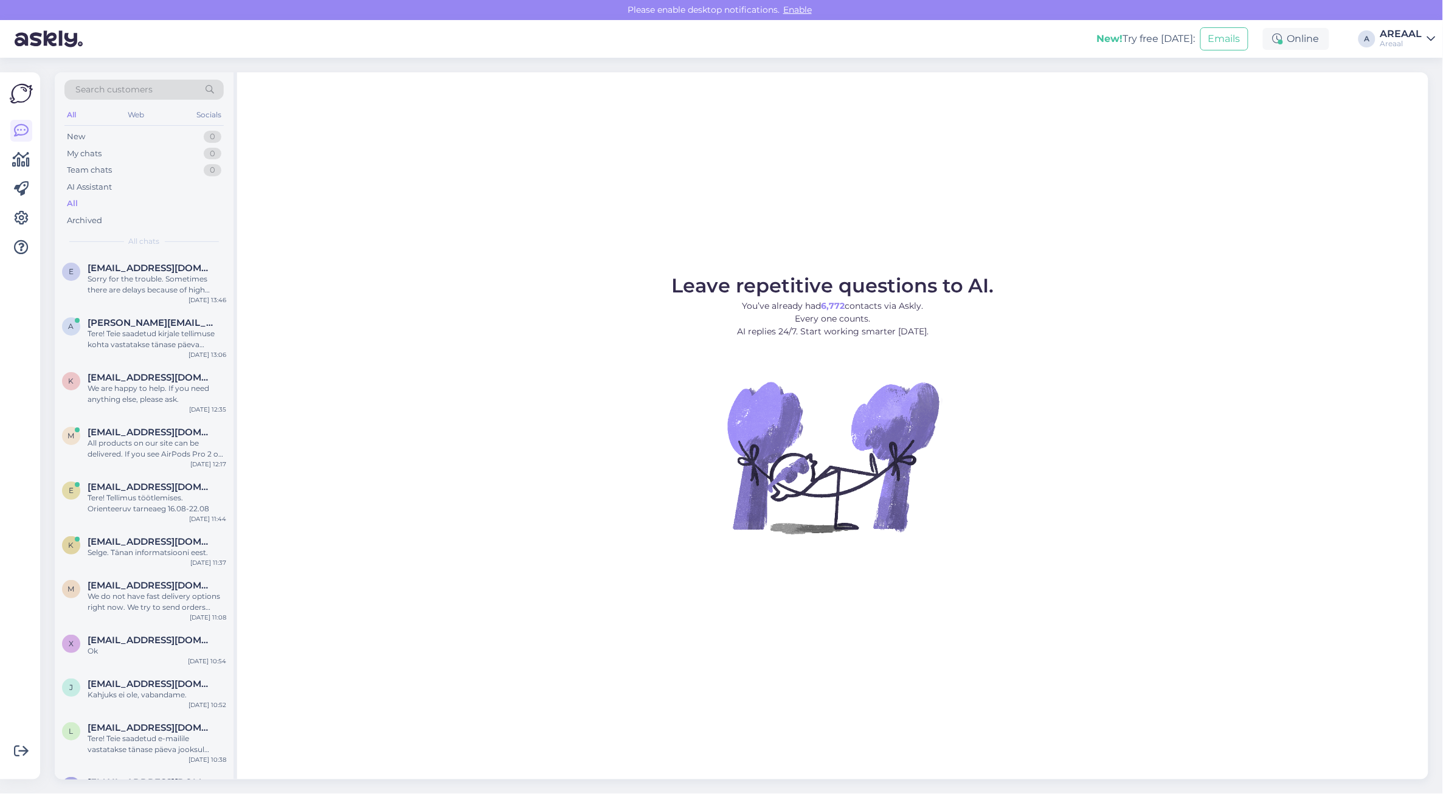
click at [520, 268] on div "Leave repetitive questions to AI. You’ve already had 6,772 contacts via Askly. …" at bounding box center [832, 425] width 1191 height 707
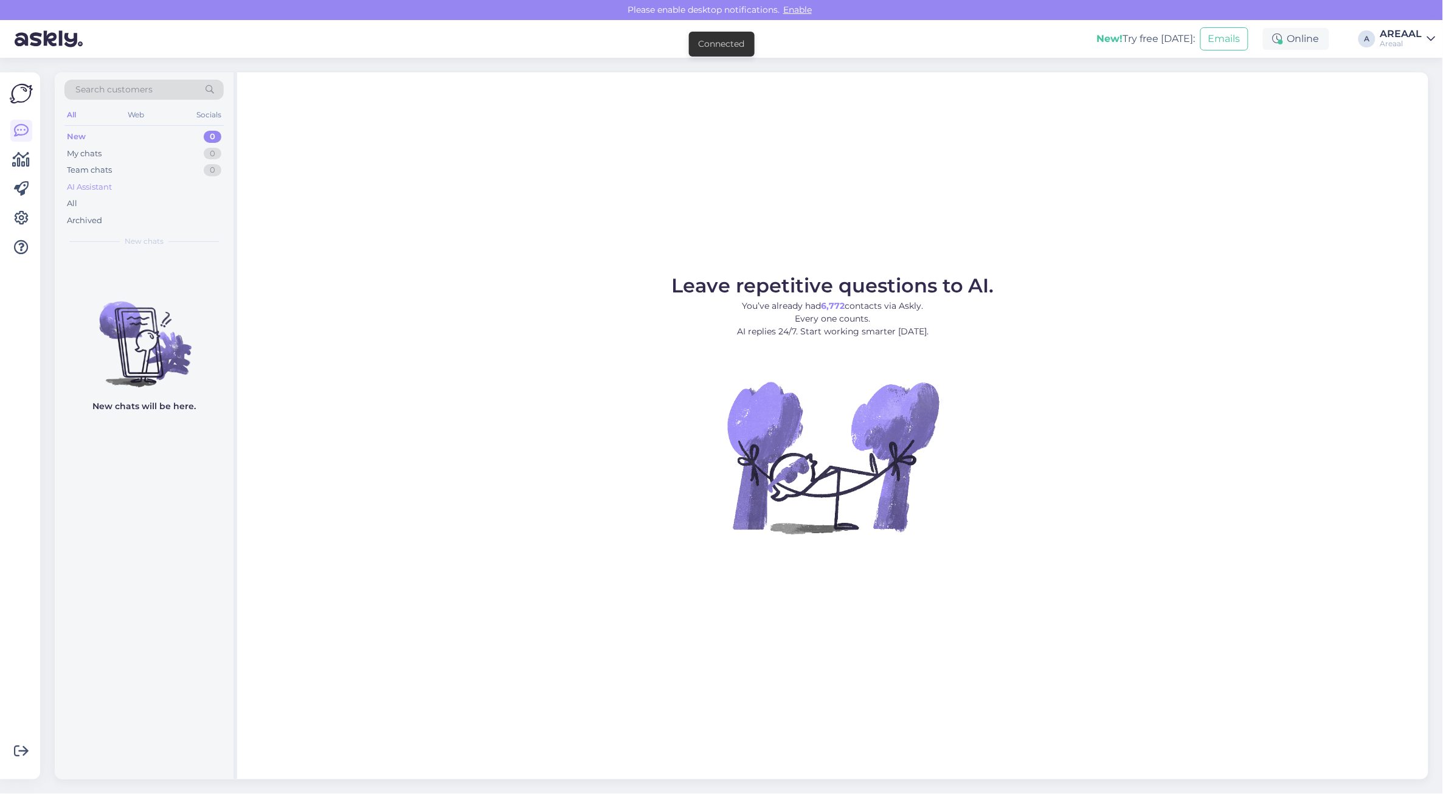
click at [153, 192] on div "AI Assistant" at bounding box center [143, 187] width 159 height 17
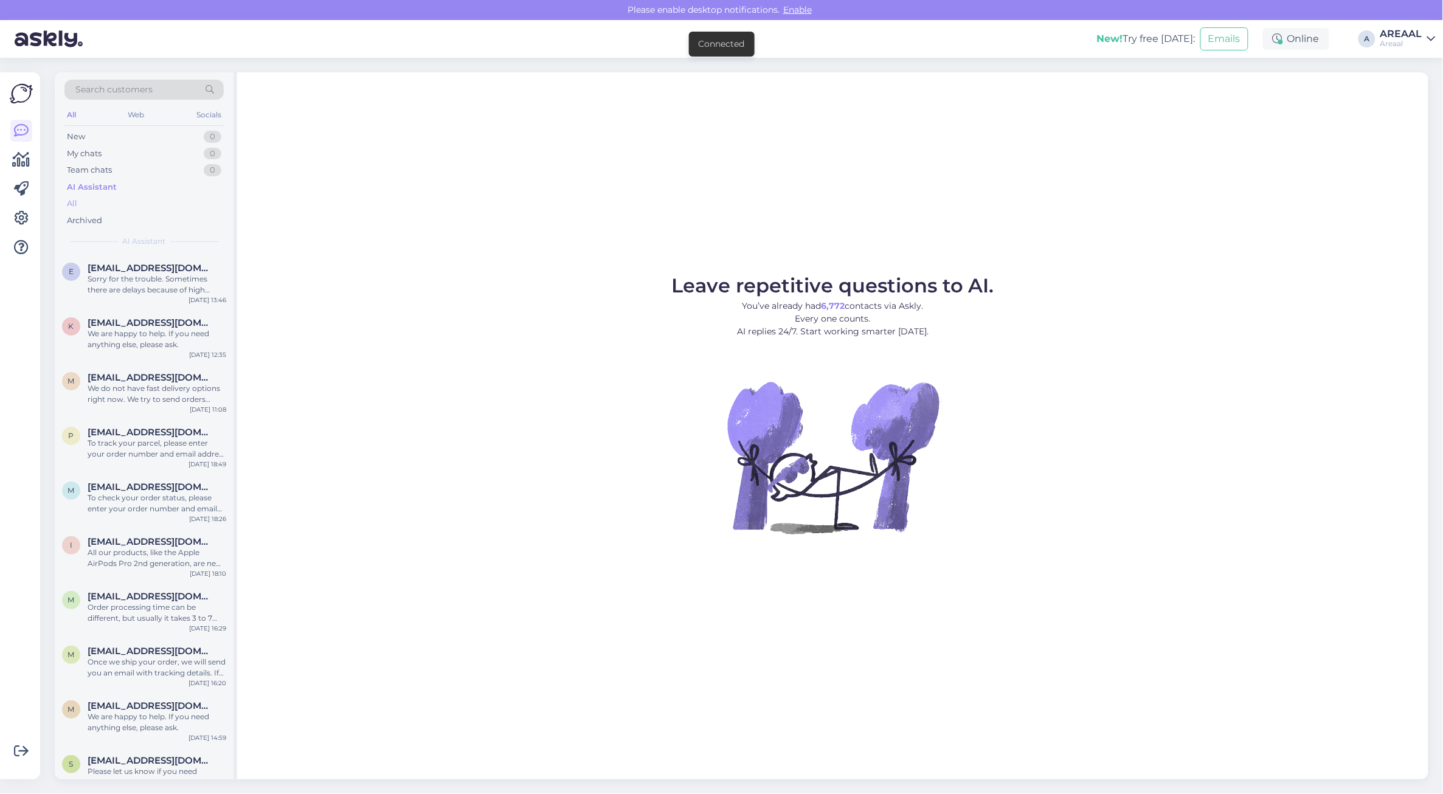
click at [147, 209] on div "All" at bounding box center [143, 203] width 159 height 17
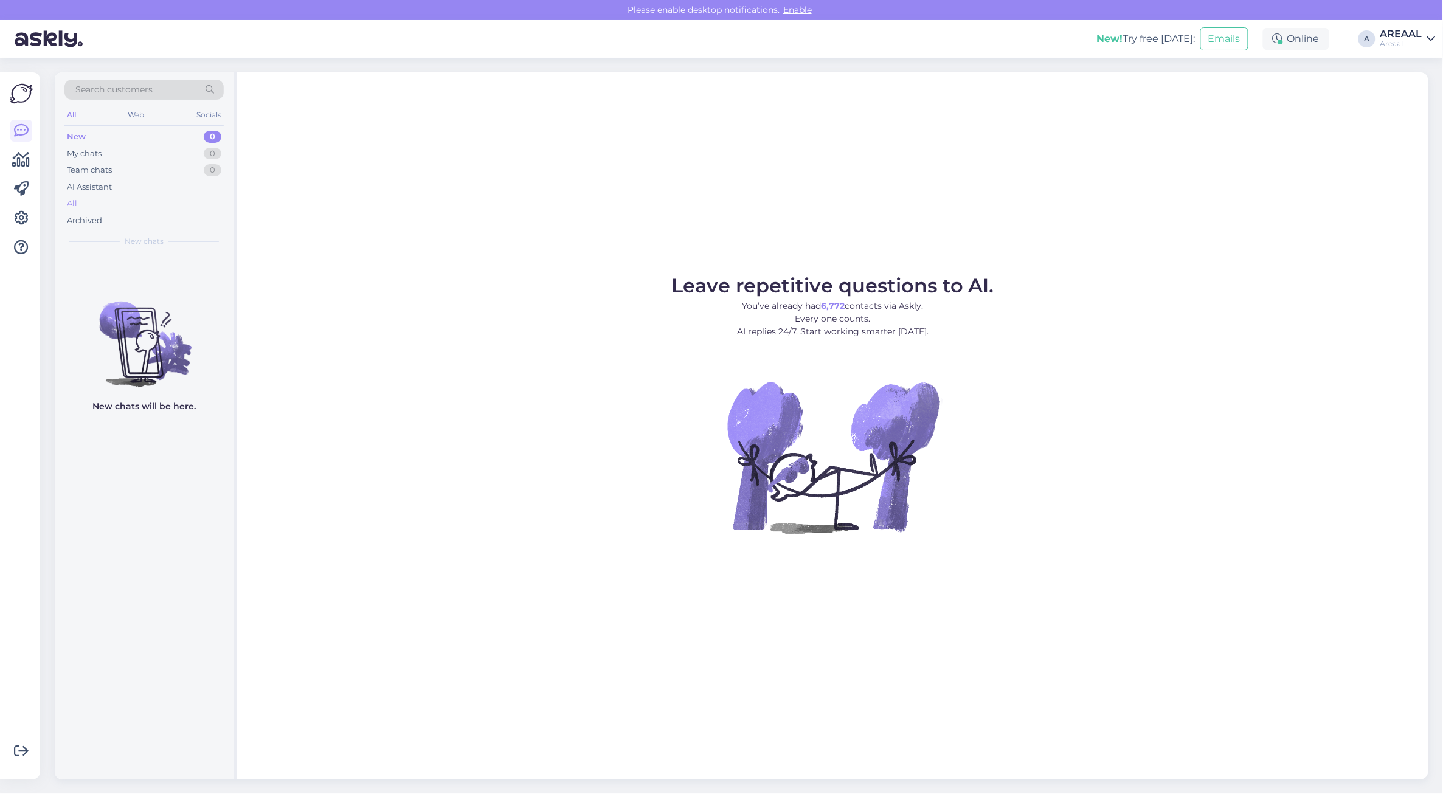
click at [137, 206] on div "All" at bounding box center [143, 203] width 159 height 17
click at [112, 198] on div "All" at bounding box center [143, 203] width 159 height 17
click at [104, 147] on div "My chats 0" at bounding box center [143, 153] width 159 height 17
click at [106, 196] on div "All" at bounding box center [143, 203] width 159 height 17
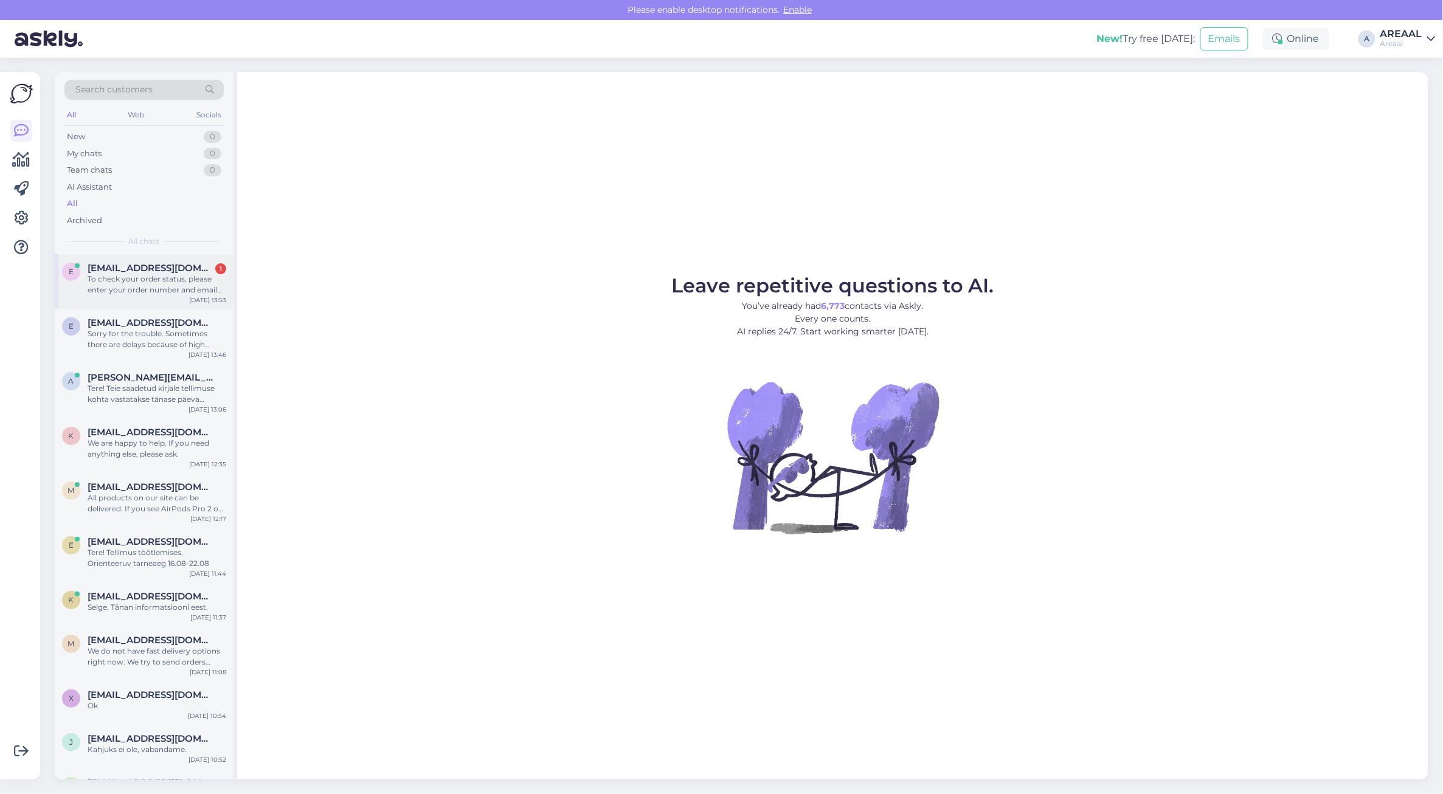
click at [163, 272] on span "estvertex@gmail.com" at bounding box center [151, 268] width 126 height 11
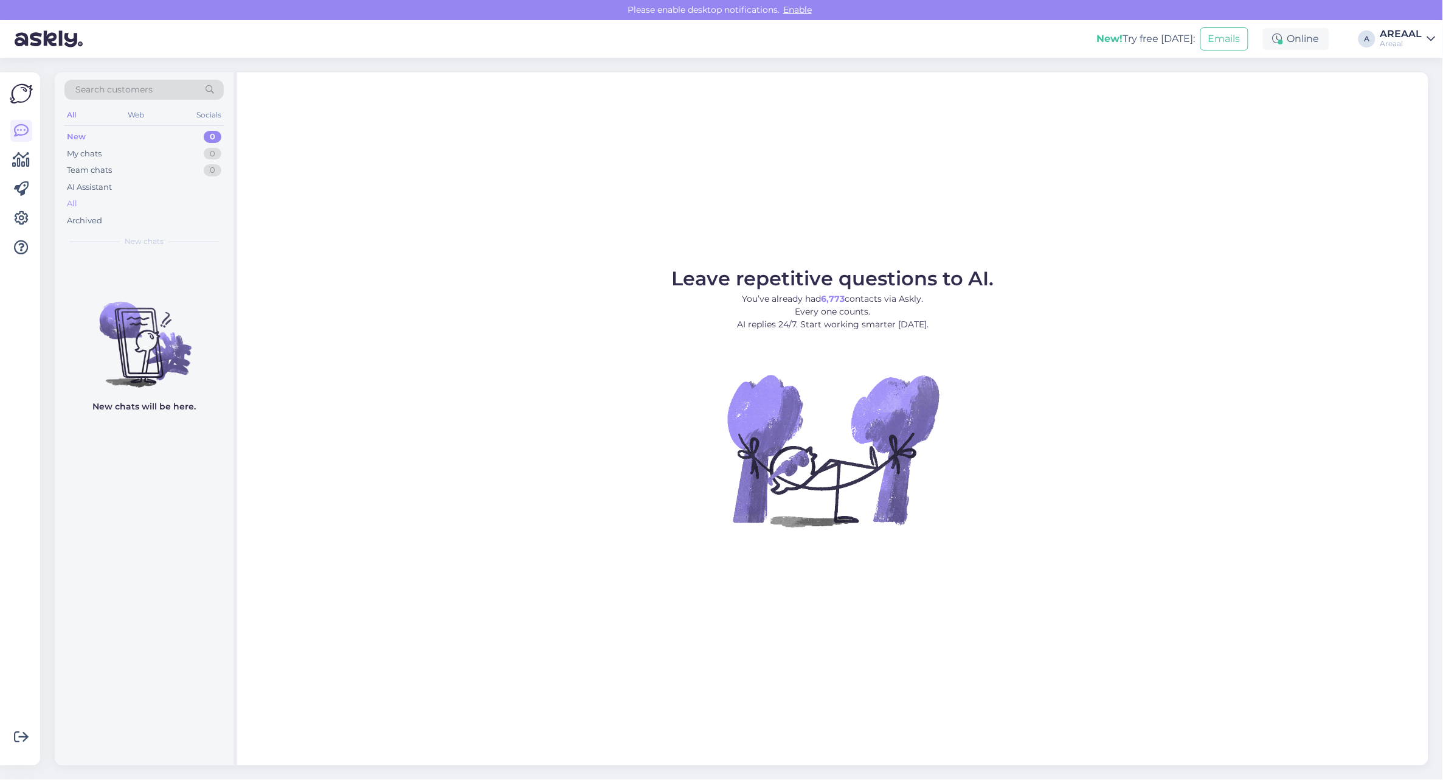
click at [167, 198] on div "All" at bounding box center [143, 203] width 159 height 17
click at [130, 201] on div "All" at bounding box center [143, 203] width 159 height 17
click at [119, 202] on div "All" at bounding box center [143, 203] width 159 height 17
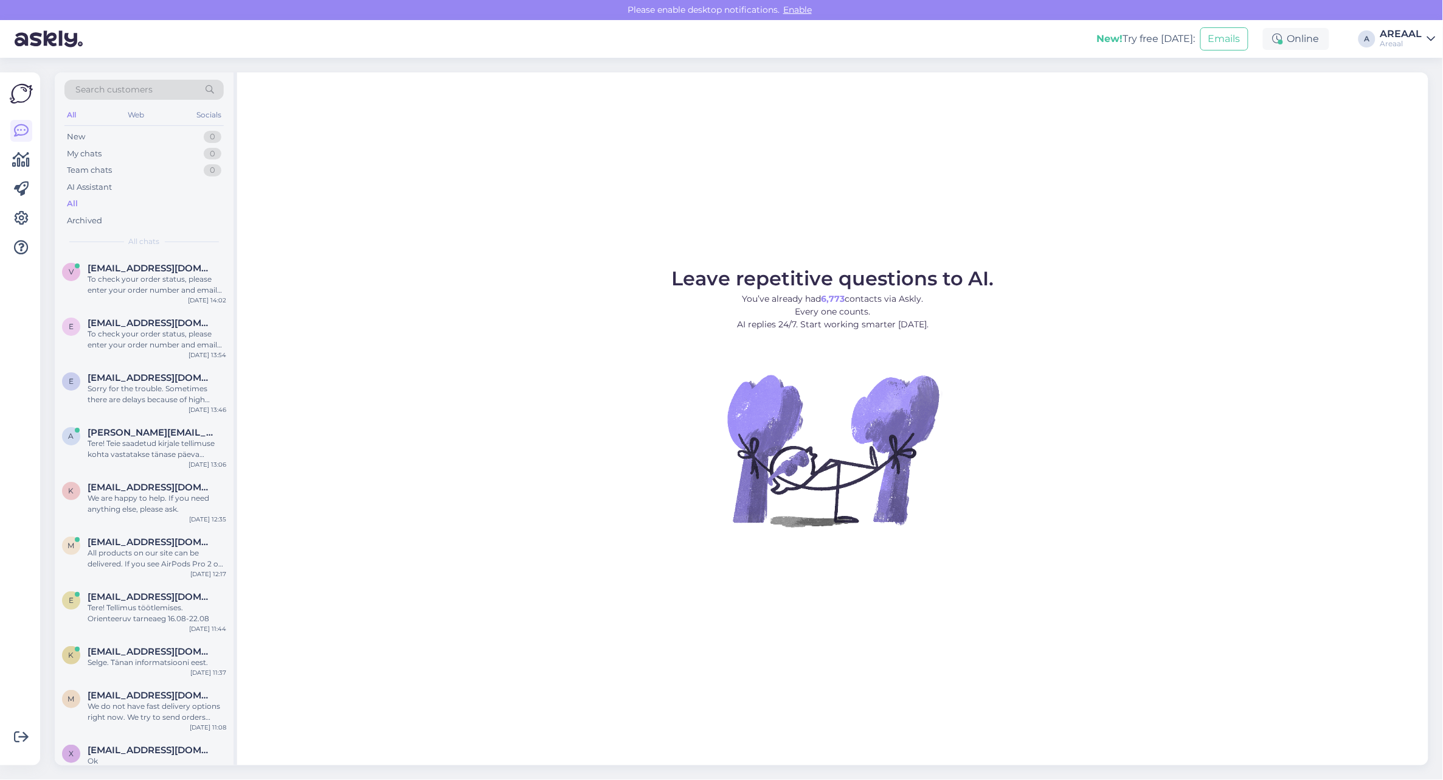
click at [147, 287] on div "To check your order status, please enter your order number and email here: - ht…" at bounding box center [157, 285] width 139 height 22
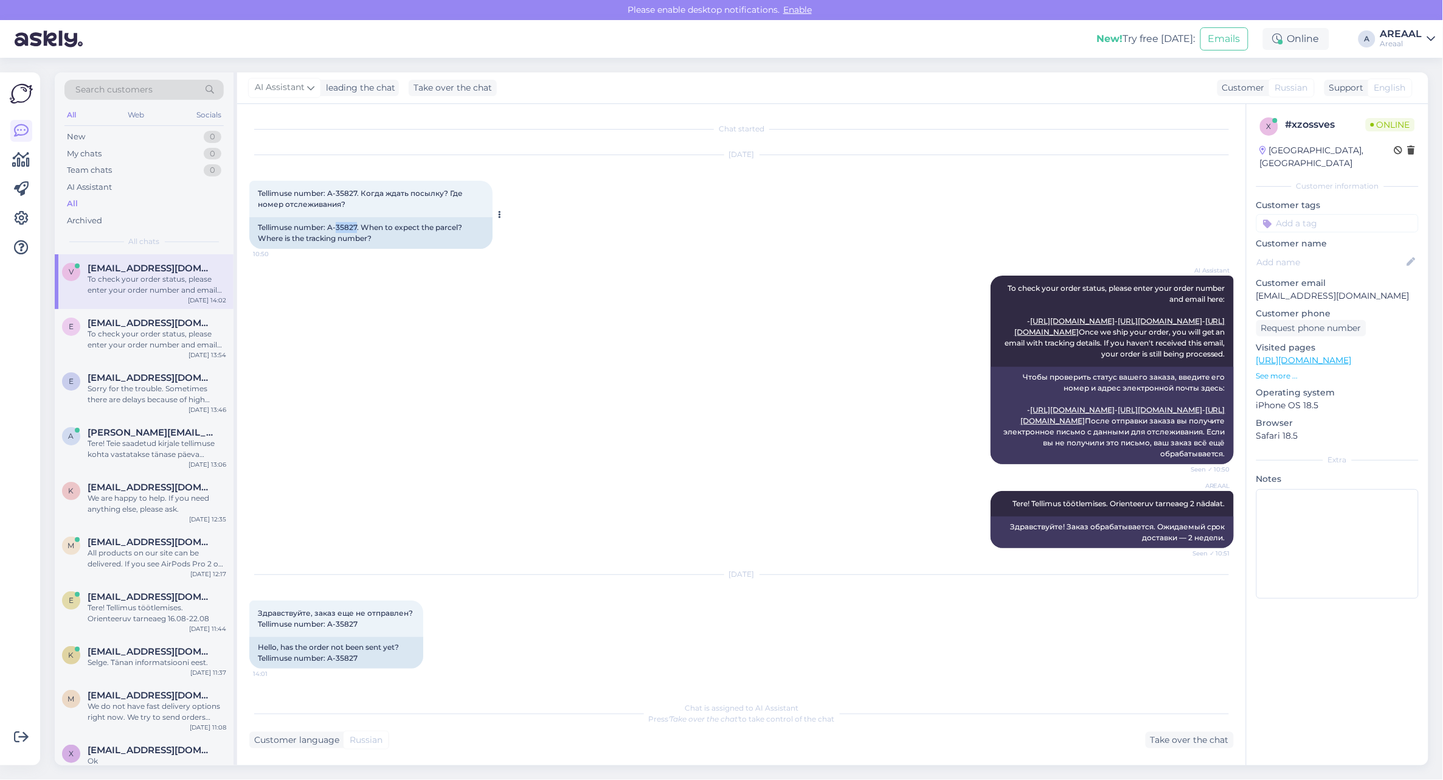
copy div "35827"
copy div "A-35827"
drag, startPoint x: 356, startPoint y: 237, endPoint x: 330, endPoint y: 237, distance: 26.1
click at [330, 237] on div "Tellimuse number: A-35827. When to expect the parcel? Where is the tracking num…" at bounding box center [370, 233] width 243 height 32
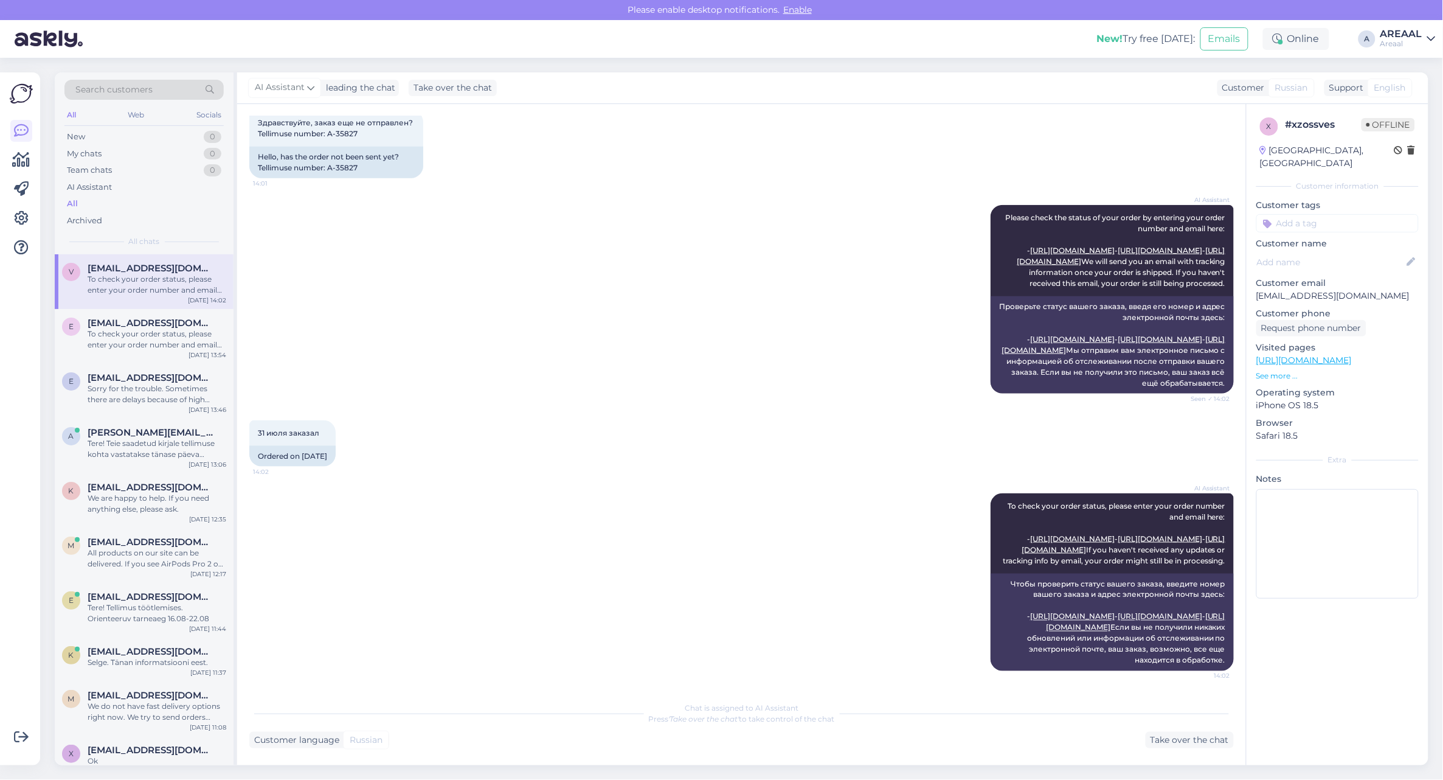
scroll to position [675, 0]
click at [1193, 737] on div "Take over the chat" at bounding box center [1190, 740] width 88 height 16
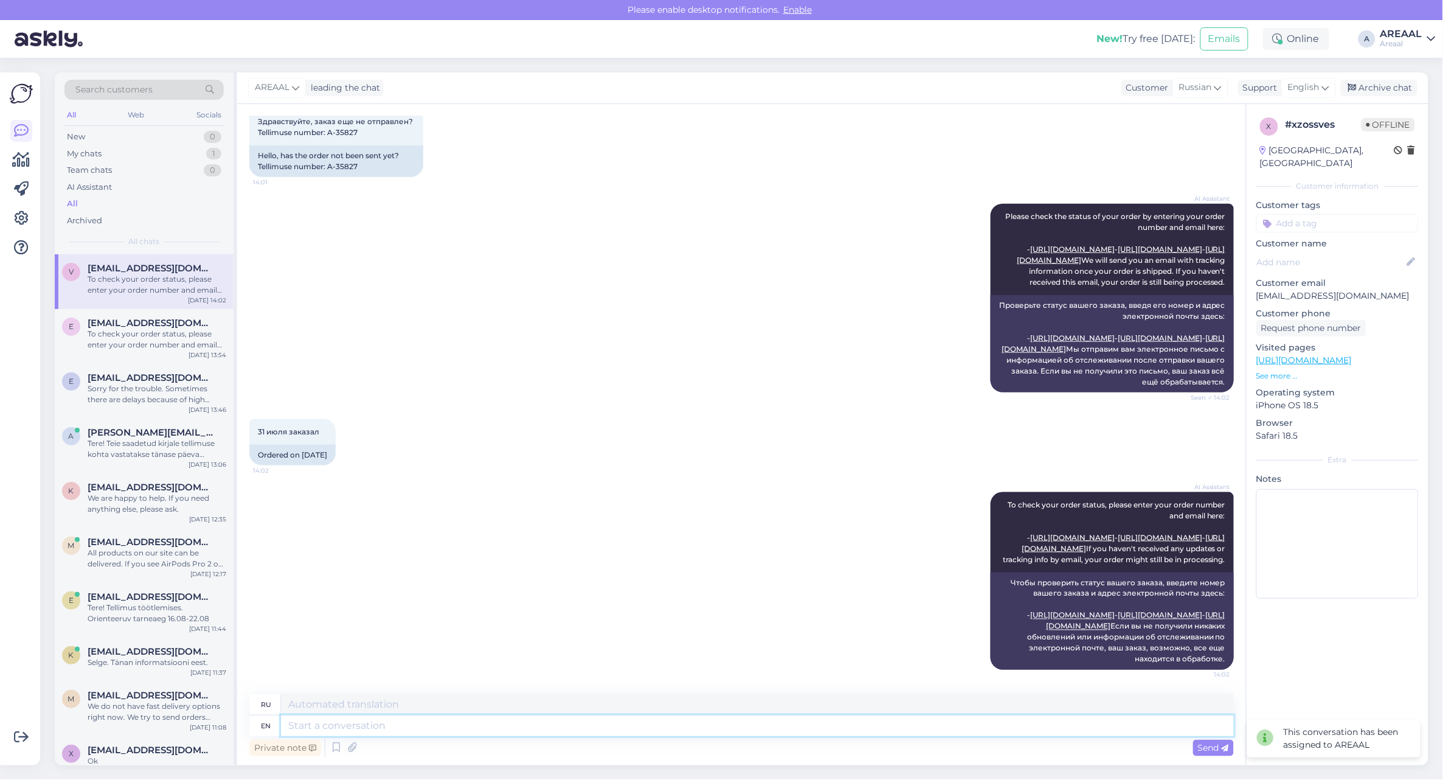
click at [868, 724] on textarea at bounding box center [757, 725] width 953 height 21
type textarea "Tere"
type textarea "Тере"
type textarea "Tere!"
type textarea "Вот!"
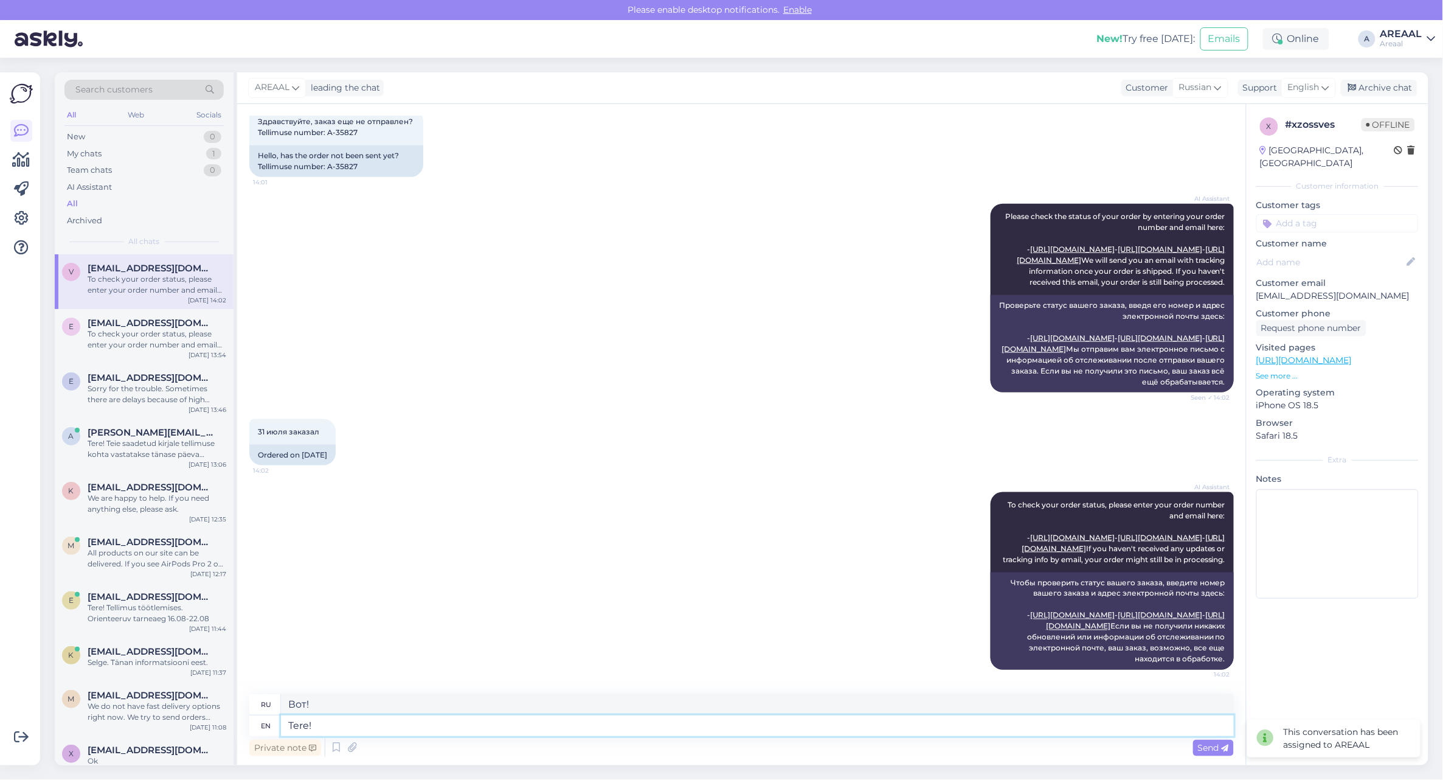
paste textarea "Tellimus töötlemises. Orienteeruv tarneaeg 16.08-22.08"
type textarea "Tere! Tellimus töötlemises. Orienteeruv tarneaeg 16.08-22.08"
type textarea "Тере! Tellimus töötlemises. Ориентировочное обучение 16.08-22.08"
click at [1303, 82] on span "English" at bounding box center [1304, 87] width 32 height 13
type input "est"
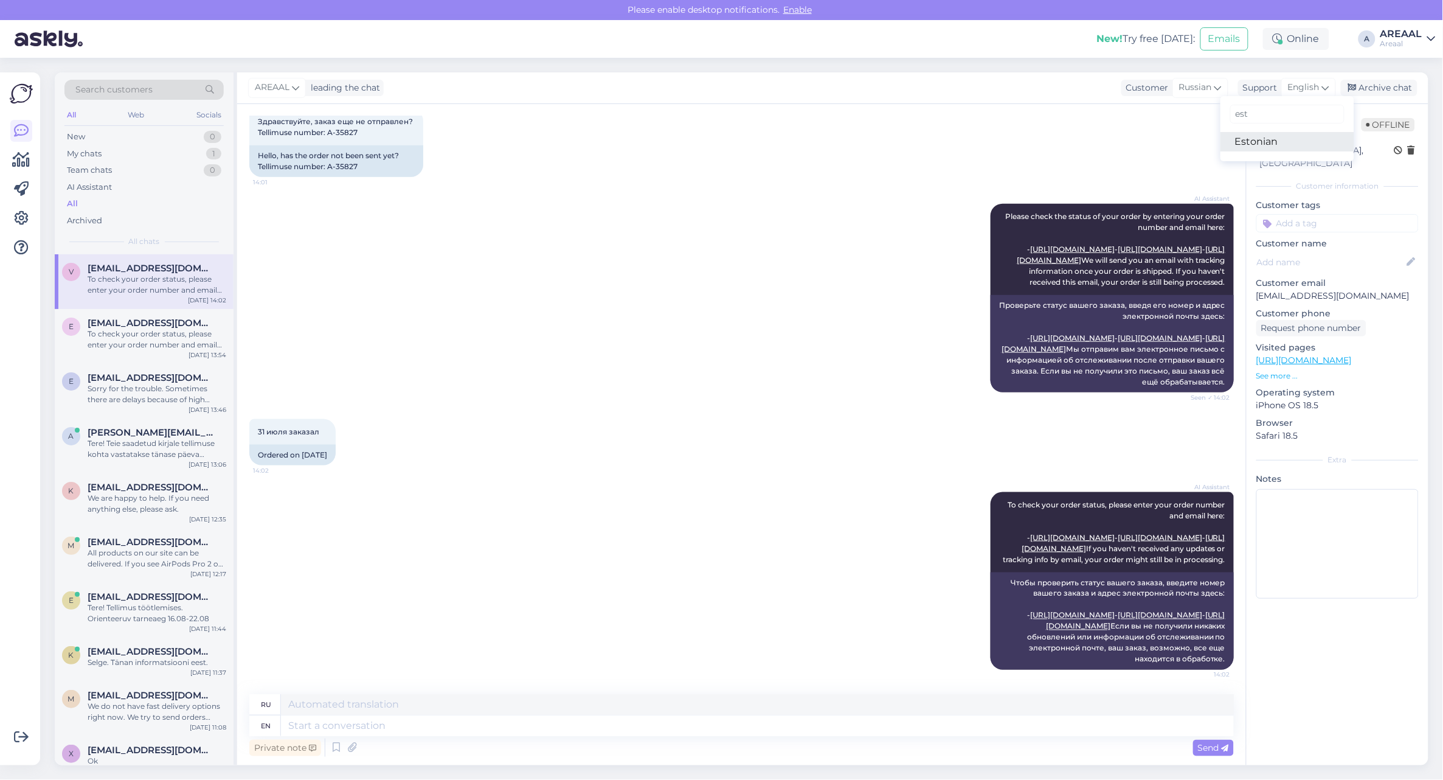
click at [1274, 147] on link "Estonian" at bounding box center [1287, 141] width 134 height 19
click at [755, 725] on textarea at bounding box center [757, 725] width 953 height 21
paste textarea "Tere! Tellimus töötlemises. Orienteeruv tarneaeg 16.08-22.08"
type textarea "Tere! Tellimus töötlemises. Orienteeruv tarneaeg 16.08-22.08"
type textarea "Здравствуйте! Заказ обрабатывается. Ориентировочное время доставки 16.08-22.08"
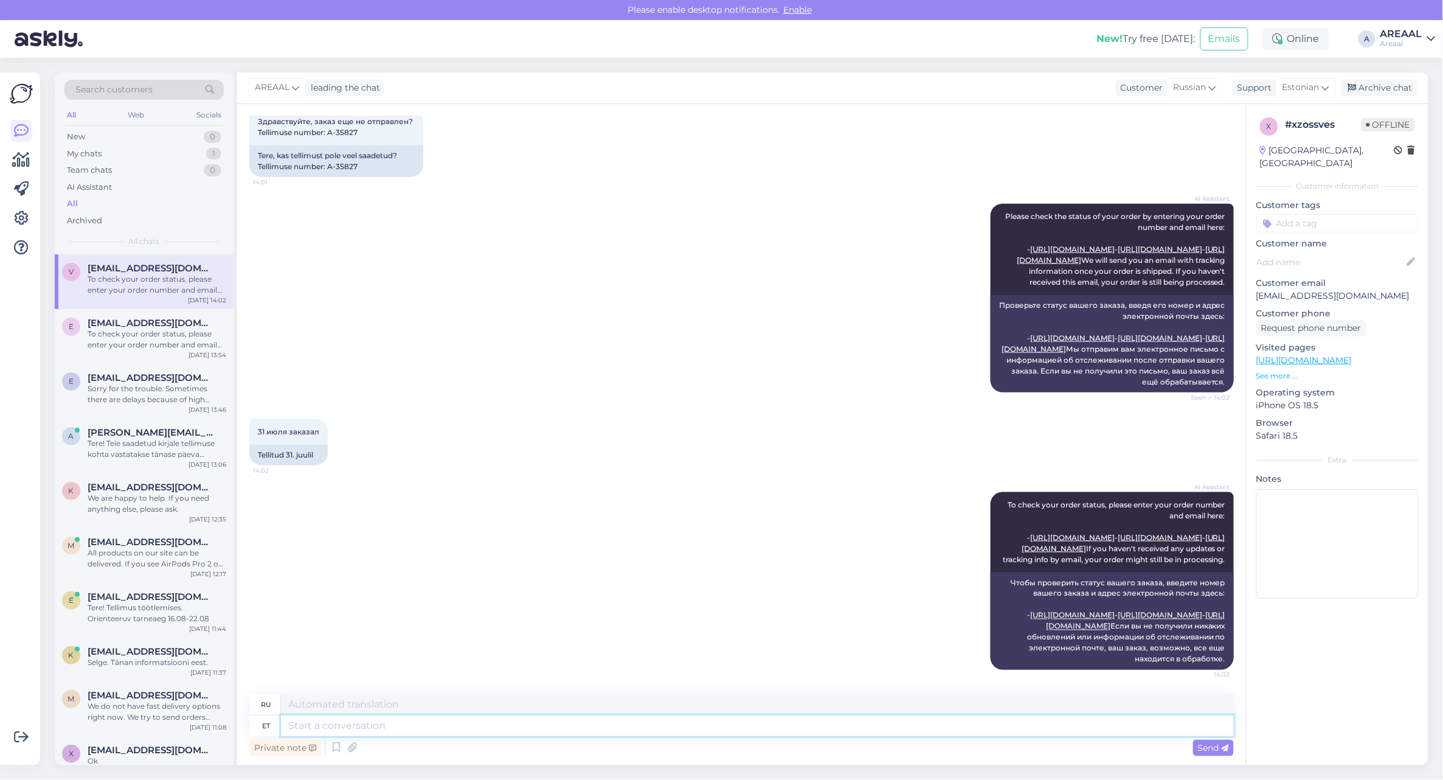
scroll to position [760, 0]
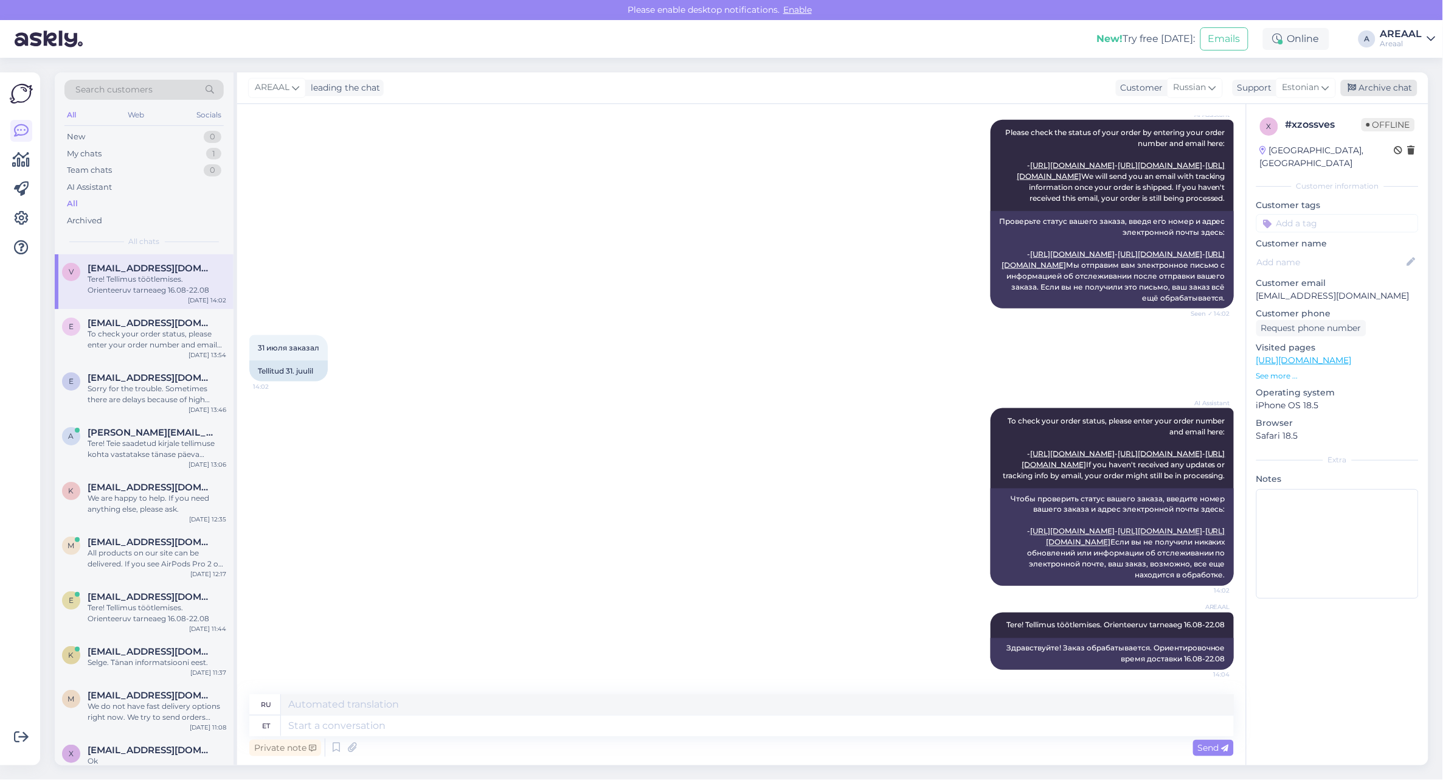
click at [1393, 89] on div "Archive chat" at bounding box center [1379, 88] width 77 height 16
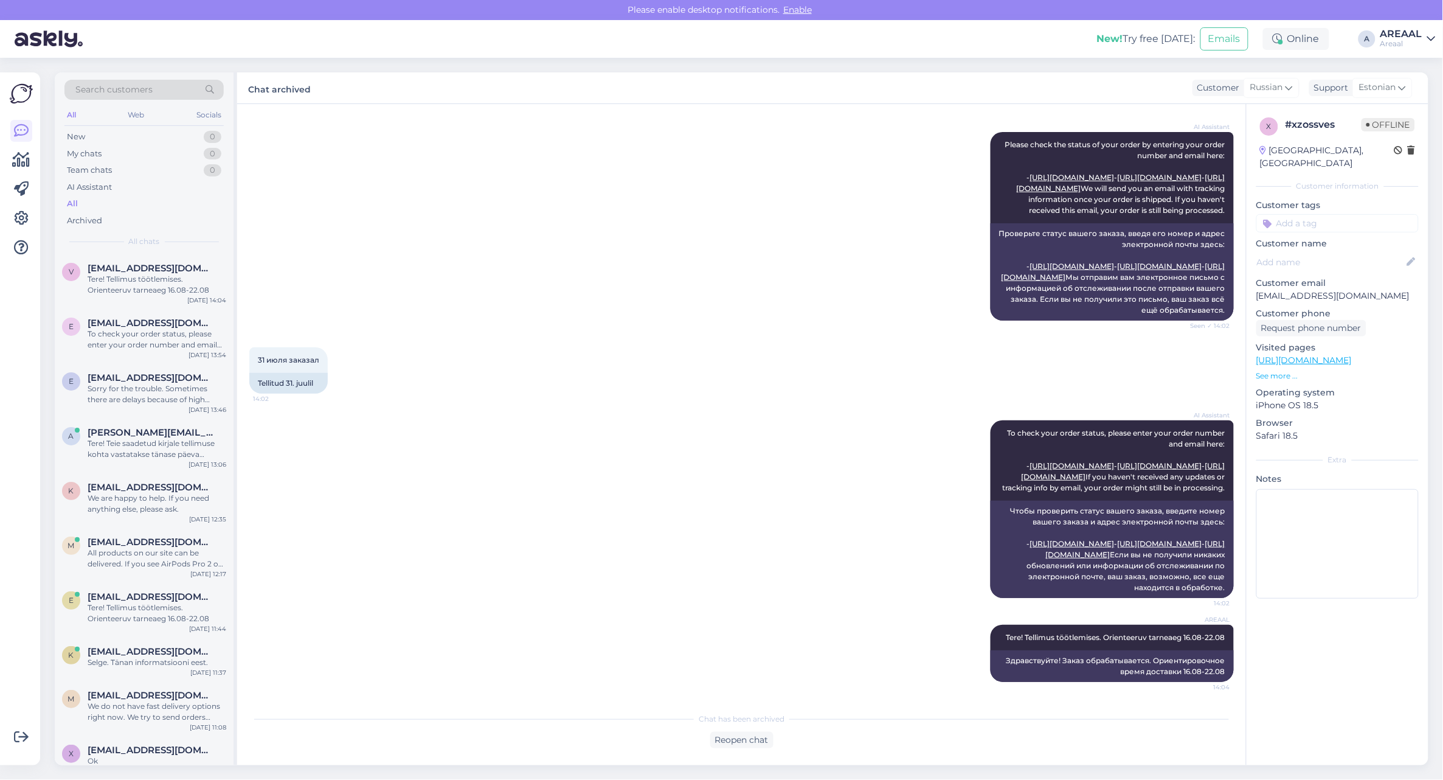
click at [621, 181] on div "AI Assistant Please check the status of your order by entering your order numbe…" at bounding box center [741, 226] width 985 height 215
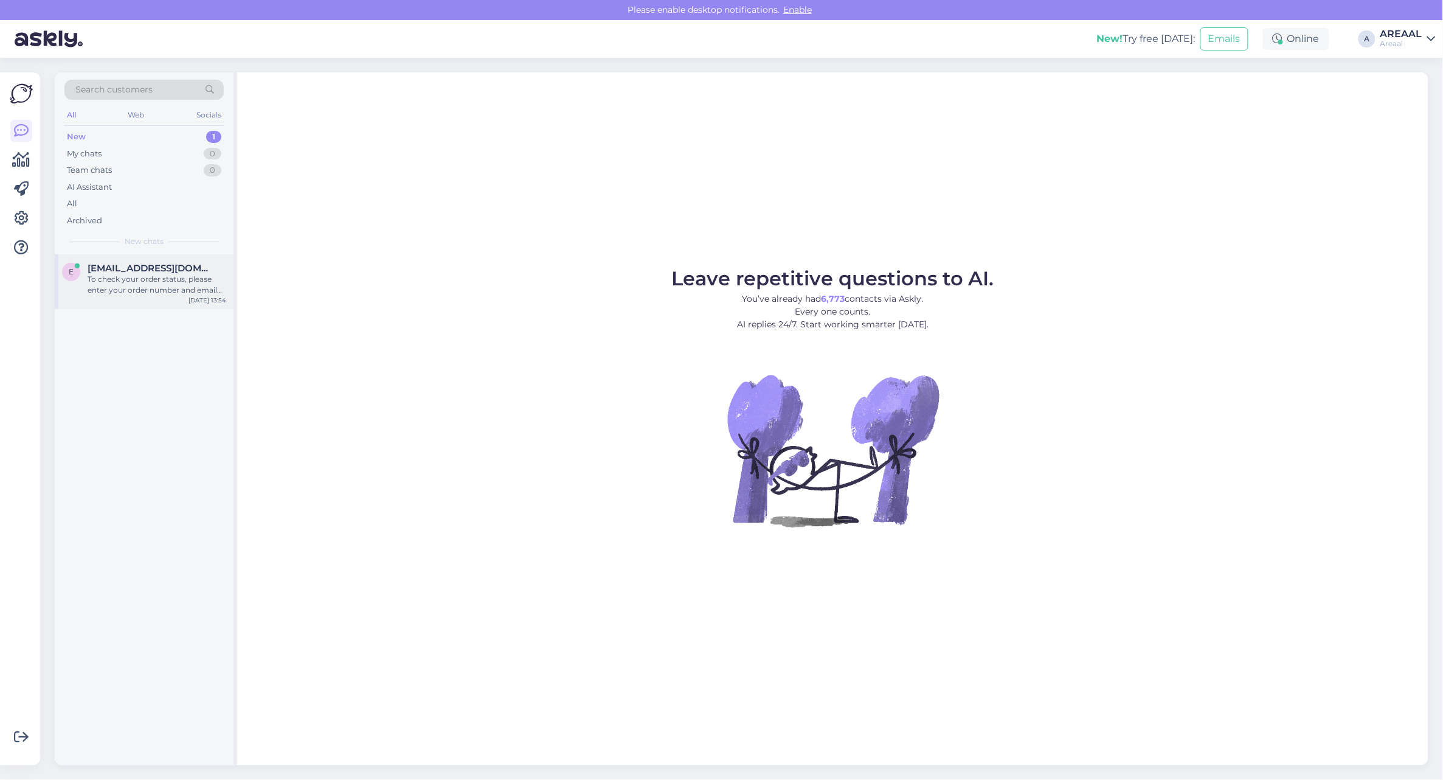
click at [173, 265] on span "[EMAIL_ADDRESS][DOMAIN_NAME]" at bounding box center [151, 268] width 126 height 11
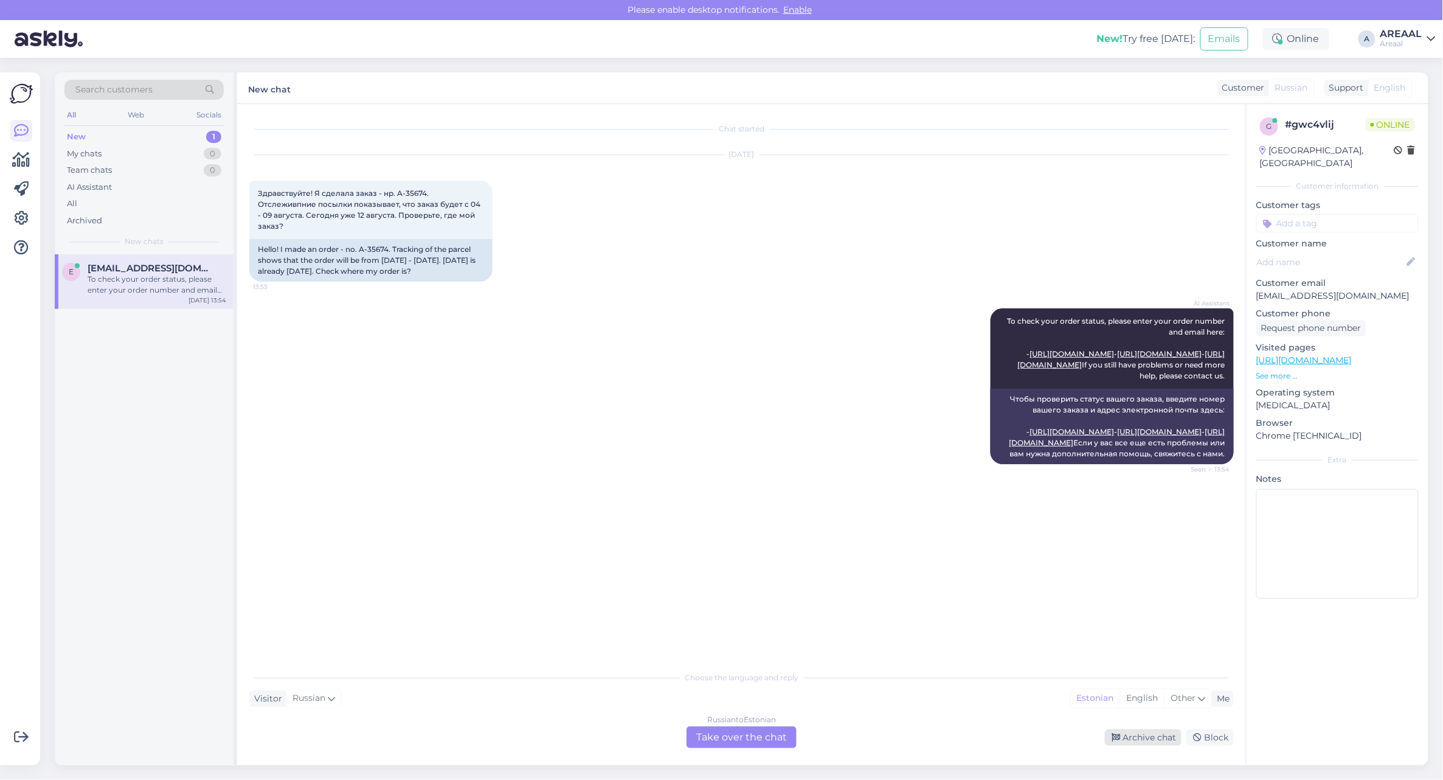
click at [1120, 736] on icon at bounding box center [1116, 737] width 9 height 9
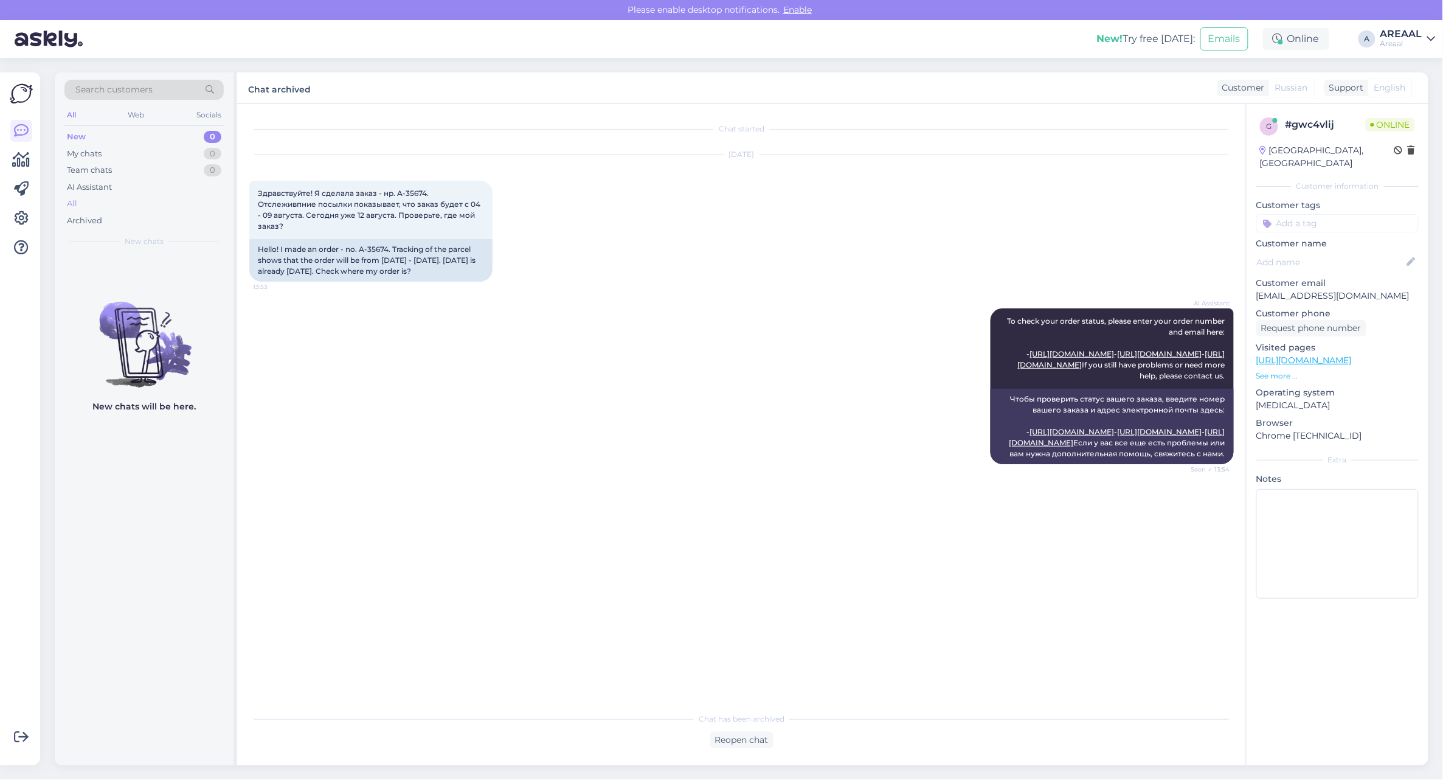
click at [147, 202] on div "All" at bounding box center [143, 203] width 159 height 17
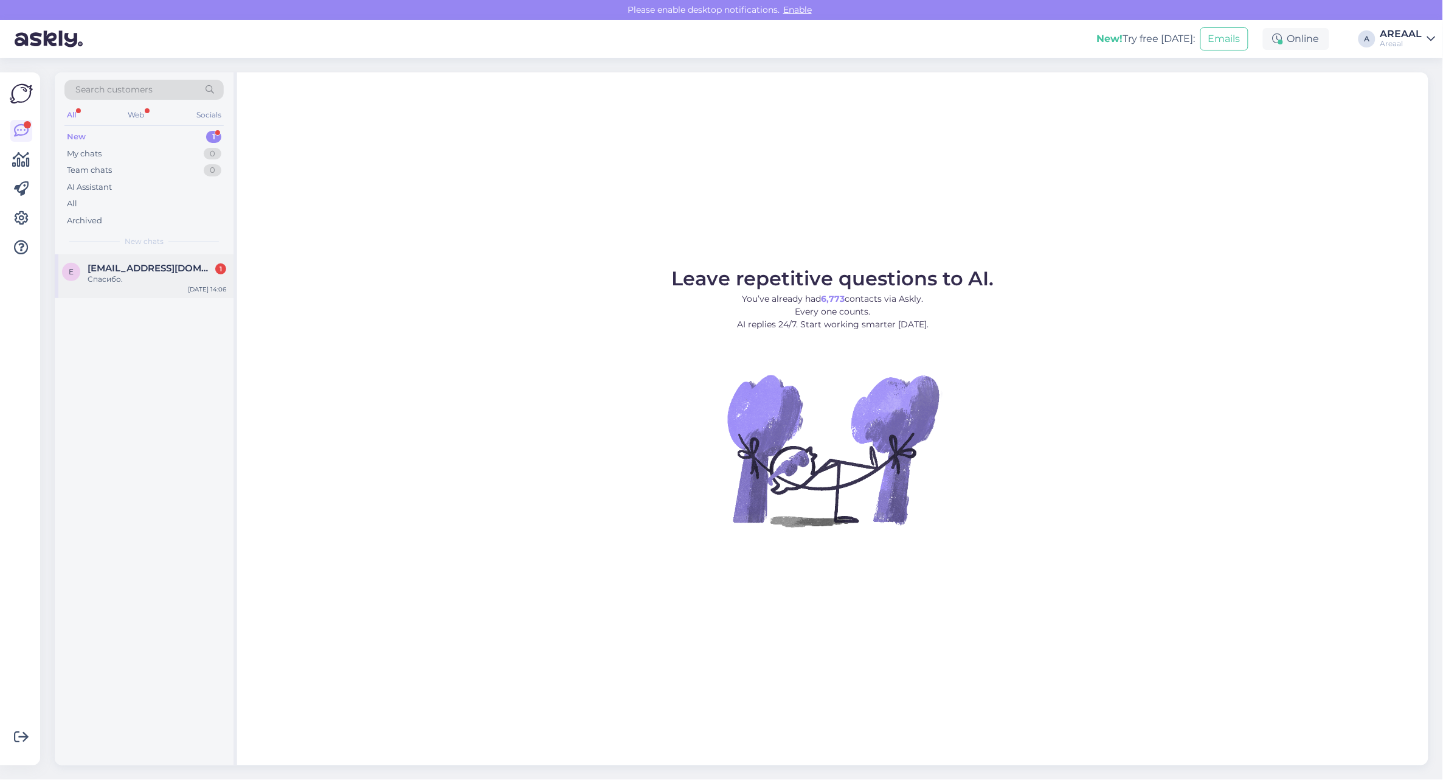
click at [195, 280] on div "Спасибо." at bounding box center [157, 279] width 139 height 11
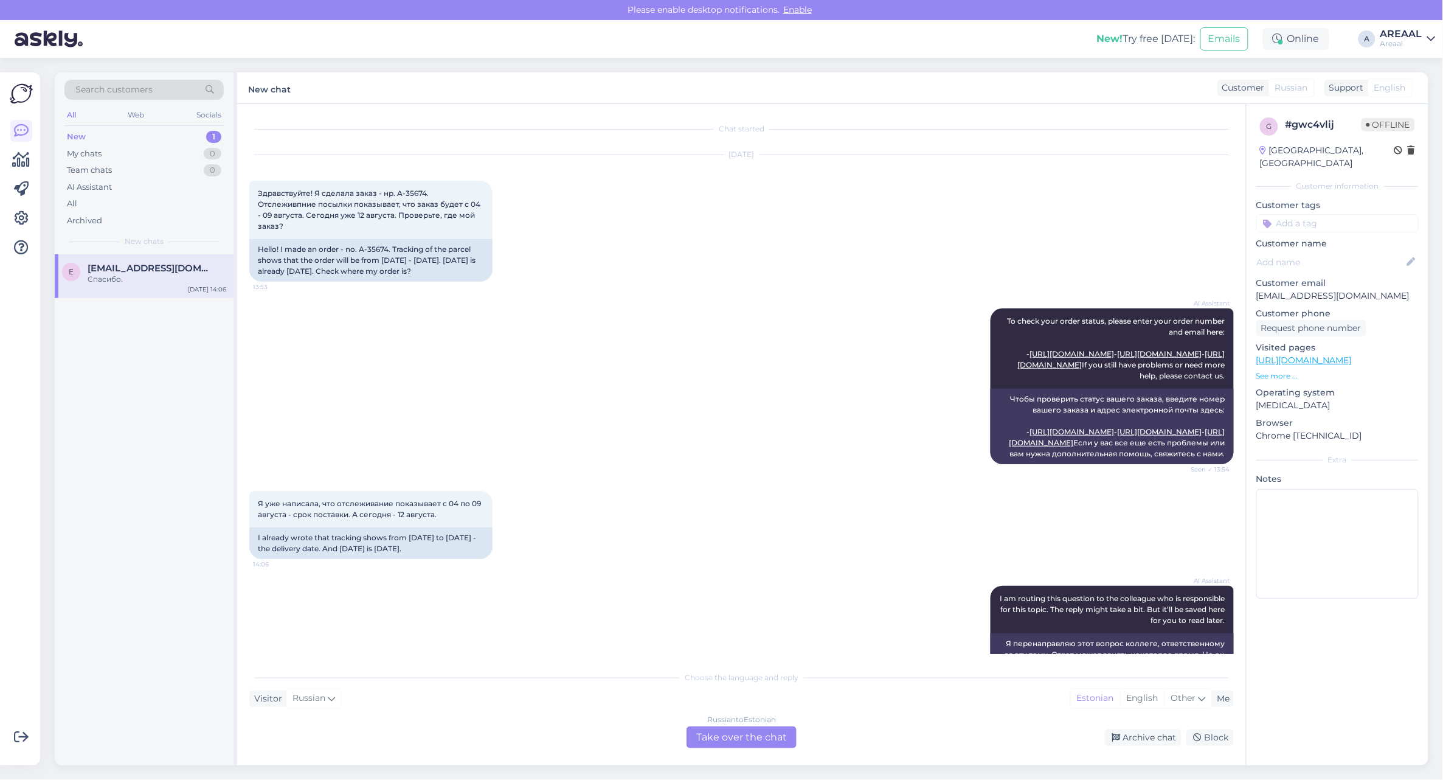
scroll to position [184, 0]
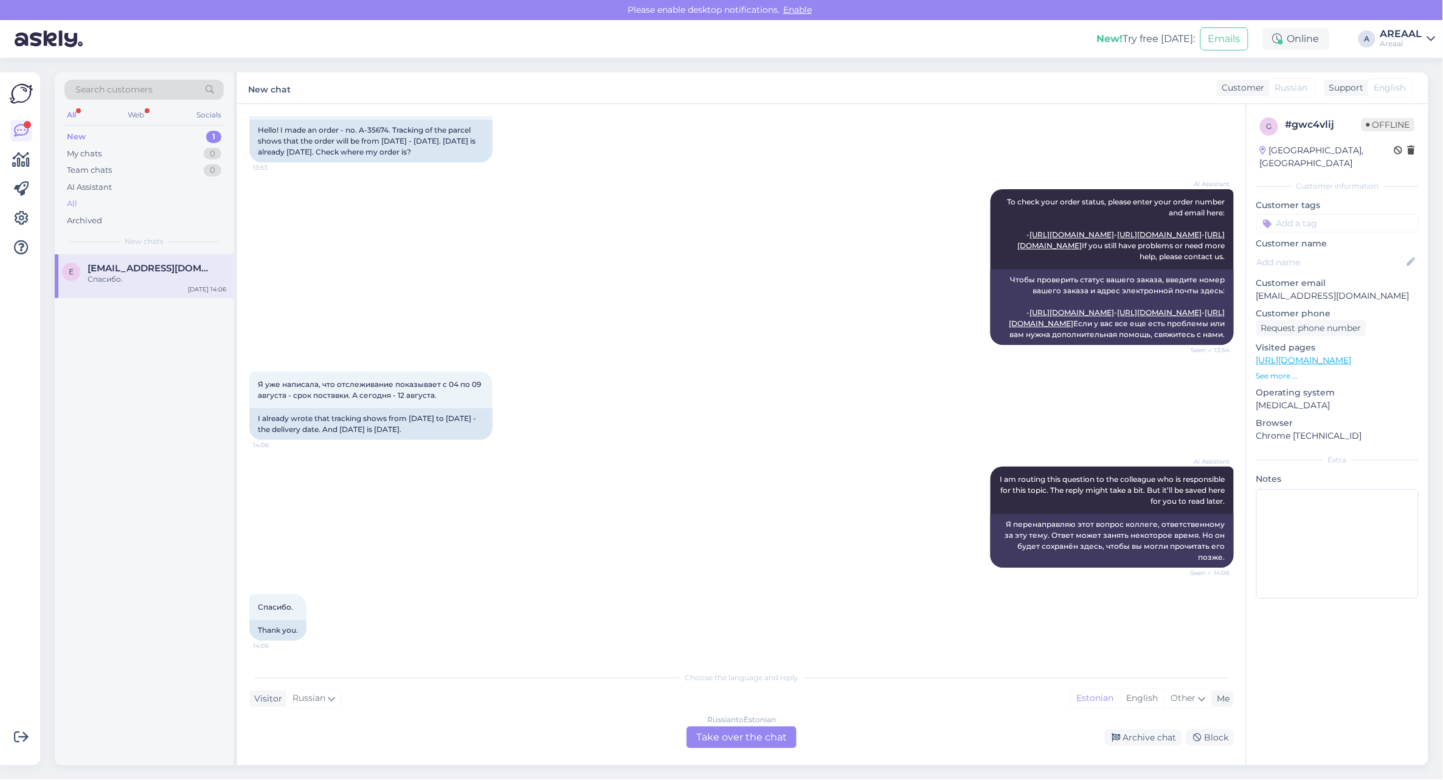
click at [128, 198] on div "All" at bounding box center [143, 203] width 159 height 17
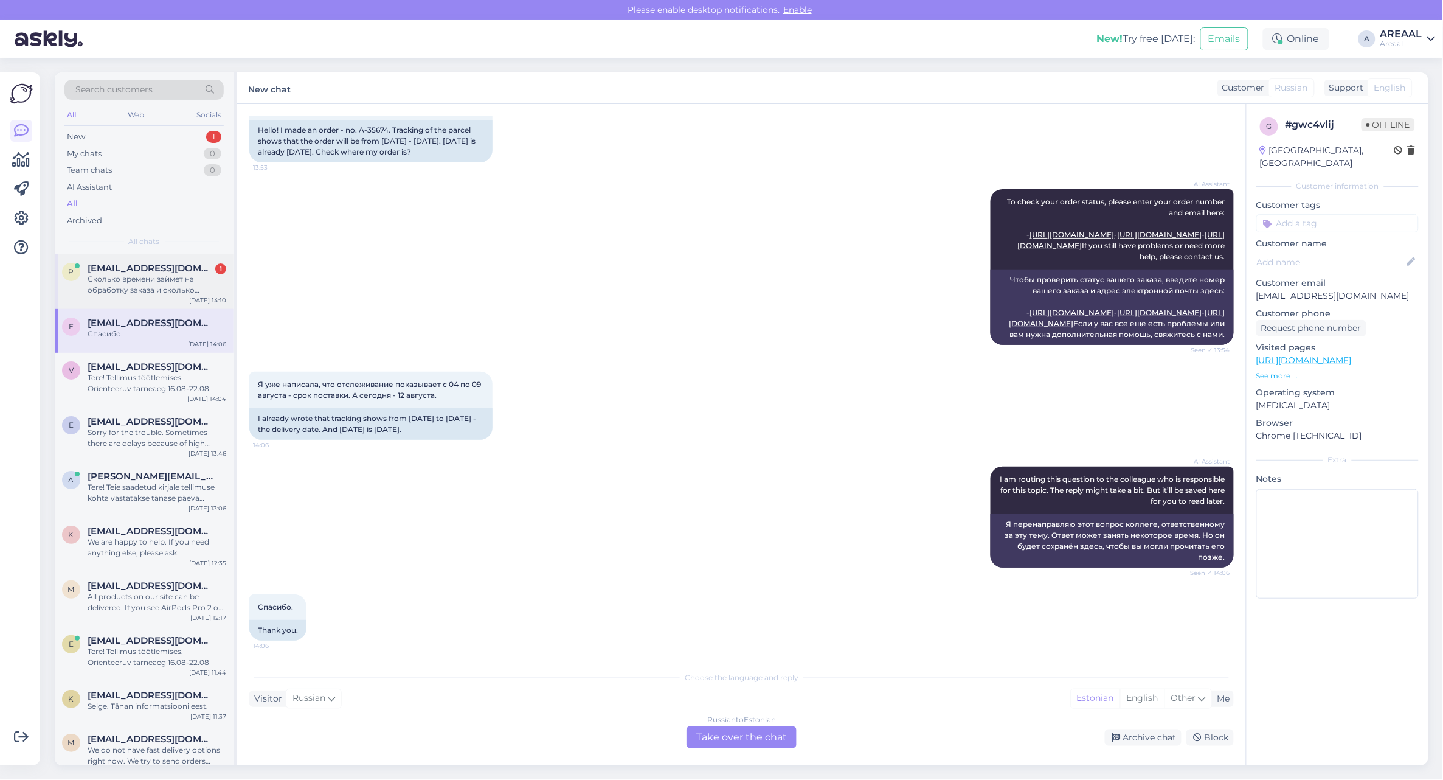
click at [161, 300] on div "p pkondrat934@gmail.com 1 Сколько времени займет на обработку заказа и сколько …" at bounding box center [144, 281] width 179 height 55
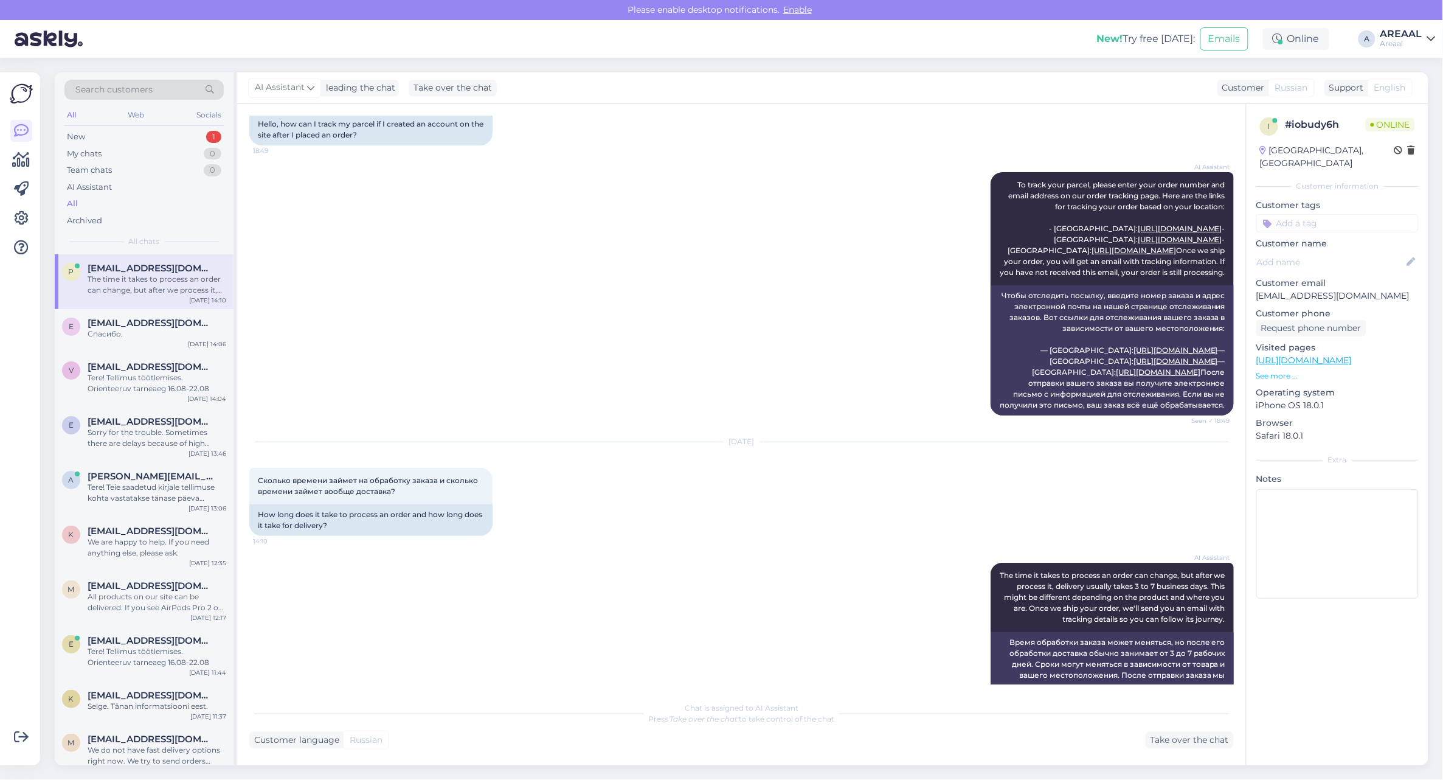
scroll to position [0, 0]
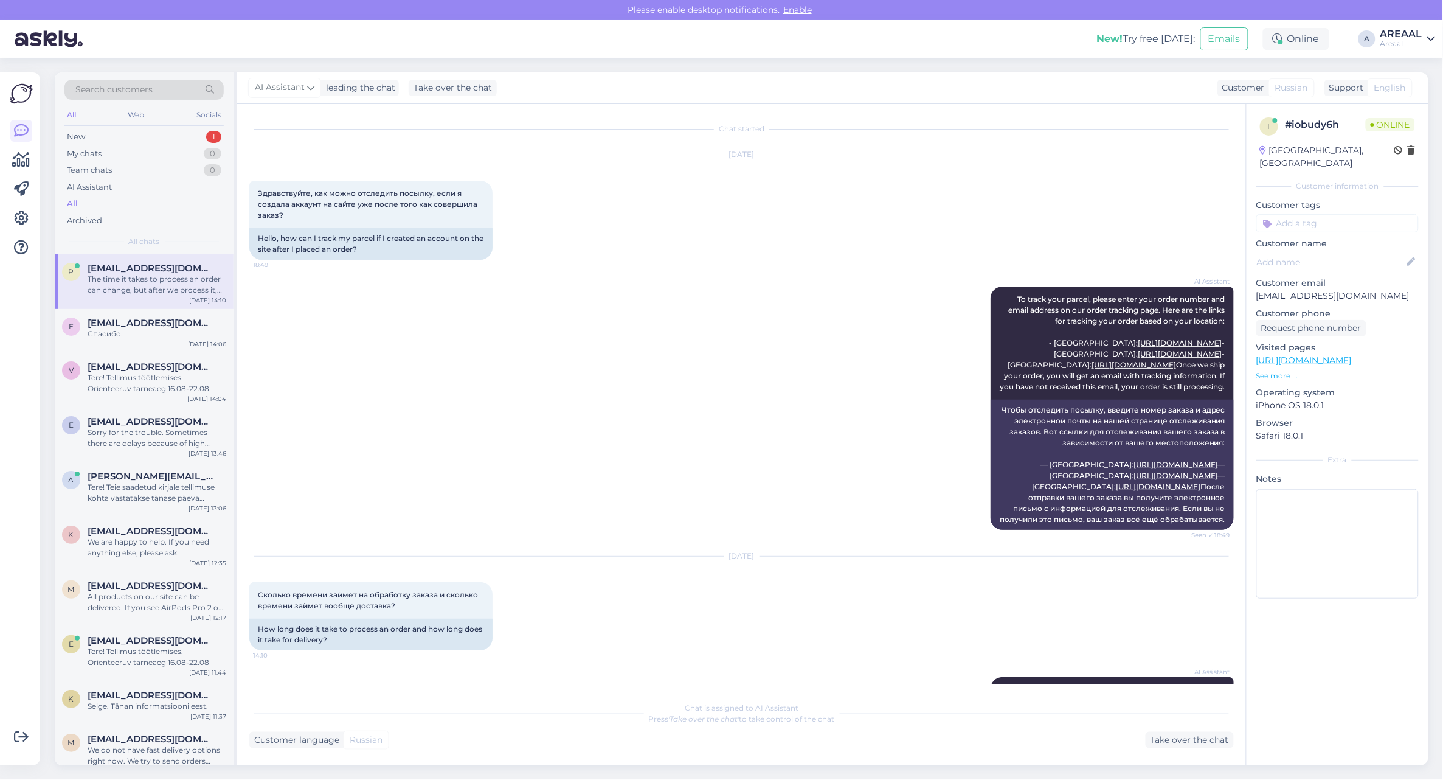
click at [1332, 289] on p "[EMAIL_ADDRESS][DOMAIN_NAME]" at bounding box center [1337, 295] width 162 height 13
copy p "[EMAIL_ADDRESS][DOMAIN_NAME]"
click at [721, 266] on div "Aug 11 2025 Здравствуйте, как можно отследить посылку, если я создала аккаунт н…" at bounding box center [741, 207] width 985 height 131
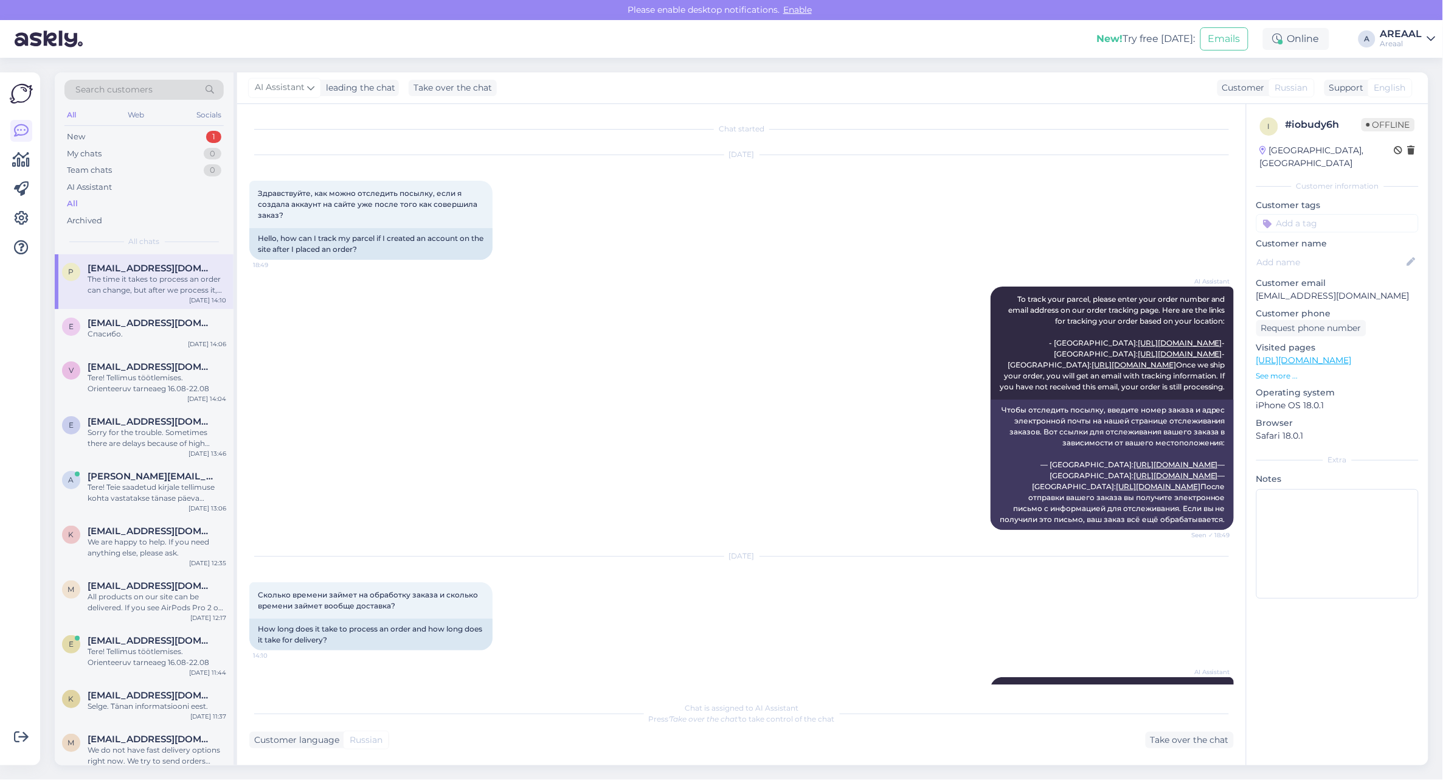
scroll to position [182, 0]
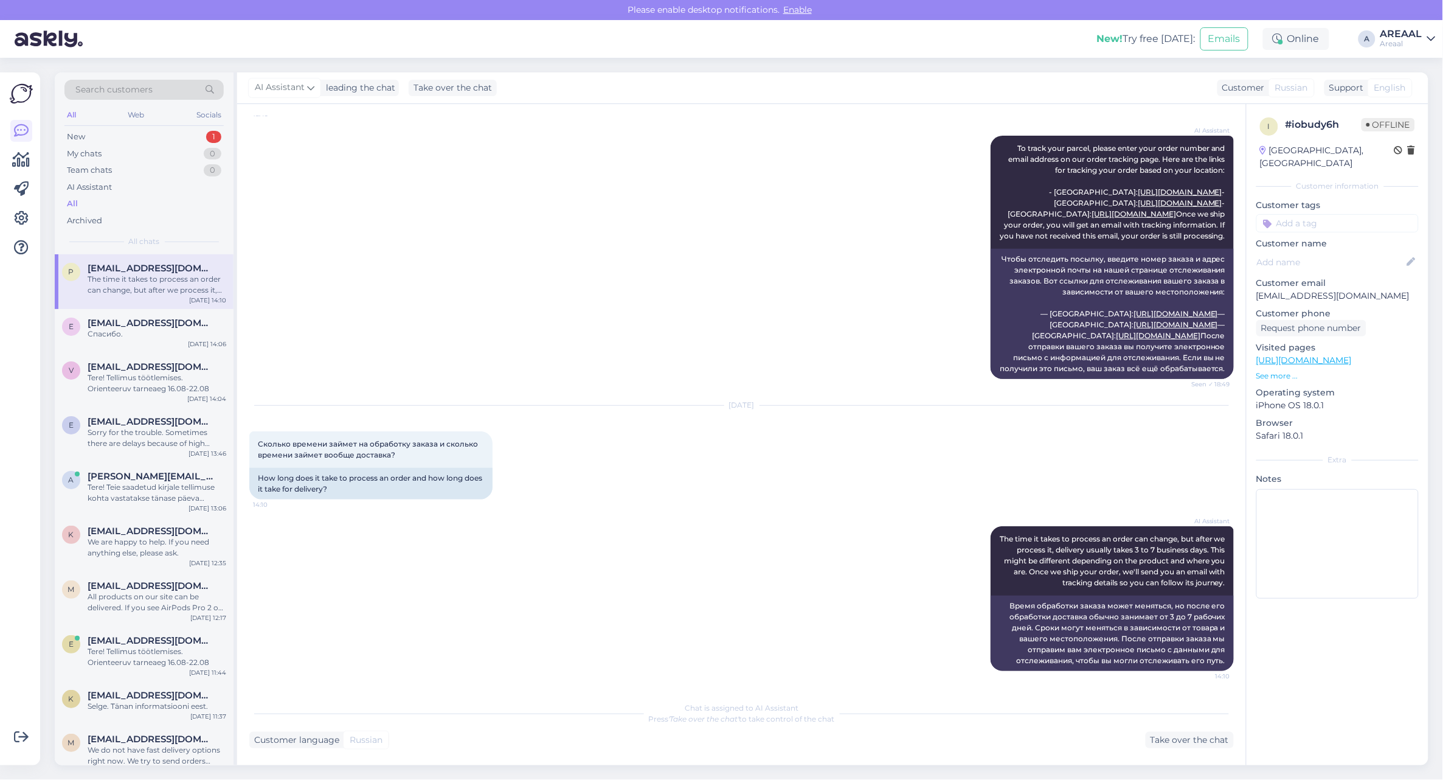
click at [573, 209] on div "AI Assistant To track your parcel, please enter your order number and email add…" at bounding box center [741, 257] width 985 height 270
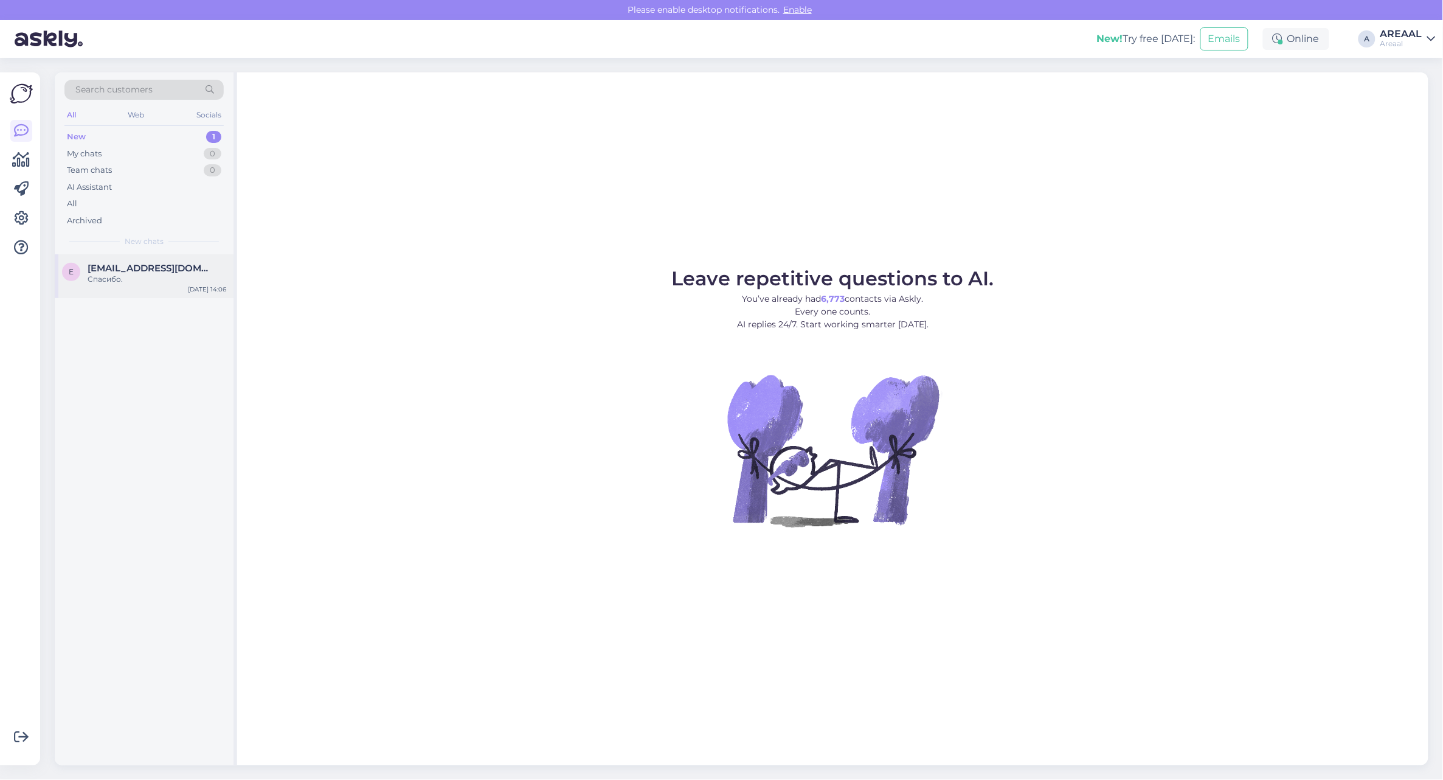
click at [181, 272] on span "[EMAIL_ADDRESS][DOMAIN_NAME]" at bounding box center [151, 268] width 126 height 11
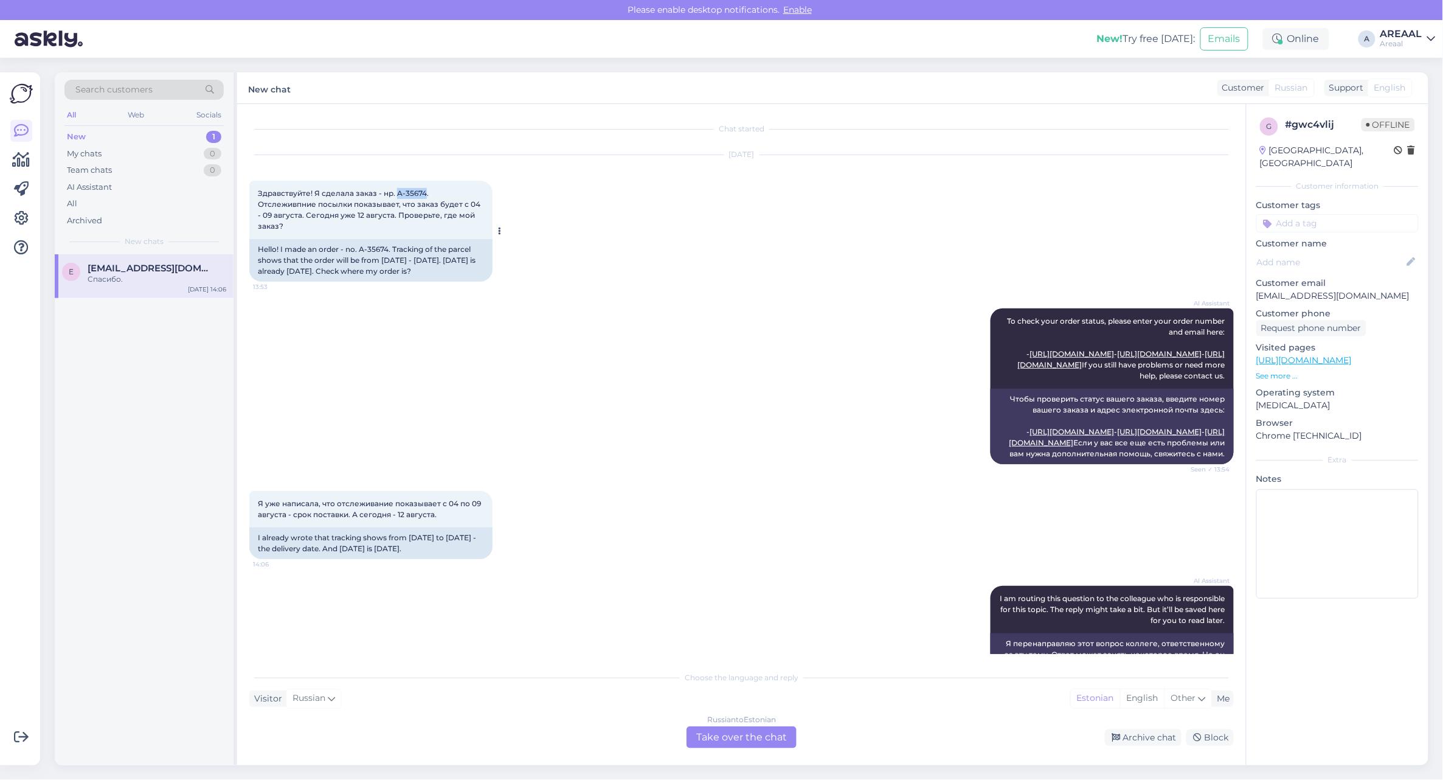
copy span "A-35674"
drag, startPoint x: 426, startPoint y: 190, endPoint x: 396, endPoint y: 193, distance: 30.0
click at [396, 193] on span "Здравствуйте! Я сделала заказ - нр. A-35674. Отслеживпние посылки показывает, ч…" at bounding box center [370, 210] width 224 height 42
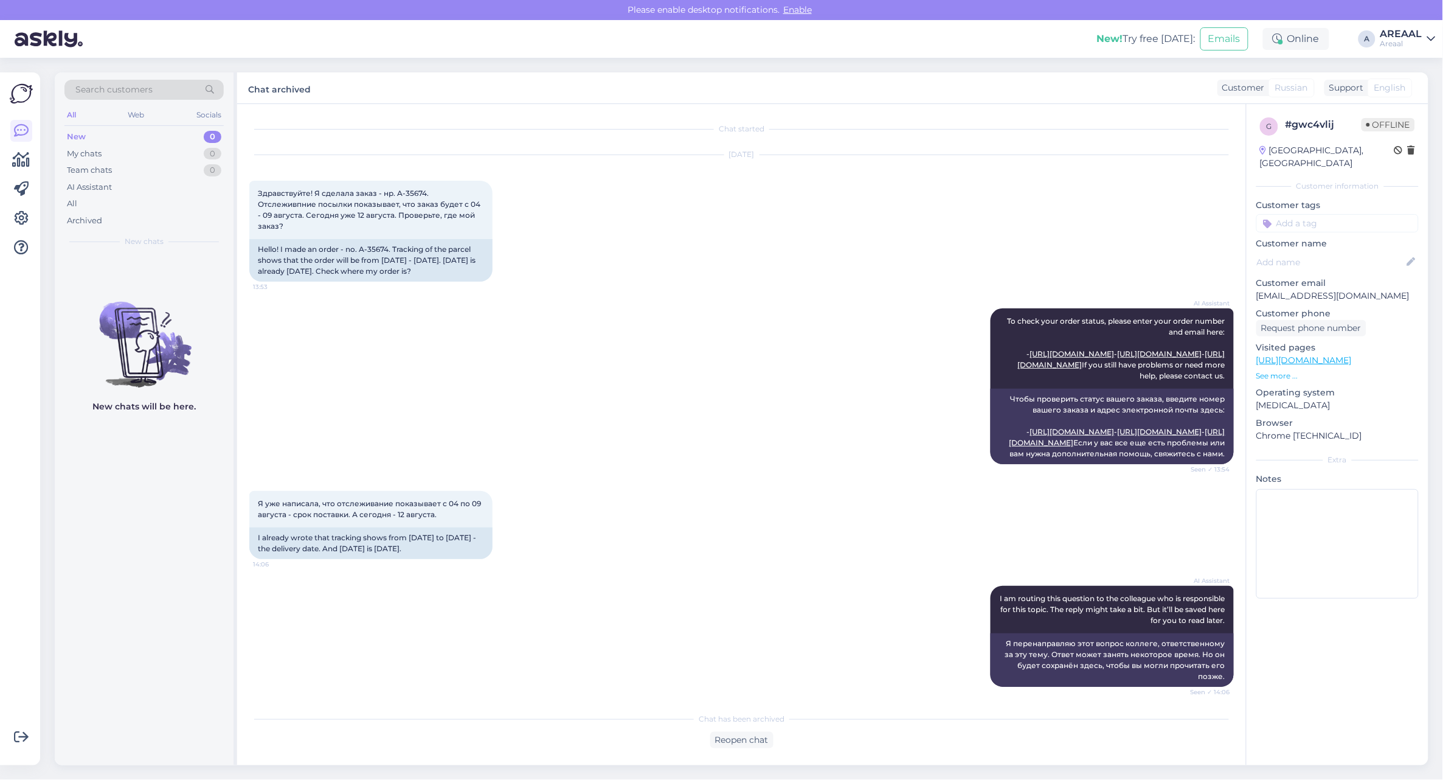
click at [50, 544] on div "Search customers All Web Socials New 0 My chats 0 Team chats 0 AI Assistant All…" at bounding box center [745, 419] width 1396 height 722
click at [67, 530] on div "New chats will be here." at bounding box center [144, 509] width 179 height 511
click at [131, 206] on div "All" at bounding box center [143, 203] width 159 height 17
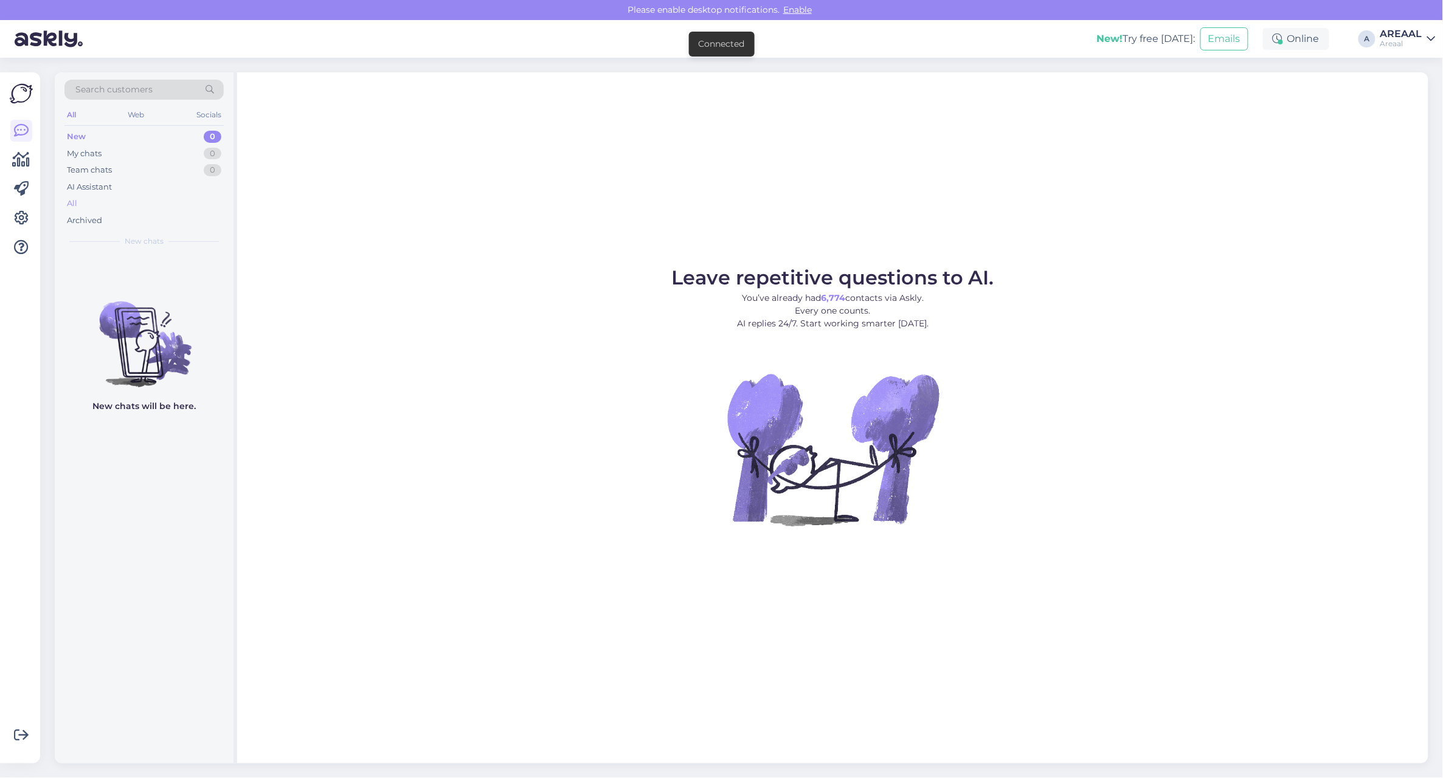
click at [186, 196] on div "All" at bounding box center [143, 203] width 159 height 17
click at [122, 204] on div "All" at bounding box center [143, 203] width 159 height 17
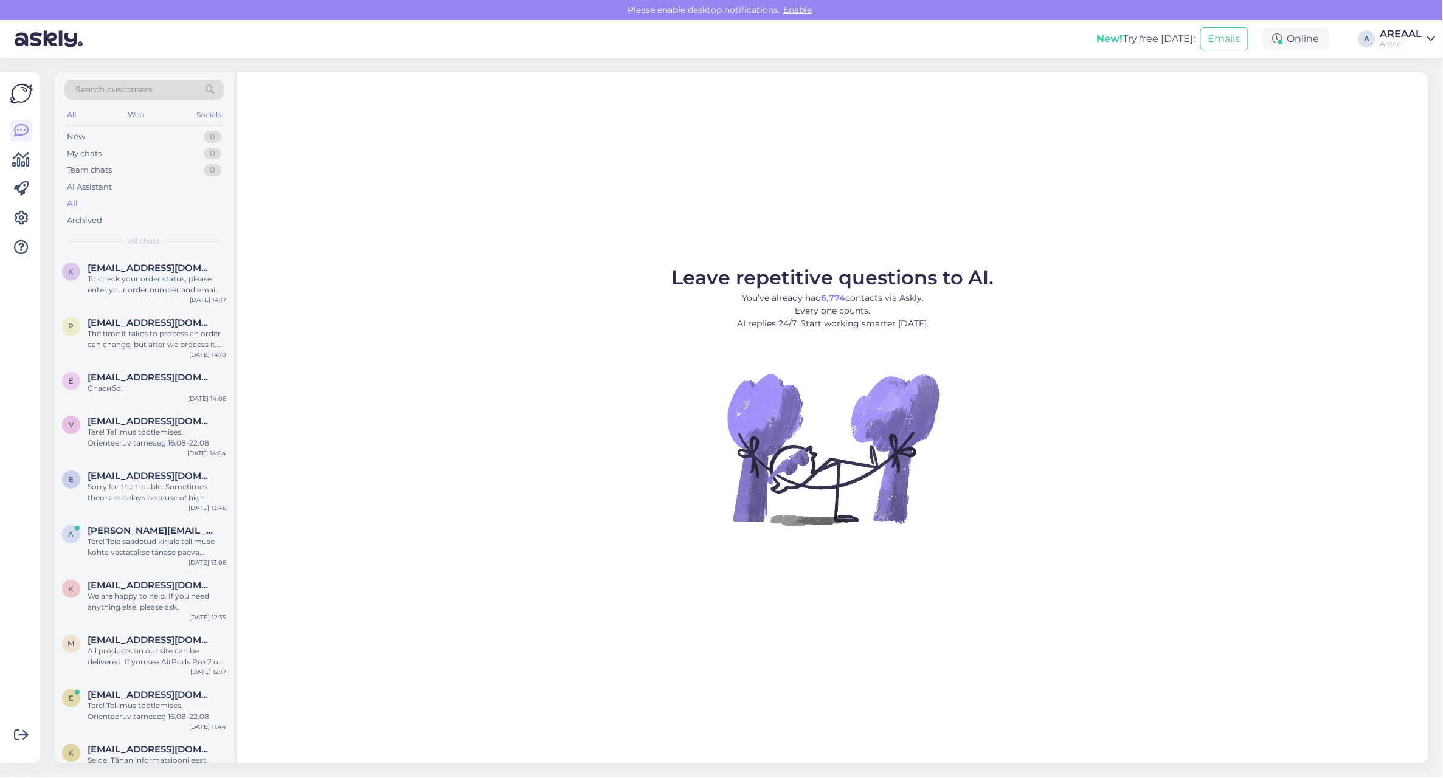
click at [171, 288] on div "To check your order status, please enter your order number and email here: - [U…" at bounding box center [157, 285] width 139 height 22
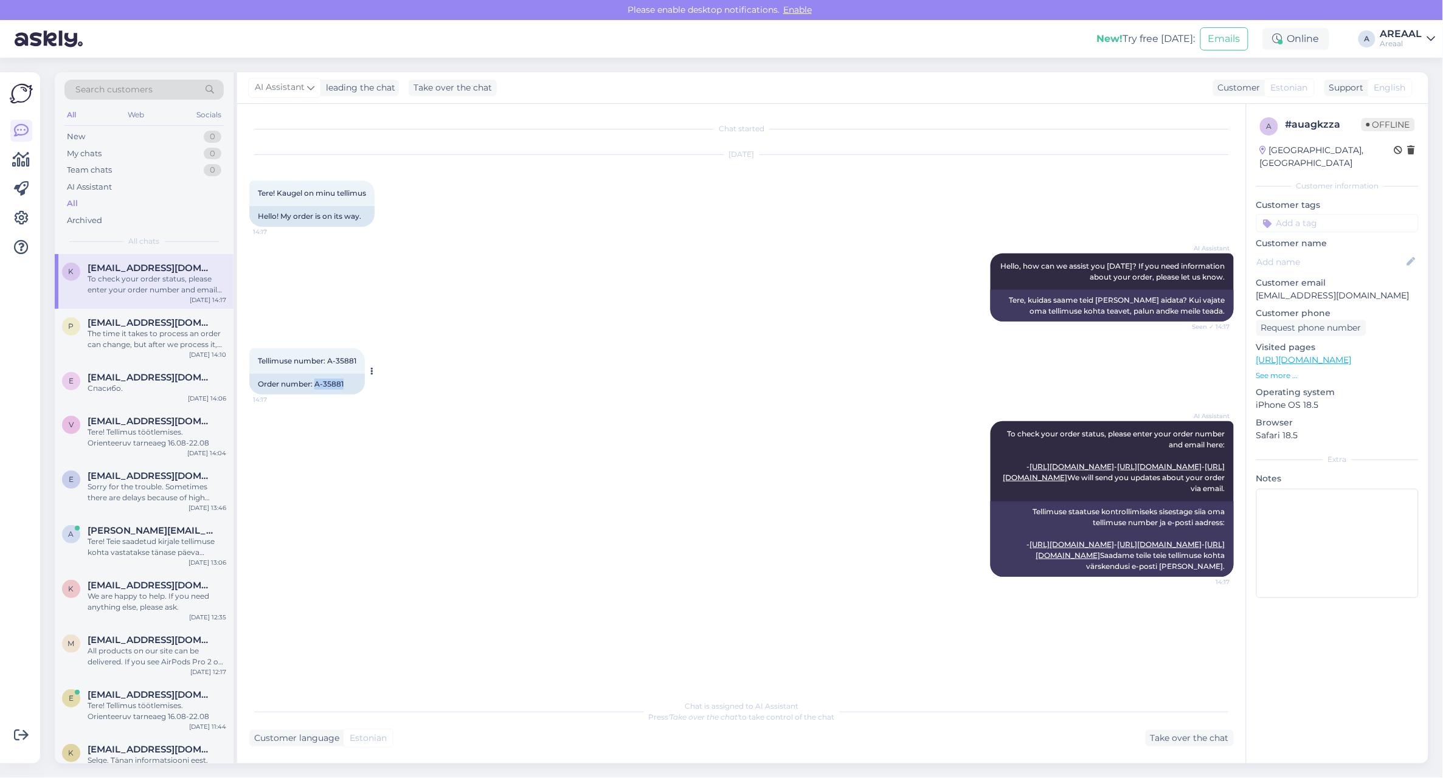
drag, startPoint x: 356, startPoint y: 384, endPoint x: 316, endPoint y: 388, distance: 39.8
click at [316, 388] on div "Order number: A-35881" at bounding box center [307, 384] width 116 height 21
copy div "A-35881"
click at [808, 545] on div "AI Assistant To check your order status, please enter your order number and ema…" at bounding box center [741, 499] width 985 height 182
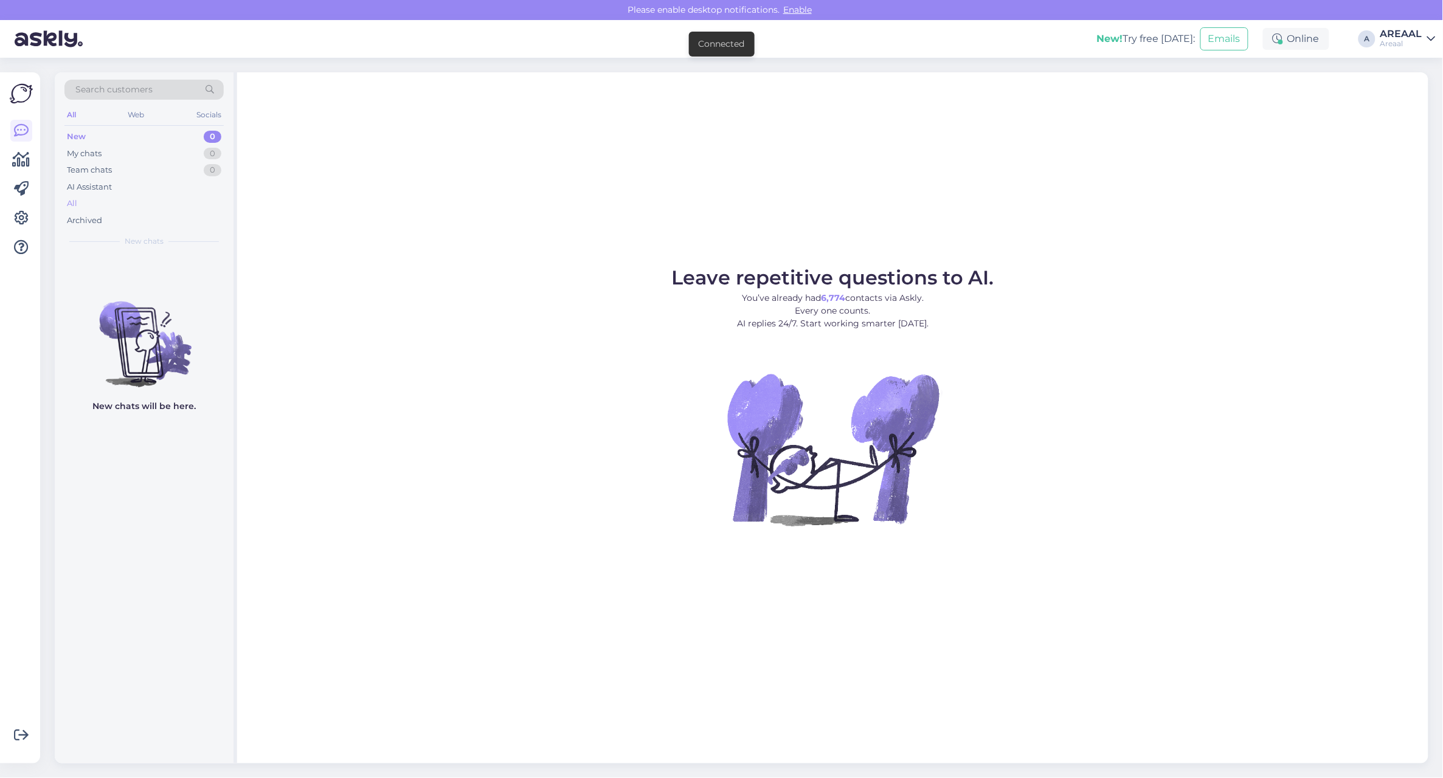
click at [155, 202] on div "All" at bounding box center [143, 203] width 159 height 17
click at [165, 210] on div "All" at bounding box center [143, 203] width 159 height 17
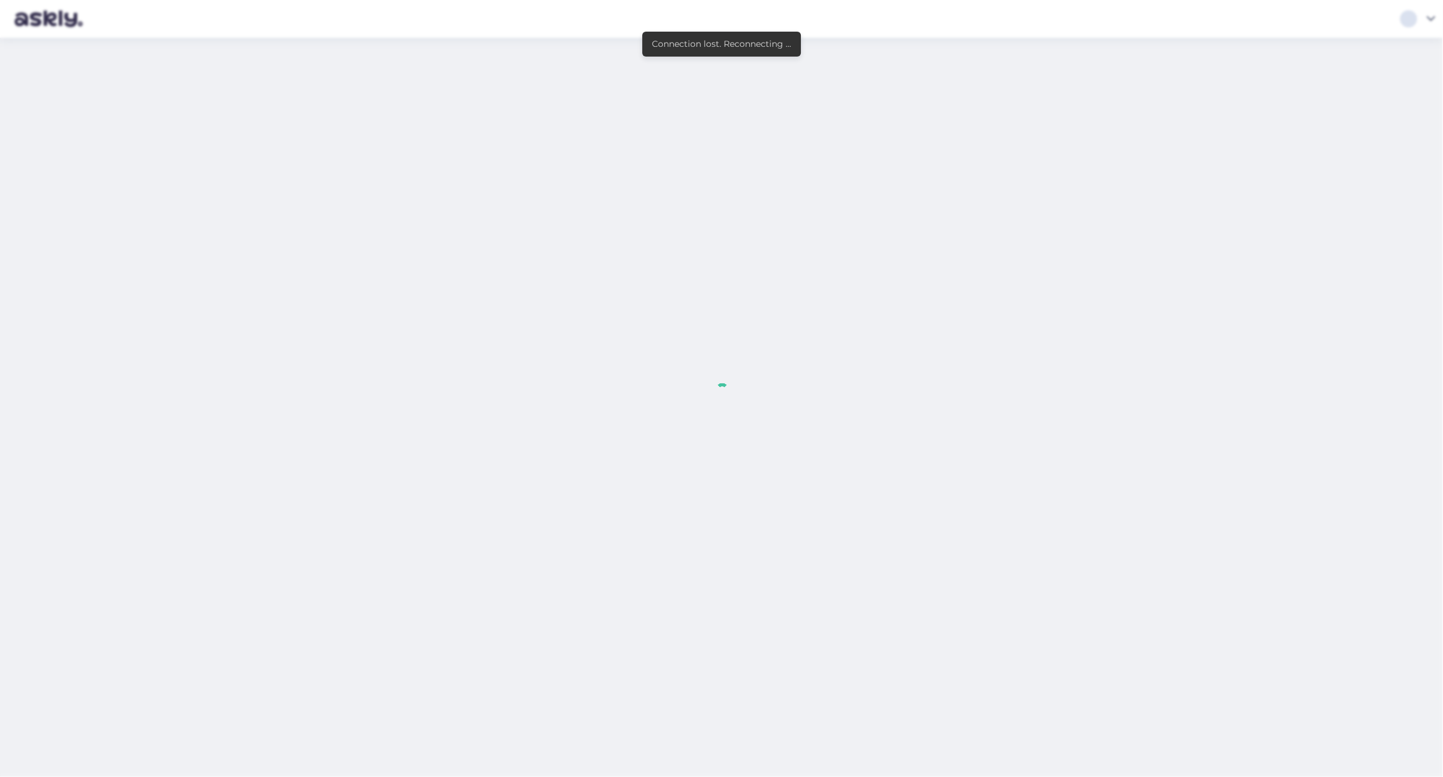
click at [1123, 171] on div at bounding box center [721, 388] width 1443 height 777
click at [1127, 181] on div at bounding box center [721, 388] width 1443 height 777
click at [906, 327] on div at bounding box center [721, 388] width 1443 height 777
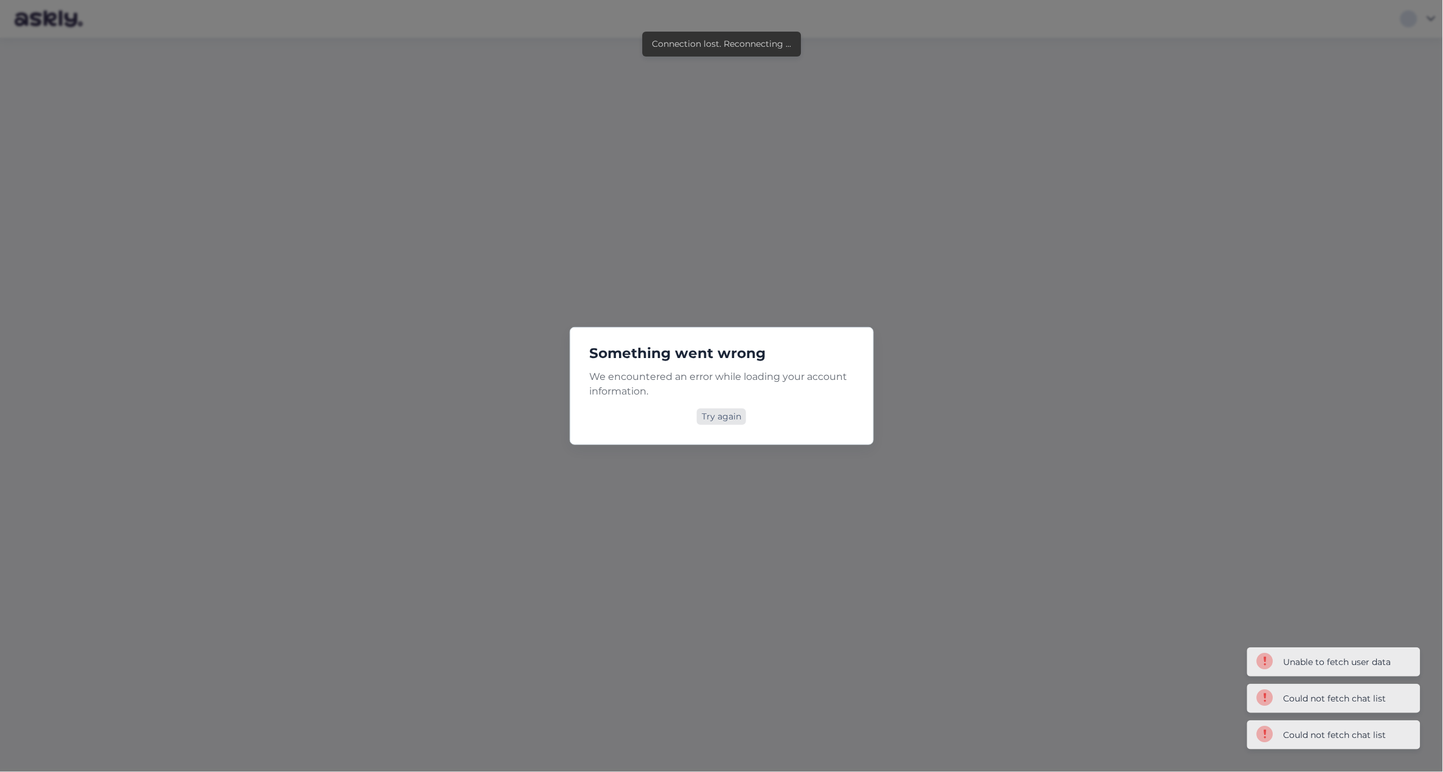
click at [738, 420] on div "Try again" at bounding box center [721, 417] width 49 height 16
click at [719, 420] on div "Try again" at bounding box center [721, 417] width 49 height 16
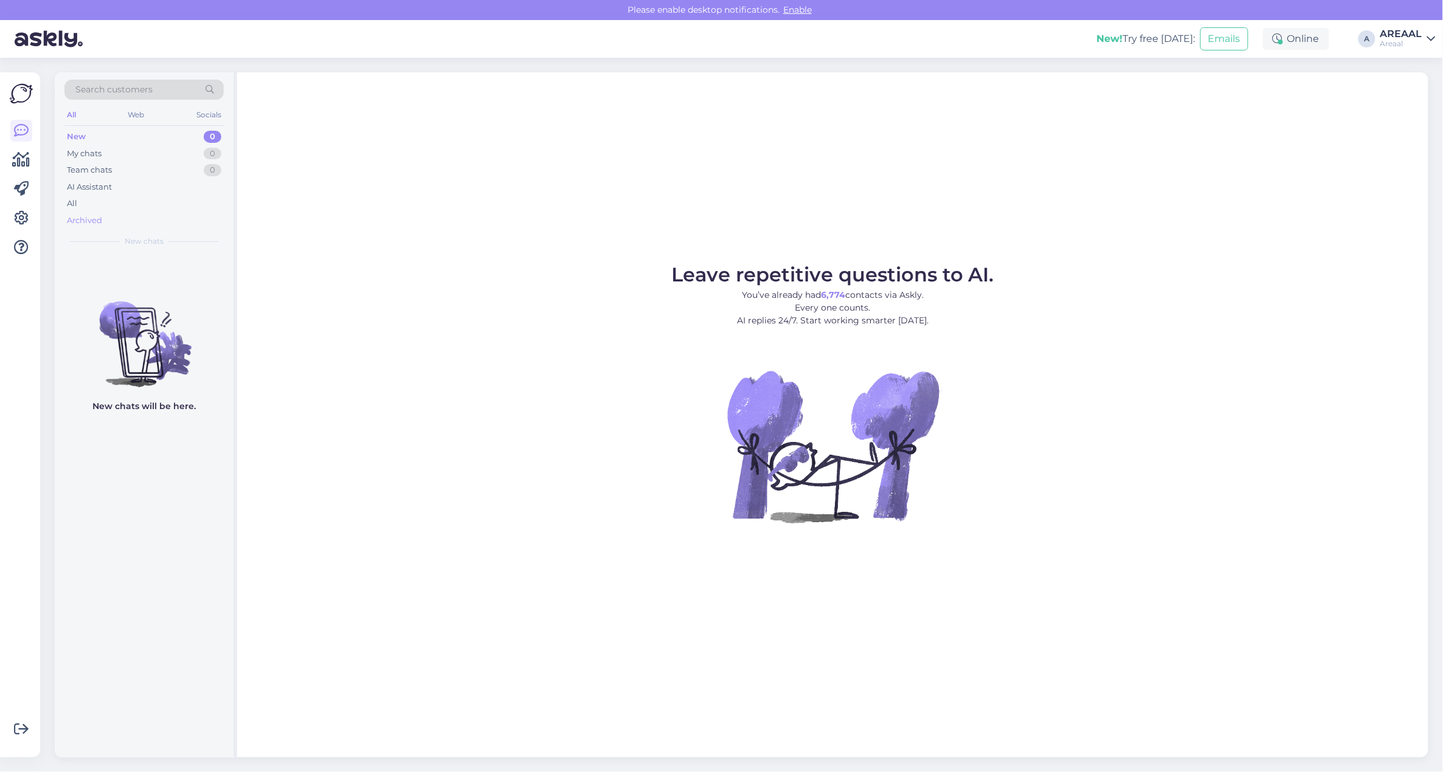
click at [161, 214] on div "Archived" at bounding box center [143, 220] width 159 height 17
click at [159, 210] on div "All" at bounding box center [143, 203] width 159 height 17
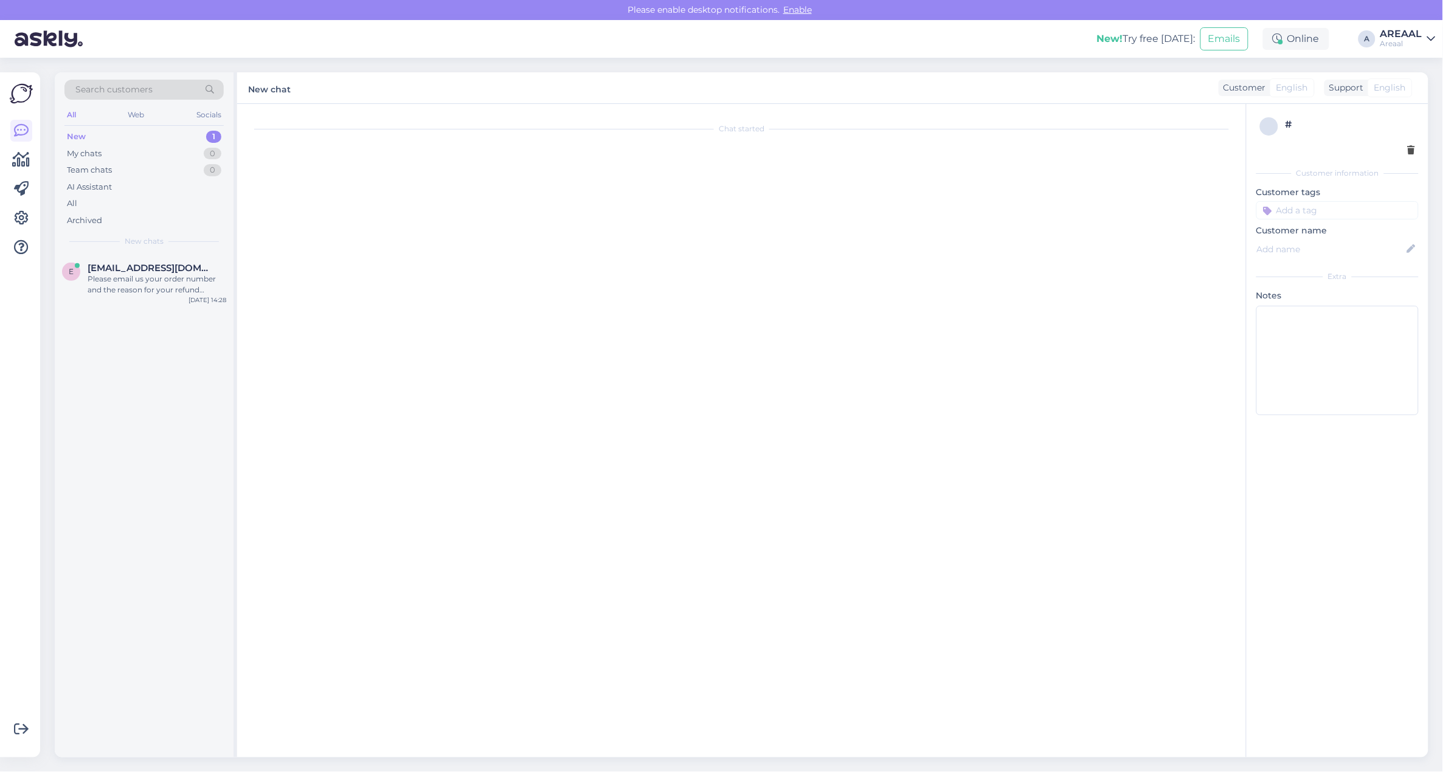
scroll to position [213, 0]
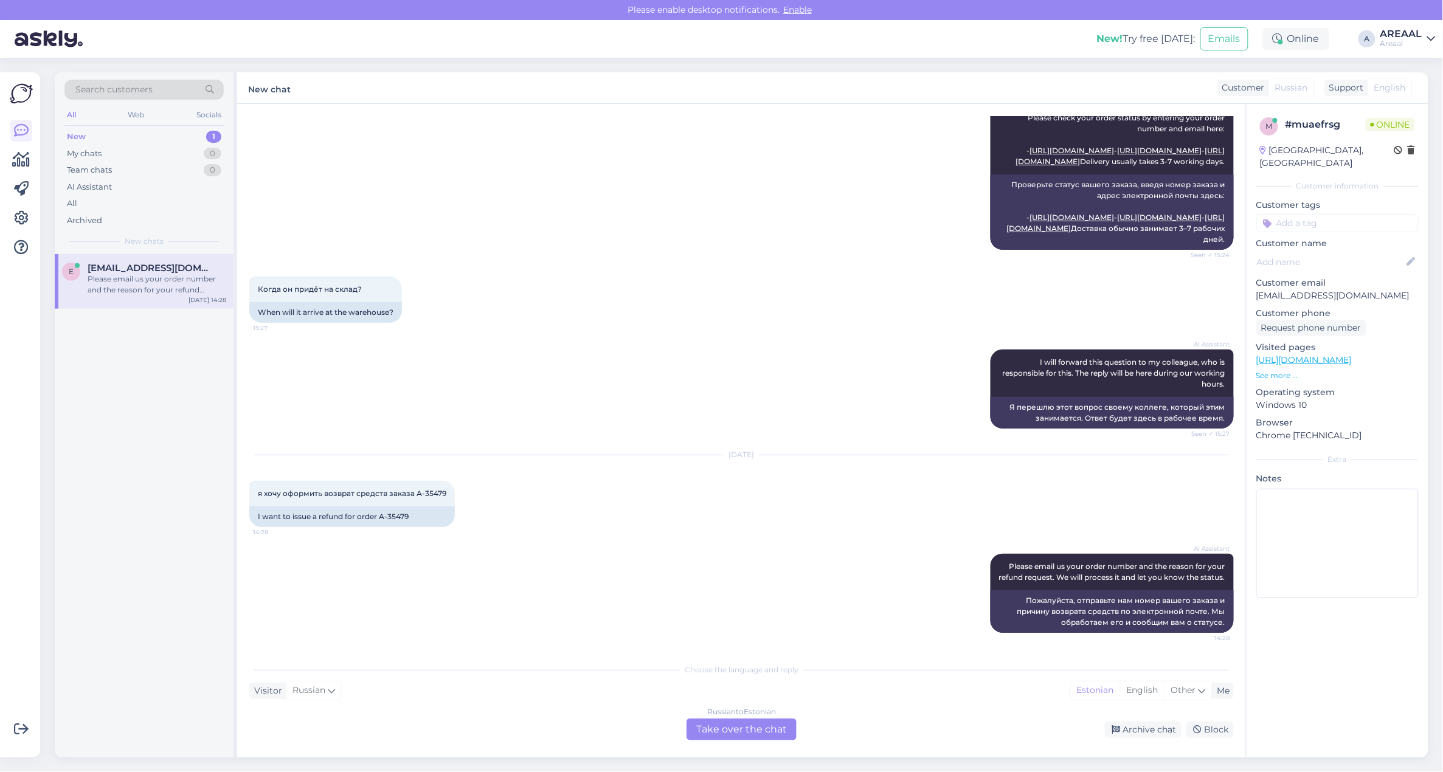
click at [740, 725] on div "Russian to Estonian Take over the chat" at bounding box center [742, 730] width 110 height 22
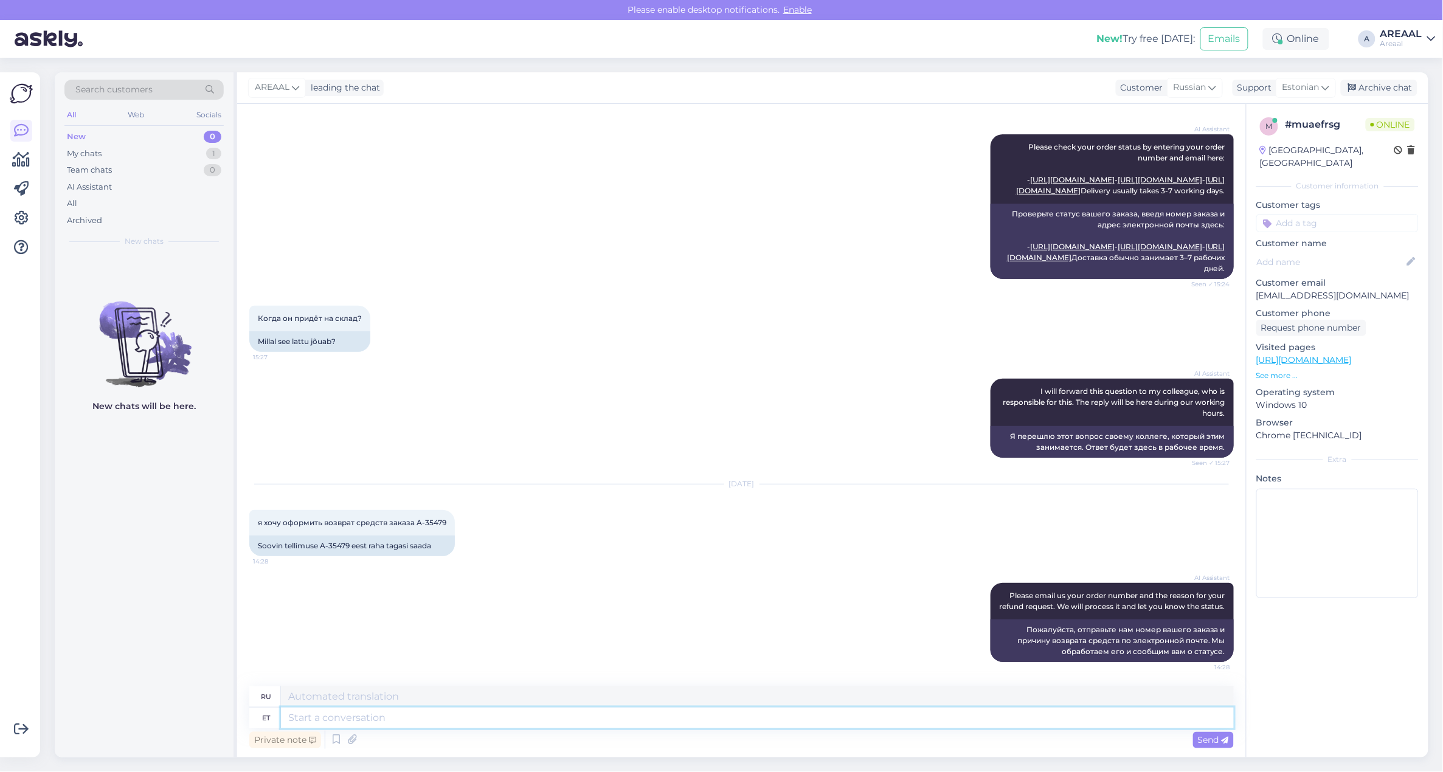
click at [742, 724] on textarea at bounding box center [757, 718] width 953 height 21
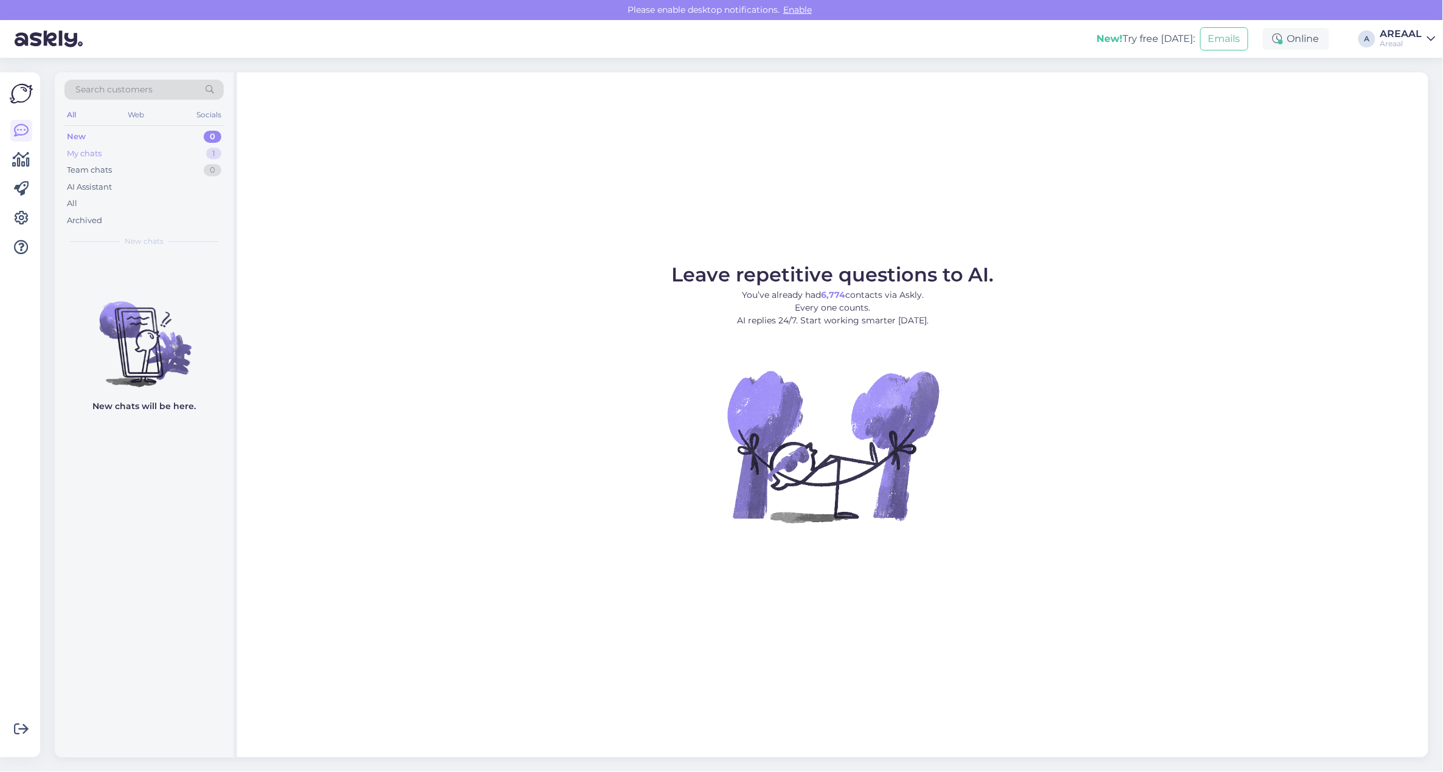
click at [198, 150] on div "My chats 1" at bounding box center [143, 153] width 159 height 17
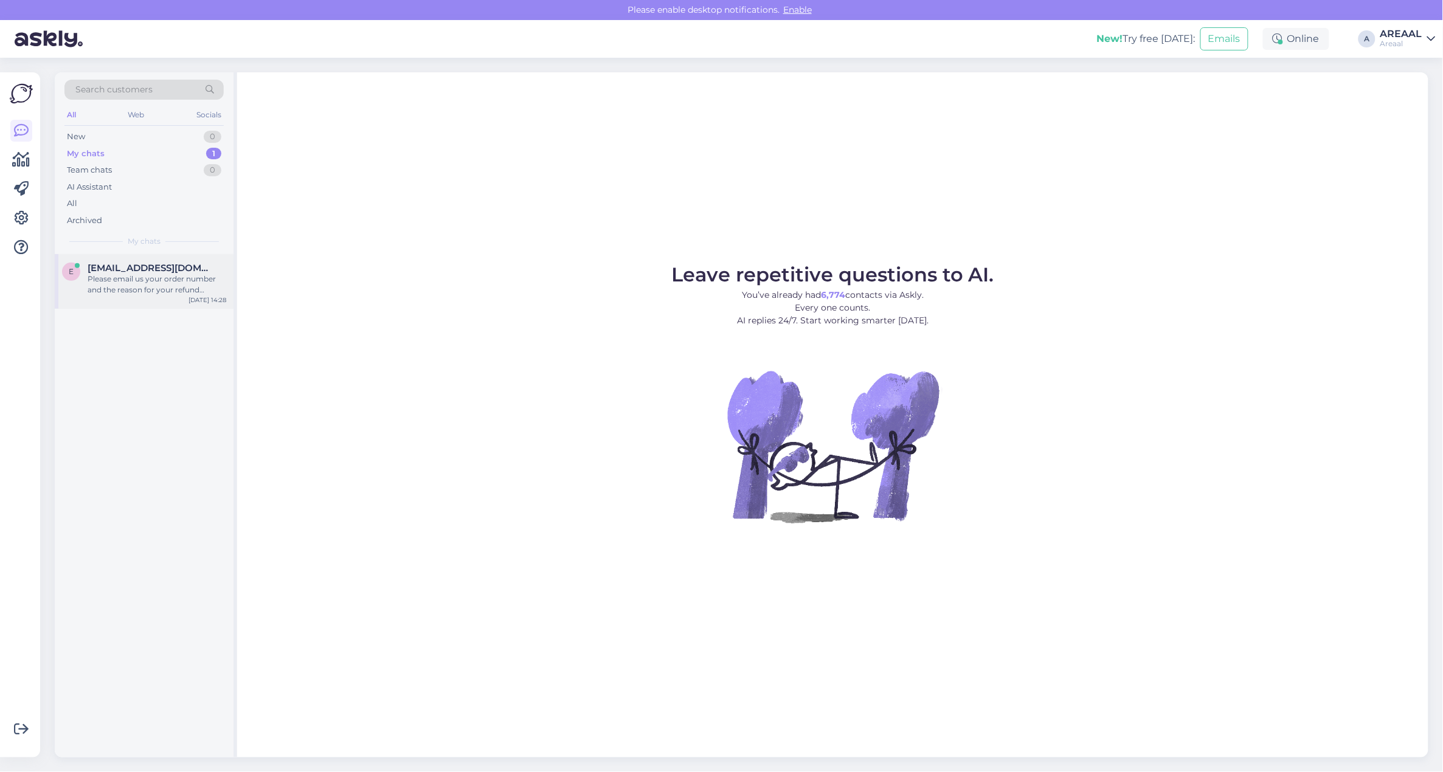
click at [180, 275] on div "Please email us your order number and the reason for your refund request. We wi…" at bounding box center [157, 285] width 139 height 22
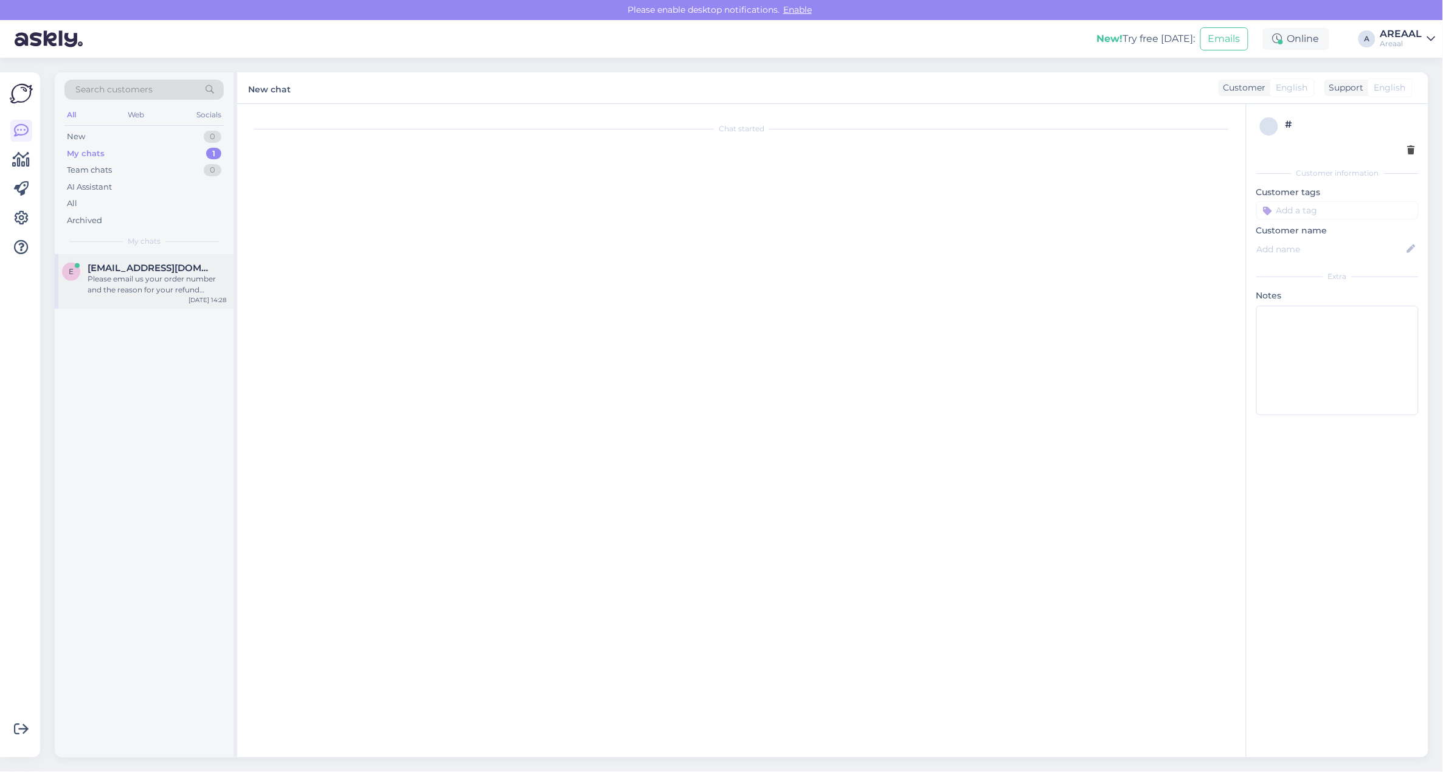
scroll to position [184, 0]
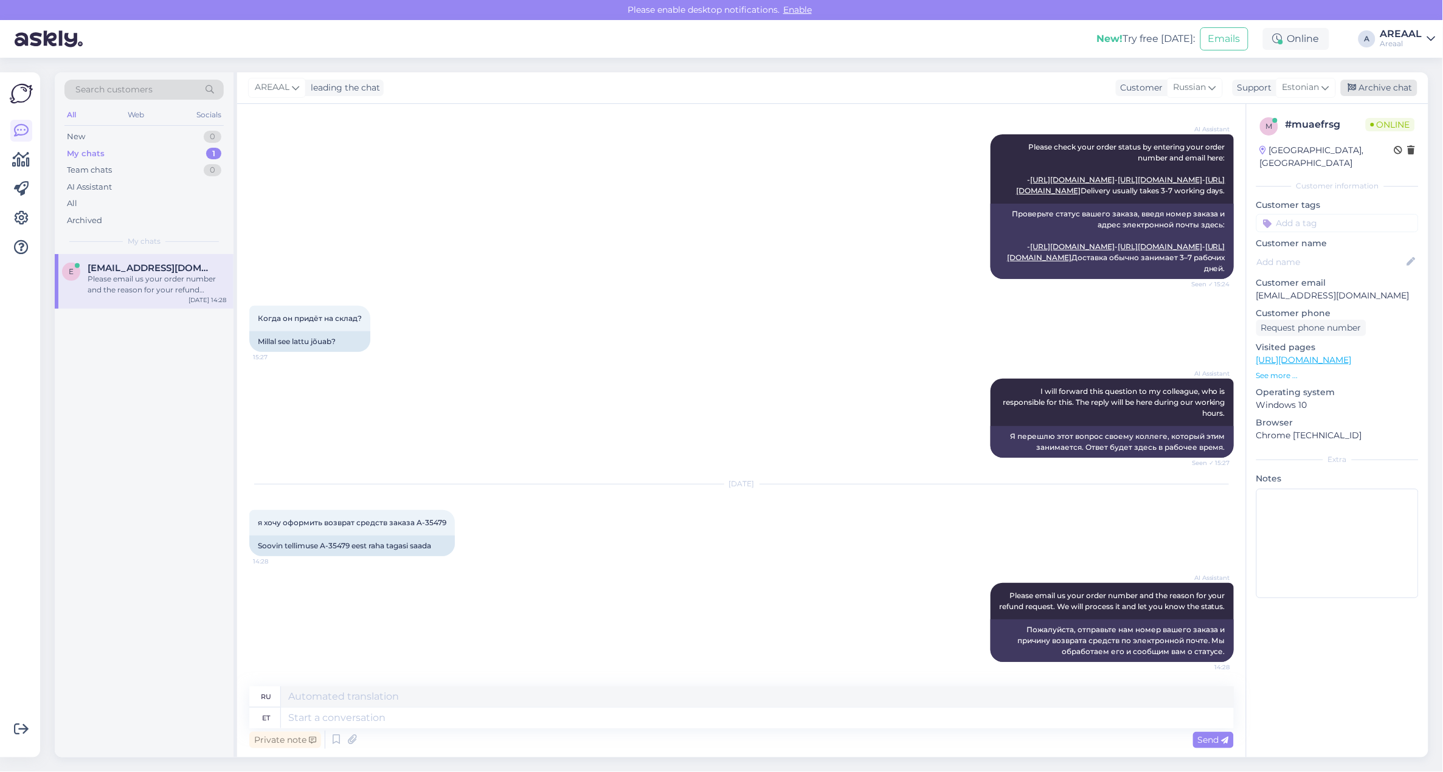
click at [1385, 91] on div "Archive chat" at bounding box center [1379, 88] width 77 height 16
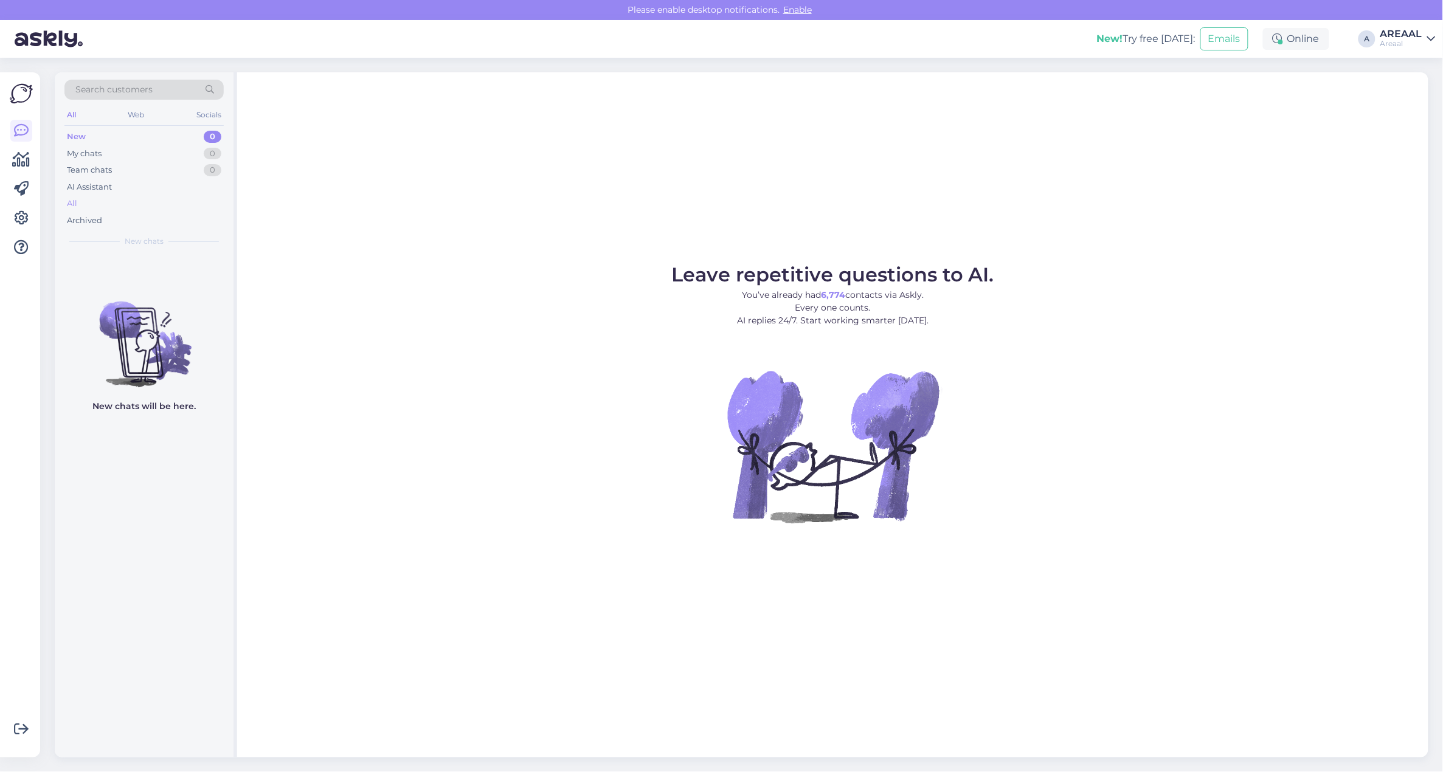
click at [171, 207] on div "All" at bounding box center [143, 203] width 159 height 17
click at [195, 193] on div "AI Assistant" at bounding box center [143, 187] width 159 height 17
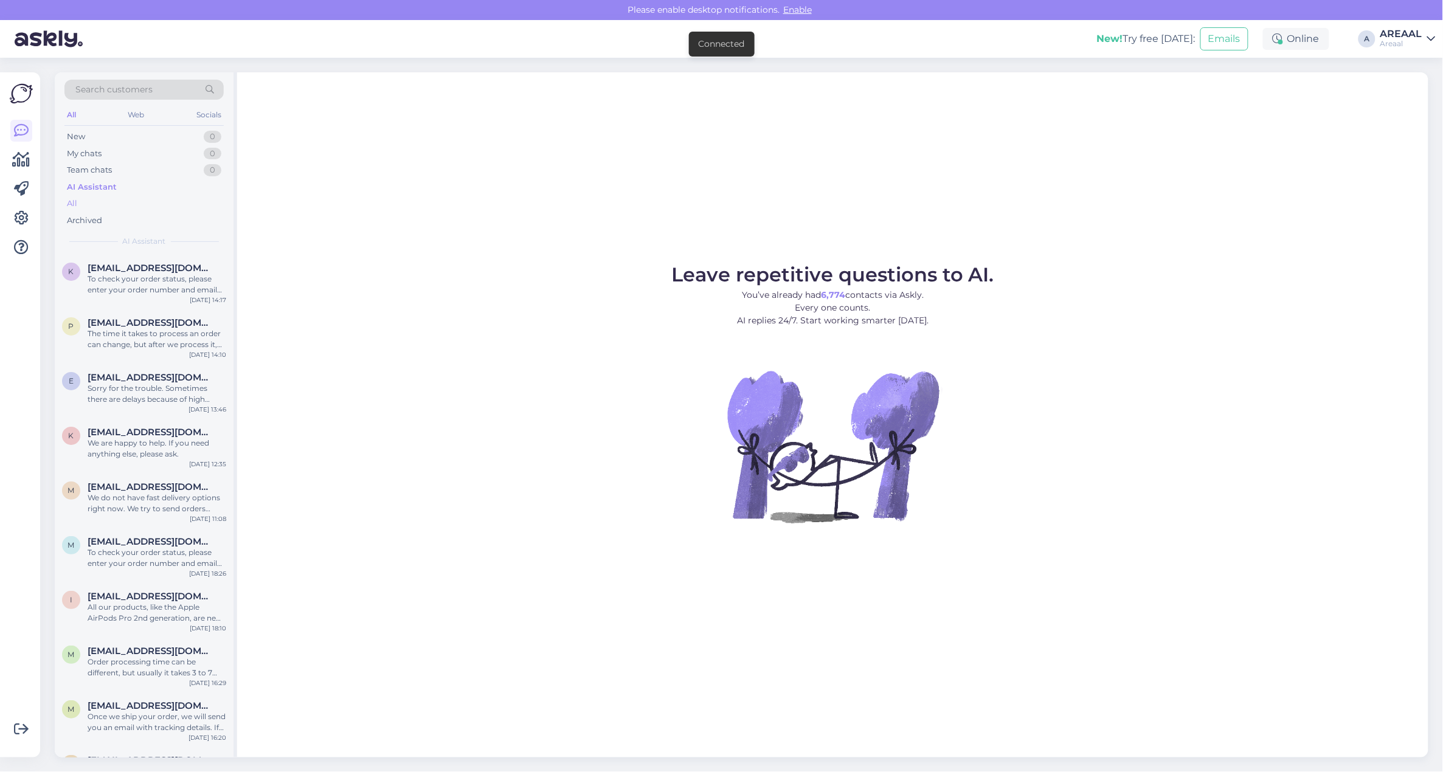
click at [192, 202] on div "All" at bounding box center [143, 203] width 159 height 17
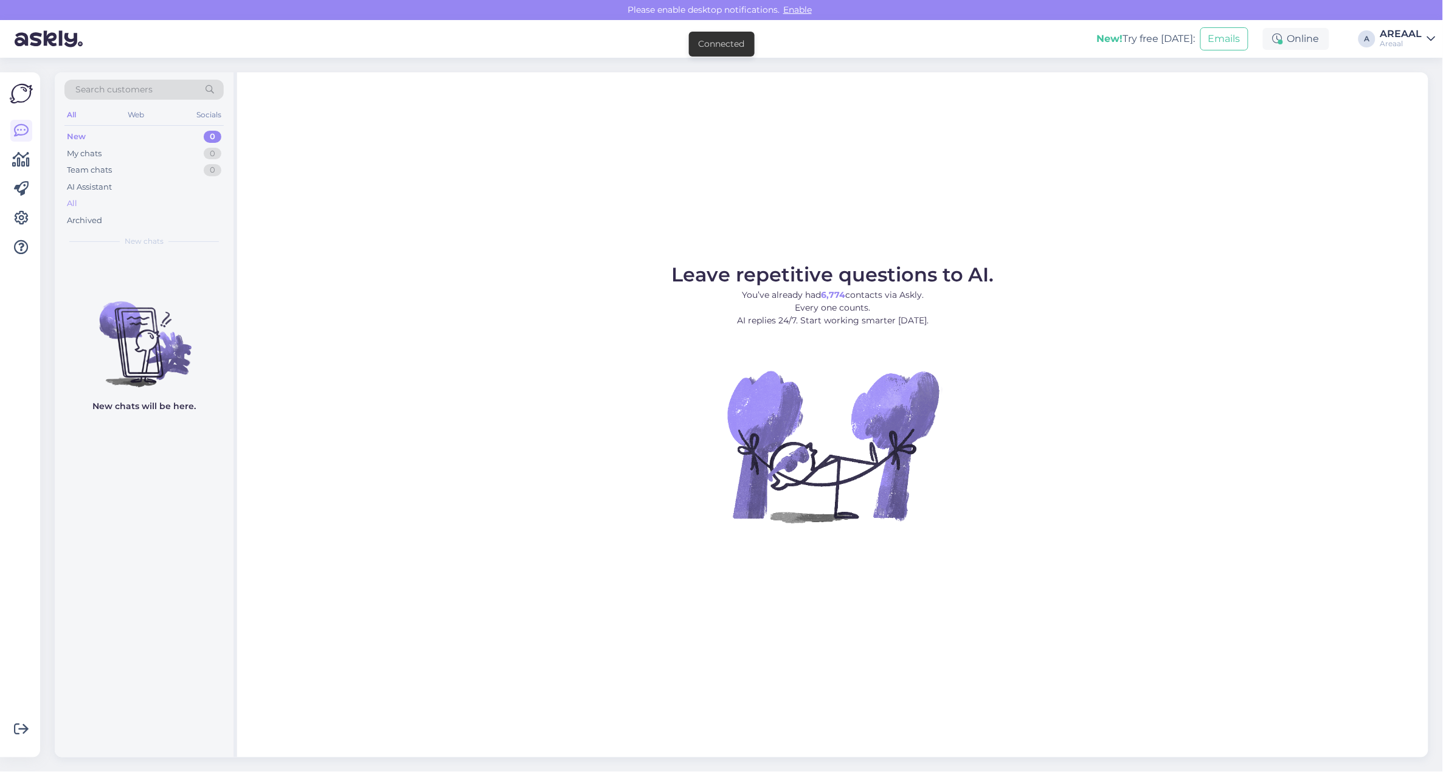
click at [183, 208] on div "All" at bounding box center [143, 203] width 159 height 17
click at [122, 204] on div "All" at bounding box center [143, 203] width 159 height 17
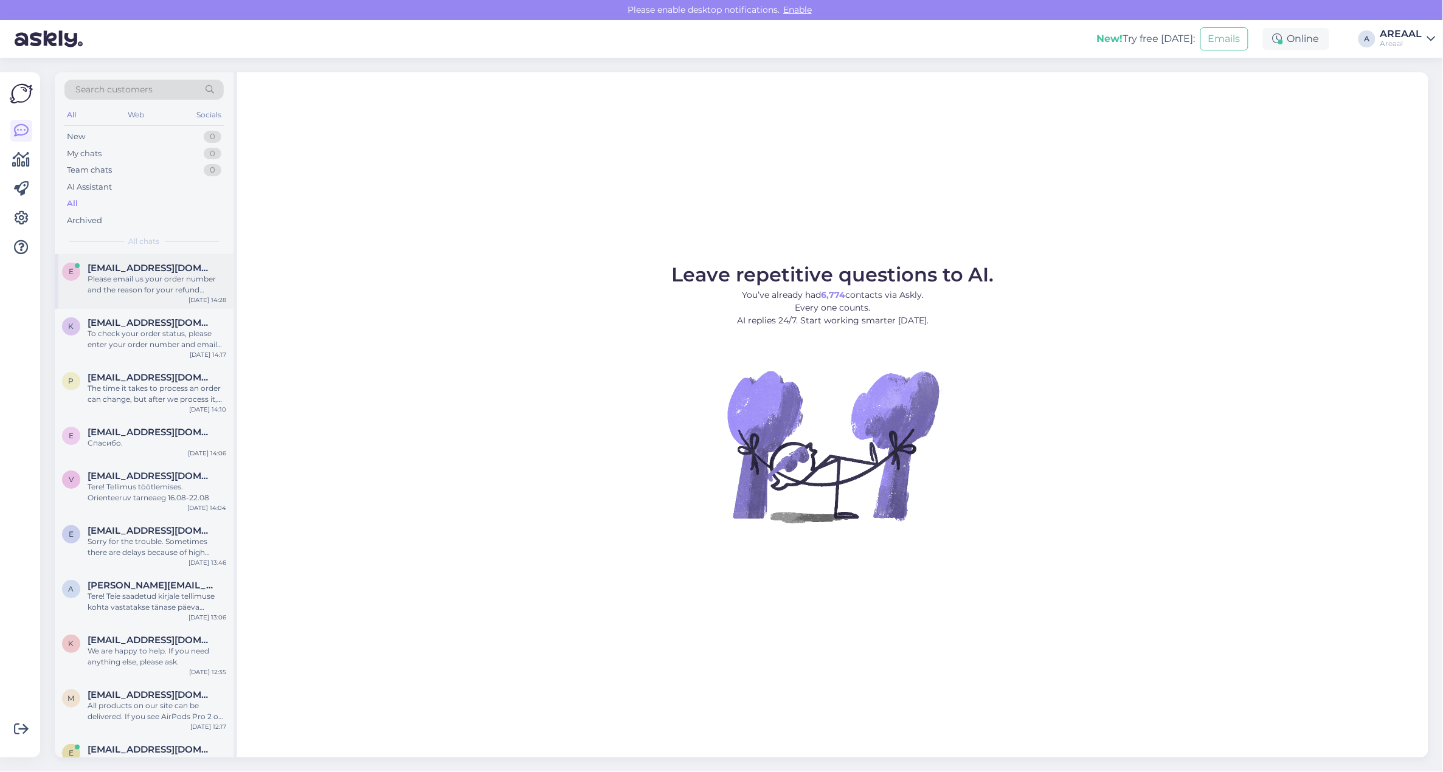
click at [150, 280] on div "Please email us your order number and the reason for your refund request. We wi…" at bounding box center [157, 285] width 139 height 22
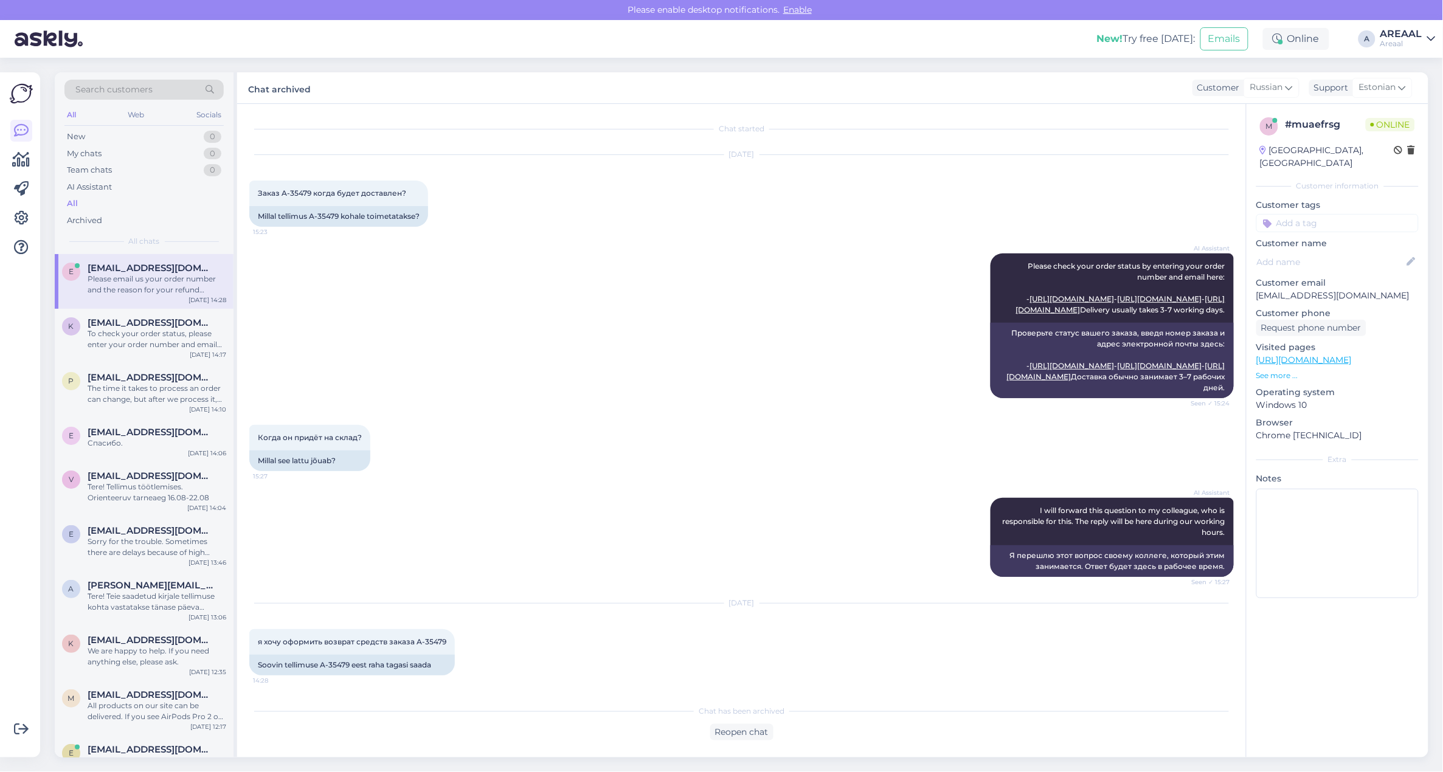
scroll to position [172, 0]
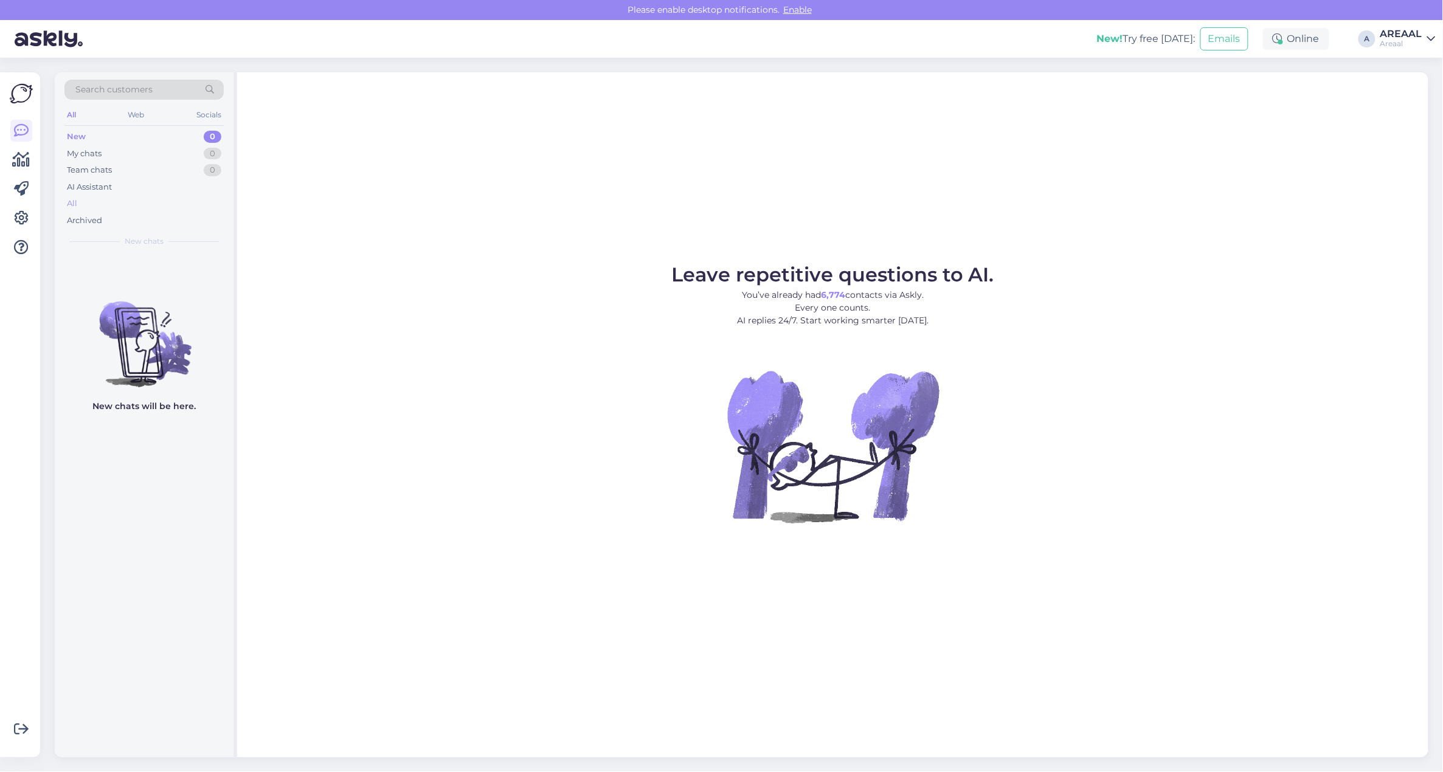
click at [166, 198] on div "All" at bounding box center [143, 203] width 159 height 17
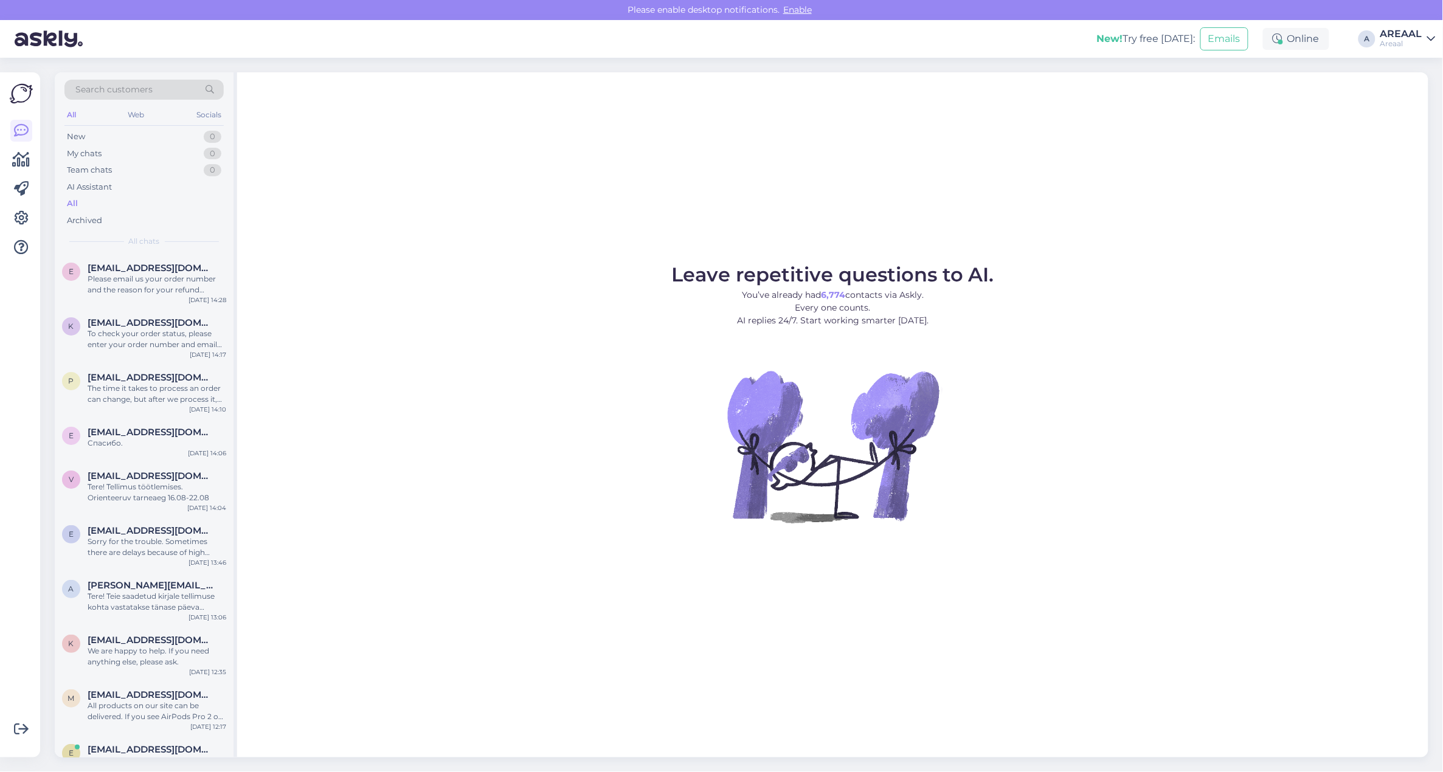
click at [1058, 166] on div "Leave repetitive questions to AI. You’ve already had 6,774 contacts via Askly. …" at bounding box center [832, 414] width 1191 height 685
click at [634, 336] on figure "Leave repetitive questions to AI. You’ve already had 6,774 contacts via Askly. …" at bounding box center [832, 410] width 1169 height 291
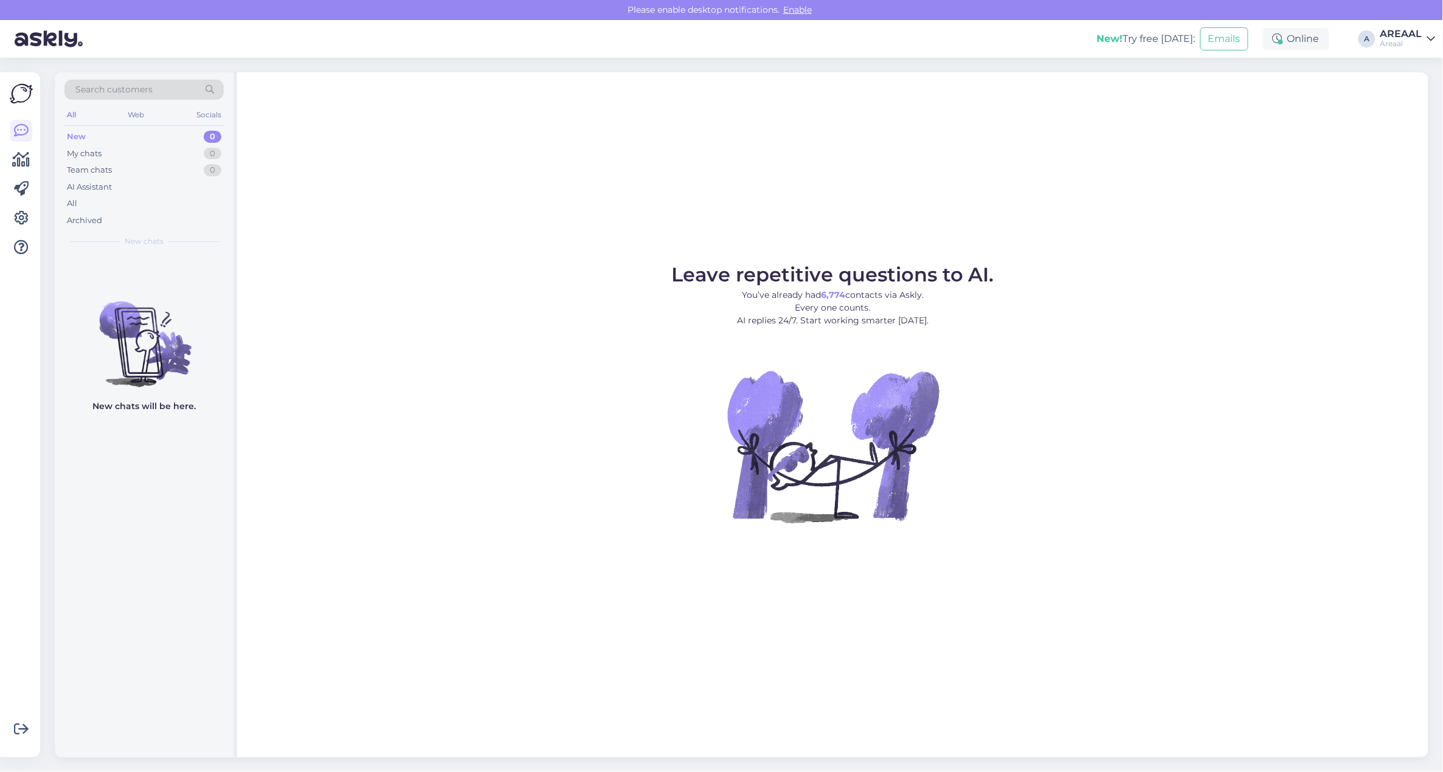
click at [266, 220] on div "Leave repetitive questions to AI. You’ve already had 6,774 contacts via Askly. …" at bounding box center [832, 414] width 1191 height 685
click at [187, 208] on div "All" at bounding box center [143, 203] width 159 height 17
click at [147, 208] on div "All" at bounding box center [143, 203] width 159 height 17
click at [161, 201] on div "All" at bounding box center [143, 203] width 159 height 17
click at [213, 284] on div "To check your order status, please enter your order number and email here: - [U…" at bounding box center [157, 285] width 139 height 22
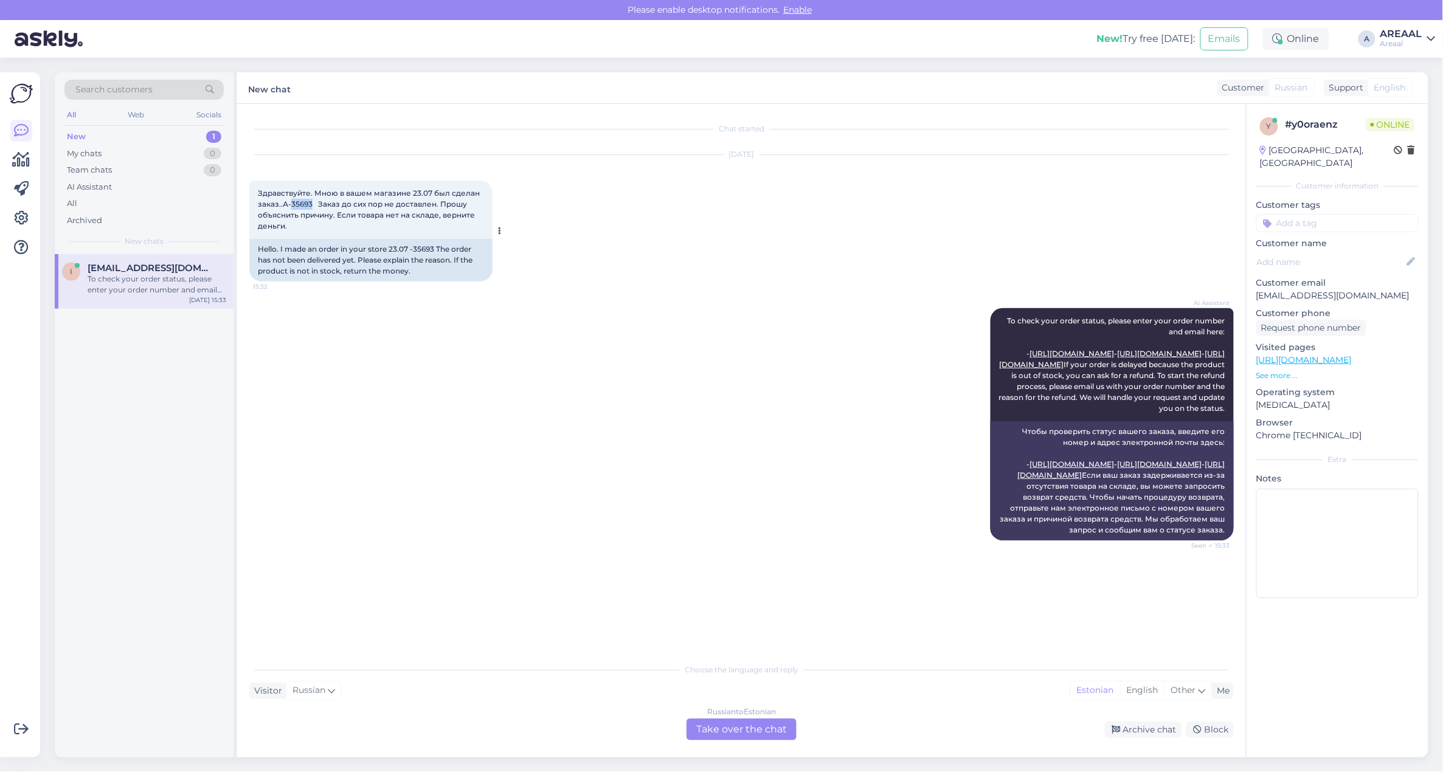
copy span "35693"
copy span "А-35693"
drag, startPoint x: 311, startPoint y: 201, endPoint x: 283, endPoint y: 205, distance: 28.2
click at [283, 205] on span "Здравствуйте. Мною в вашем магазине 23.07 был сделан заказ..А-35693 Заказ до си…" at bounding box center [370, 210] width 224 height 42
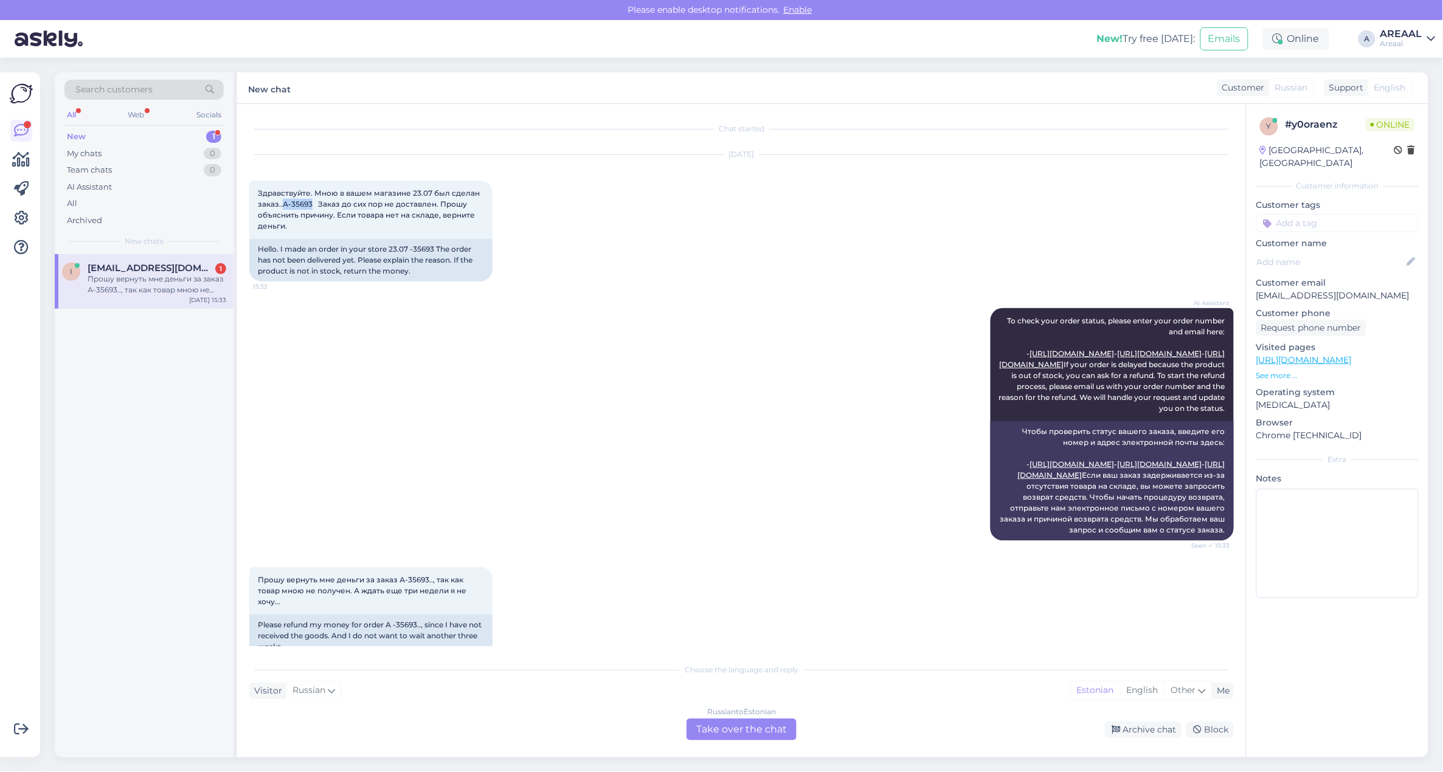
scroll to position [89, 0]
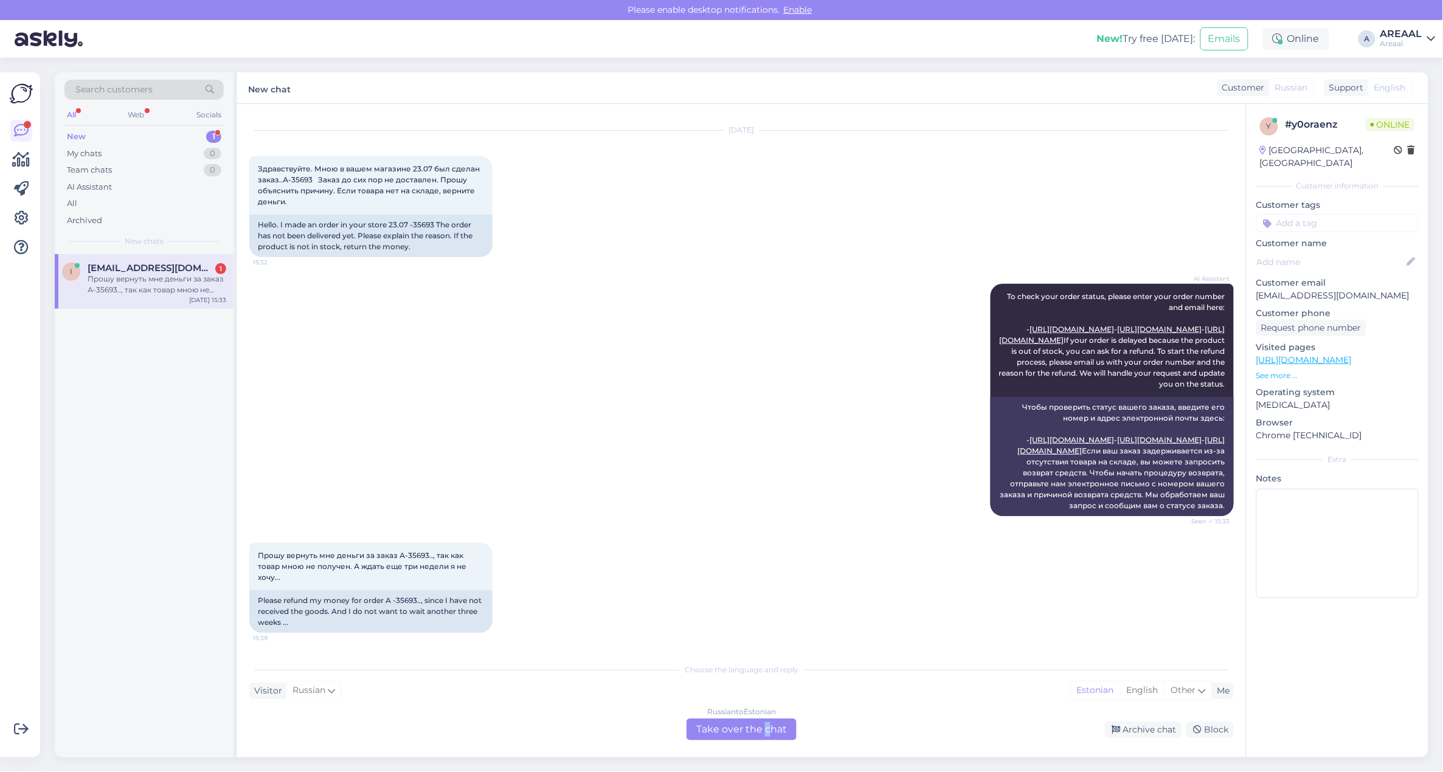
click at [767, 743] on div "Chat started [DATE] Здравствуйте. Мною в вашем магазине 23.07 был сделан заказ.…" at bounding box center [741, 431] width 1009 height 654
click at [754, 730] on div "Russian to Estonian Take over the chat" at bounding box center [742, 730] width 110 height 22
click at [746, 719] on div "Russian to Estonian Take over the chat" at bounding box center [742, 730] width 110 height 22
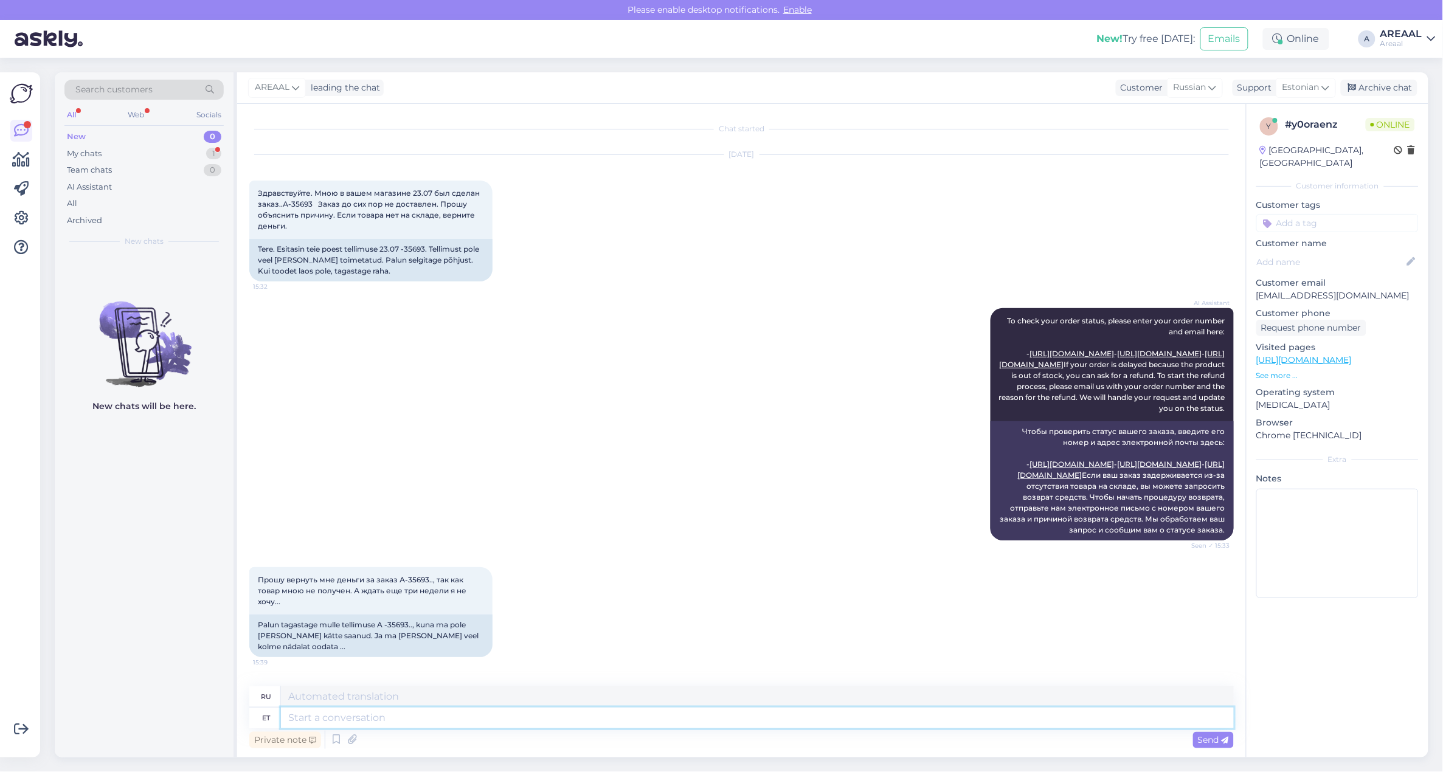
click at [751, 721] on textarea at bounding box center [757, 718] width 953 height 21
type textarea "Hello. W"
type textarea "Привет."
type textarea "Hello. What is"
type textarea "Привет. Что?"
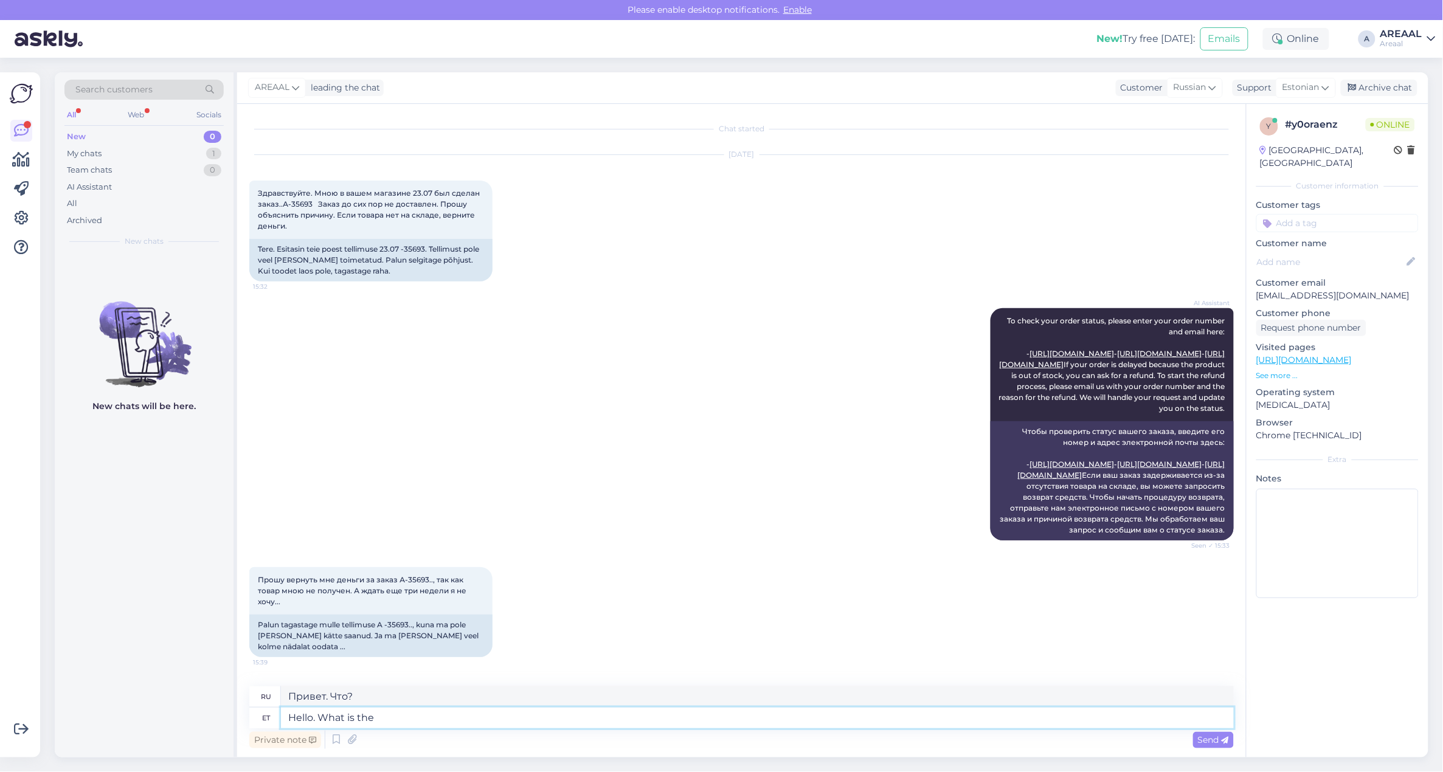
type textarea "Hello. What is the"
type textarea "Привет. Что такое"
type textarea "Hello. What is the correct nu"
type textarea "Здравствуйте. Как правильно?"
type textarea "Hello. What is the correct number"
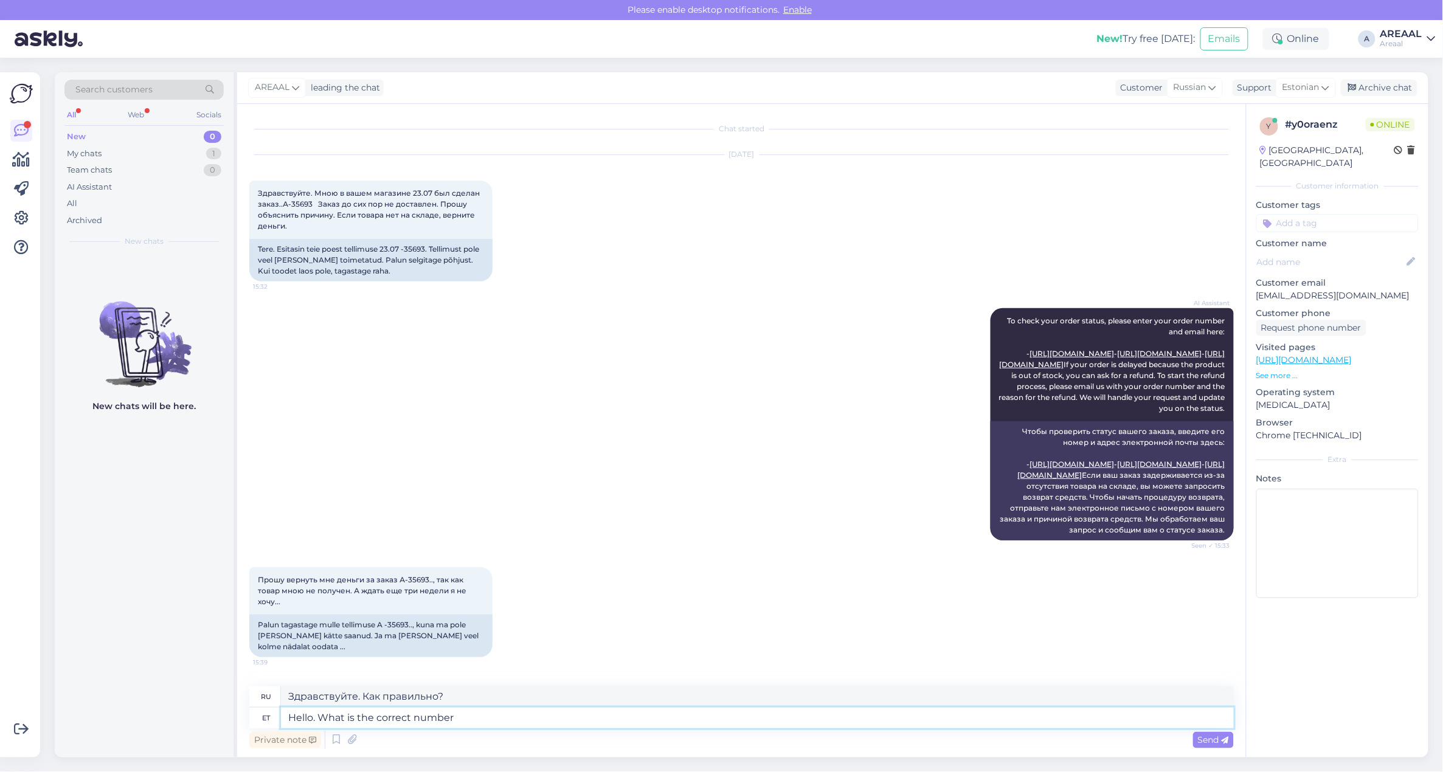
type textarea "Здравствуйте. Какой правильный номер?"
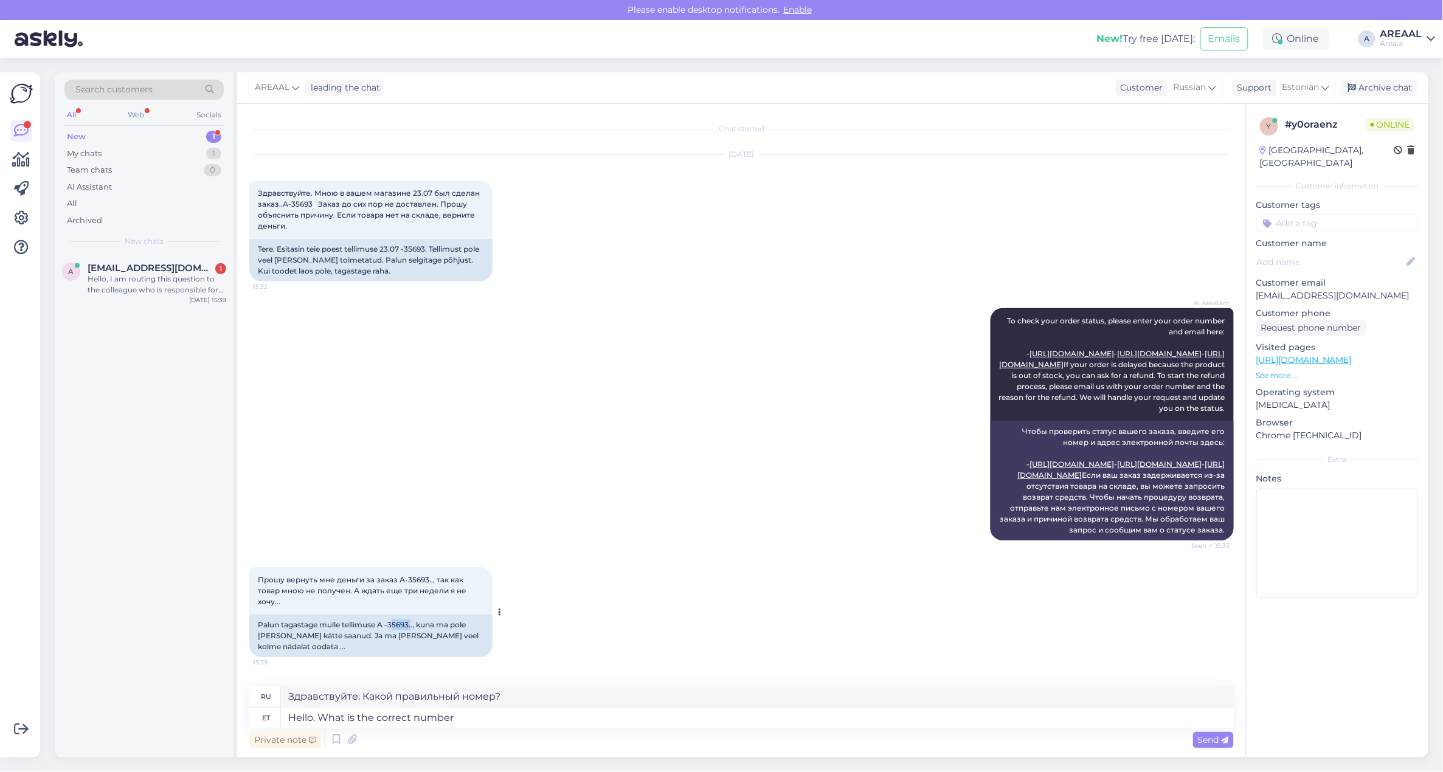
copy div "5693."
copy div "-35693."
copy div "A -35693."
drag, startPoint x: 409, startPoint y: 628, endPoint x: 440, endPoint y: 628, distance: 31.0
click at [378, 632] on div "Palun tagastage mulle tellimuse A -35693.., kuna ma pole [PERSON_NAME] kätte sa…" at bounding box center [370, 636] width 243 height 43
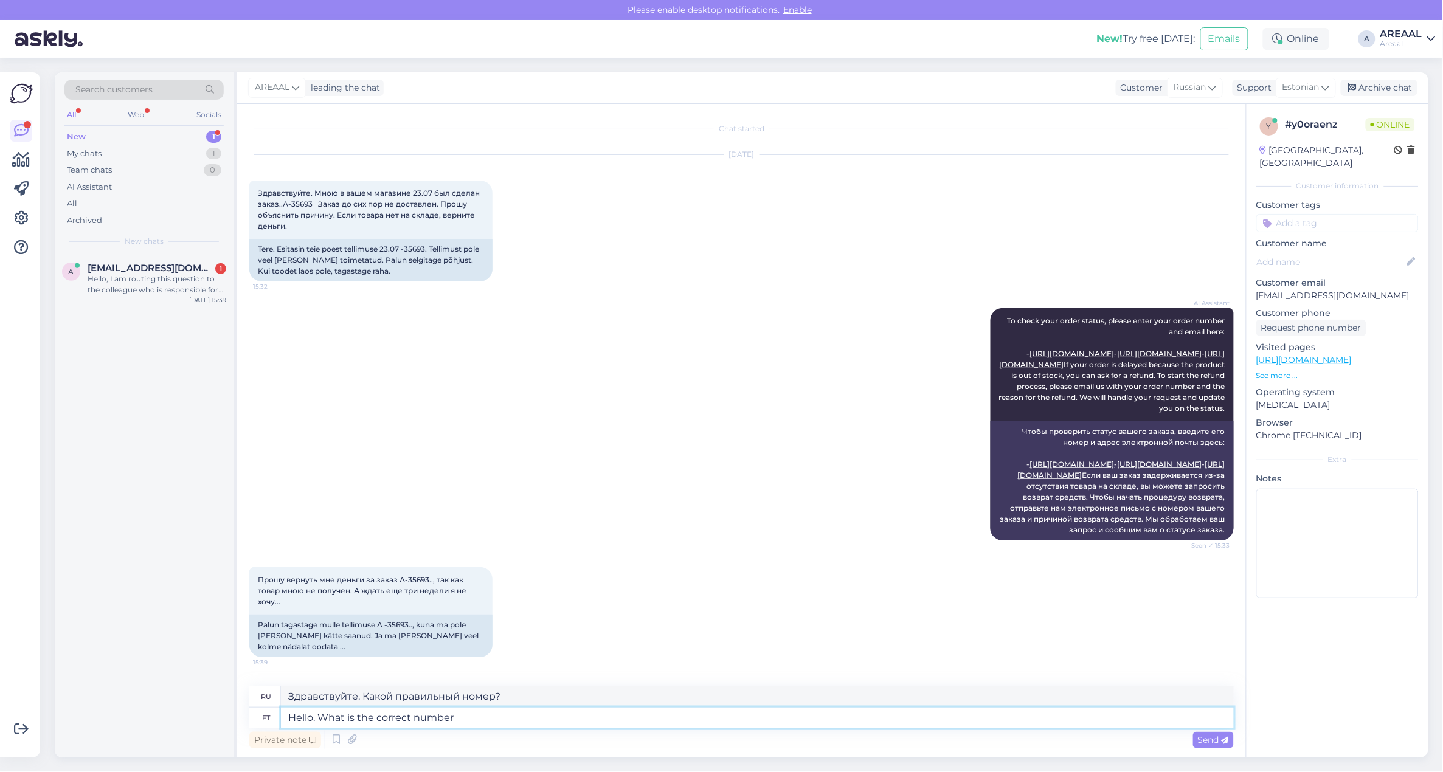
click at [809, 725] on textarea "Hello. What is the correct number" at bounding box center [757, 718] width 953 height 21
click at [809, 724] on textarea "Hello. What is the correct number" at bounding box center [757, 718] width 953 height 21
type textarea "Heloo. Ca"
type textarea "Привет."
type textarea "Heloo. Can yo"
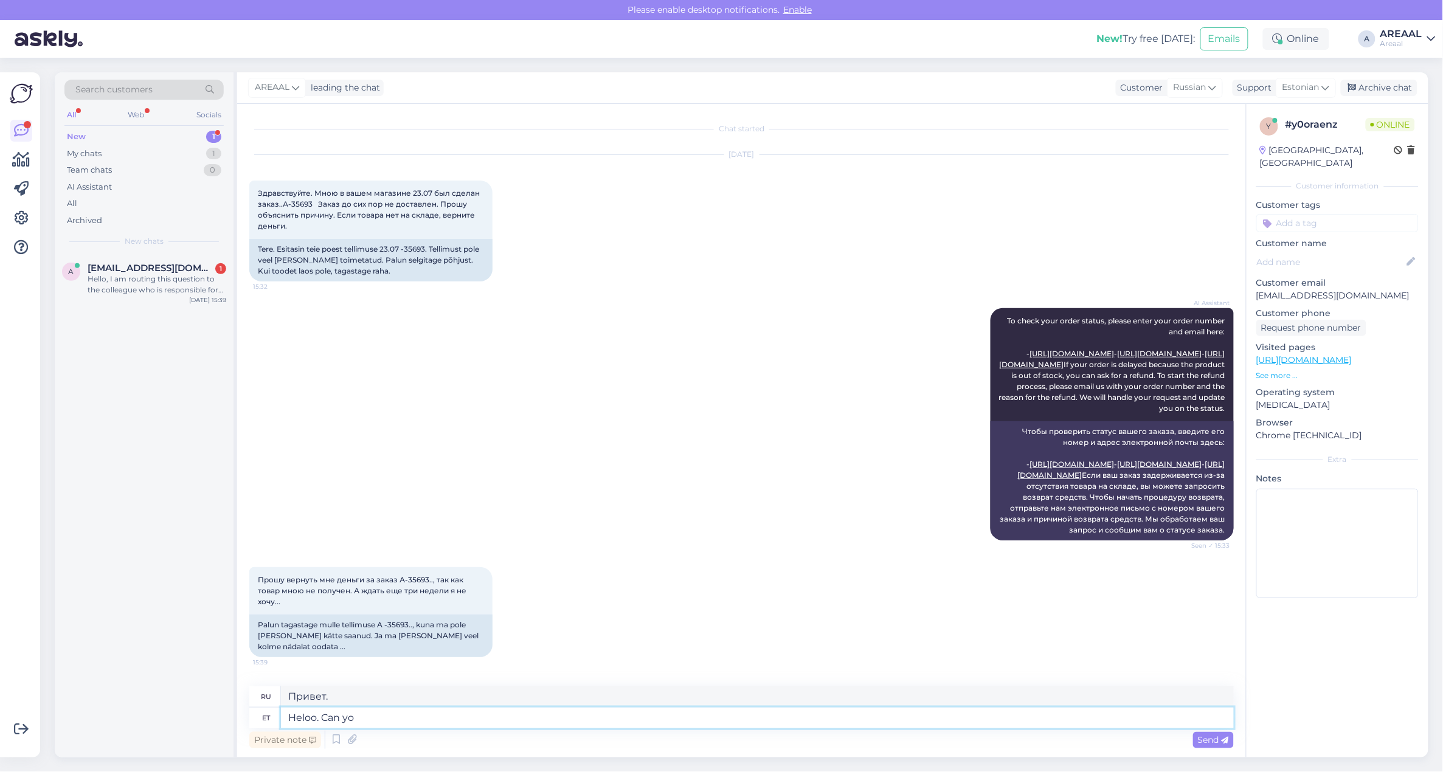
type textarea "Привет. Может"
type textarea "Heloo. Can you sen"
type textarea "Привет. Можешь ли ты"
type textarea "Hello! C"
type textarea "Привет!"
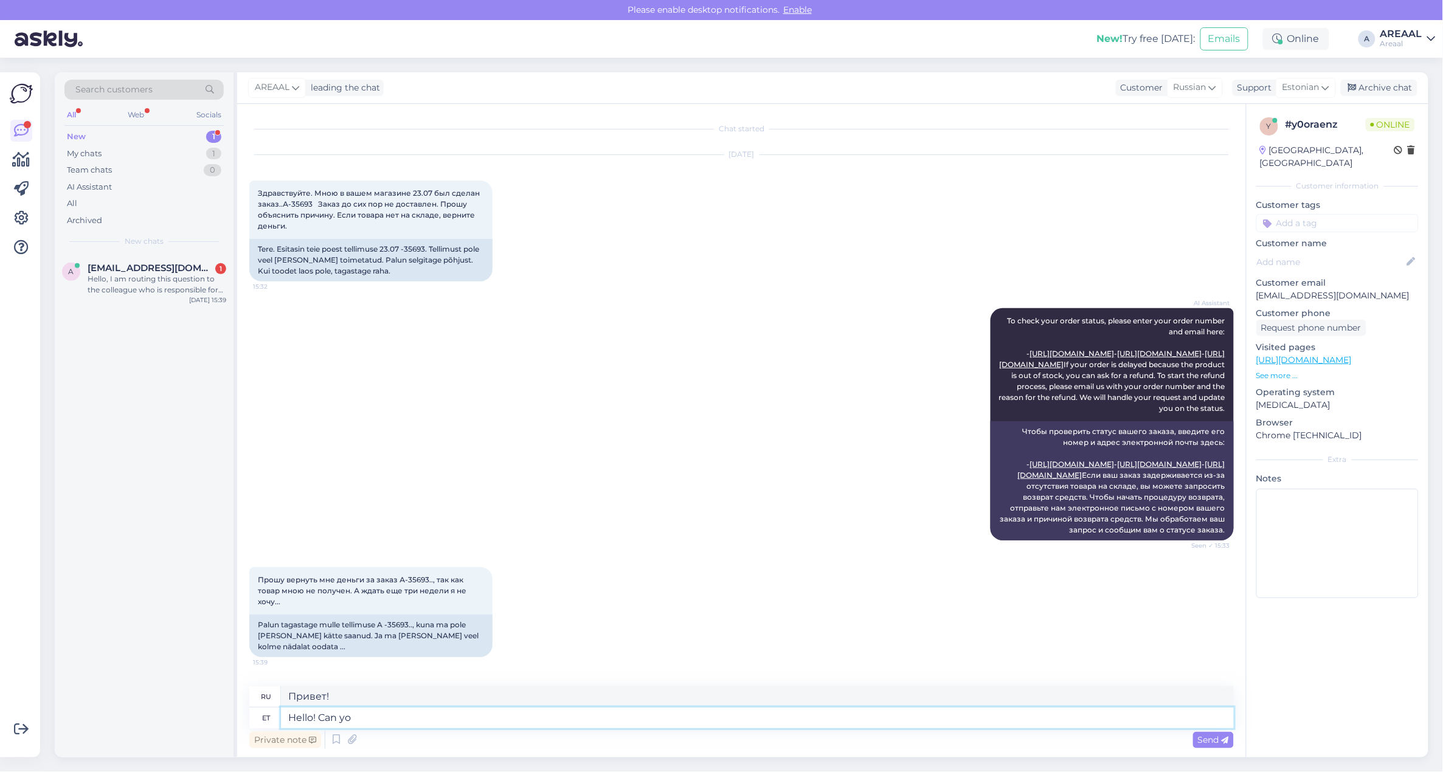
type textarea "Hello! Can you"
type textarea "Привет! Может"
type textarea "Hello! Can you se"
type textarea "Привет! Можешь ли ты"
type textarea "Hello! Can you send th"
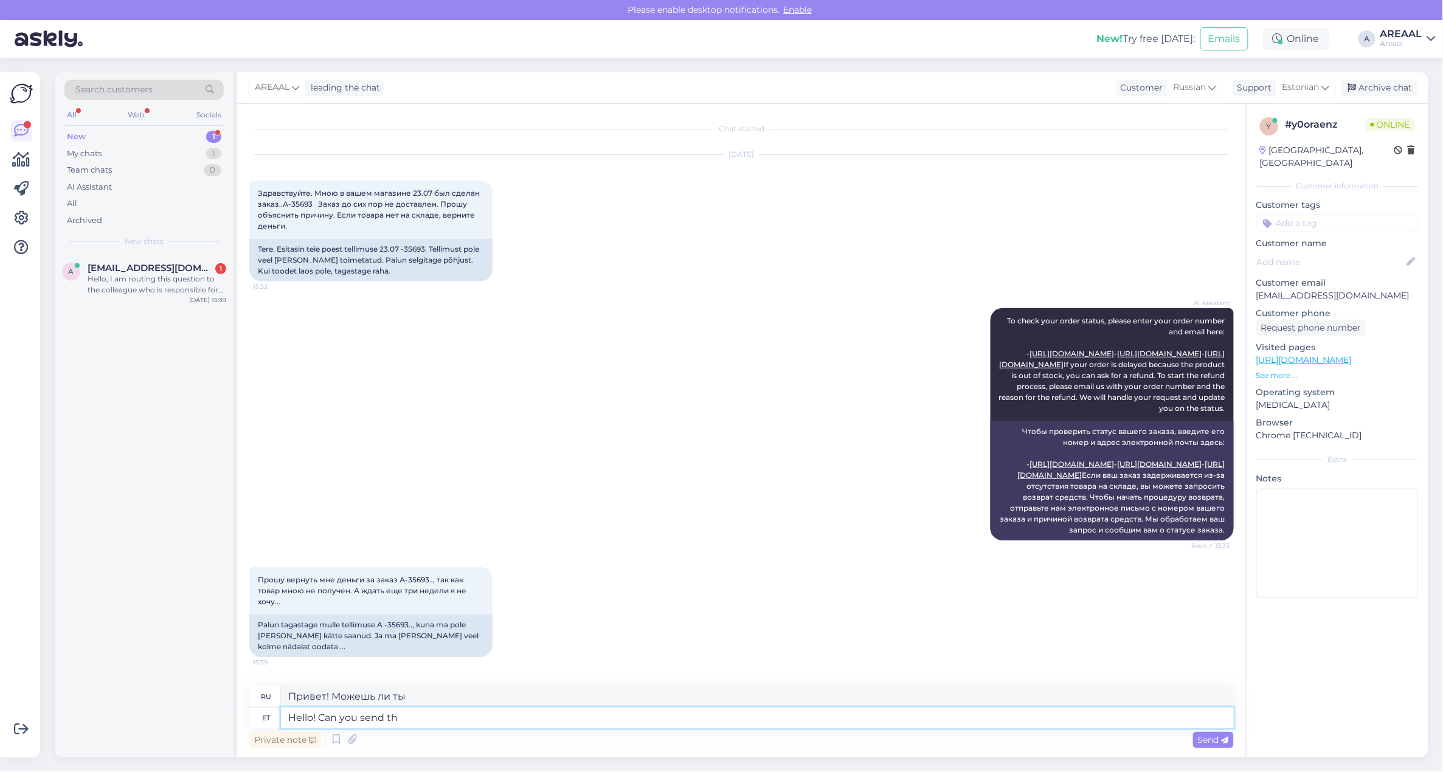
type textarea "Здравствуйте! Можете отправить?"
type textarea "Hello! Can you send the payment ord"
type textarea "Здравствуйте! Можете ли вы отправить платёж?"
type textarea "Hello! Can you send the payment order? W"
type textarea "Здравствуйте! Можете ли вы прислать платёжное поручение?"
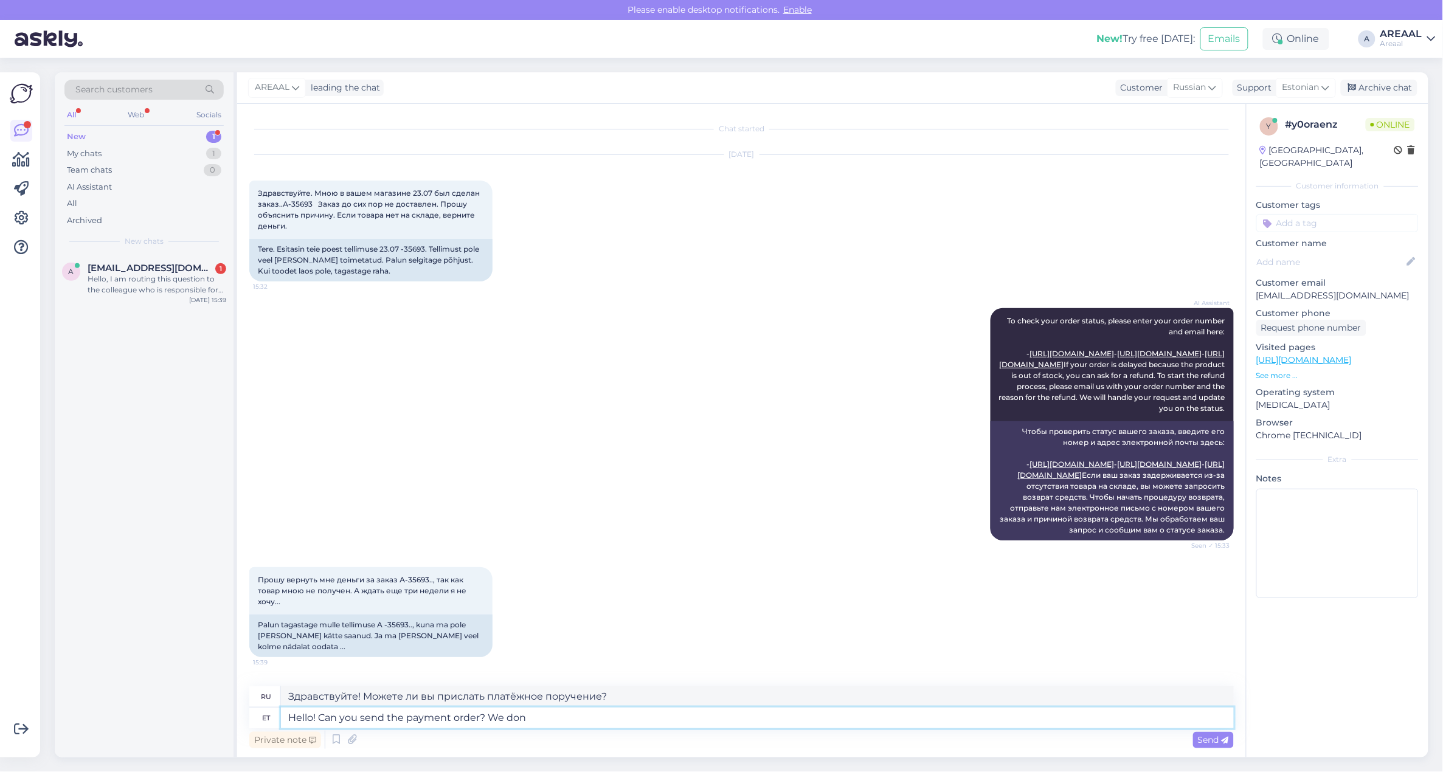
type textarea "Hello! Can you send the payment order? We don'"
type textarea "Здравствуйте! Можете ли вы прислать платёжное поручение? Мы"
type textarea "Hello! Can you send the payment order? We don't ha"
type textarea "Здравствуйте! Можете ли вы прислать платёжное поручение? Мы не..."
type textarea "Hello! Can you send the payment order? We don't have A"
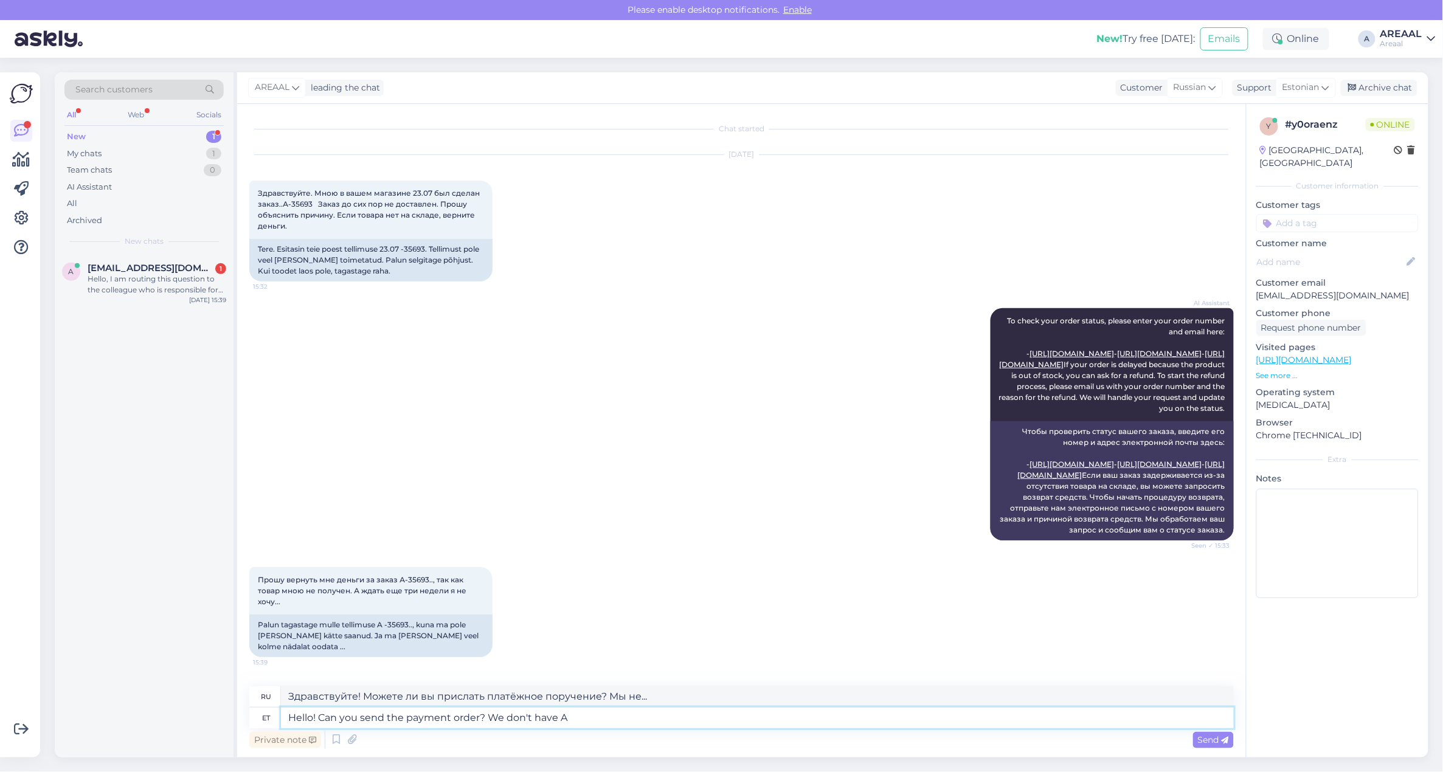
type textarea "Здравствуйте! Можете прислать платёжное поручение? У нас нет."
type textarea "Hello! Can you send the payment order? We don't have A-35693 in ou"
type textarea "Здравствуйте! Можете прислать платёжное поручение? У нас нет A-35693 в"
type textarea "Hello! Can you send the payment order? We don't have A-35693 in our"
type textarea "Здравствуйте! Можете прислать платёжное поручение? У нас нет A-35693."
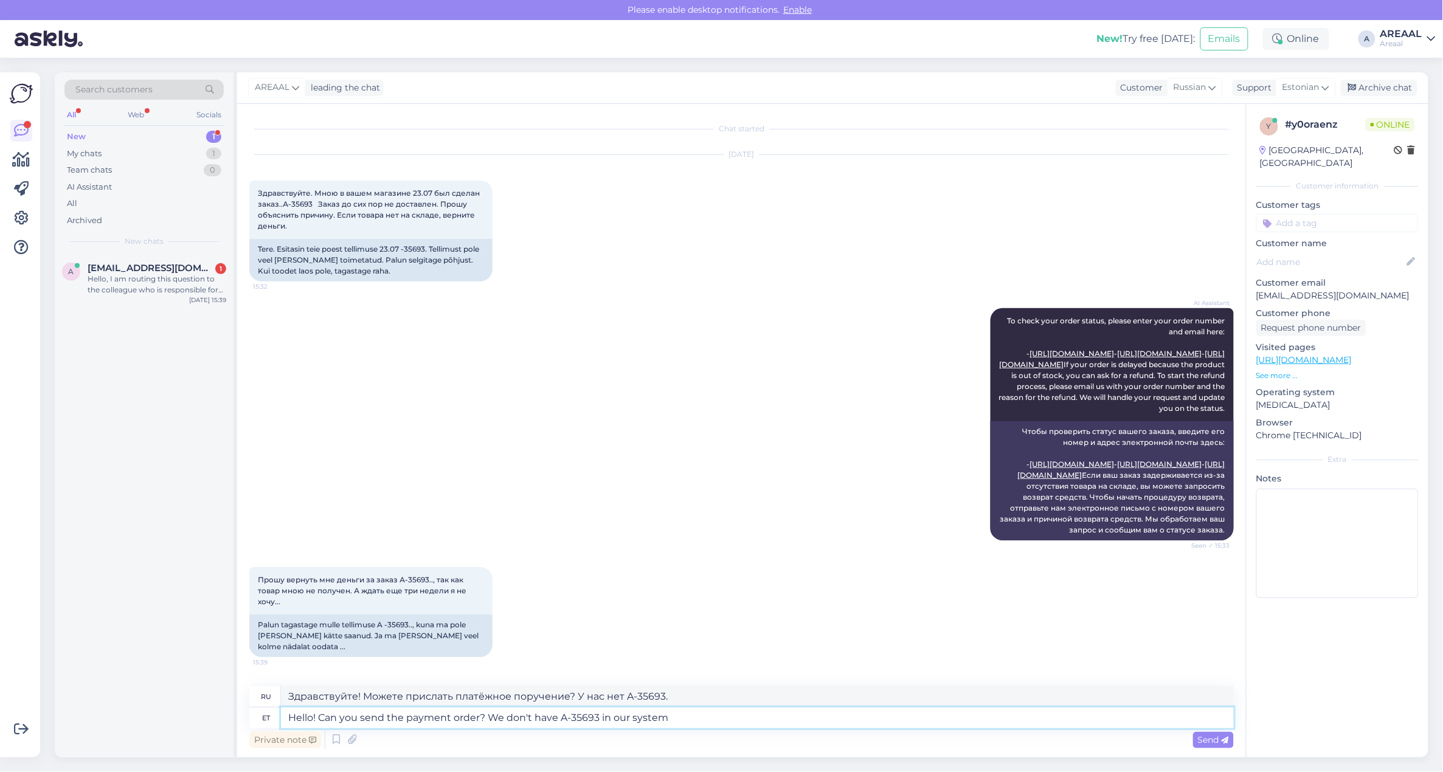
type textarea "Hello! Can you send the payment order? We don't have A-35693 in our system"
type textarea "Здравствуйте! Можете прислать платёжное поручение? В нашей системе нет A-35693."
type textarea "Hello! Can you send the payment order? We don't have A-35693 in our system nor …"
type textarea "Здравствуйте! Можете ли вы прислать платёжное поручение? В нашей системе нет A-…"
type textarea "Hello! Can you send the payment order? We don't have A-35693 in our system nor …"
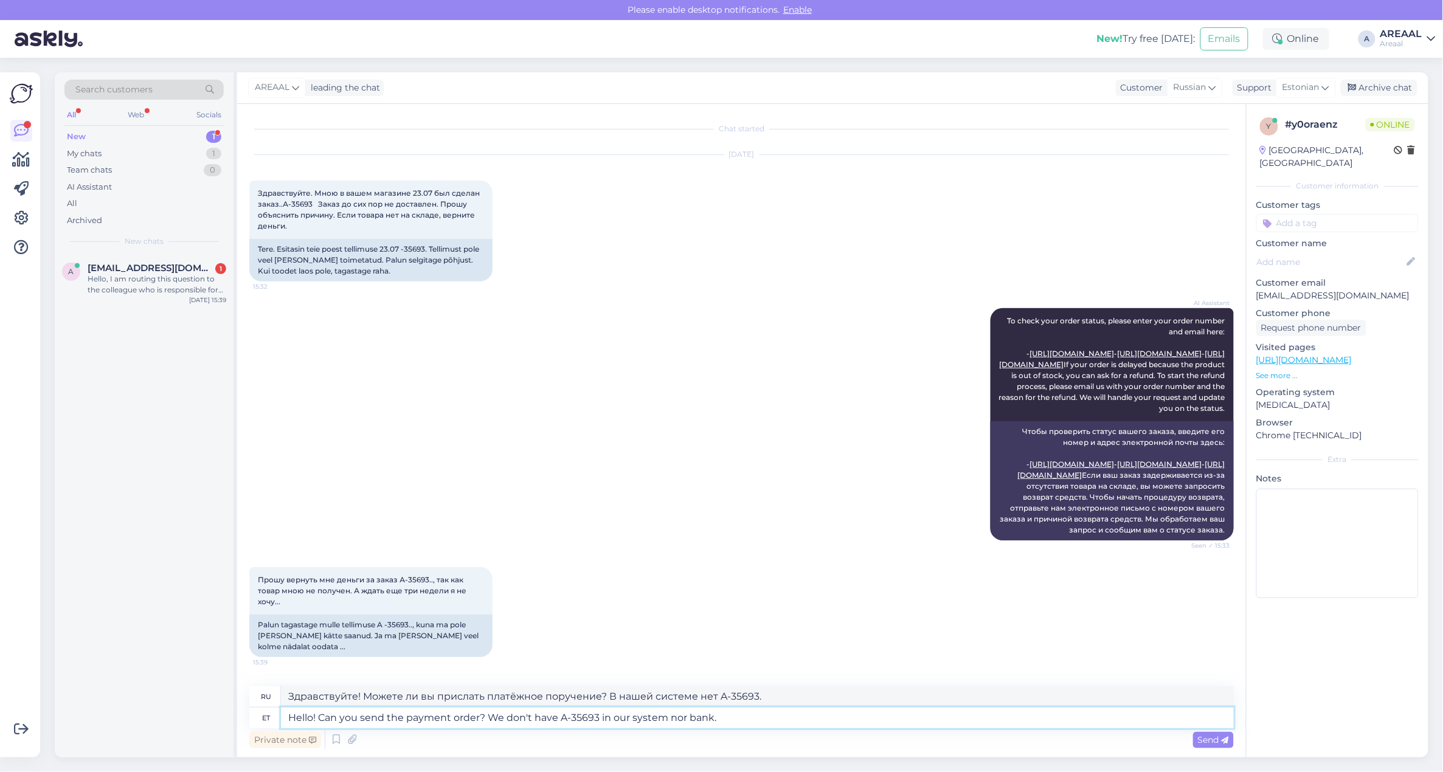
type textarea "Здравствуйте! Можете прислать платёжное поручение? В нашей системе и банке нет …"
drag, startPoint x: 758, startPoint y: 721, endPoint x: 699, endPoint y: 722, distance: 58.4
click at [758, 721] on textarea "Hello! Can you send the payment order? We don't have A-35693 in our system nor …" at bounding box center [757, 718] width 953 height 21
paste textarea
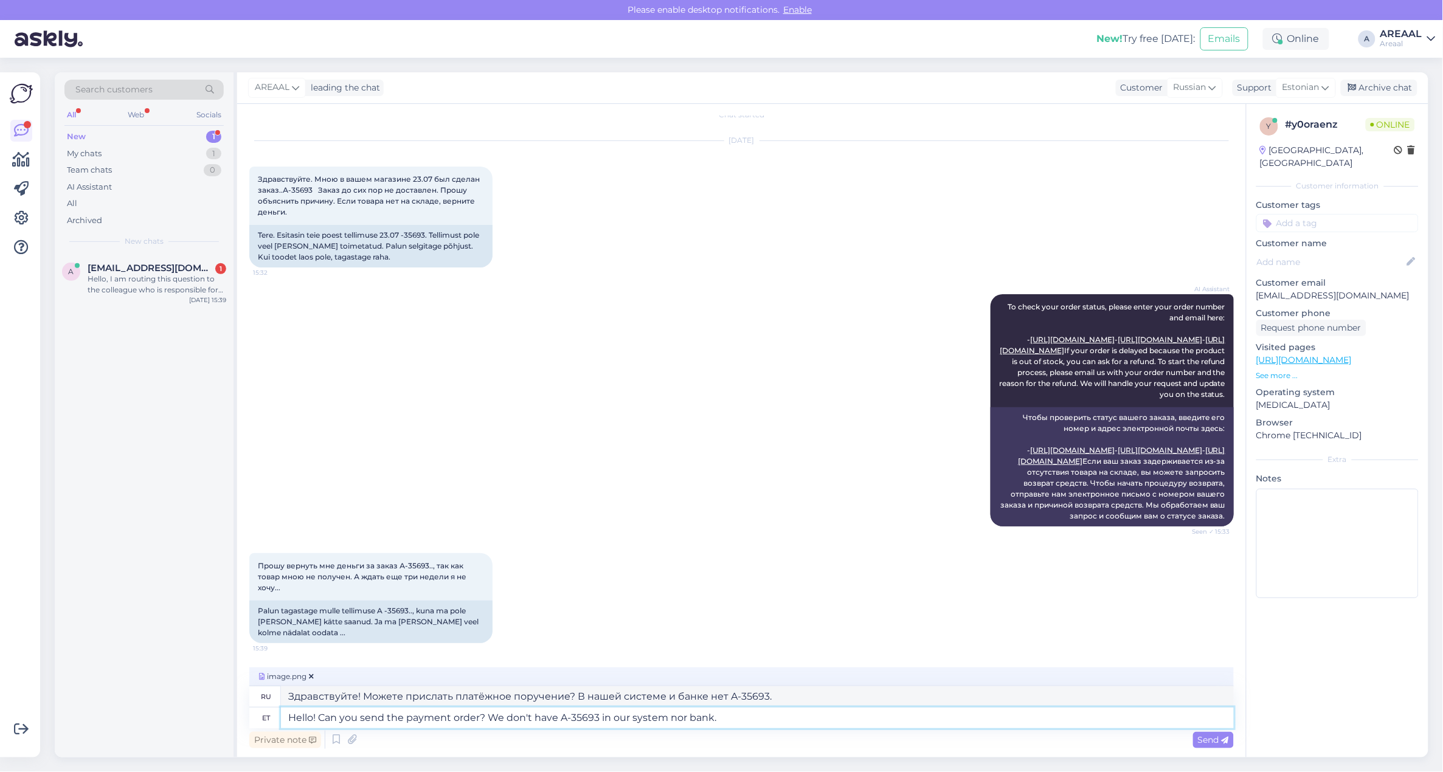
click at [482, 718] on textarea "Hello! Can you send the payment order? We don't have A-35693 in our system nor …" at bounding box center [757, 718] width 953 height 21
type textarea "Hello! Can you send the payment order to check the ordeer ? We don't have A-356…"
type textarea "Здравствуйте! Можете ли вы прислать платёжное поручение для проверки? В нашей с…"
type textarea "Hello! Can you send the payment order to check the order number? We don't have …"
type textarea "Здравствуйте! Можете ли вы прислать платёжное поручение, чтобы проверить номер …"
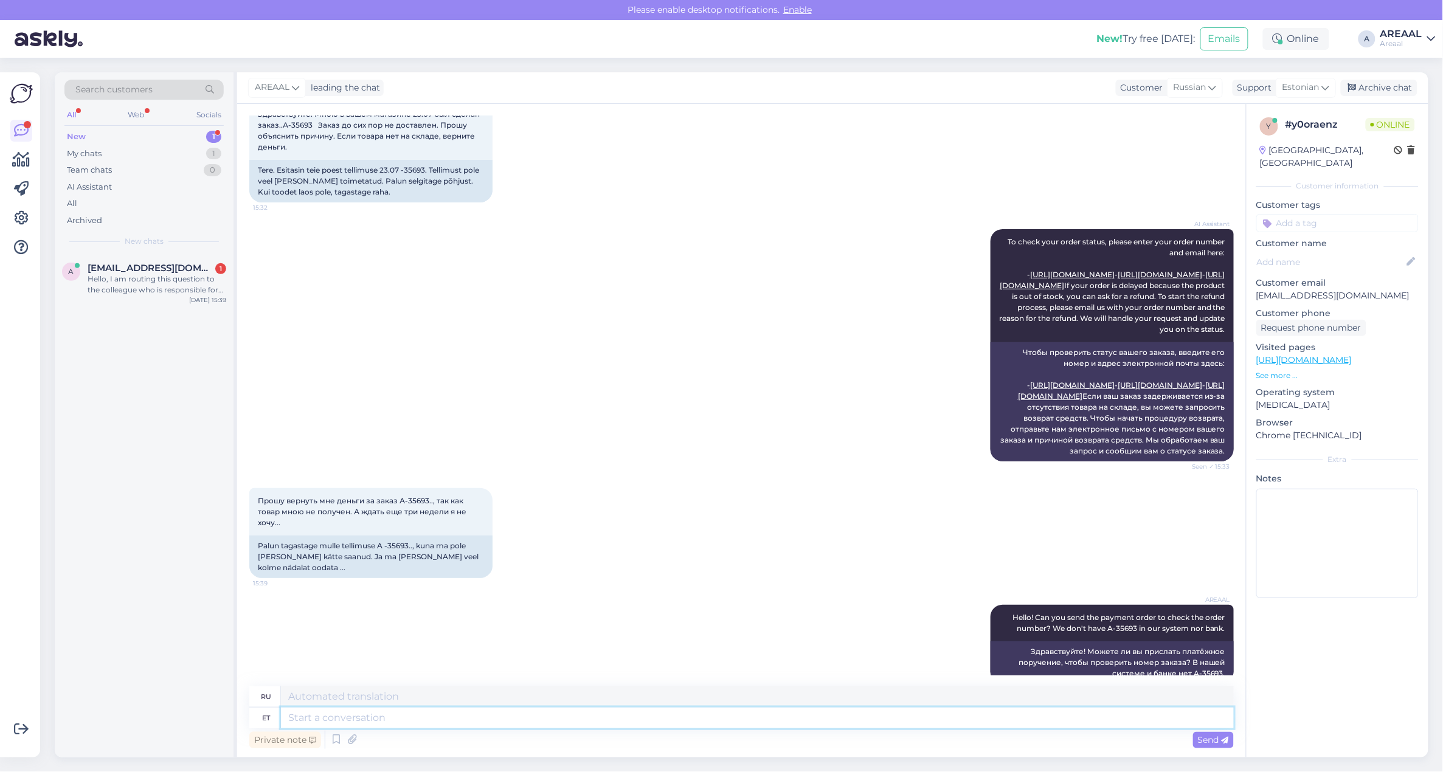
scroll to position [243, 0]
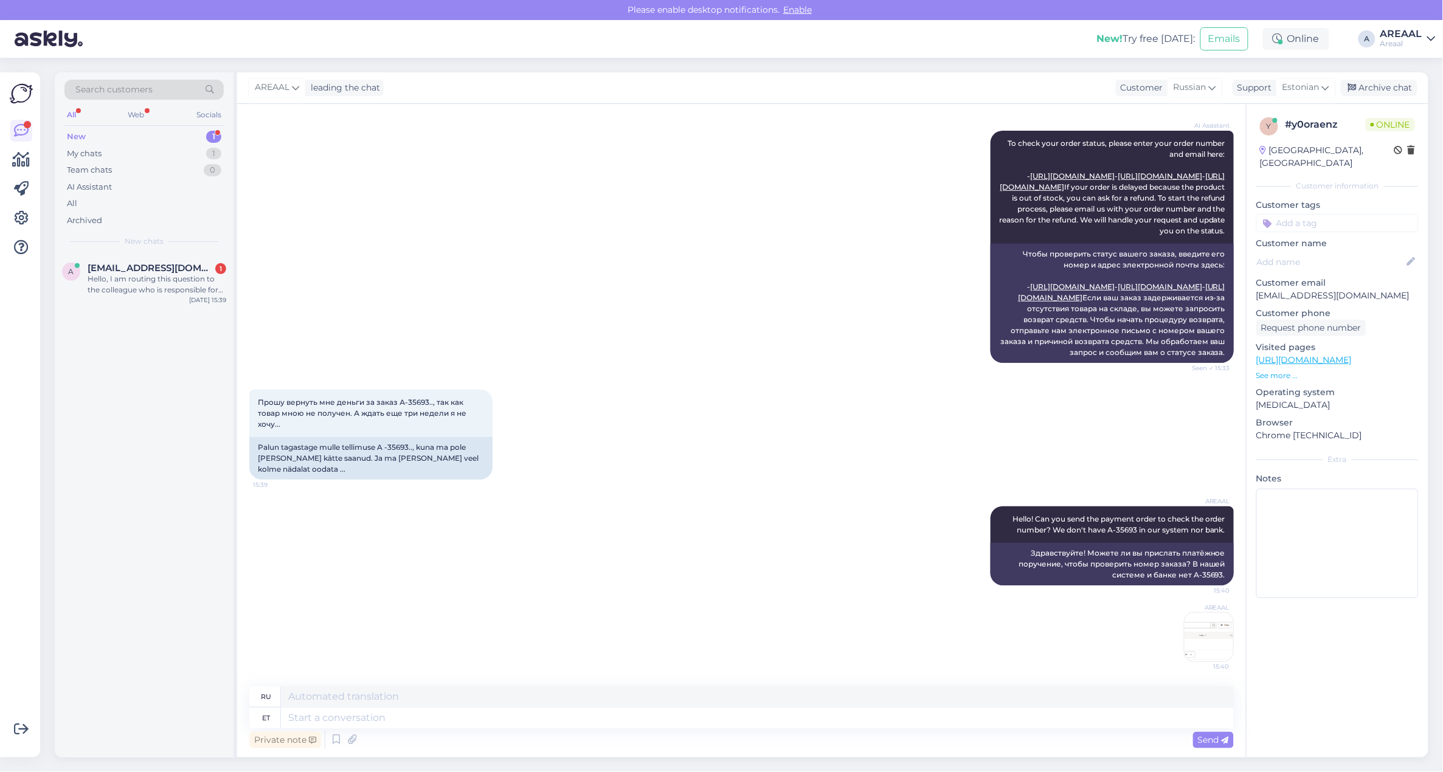
click at [1185, 626] on img at bounding box center [1209, 637] width 49 height 49
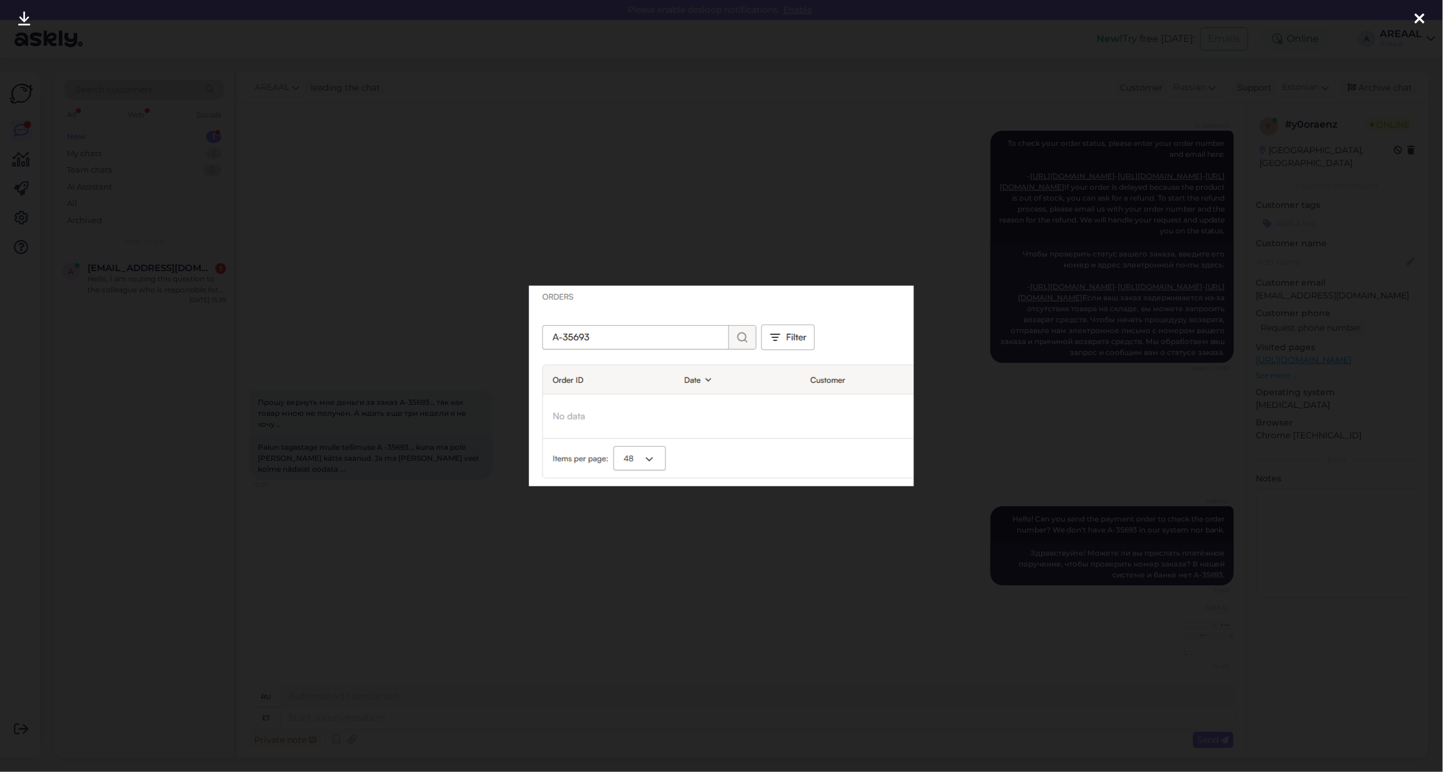
click at [1031, 627] on div at bounding box center [721, 386] width 1443 height 772
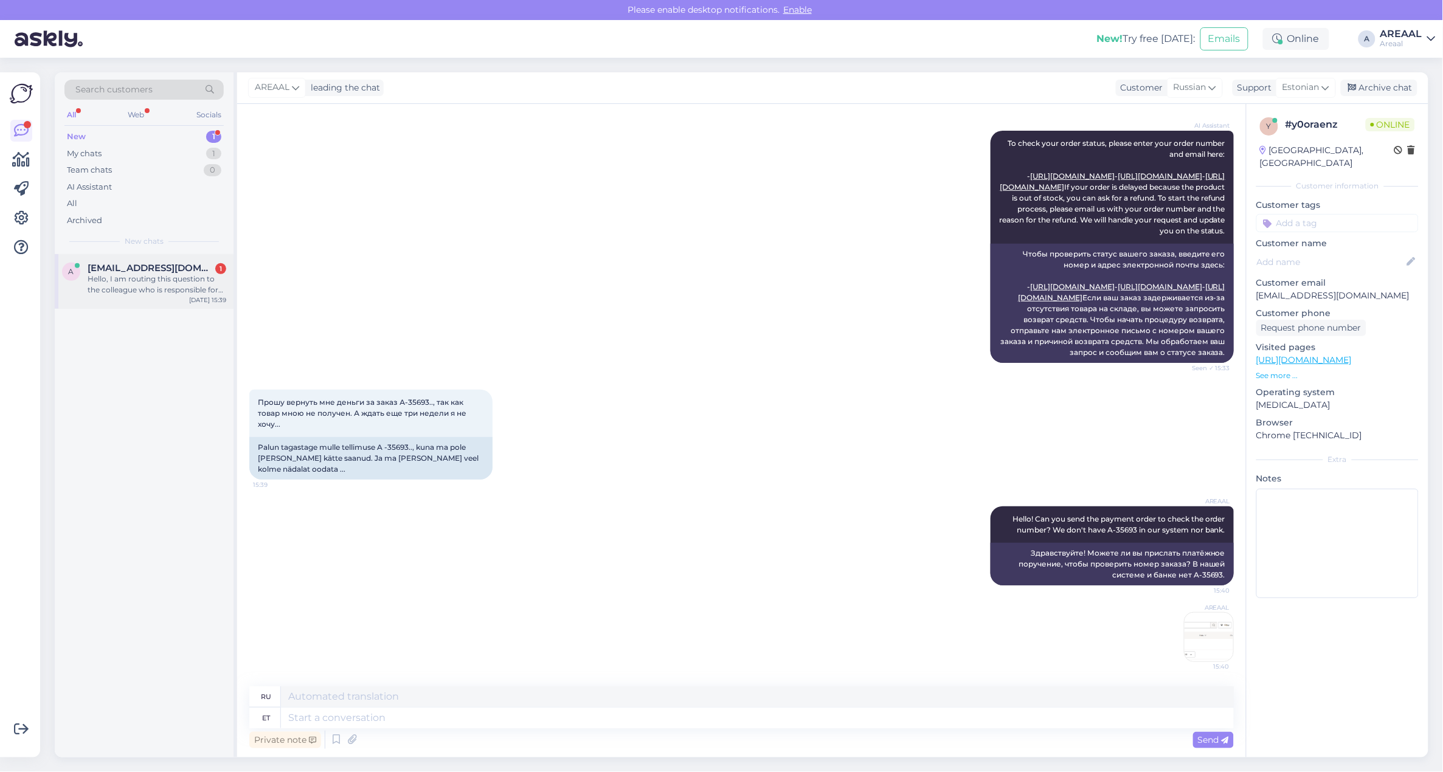
click at [144, 294] on div "Hello, I am routing this question to the colleague who is responsible for this …" at bounding box center [157, 285] width 139 height 22
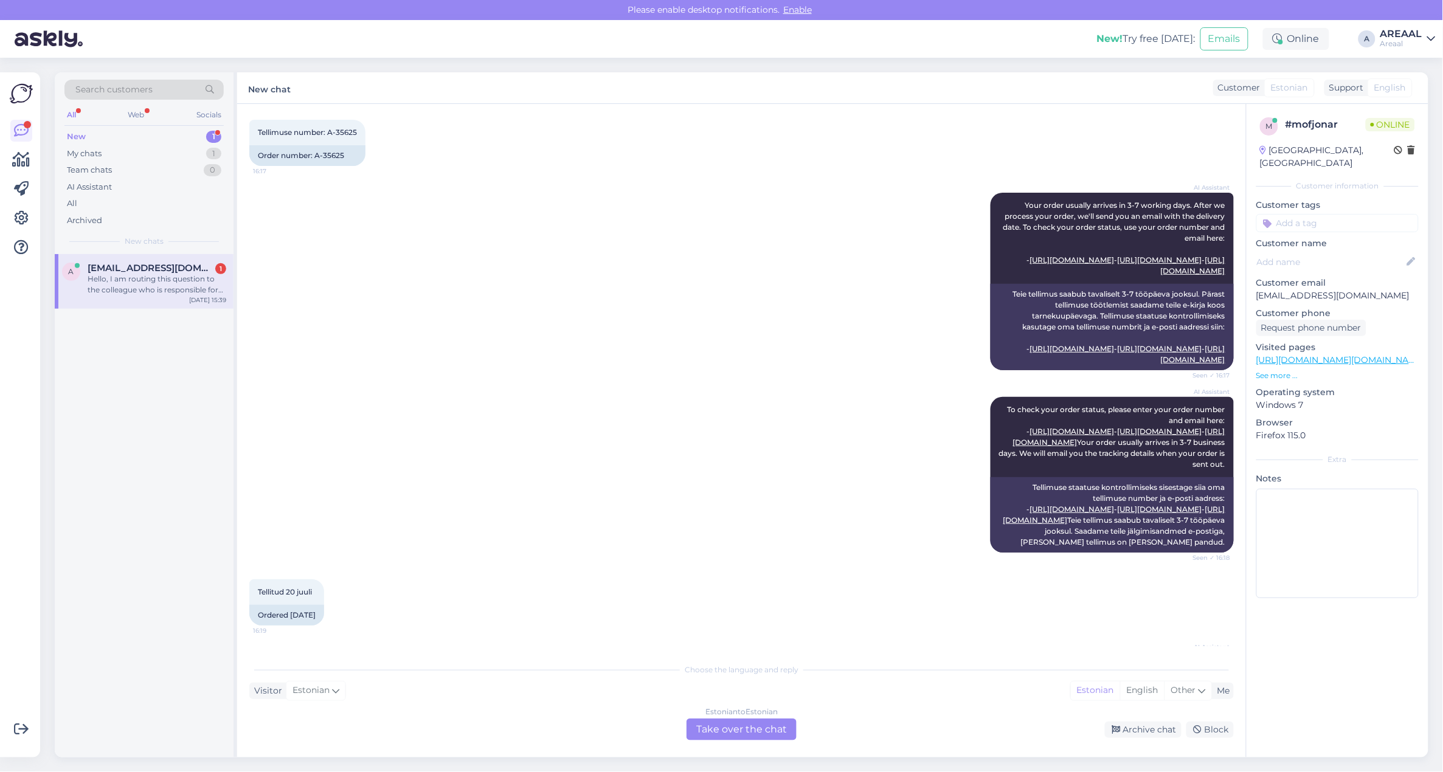
scroll to position [1233, 0]
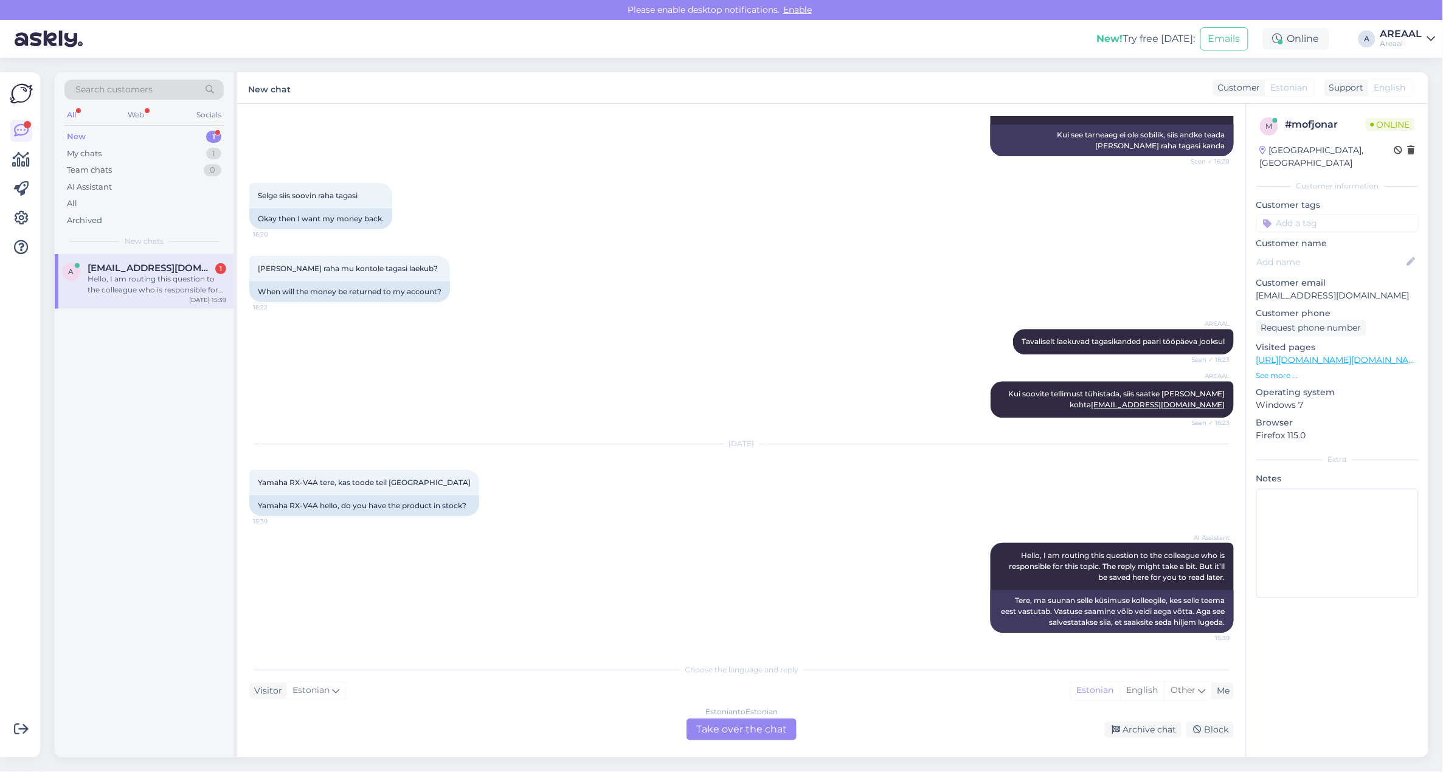
click at [713, 704] on div "Choose the language and reply Visitor Estonian Me Estonian English Other Estoni…" at bounding box center [741, 698] width 985 height 83
click at [734, 734] on div "Estonian to Estonian Take over the chat" at bounding box center [742, 730] width 110 height 22
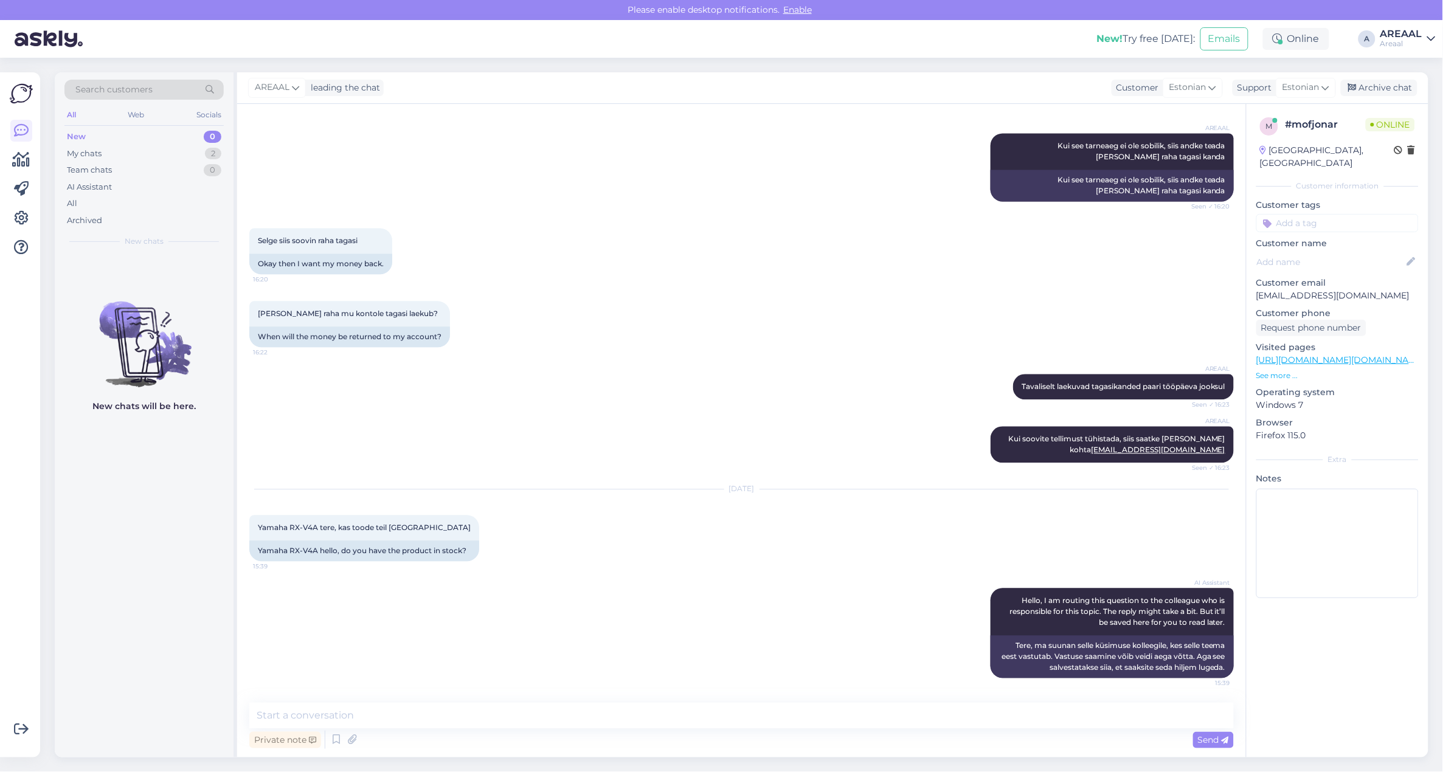
click at [563, 730] on div "Private note Send" at bounding box center [741, 739] width 985 height 23
click at [563, 716] on textarea at bounding box center [741, 716] width 985 height 26
type textarea "Tere! Yamaha RX-V4A orienteeruv tarneaeg nädal"
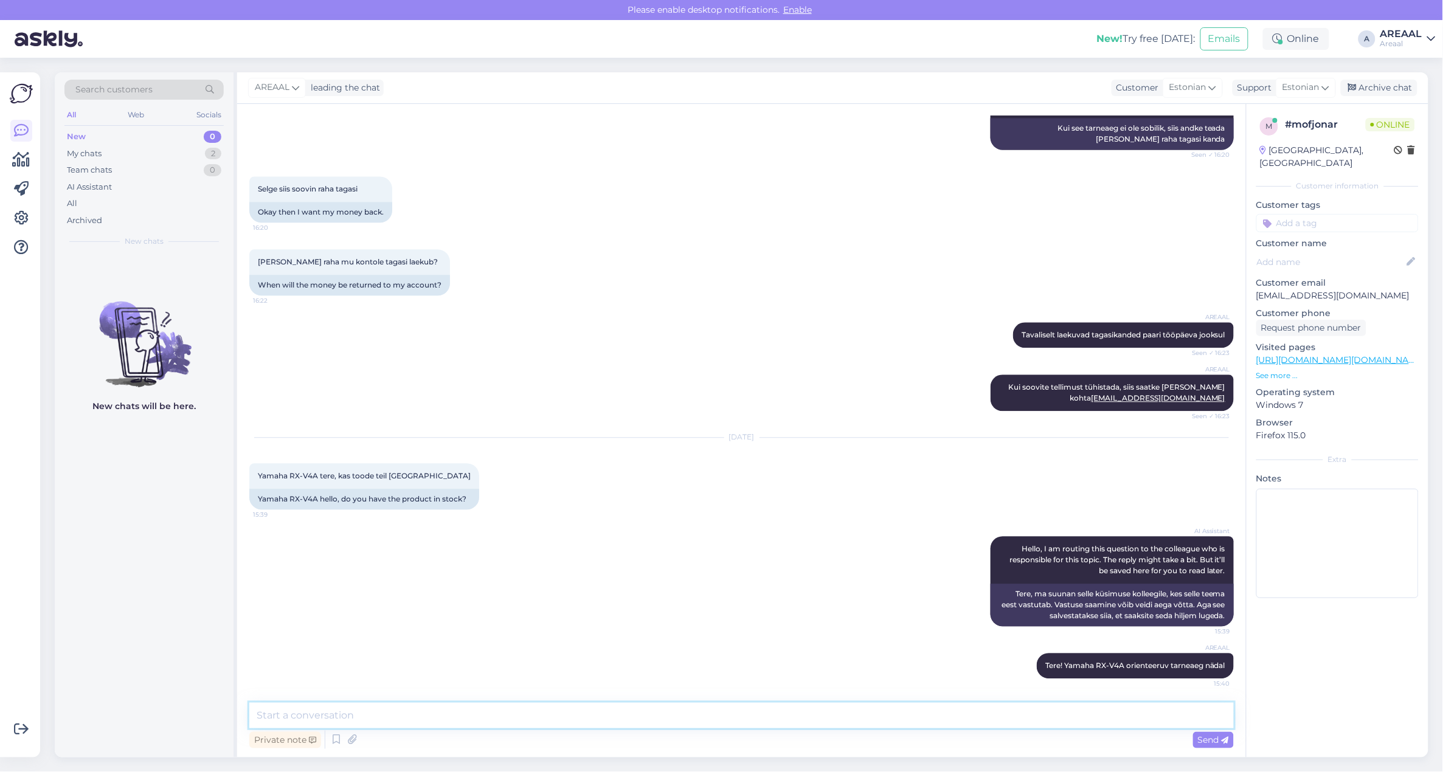
scroll to position [1239, 0]
click at [181, 157] on div "My chats 2" at bounding box center [143, 153] width 159 height 17
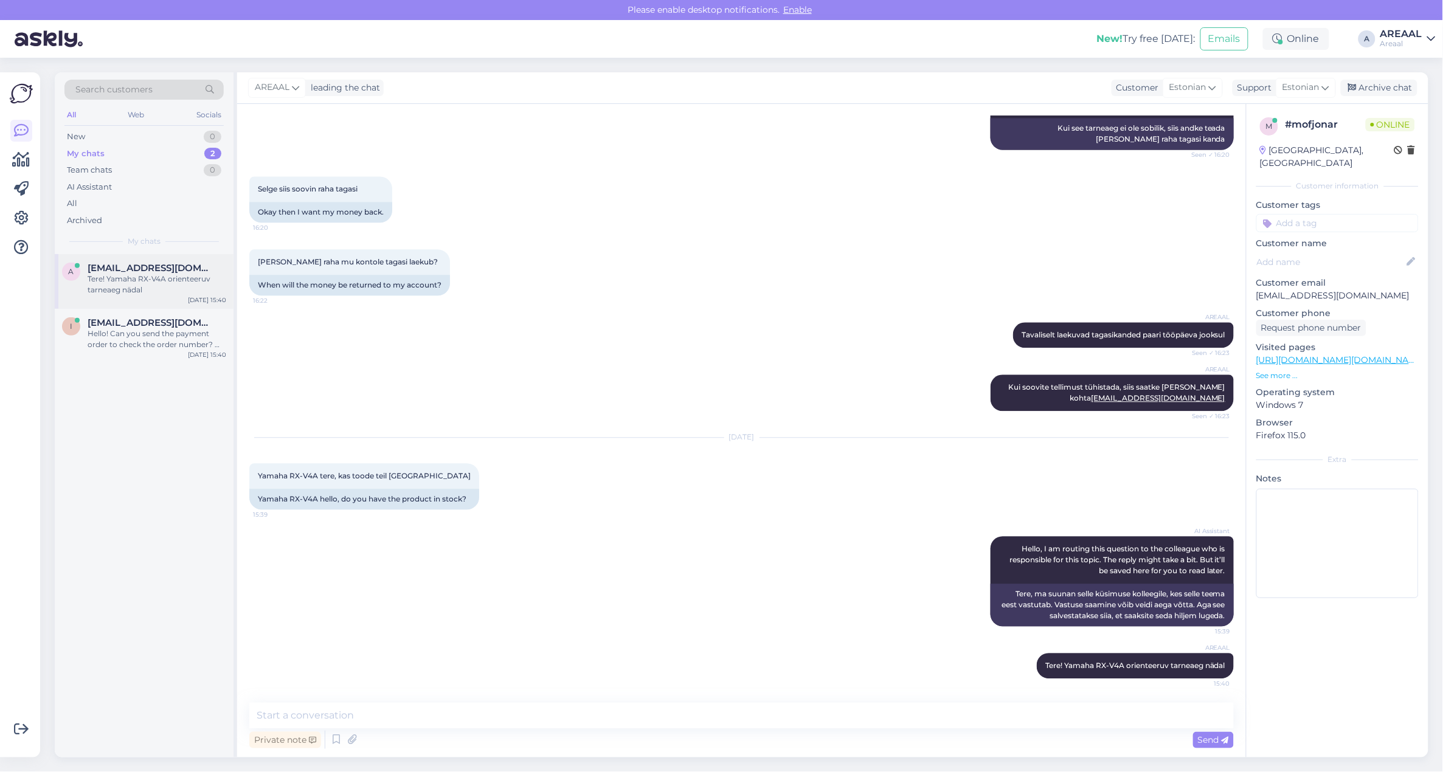
click at [159, 275] on div "Tere! Yamaha RX-V4A orienteeruv tarneaeg nädal" at bounding box center [157, 285] width 139 height 22
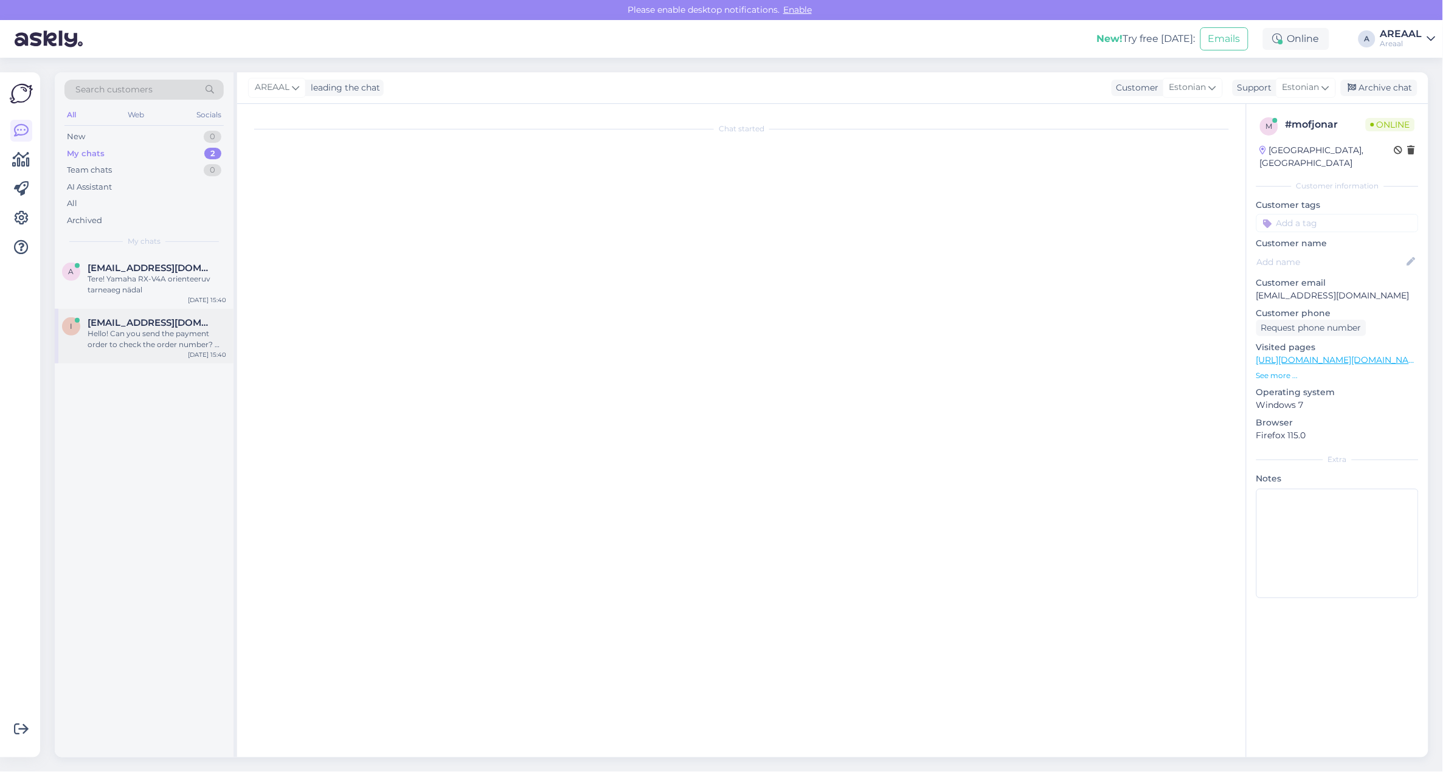
click at [165, 341] on div "Hello! Can you send the payment order to check the order number? We don't have …" at bounding box center [157, 339] width 139 height 22
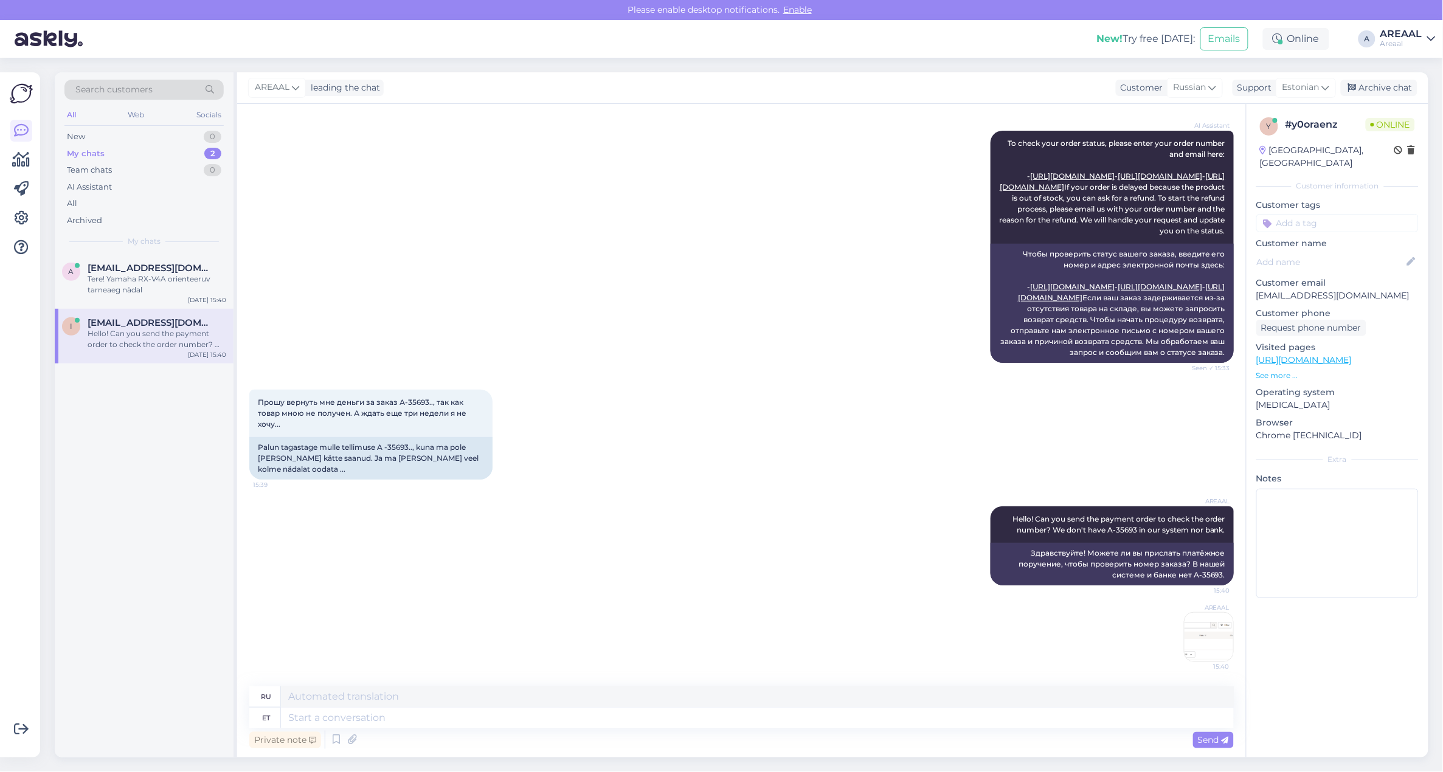
scroll to position [243, 0]
click at [1405, 255] on icon at bounding box center [1411, 261] width 13 height 13
click at [1326, 289] on p "info@areaal.ee" at bounding box center [1337, 295] width 162 height 13
click at [1308, 289] on p "info@areaal.ee" at bounding box center [1337, 295] width 162 height 13
click at [773, 234] on div "AI Assistant To check your order status, please enter your order number and ema…" at bounding box center [741, 246] width 985 height 259
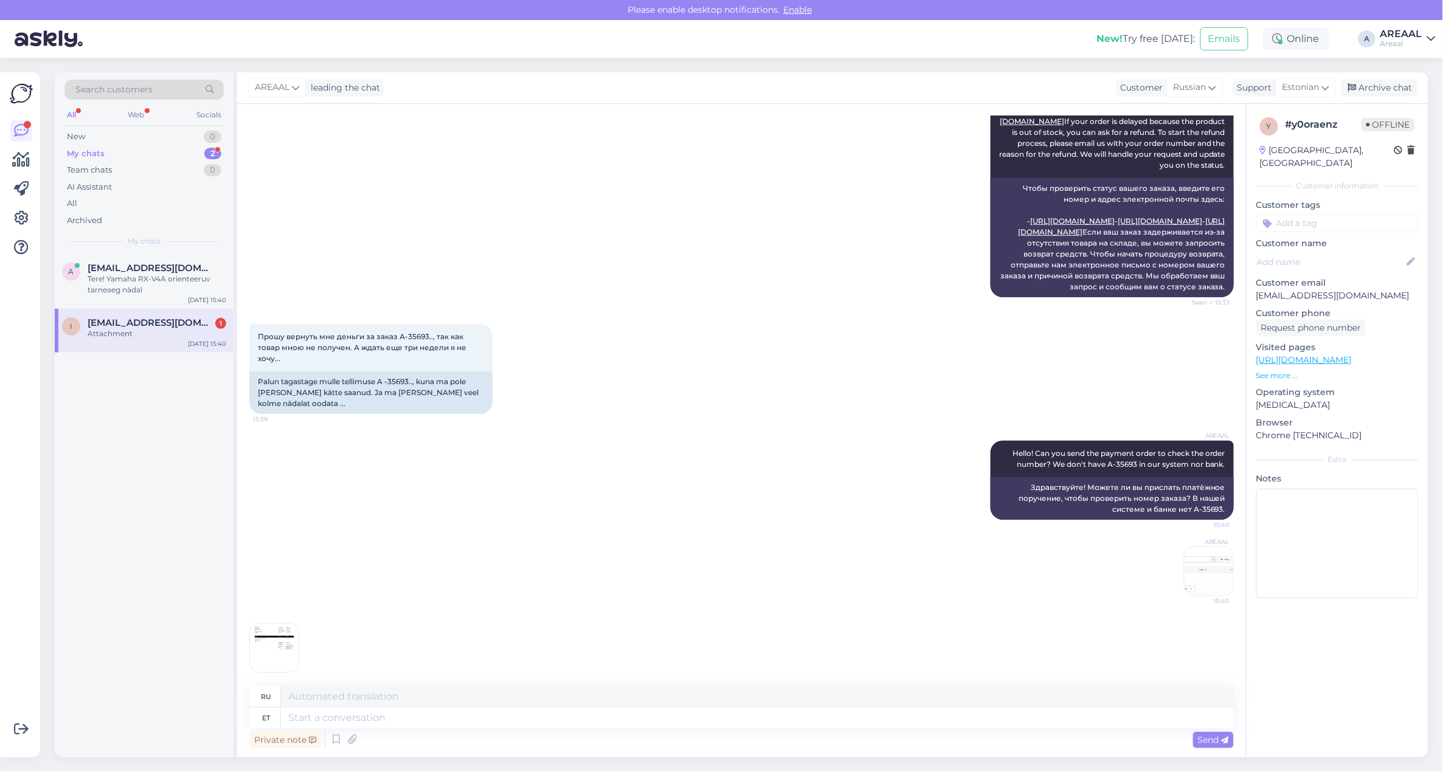
scroll to position [320, 0]
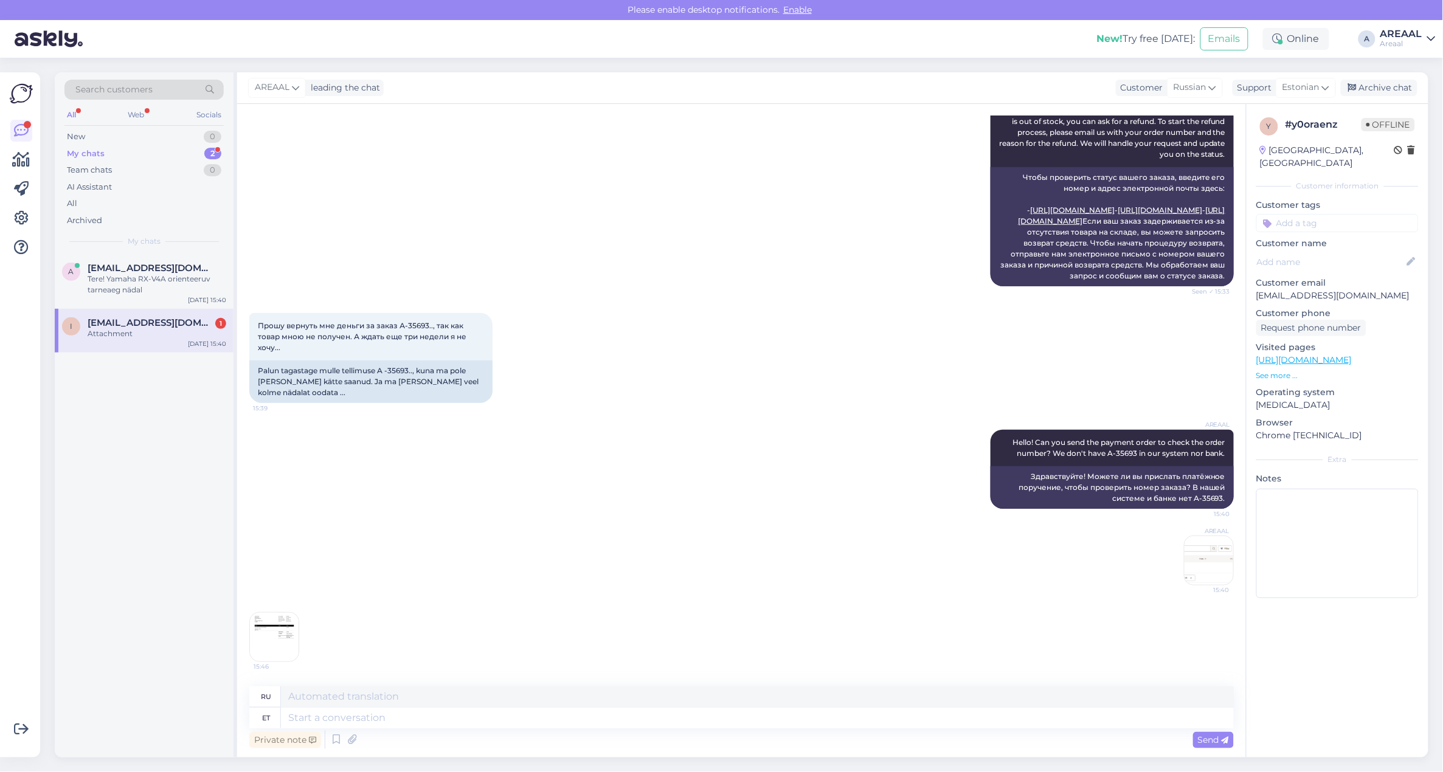
click at [862, 735] on div "Private note Send" at bounding box center [741, 739] width 985 height 23
click at [862, 724] on textarea at bounding box center [757, 718] width 953 height 21
click at [862, 721] on textarea at bounding box center [757, 718] width 953 height 21
type textarea "The"
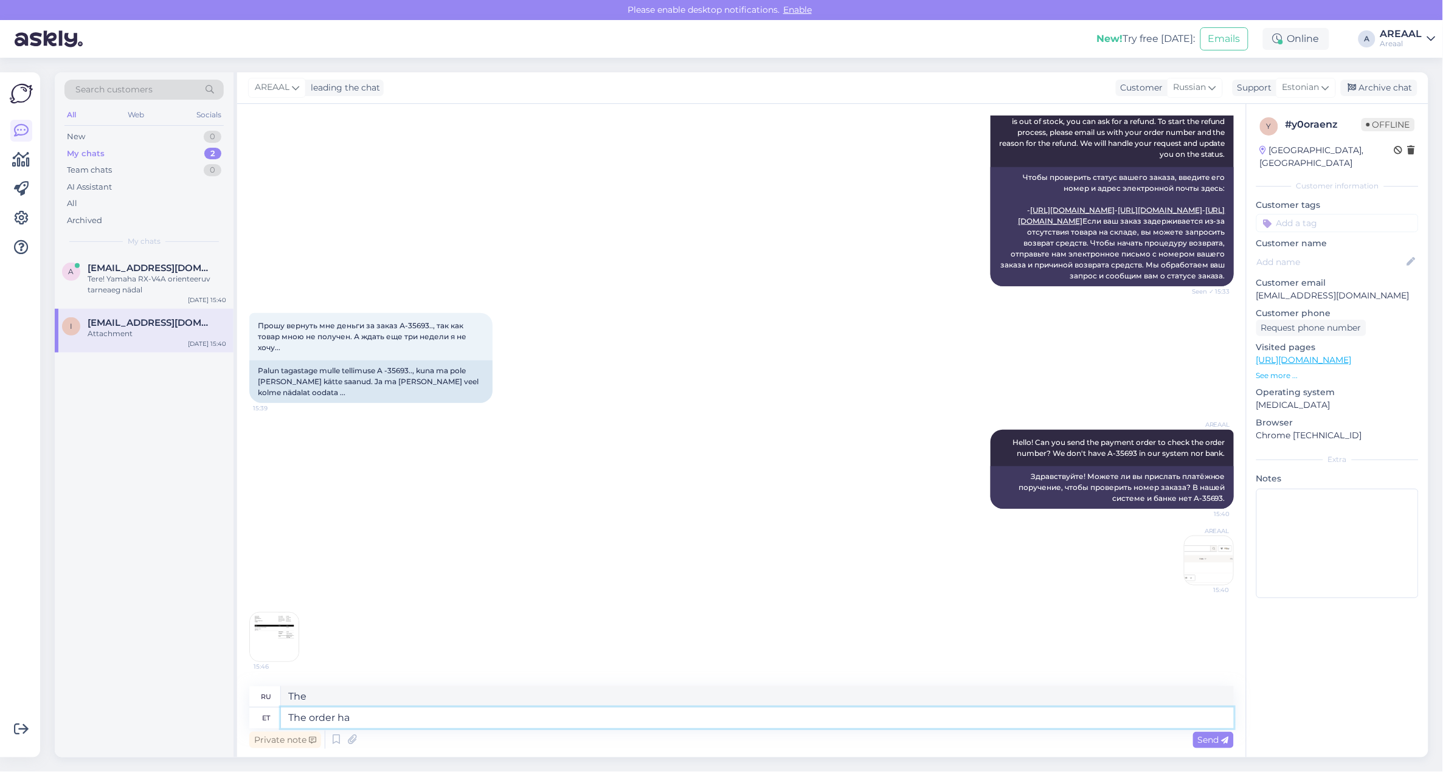
type textarea "The order has"
type textarea "Порядок"
type textarea "The order has bee"
type textarea "В заказе есть"
type textarea "The order has bee ns"
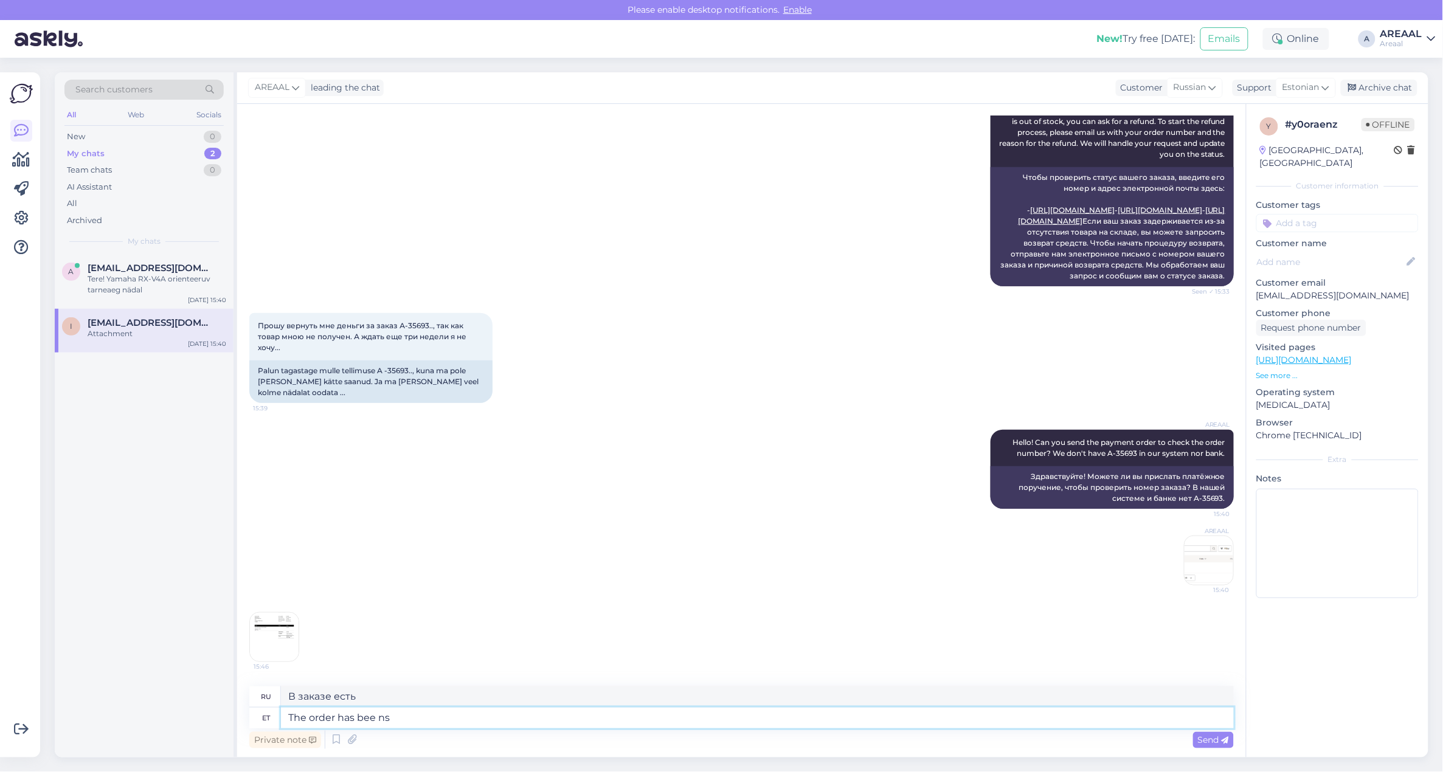
type textarea "Заказ был выполнен"
type textarea "The order has been shipped al"
type textarea "Заказ отправлен."
type textarea "The order has been shipped alrady a"
type textarea "Заказ уже отправлен."
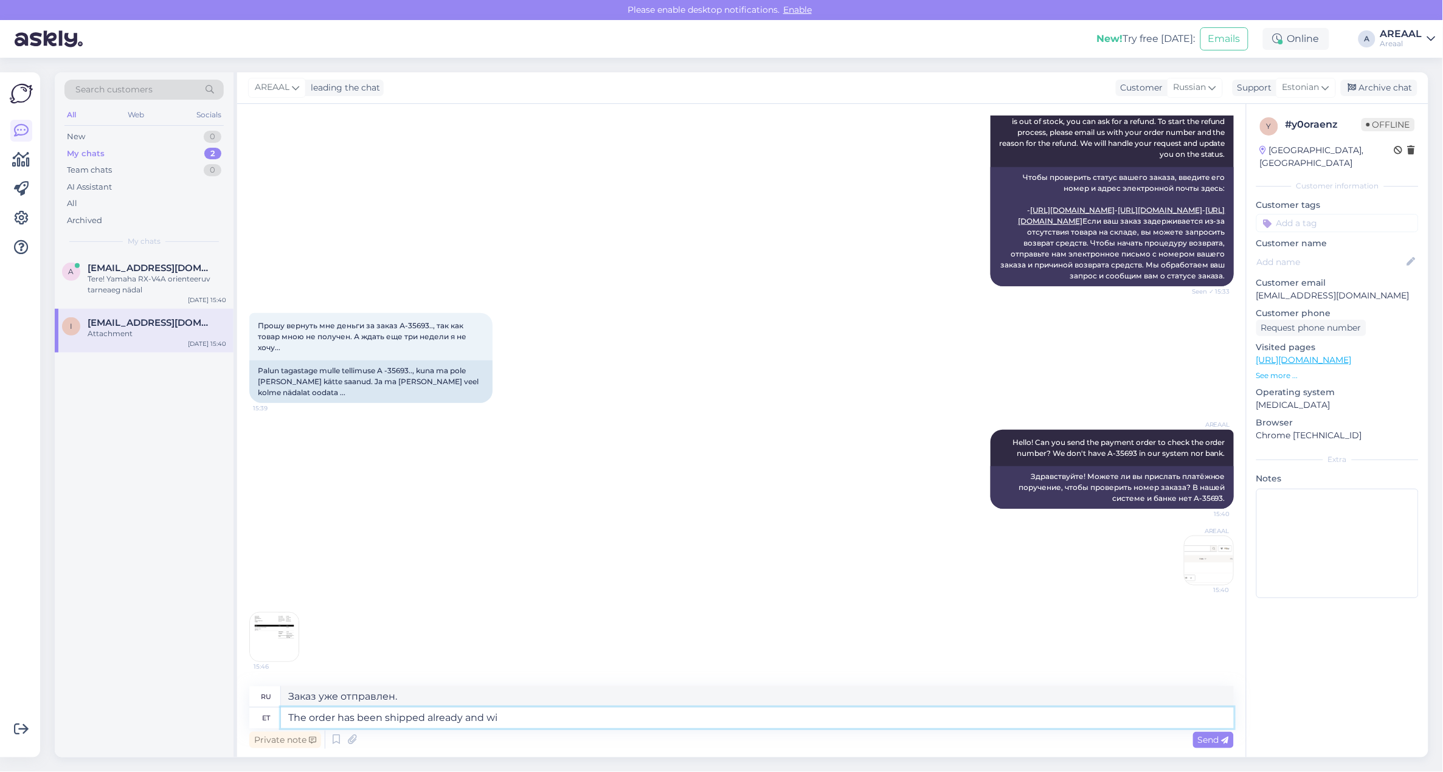
type textarea "The order has been shipped already and wil"
type textarea "Заказ уже отправлен и"
type textarea "The order has been shipped already and will arr"
type textarea "Заказ уже отправлен и будет"
type textarea "The order has been shipped already and will arrive be"
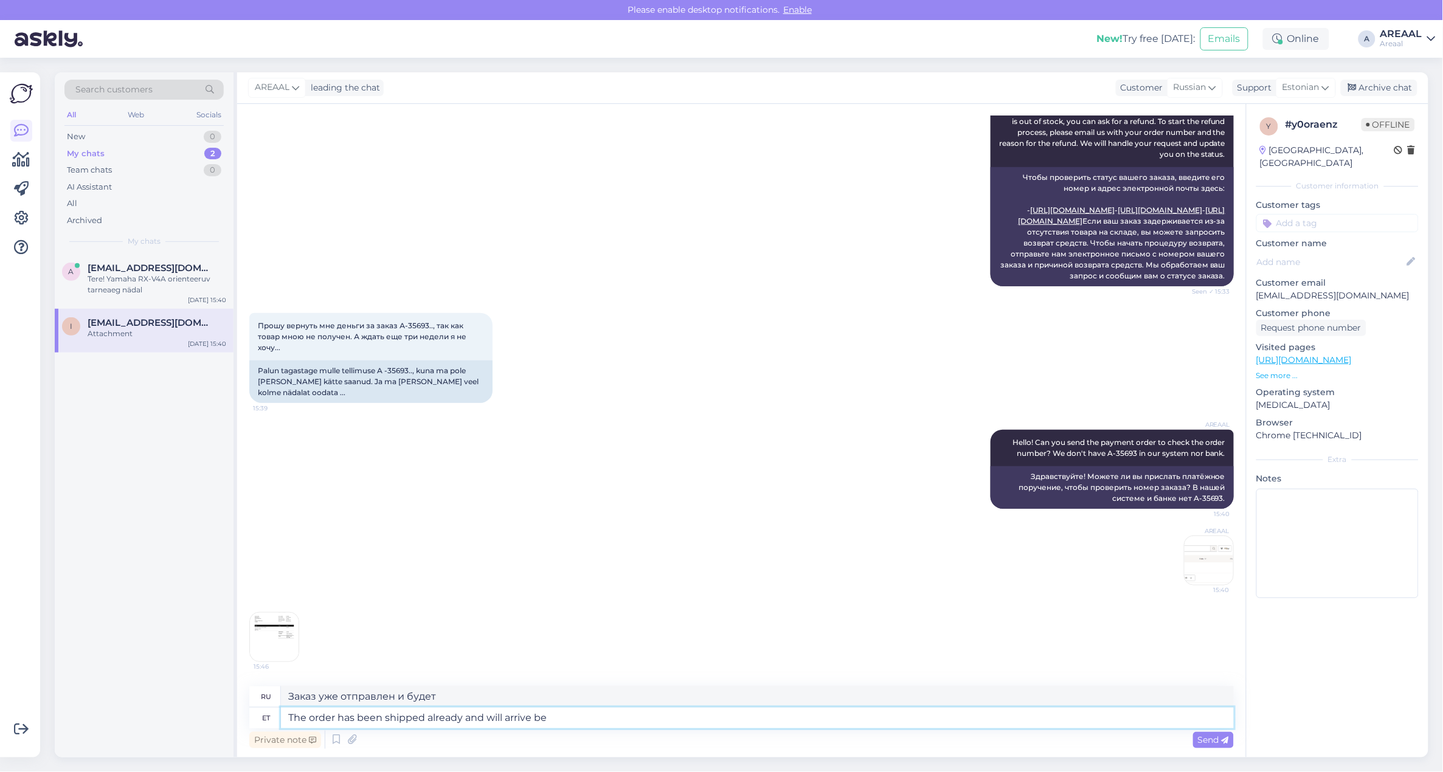
type textarea "Заказ уже отправлен и прибудет."
type textarea "The order has been shipped already and will arrive between 13-1"
type textarea "Заказ уже отправлен и прибудет в период"
type textarea "The order has been shipped already and will arrive between 13-14 A"
type textarea "Заказ уже отправлен и прибудет между 13-14."
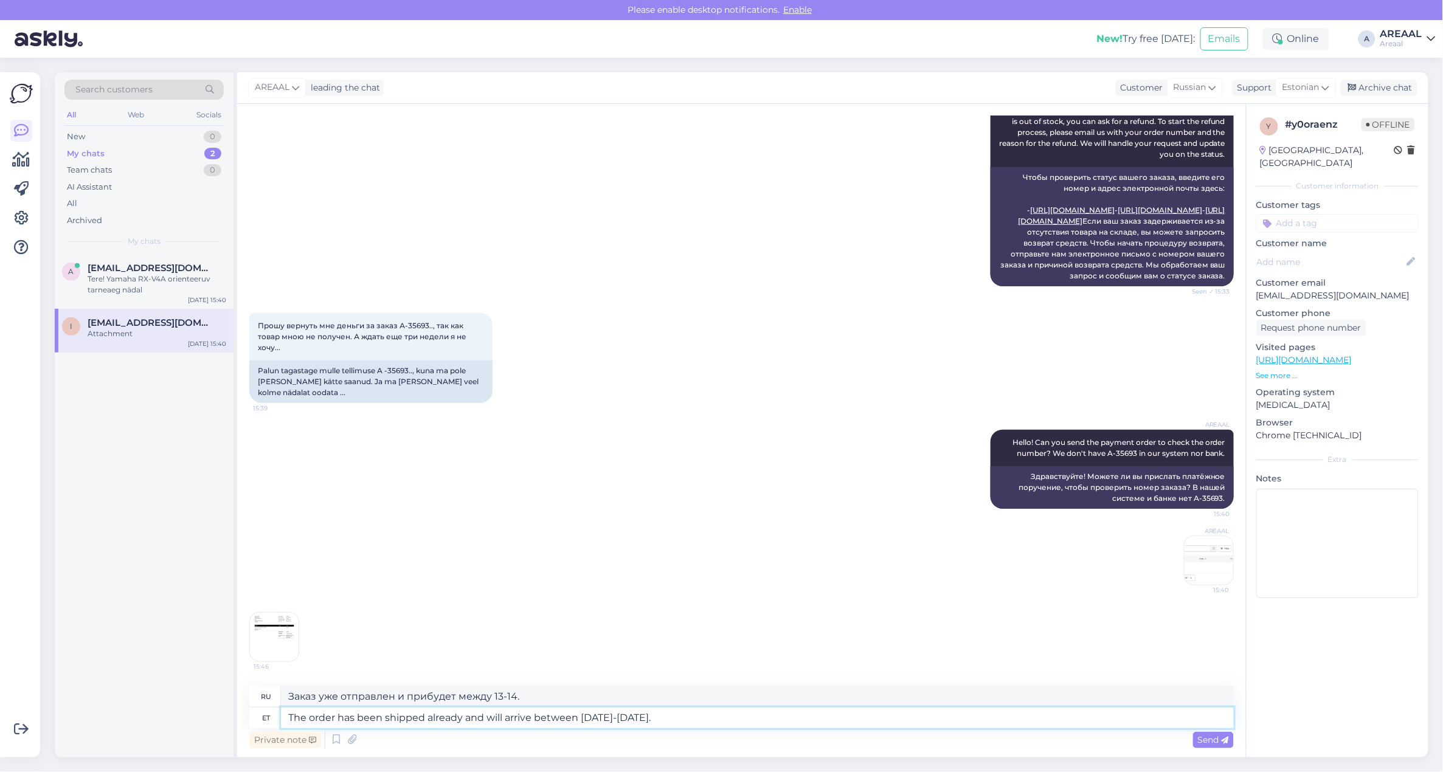
type textarea "The order has been shipped already and will arrive between 13-14 August. W"
type textarea "Заказ уже отправлен и прибудет 13-14 августа."
type textarea "The order has been shipped already and will arrive between 13-14 August. We wil"
type textarea "Заказ уже отправлен и прибудет 13–14 августа. Мы"
type textarea "The order has been shipped already and will arrive between 13-14 August. We wil…"
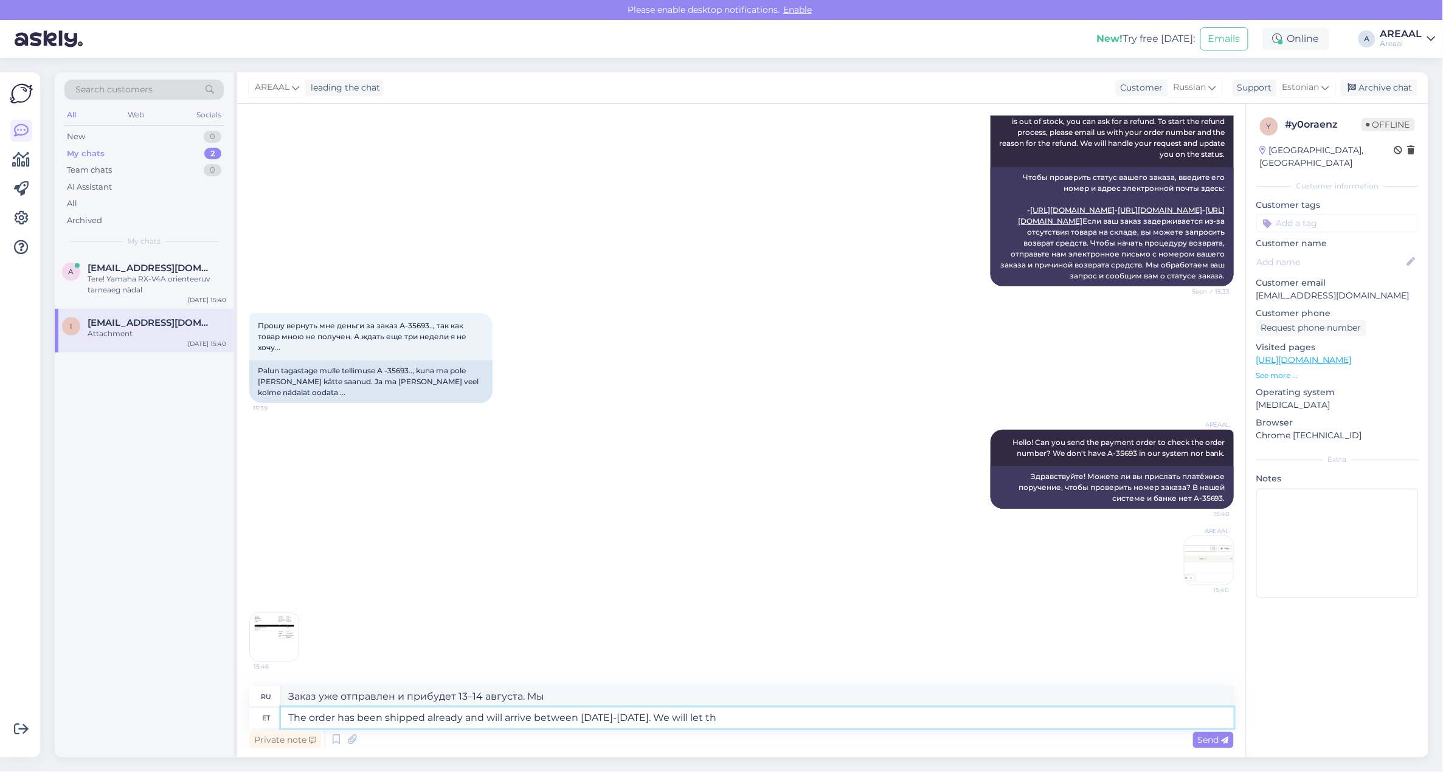
type textarea "Заказ уже отправлен и прибудет 13–14 августа. Мы позволим вам"
type textarea "The order has been shipped already and will arrive between 13-14 August. We wil…"
type textarea "Заказ уже отправлен и прибудет 13–14 августа. Мы позволим им"
type textarea "The order has been shipped already and will arrive between 13-14 August. We wil…"
type textarea "Заказ уже отправлен и прибудет 13–14 августа. Мы позволим"
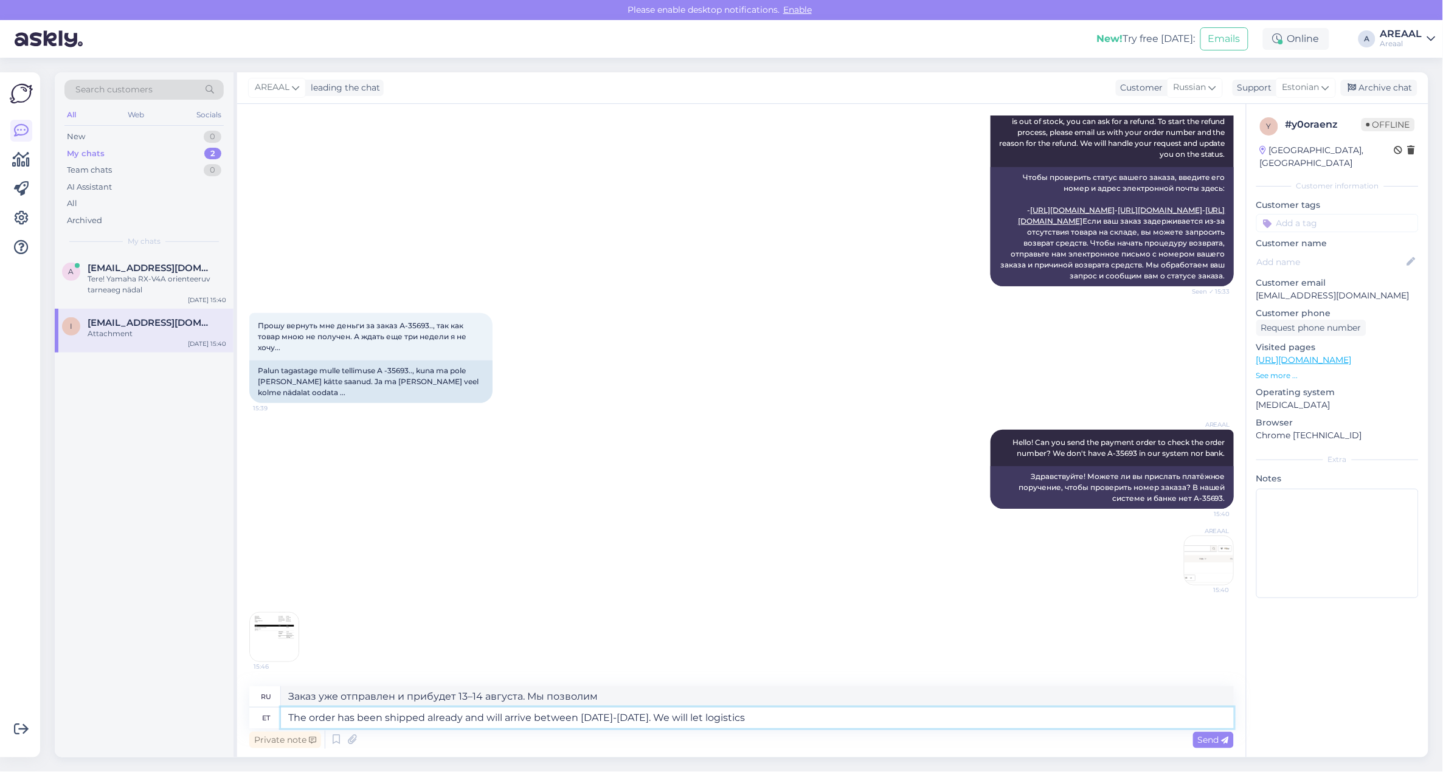
type textarea "The order has been shipped already and will arrive between 13-14 August. We wil…"
type textarea "Заказ уже отправлен и прибудет 13–14 августа. Мы обеспечим доставку."
type textarea "The order has been shipped already and will arrive between 13-14 August. We wil…"
type textarea "Заказ уже отправлен и прибудет 13–14 августа. Мы позволим логистическим службам…"
type textarea "The order has been shipped already and will arrive between 13-14 August. We wil…"
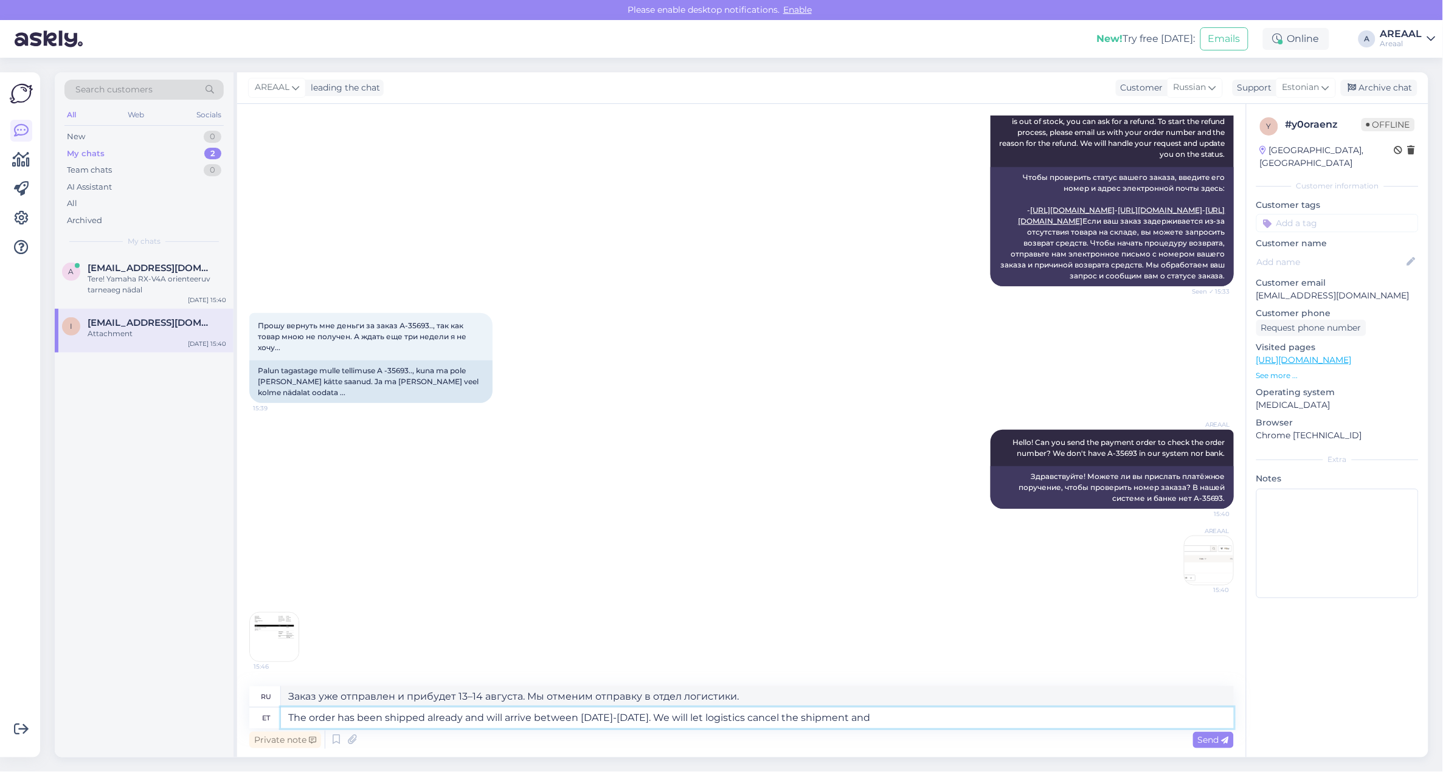
type textarea "Заказ уже отправлен и прибудет 13–14 августа. Мы позволим логистическим службам…"
type textarea "The order has been shipped already and will arrive between 13-14 August. We wil…"
type textarea "Заказ уже отправлен и прибудет 13–14 августа. Мы позволим логистическим службам…"
type textarea "The order has been shipped already and will arrive between [DATE]-[DATE]. We wi…"
type textarea "Заказ уже отправлен и прибудет 13–14 августа. Мы отменим отправку и вернём день…"
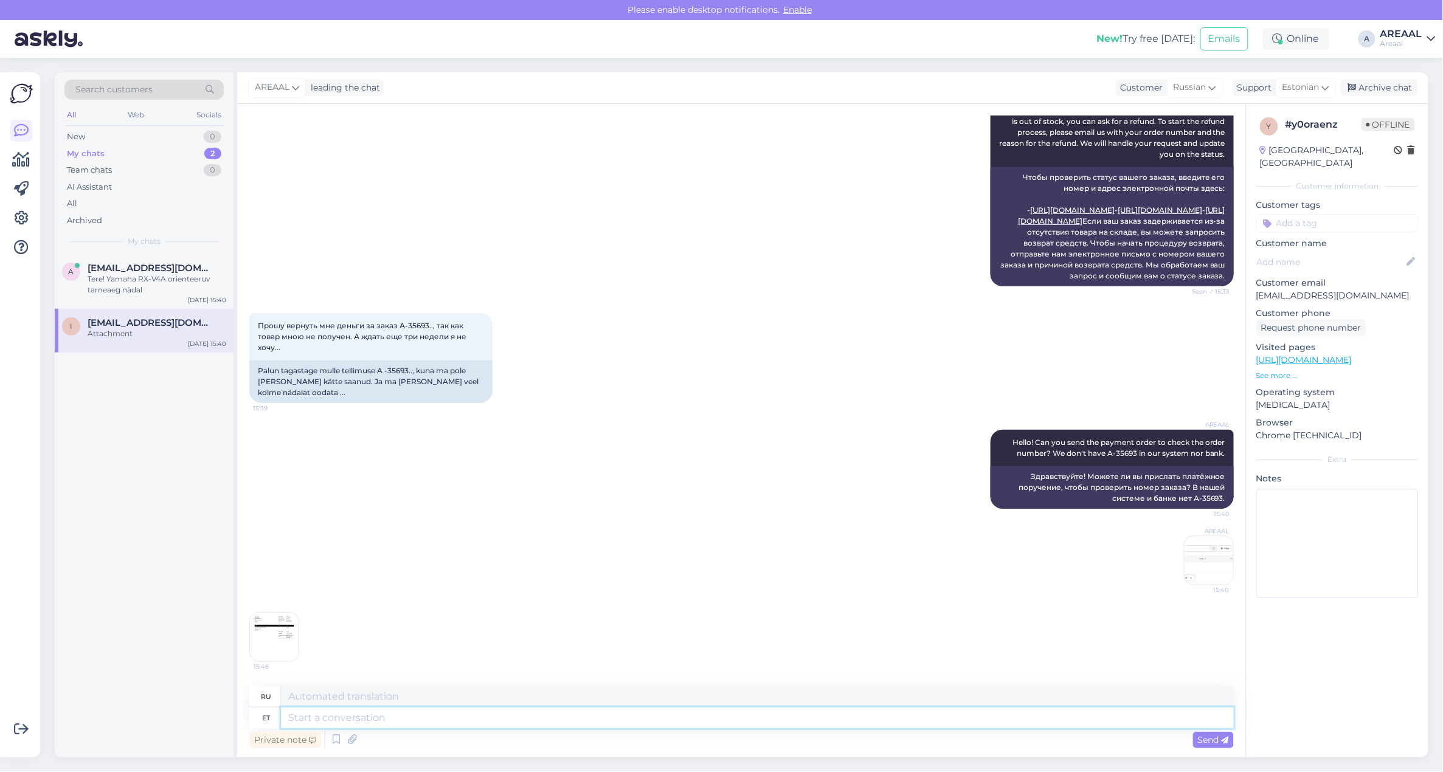
scroll to position [426, 0]
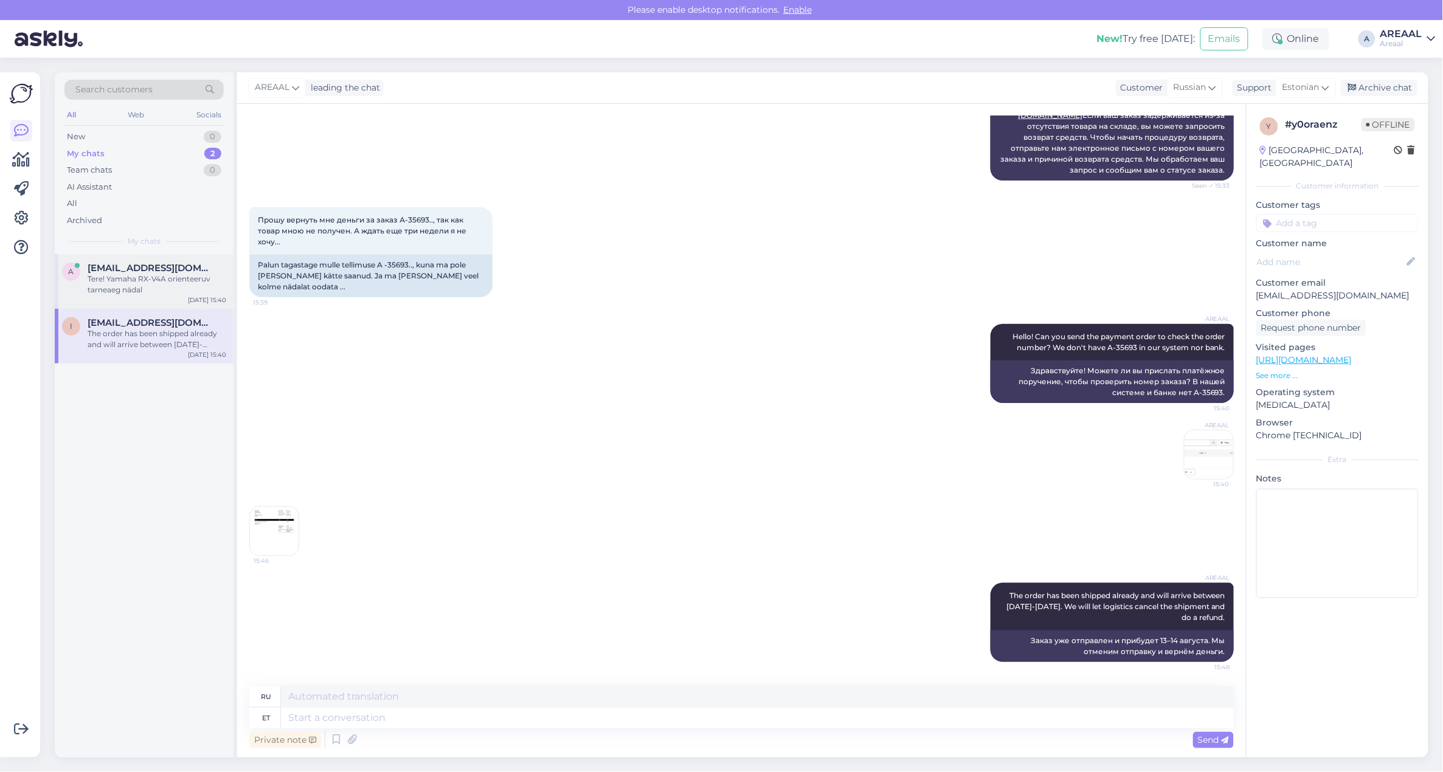
drag, startPoint x: 193, startPoint y: 259, endPoint x: 165, endPoint y: 275, distance: 31.6
click at [187, 263] on div "a andreskupp@gmail.com Tere! Yamaha RX-V4A orienteeruv tarneaeg nädal Aug 12 15…" at bounding box center [144, 281] width 179 height 55
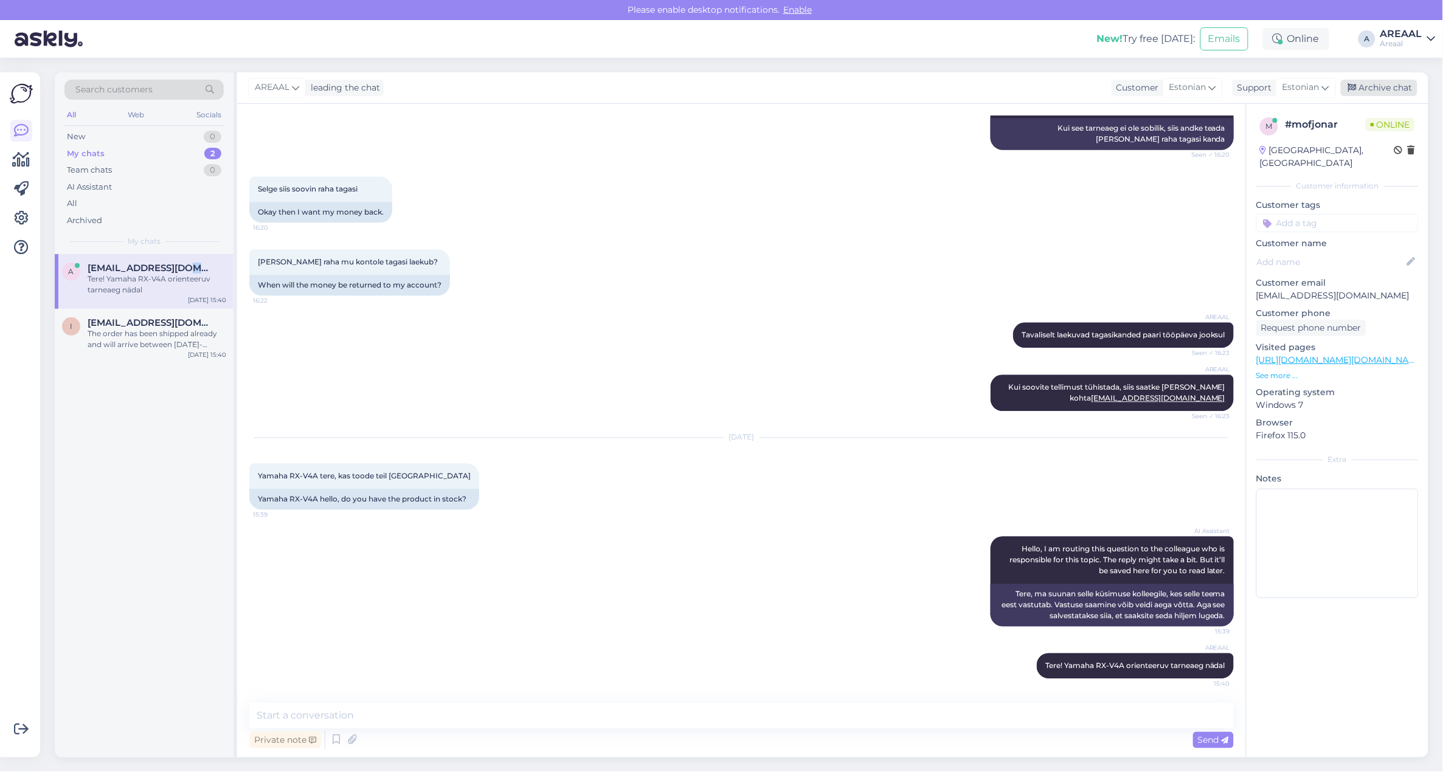
click at [1376, 90] on div "Archive chat" at bounding box center [1379, 88] width 77 height 16
click at [122, 207] on div "All" at bounding box center [143, 203] width 159 height 17
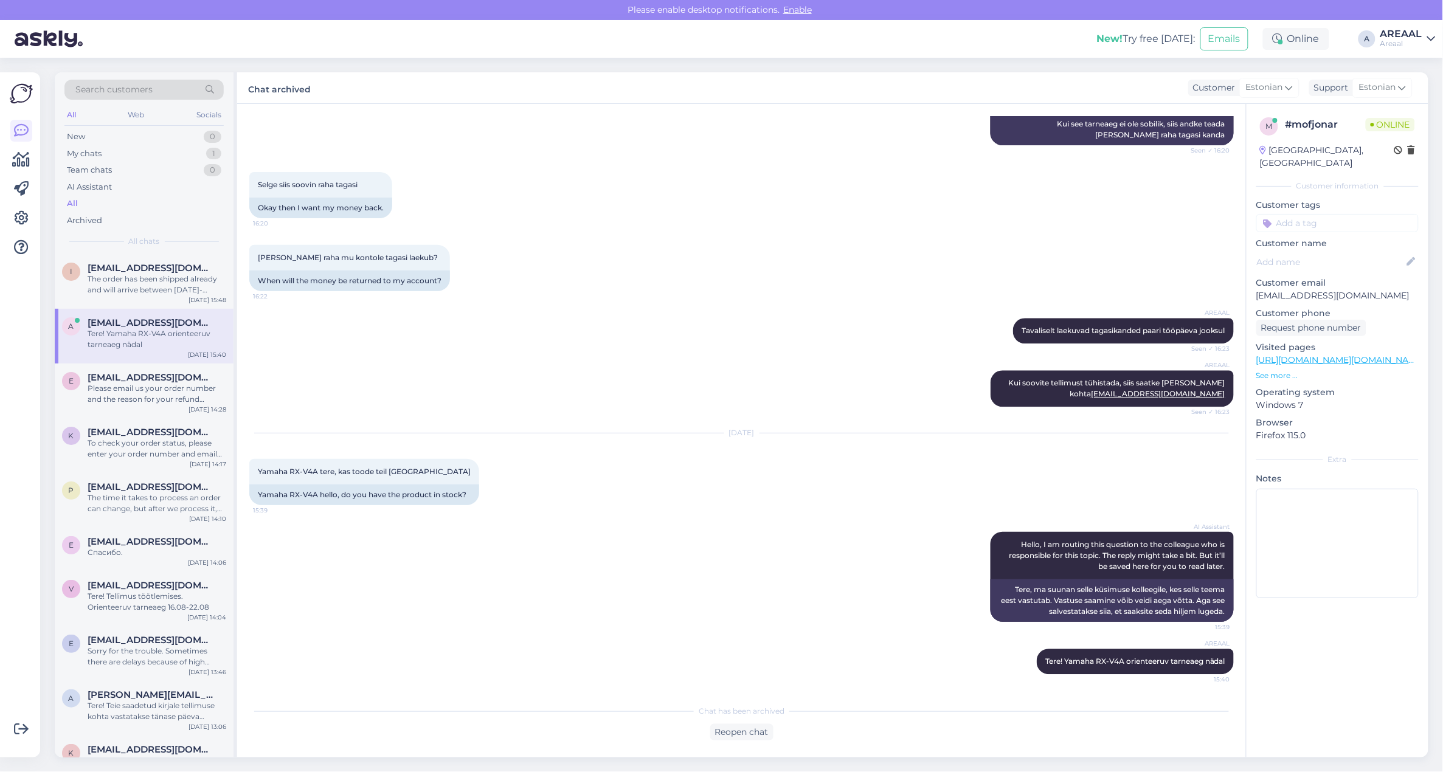
click at [707, 314] on div "AREAAL Tavaliselt laekuvad tagasikanded paari tööpäeva jooksul Seen ✓ 16:23" at bounding box center [741, 331] width 985 height 52
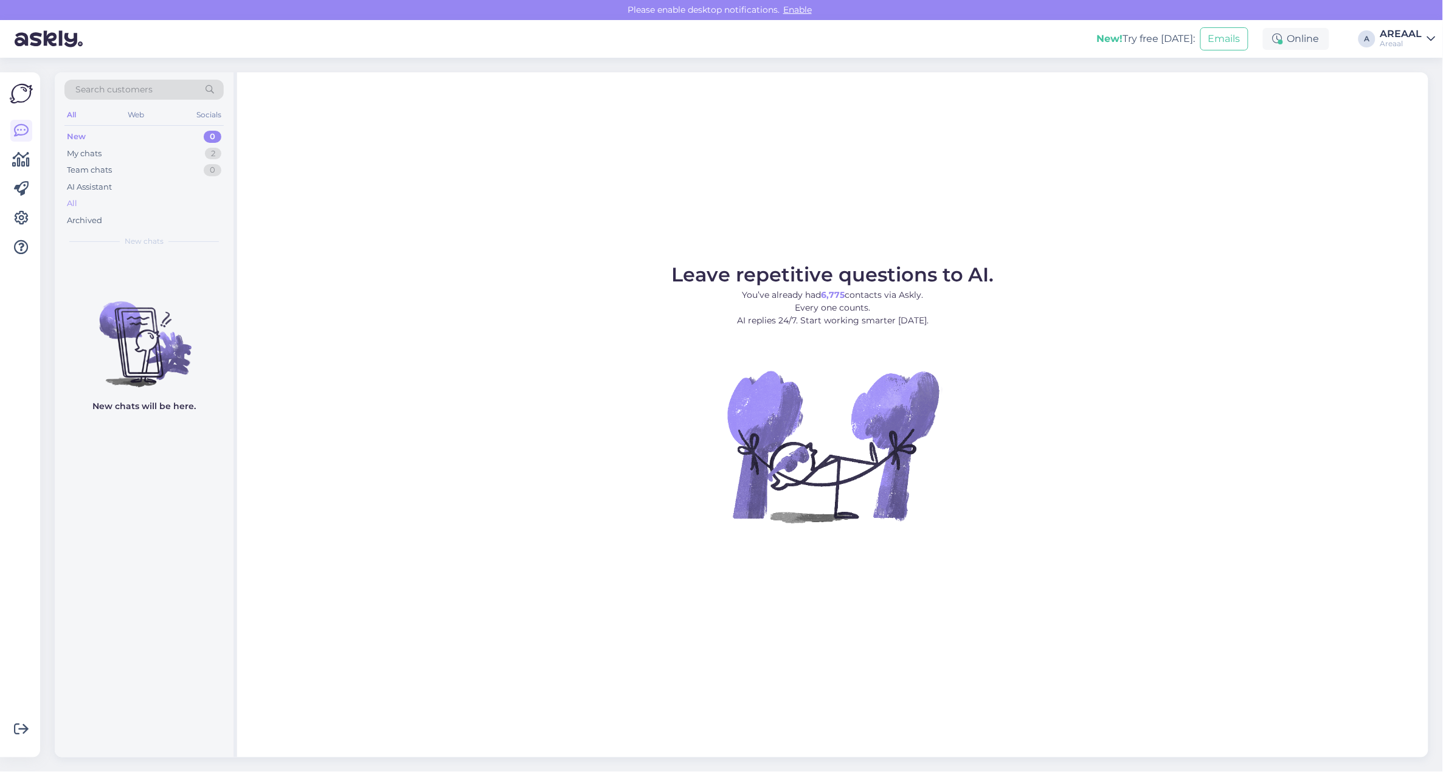
click at [90, 207] on div "All" at bounding box center [143, 203] width 159 height 17
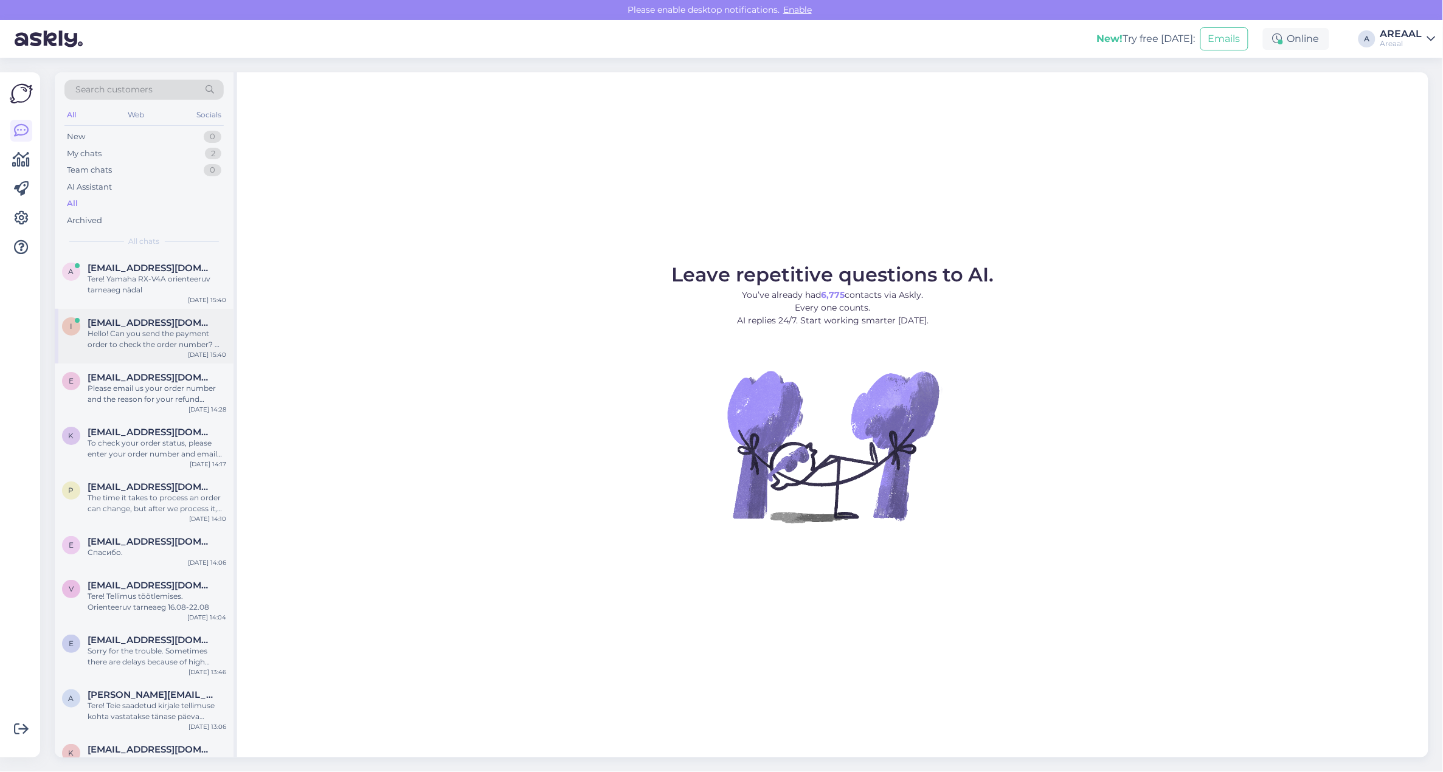
click at [105, 337] on div "Hello! Can you send the payment order to check the order number? We don't have …" at bounding box center [157, 339] width 139 height 22
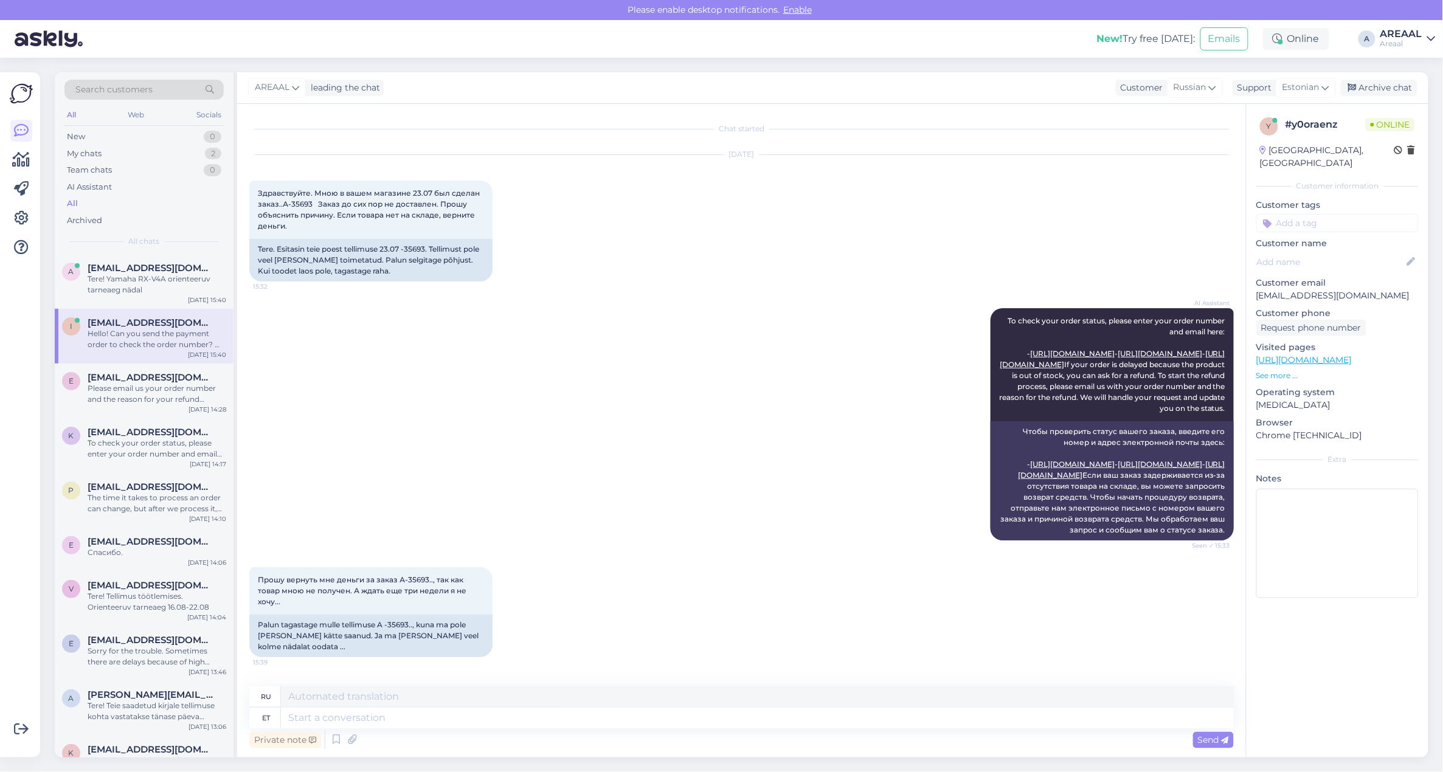
scroll to position [243, 0]
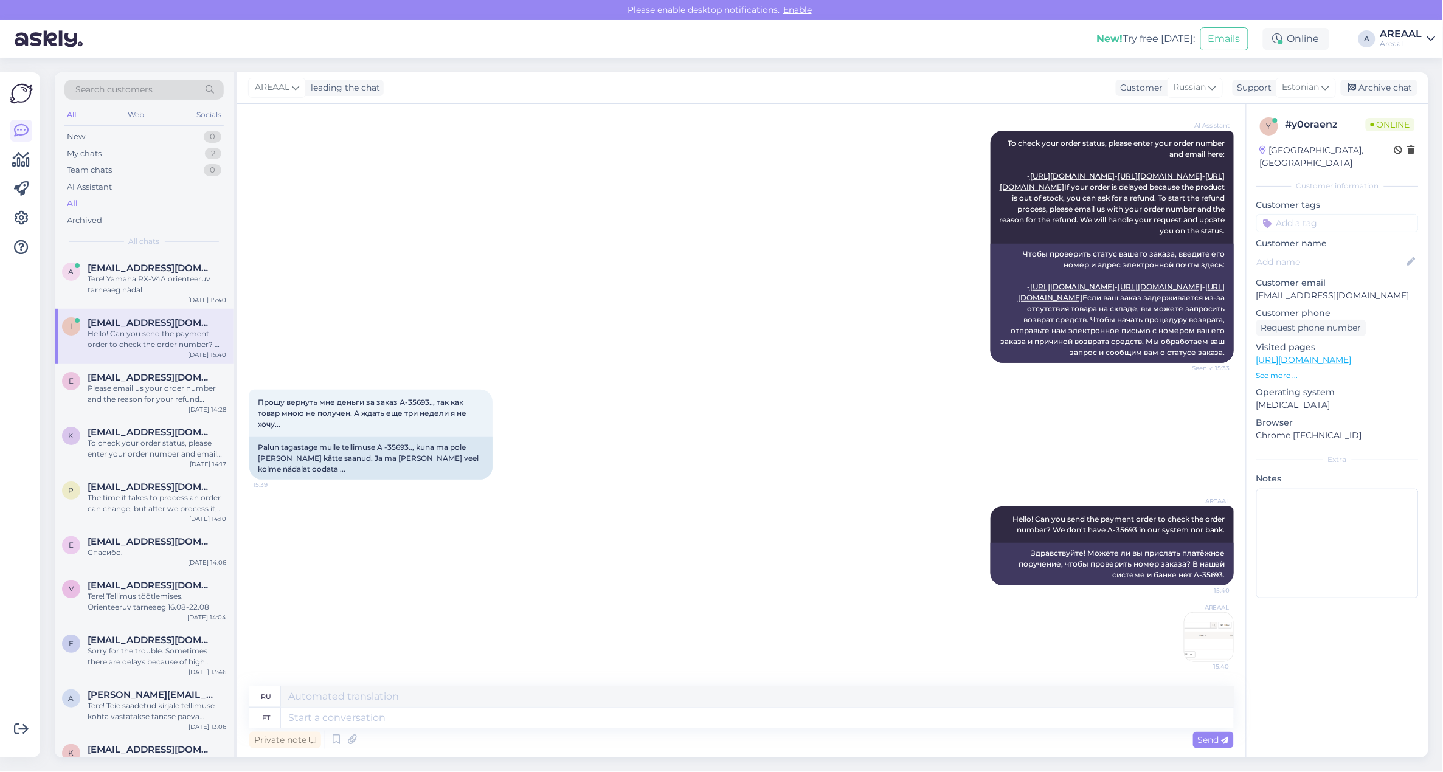
click at [1190, 623] on img at bounding box center [1209, 637] width 49 height 49
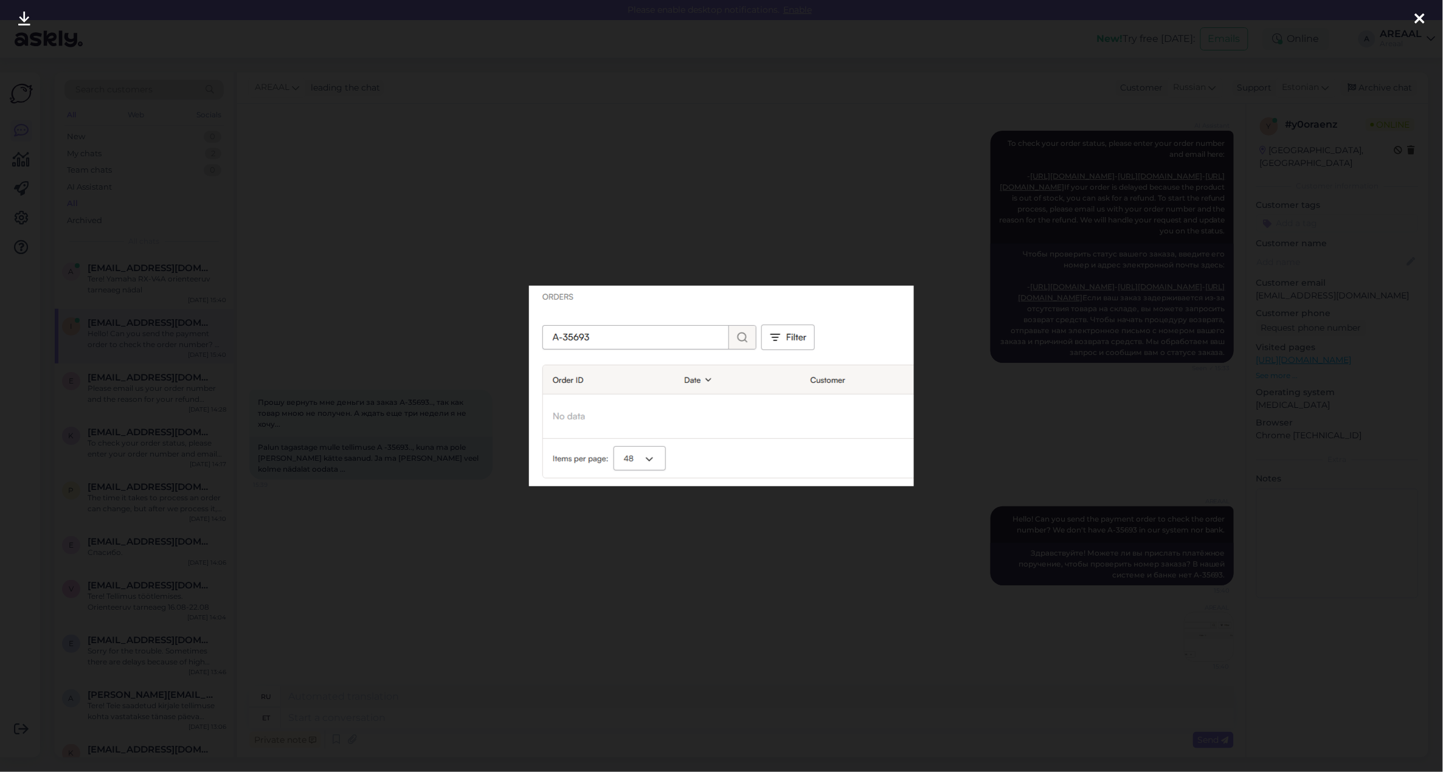
click at [885, 618] on div at bounding box center [721, 386] width 1443 height 772
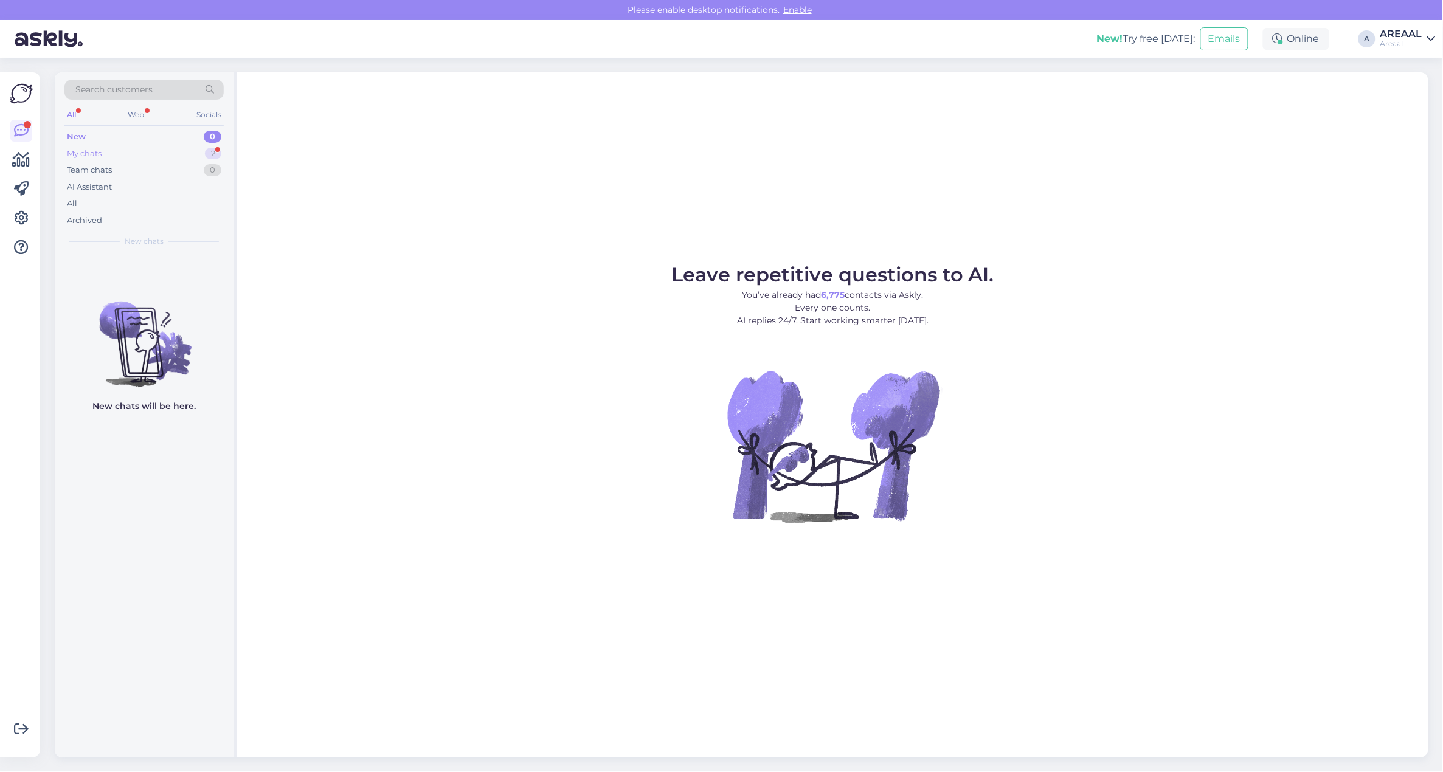
click at [180, 150] on div "My chats 2" at bounding box center [143, 153] width 159 height 17
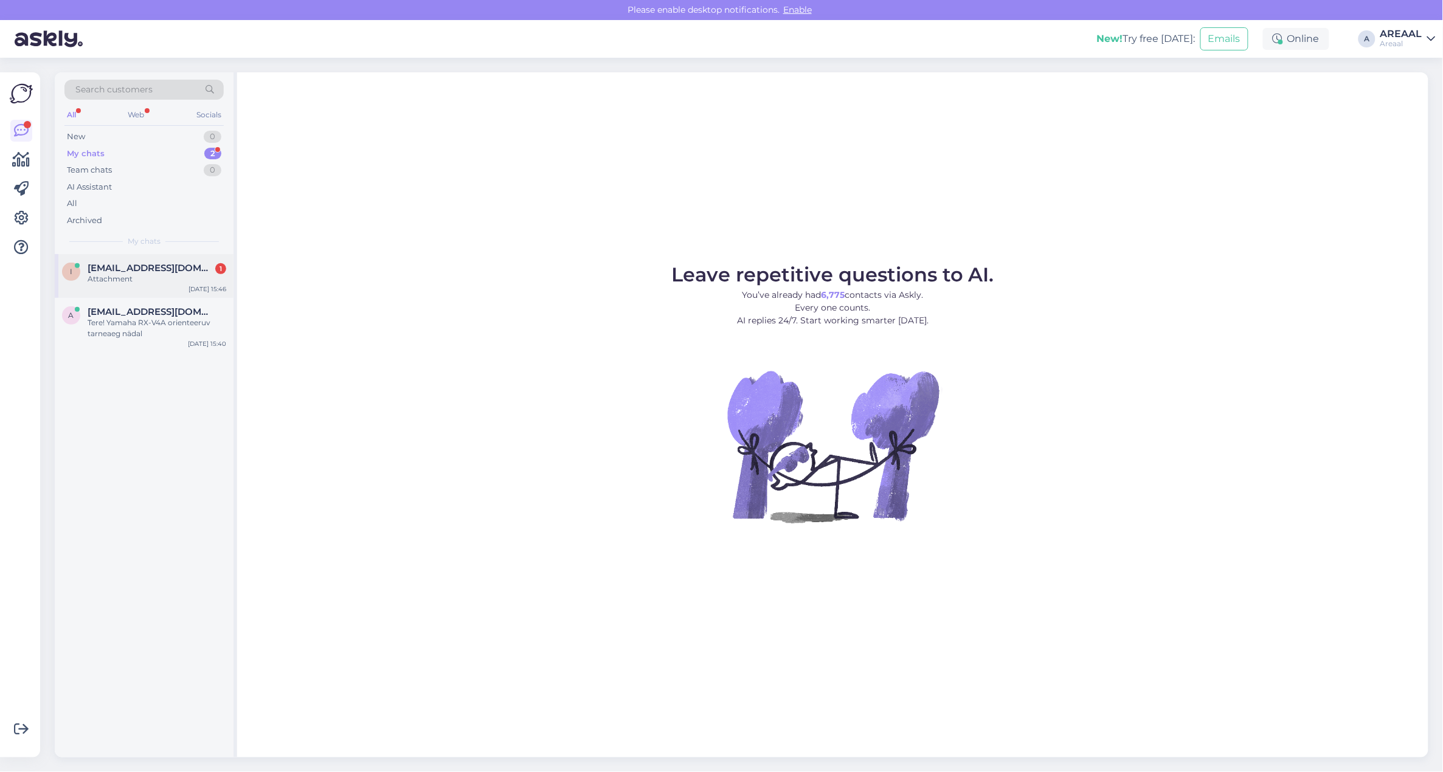
click at [147, 260] on div "i [EMAIL_ADDRESS][DOMAIN_NAME] 1 Attachment [DATE] 15:46" at bounding box center [144, 276] width 179 height 44
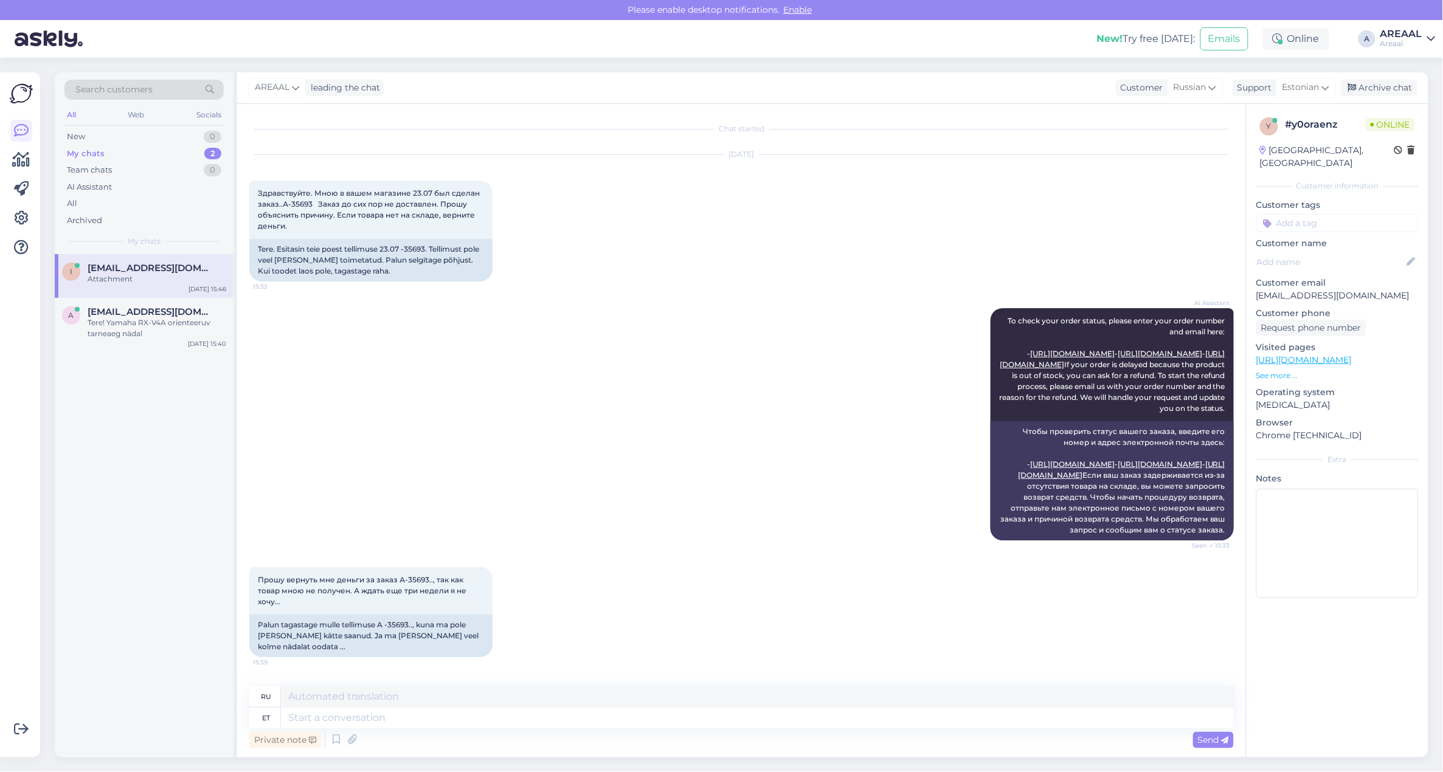
scroll to position [298, 0]
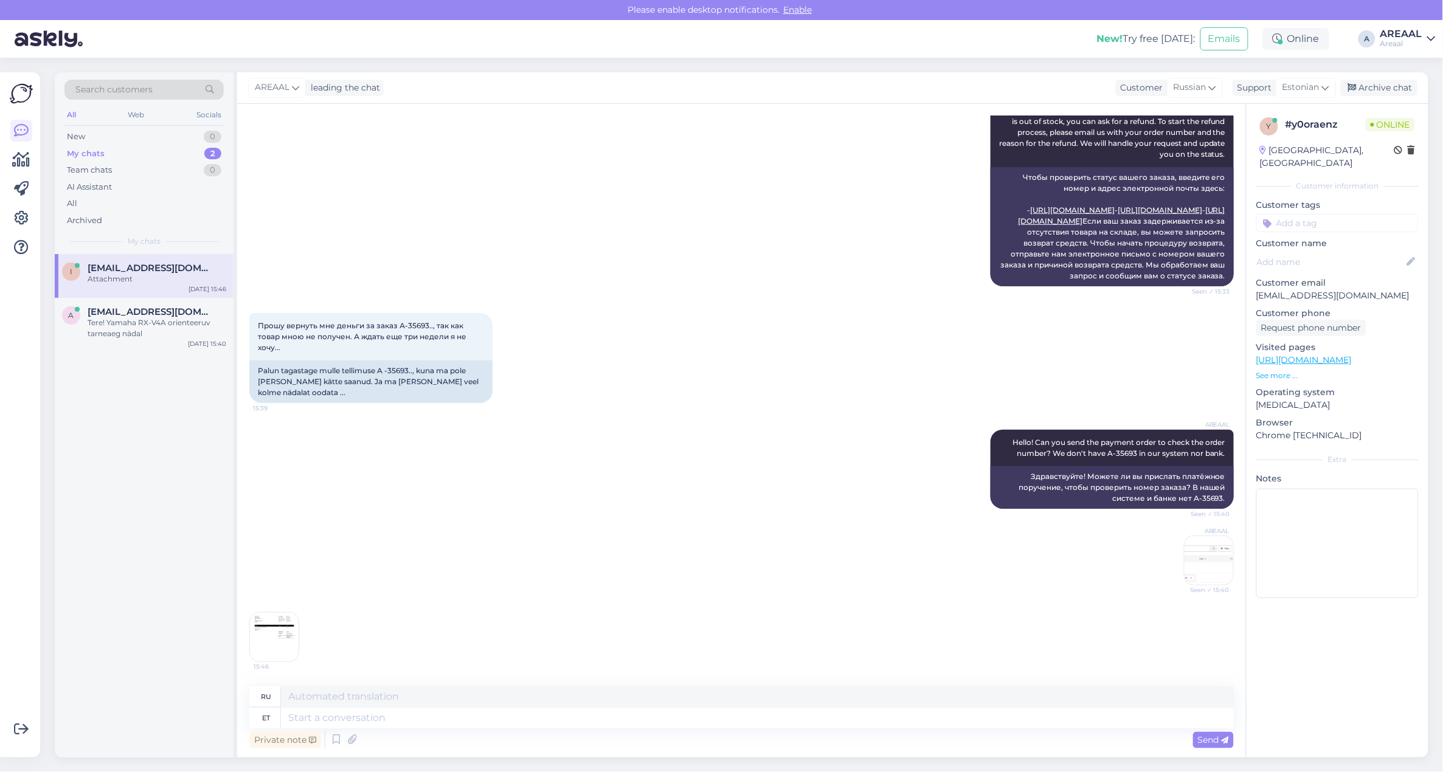
drag, startPoint x: 302, startPoint y: 545, endPoint x: 302, endPoint y: 598, distance: 52.3
drag, startPoint x: 302, startPoint y: 598, endPoint x: 257, endPoint y: 666, distance: 81.3
click at [257, 662] on img at bounding box center [274, 637] width 49 height 49
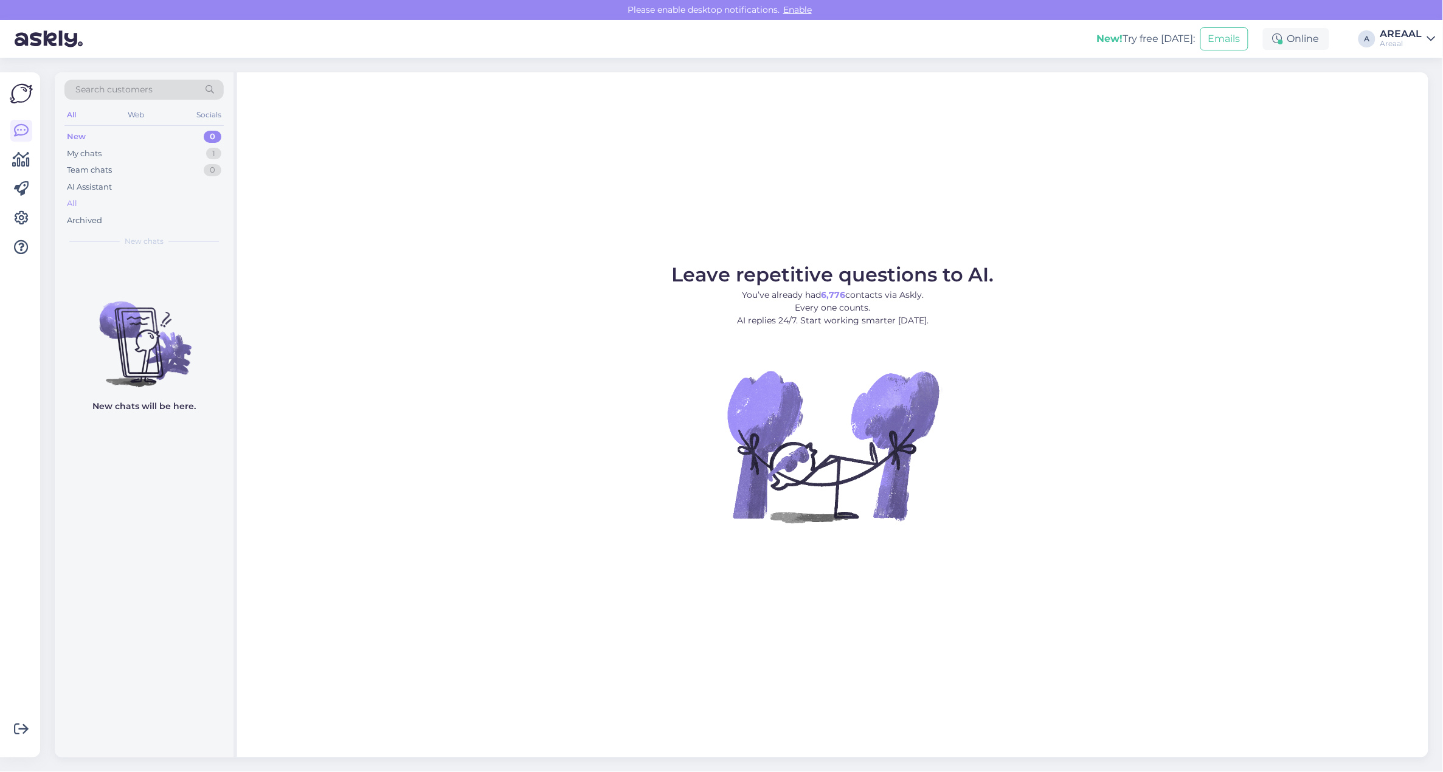
click at [184, 211] on div "All" at bounding box center [143, 203] width 159 height 17
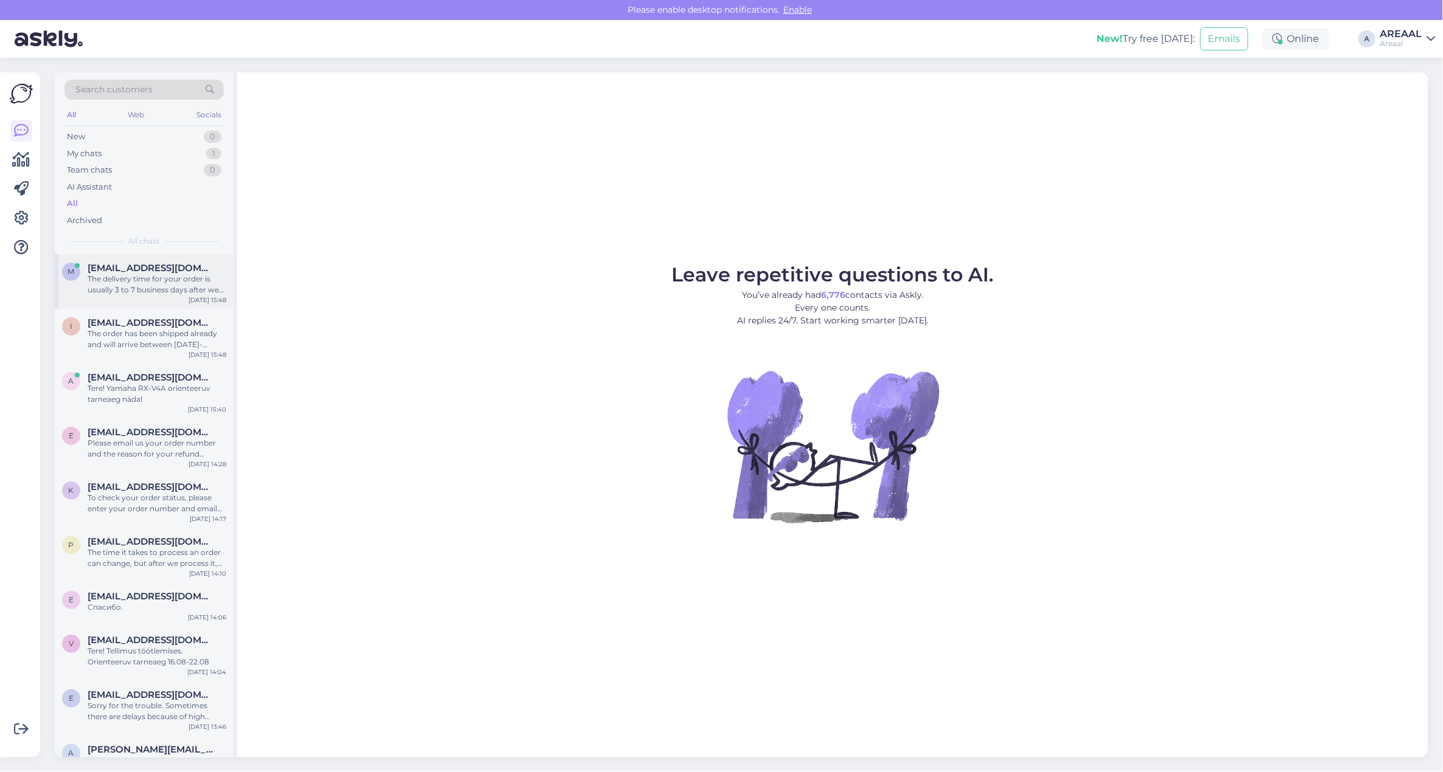
click at [178, 280] on div "The delivery time for your order is usually 3 to 7 business days after we confi…" at bounding box center [157, 285] width 139 height 22
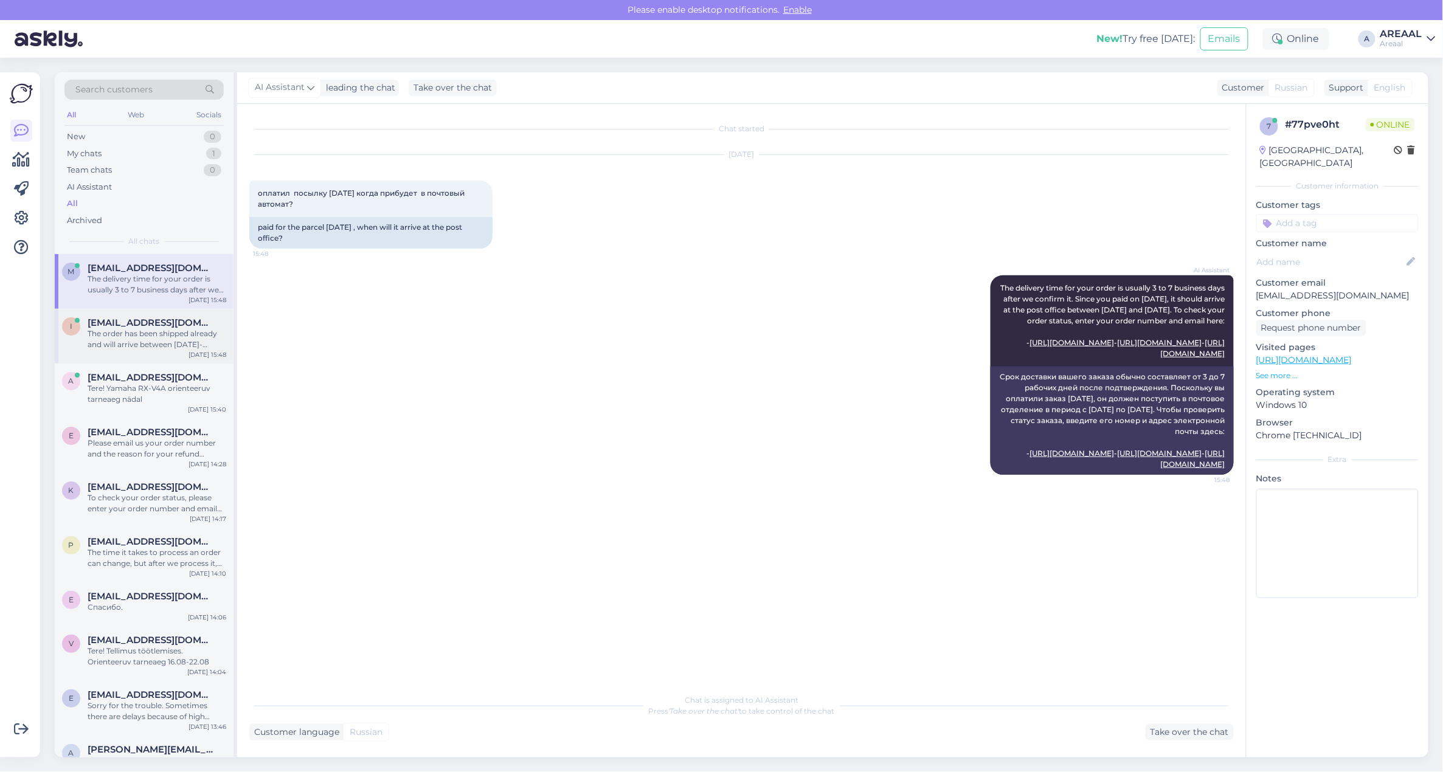
click at [201, 314] on div "i [EMAIL_ADDRESS][DOMAIN_NAME] The order has been shipped already and will arri…" at bounding box center [144, 336] width 179 height 55
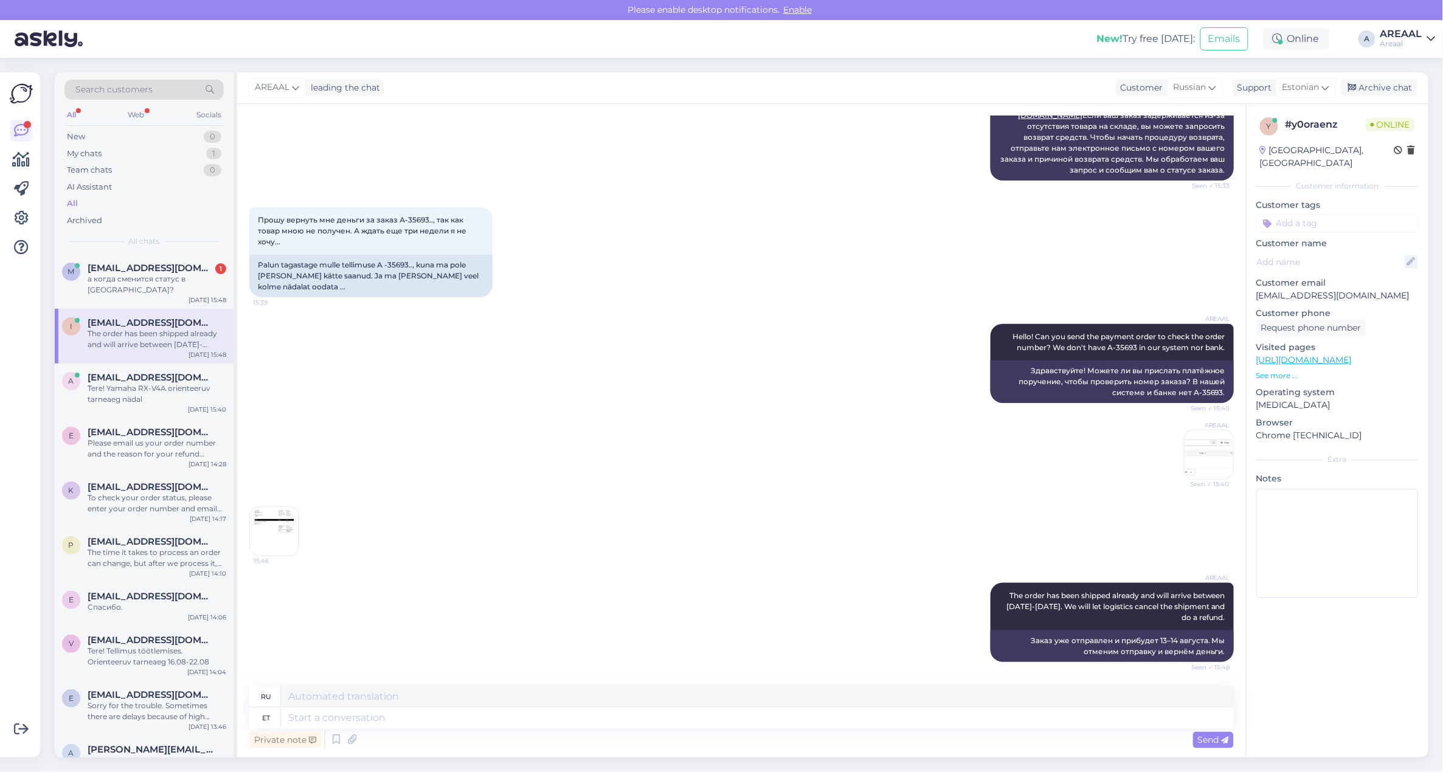
click at [1413, 255] on icon at bounding box center [1411, 261] width 13 height 13
click at [1376, 255] on input at bounding box center [1330, 261] width 133 height 13
type input "[PERSON_NAME]"
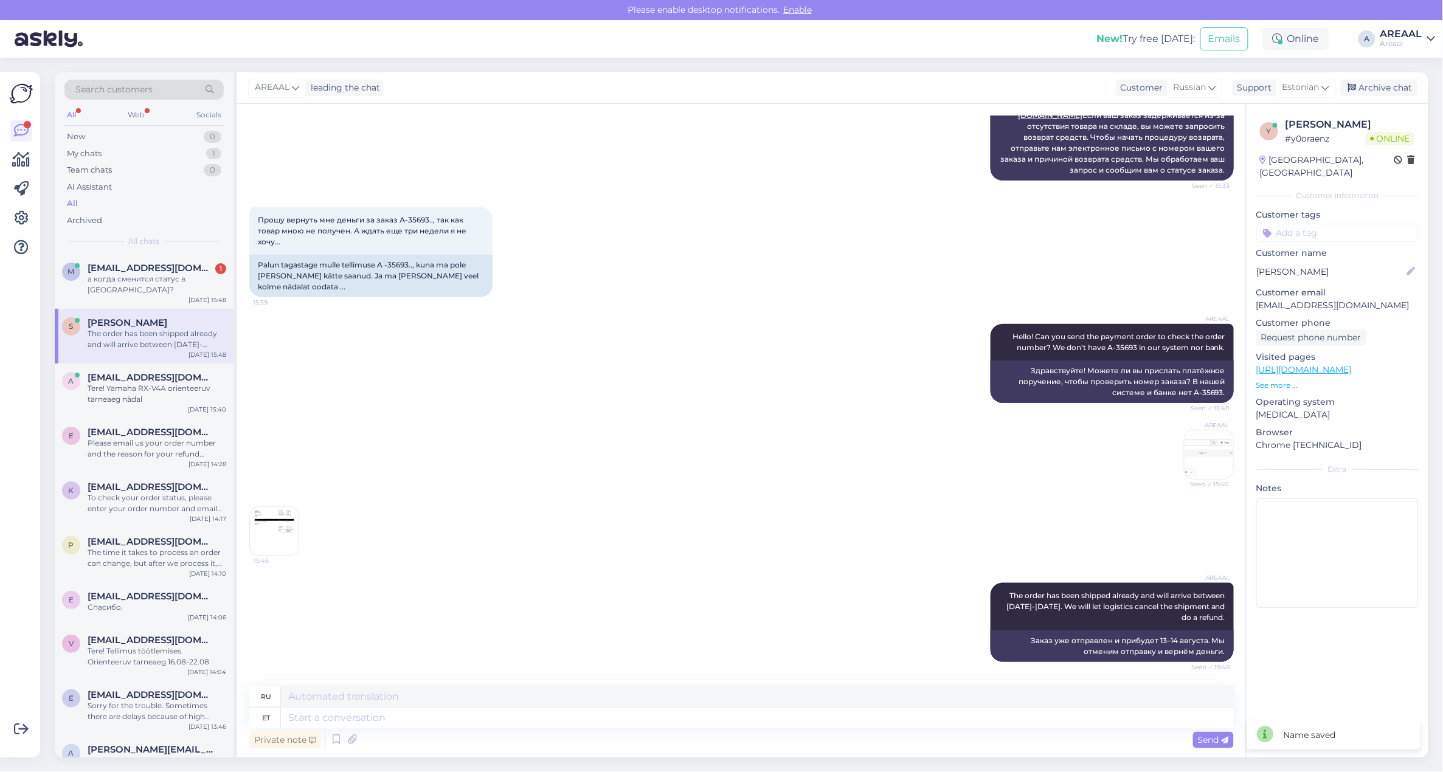
click at [1298, 299] on p "[EMAIL_ADDRESS][DOMAIN_NAME]" at bounding box center [1337, 305] width 162 height 13
drag, startPoint x: 1411, startPoint y: 260, endPoint x: 1335, endPoint y: 262, distance: 76.6
click at [1411, 265] on icon at bounding box center [1411, 271] width 13 height 13
click at [1330, 265] on input "[PERSON_NAME]" at bounding box center [1330, 271] width 133 height 13
click at [1356, 226] on input at bounding box center [1337, 233] width 162 height 18
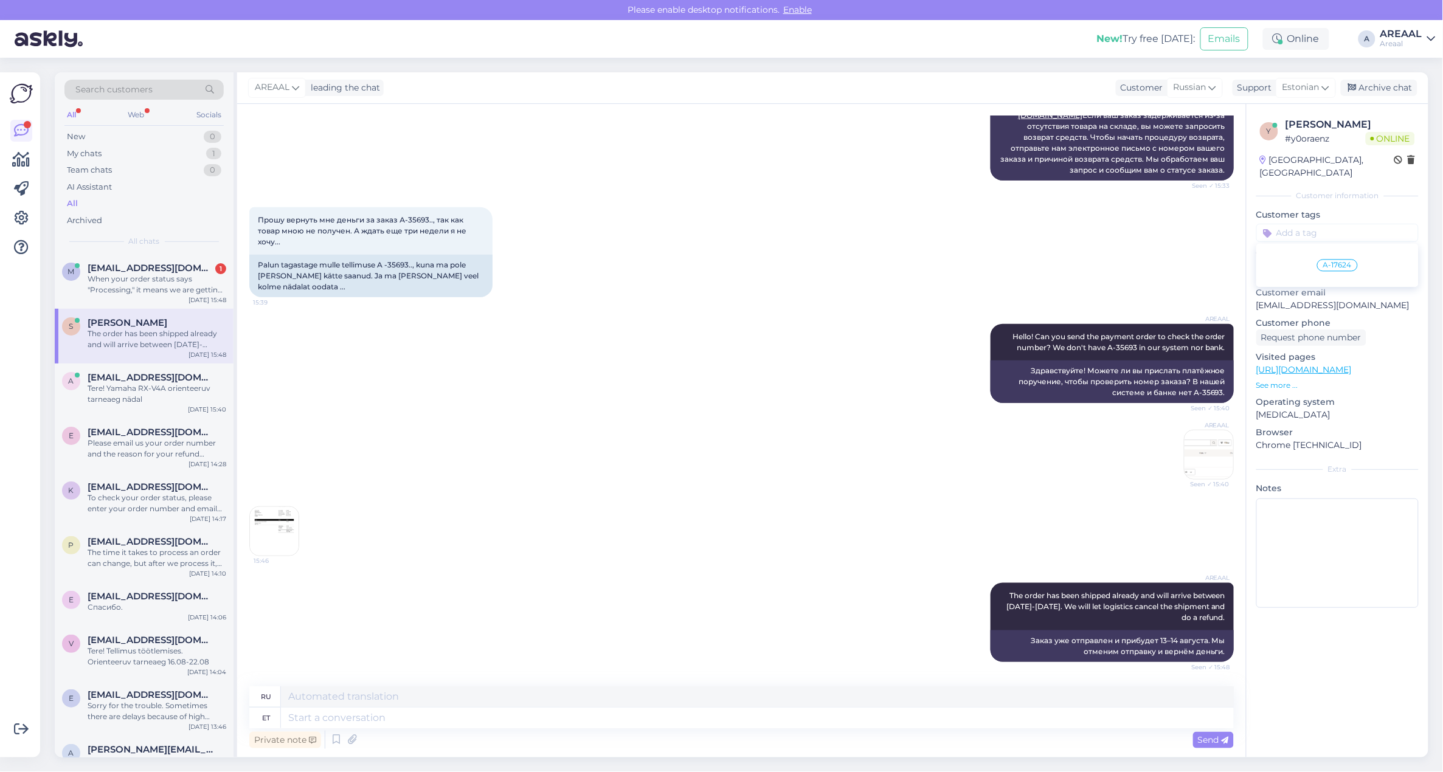
click at [1399, 330] on div "Request phone number" at bounding box center [1337, 338] width 162 height 16
click at [1317, 299] on p "info@areaal.ee" at bounding box center [1337, 305] width 162 height 13
click at [1312, 299] on p "info@areaal.ee" at bounding box center [1337, 305] width 162 height 13
drag, startPoint x: 119, startPoint y: 345, endPoint x: 116, endPoint y: 379, distance: 34.1
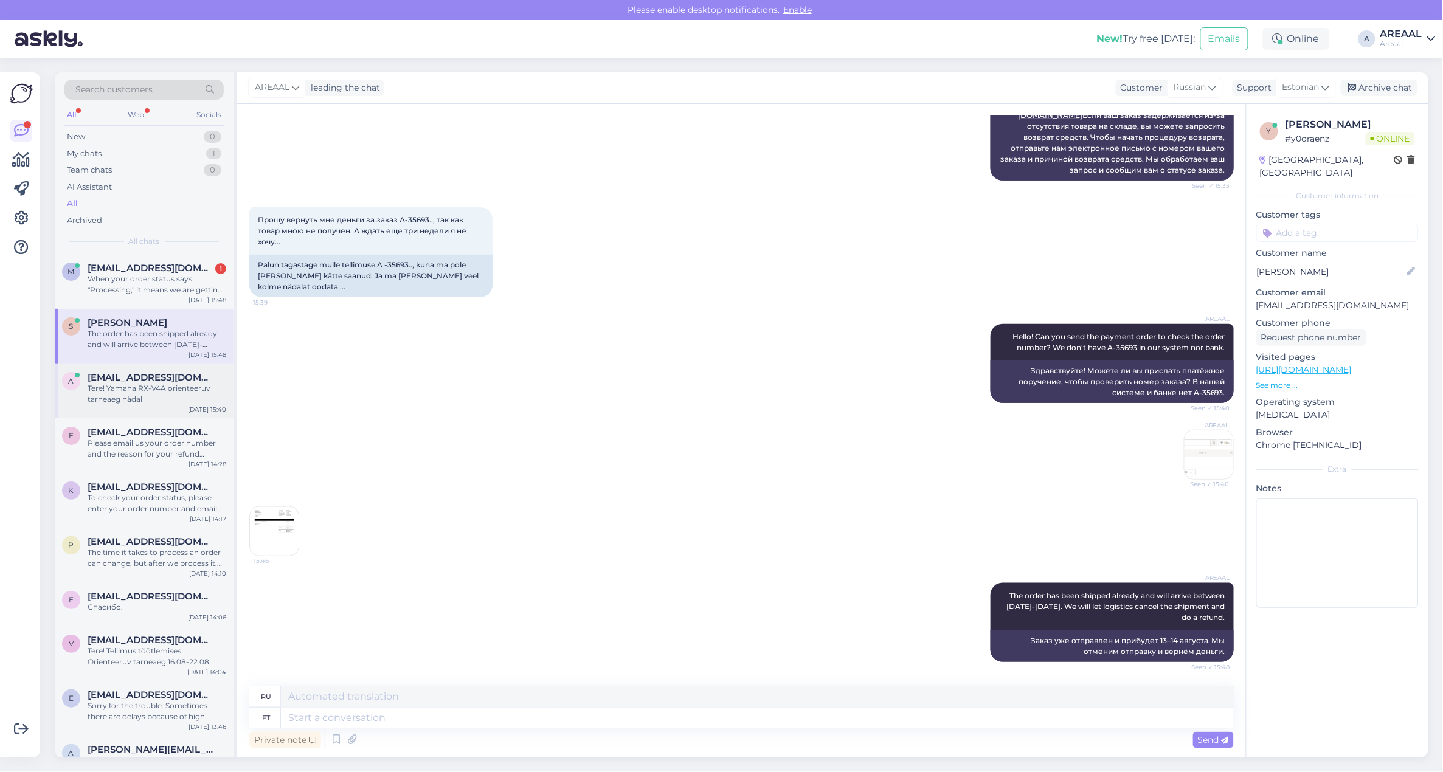
click at [119, 345] on div "The order has been shipped already and will arrive between [DATE]-[DATE]. We wi…" at bounding box center [157, 339] width 139 height 22
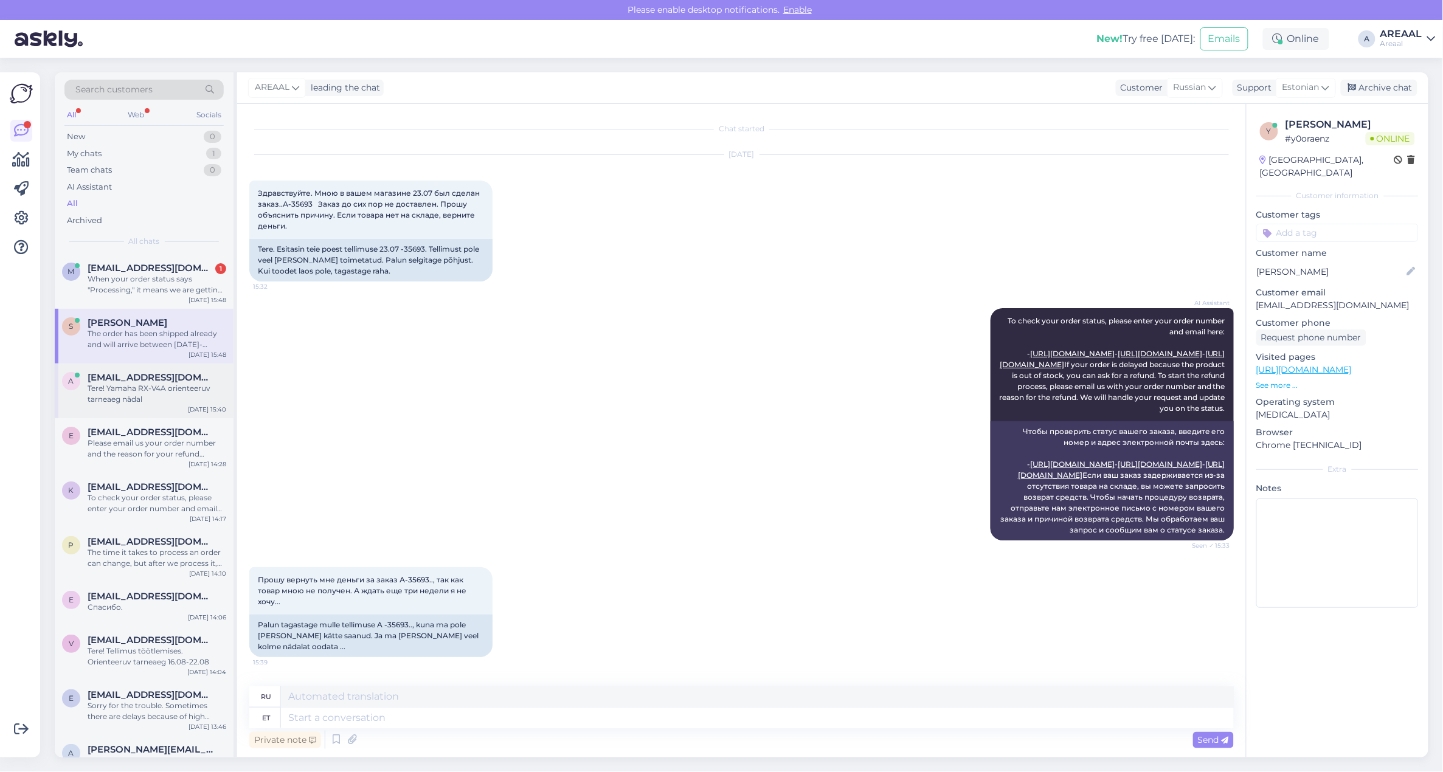
click at [116, 383] on div "Tere! Yamaha RX-V4A orienteeruv tarneaeg nädal" at bounding box center [157, 394] width 139 height 22
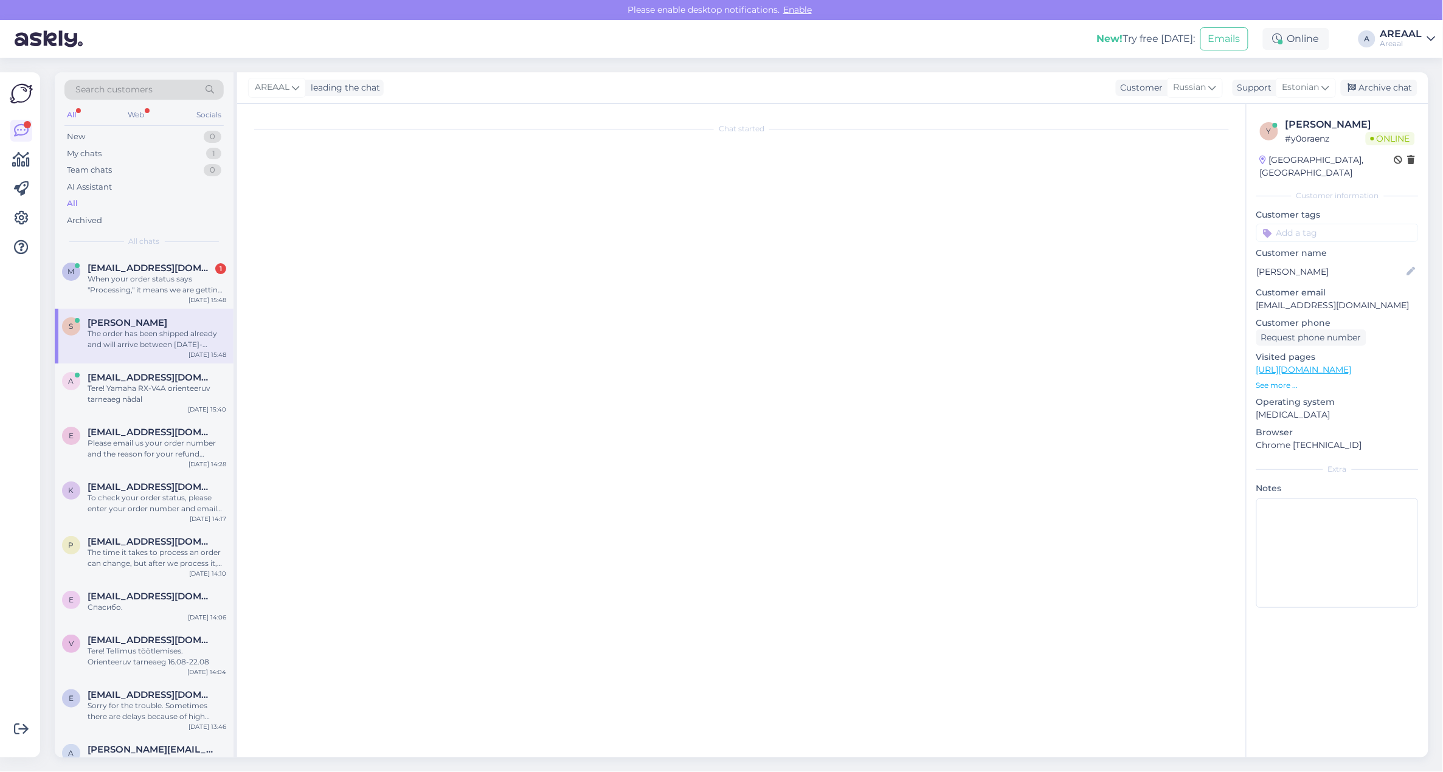
click at [126, 338] on div "The order has been shipped already and will arrive between [DATE]-[DATE]. We wi…" at bounding box center [157, 339] width 139 height 22
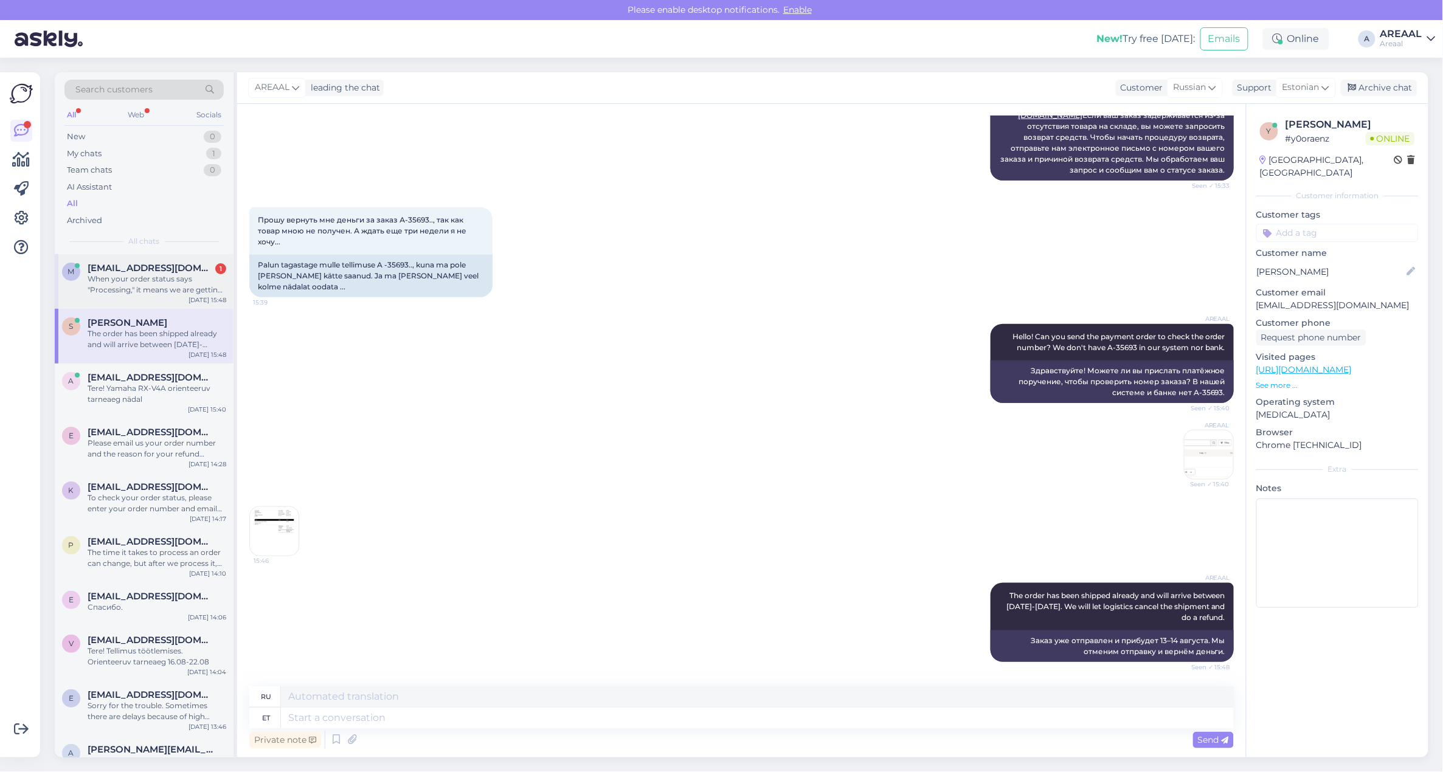
click at [150, 286] on div "When your order status says "Processing," it means we are getting your order re…" at bounding box center [157, 285] width 139 height 22
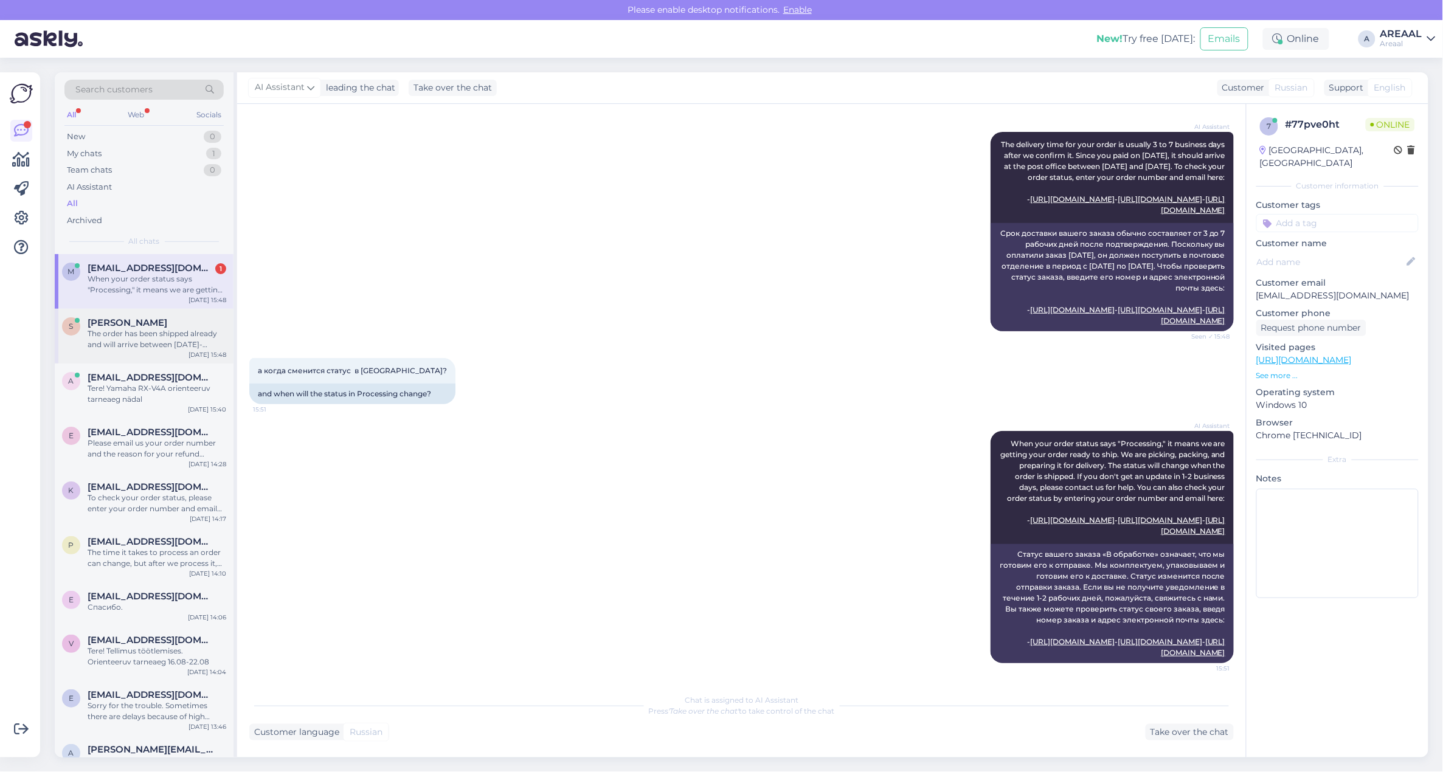
click at [179, 341] on div "The order has been shipped already and will arrive between [DATE]-[DATE]. We wi…" at bounding box center [157, 339] width 139 height 22
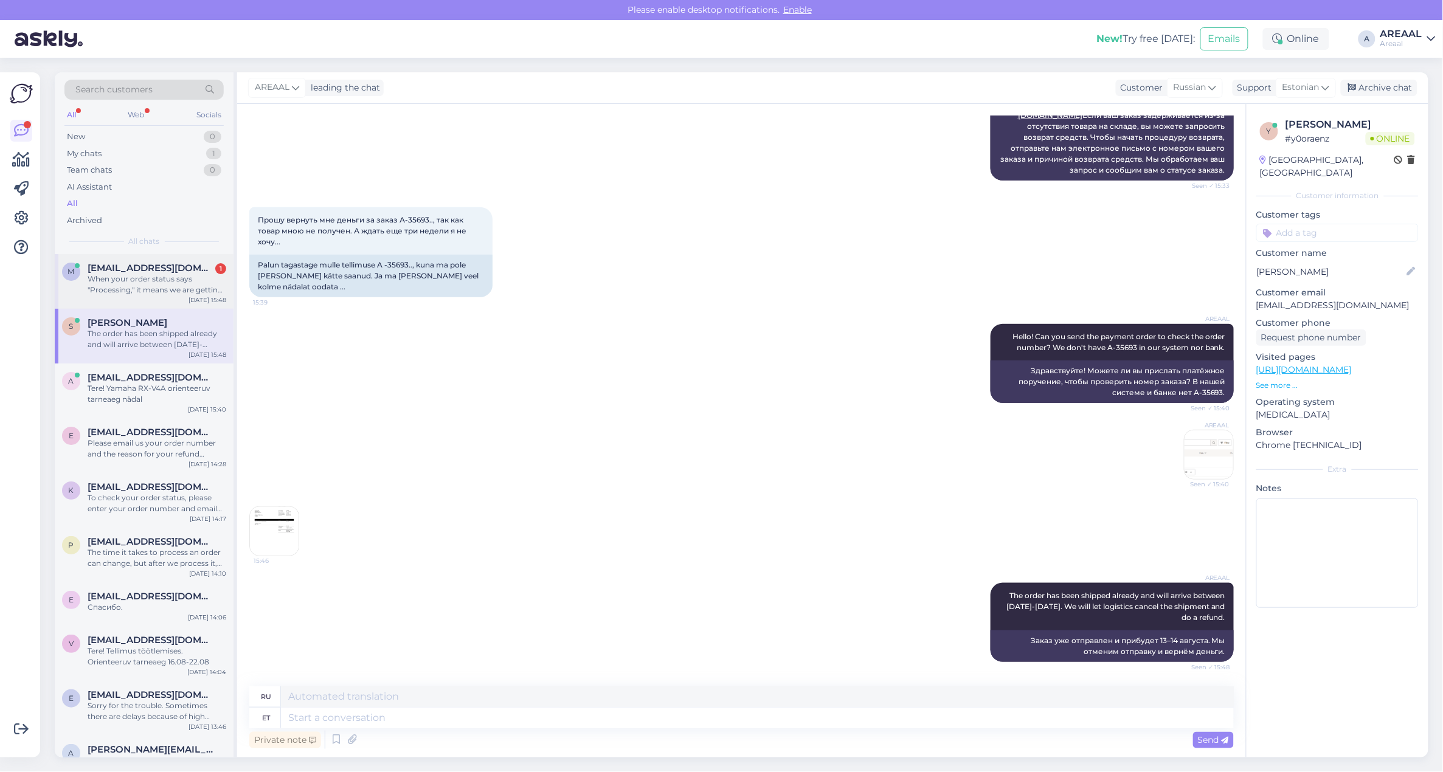
click at [182, 263] on span "[EMAIL_ADDRESS][DOMAIN_NAME]" at bounding box center [151, 268] width 126 height 11
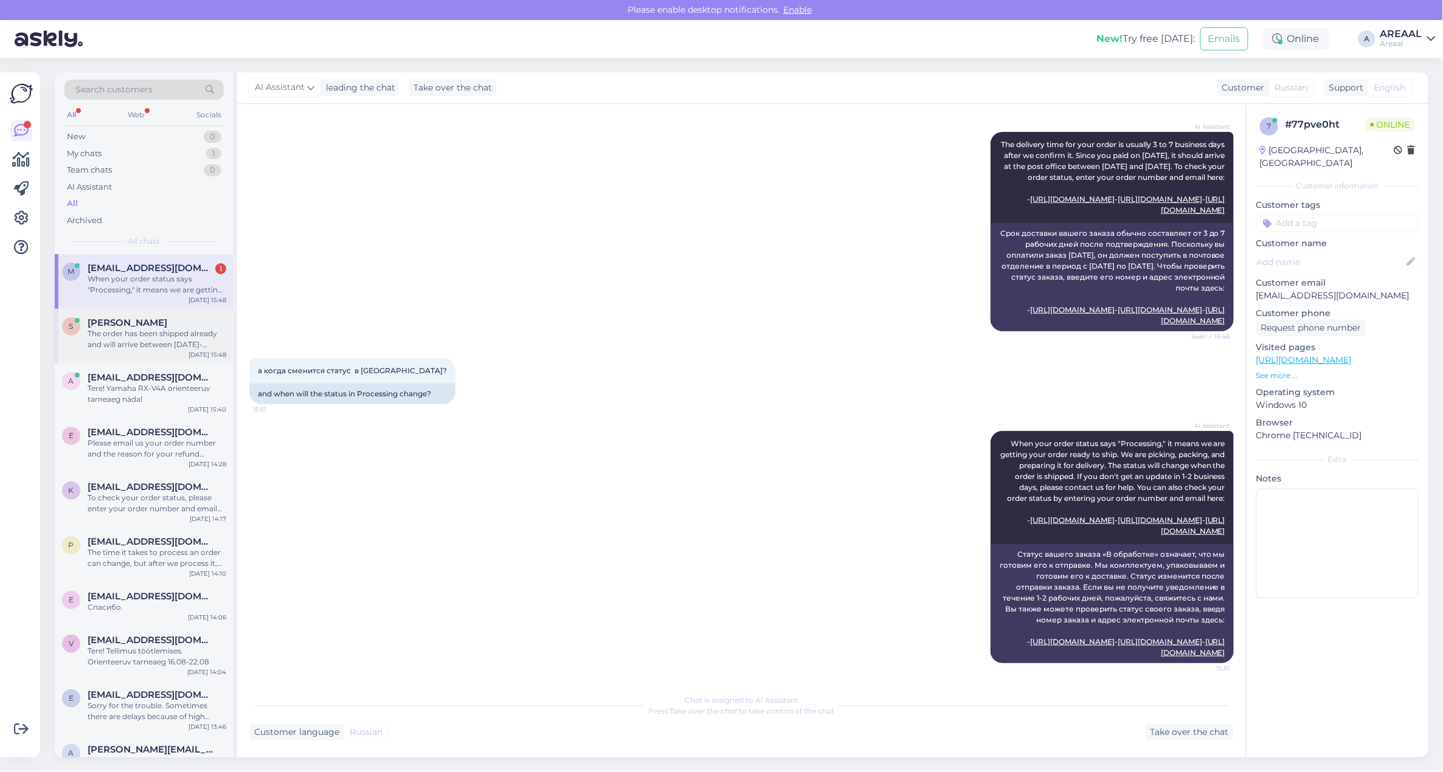
click at [175, 351] on div "S Svetlana Bits The order has been shipped already and will arrive between 13-1…" at bounding box center [144, 336] width 179 height 55
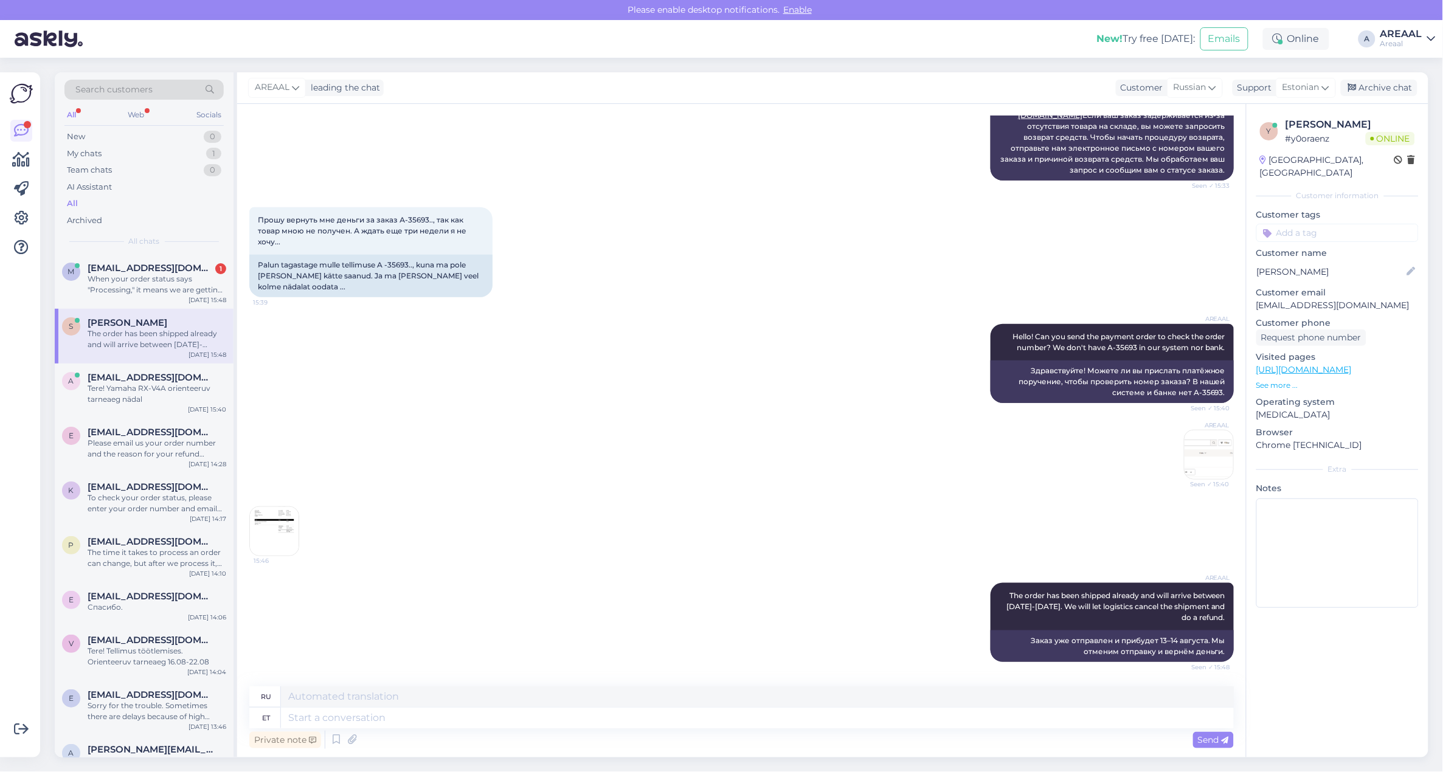
click at [549, 369] on div "AREAAL Hello! Can you send the payment order to check the order number? We don'…" at bounding box center [741, 402] width 985 height 182
click at [144, 263] on span "[EMAIL_ADDRESS][DOMAIN_NAME]" at bounding box center [151, 268] width 126 height 11
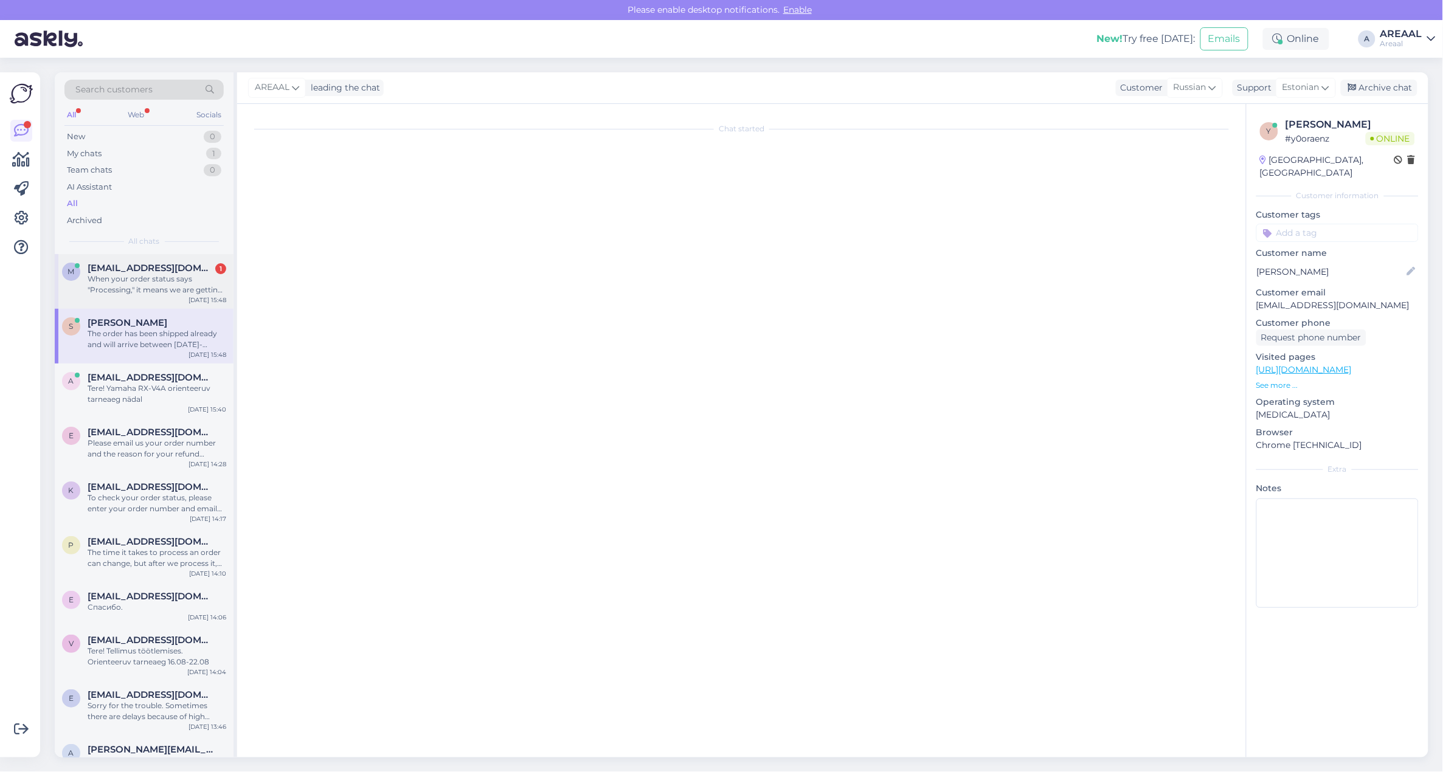
scroll to position [146, 0]
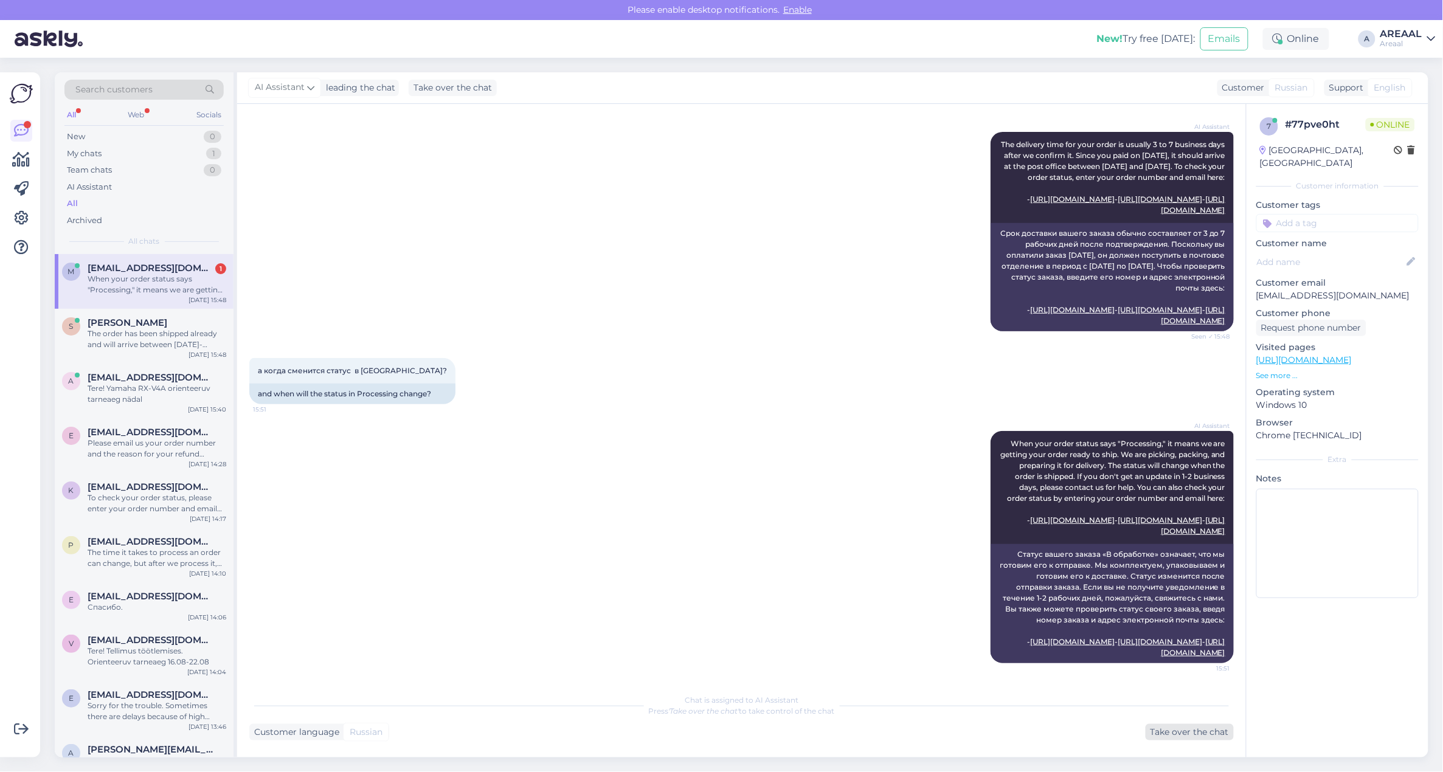
click at [1178, 733] on div "Take over the chat" at bounding box center [1190, 732] width 88 height 16
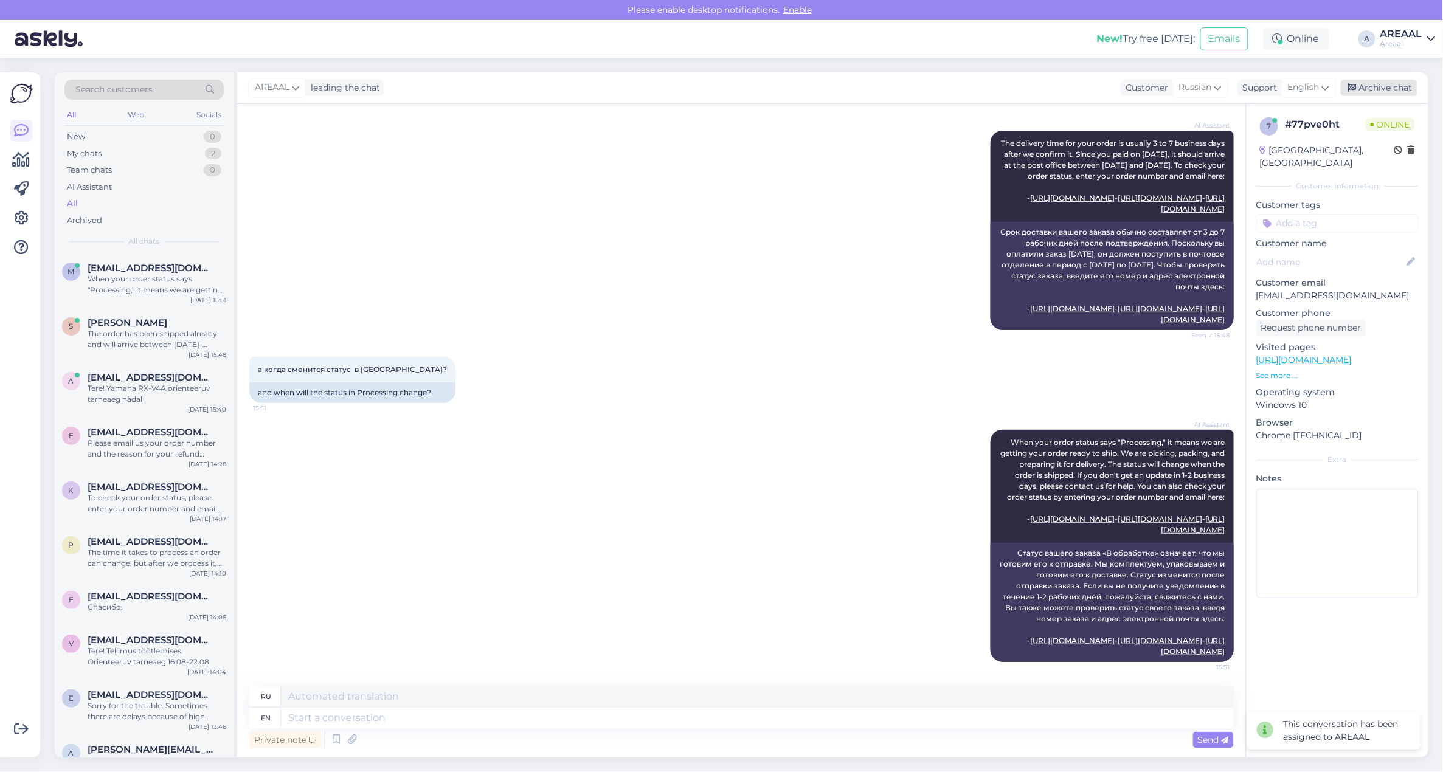
click at [1393, 88] on div "Archive chat" at bounding box center [1379, 88] width 77 height 16
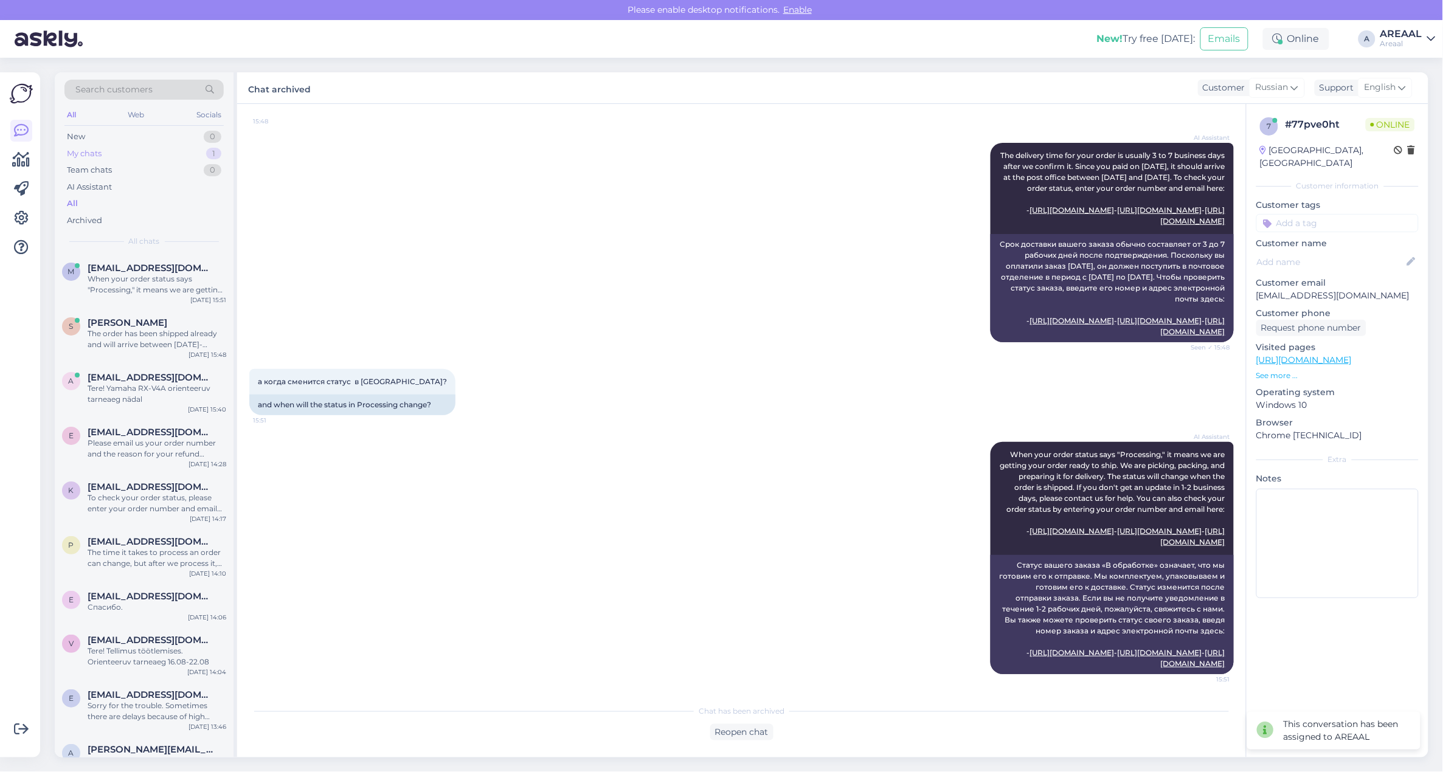
click at [185, 150] on div "My chats 1" at bounding box center [143, 153] width 159 height 17
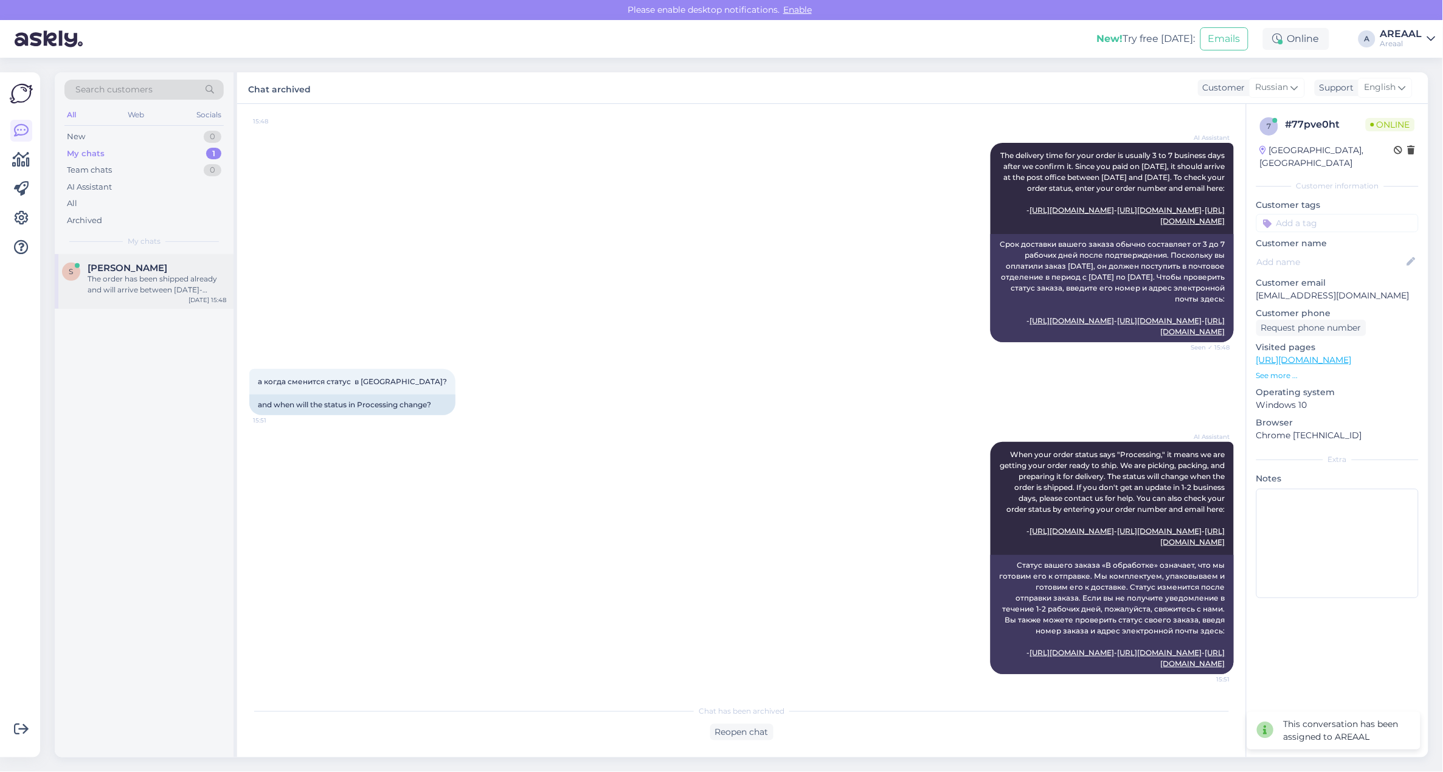
click at [147, 301] on div "S Svetlana Bits The order has been shipped already and will arrive between 13-1…" at bounding box center [144, 281] width 179 height 55
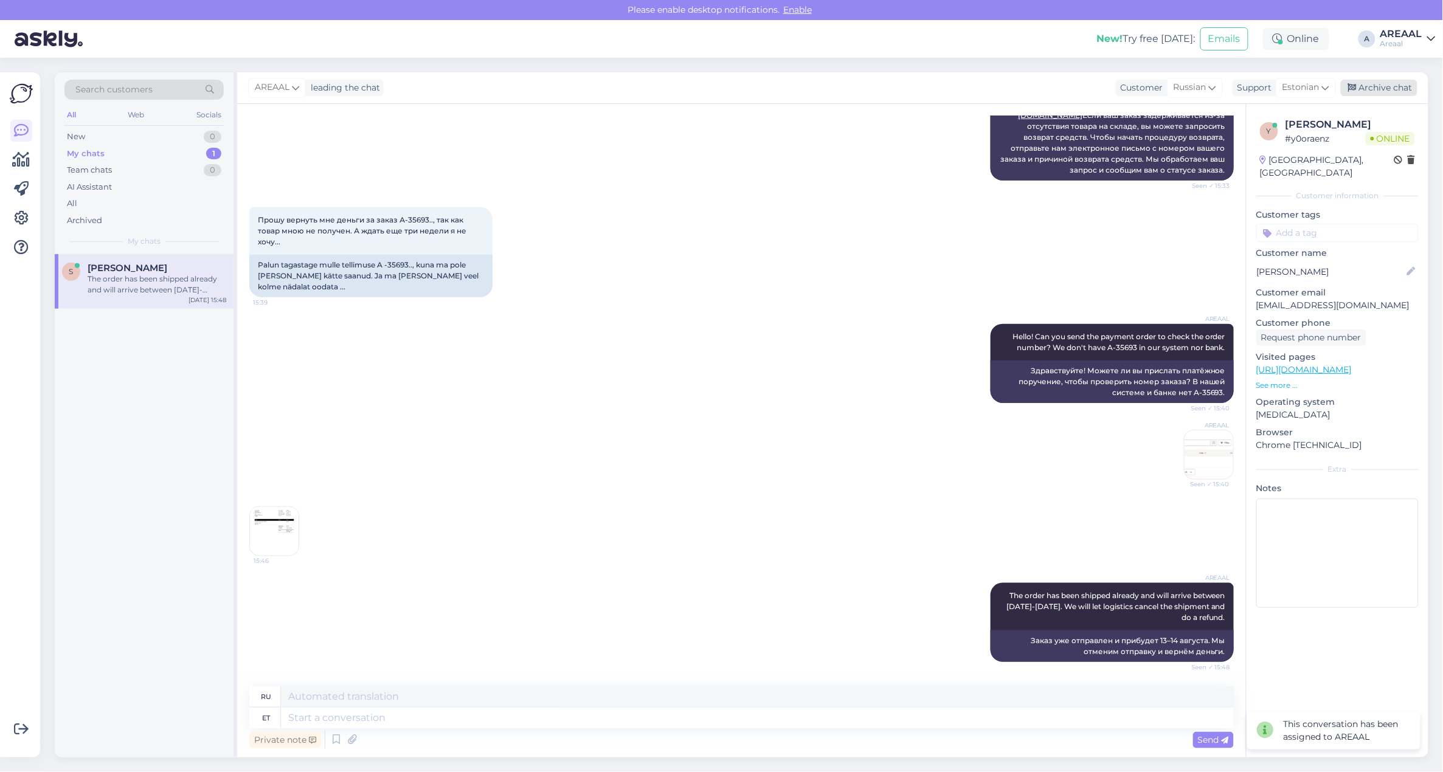
click at [1374, 84] on div "Archive chat" at bounding box center [1379, 88] width 77 height 16
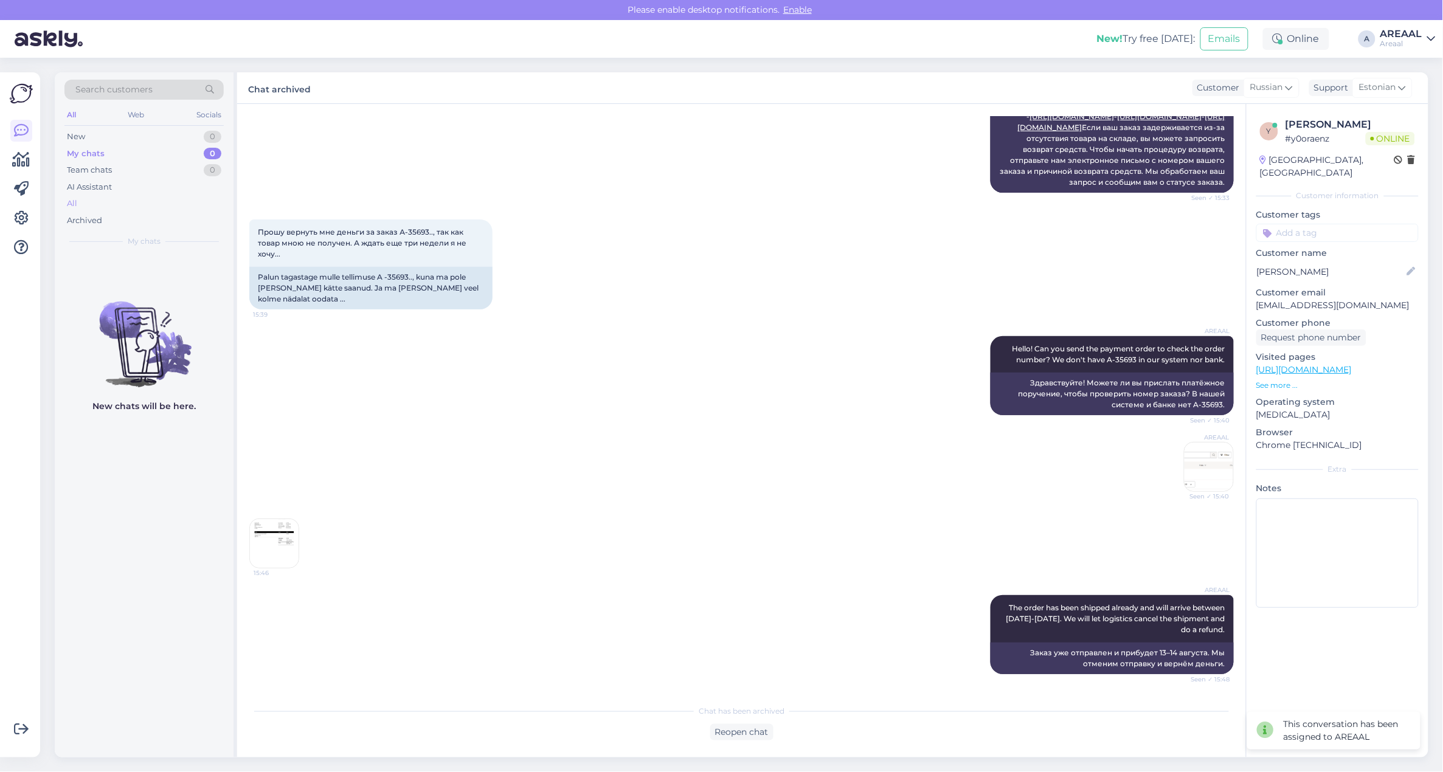
click at [135, 202] on div "All" at bounding box center [143, 203] width 159 height 17
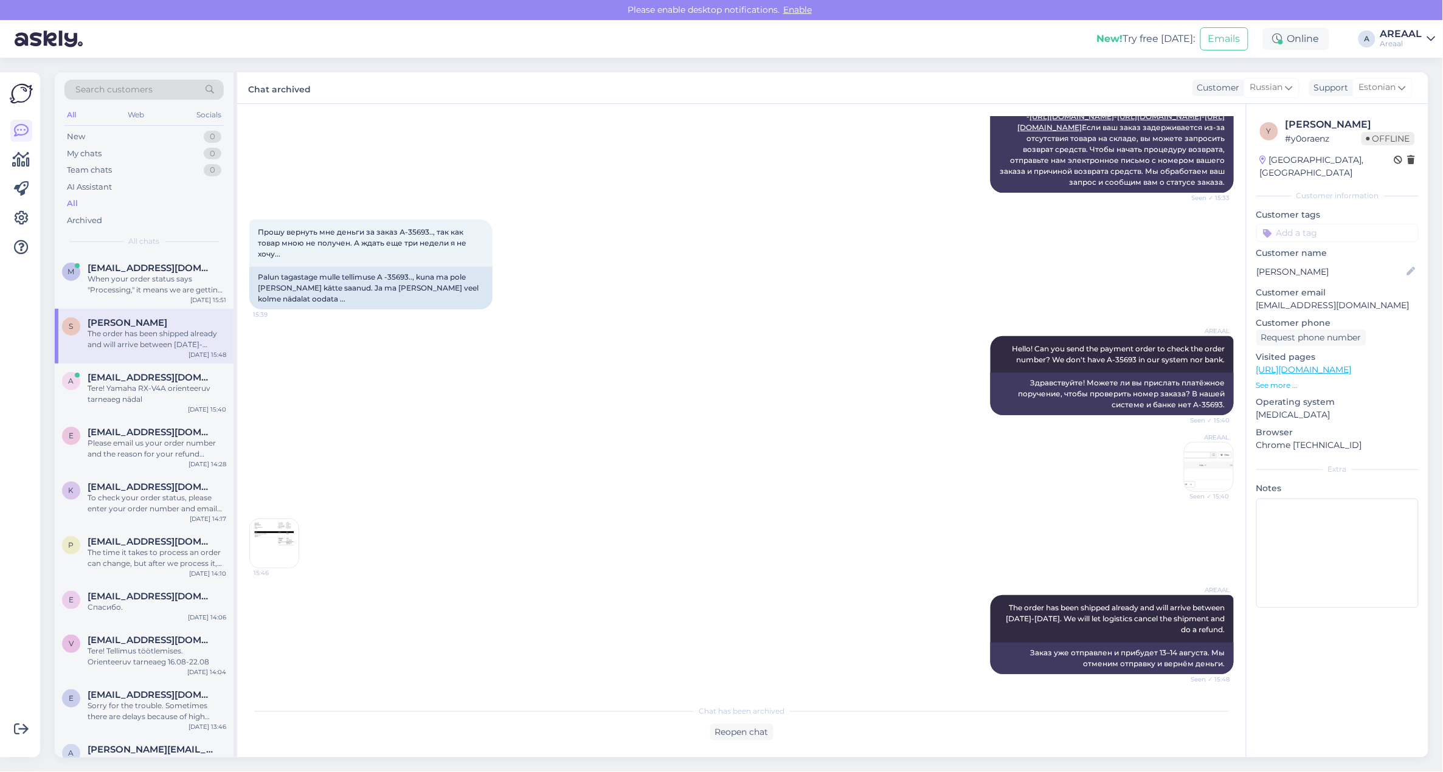
click at [683, 405] on div "AREAAL Hello! Can you send the payment order to check the order number? We don'…" at bounding box center [741, 414] width 985 height 182
click at [153, 201] on div "All" at bounding box center [143, 203] width 159 height 17
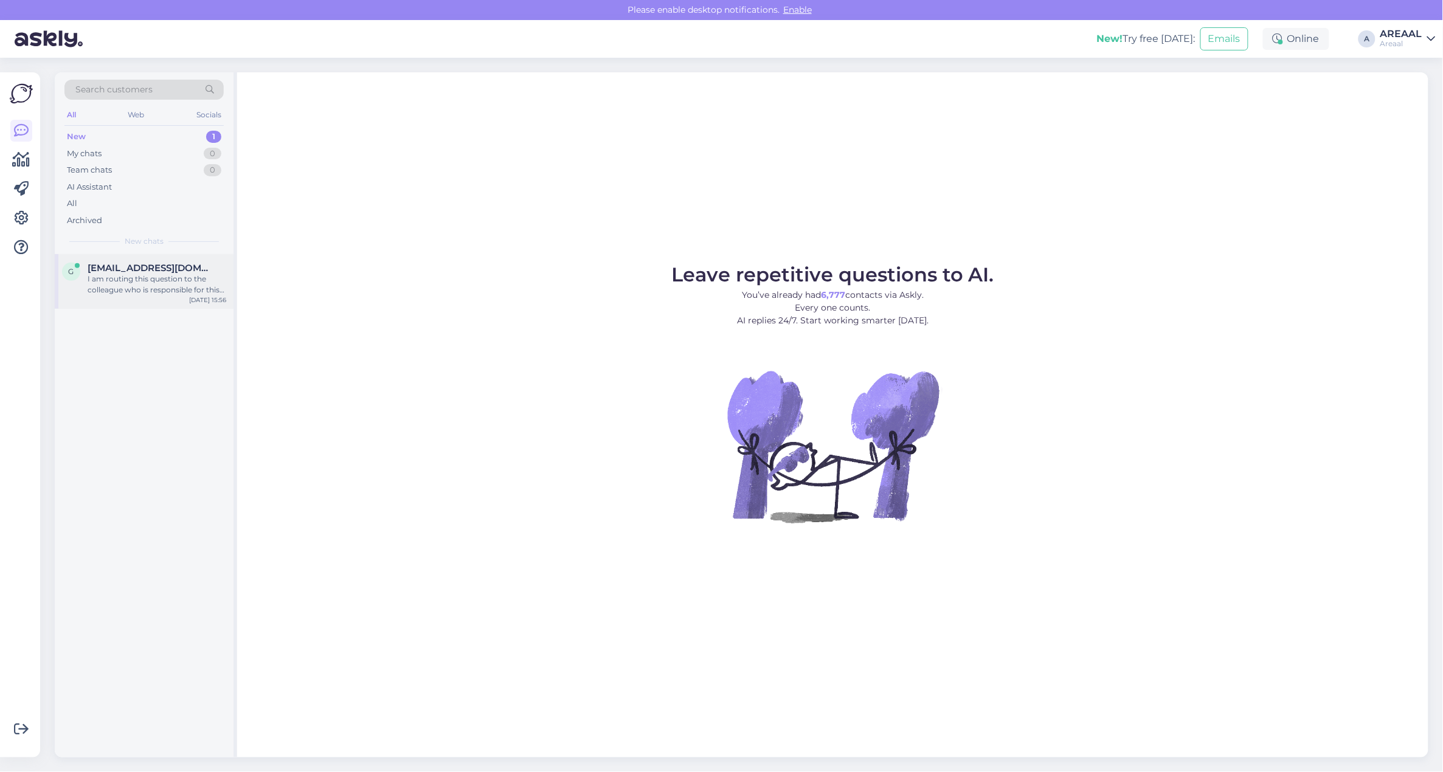
click at [189, 269] on span "[EMAIL_ADDRESS][DOMAIN_NAME]" at bounding box center [151, 268] width 126 height 11
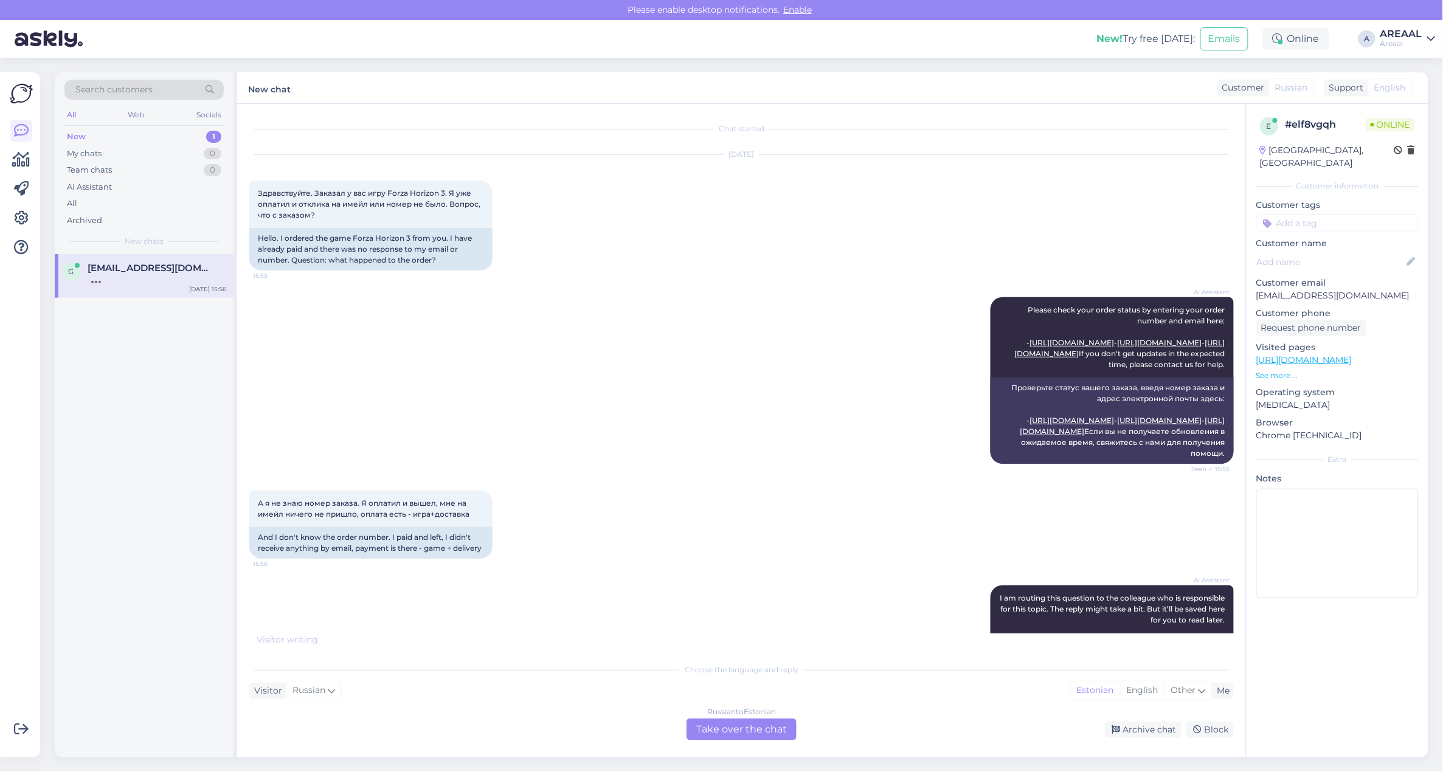
click at [724, 728] on div "Russian to Estonian Take over the chat" at bounding box center [742, 730] width 110 height 22
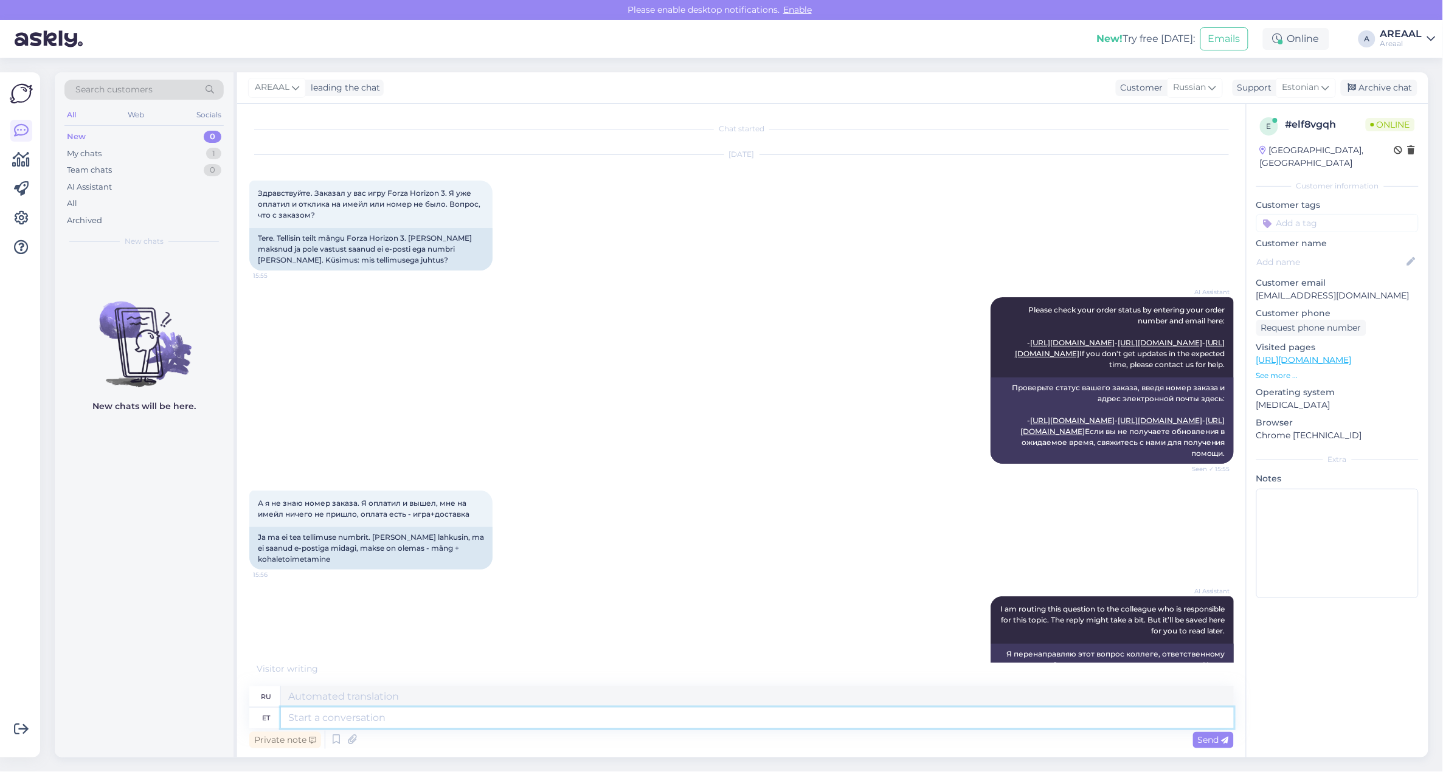
click at [722, 718] on textarea at bounding box center [757, 718] width 953 height 21
type textarea "The"
type textarea "The order i"
type textarea "Порядок"
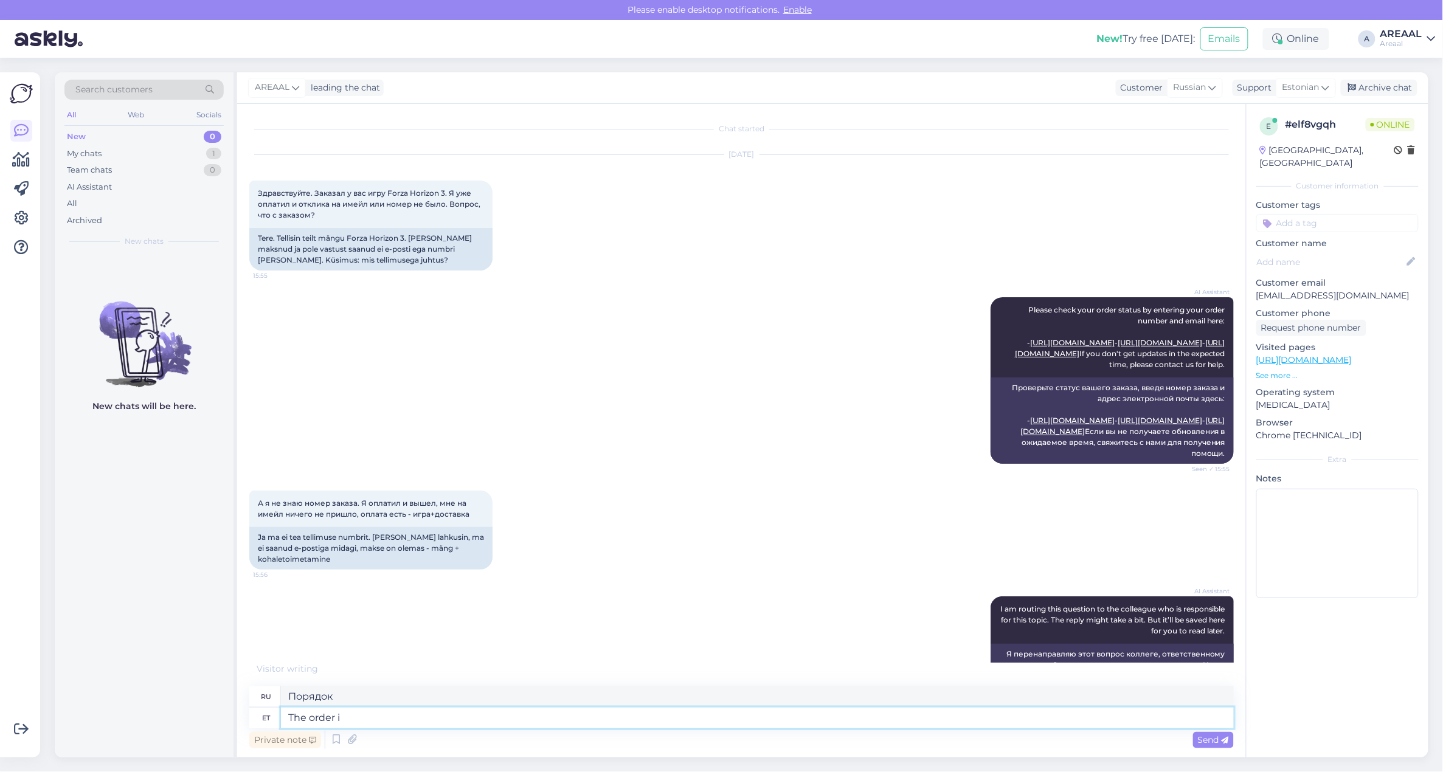
scroll to position [162, 0]
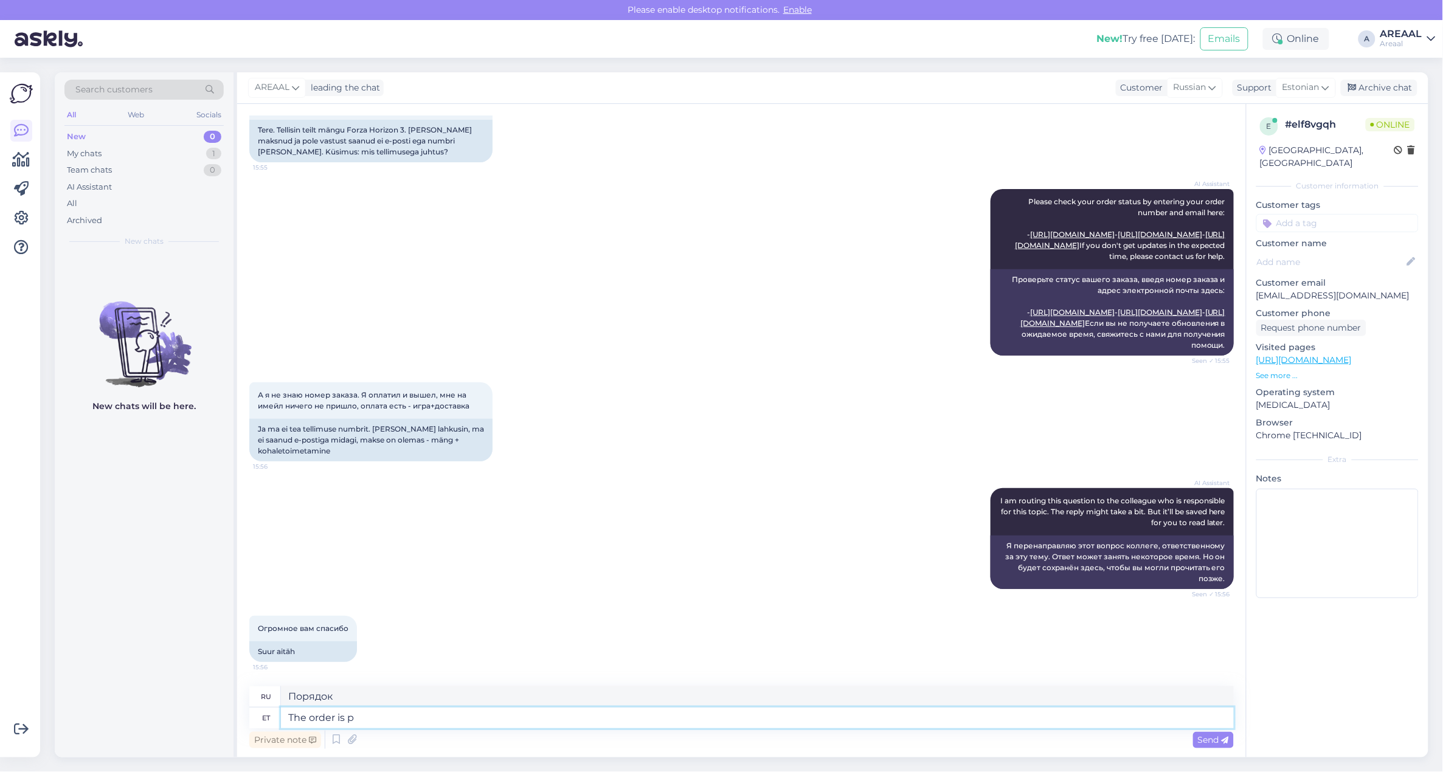
type textarea "The order is pr"
type textarea "Порядок такой:"
type textarea "The order is present"
type textarea "Приказ имеется."
type textarea "The order is present in ou"
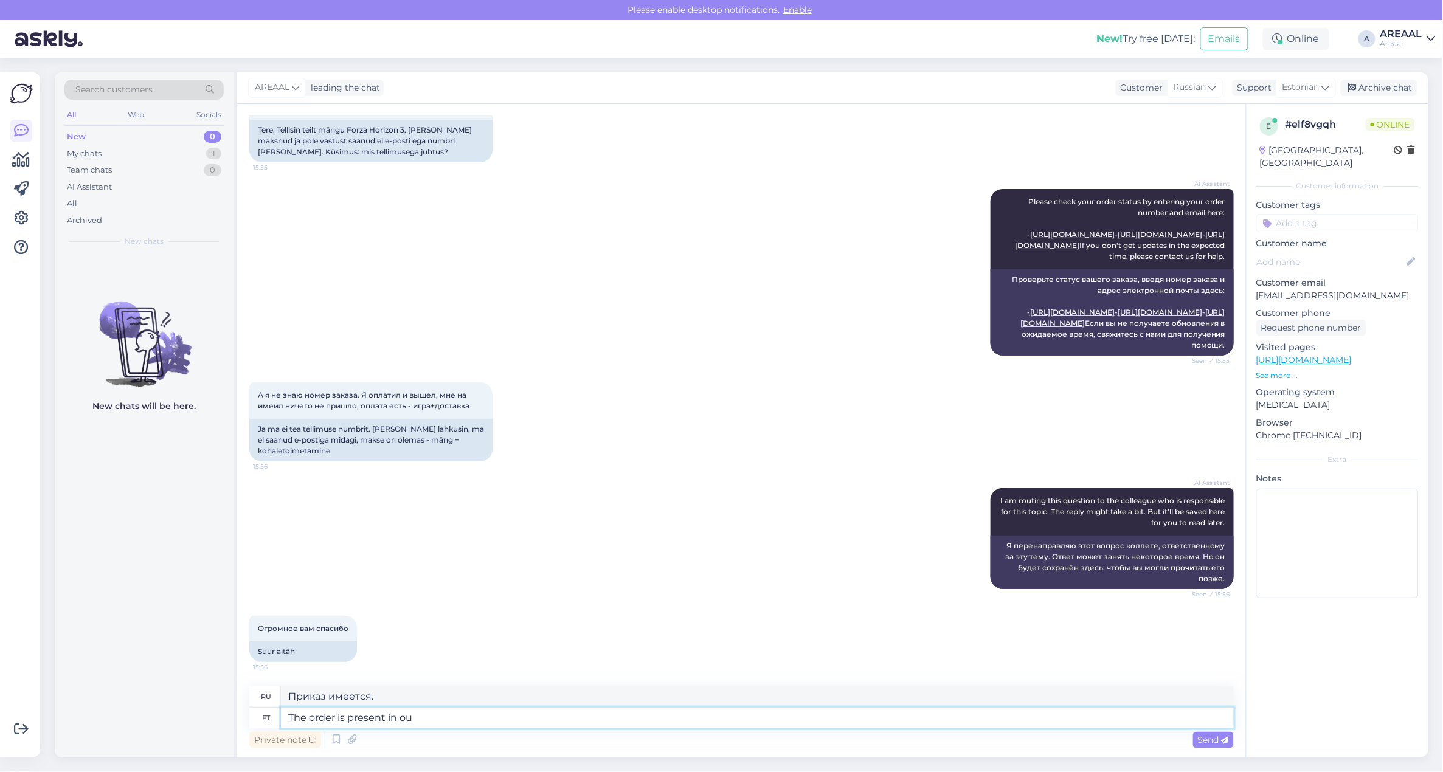
type textarea "Заказ присутствует в"
type textarea "The order is present in our sy"
type textarea "Заказ присутствует в нашем"
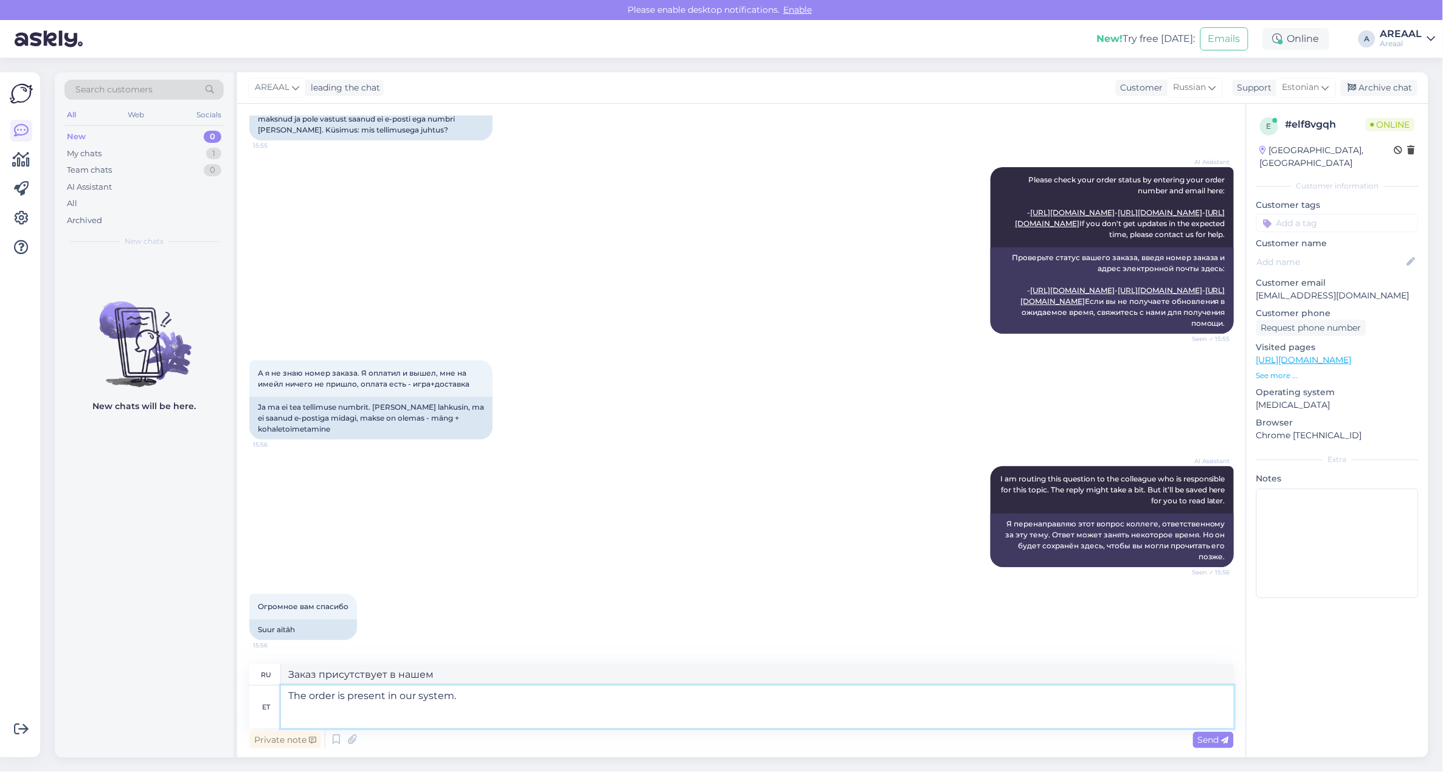
scroll to position [175, 0]
paste textarea "[EMAIL_ADDRESS][DOMAIN_NAME]"
type textarea "The order is present in our system. gregorykalugin2002@gmail.com"
type textarea "Заказ присутствует в нашей системе. gregorykalugin2002@gmail.com"
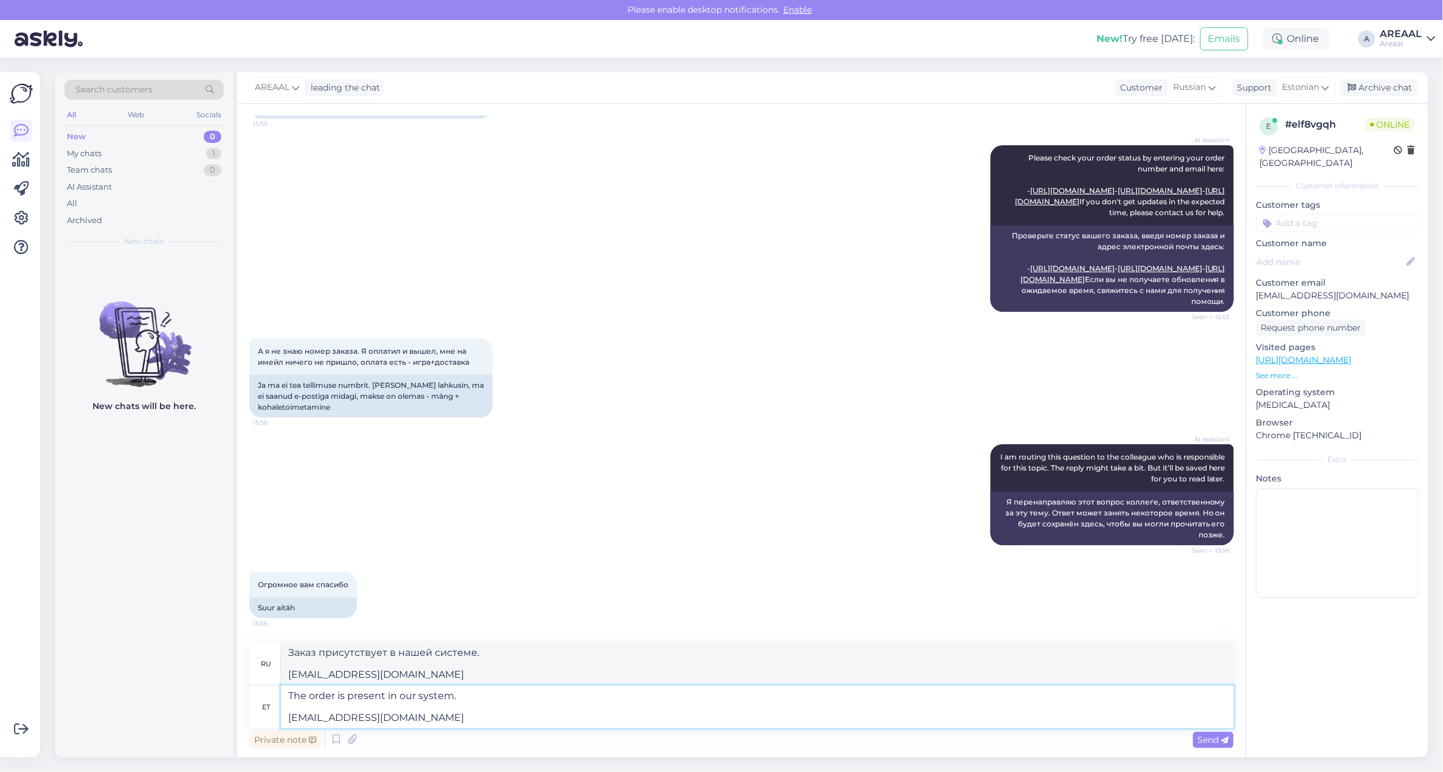
click at [500, 700] on textarea "The order is present in our system. gregorykalugin2002@gmail.com" at bounding box center [757, 707] width 953 height 43
type textarea "The order is present in our system and sent to processing. gregorykalugin2002@g…"
type textarea "Заказ присутствует в нашей системе и отправлен на обработку. gregorykalugin2002…"
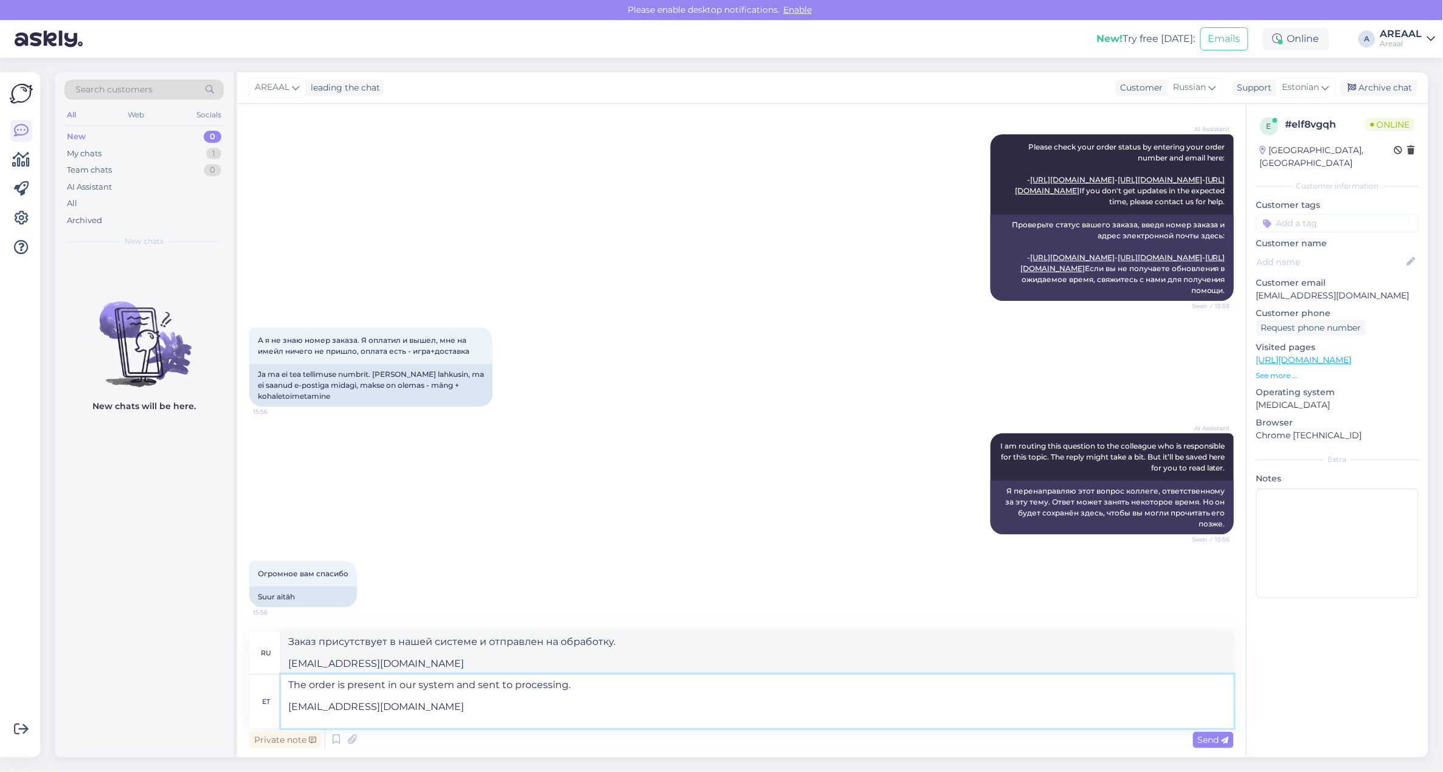
paste textarea "A-36039"
type textarea "The order is present in our system and sent to processing. gregorykalugin2002@g…"
type textarea "Заказ присутствует в нашей системе и отправлен на обработку. gregorykalugin2002…"
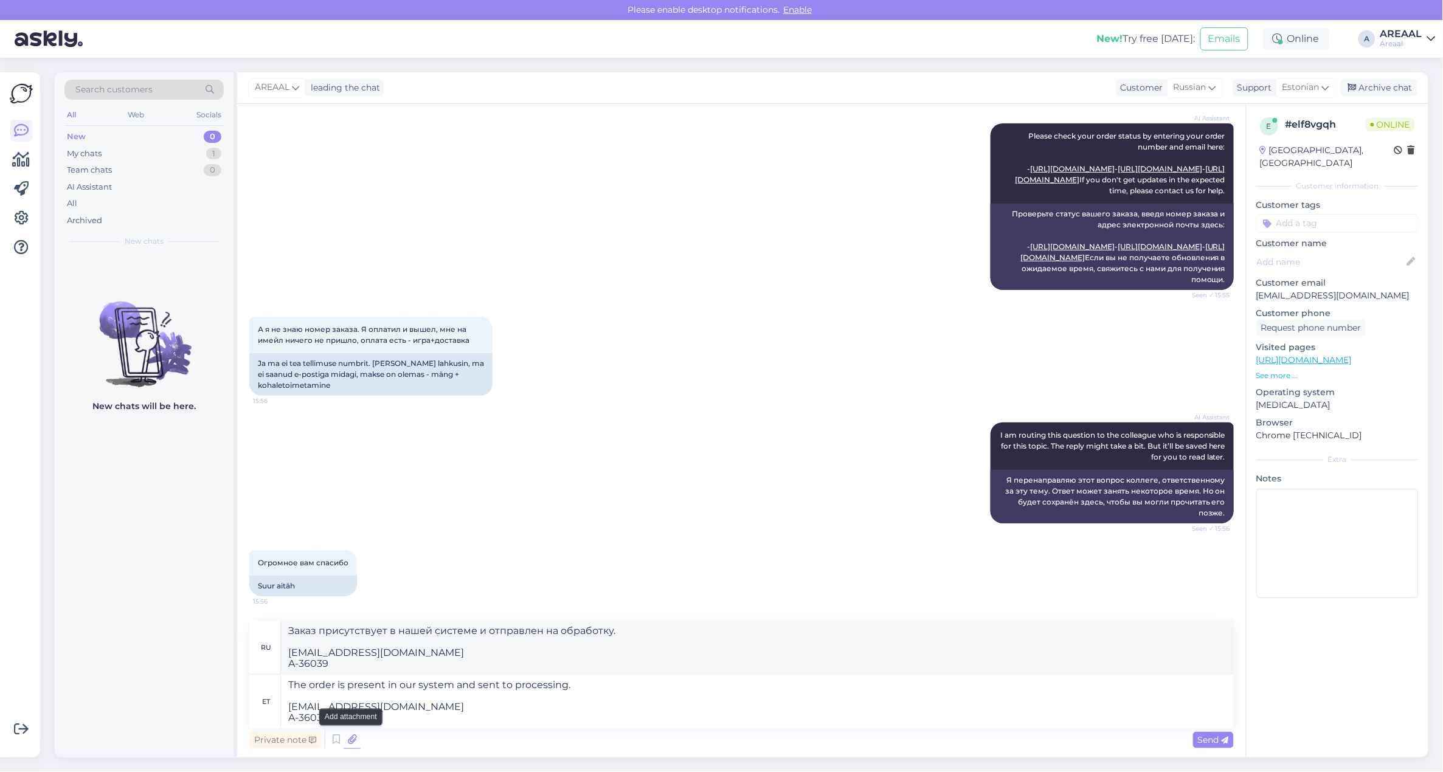
click at [359, 746] on icon at bounding box center [352, 740] width 17 height 18
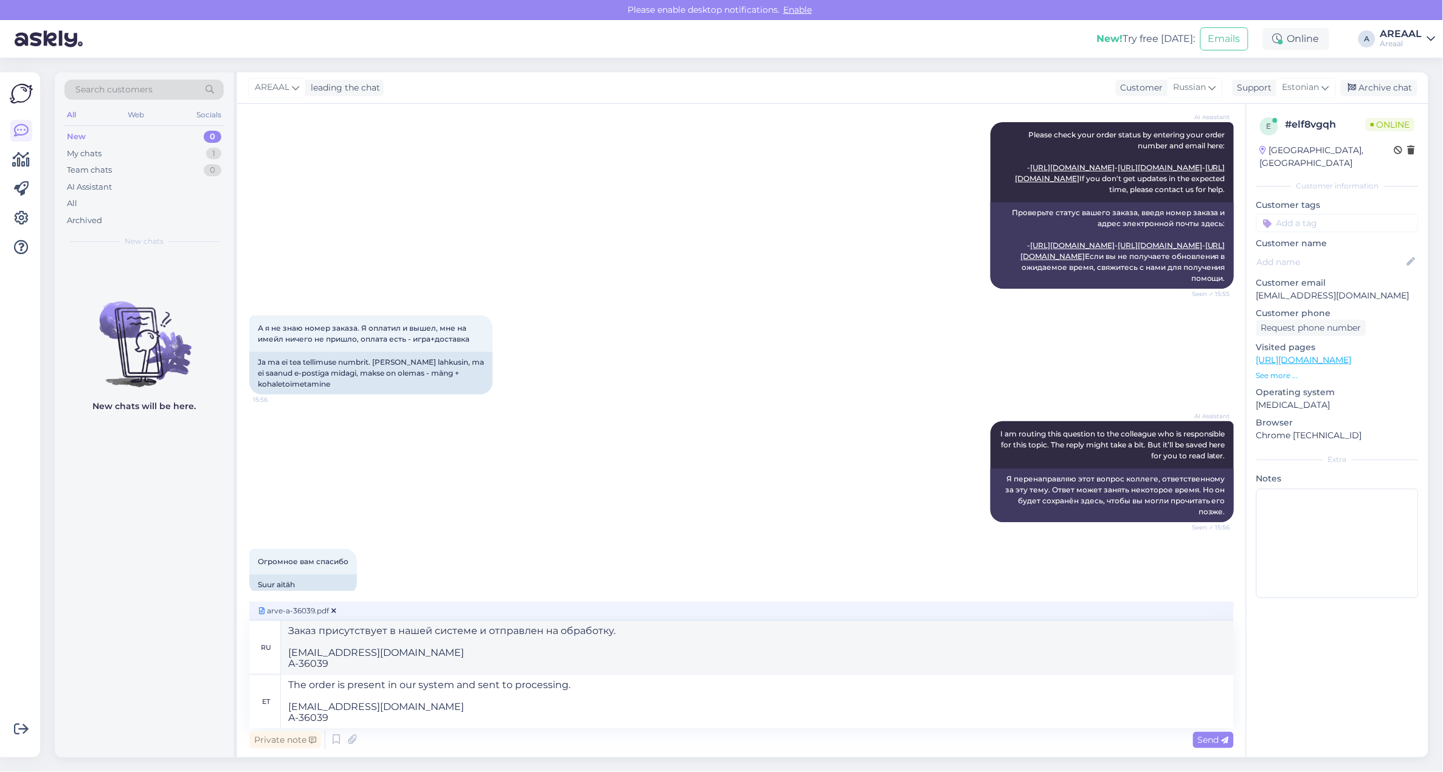
click at [648, 732] on div "Private note Send" at bounding box center [741, 739] width 985 height 23
click at [648, 713] on textarea "The order is present in our system and sent to processing. gregorykalugin2002@g…" at bounding box center [757, 702] width 953 height 54
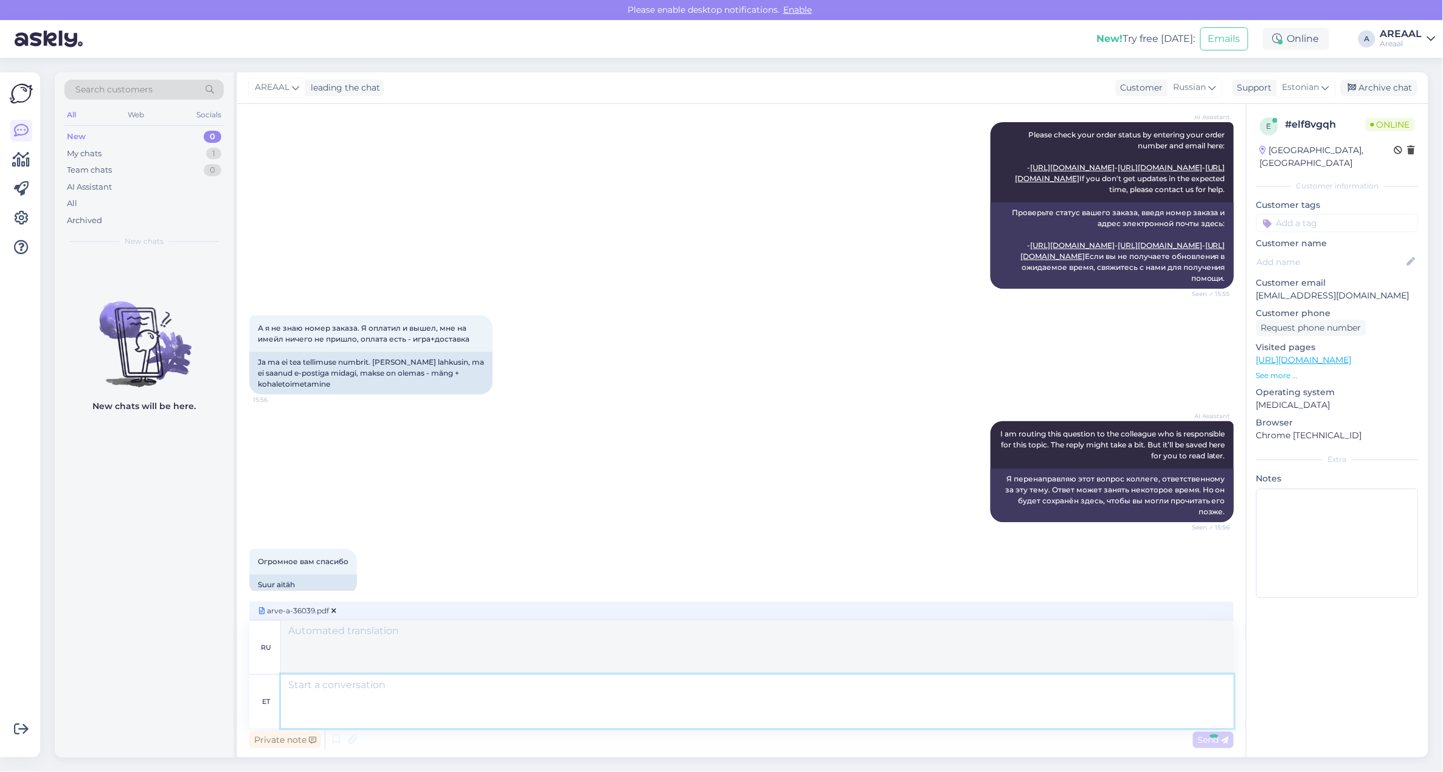
scroll to position [365, 0]
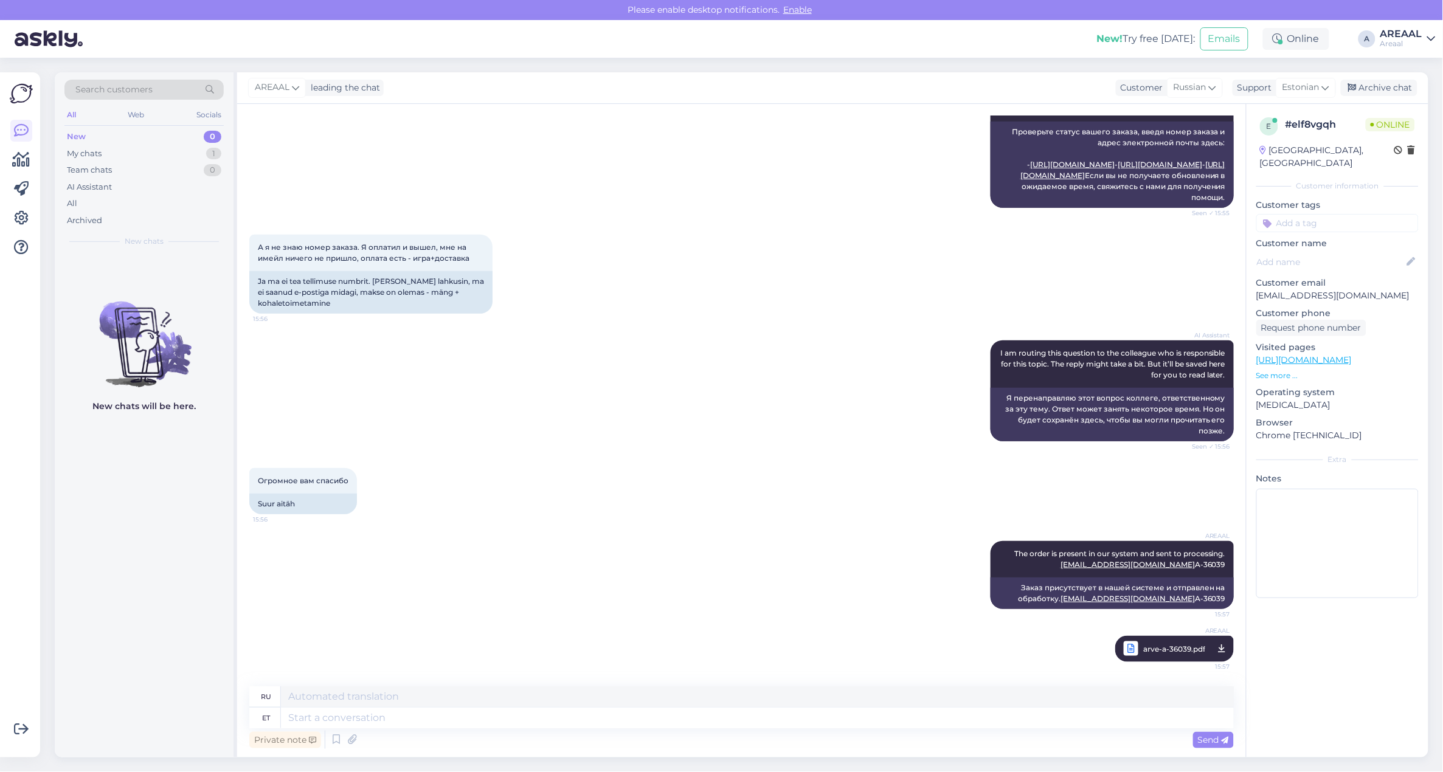
click at [1157, 643] on span "arve-a-36039.pdf" at bounding box center [1174, 649] width 62 height 15
click at [1417, 46] on div "Areaal" at bounding box center [1401, 44] width 42 height 10
click at [1411, 82] on div "Nish Open" at bounding box center [1361, 94] width 149 height 26
click at [1415, 90] on button "Open" at bounding box center [1409, 94] width 34 height 19
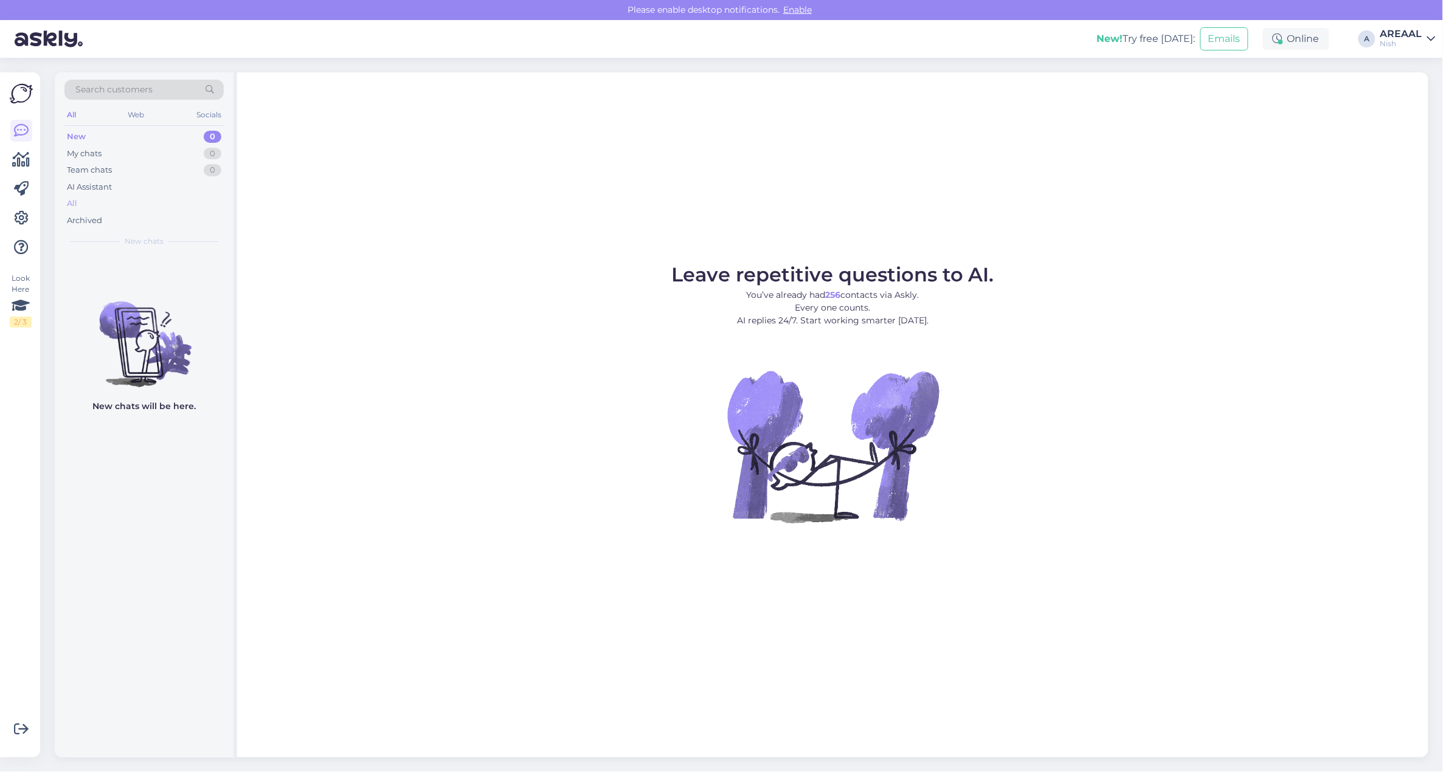
click at [170, 196] on div "All" at bounding box center [143, 203] width 159 height 17
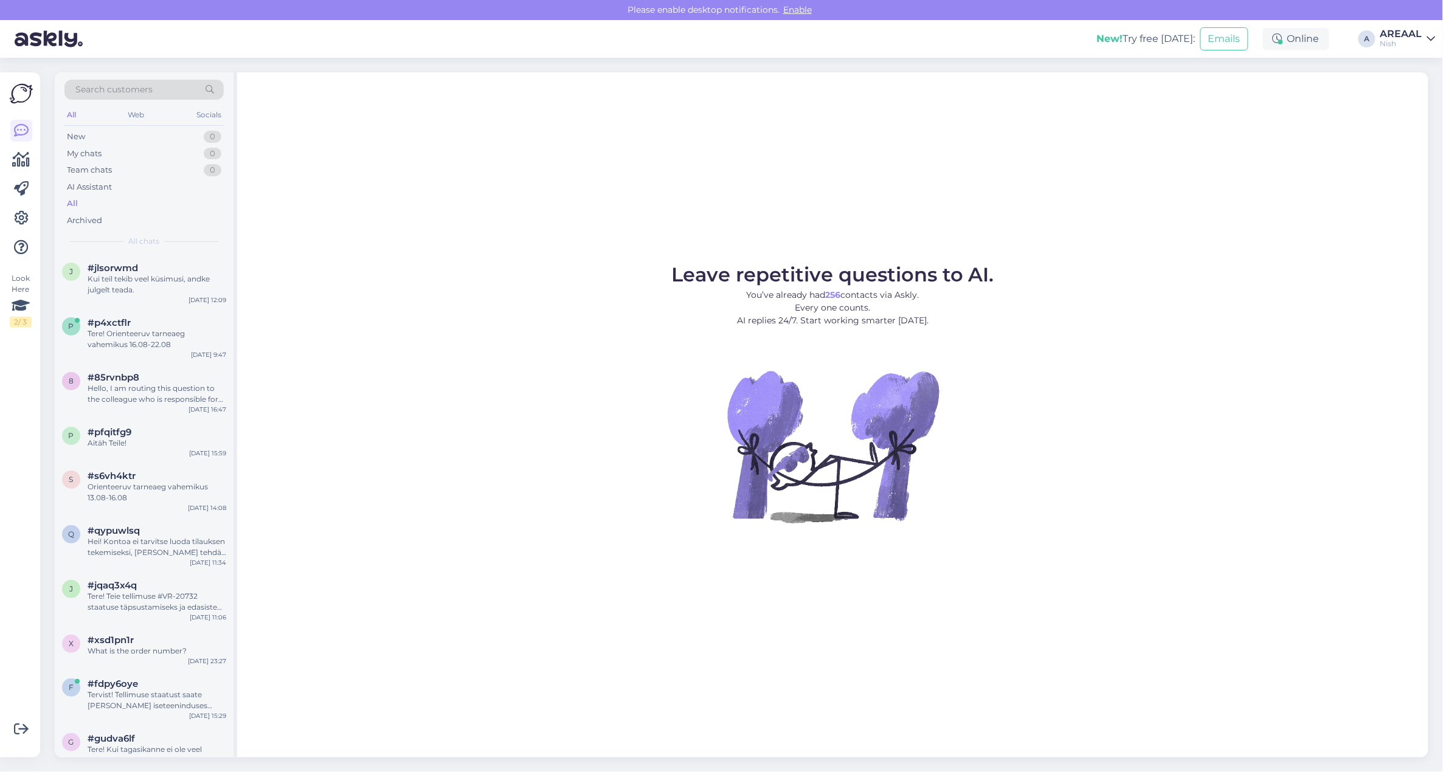
click at [1394, 41] on div "Nish" at bounding box center [1401, 44] width 42 height 10
click at [1414, 66] on button "Open" at bounding box center [1409, 67] width 34 height 19
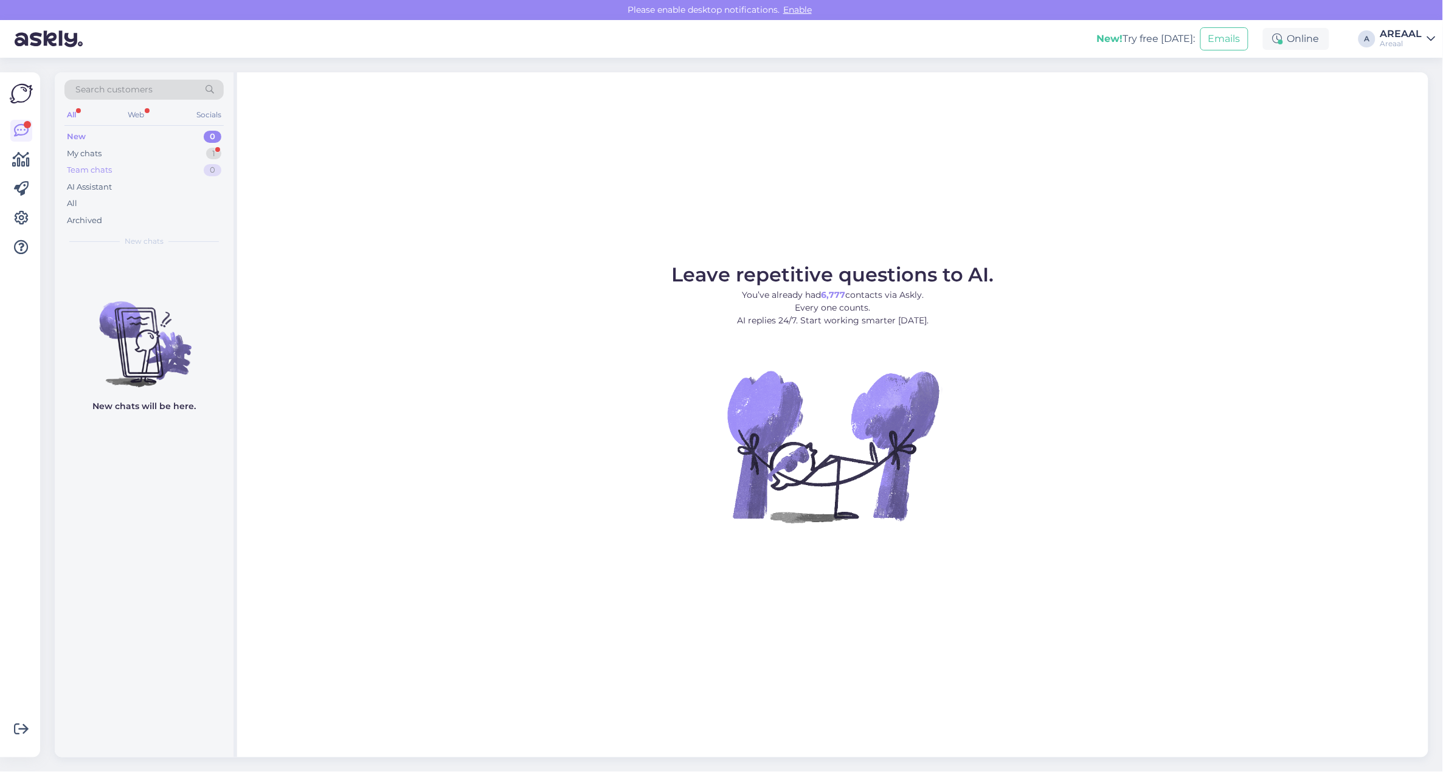
click at [189, 165] on div "Team chats 0" at bounding box center [143, 170] width 159 height 17
click at [190, 158] on div "My chats 1" at bounding box center [143, 153] width 159 height 17
click at [166, 280] on div "[DEMOGRAPHIC_DATA] :)" at bounding box center [157, 279] width 139 height 11
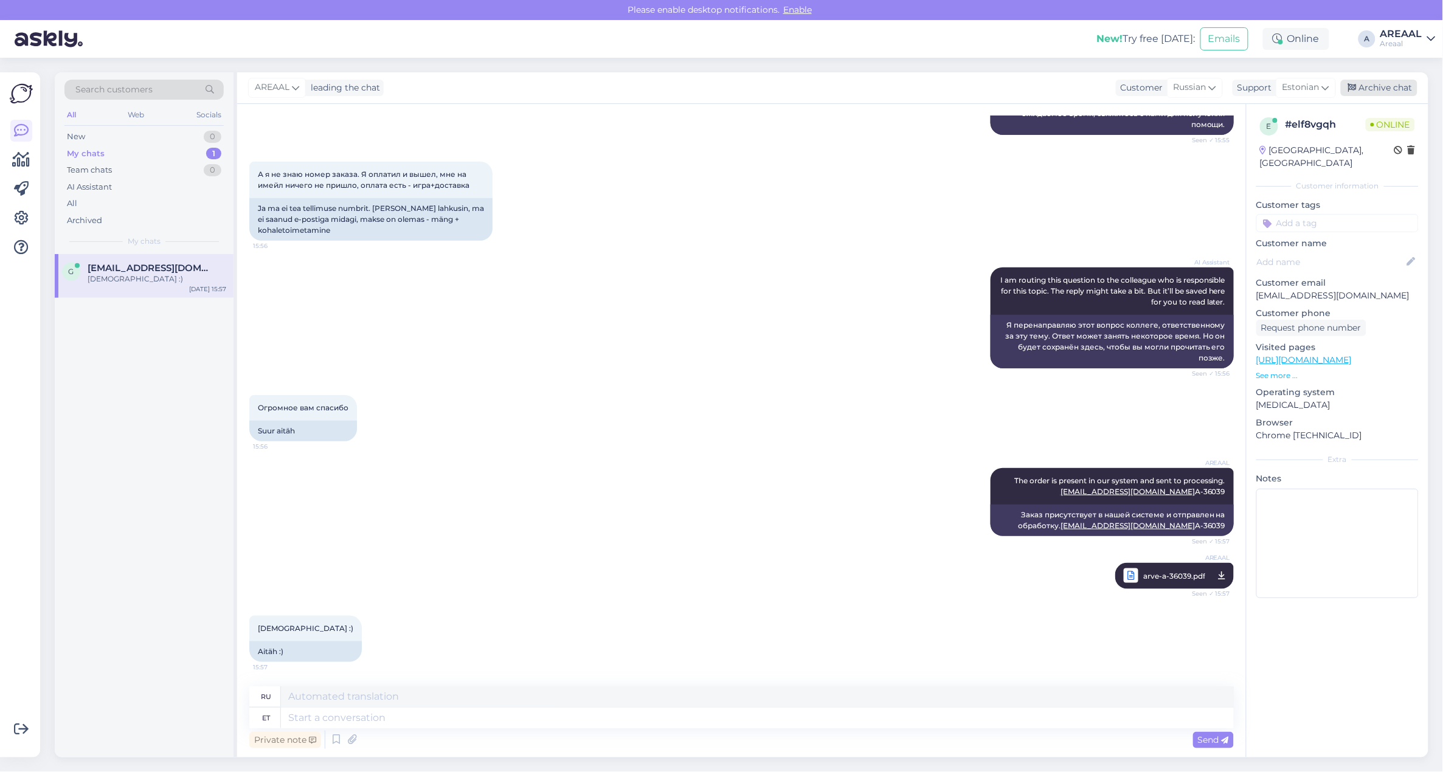
click at [1368, 89] on div "Archive chat" at bounding box center [1379, 88] width 77 height 16
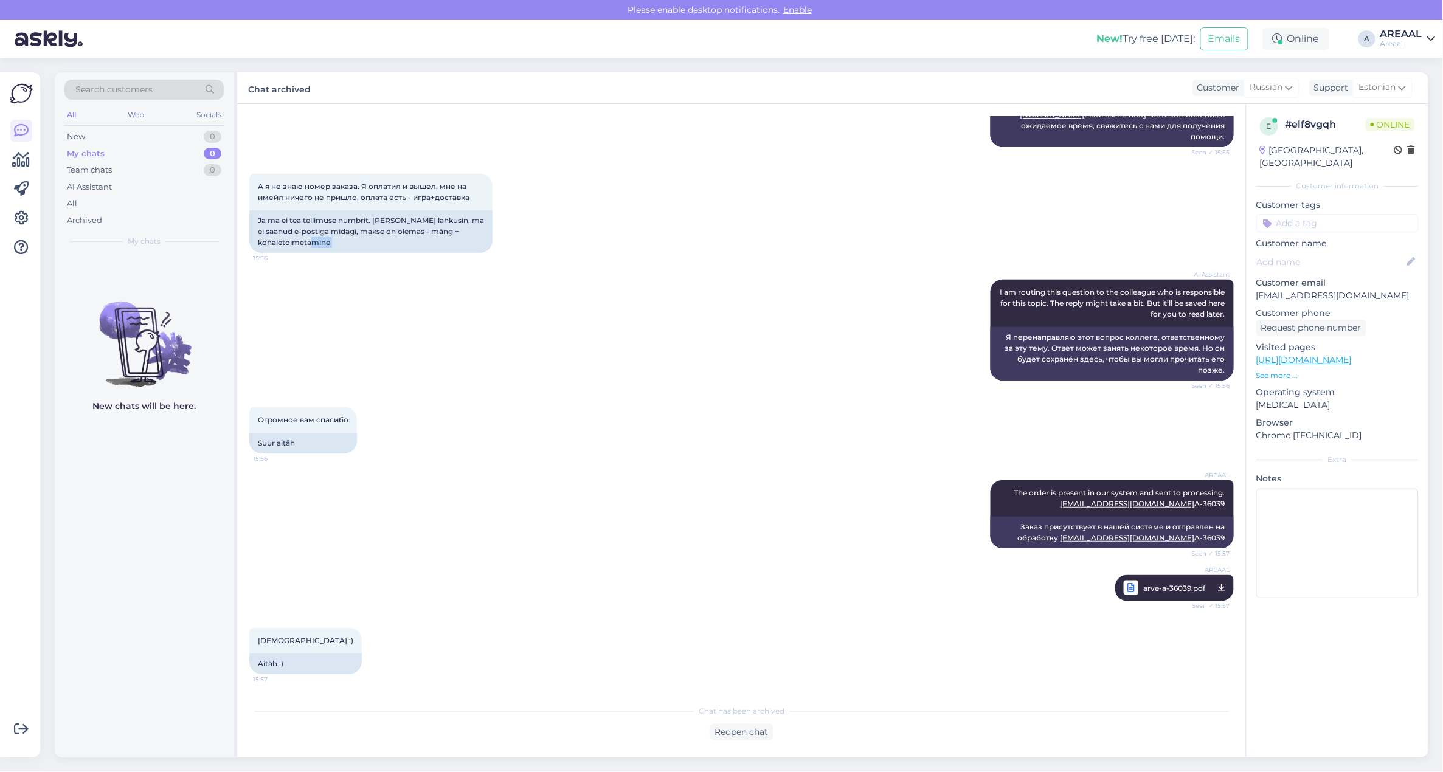
drag, startPoint x: 637, startPoint y: 213, endPoint x: 388, endPoint y: 216, distance: 249.3
click at [625, 213] on div "Chat started Aug 12 2025 Здравствуйте. Заказал у вас игру Forza Horizon 3. Я уж…" at bounding box center [746, 402] width 995 height 572
click at [119, 205] on div "All" at bounding box center [143, 203] width 159 height 17
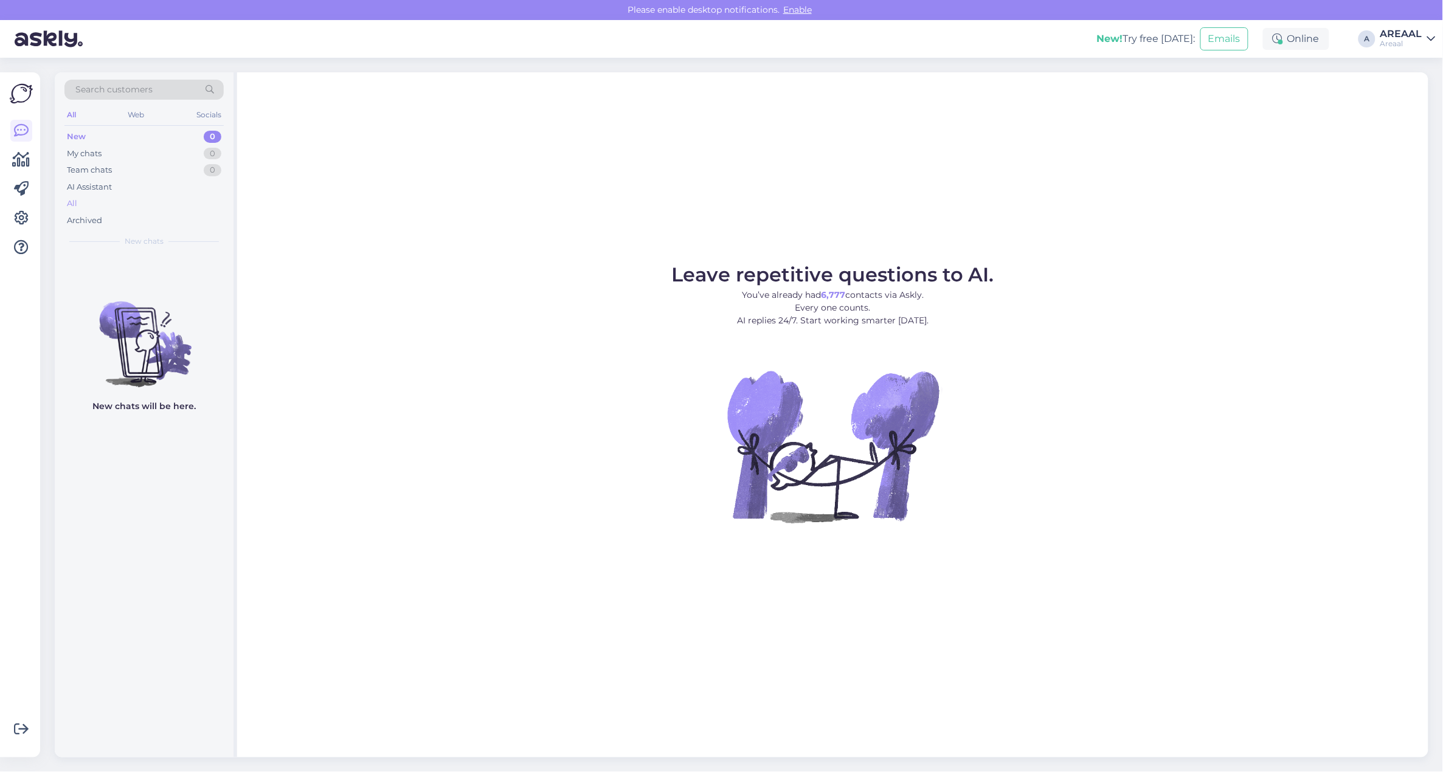
click at [169, 207] on div "All" at bounding box center [143, 203] width 159 height 17
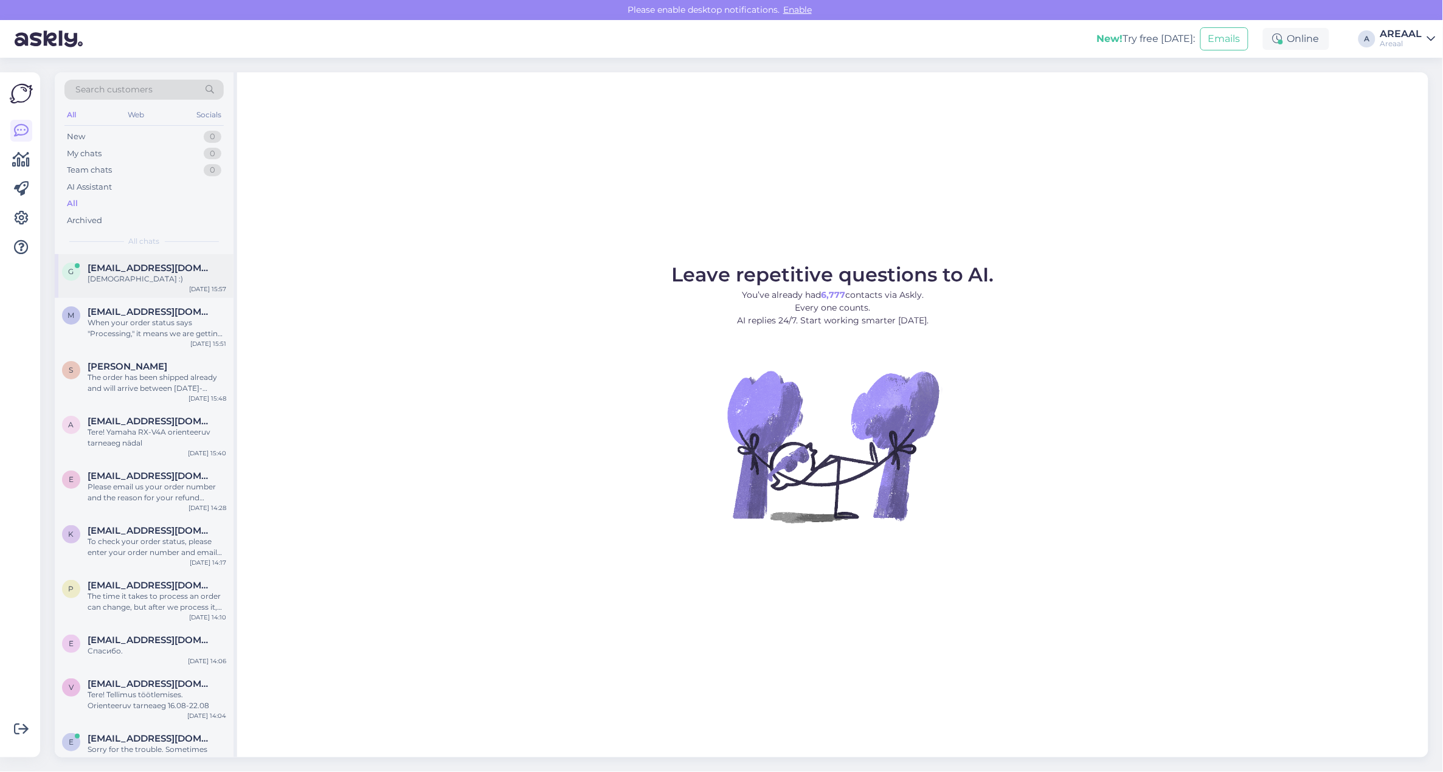
click at [198, 278] on div "[DEMOGRAPHIC_DATA] :)" at bounding box center [157, 279] width 139 height 11
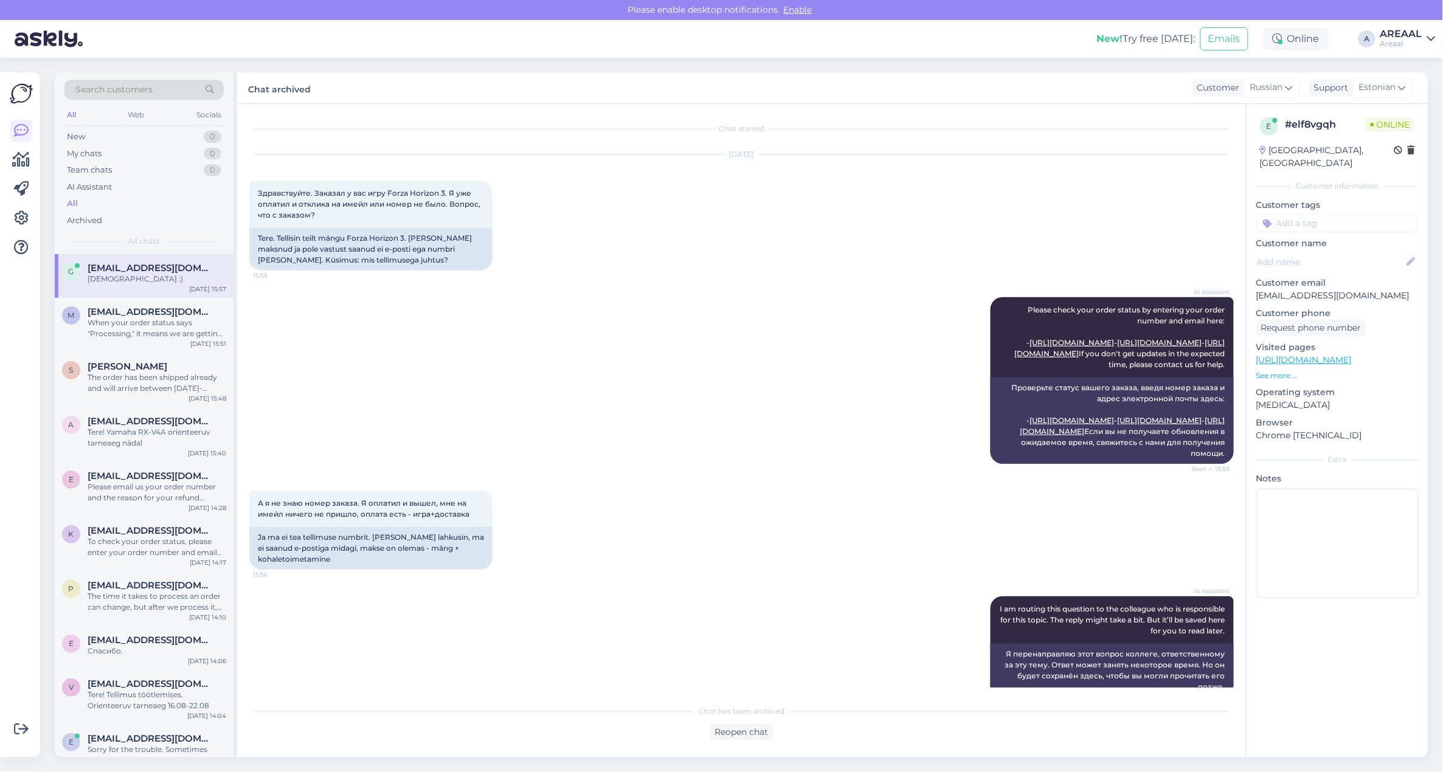
scroll to position [426, 0]
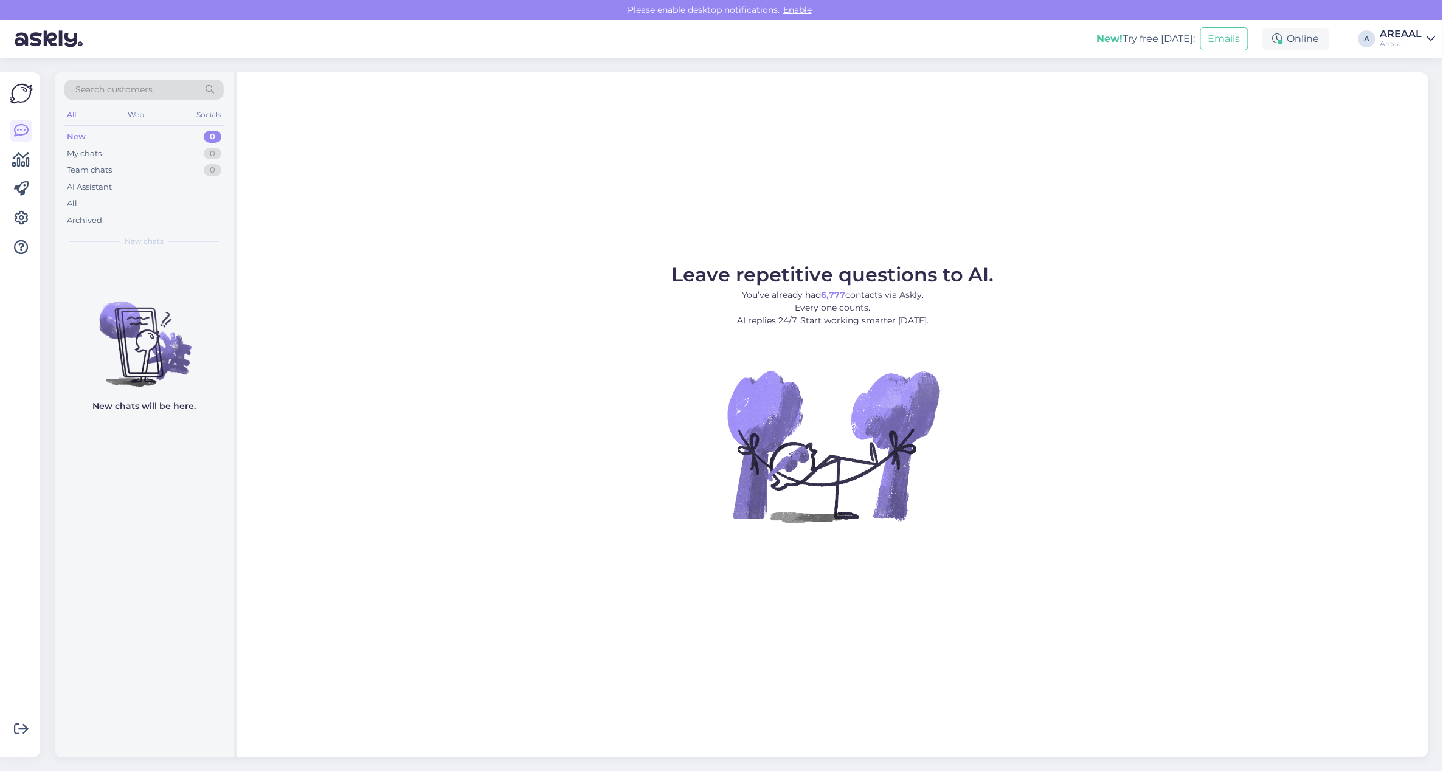
click at [393, 183] on div "Leave repetitive questions to AI. You’ve already had 6,777 contacts via Askly. …" at bounding box center [832, 414] width 1191 height 685
click at [116, 213] on div "Archived" at bounding box center [143, 220] width 159 height 17
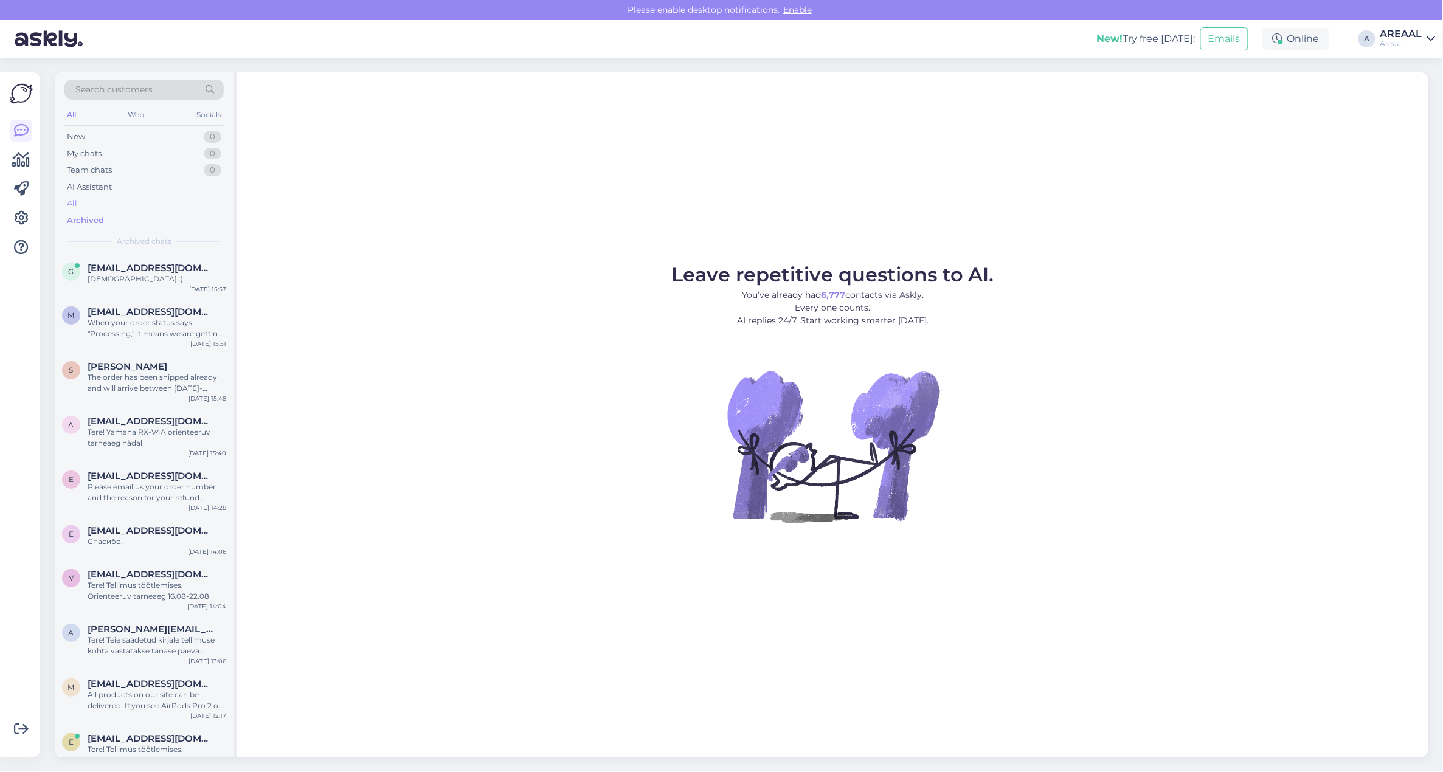
click at [116, 204] on div "All" at bounding box center [143, 203] width 159 height 17
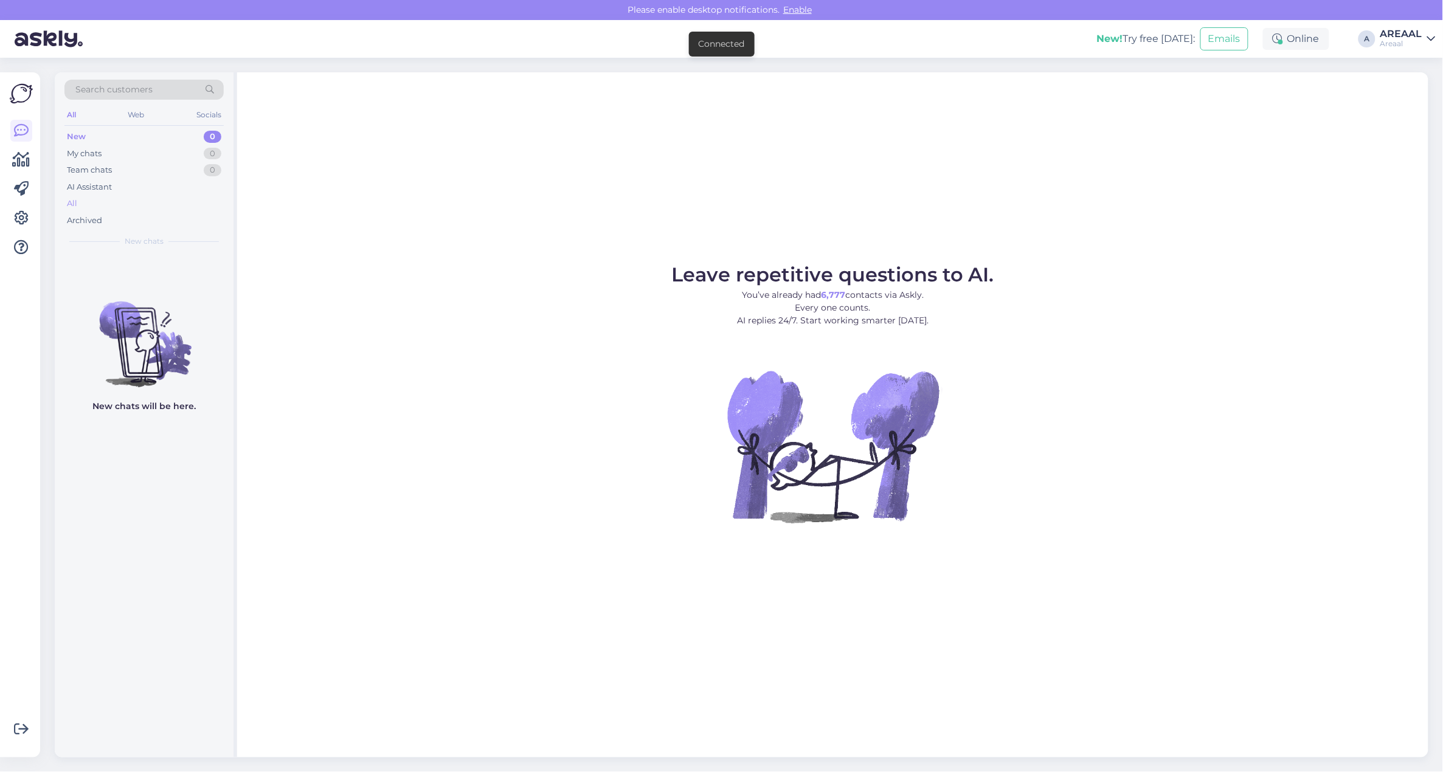
click at [117, 210] on div "All" at bounding box center [143, 203] width 159 height 17
click at [165, 201] on div "All" at bounding box center [143, 203] width 159 height 17
click at [119, 199] on div "All" at bounding box center [143, 203] width 159 height 17
